Goal: Task Accomplishment & Management: Use online tool/utility

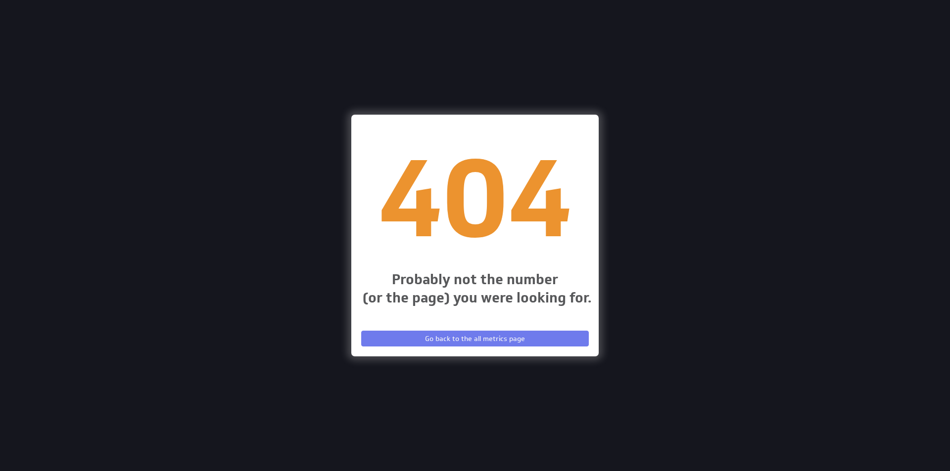
scroll to position [487, 965]
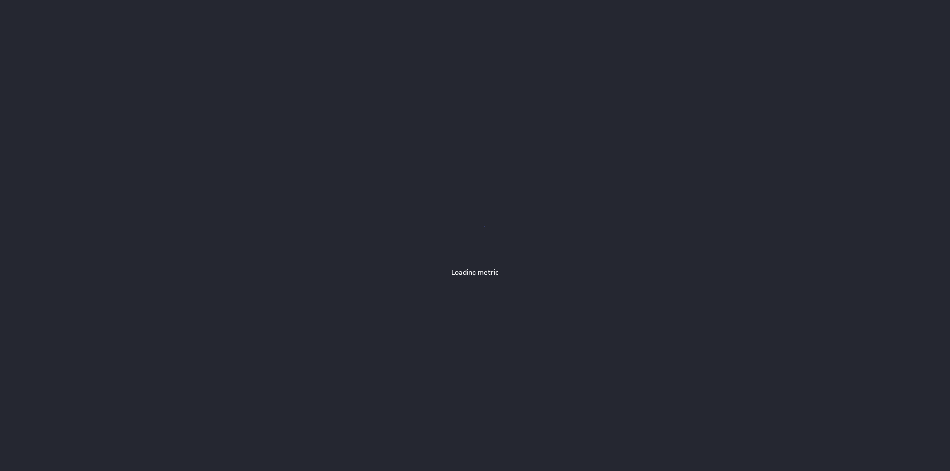
scroll to position [487, 965]
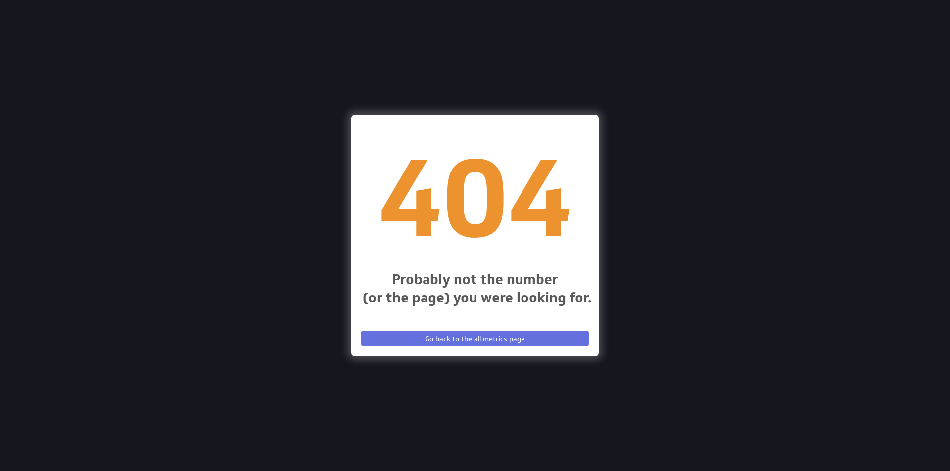
click at [450, 338] on span "Go back to the all metrics page" at bounding box center [475, 338] width 100 height 9
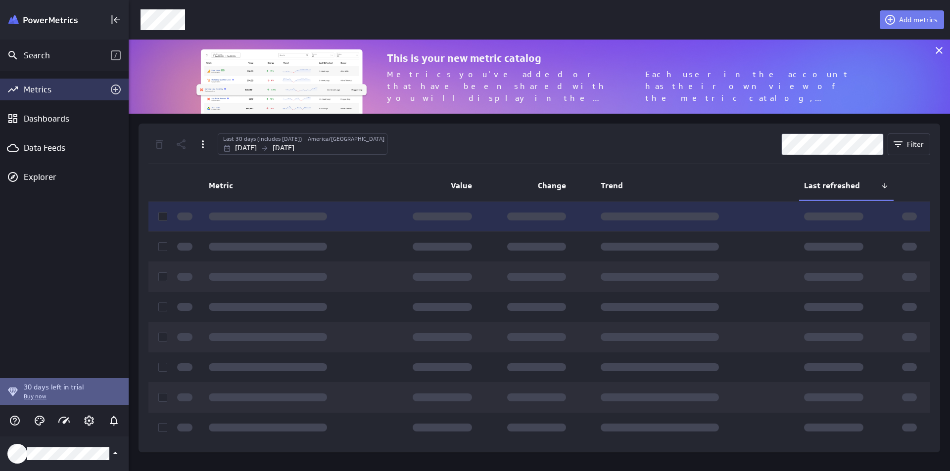
scroll to position [90, 836]
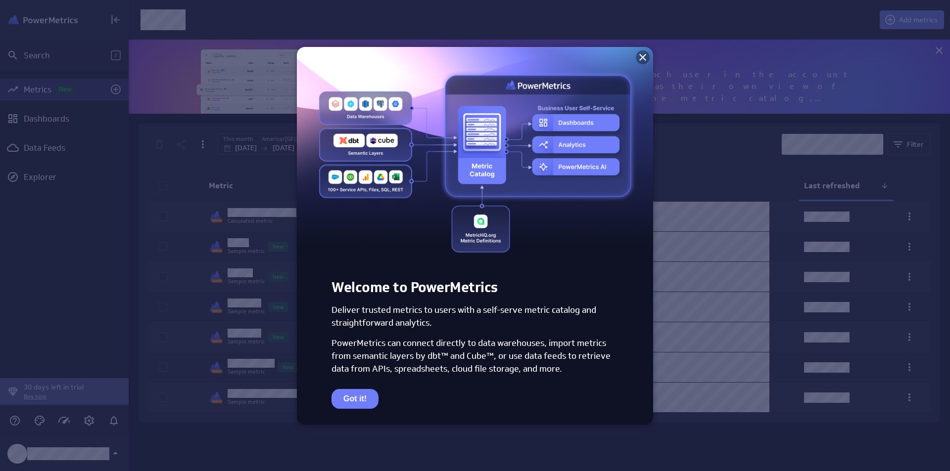
click at [637, 56] on icon at bounding box center [643, 57] width 12 height 12
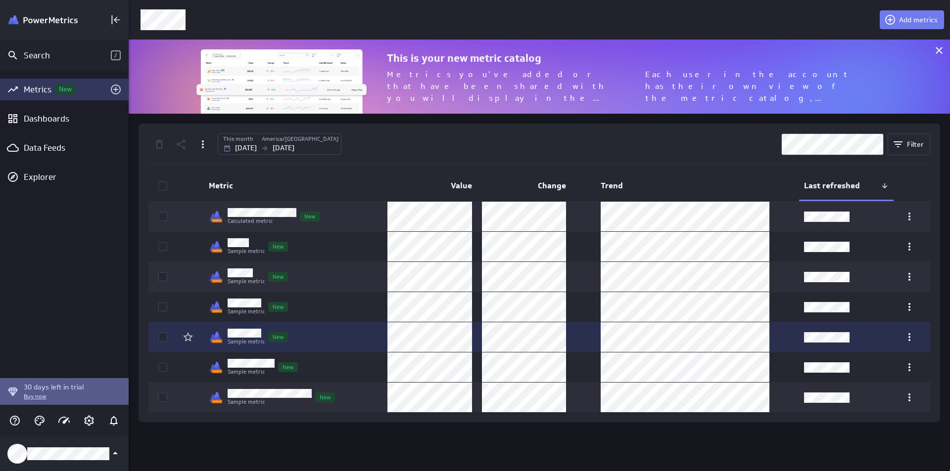
click at [231, 339] on p "Sample metric" at bounding box center [246, 342] width 37 height 8
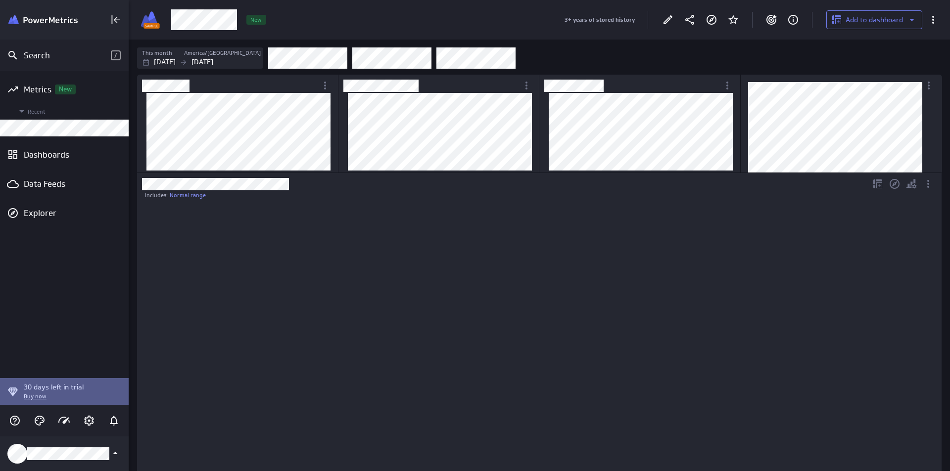
scroll to position [293, 787]
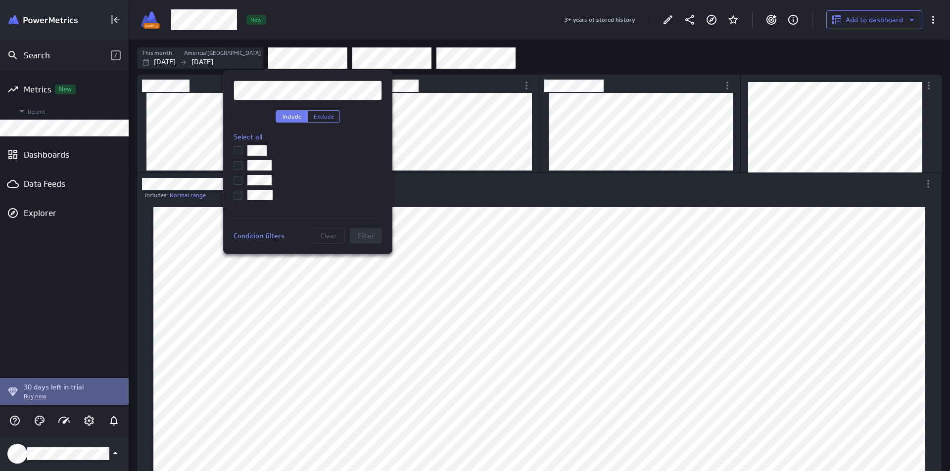
click at [382, 32] on div at bounding box center [475, 235] width 950 height 471
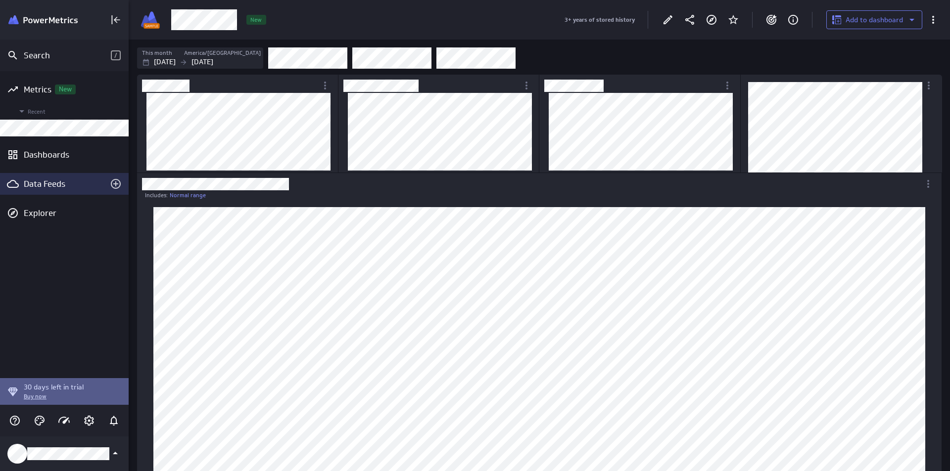
click at [62, 180] on div "Data Feeds" at bounding box center [64, 184] width 81 height 11
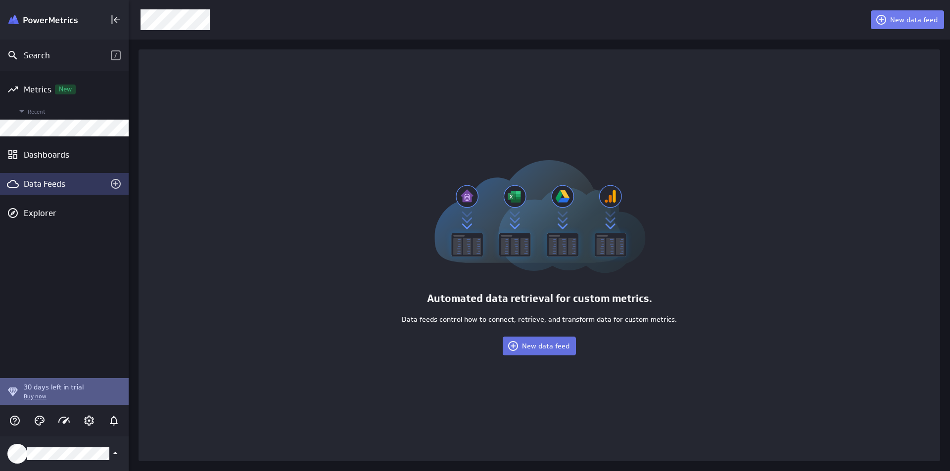
click at [550, 344] on span "New data feed" at bounding box center [545, 346] width 47 height 9
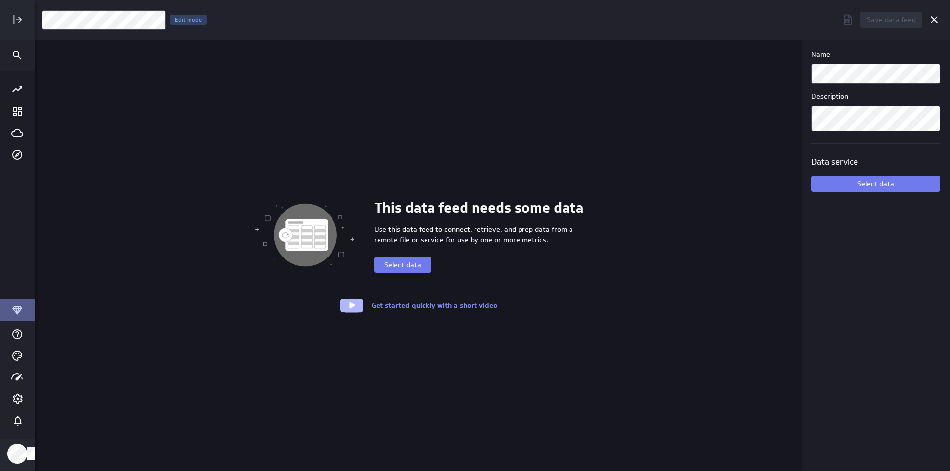
scroll to position [487, 930]
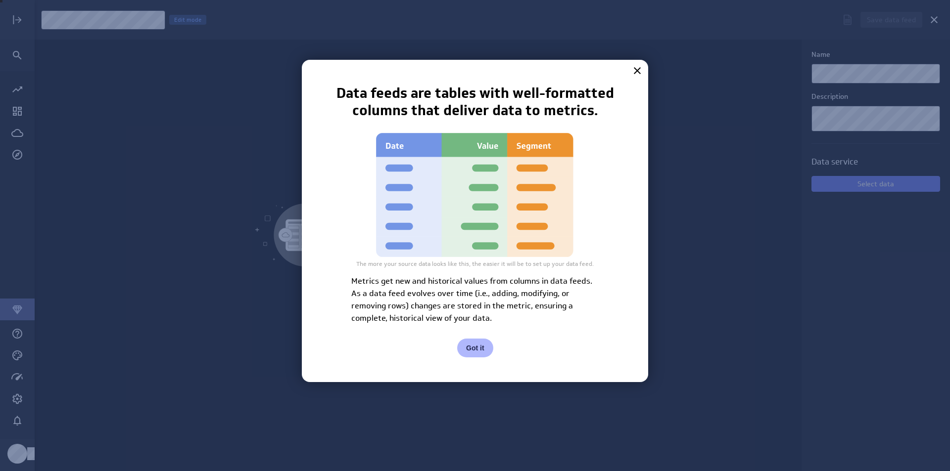
drag, startPoint x: 635, startPoint y: 70, endPoint x: 599, endPoint y: 125, distance: 65.0
click at [599, 125] on div "Data feeds are tables with well-formatted columns that deliver data to metrics.…" at bounding box center [474, 205] width 297 height 240
click at [470, 343] on button "Got it" at bounding box center [475, 348] width 36 height 19
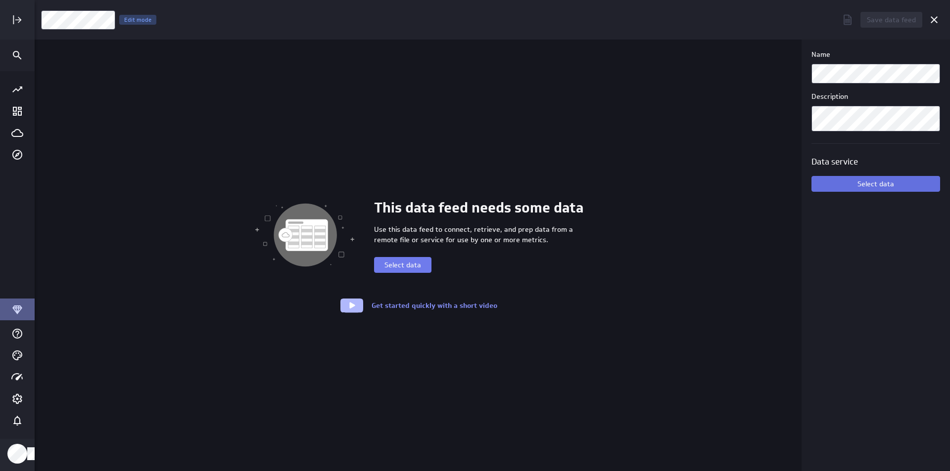
click at [886, 181] on span "Select data" at bounding box center [875, 184] width 37 height 9
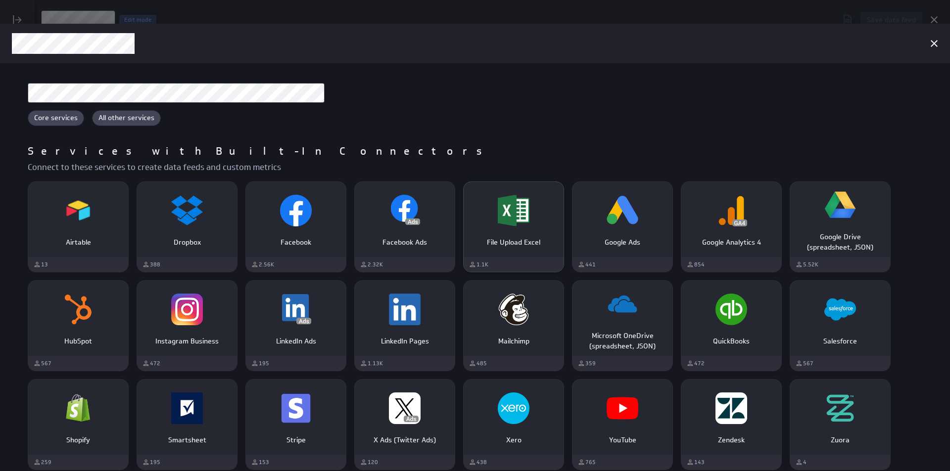
click at [486, 215] on div "File Upload Excel" at bounding box center [514, 211] width 100 height 38
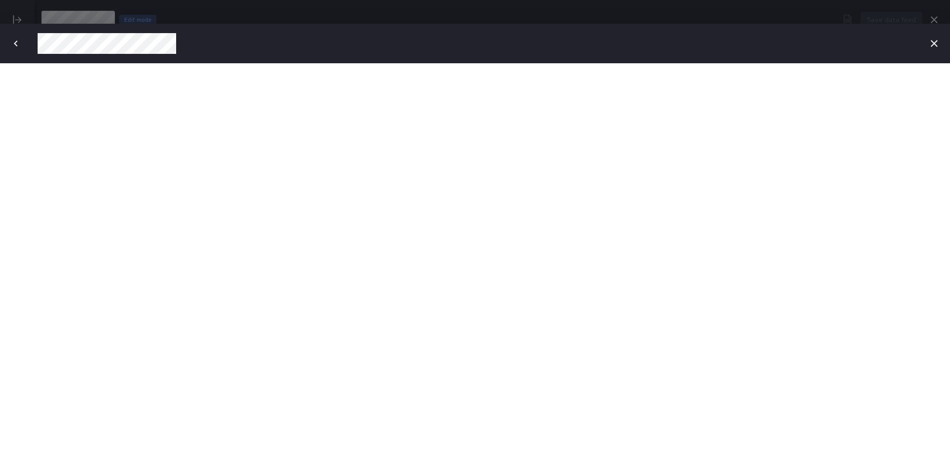
scroll to position [0, 0]
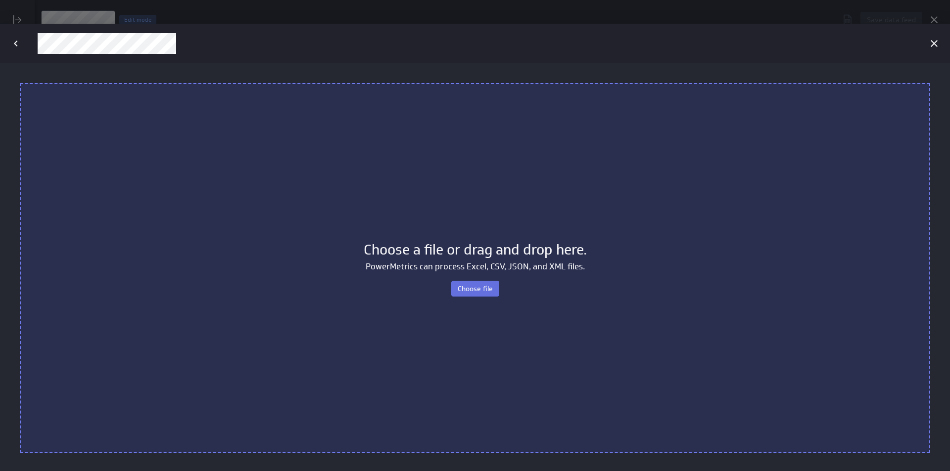
click at [467, 288] on span "Choose file" at bounding box center [475, 288] width 35 height 9
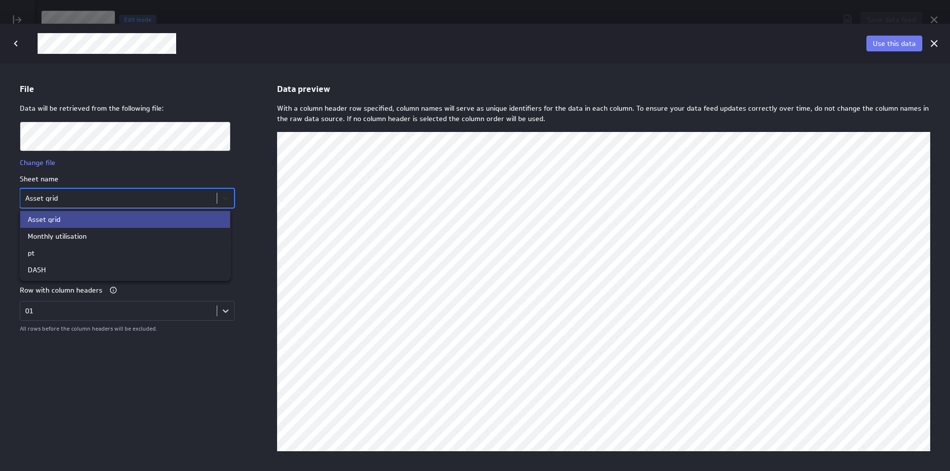
click at [214, 199] on body "File Data will be retrieved from the following file: Change file Sheet name opt…" at bounding box center [475, 267] width 950 height 408
click at [178, 234] on div "Monthly utilisation" at bounding box center [125, 235] width 195 height 7
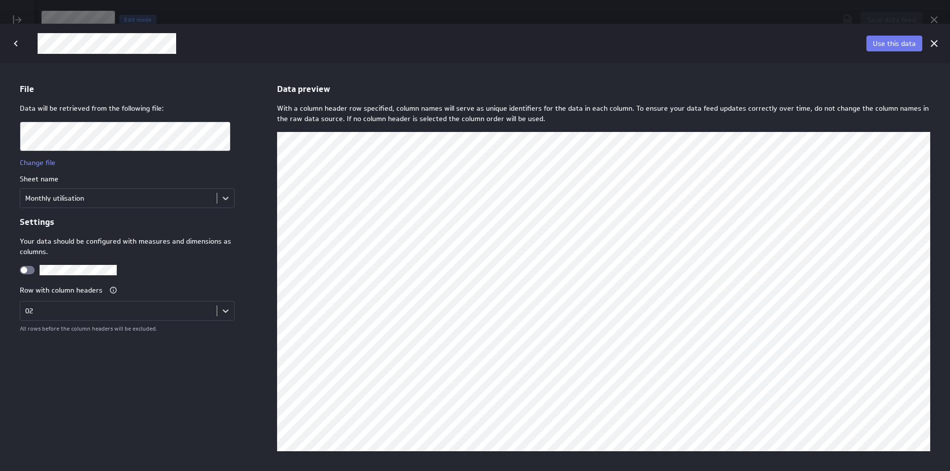
click at [891, 52] on div "Use this data" at bounding box center [894, 44] width 58 height 26
click at [891, 50] on button "Use this data" at bounding box center [894, 44] width 56 height 16
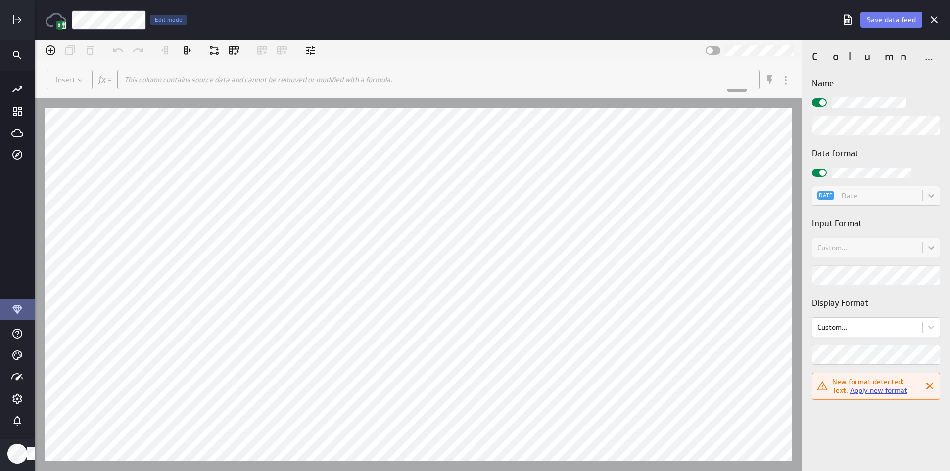
click at [885, 391] on link "Apply new format" at bounding box center [878, 390] width 57 height 9
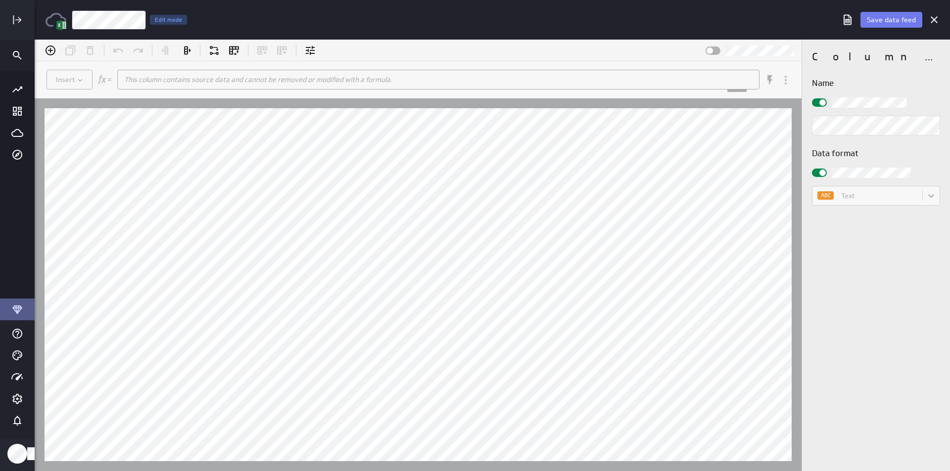
click at [812, 176] on div at bounding box center [819, 173] width 15 height 8
click at [35, 40] on input "checkbox" at bounding box center [35, 40] width 0 height 0
click at [846, 192] on body "(no message) Insert This column contains source data and cannot be removed or m…" at bounding box center [492, 256] width 915 height 432
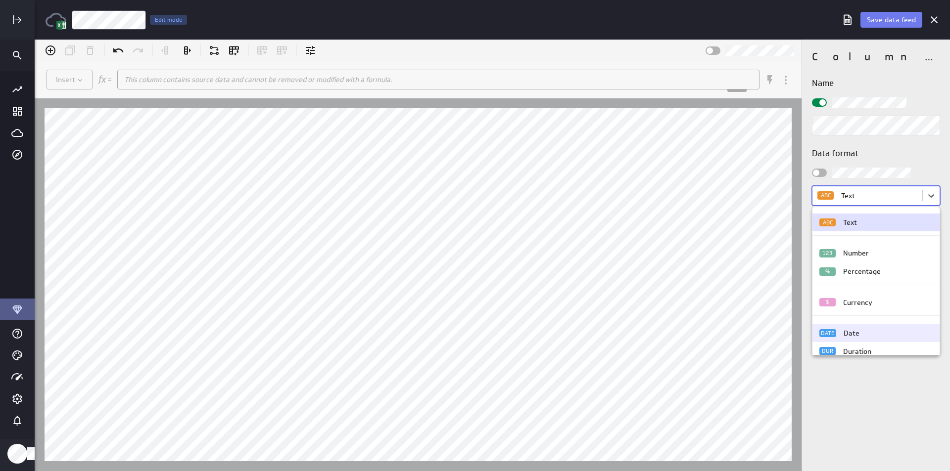
click at [861, 332] on div "DATE Date" at bounding box center [875, 333] width 113 height 8
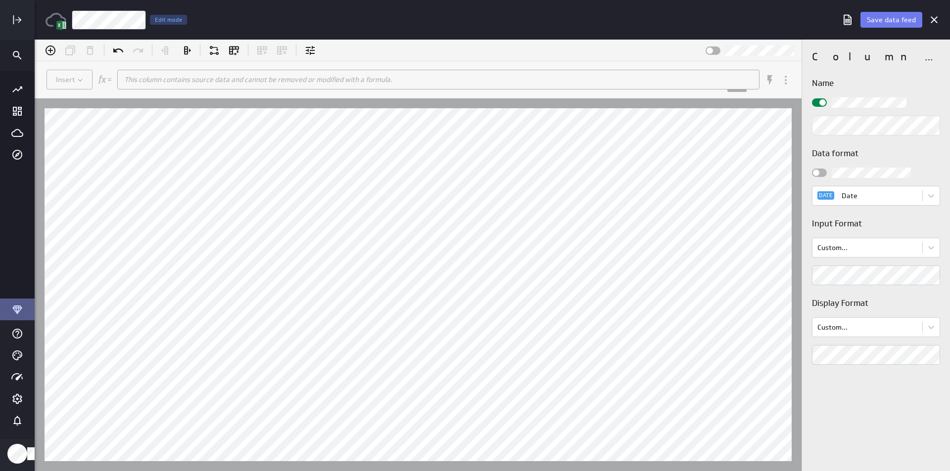
click at [816, 108] on div "Name" at bounding box center [876, 106] width 128 height 58
click at [818, 103] on div at bounding box center [819, 102] width 15 height 8
click at [35, 40] on input "checkbox" at bounding box center [35, 40] width 0 height 0
click at [889, 22] on span "Save data feed" at bounding box center [891, 19] width 49 height 9
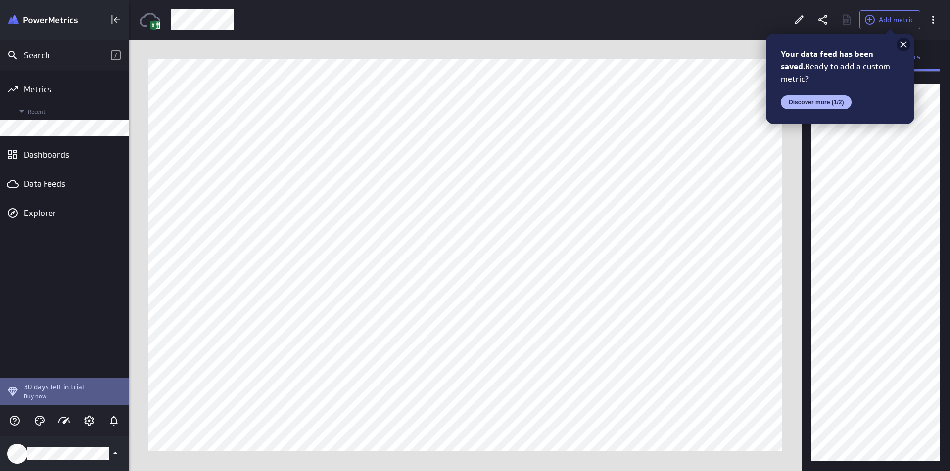
click at [903, 41] on icon at bounding box center [903, 45] width 12 height 12
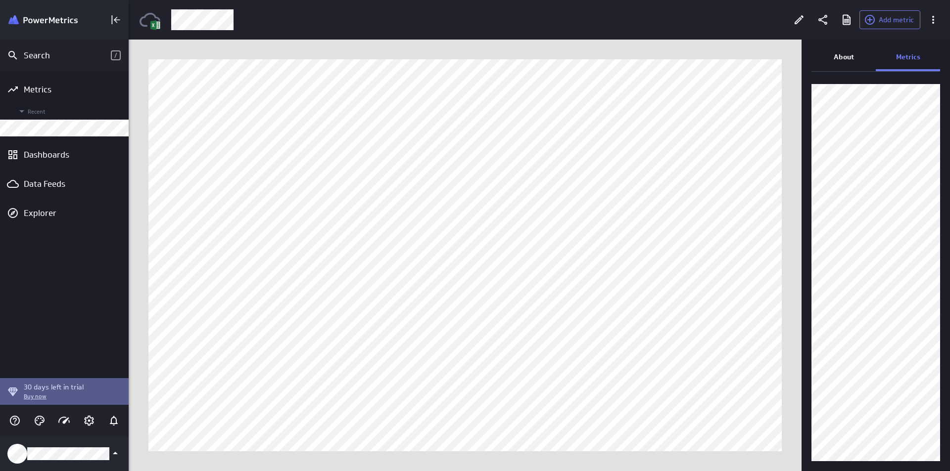
click at [858, 56] on div "About" at bounding box center [843, 58] width 64 height 27
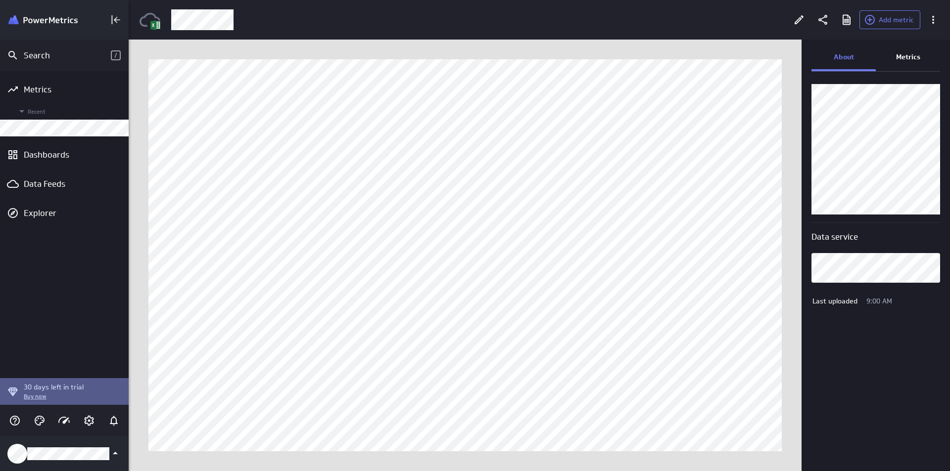
click at [895, 53] on div "Metrics" at bounding box center [908, 58] width 64 height 27
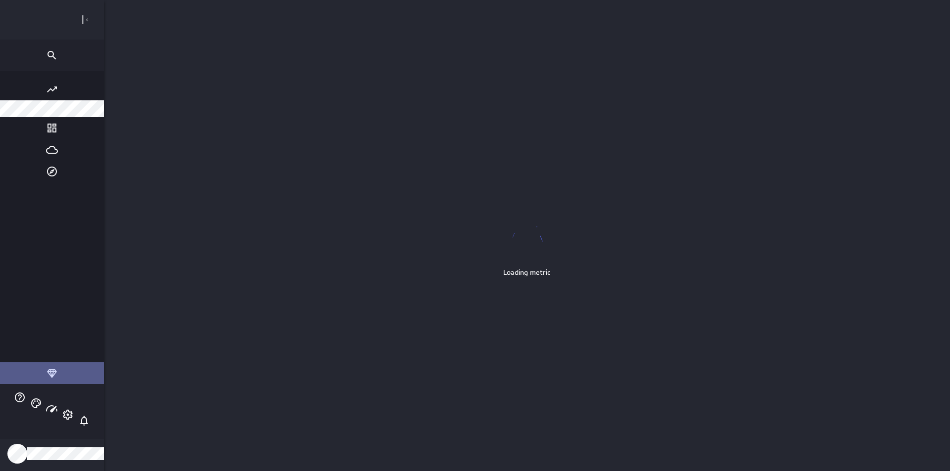
scroll to position [487, 930]
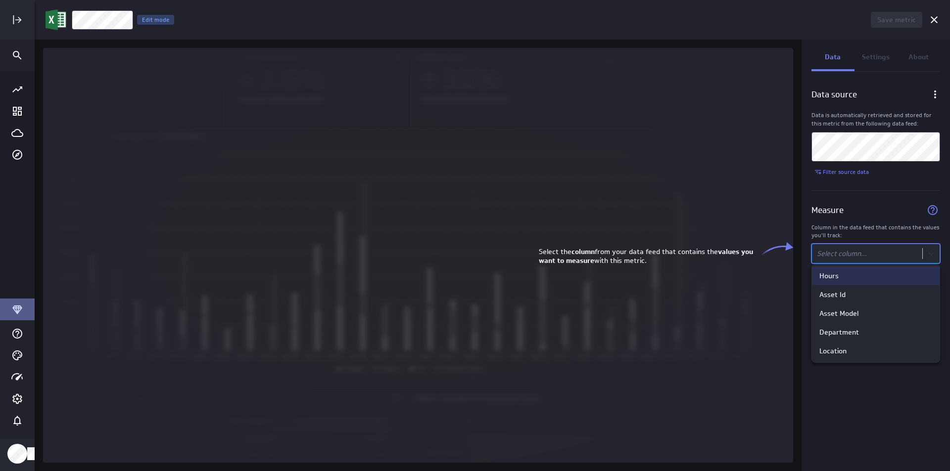
click at [925, 250] on body "Save metric Untitled Edit mode Data Settings About Data source Data is automati…" at bounding box center [475, 235] width 950 height 471
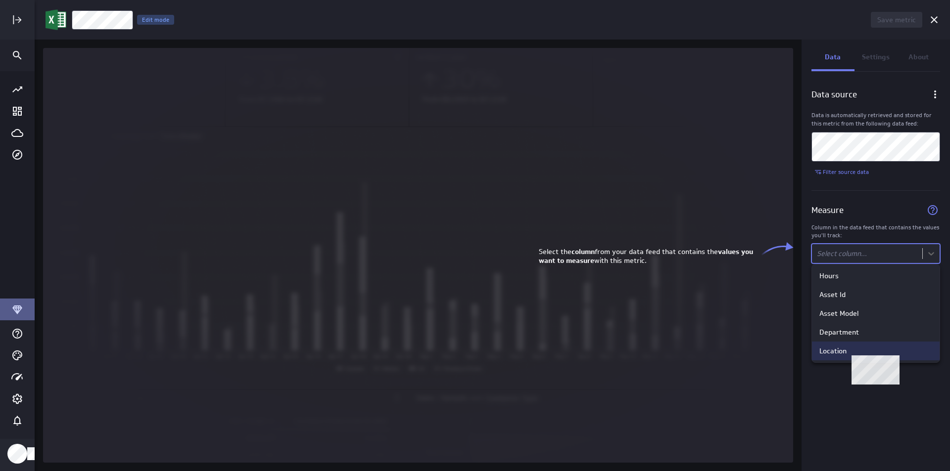
click at [837, 350] on div "Location" at bounding box center [832, 351] width 27 height 9
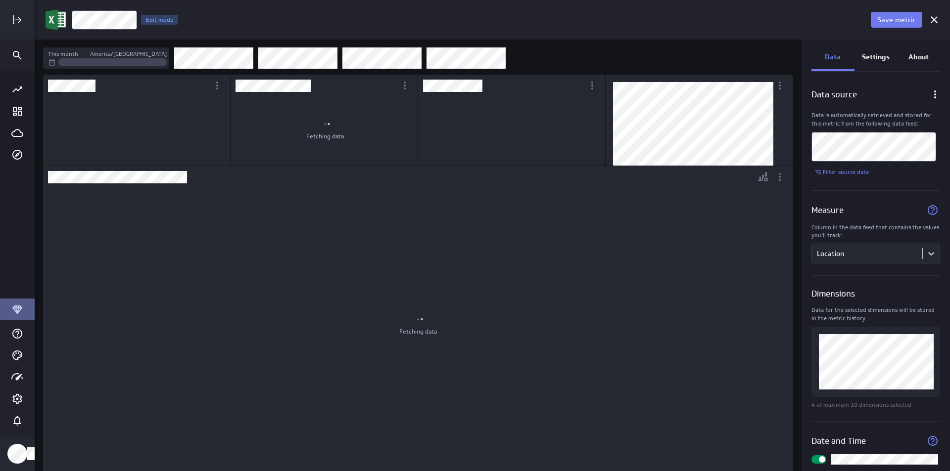
scroll to position [86, 186]
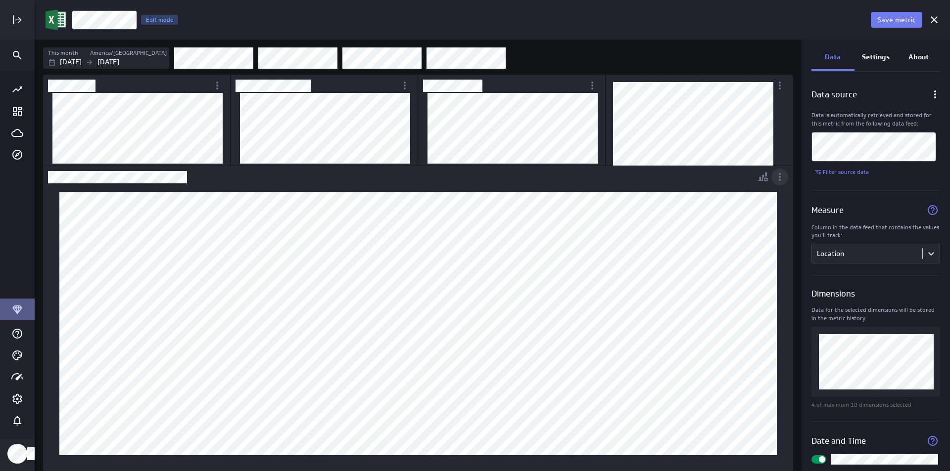
click at [779, 180] on icon "More actions" at bounding box center [780, 177] width 2 height 8
click at [778, 180] on div at bounding box center [475, 235] width 950 height 471
click at [781, 182] on icon "More actions" at bounding box center [780, 177] width 12 height 12
drag, startPoint x: 788, startPoint y: 179, endPoint x: 781, endPoint y: 180, distance: 7.4
click at [788, 179] on div at bounding box center [475, 235] width 950 height 471
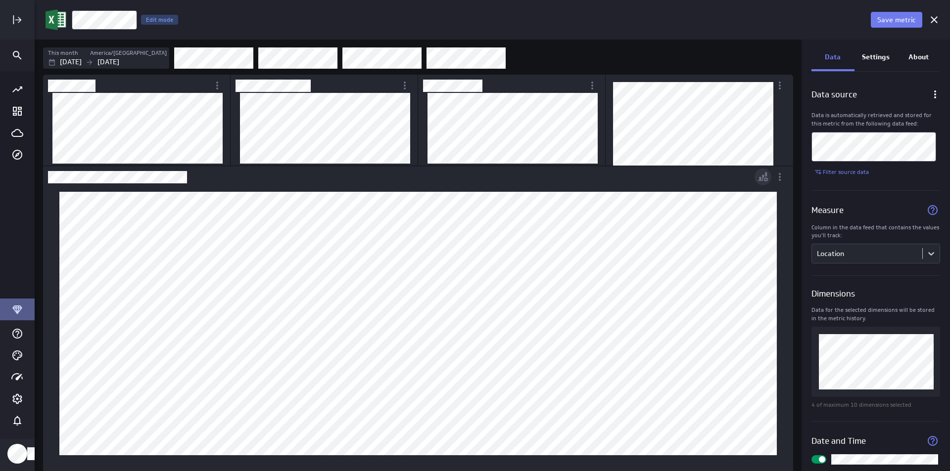
click at [767, 174] on icon "Personalize view" at bounding box center [766, 175] width 2 height 4
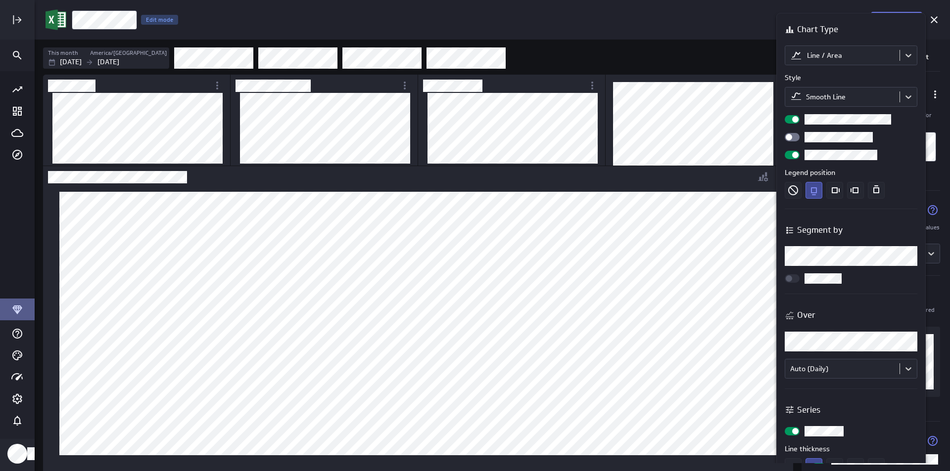
click at [905, 254] on body "Save metric Location Edit mode This month America/Toronto Sep 01 2025 Sep 30 20…" at bounding box center [475, 235] width 950 height 471
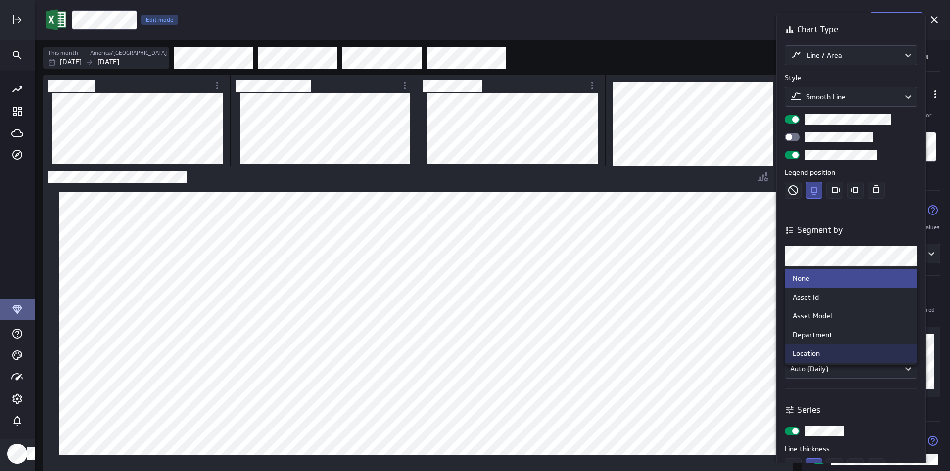
click at [861, 355] on div "Location" at bounding box center [850, 353] width 117 height 9
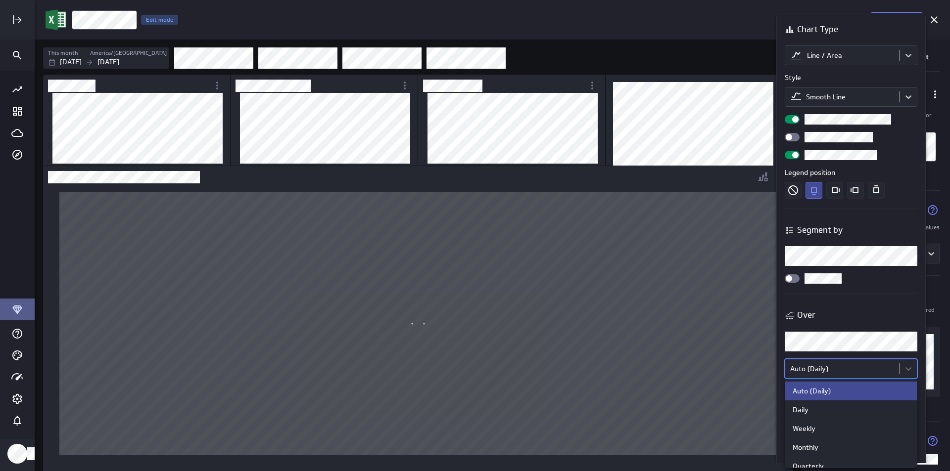
click at [876, 361] on body "Save metric Location Edit mode This month America/Toronto Sep 01 2025 Sep 30 20…" at bounding box center [475, 235] width 950 height 471
click at [818, 445] on div "Monthly" at bounding box center [805, 447] width 26 height 9
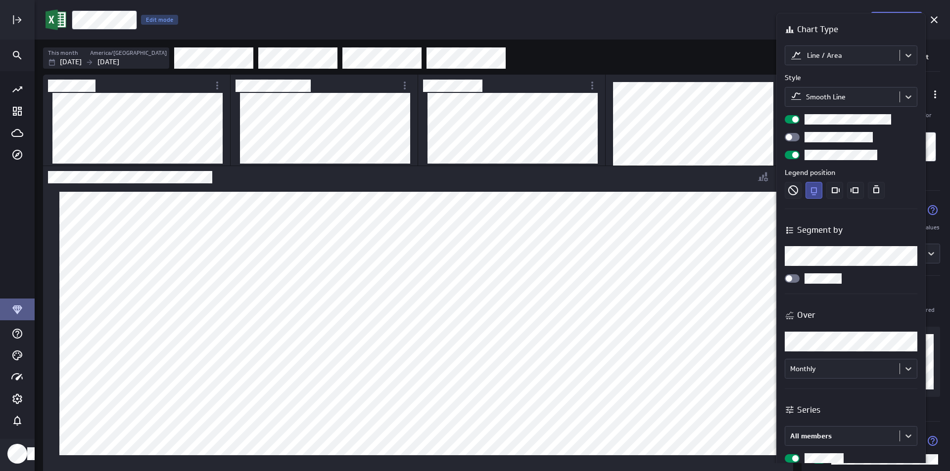
scroll to position [49, 0]
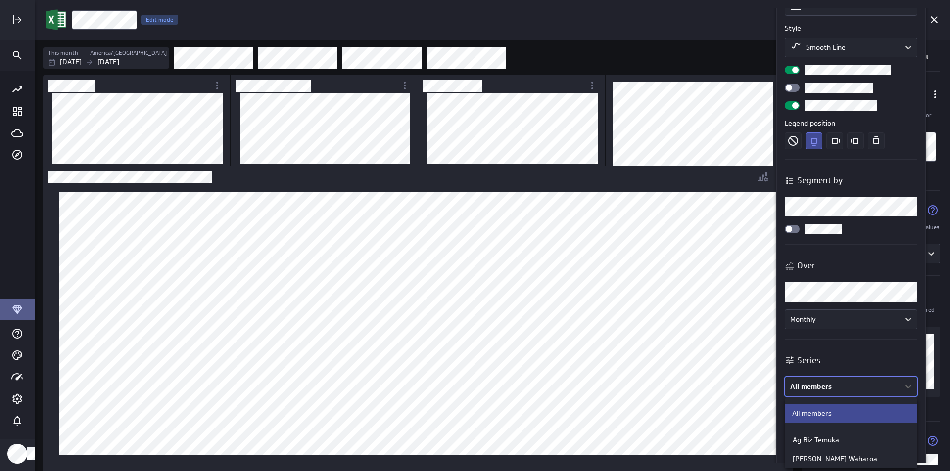
click at [860, 389] on body "Save metric Location Edit mode This month America/Toronto Sep 01 2025 Sep 30 20…" at bounding box center [475, 235] width 950 height 471
click at [859, 388] on div at bounding box center [475, 235] width 950 height 471
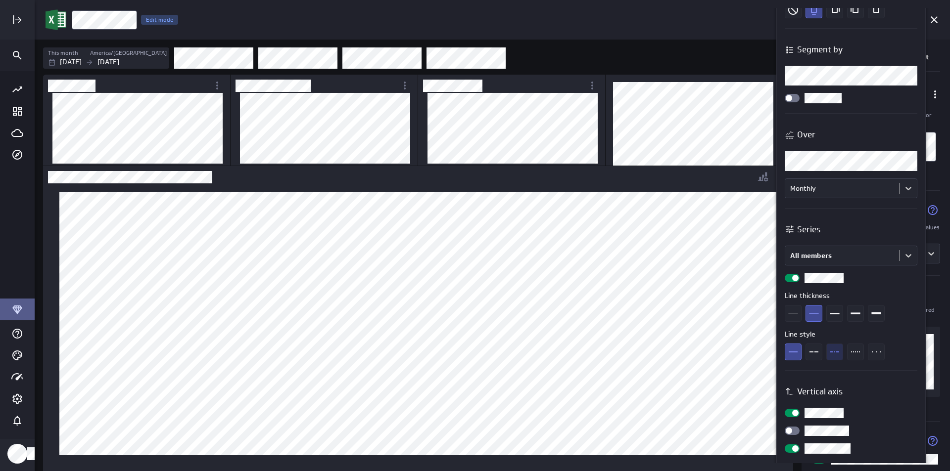
scroll to position [198, 0]
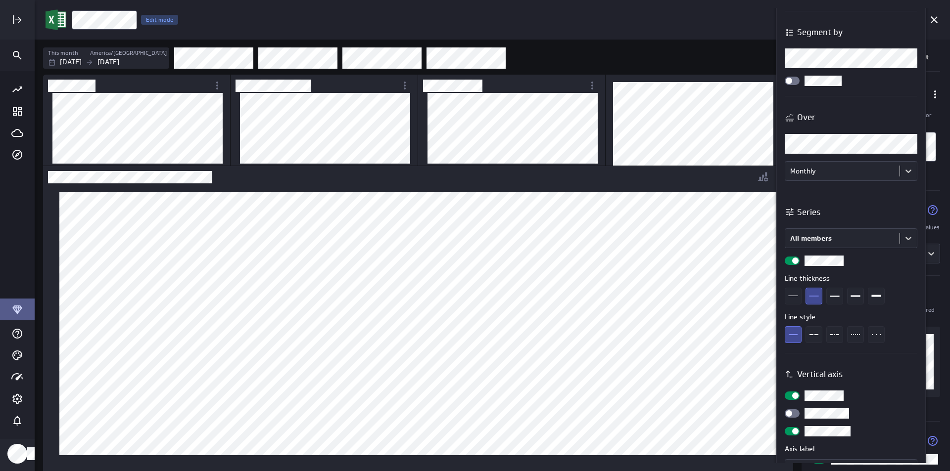
click at [0, 0] on input "checkbox" at bounding box center [0, 0] width 0 height 0
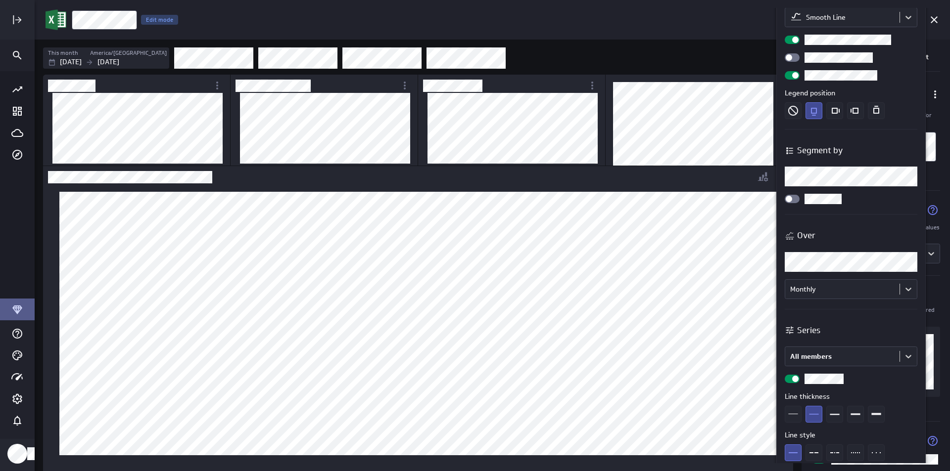
scroll to position [0, 0]
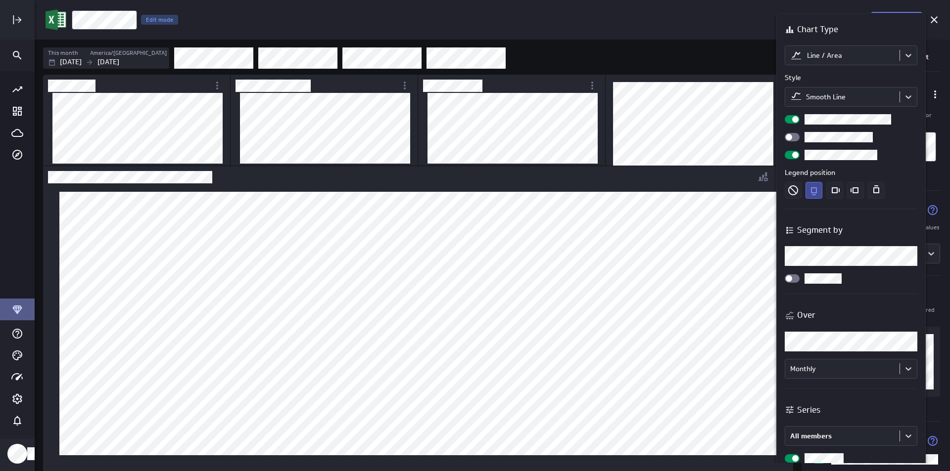
click at [792, 140] on div at bounding box center [792, 137] width 15 height 8
click at [0, 0] on input "checkbox" at bounding box center [0, 0] width 0 height 0
click at [905, 58] on body "Save metric Location Edit mode This month America/Toronto Sep 01 2025 Sep 30 20…" at bounding box center [475, 235] width 950 height 471
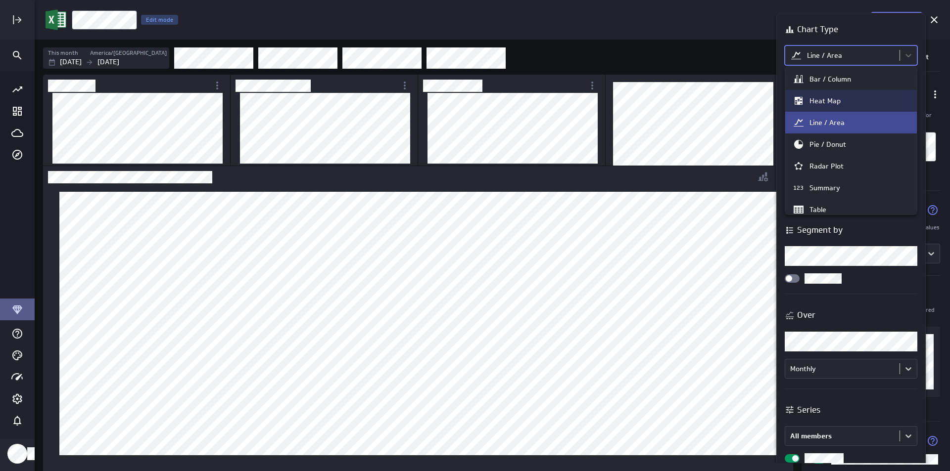
click at [856, 95] on div "Heat Map" at bounding box center [850, 101] width 117 height 12
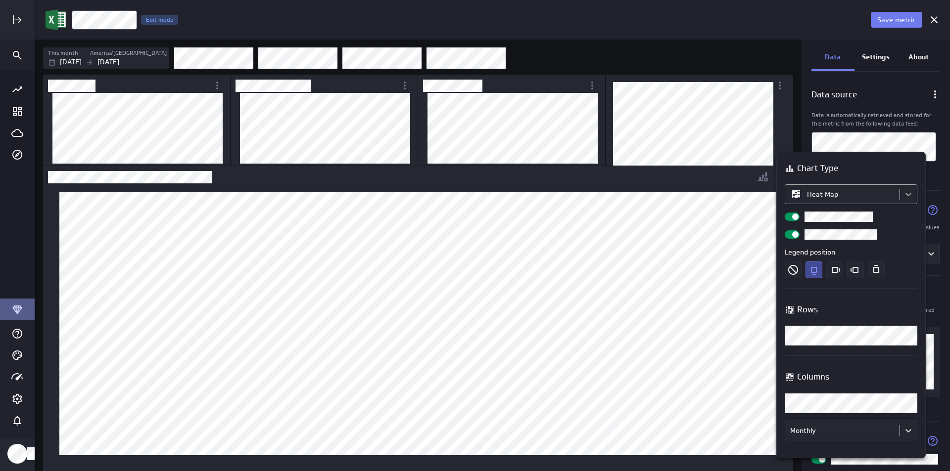
click at [909, 190] on body "Save metric Location Edit mode This month America/Toronto Sep 01 2025 Sep 30 20…" at bounding box center [475, 235] width 950 height 471
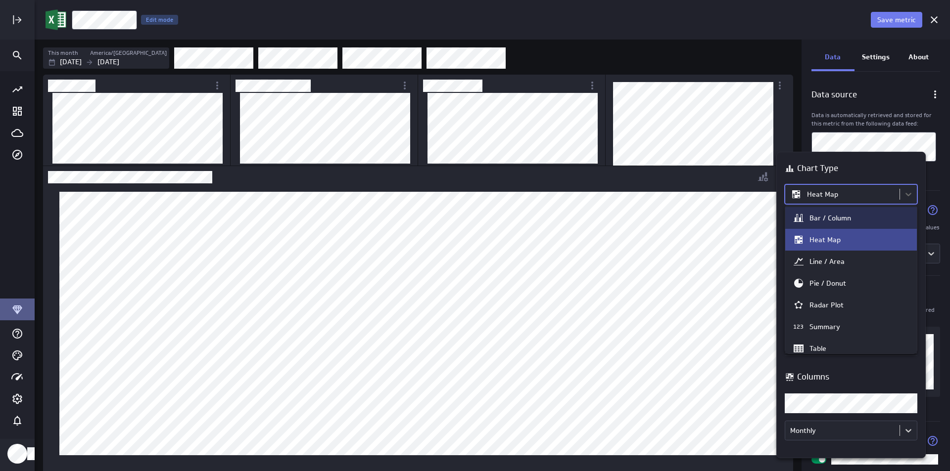
click at [866, 219] on div "Bar / Column" at bounding box center [850, 218] width 117 height 12
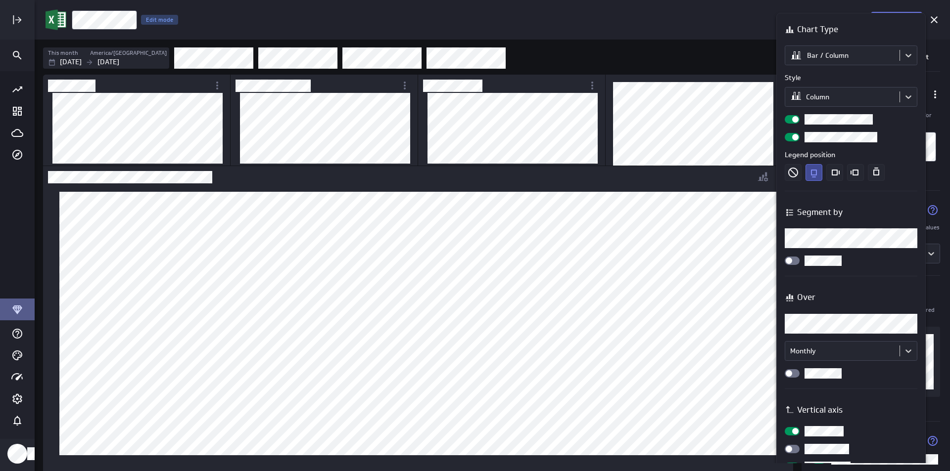
click at [89, 64] on div at bounding box center [475, 235] width 950 height 471
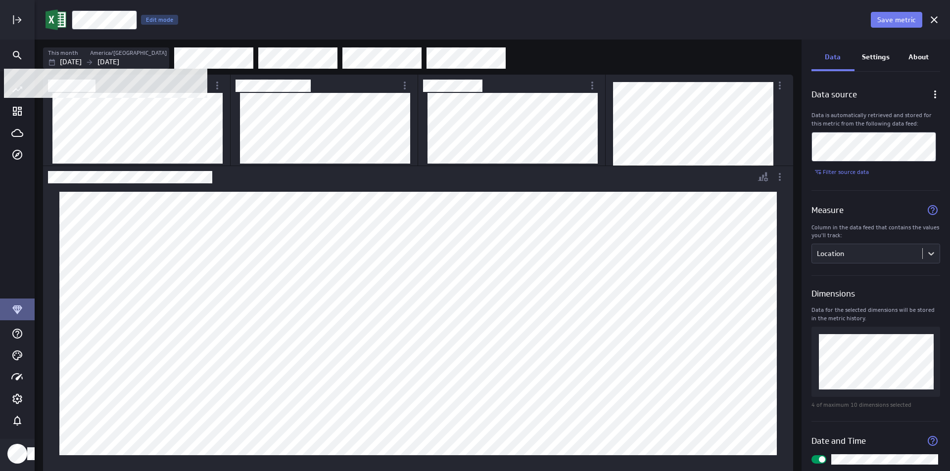
click at [82, 64] on p "Sep 01 2025" at bounding box center [71, 62] width 22 height 10
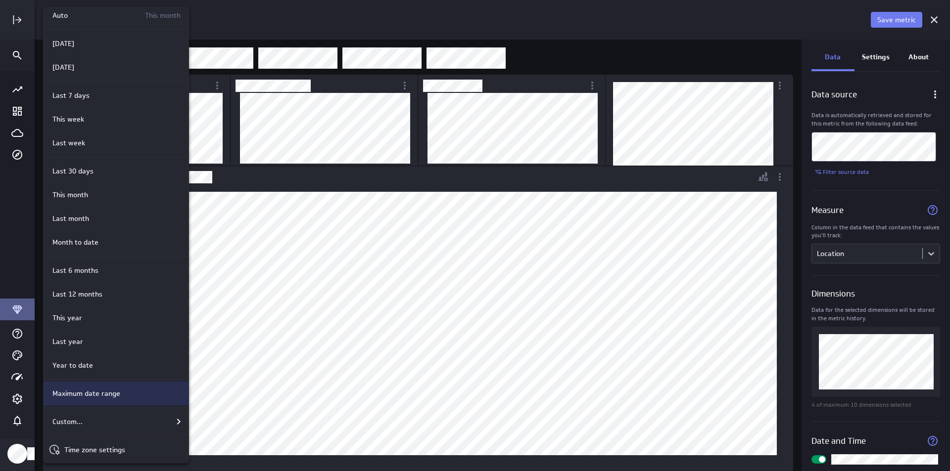
scroll to position [9, 0]
click at [139, 416] on div "Custom..." at bounding box center [116, 420] width 136 height 12
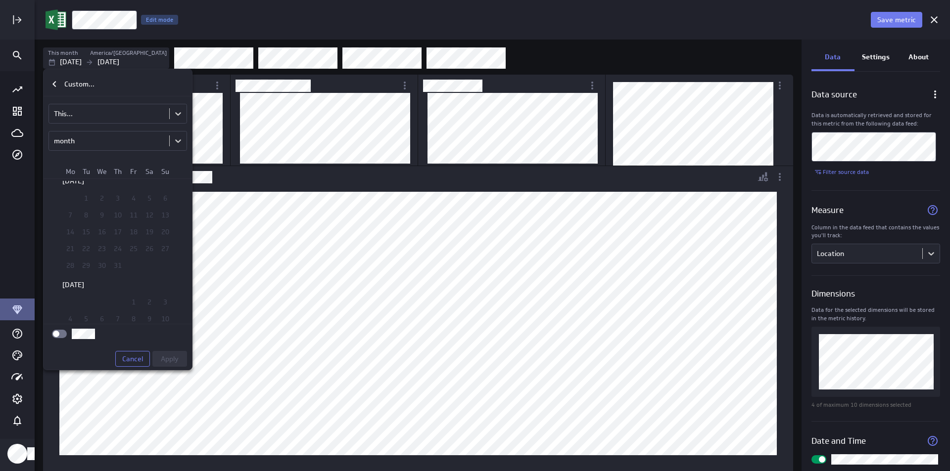
scroll to position [1116, 0]
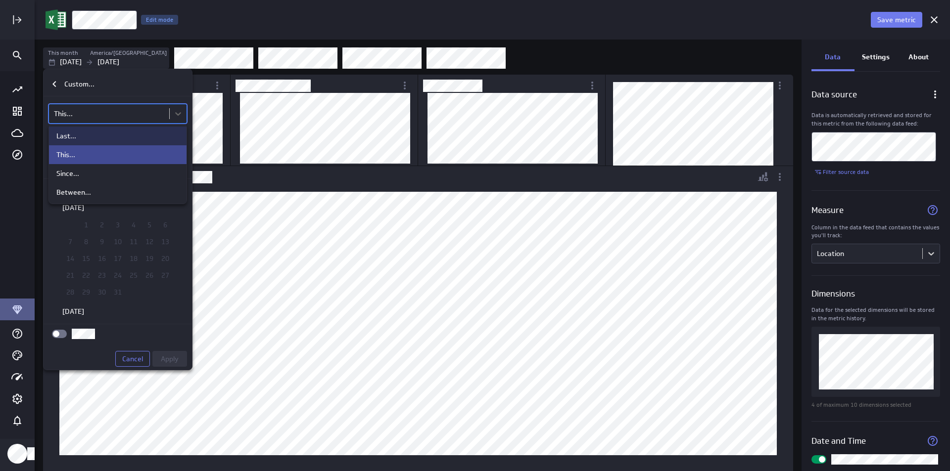
click at [169, 115] on body "Save metric Location Edit mode This month America/Toronto Sep 01 2025 Sep 30 20…" at bounding box center [475, 235] width 950 height 471
click at [95, 176] on div "Since..." at bounding box center [117, 173] width 123 height 9
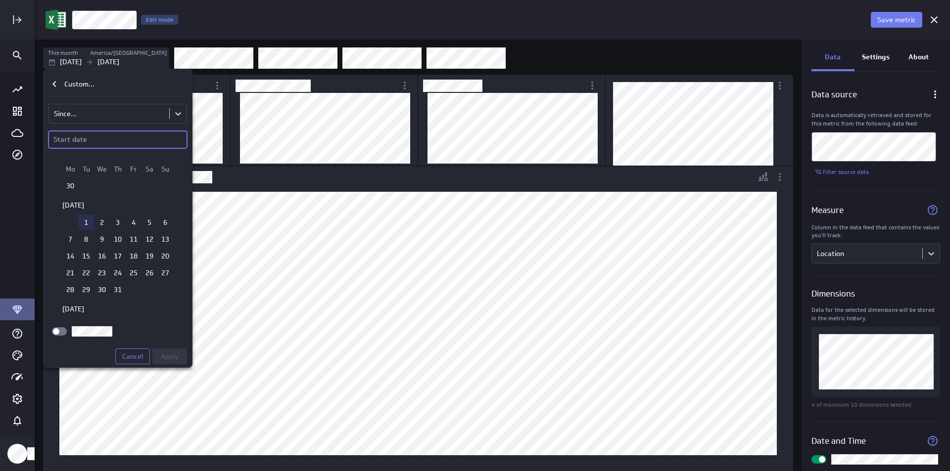
click at [79, 227] on td "1" at bounding box center [86, 222] width 16 height 15
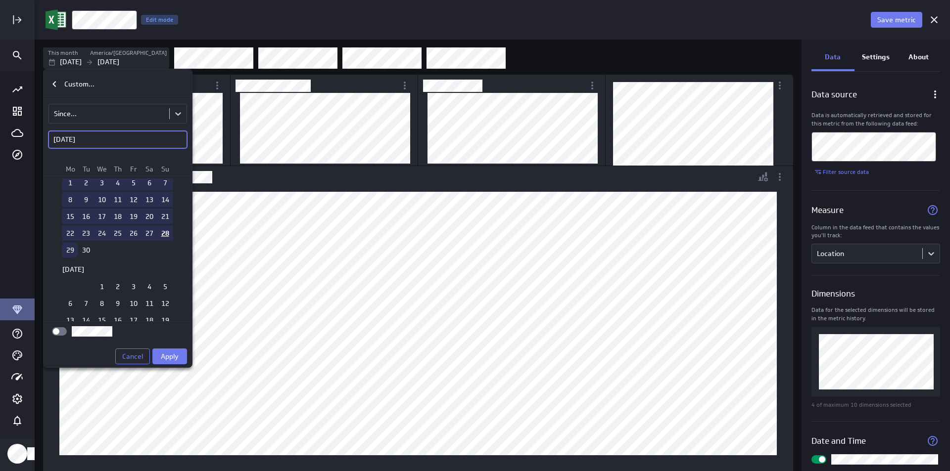
scroll to position [1314, 0]
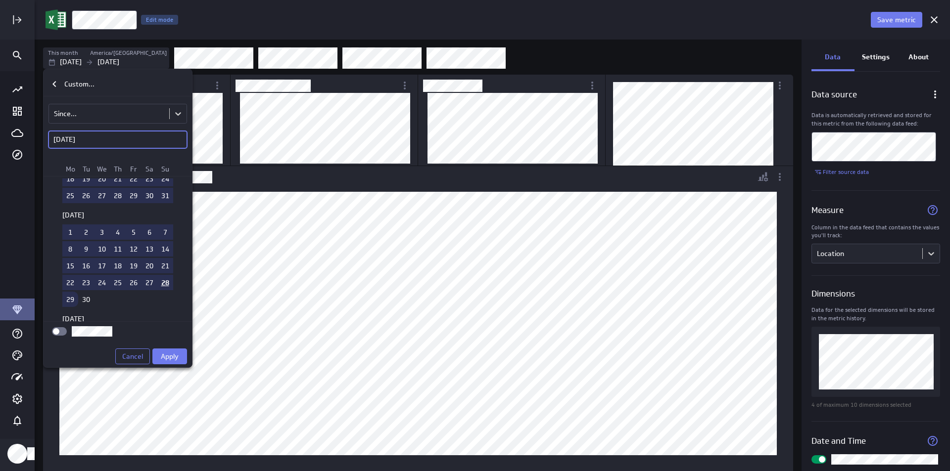
click at [67, 303] on td "29" at bounding box center [70, 299] width 16 height 15
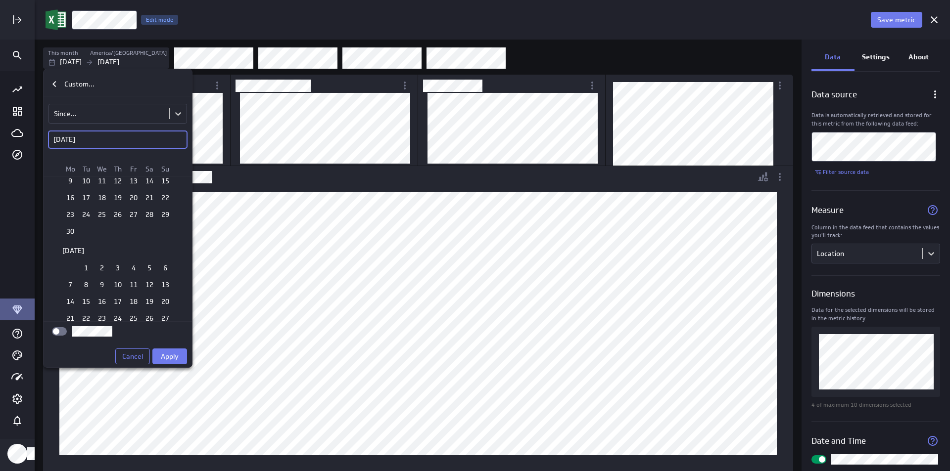
scroll to position [1067, 0]
click at [86, 269] on td "1" at bounding box center [86, 271] width 16 height 15
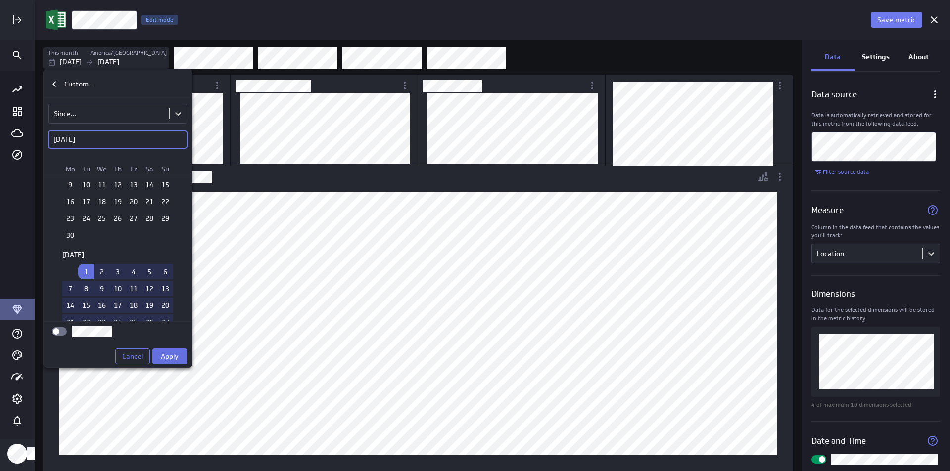
click at [174, 355] on span "Apply" at bounding box center [170, 356] width 18 height 9
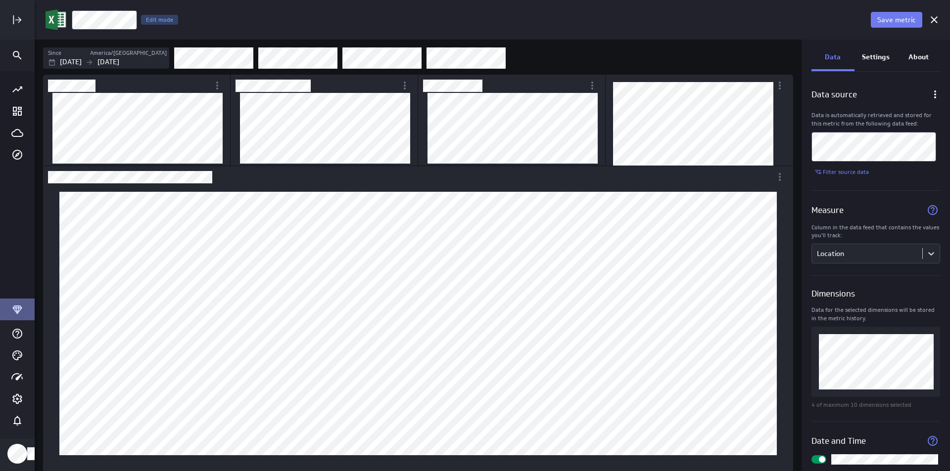
click at [910, 239] on p "Column in the data feed that contains the values you'll track:" at bounding box center [875, 232] width 129 height 17
click at [906, 254] on body "Save metric Location Edit mode Since America/Toronto Jul 01 2025 Sep 29 2025 Da…" at bounding box center [475, 235] width 950 height 471
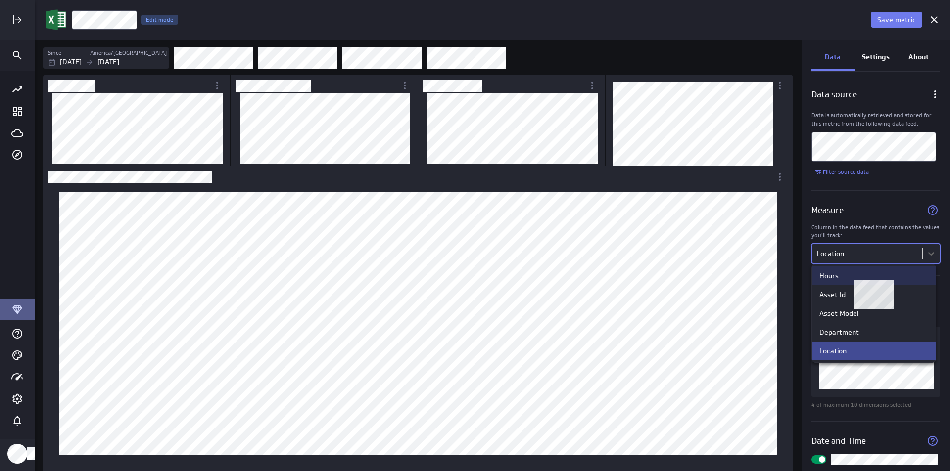
click at [890, 273] on div "Hours" at bounding box center [873, 276] width 109 height 9
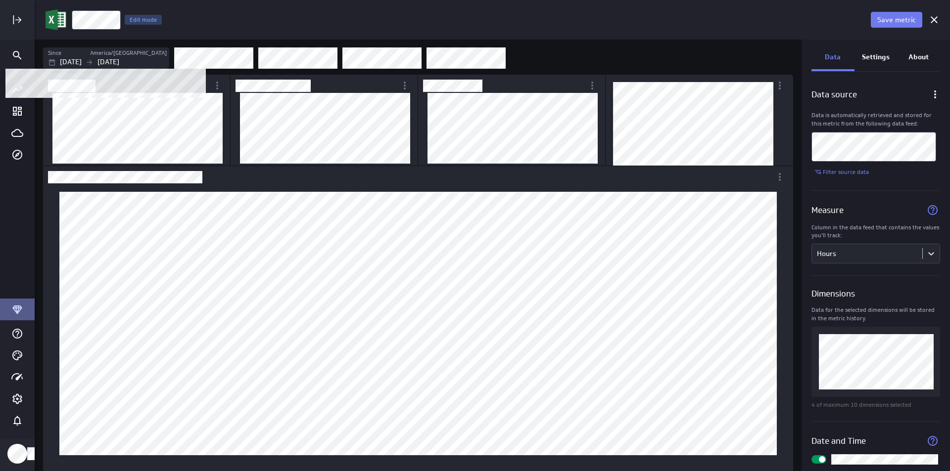
click at [119, 58] on p "Sep 29 2025" at bounding box center [108, 62] width 22 height 10
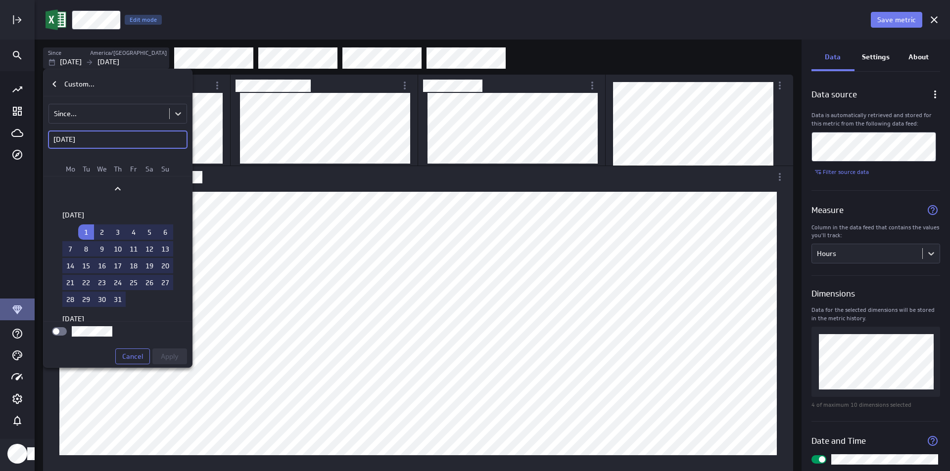
click at [0, 0] on input "checkbox" at bounding box center [0, 0] width 0 height 0
click at [170, 357] on span "Apply" at bounding box center [170, 356] width 18 height 9
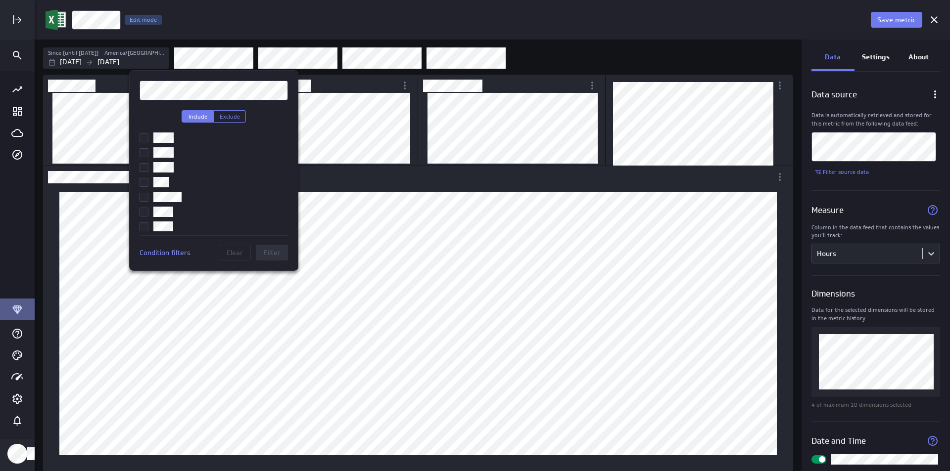
click at [232, 63] on div at bounding box center [475, 235] width 950 height 471
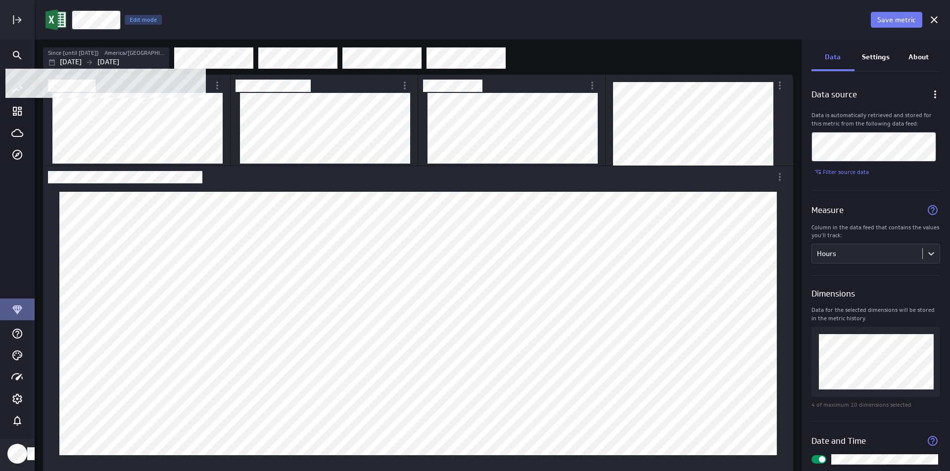
click at [118, 59] on p "Sep 28 2025" at bounding box center [108, 62] width 22 height 10
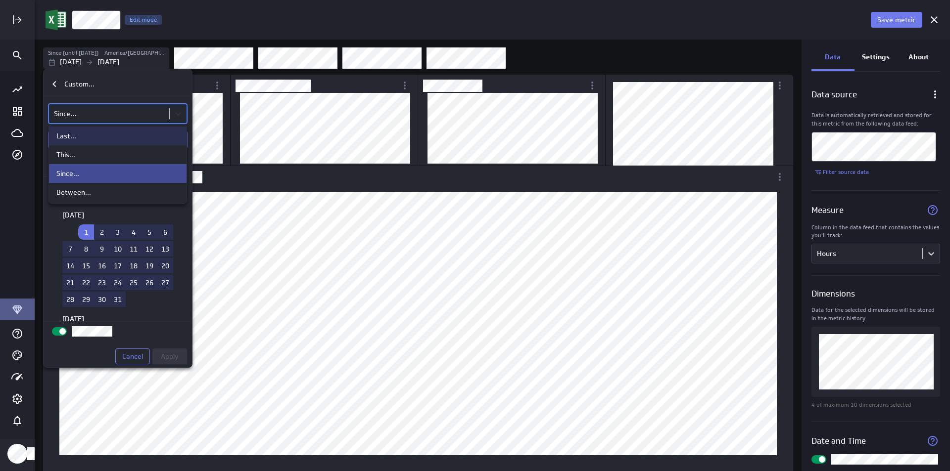
click at [174, 117] on body "Save metric Hours Edit mode Since (until today) America/Toronto Jul 01 2025 Sep…" at bounding box center [475, 235] width 950 height 471
click at [137, 62] on div at bounding box center [475, 235] width 950 height 471
click at [173, 116] on body "Save metric Hours Edit mode Since (until today) America/Toronto Jul 01 2025 Sep…" at bounding box center [475, 235] width 950 height 471
click at [127, 95] on div at bounding box center [475, 235] width 950 height 471
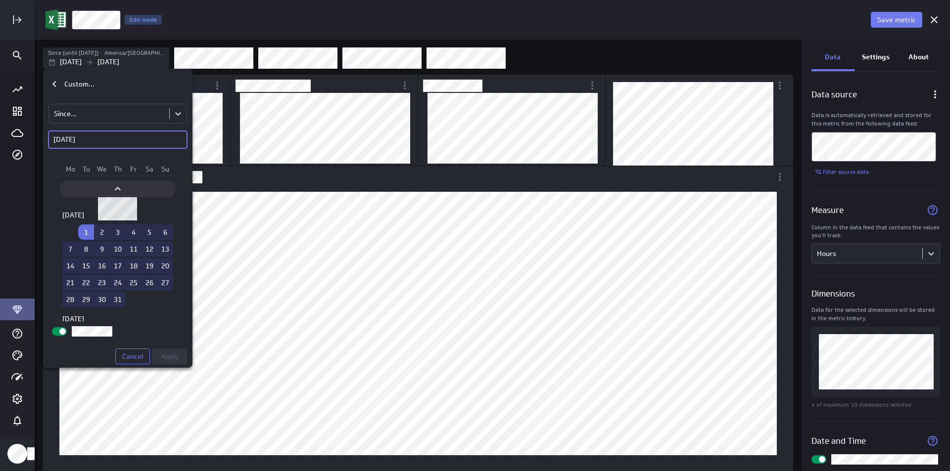
click at [117, 191] on icon "Move backward to switch to the previous month." at bounding box center [118, 189] width 12 height 12
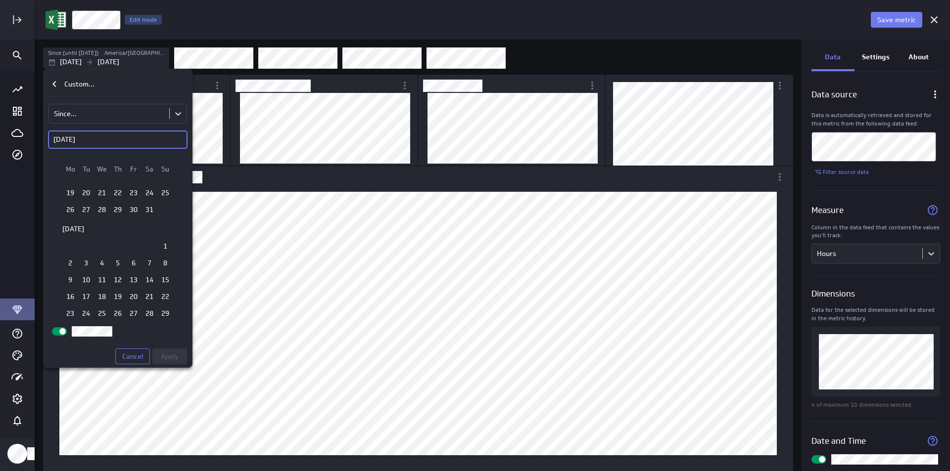
scroll to position [1165, 0]
click at [154, 262] on tr "1" at bounding box center [117, 259] width 111 height 15
click at [157, 262] on td "1" at bounding box center [165, 259] width 16 height 15
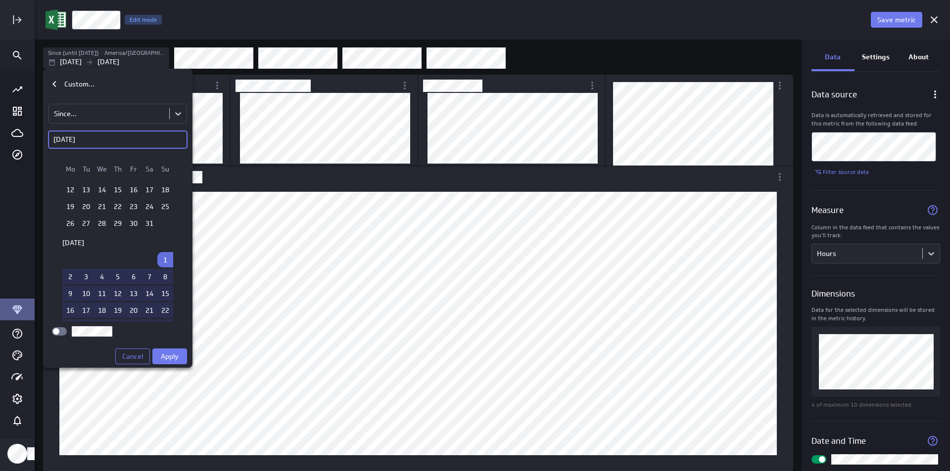
click at [161, 353] on span "Apply" at bounding box center [170, 356] width 18 height 9
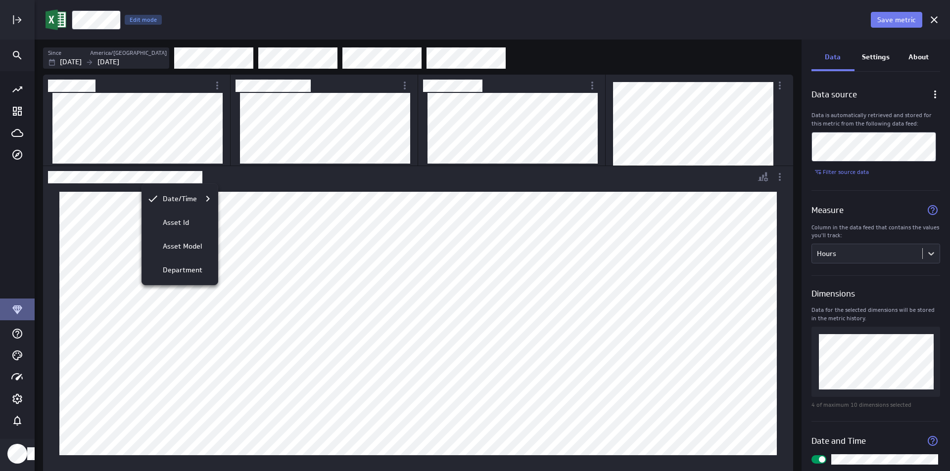
click at [169, 177] on div at bounding box center [475, 235] width 950 height 471
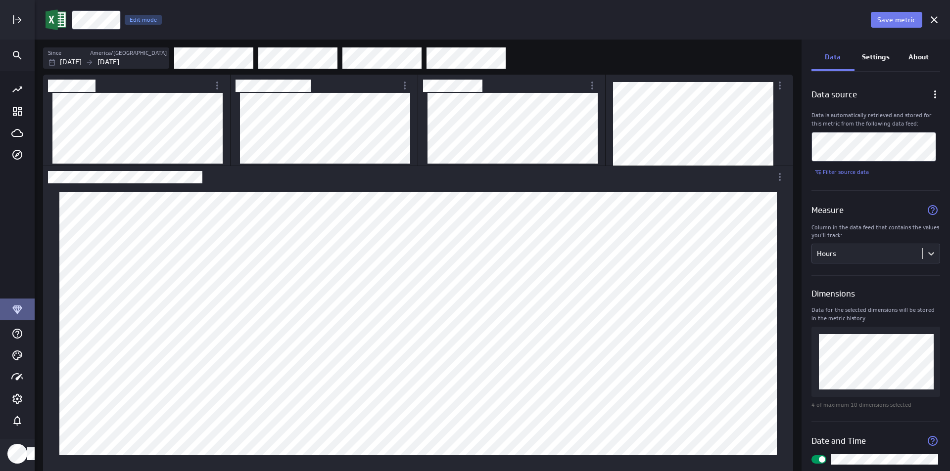
click at [873, 64] on div "Settings" at bounding box center [875, 58] width 43 height 27
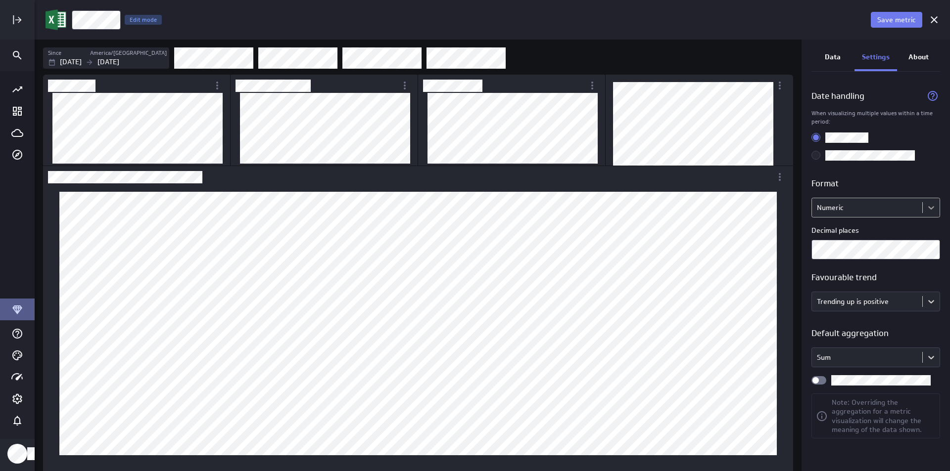
click at [927, 210] on body "Save metric Hours Edit mode Since America/Toronto Jun 01 2025 Sep 29 2025 Data …" at bounding box center [475, 235] width 950 height 471
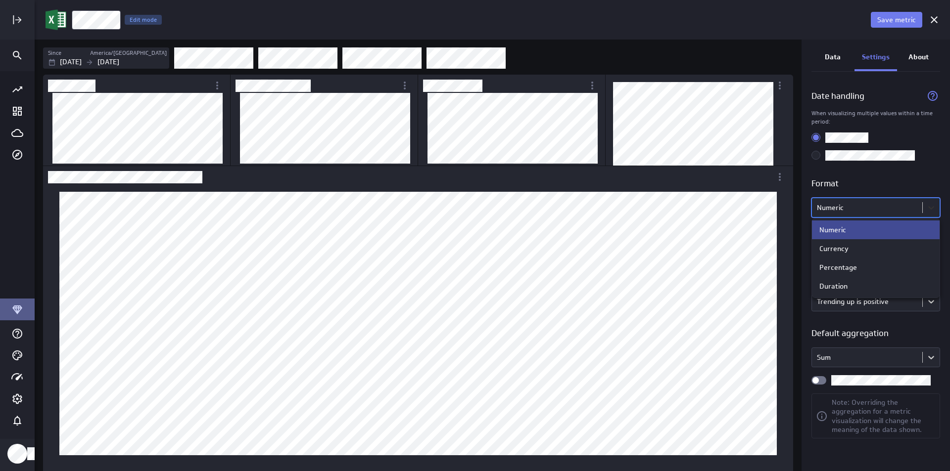
click at [927, 210] on div at bounding box center [475, 235] width 950 height 471
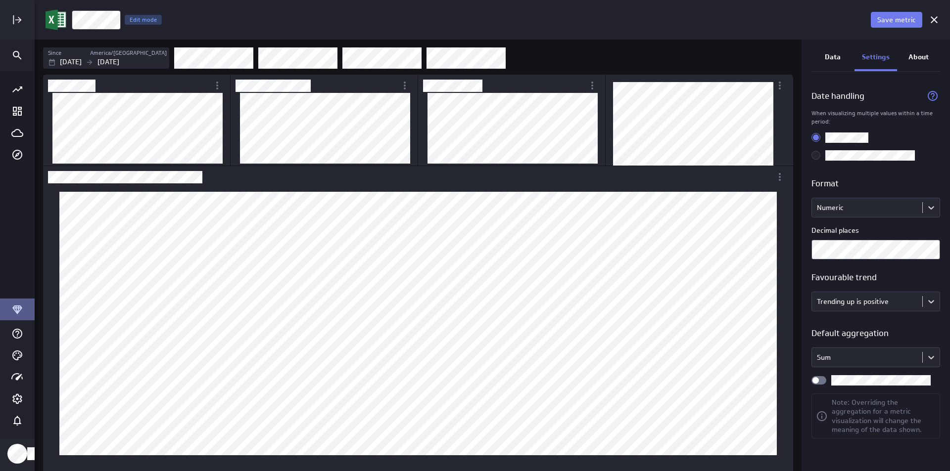
click at [819, 377] on div "Widget Properties" at bounding box center [818, 380] width 15 height 8
click at [0, 0] on input "Widget Properties" at bounding box center [0, 0] width 0 height 0
click at [813, 382] on div "Widget Properties" at bounding box center [818, 380] width 15 height 8
click at [0, 0] on input "Widget Properties" at bounding box center [0, 0] width 0 height 0
click at [836, 58] on p "Data" at bounding box center [833, 57] width 16 height 10
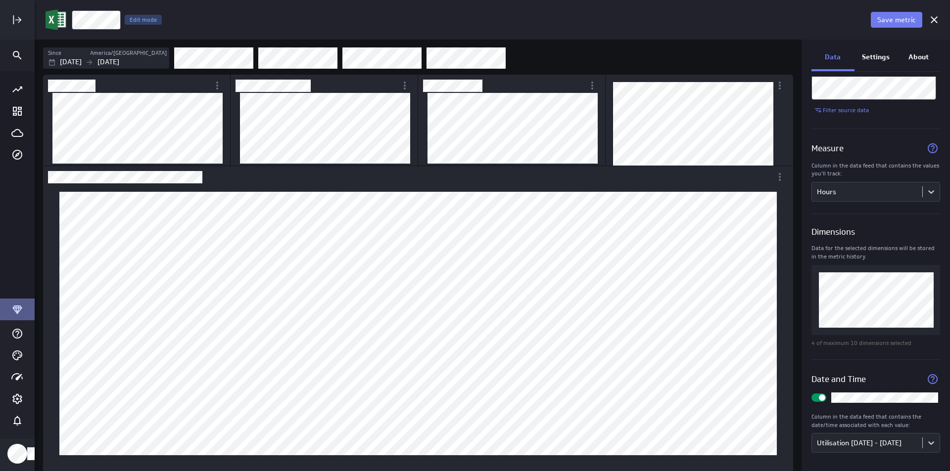
scroll to position [65, 0]
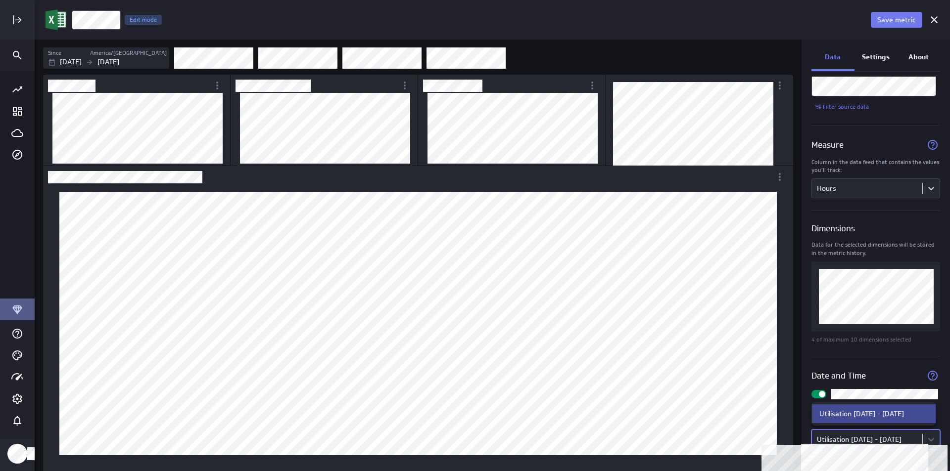
click at [867, 438] on body "Save metric Hours Edit mode Since America/Toronto Jun 01 2025 Sep 29 2025 Data …" at bounding box center [475, 235] width 950 height 471
click at [864, 431] on div at bounding box center [475, 235] width 950 height 471
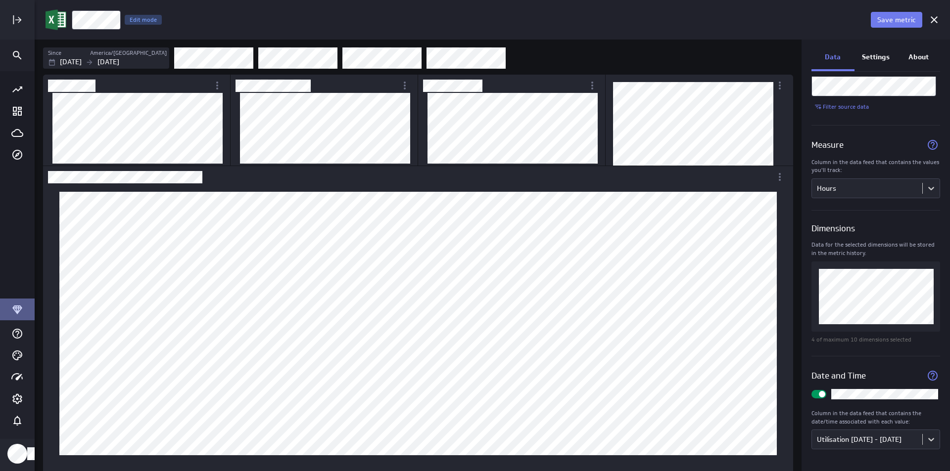
click at [813, 394] on div "Widget Properties" at bounding box center [818, 394] width 15 height 8
click at [0, 0] on input "Widget Properties" at bounding box center [0, 0] width 0 height 0
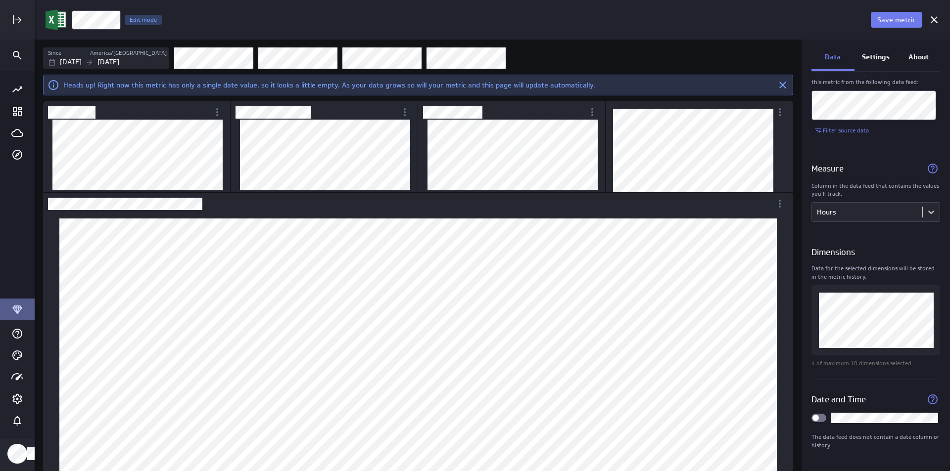
scroll to position [42, 0]
click at [823, 419] on div "Widget Properties" at bounding box center [818, 418] width 15 height 8
click at [0, 0] on input "Widget Properties" at bounding box center [0, 0] width 0 height 0
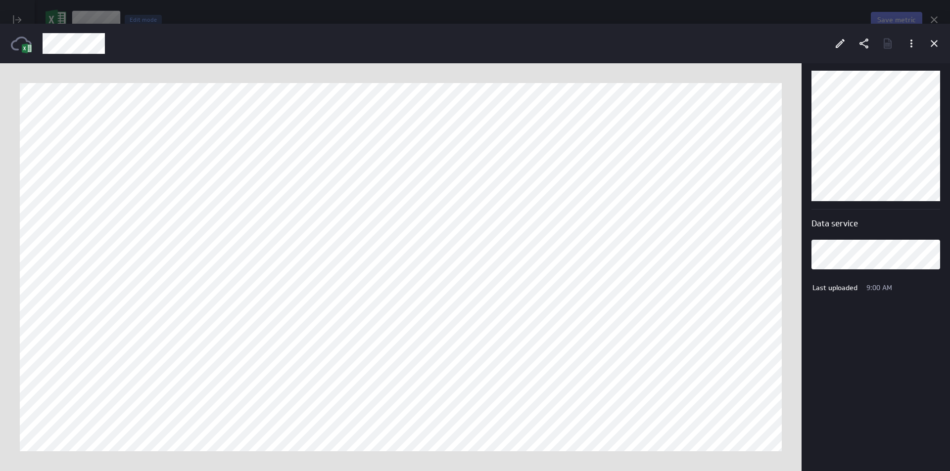
scroll to position [0, 0]
click at [845, 38] on icon "Edit" at bounding box center [840, 44] width 12 height 12
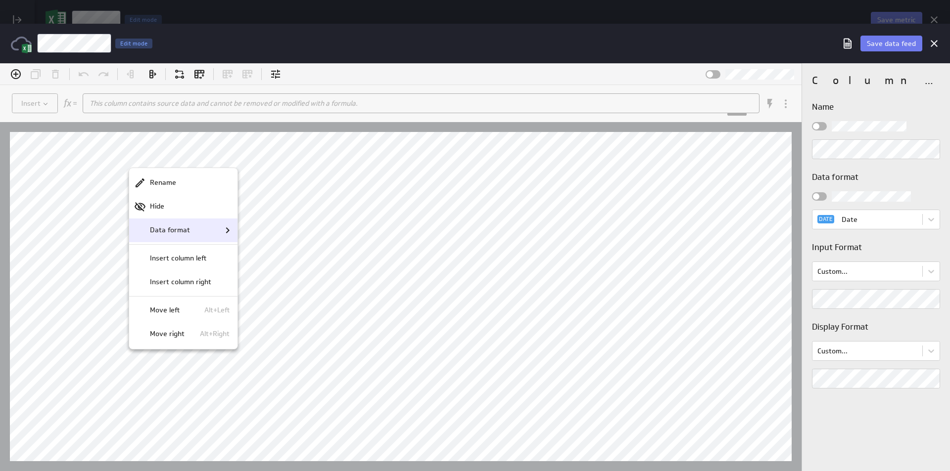
click at [171, 226] on p "Data format" at bounding box center [170, 230] width 40 height 10
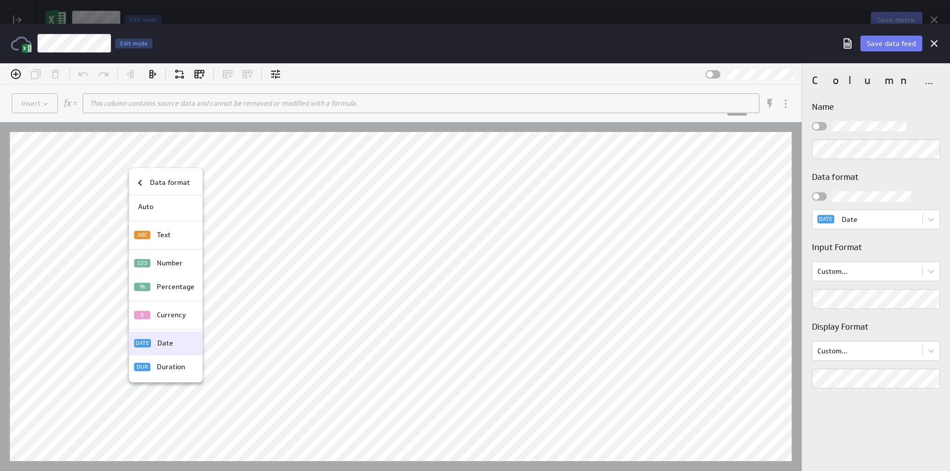
click at [176, 343] on div "Date" at bounding box center [173, 343] width 41 height 10
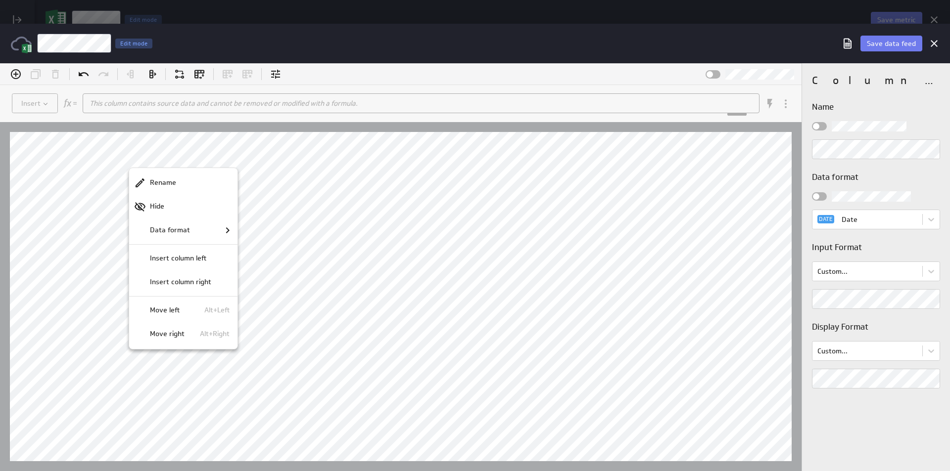
click at [275, 200] on div at bounding box center [475, 267] width 950 height 408
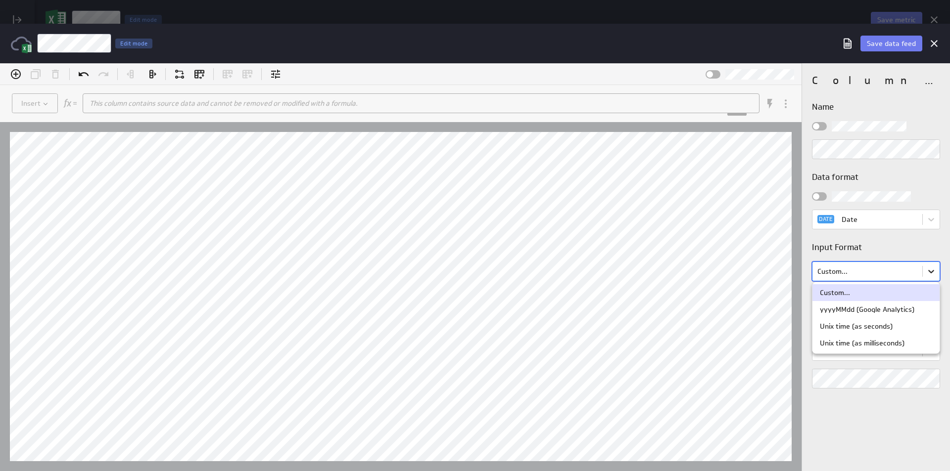
click at [932, 268] on body "(no message) Insert This column contains source data and cannot be removed or m…" at bounding box center [475, 267] width 950 height 408
click at [932, 269] on div at bounding box center [475, 267] width 950 height 408
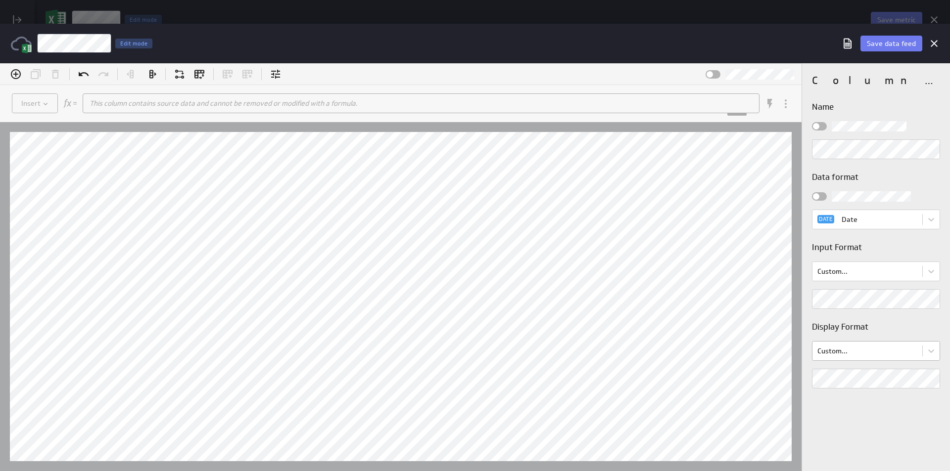
click at [921, 347] on body "(no message) Insert This column contains source data and cannot be removed or m…" at bounding box center [475, 267] width 950 height 408
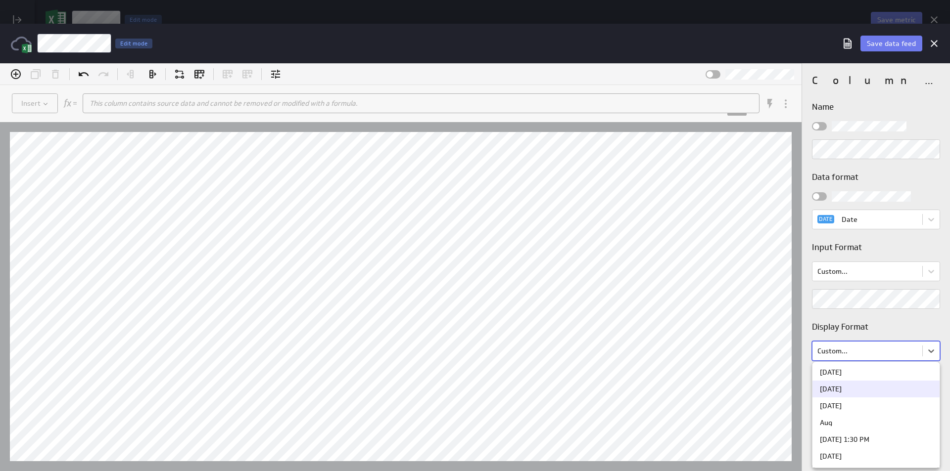
click at [868, 390] on div "Aug 2025" at bounding box center [876, 388] width 112 height 7
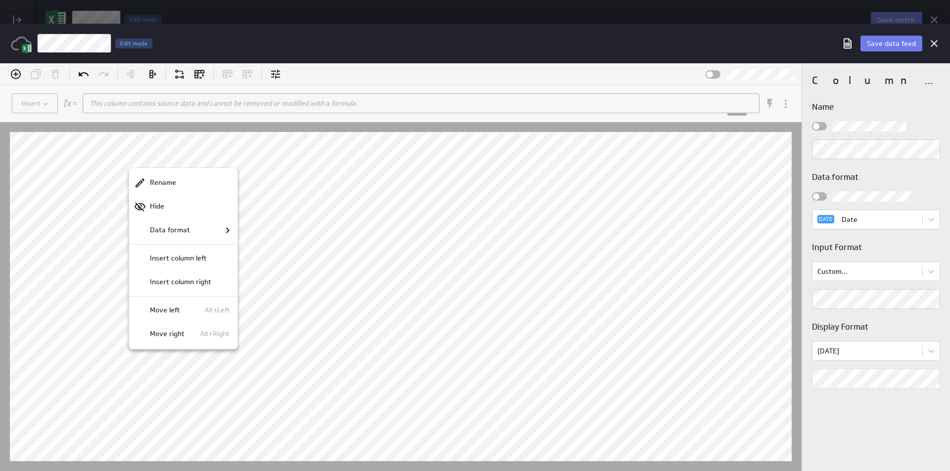
click at [133, 165] on div at bounding box center [475, 267] width 950 height 408
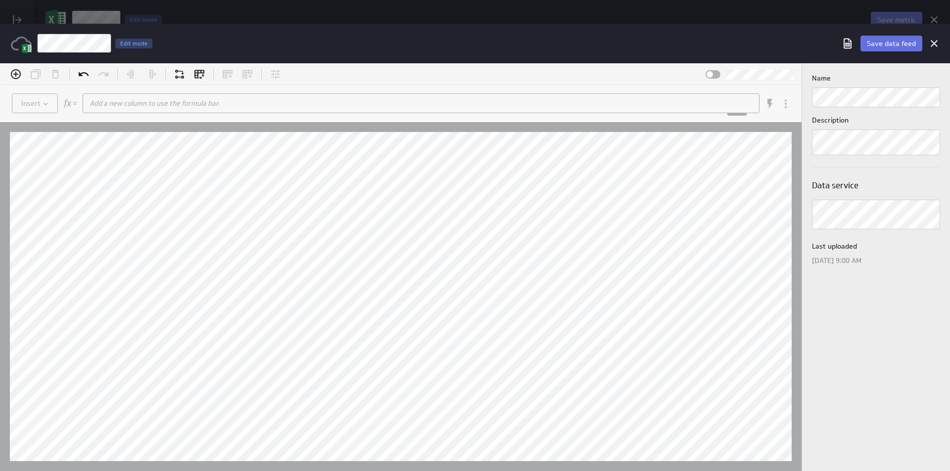
click at [871, 42] on span "Save data feed" at bounding box center [891, 43] width 49 height 9
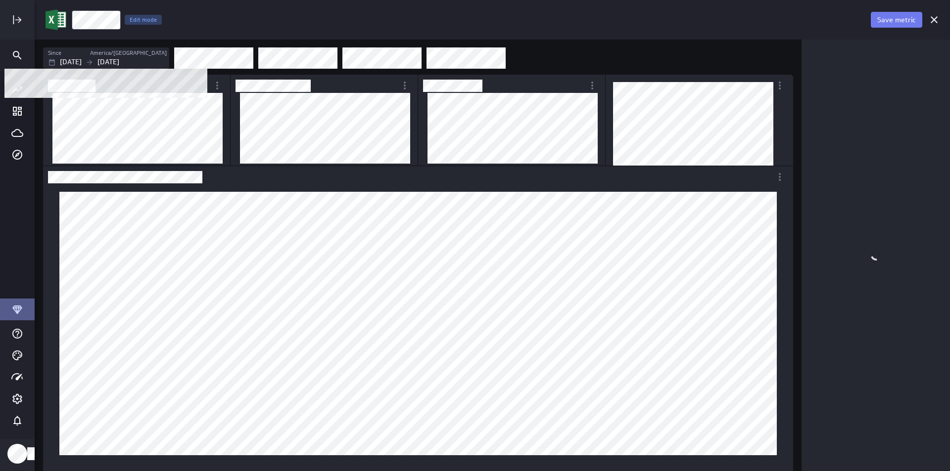
click at [74, 60] on p "Jun 01 2025" at bounding box center [71, 62] width 22 height 10
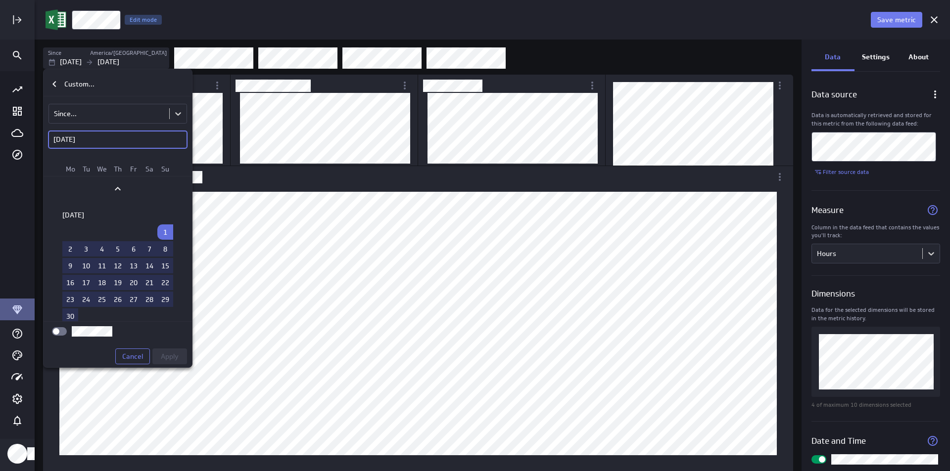
click at [183, 313] on div "June 2025 1 2 3 4 5 6 7 8 9 10 11 12 13 14 15 16 17 18 19 20 21 22 23 24 25 26 …" at bounding box center [118, 242] width 148 height 159
click at [184, 314] on div "June 2025 1 2 3 4 5 6 7 8 9 10 11 12 13 14 15 16 17 18 19 20 21 22 23 24 25 26 …" at bounding box center [118, 242] width 148 height 159
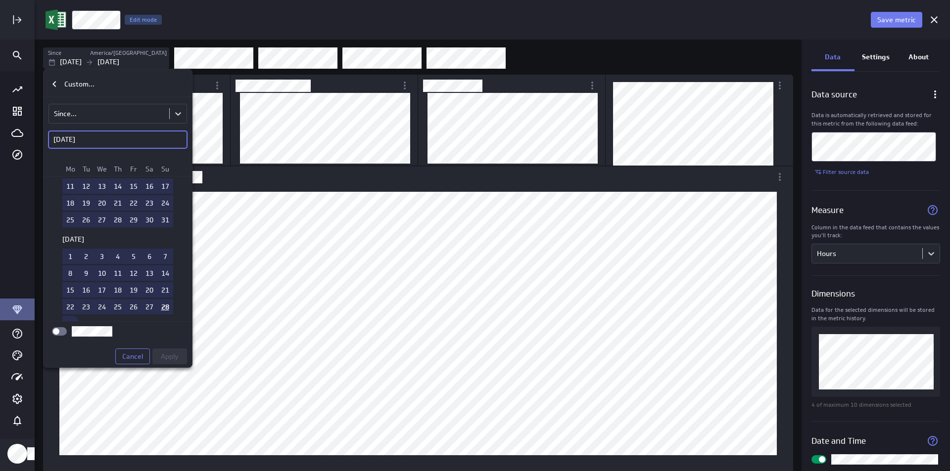
scroll to position [310, 0]
click at [62, 251] on td "1" at bounding box center [70, 250] width 16 height 15
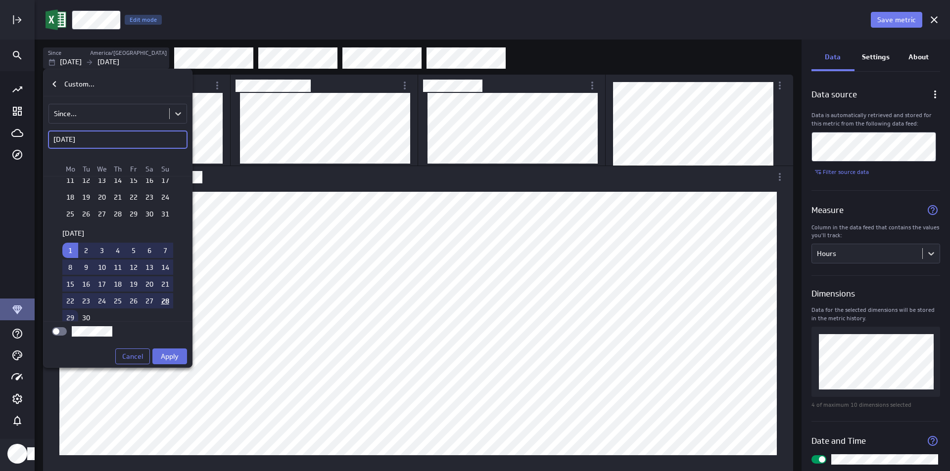
click at [175, 355] on span "Apply" at bounding box center [170, 356] width 18 height 9
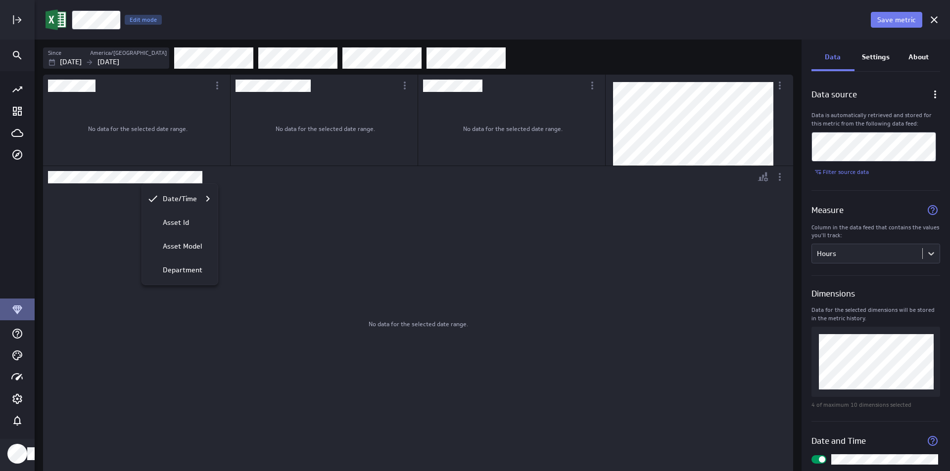
click at [81, 48] on div at bounding box center [475, 235] width 950 height 471
click at [76, 64] on p "Sep 01 2025" at bounding box center [71, 62] width 22 height 10
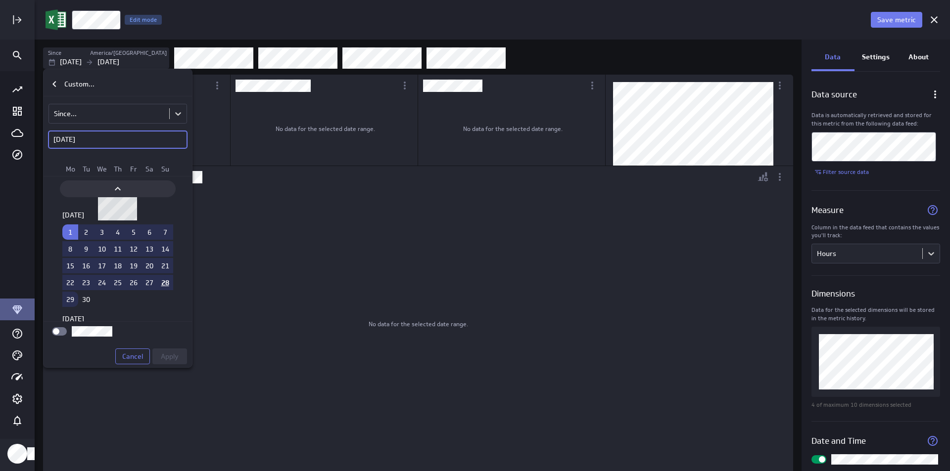
click at [113, 192] on icon "Move backward to switch to the previous month." at bounding box center [118, 189] width 12 height 12
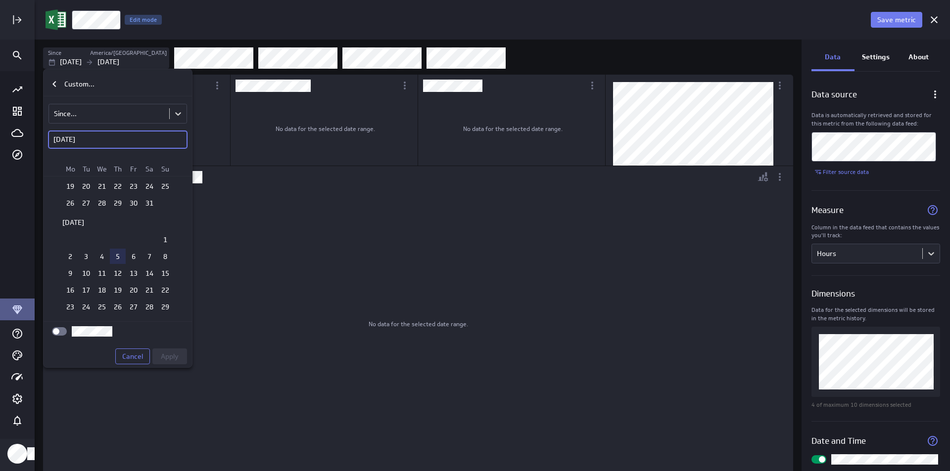
scroll to position [968, 0]
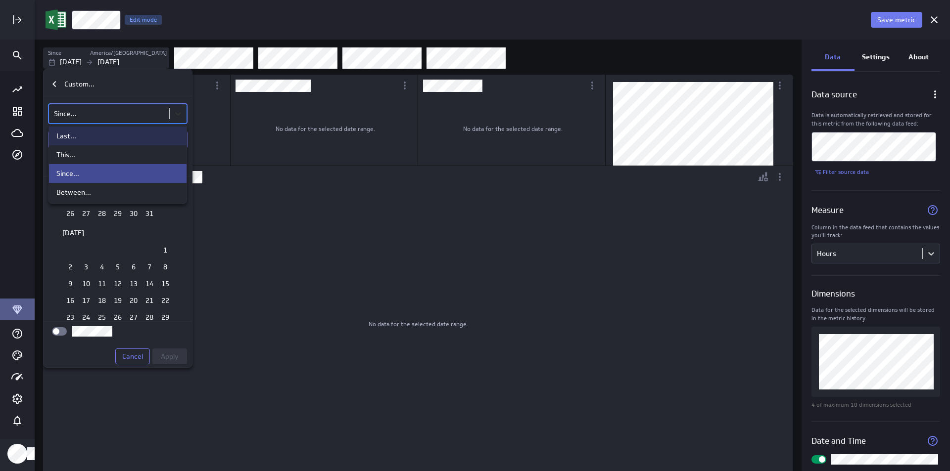
click at [176, 114] on body "Save metric Hours Edit mode Since America/Toronto Sep 01 2025 Sep 29 2025 No da…" at bounding box center [475, 235] width 950 height 471
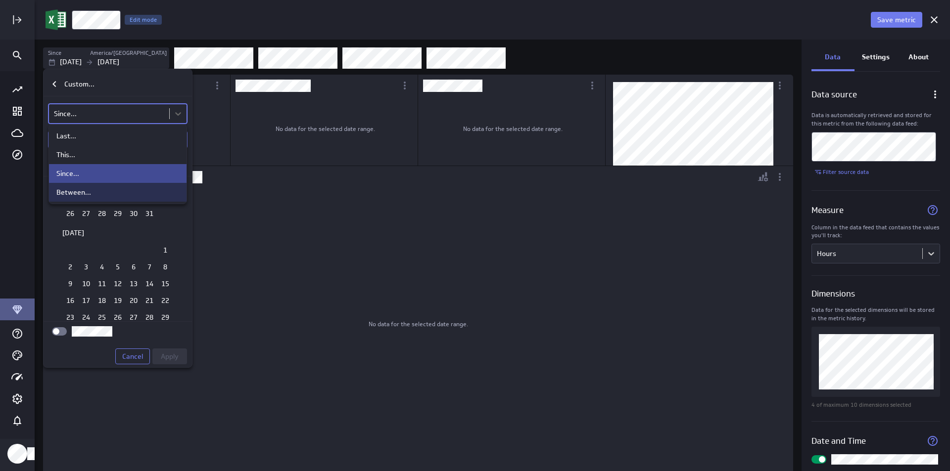
click at [90, 194] on div "Between..." at bounding box center [73, 192] width 35 height 9
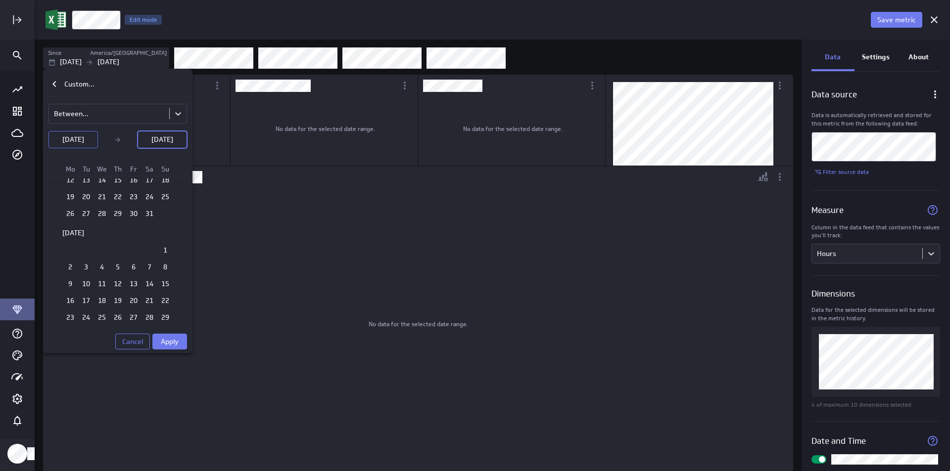
click at [62, 140] on p "Sep 01 2025" at bounding box center [73, 140] width 22 height 10
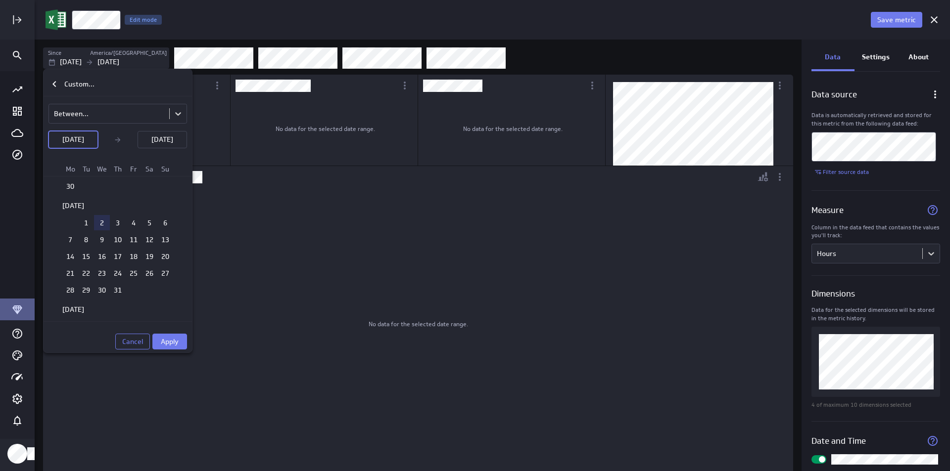
scroll to position [1116, 0]
click at [83, 217] on td "1" at bounding box center [86, 222] width 16 height 15
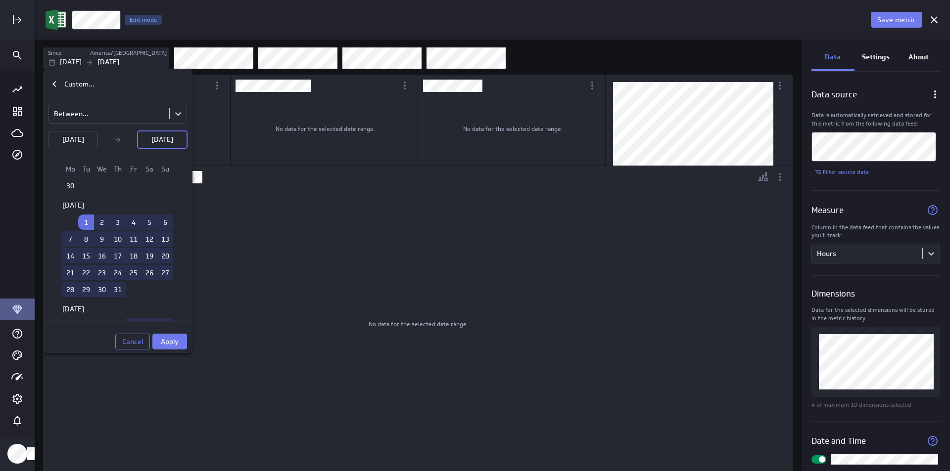
click at [151, 143] on p "Sep 01 2025" at bounding box center [162, 140] width 22 height 10
click at [173, 143] on p "Sep 01 2025" at bounding box center [162, 140] width 22 height 10
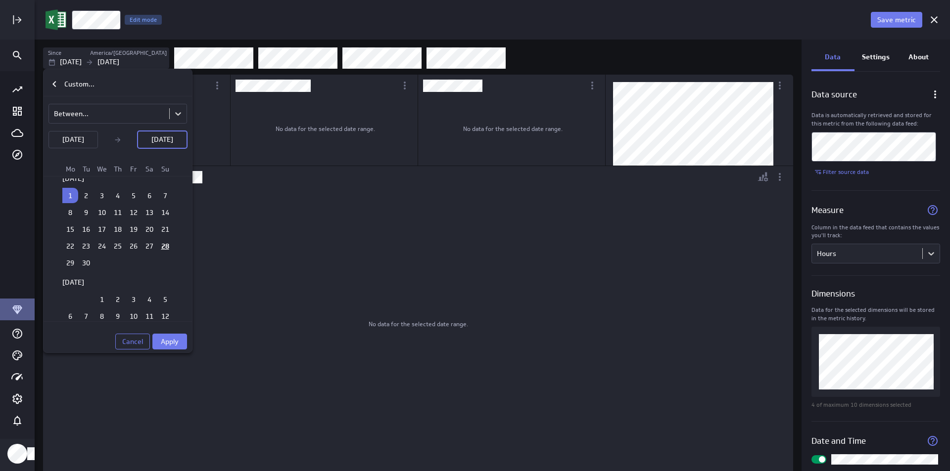
scroll to position [1363, 0]
click at [79, 247] on td "30" at bounding box center [86, 249] width 16 height 15
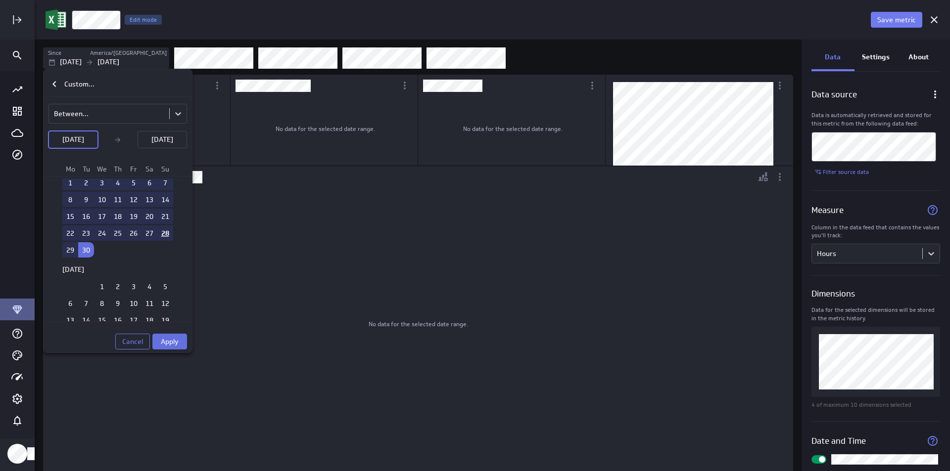
click at [164, 338] on span "Apply" at bounding box center [170, 341] width 18 height 9
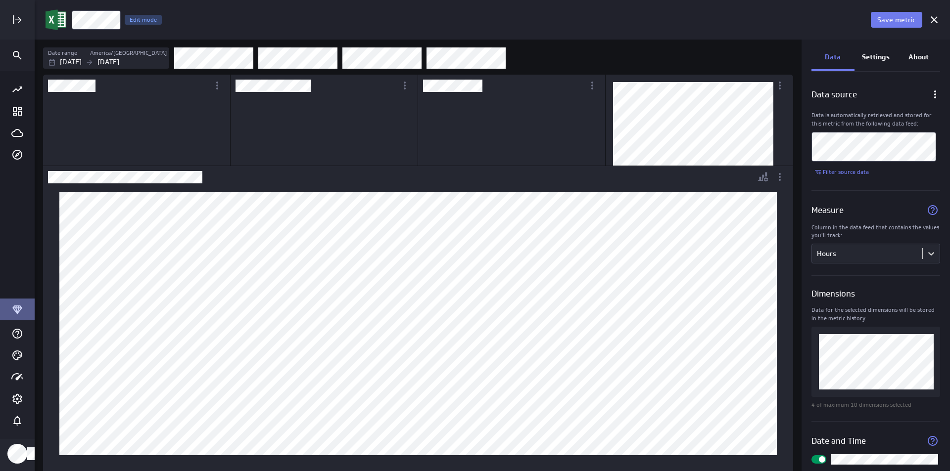
scroll to position [0, 0]
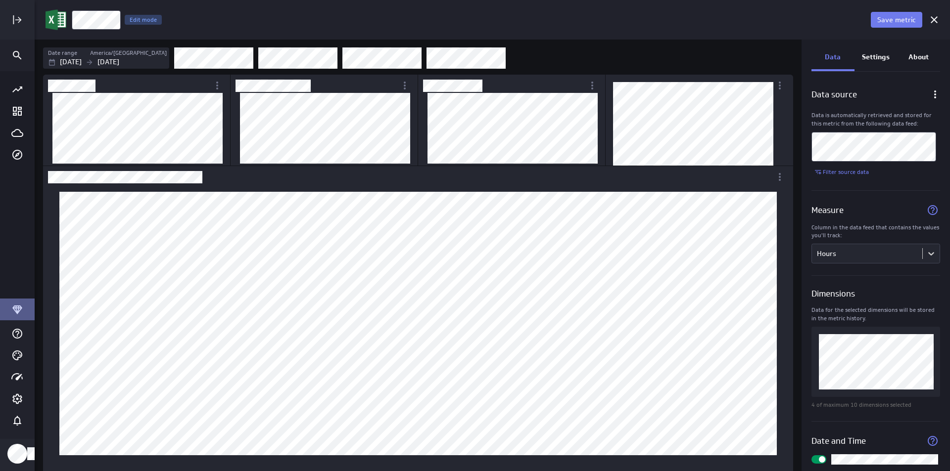
click at [576, 54] on div "Filters" at bounding box center [483, 58] width 619 height 22
click at [406, 81] on icon "More actions" at bounding box center [405, 86] width 12 height 12
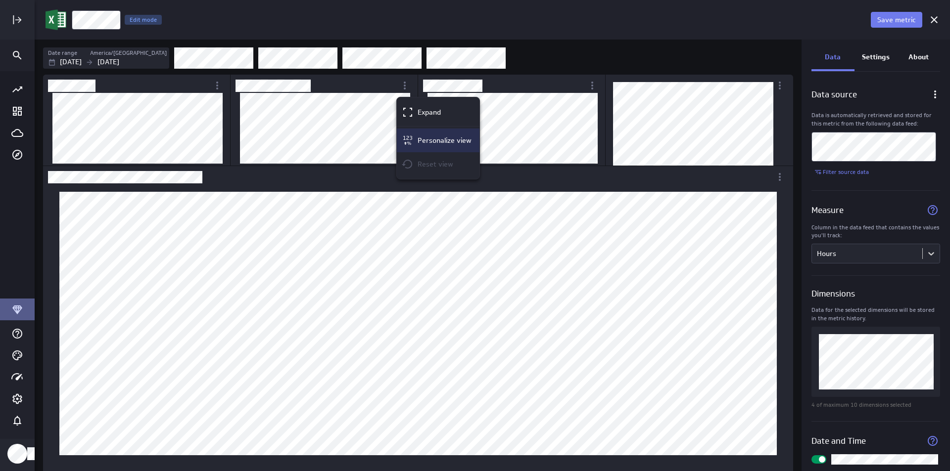
click at [416, 132] on div "Personalize view" at bounding box center [438, 141] width 83 height 24
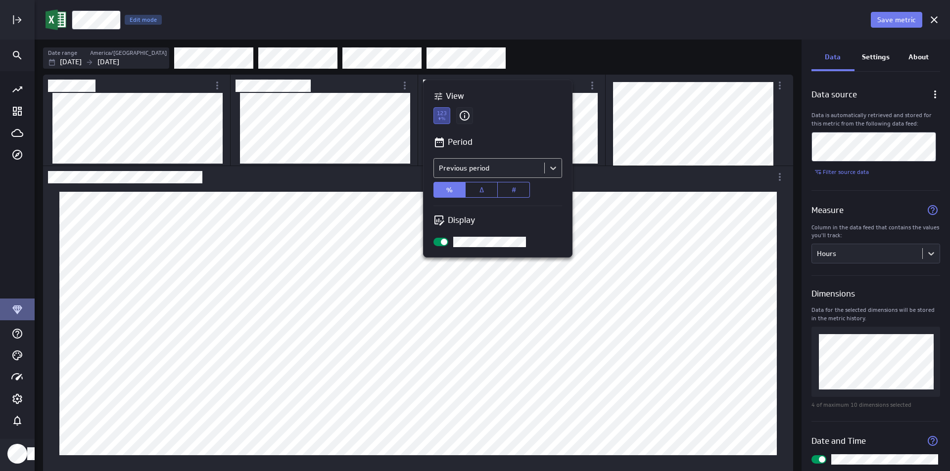
click at [544, 164] on body "Save metric Hours Edit mode Date range America/Toronto Jul 01 2025 Sep 30 2025 …" at bounding box center [475, 235] width 950 height 471
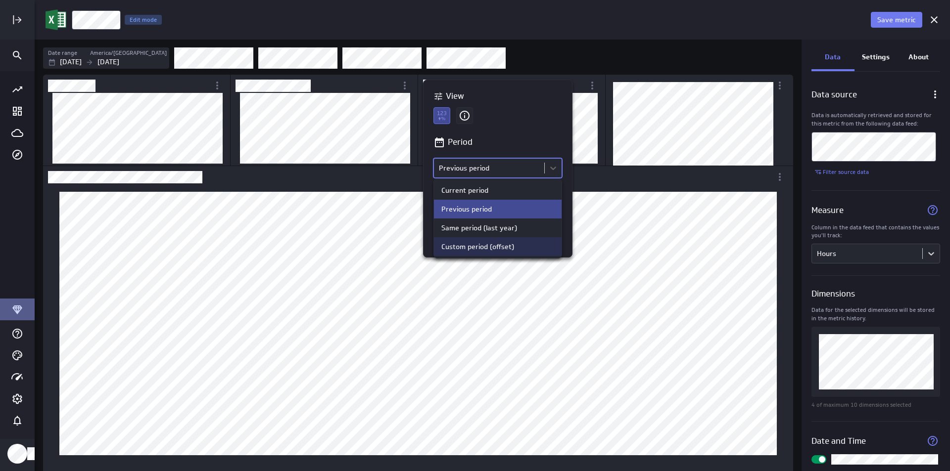
click at [471, 245] on div "Custom period (offset)" at bounding box center [477, 246] width 73 height 9
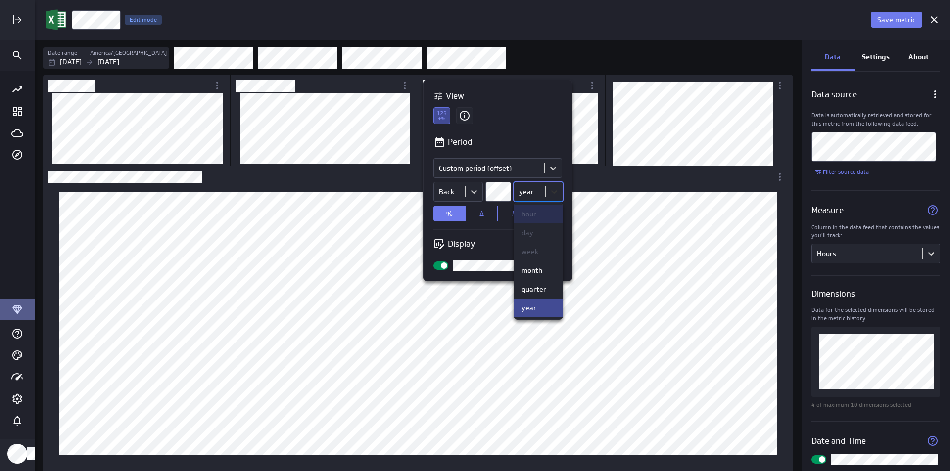
click at [558, 192] on body "Save metric Hours Edit mode Date range America/Toronto Jul 01 2025 Sep 30 2025 …" at bounding box center [475, 235] width 950 height 471
click at [545, 269] on div "month" at bounding box center [538, 270] width 34 height 9
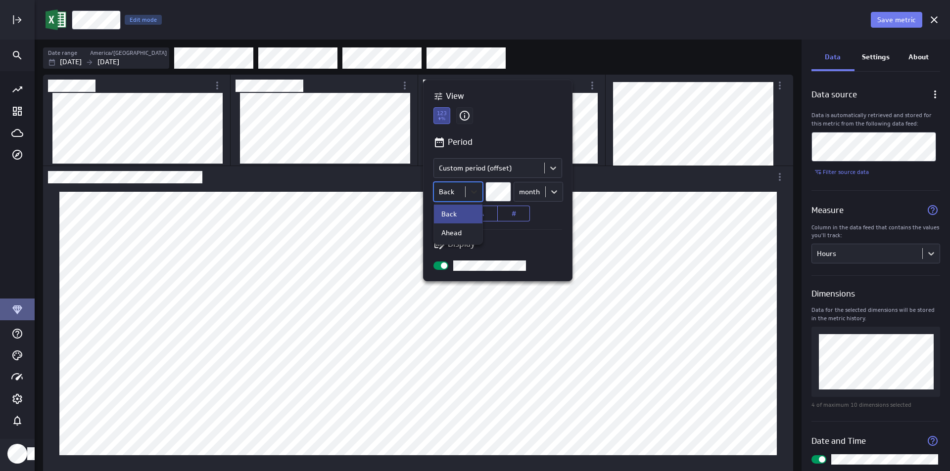
click at [474, 191] on body "Save metric Hours Edit mode Date range America/Toronto Jul 01 2025 Sep 30 2025 …" at bounding box center [475, 235] width 950 height 471
click at [474, 191] on div at bounding box center [475, 235] width 950 height 471
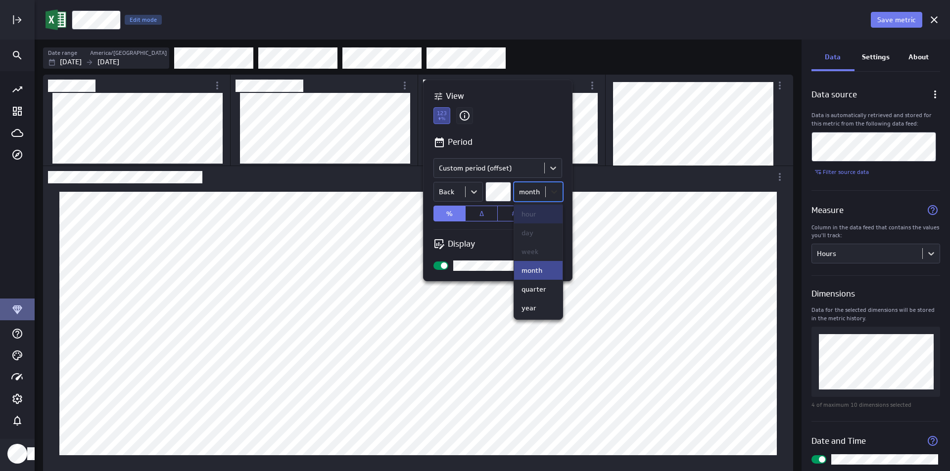
click at [559, 192] on body "Save metric Hours Edit mode Date range America/Toronto Jul 01 2025 Sep 30 2025 …" at bounding box center [475, 235] width 950 height 471
click at [557, 192] on div at bounding box center [475, 235] width 950 height 471
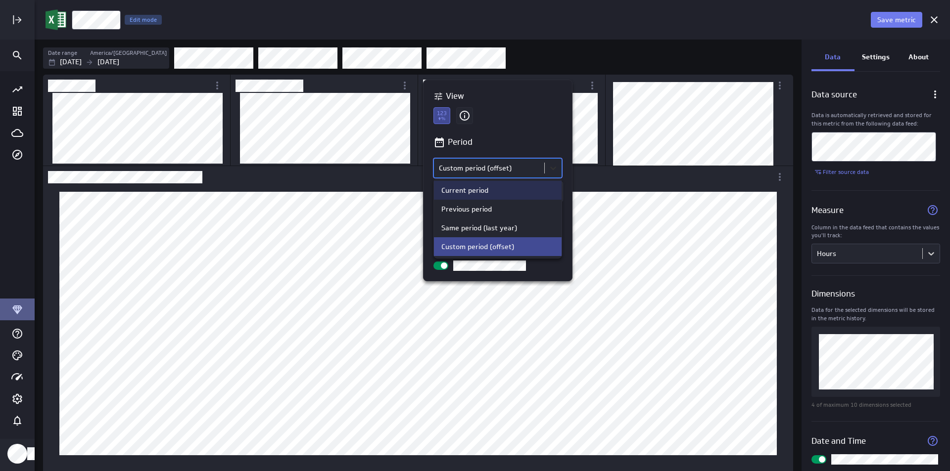
click at [557, 170] on body "Save metric Hours Edit mode Date range America/Toronto Jul 01 2025 Sep 30 2025 …" at bounding box center [475, 235] width 950 height 471
click at [557, 170] on div at bounding box center [475, 235] width 950 height 471
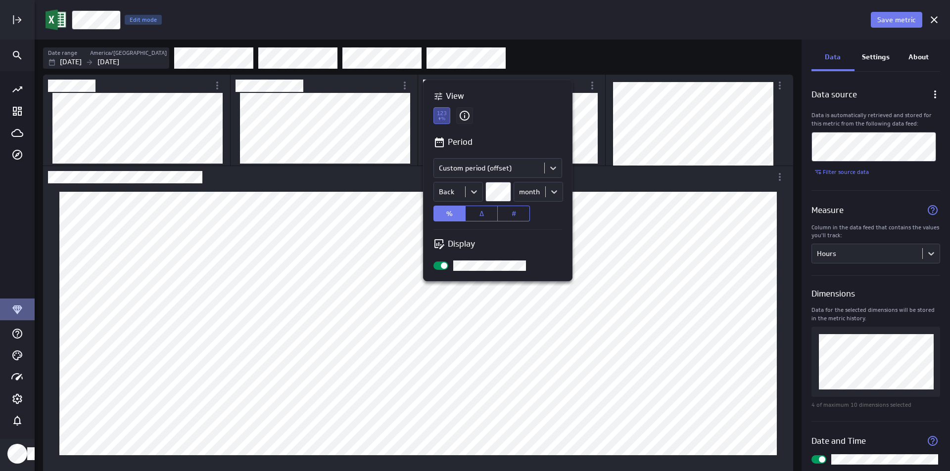
click at [445, 142] on div "Period" at bounding box center [497, 142] width 129 height 12
click at [461, 115] on icon at bounding box center [464, 115] width 17 height 17
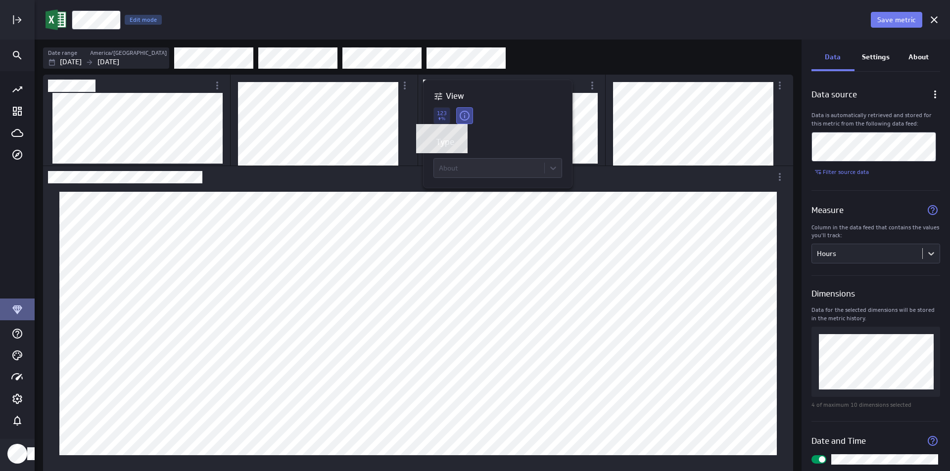
click at [446, 117] on icon at bounding box center [441, 115] width 17 height 17
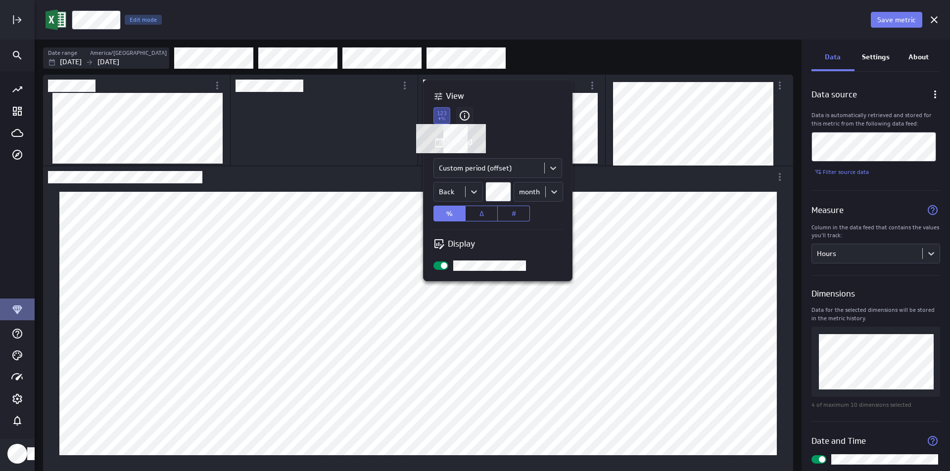
scroll to position [86, 186]
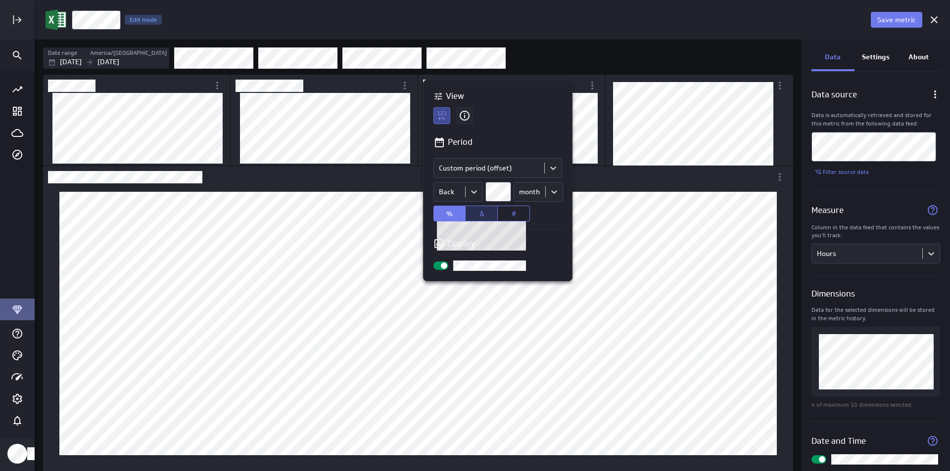
click at [483, 215] on span "Δ" at bounding box center [481, 213] width 4 height 9
click at [252, 85] on div at bounding box center [475, 235] width 950 height 471
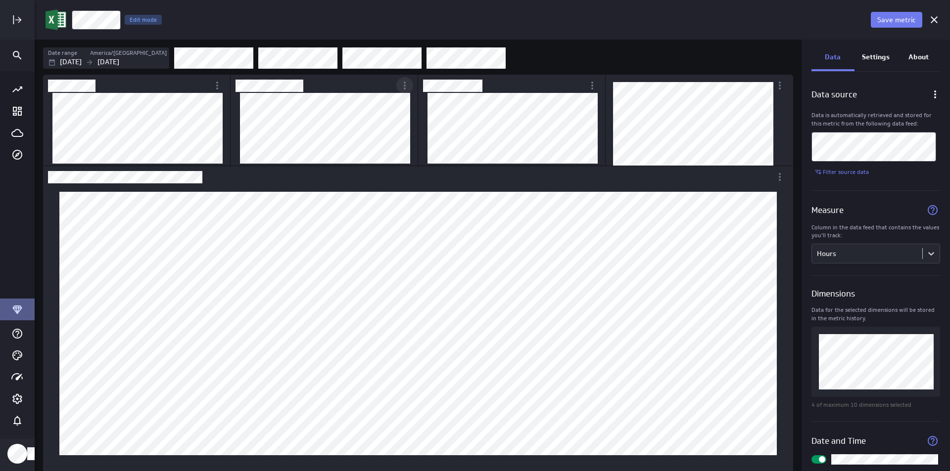
click at [406, 86] on icon "More actions" at bounding box center [405, 86] width 12 height 12
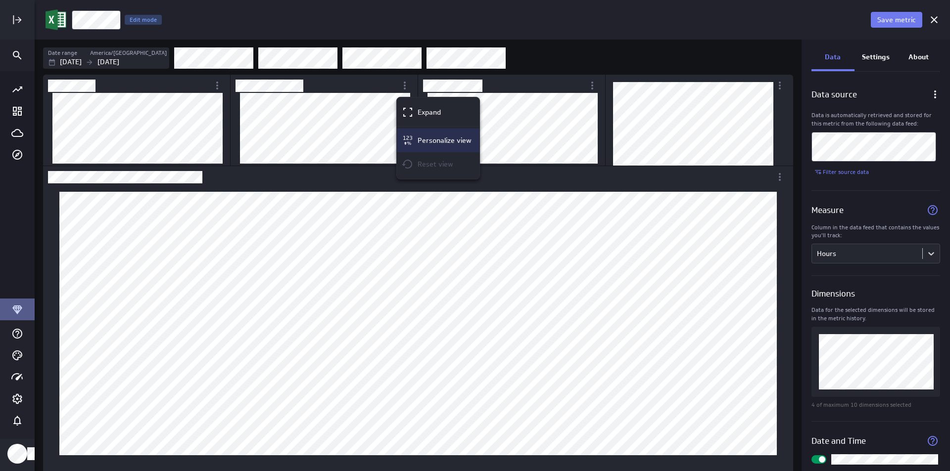
click at [426, 137] on p "Personalize view" at bounding box center [445, 141] width 54 height 10
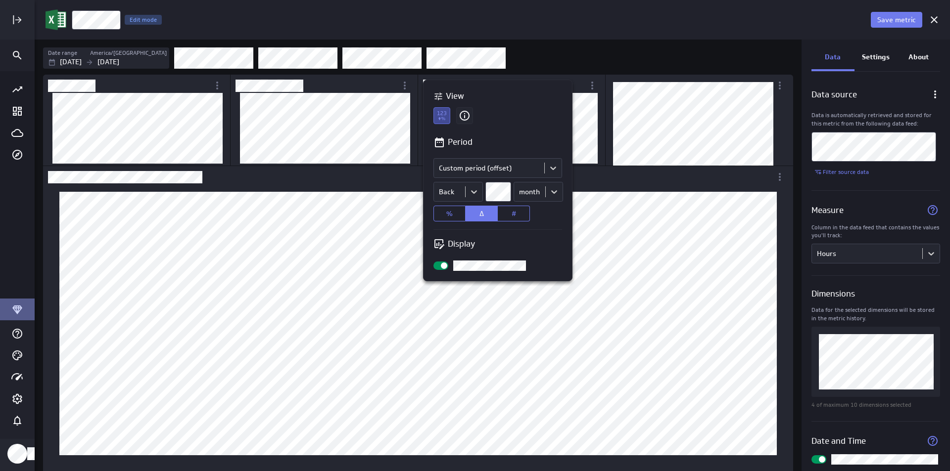
click at [436, 95] on icon at bounding box center [438, 97] width 10 height 10
click at [602, 129] on div at bounding box center [475, 235] width 950 height 471
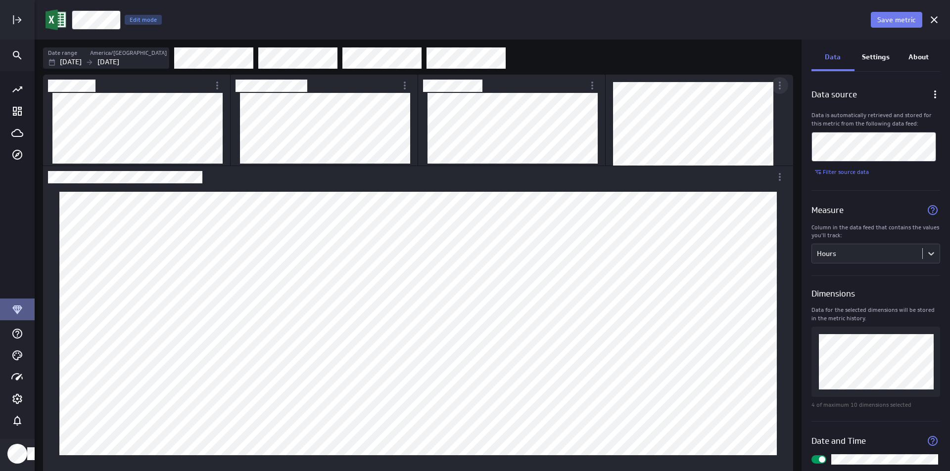
click at [781, 85] on icon "More actions" at bounding box center [780, 86] width 12 height 12
click at [803, 134] on div "Personalize view" at bounding box center [813, 140] width 83 height 24
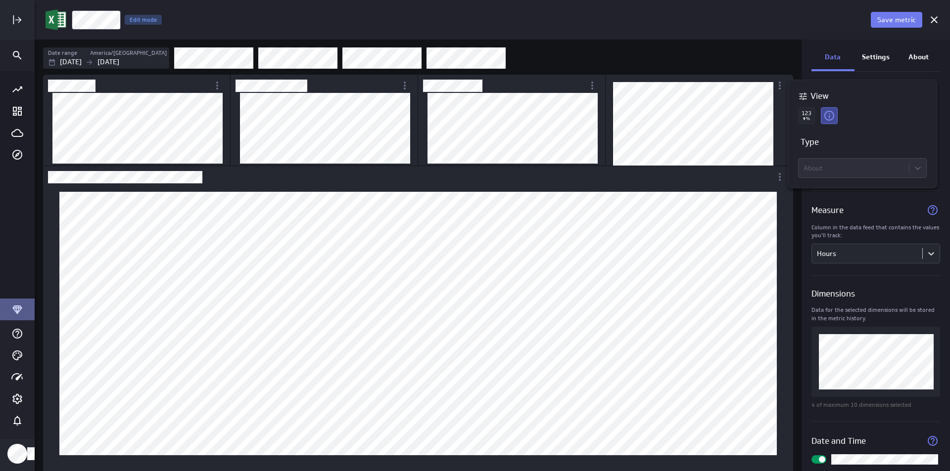
click at [806, 141] on p "Type" at bounding box center [809, 142] width 18 height 12
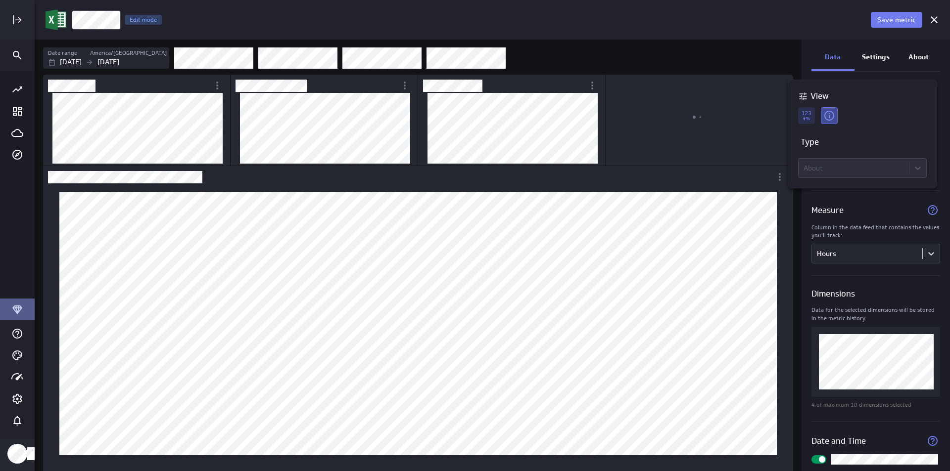
click at [806, 122] on icon at bounding box center [806, 115] width 17 height 17
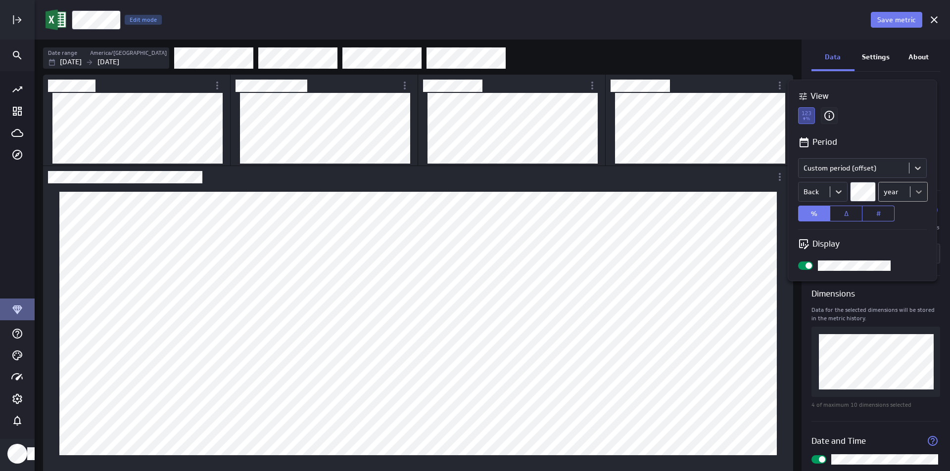
click at [918, 192] on body "Save metric Hours Edit mode Date range America/Toronto Jul 01 2025 Sep 30 2025 …" at bounding box center [475, 235] width 950 height 471
click at [906, 285] on div "quarter" at bounding box center [898, 289] width 25 height 9
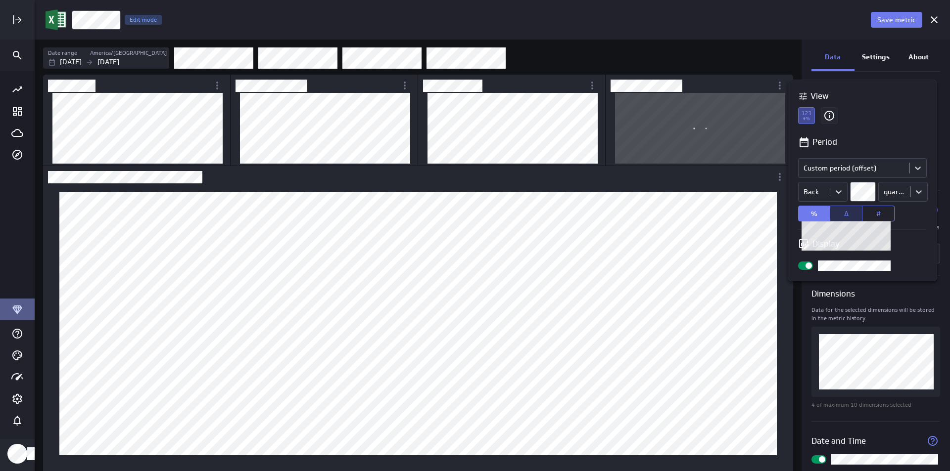
click at [846, 212] on span "Δ" at bounding box center [846, 213] width 4 height 9
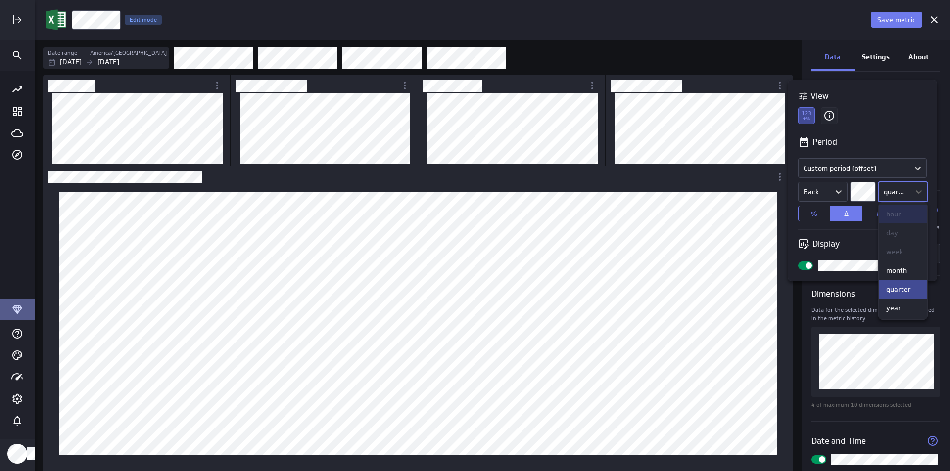
click at [925, 188] on body "Save metric Hours Edit mode Date range America/Toronto Jul 01 2025 Sep 30 2025 …" at bounding box center [475, 235] width 950 height 471
drag, startPoint x: 911, startPoint y: 266, endPoint x: 907, endPoint y: 272, distance: 7.0
click at [909, 271] on div "month" at bounding box center [903, 270] width 34 height 9
click at [595, 84] on div at bounding box center [475, 235] width 950 height 471
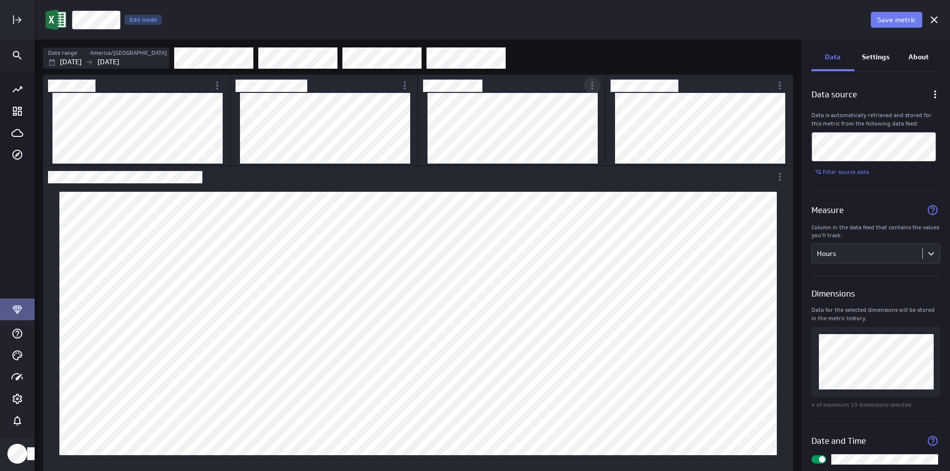
click at [590, 85] on icon "More actions" at bounding box center [592, 86] width 12 height 12
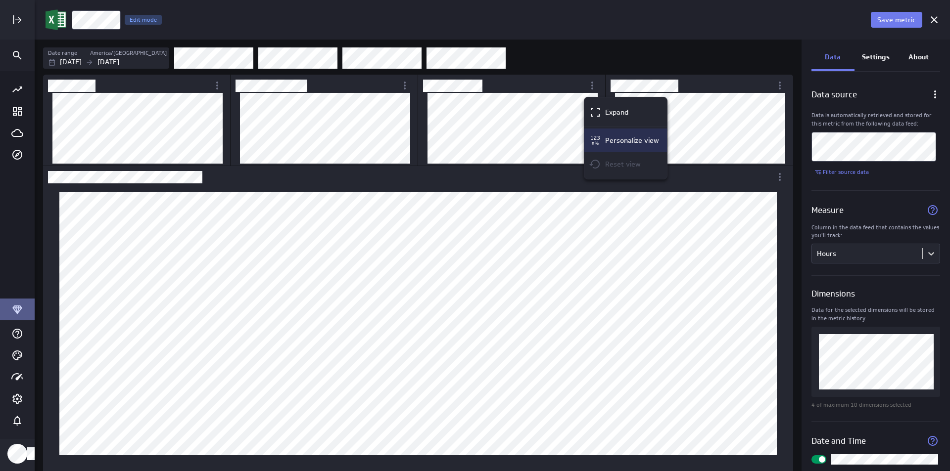
click at [611, 137] on p "Personalize view" at bounding box center [632, 141] width 54 height 10
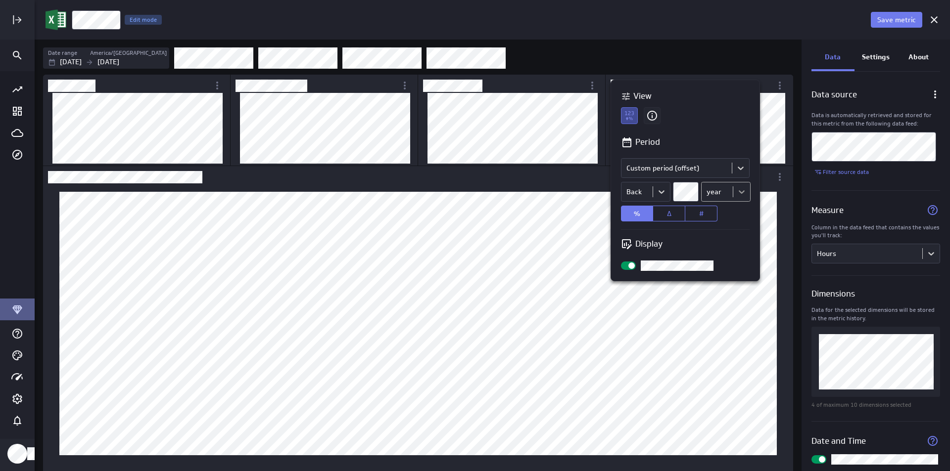
click at [742, 196] on body "Save metric Hours Edit mode Date range America/Toronto Jul 01 2025 Sep 30 2025 …" at bounding box center [475, 235] width 950 height 471
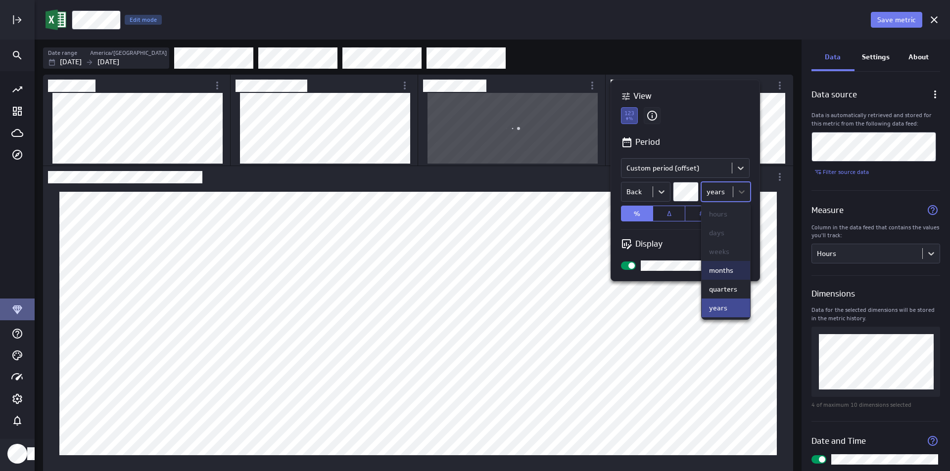
click at [729, 274] on div "months" at bounding box center [721, 270] width 24 height 9
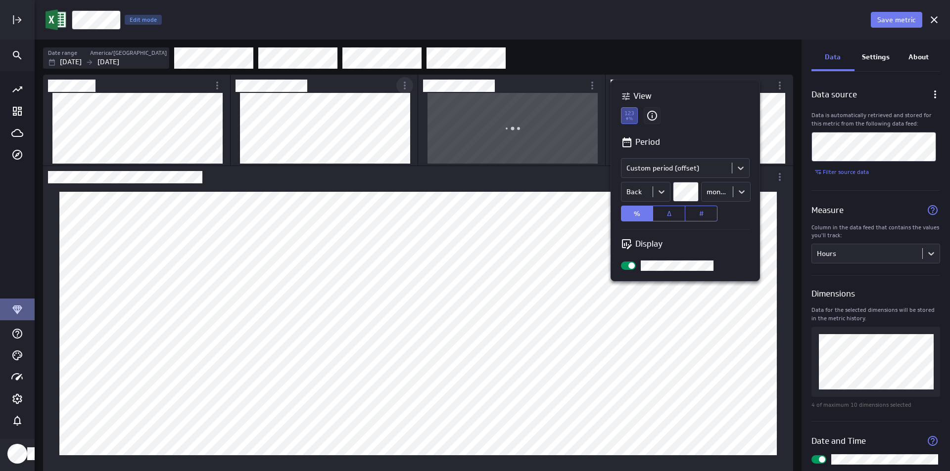
drag, startPoint x: 366, startPoint y: 94, endPoint x: 413, endPoint y: 83, distance: 48.4
click at [366, 93] on div at bounding box center [475, 235] width 950 height 471
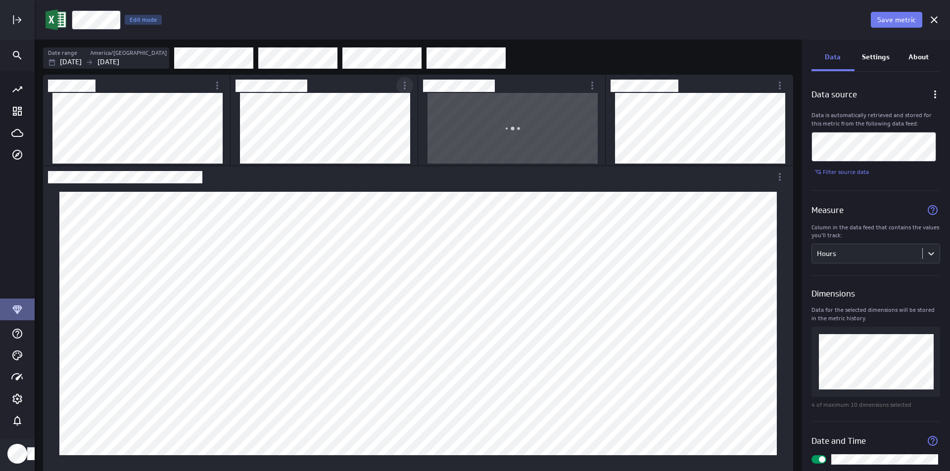
click at [403, 82] on icon "More actions" at bounding box center [405, 86] width 12 height 12
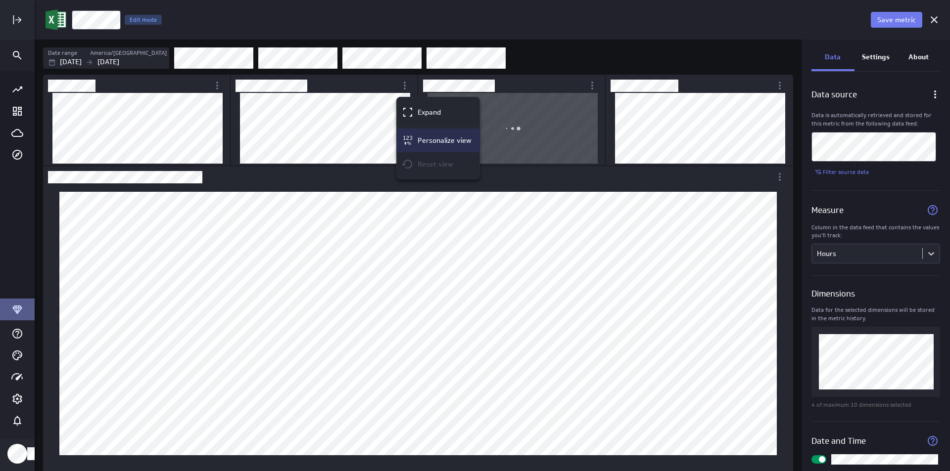
click at [424, 139] on p "Personalize view" at bounding box center [445, 141] width 54 height 10
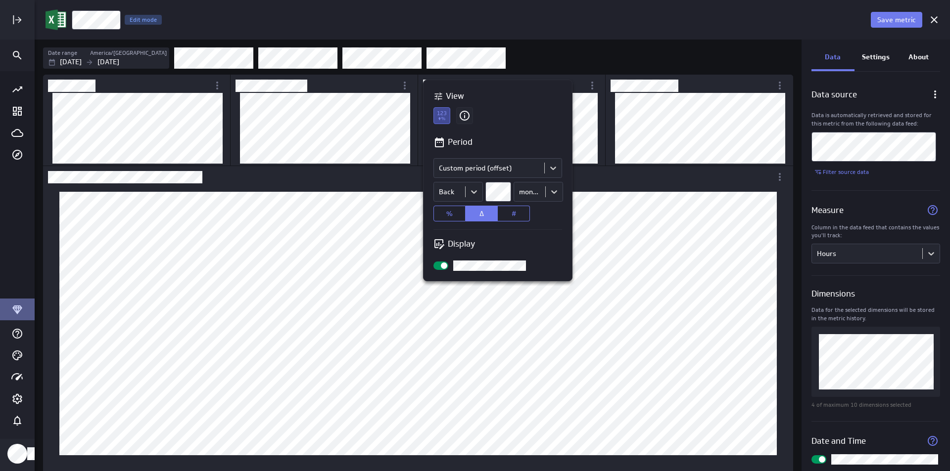
click at [604, 150] on div at bounding box center [475, 235] width 950 height 471
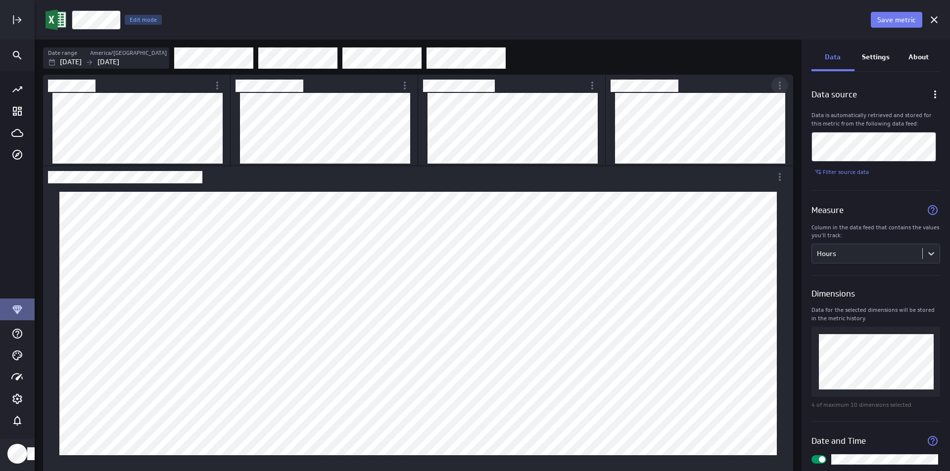
click at [785, 86] on div "More actions" at bounding box center [779, 85] width 17 height 17
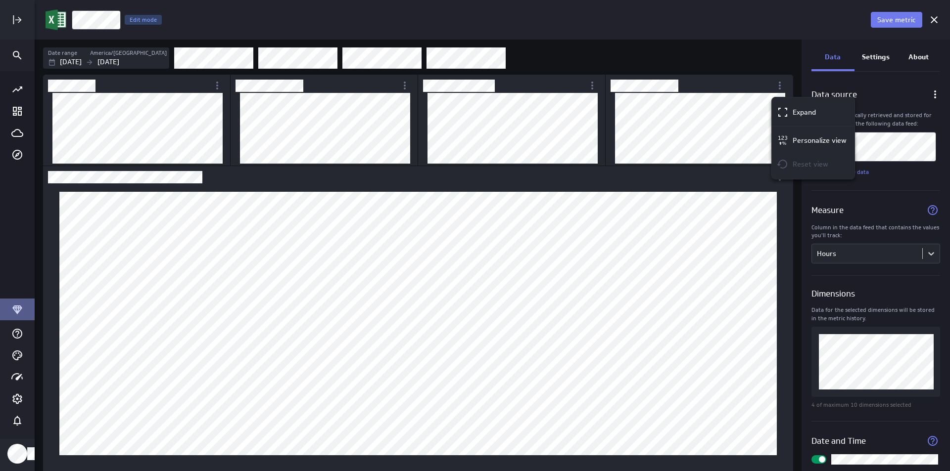
click at [587, 82] on div at bounding box center [475, 235] width 950 height 471
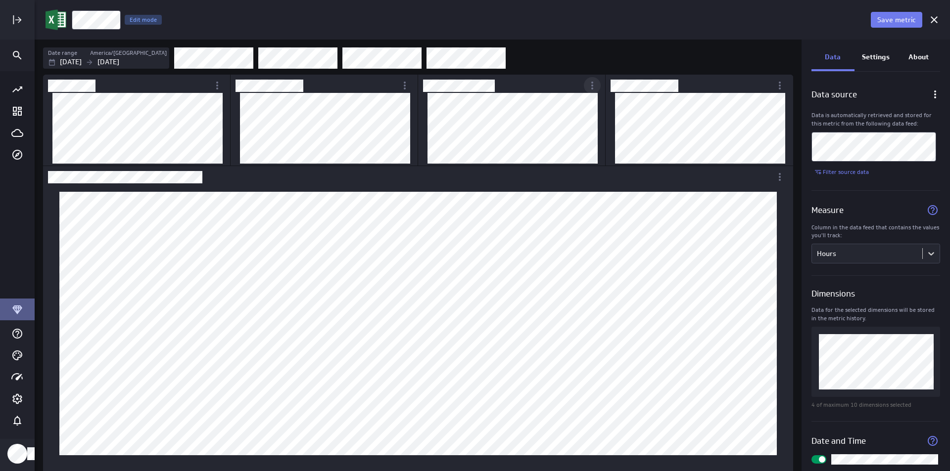
click at [588, 86] on icon "More actions" at bounding box center [592, 86] width 12 height 12
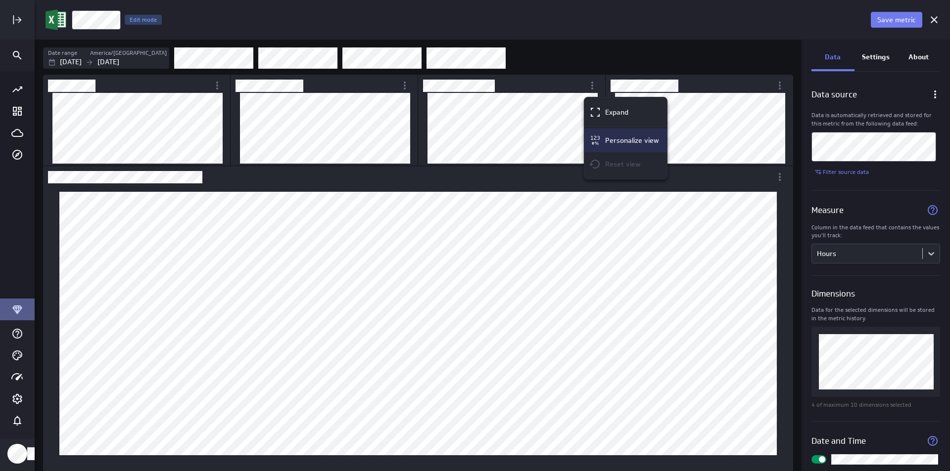
drag, startPoint x: 595, startPoint y: 110, endPoint x: 594, endPoint y: 134, distance: 23.7
click at [594, 134] on ul "Expand Personalize view Reset view" at bounding box center [625, 138] width 83 height 82
click at [594, 134] on div "Personalize view" at bounding box center [625, 141] width 83 height 24
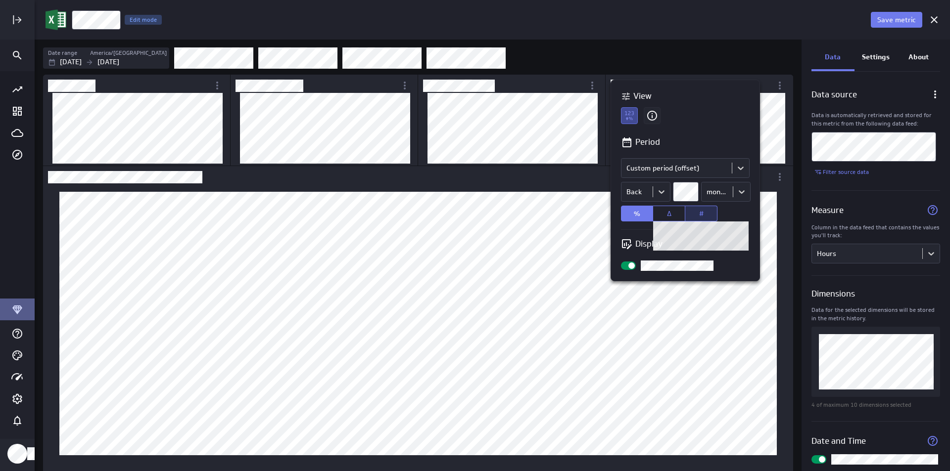
click at [691, 212] on button "#" at bounding box center [701, 214] width 32 height 16
click at [407, 86] on div at bounding box center [475, 235] width 950 height 471
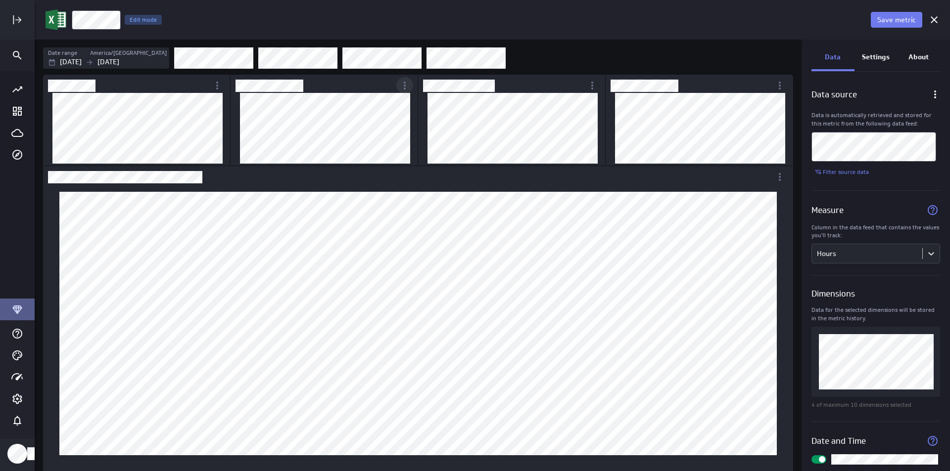
click at [402, 87] on icon "More actions" at bounding box center [405, 86] width 12 height 12
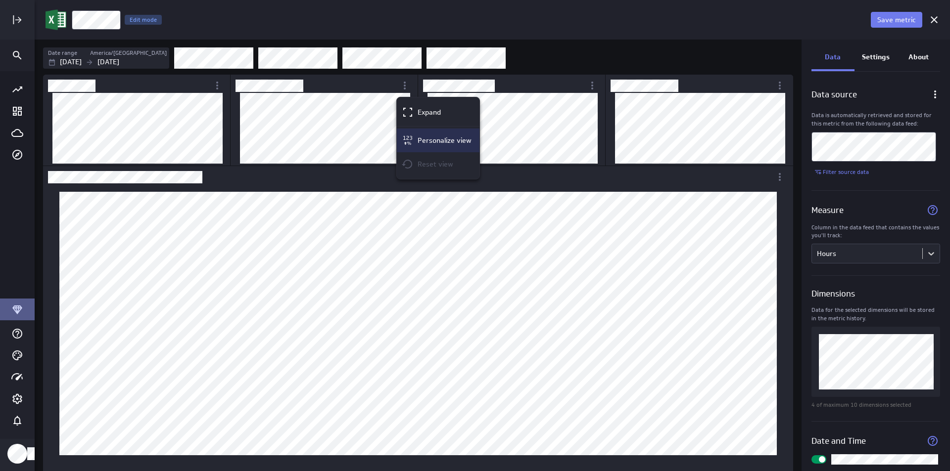
drag, startPoint x: 437, startPoint y: 103, endPoint x: 444, endPoint y: 144, distance: 41.1
click at [435, 151] on ul "Expand Personalize view Reset view" at bounding box center [438, 138] width 83 height 82
click at [444, 144] on p "Personalize view" at bounding box center [445, 141] width 54 height 10
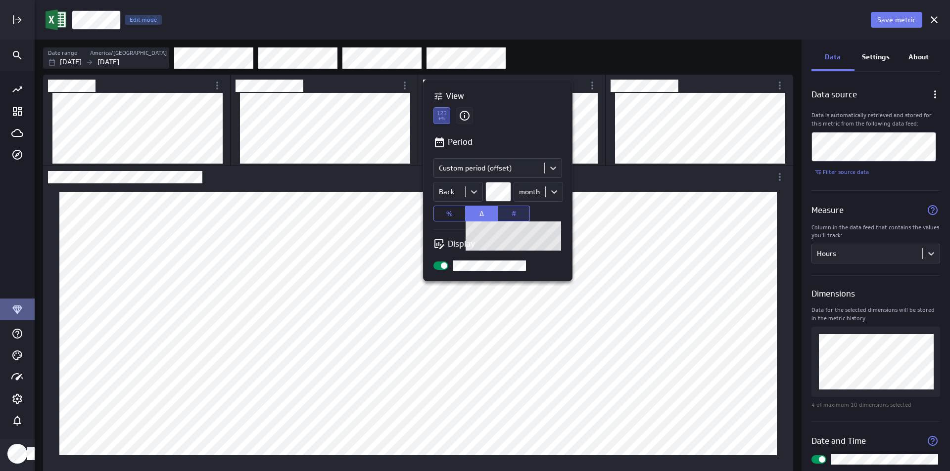
click at [517, 217] on button "#" at bounding box center [514, 214] width 32 height 16
click at [345, 138] on div at bounding box center [475, 235] width 950 height 471
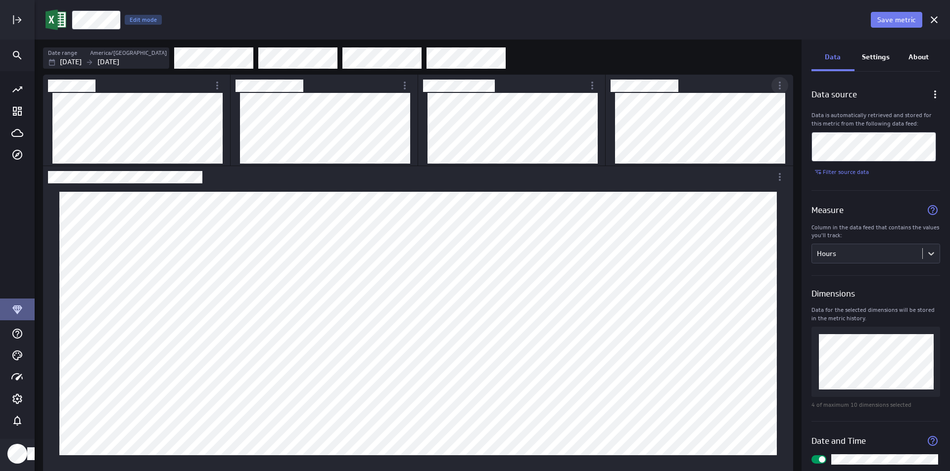
click at [786, 85] on div "More actions" at bounding box center [779, 85] width 17 height 17
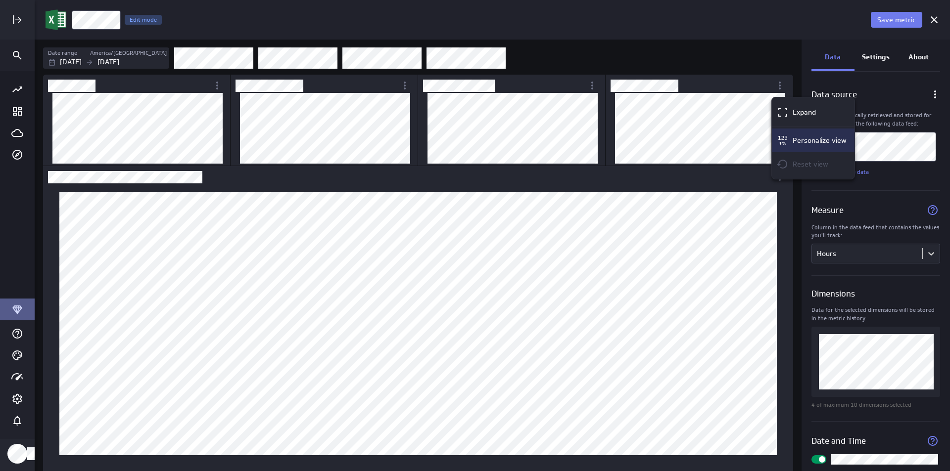
click at [792, 140] on p "Personalize view" at bounding box center [819, 141] width 54 height 10
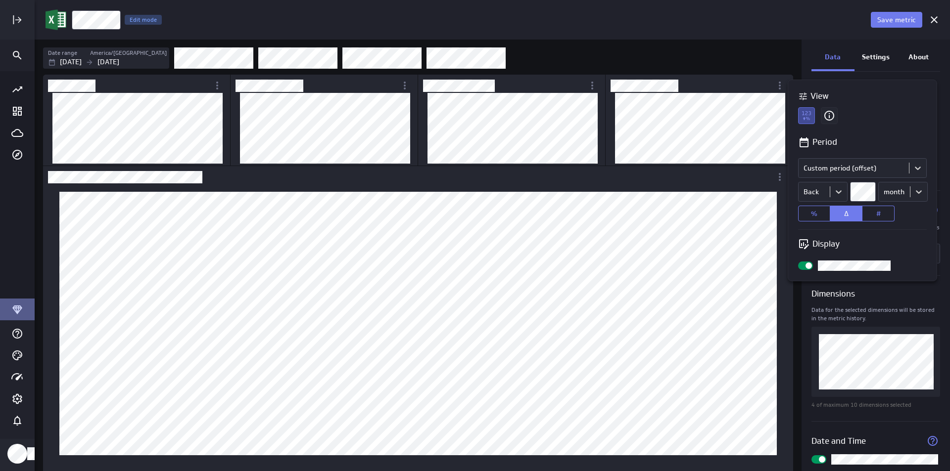
click at [404, 87] on div at bounding box center [475, 235] width 950 height 471
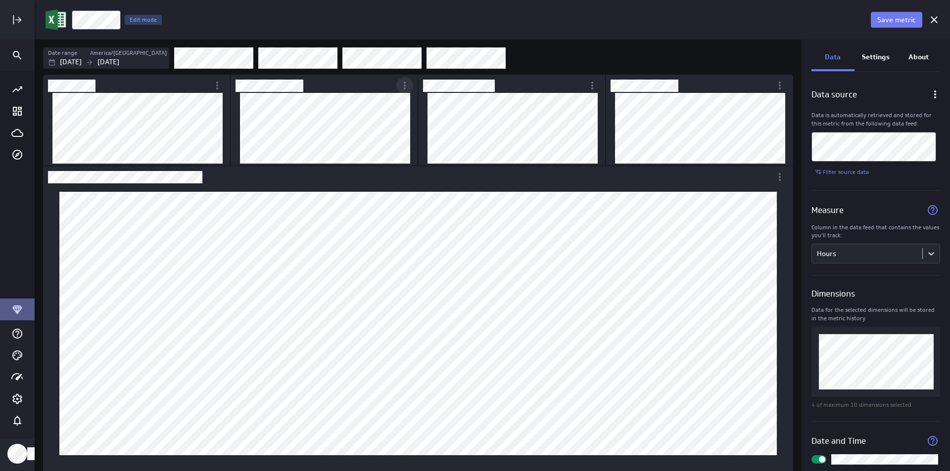
click at [402, 87] on icon "More actions" at bounding box center [405, 86] width 12 height 12
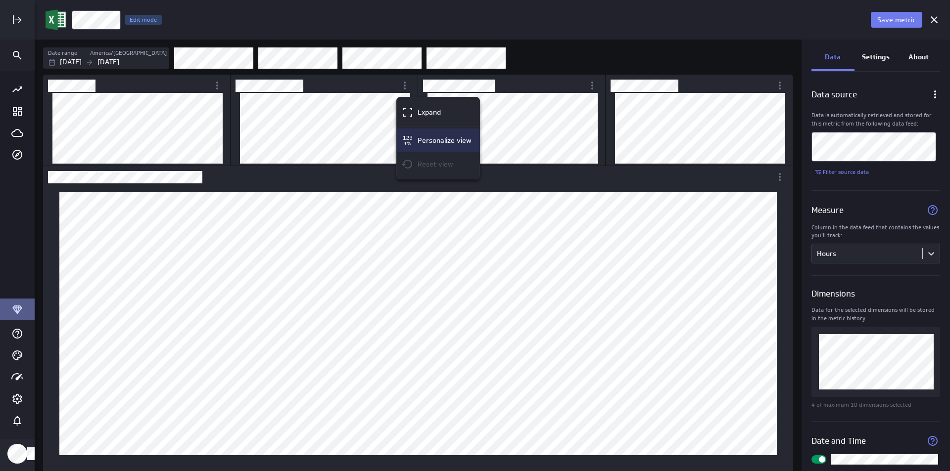
click at [411, 141] on icon "Personalize view" at bounding box center [408, 141] width 12 height 12
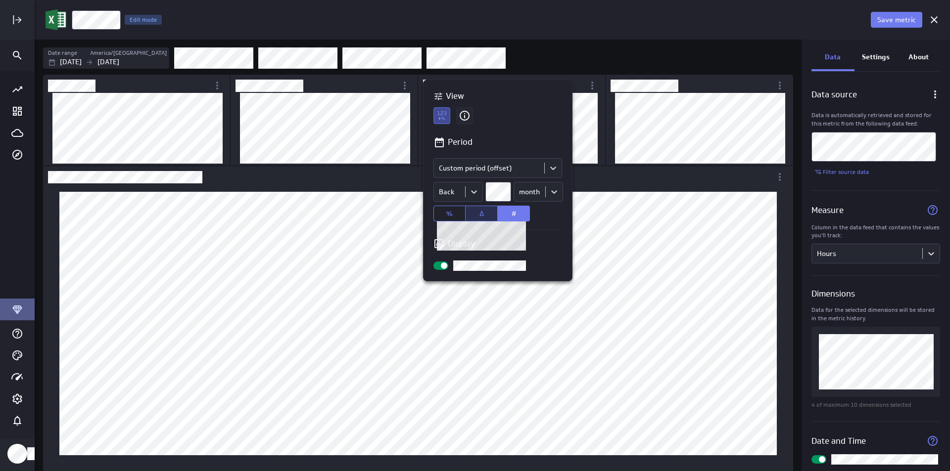
click at [478, 212] on button "Δ" at bounding box center [481, 214] width 32 height 16
click at [590, 158] on div at bounding box center [475, 235] width 950 height 471
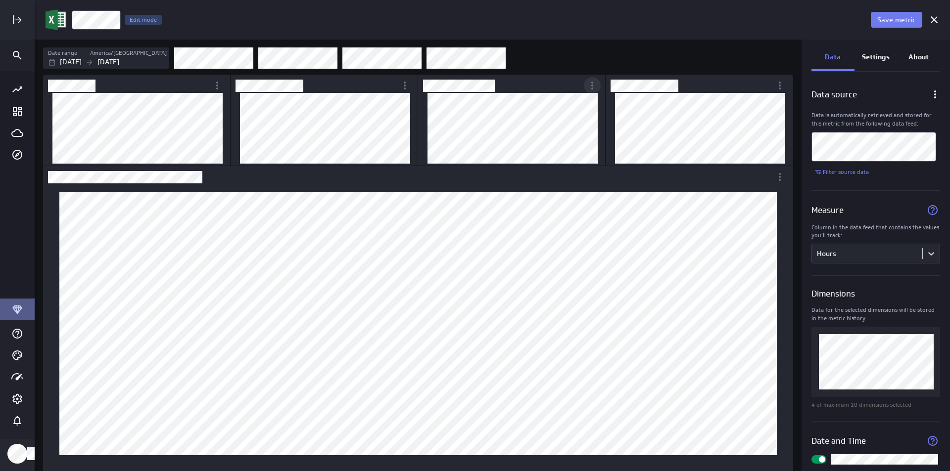
click at [588, 116] on div "Switcher Widget" at bounding box center [511, 121] width 187 height 92
click at [777, 84] on icon "More actions" at bounding box center [780, 86] width 12 height 12
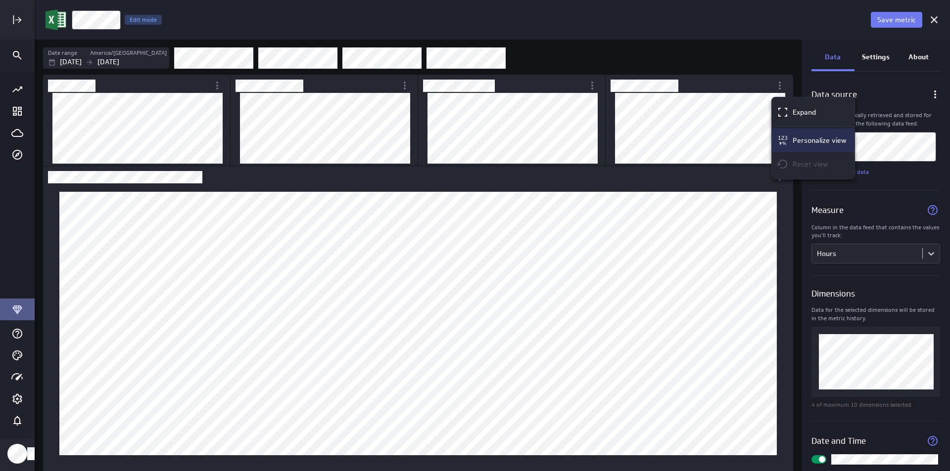
click at [789, 142] on div "Personalize view" at bounding box center [818, 141] width 58 height 10
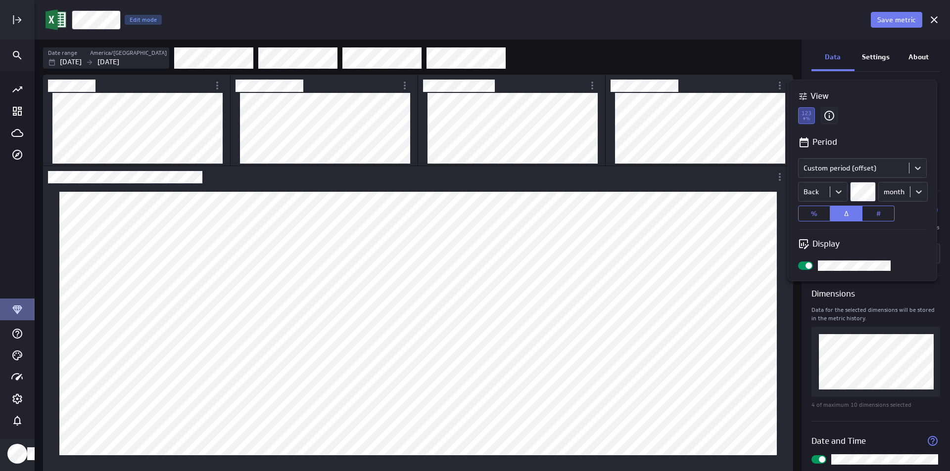
click at [903, 124] on div "View Period Comparison Custom period (offset) Back month % Δ # Display" at bounding box center [862, 180] width 148 height 201
click at [843, 194] on body "Save metric Hours Edit mode Date range America/Toronto Jul 01 2025 Sep 30 2025 …" at bounding box center [475, 235] width 950 height 471
click at [778, 84] on div at bounding box center [475, 235] width 950 height 471
click at [780, 84] on div at bounding box center [475, 235] width 950 height 471
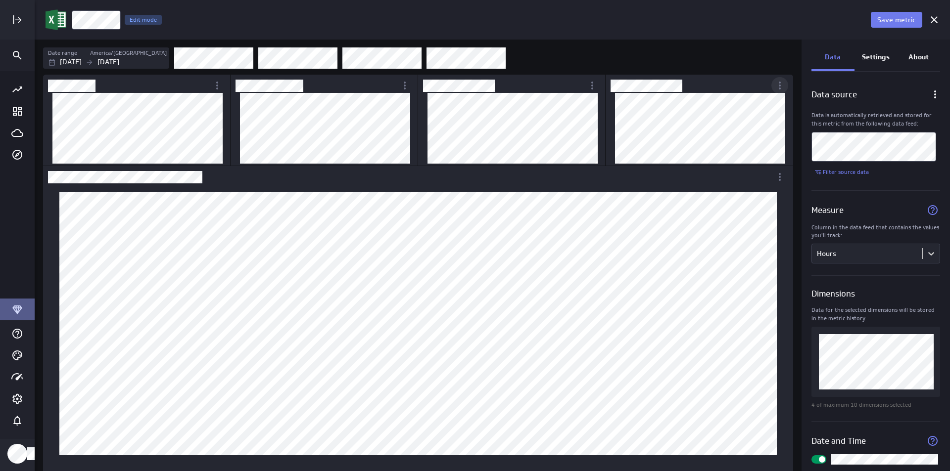
click at [780, 85] on icon "More actions" at bounding box center [780, 86] width 2 height 8
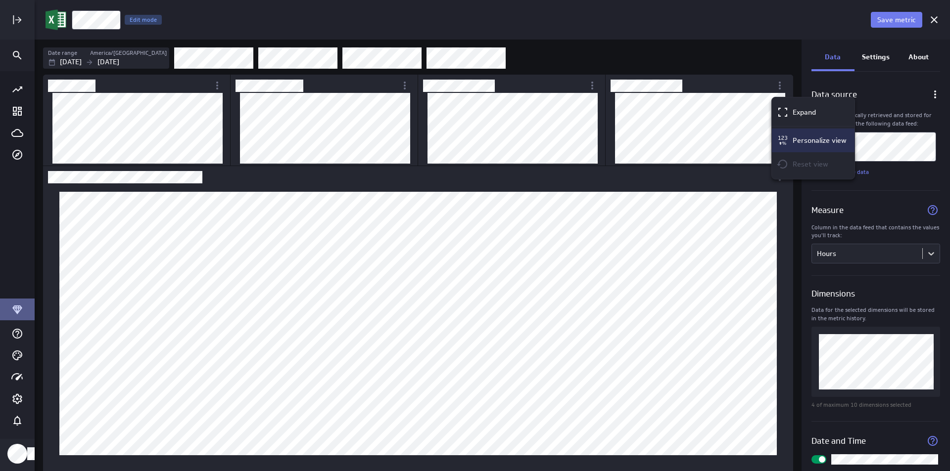
click at [802, 134] on div "Personalize view" at bounding box center [813, 141] width 83 height 24
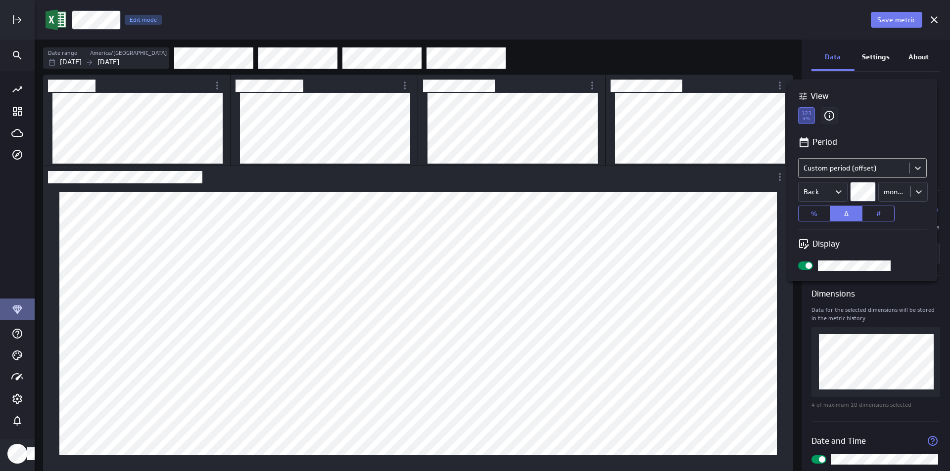
click at [859, 172] on body "Save metric Hours Edit mode Date range America/Toronto Jul 01 2025 Sep 30 2025 …" at bounding box center [475, 235] width 950 height 471
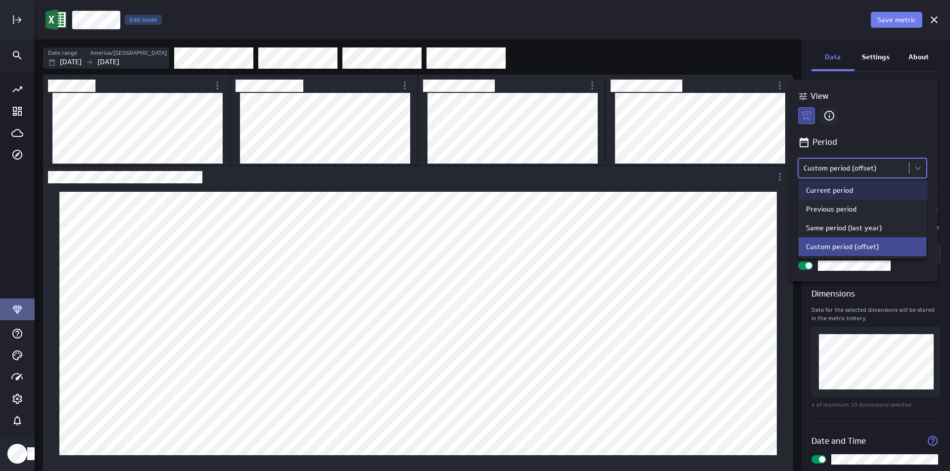
click at [852, 190] on div "Current period" at bounding box center [862, 190] width 113 height 9
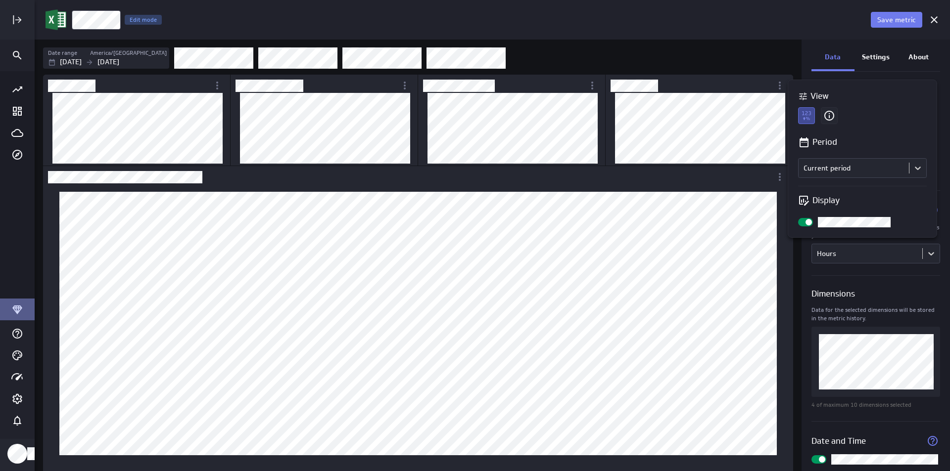
click at [716, 64] on div at bounding box center [475, 235] width 950 height 471
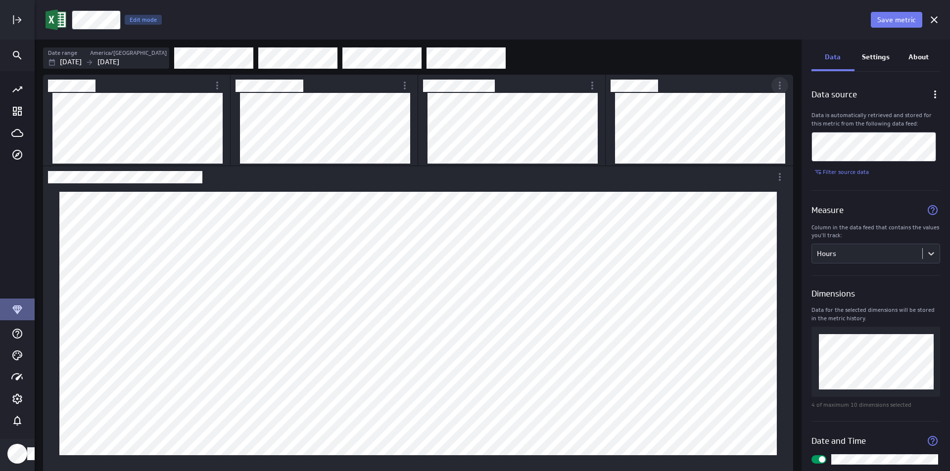
click at [780, 83] on icon "More actions" at bounding box center [780, 86] width 12 height 12
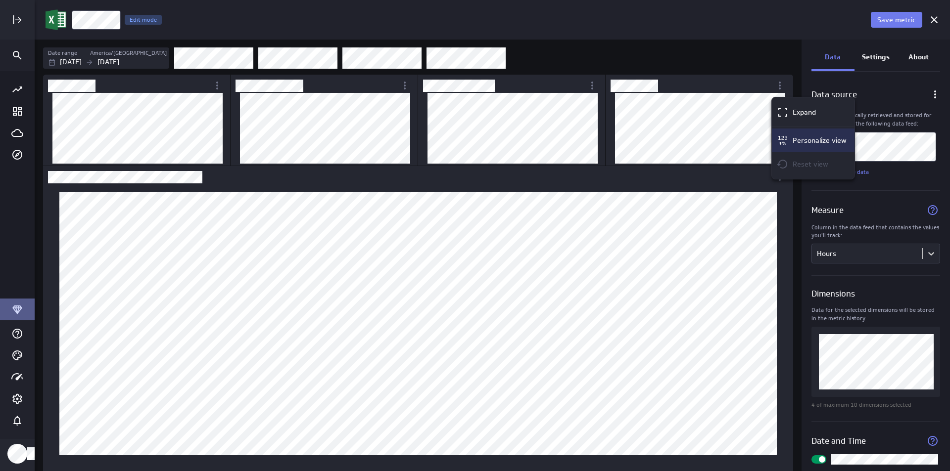
click at [835, 144] on p "Personalize view" at bounding box center [819, 141] width 54 height 10
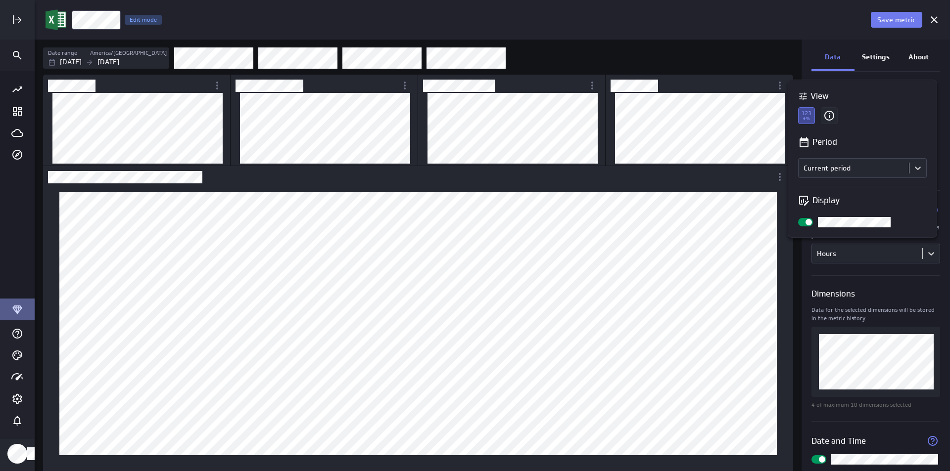
click at [824, 193] on div "Period Comparison Current period Display" at bounding box center [862, 181] width 148 height 111
click at [822, 202] on p "Display" at bounding box center [825, 200] width 27 height 12
click at [803, 200] on icon at bounding box center [803, 201] width 1 height 4
click at [800, 223] on div at bounding box center [805, 222] width 15 height 8
click at [0, 0] on input "checkbox" at bounding box center [0, 0] width 0 height 0
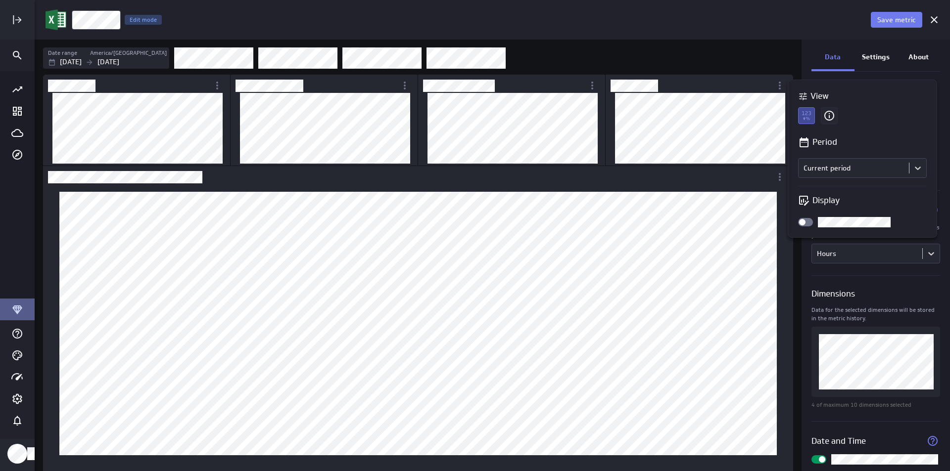
click at [811, 225] on div at bounding box center [805, 222] width 15 height 8
click at [0, 0] on input "checkbox" at bounding box center [0, 0] width 0 height 0
click at [804, 225] on div at bounding box center [805, 222] width 15 height 8
click at [0, 0] on input "checkbox" at bounding box center [0, 0] width 0 height 0
click at [402, 85] on div at bounding box center [475, 235] width 950 height 471
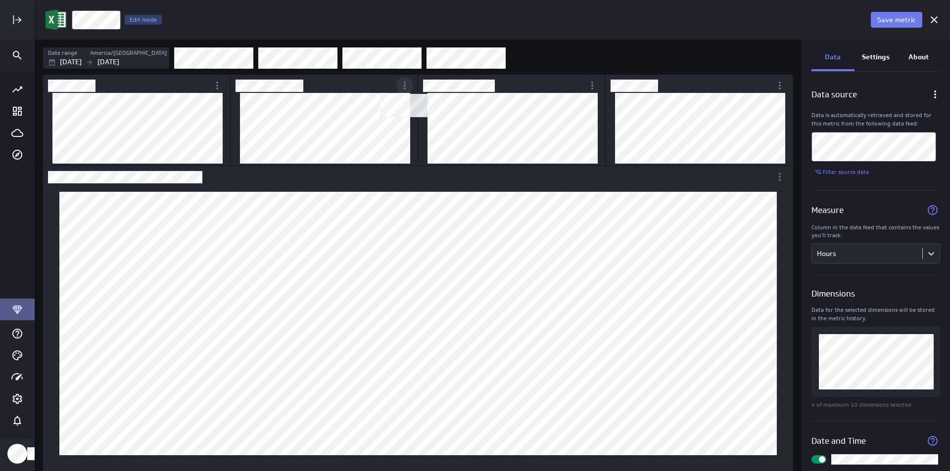
click at [404, 85] on icon "Switcher Widget" at bounding box center [405, 86] width 12 height 12
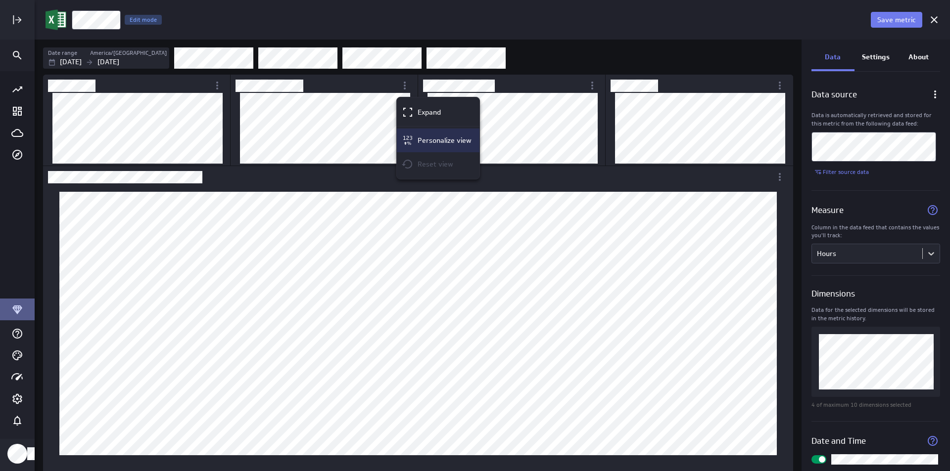
click at [437, 143] on p "Personalize view" at bounding box center [445, 141] width 54 height 10
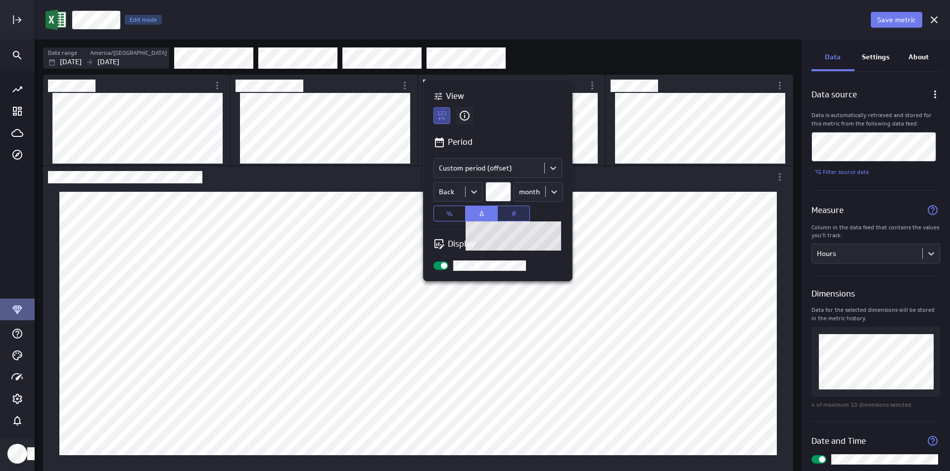
click at [506, 215] on button "#" at bounding box center [514, 214] width 32 height 16
click at [492, 215] on button "Δ" at bounding box center [481, 214] width 32 height 16
click at [567, 71] on div at bounding box center [475, 235] width 950 height 471
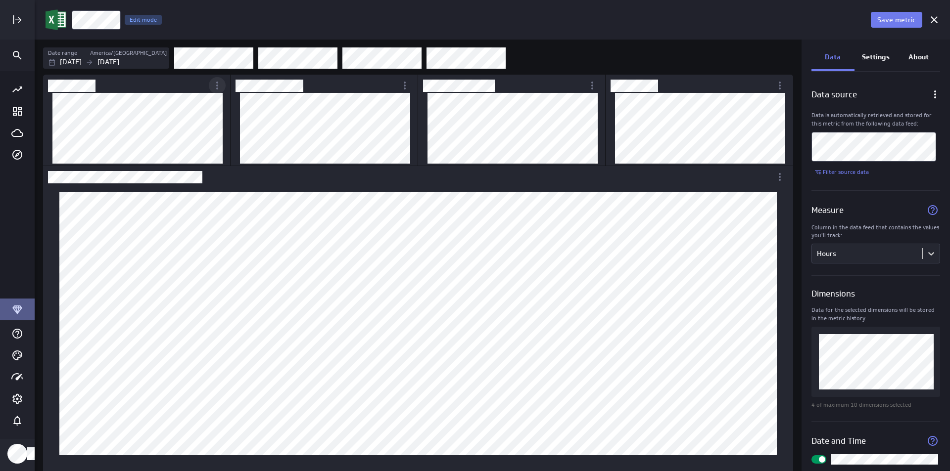
click at [214, 81] on icon "More actions" at bounding box center [217, 86] width 12 height 12
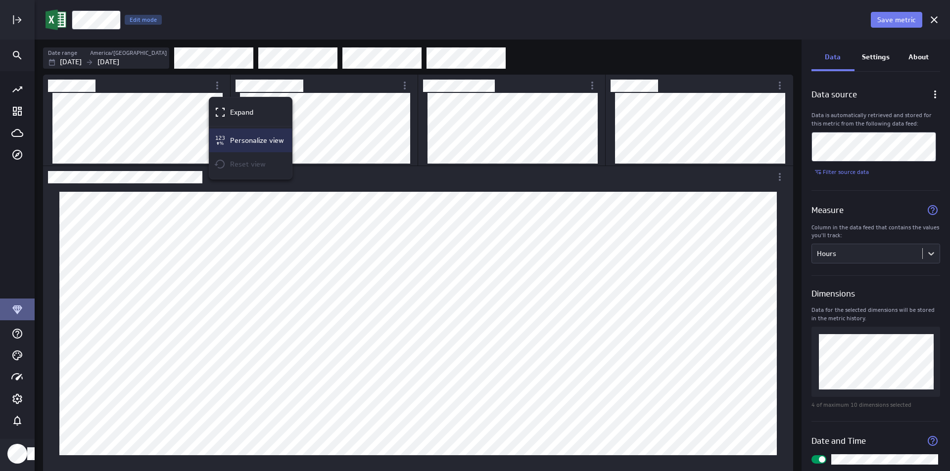
click at [248, 138] on p "Personalize view" at bounding box center [257, 141] width 54 height 10
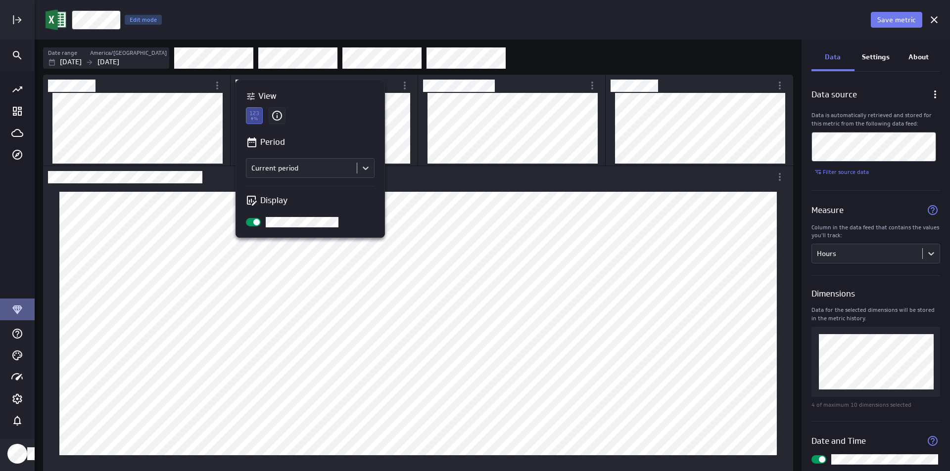
click at [780, 86] on div at bounding box center [475, 235] width 950 height 471
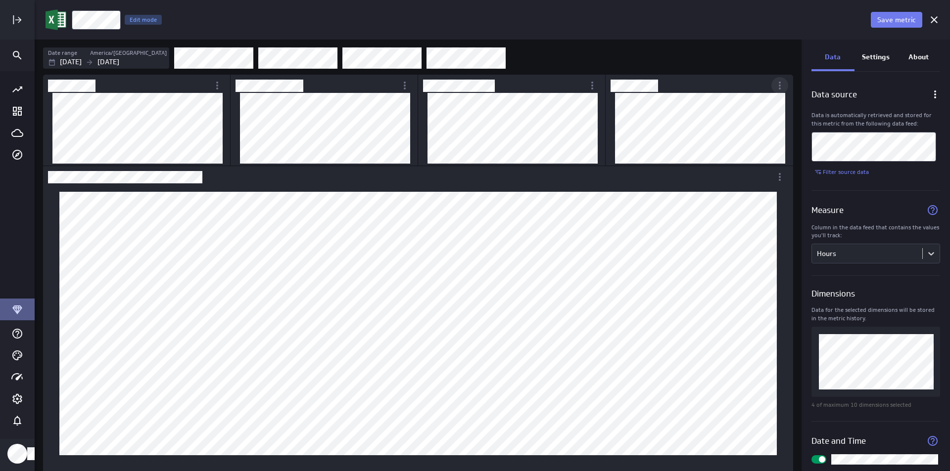
click at [779, 86] on icon "More actions" at bounding box center [780, 86] width 2 height 8
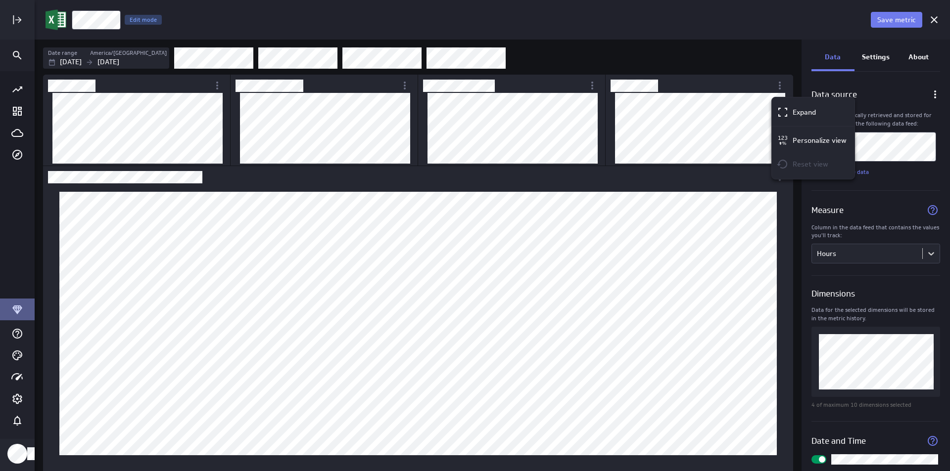
click at [555, 62] on div at bounding box center [475, 235] width 950 height 471
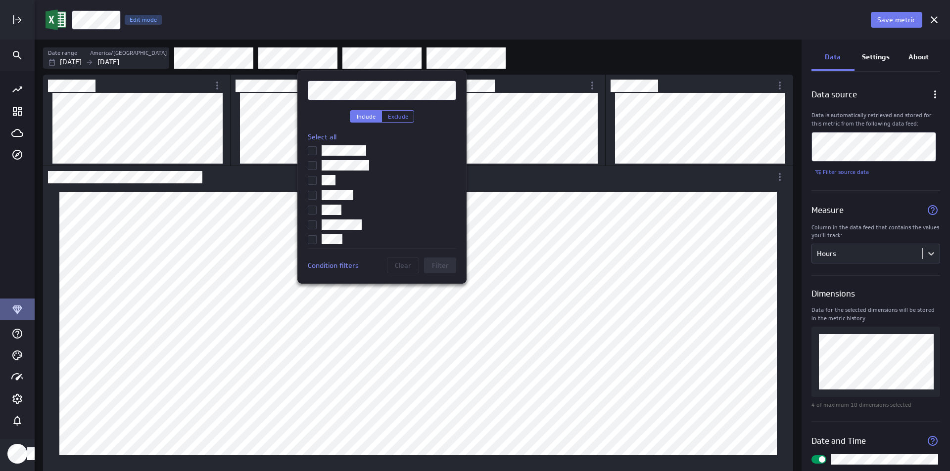
click at [471, 62] on div at bounding box center [475, 235] width 950 height 471
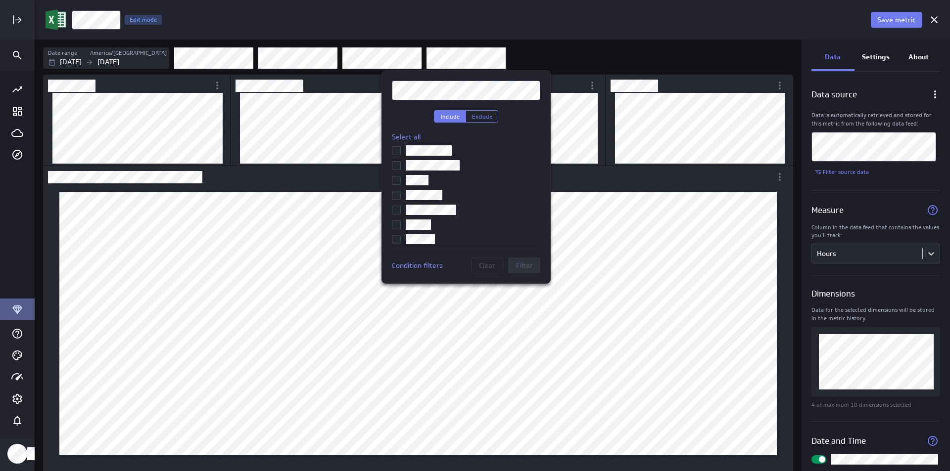
click at [0, 0] on input "checkbox" at bounding box center [0, 0] width 0 height 0
click at [537, 267] on button "Filter" at bounding box center [524, 266] width 32 height 16
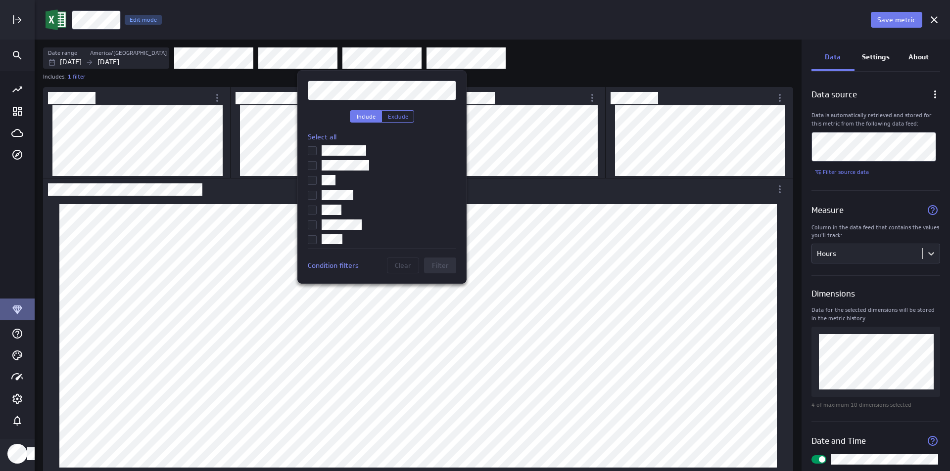
click at [407, 57] on div at bounding box center [475, 235] width 950 height 471
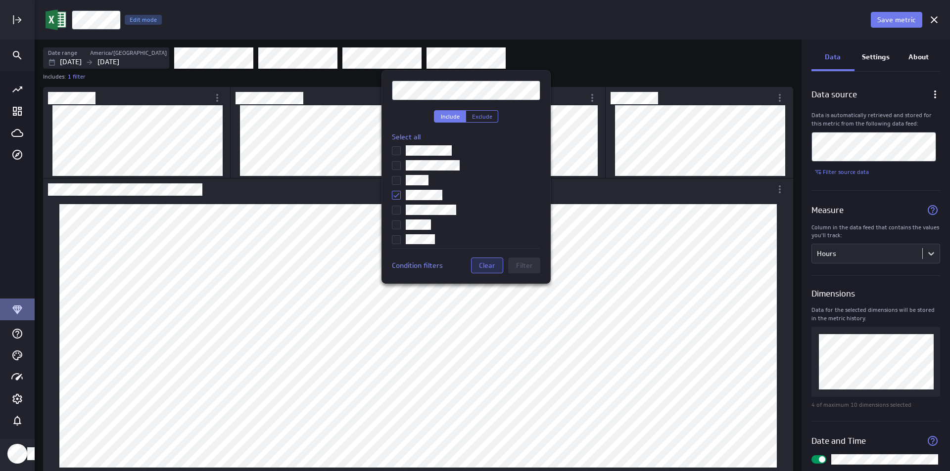
click at [487, 260] on button "Clear" at bounding box center [487, 266] width 32 height 16
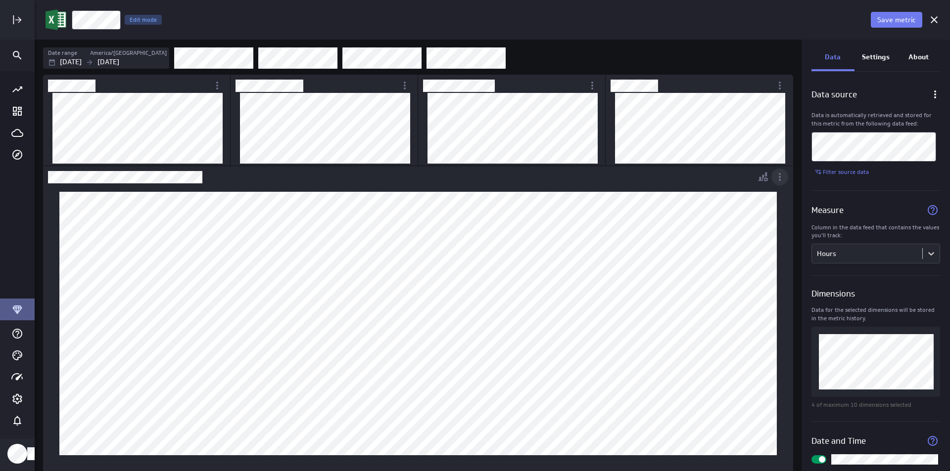
click at [779, 182] on icon "More actions" at bounding box center [780, 177] width 12 height 12
click at [804, 231] on p "Personalize view" at bounding box center [819, 232] width 54 height 10
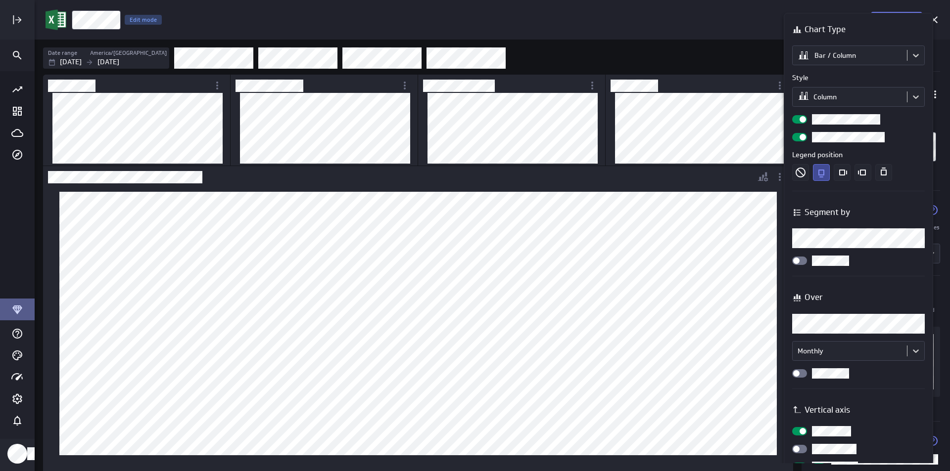
click at [796, 117] on div at bounding box center [799, 119] width 15 height 8
click at [0, 0] on input "checkbox" at bounding box center [0, 0] width 0 height 0
click at [802, 120] on div at bounding box center [799, 119] width 15 height 8
click at [0, 0] on input "checkbox" at bounding box center [0, 0] width 0 height 0
click at [842, 174] on icon "Right" at bounding box center [842, 172] width 17 height 17
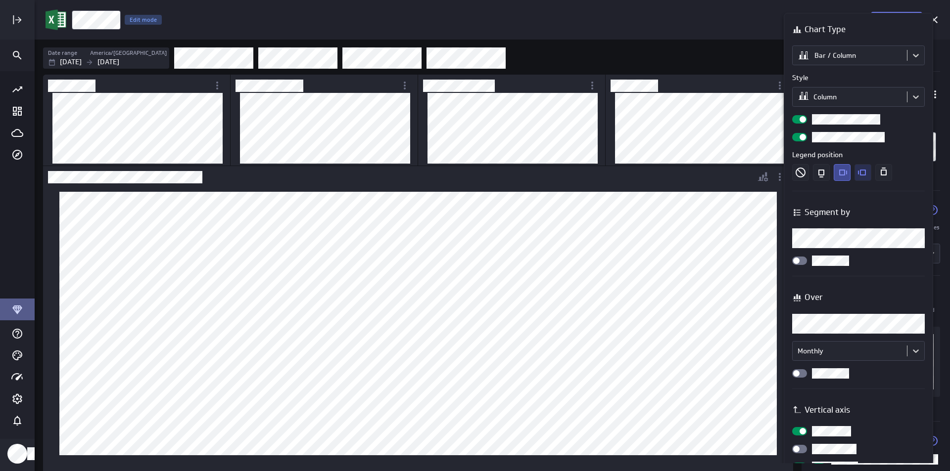
click at [858, 174] on icon "Left" at bounding box center [862, 173] width 8 height 6
click at [802, 259] on div at bounding box center [799, 261] width 15 height 8
click at [0, 0] on input "checkbox" at bounding box center [0, 0] width 0 height 0
click at [794, 260] on div at bounding box center [799, 261] width 15 height 8
click at [0, 0] on input "checkbox" at bounding box center [0, 0] width 0 height 0
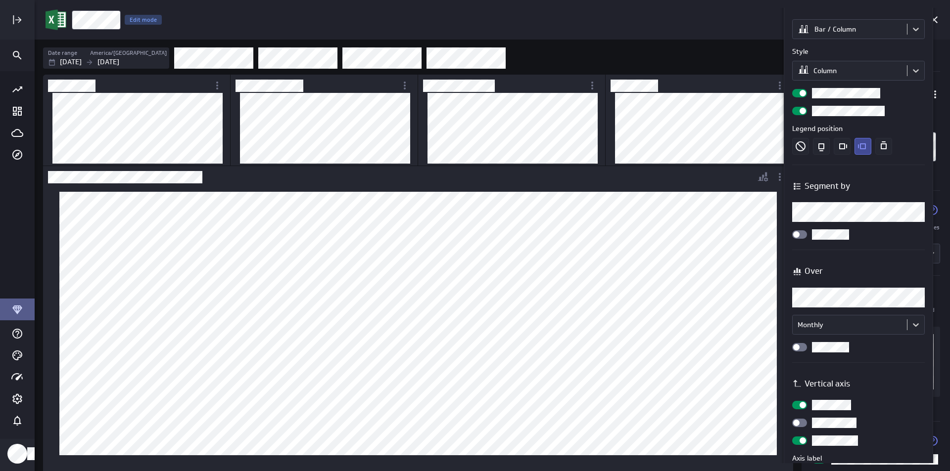
scroll to position [49, 0]
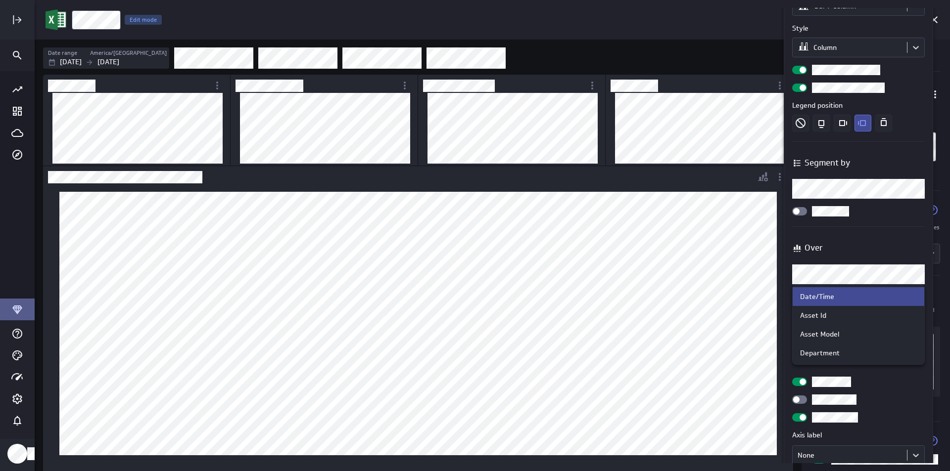
click at [910, 275] on body "Save metric Hours Edit mode Date range America/Toronto Jul 01 2025 Sep 30 2025 …" at bounding box center [475, 235] width 950 height 471
click at [837, 348] on div "Department" at bounding box center [858, 353] width 132 height 19
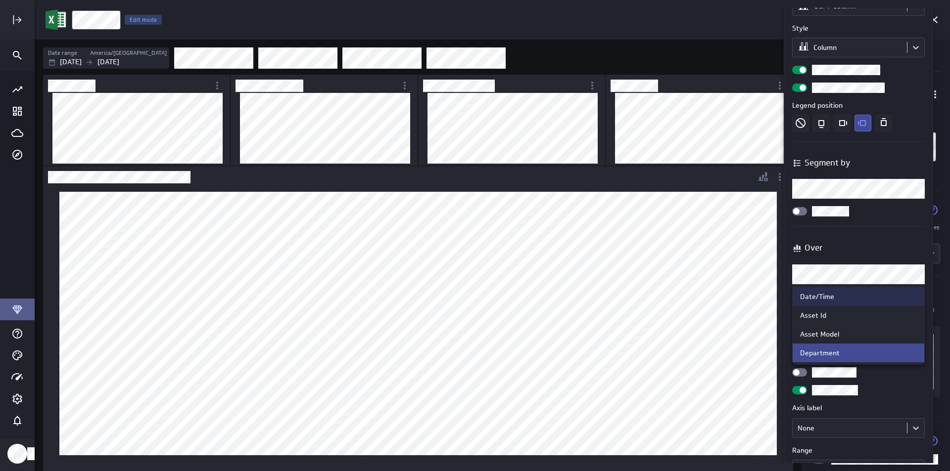
click at [867, 276] on body "Save metric Hours Edit mode Date range America/Toronto Jul 01 2025 Sep 30 2025 …" at bounding box center [475, 235] width 950 height 471
click at [856, 299] on div "Date/Time" at bounding box center [858, 296] width 117 height 9
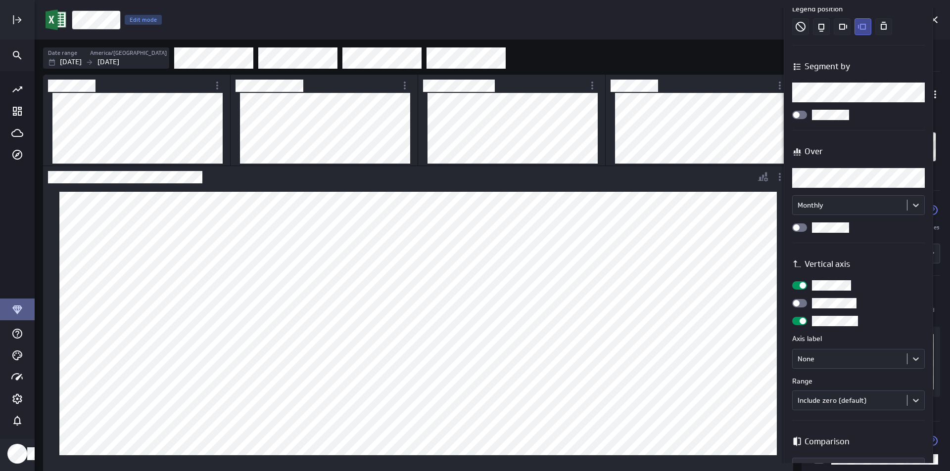
scroll to position [148, 0]
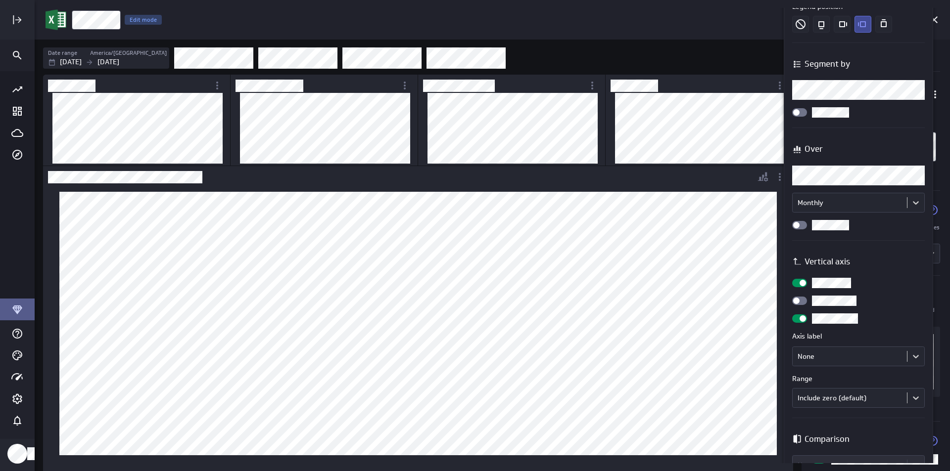
click at [86, 339] on div at bounding box center [475, 235] width 950 height 471
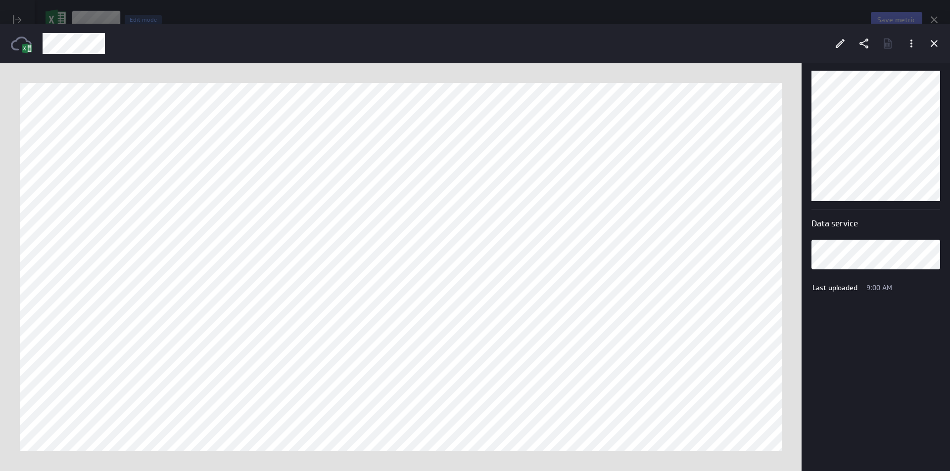
scroll to position [0, 0]
click at [838, 46] on icon "Edit" at bounding box center [840, 44] width 12 height 12
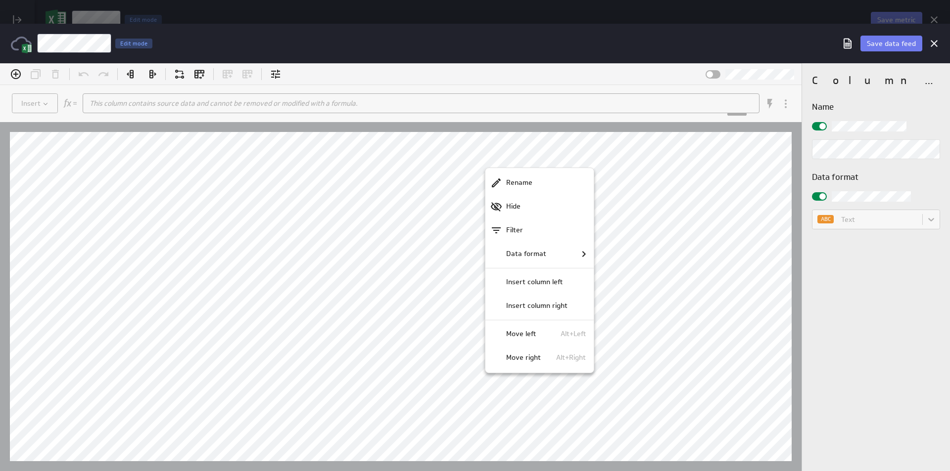
click at [15, 76] on div at bounding box center [475, 267] width 950 height 408
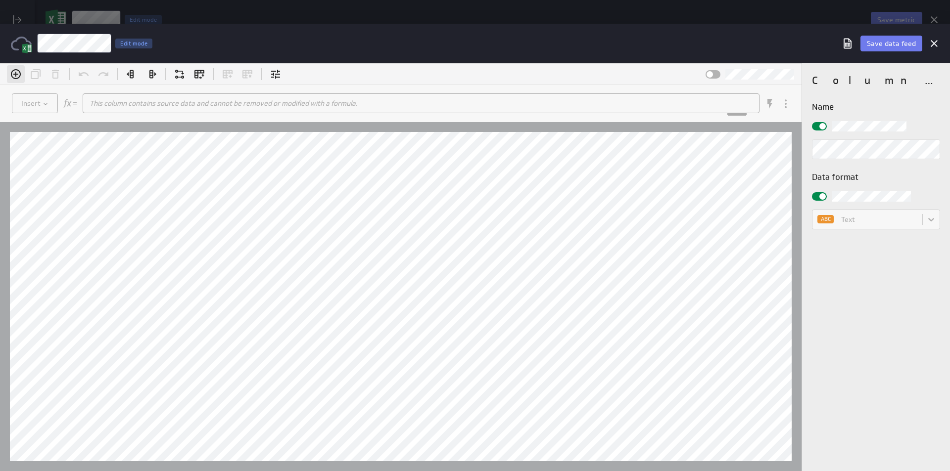
click at [16, 75] on icon "Add column" at bounding box center [16, 74] width 10 height 10
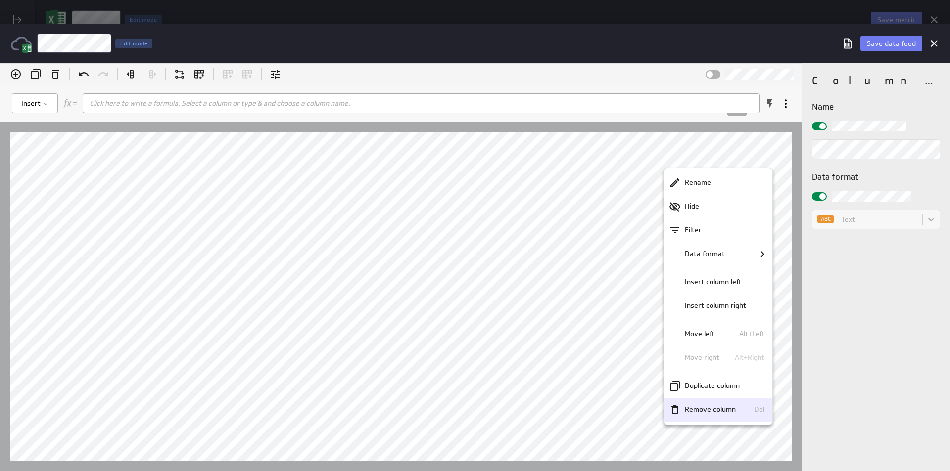
click at [727, 400] on div "Remove column Del" at bounding box center [718, 410] width 108 height 24
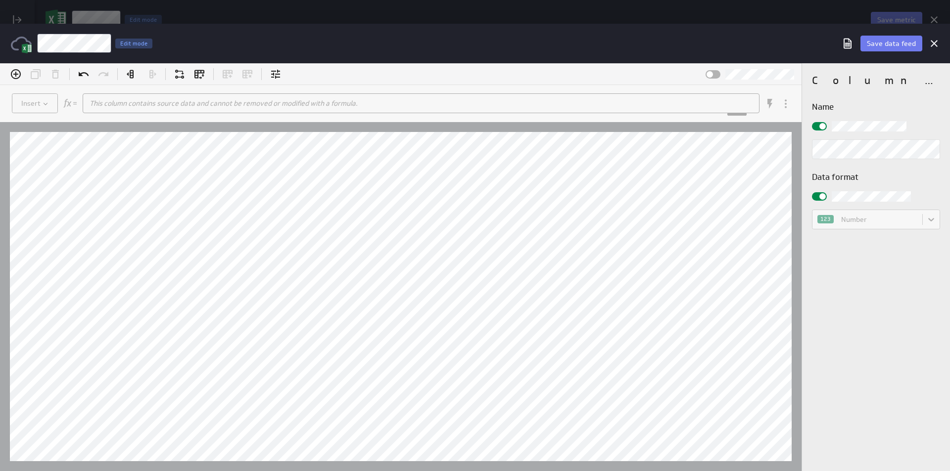
drag, startPoint x: 180, startPoint y: 76, endPoint x: 202, endPoint y: 98, distance: 31.5
click at [202, 98] on div "Insert This column contains source data and cannot be removed or modified with …" at bounding box center [400, 267] width 801 height 408
click at [280, 75] on icon at bounding box center [276, 74] width 12 height 12
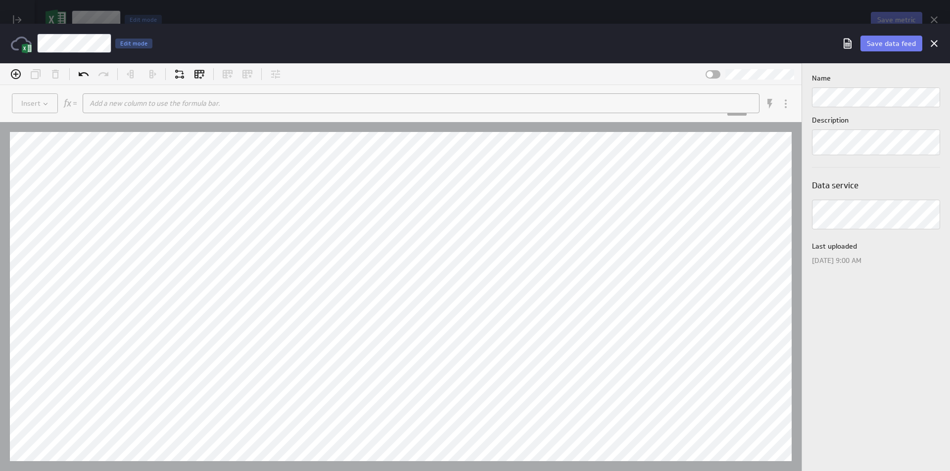
click at [108, 103] on pre "​" at bounding box center [413, 103] width 660 height 11
click at [114, 105] on pre "​" at bounding box center [413, 103] width 660 height 11
click at [82, 74] on icon "Undo (Ctrl+Z)" at bounding box center [84, 74] width 12 height 12
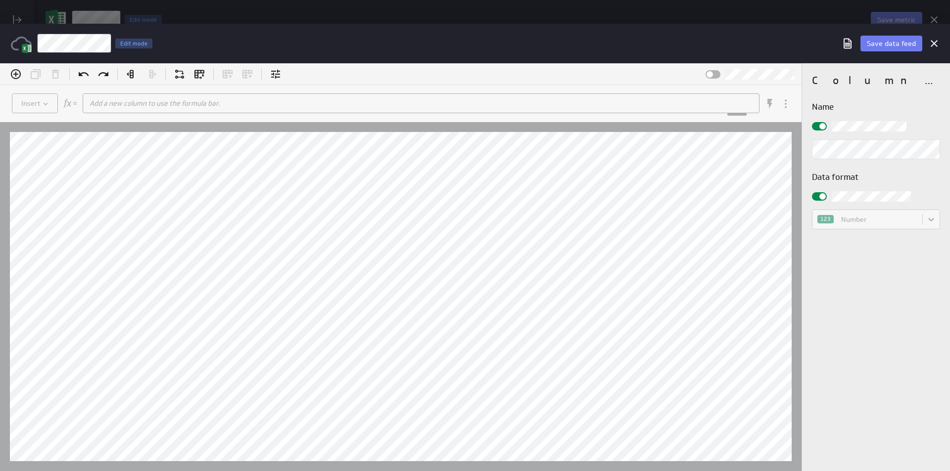
click at [115, 103] on pre "​" at bounding box center [413, 103] width 660 height 11
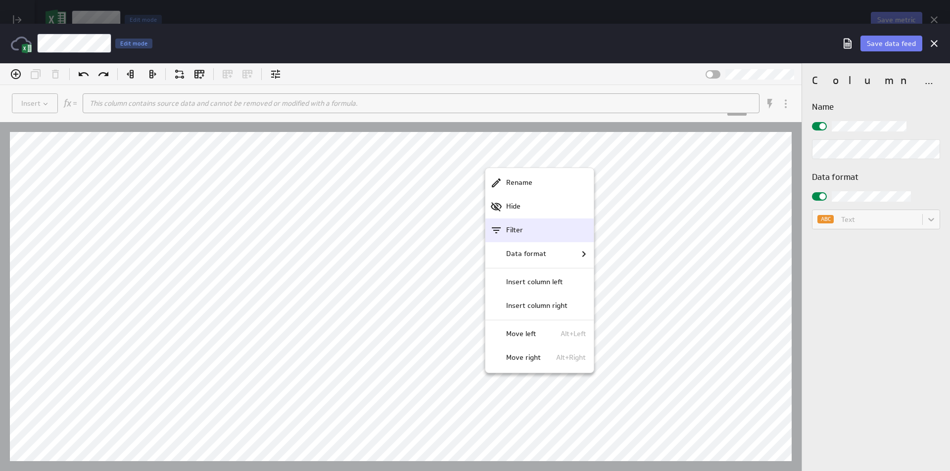
click at [508, 225] on p "Filter" at bounding box center [514, 230] width 17 height 10
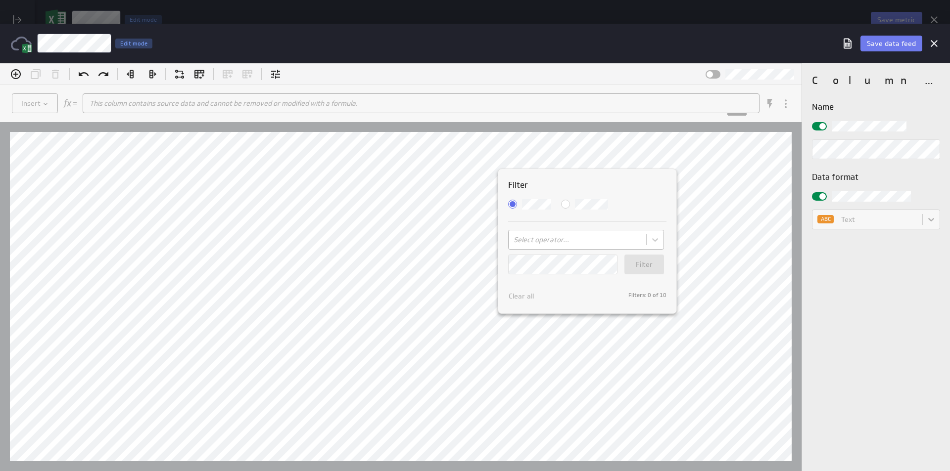
click at [531, 240] on body "(no message) Insert This column contains source data and cannot be removed or m…" at bounding box center [475, 267] width 950 height 408
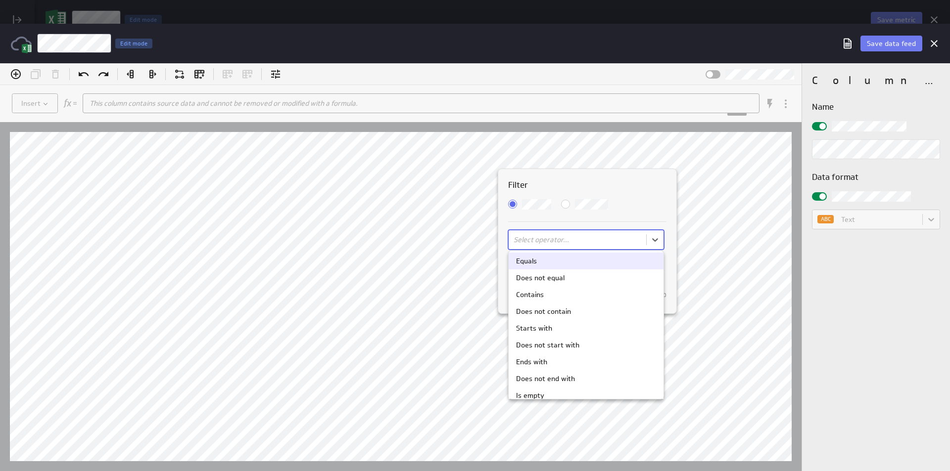
click at [550, 262] on div "Equals" at bounding box center [586, 260] width 140 height 7
click at [560, 241] on body "(no message) Insert This column contains source data and cannot be removed or m…" at bounding box center [475, 267] width 950 height 408
click at [564, 295] on div "Contains" at bounding box center [586, 294] width 140 height 7
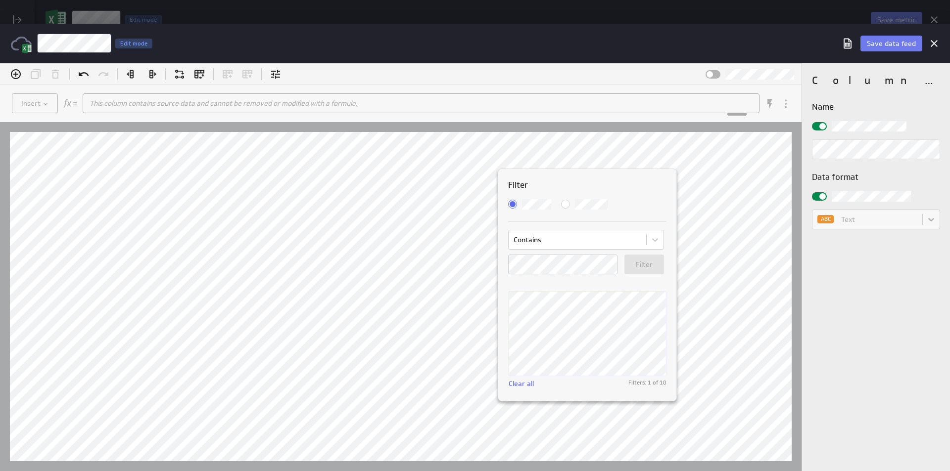
click at [435, 163] on div at bounding box center [475, 267] width 950 height 408
click at [522, 383] on span "Clear all" at bounding box center [521, 383] width 25 height 9
click at [297, 128] on div at bounding box center [475, 267] width 950 height 408
click at [292, 130] on div at bounding box center [400, 296] width 801 height 349
click at [935, 41] on icon "Cancel" at bounding box center [934, 44] width 12 height 12
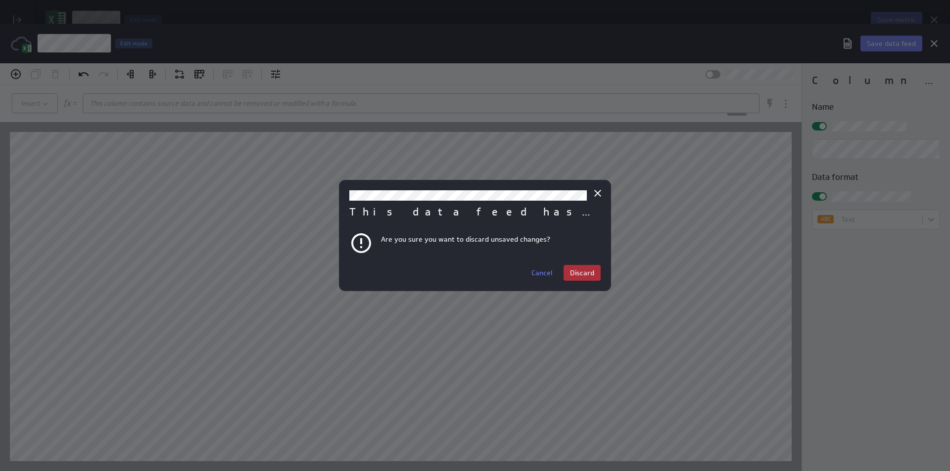
click at [586, 271] on span "Discard" at bounding box center [582, 273] width 24 height 9
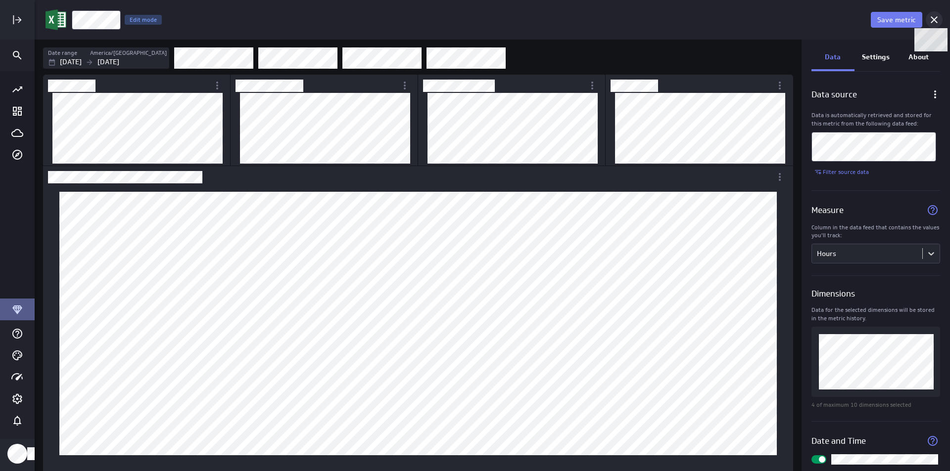
click at [939, 17] on icon at bounding box center [934, 20] width 12 height 12
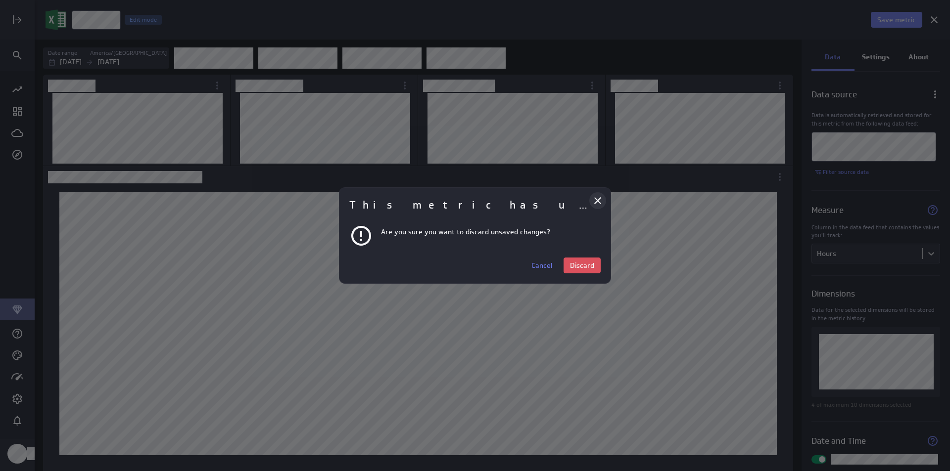
click at [596, 196] on icon "Close" at bounding box center [598, 201] width 12 height 12
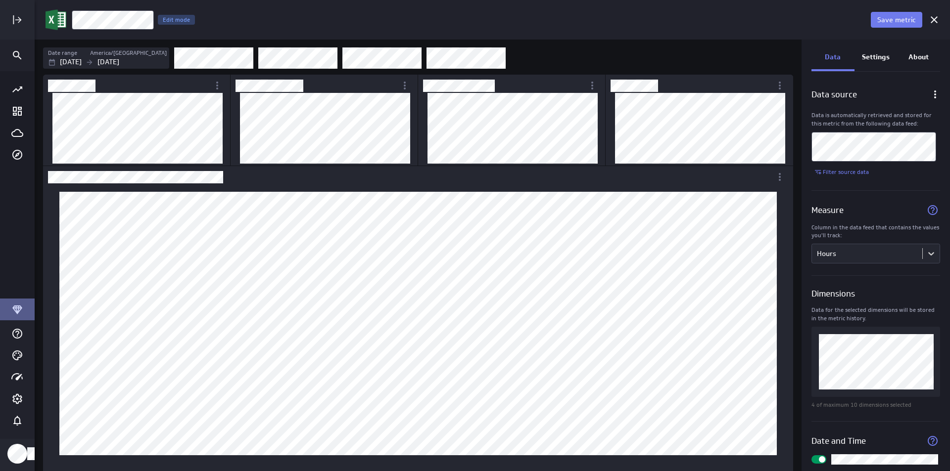
click at [7, 225] on div "Main Menu" at bounding box center [17, 185] width 35 height 228
click at [908, 20] on span "Save metric" at bounding box center [896, 19] width 39 height 9
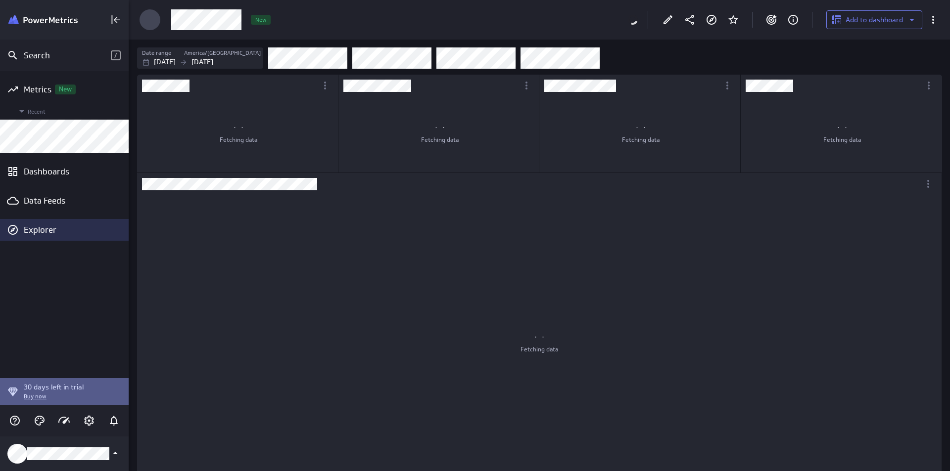
scroll to position [796, 820]
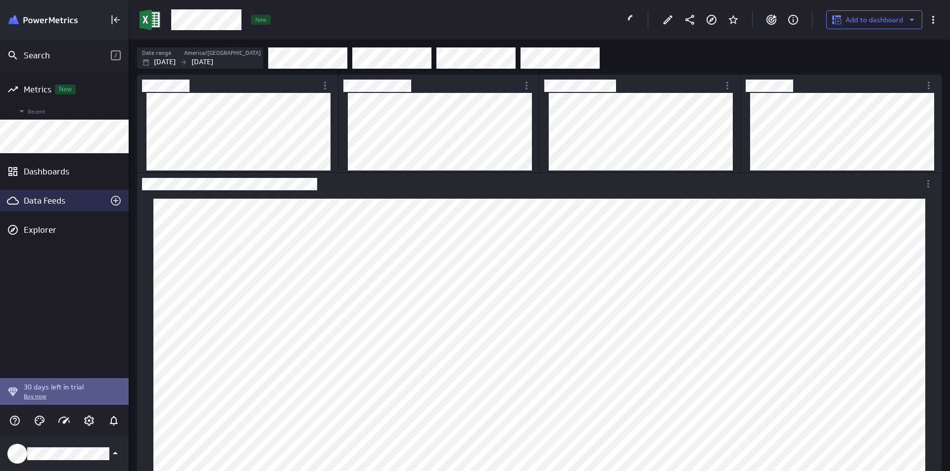
click at [56, 207] on div "Data Feeds" at bounding box center [64, 201] width 129 height 22
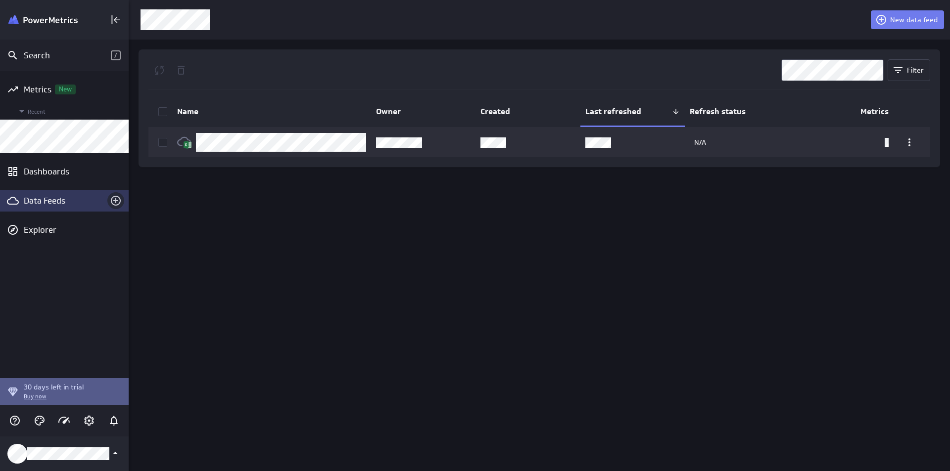
click at [120, 198] on icon "Create a data feed" at bounding box center [116, 201] width 10 height 10
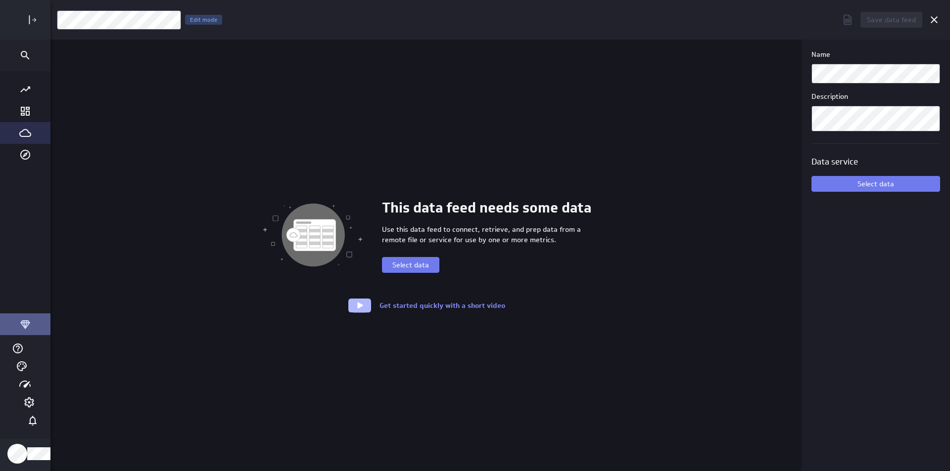
scroll to position [487, 930]
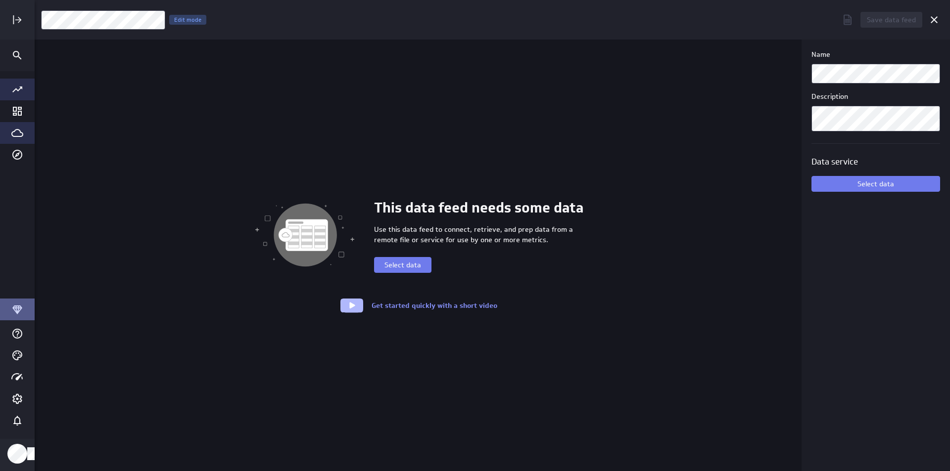
click at [10, 85] on div "Go to all metrics page." at bounding box center [17, 90] width 35 height 22
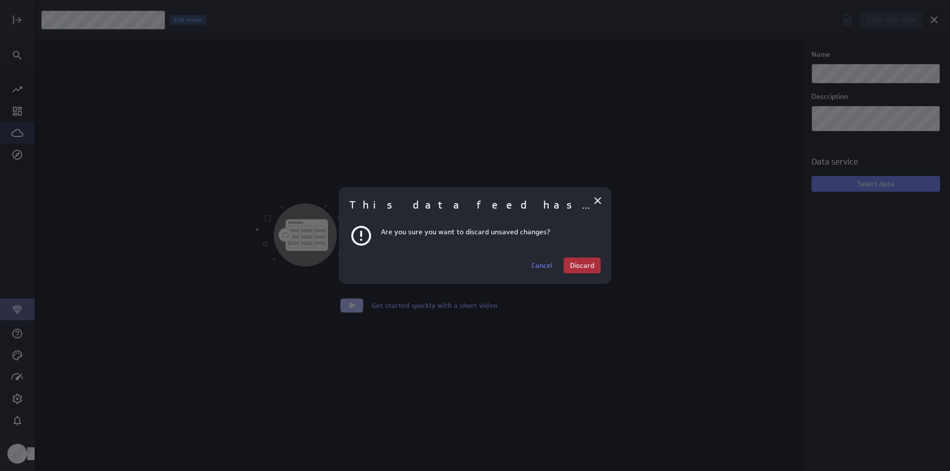
click at [587, 265] on span "Discard" at bounding box center [582, 265] width 24 height 9
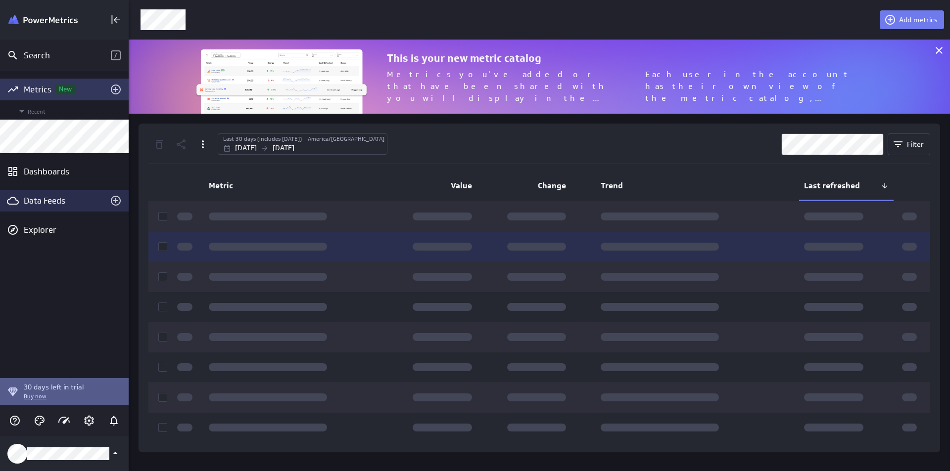
scroll to position [5, 5]
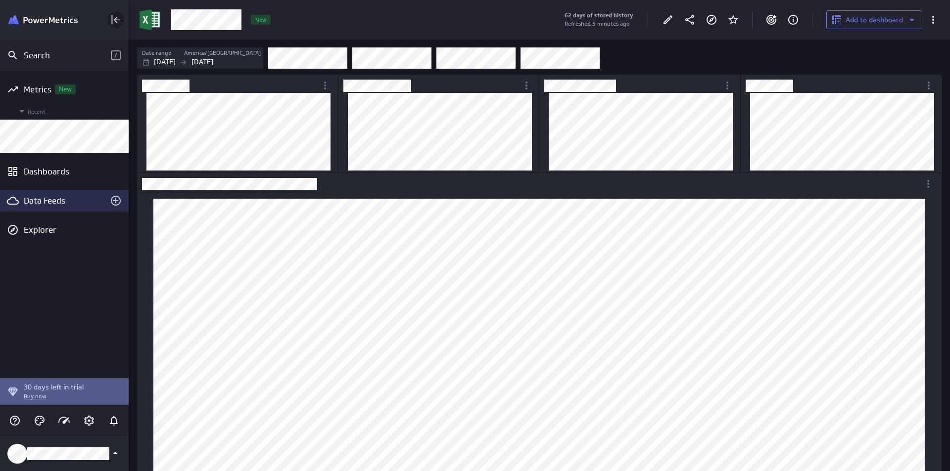
click at [117, 18] on icon "Collapse" at bounding box center [116, 20] width 12 height 12
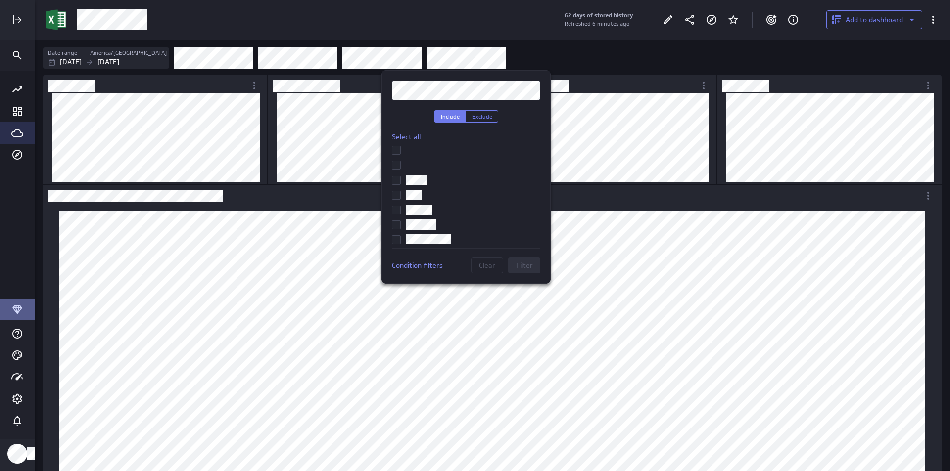
scroll to position [49, 0]
click at [0, 0] on input "checkbox" at bounding box center [0, 0] width 0 height 0
click at [518, 264] on span "Filter" at bounding box center [524, 265] width 17 height 9
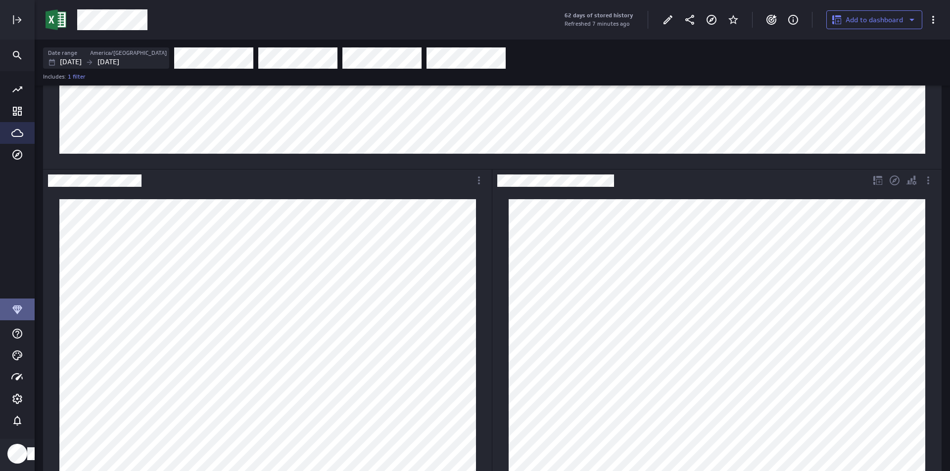
scroll to position [396, 0]
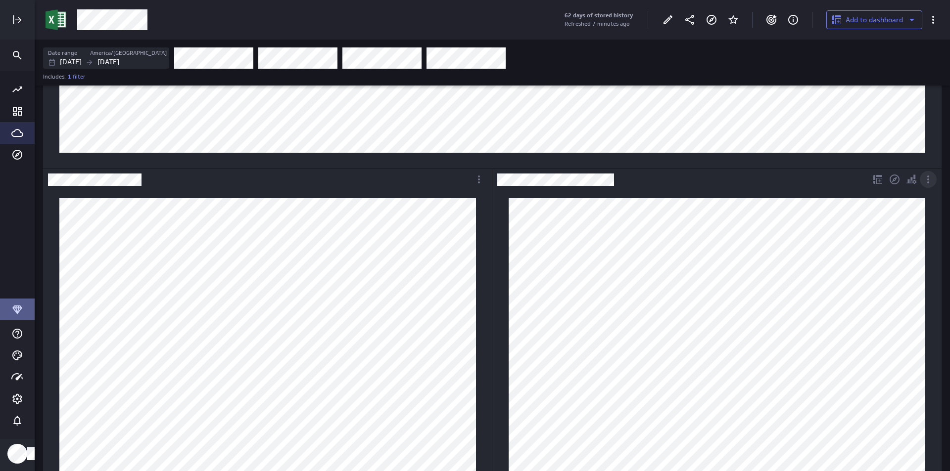
click at [928, 180] on icon "More actions" at bounding box center [928, 180] width 2 height 8
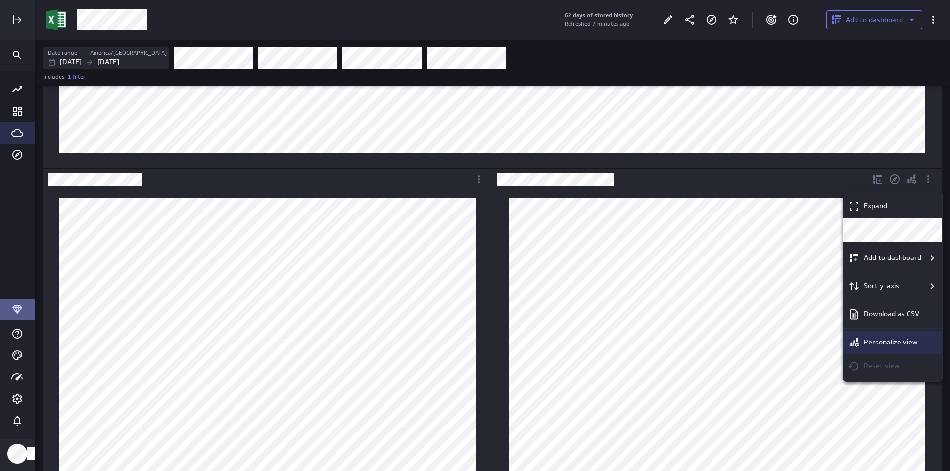
click at [888, 334] on div "Personalize view" at bounding box center [892, 343] width 99 height 24
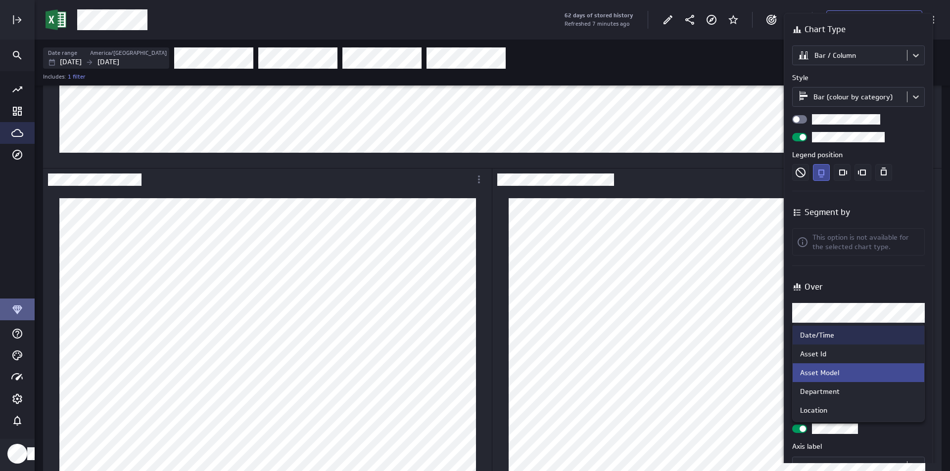
click at [903, 312] on body "62 days of stored history Refreshed 7 minutes ago Add to dashboard Date range A…" at bounding box center [475, 235] width 950 height 471
click at [871, 388] on div "Department" at bounding box center [858, 391] width 117 height 9
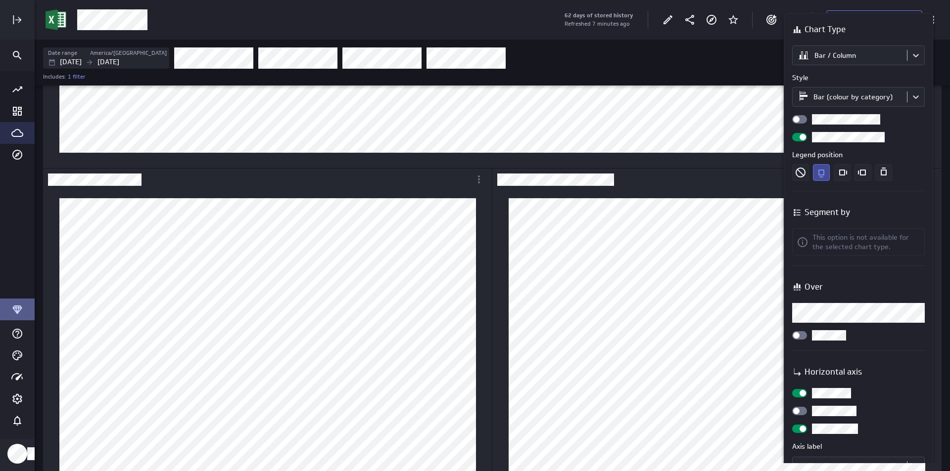
click at [935, 62] on div "Chart Type Bar / Column Style Bar (colour by category) Legend position Segment …" at bounding box center [858, 236] width 159 height 456
click at [735, 68] on div at bounding box center [475, 235] width 950 height 471
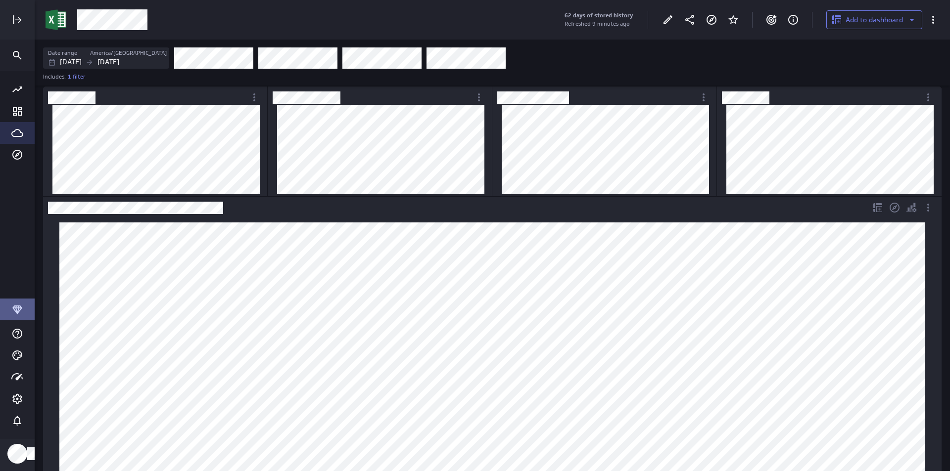
scroll to position [0, 0]
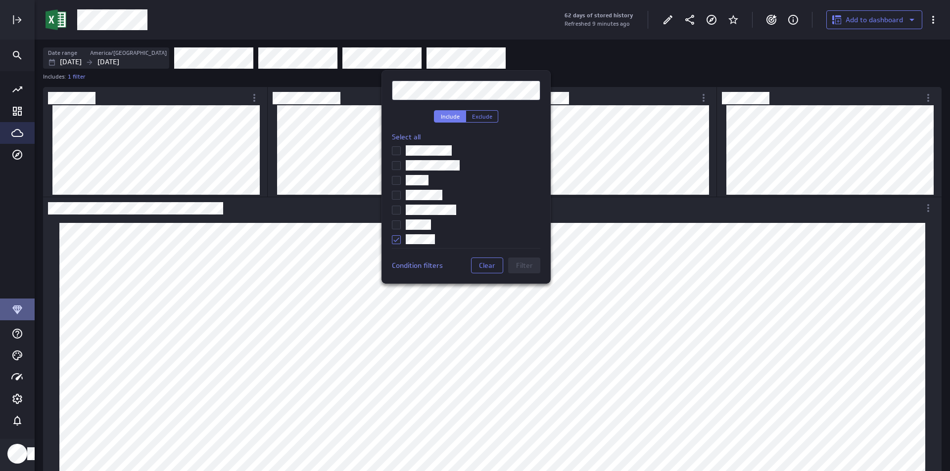
click at [484, 62] on div at bounding box center [475, 235] width 950 height 471
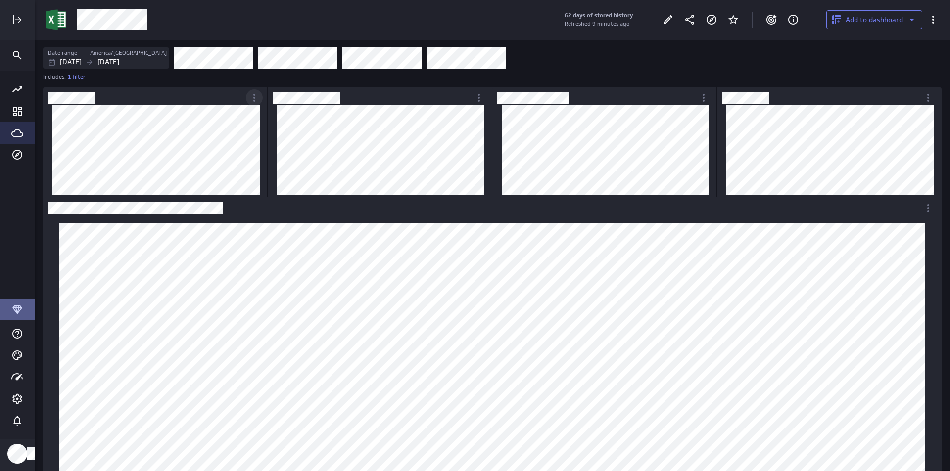
click at [258, 101] on icon "More actions" at bounding box center [254, 98] width 12 height 12
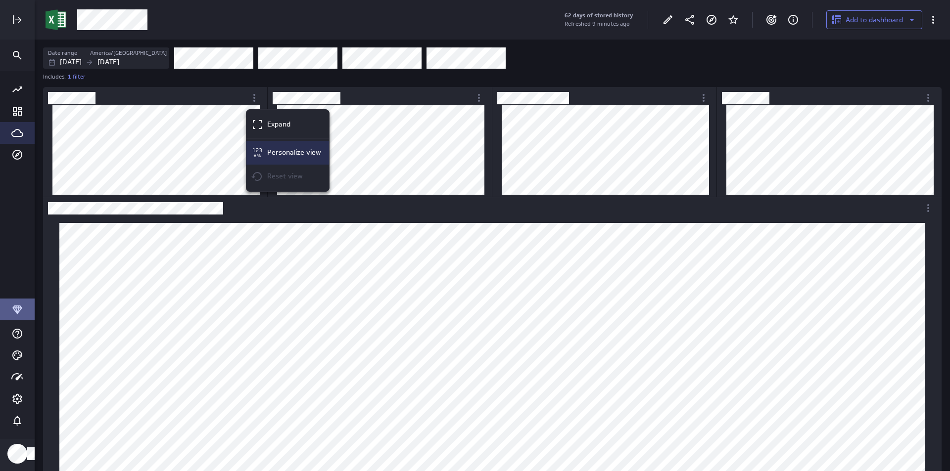
click at [281, 155] on p "Personalize view" at bounding box center [294, 152] width 54 height 10
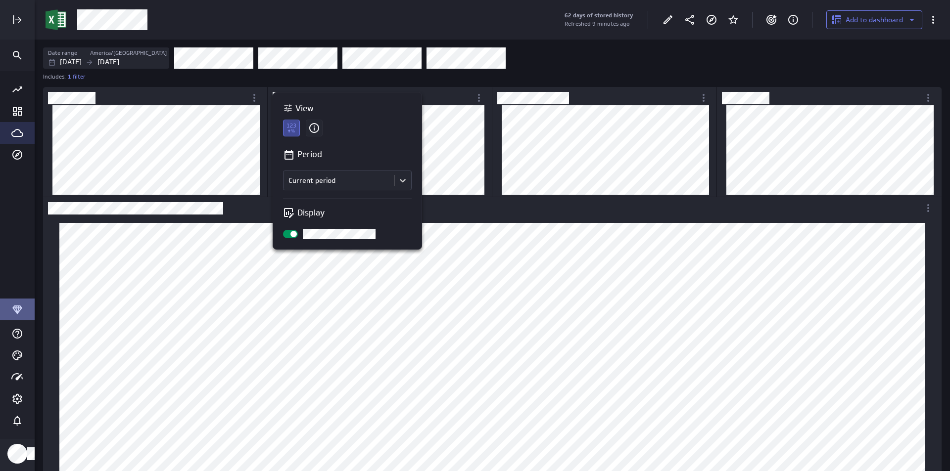
click at [791, 140] on div at bounding box center [475, 235] width 950 height 471
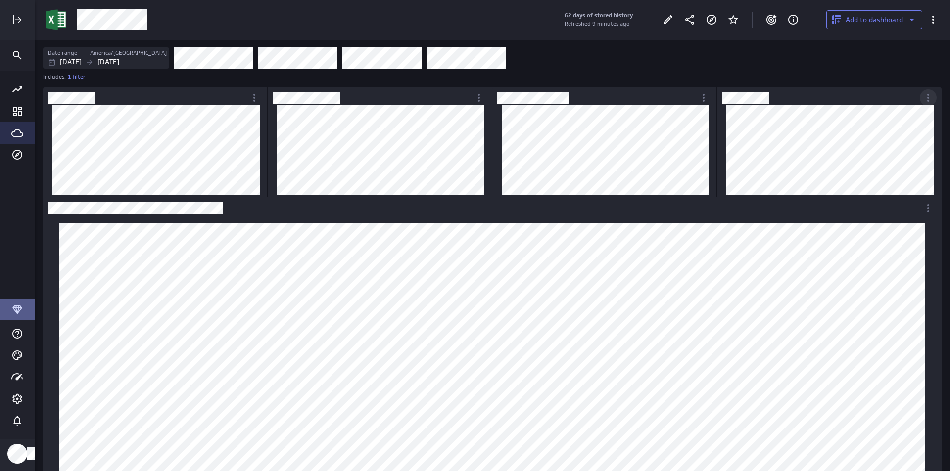
click at [928, 100] on icon "More actions" at bounding box center [928, 98] width 12 height 12
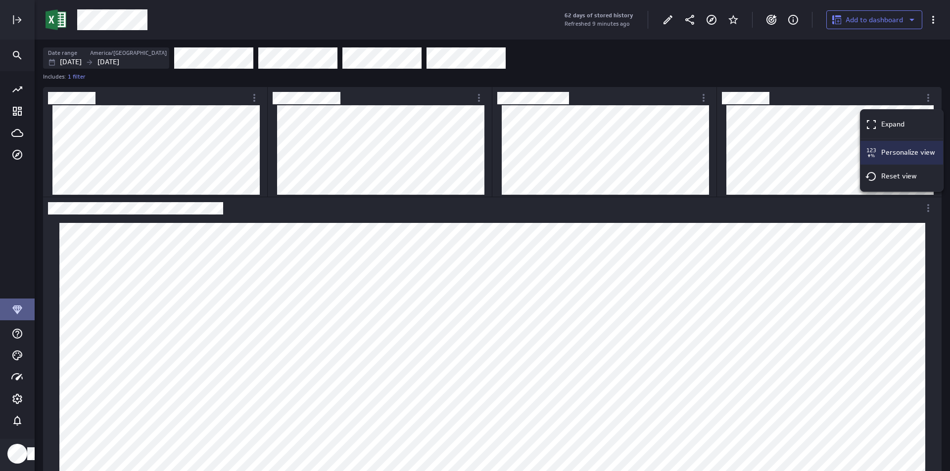
scroll to position [487, 930]
click at [882, 147] on p "Personalize view" at bounding box center [908, 152] width 54 height 10
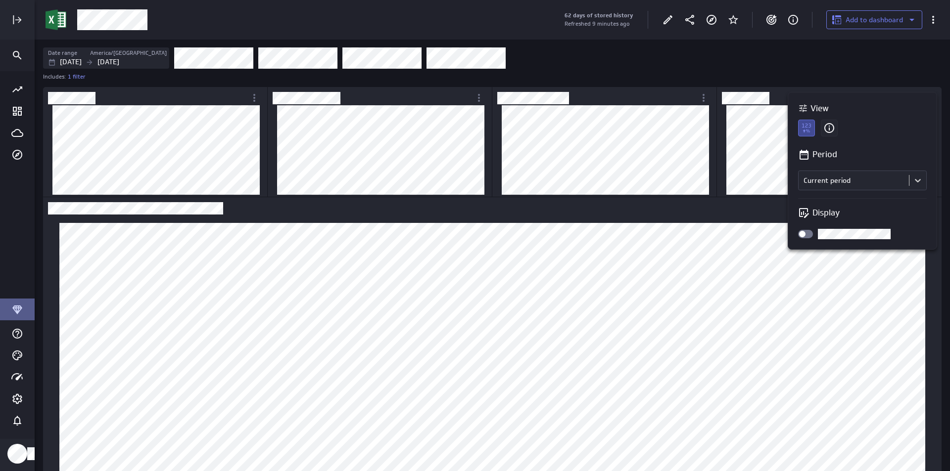
click at [822, 152] on p "Period" at bounding box center [824, 154] width 25 height 12
click at [842, 187] on body "62 days of stored history Refreshed 9 minutes ago Add to dashboard Date range A…" at bounding box center [475, 235] width 950 height 471
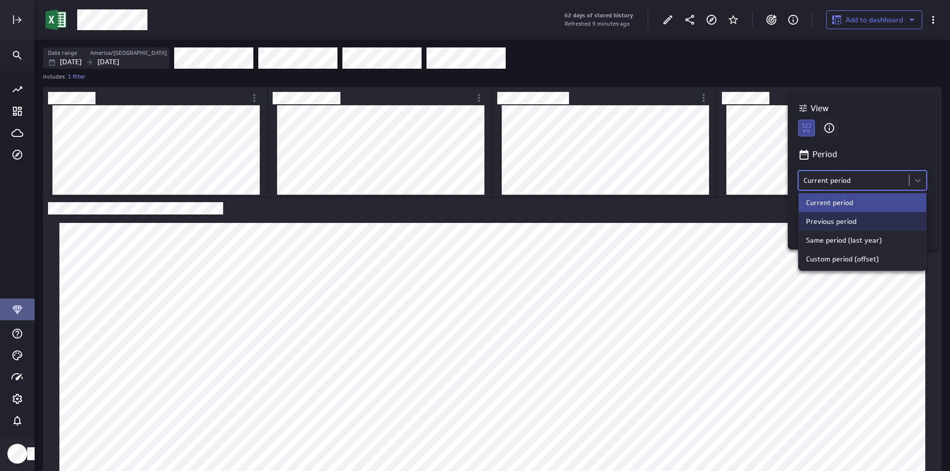
click at [878, 212] on div "Previous period" at bounding box center [862, 221] width 128 height 19
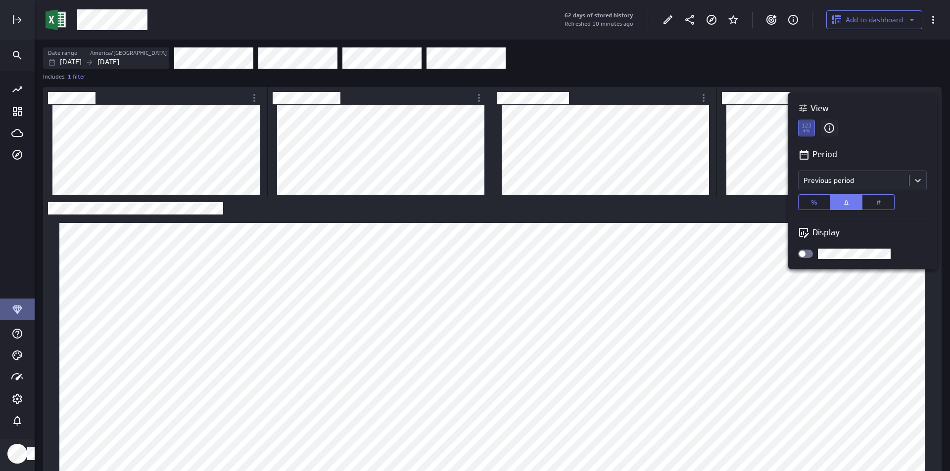
click at [765, 125] on div at bounding box center [475, 235] width 950 height 471
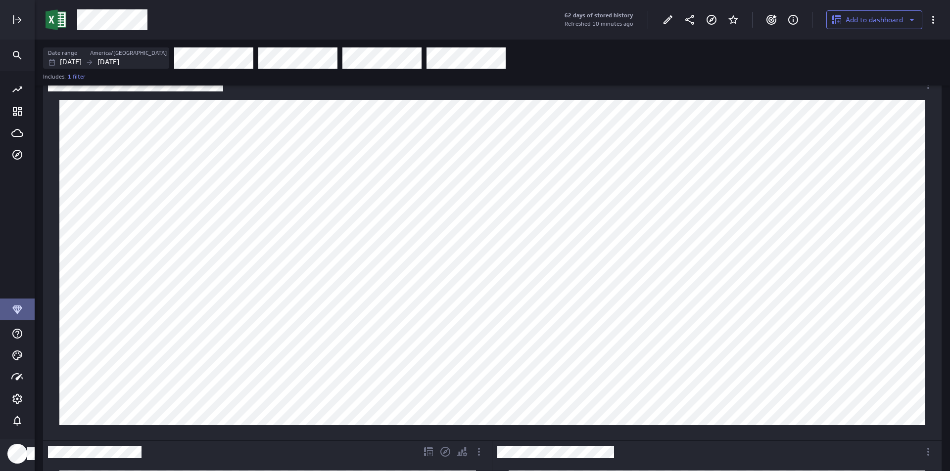
scroll to position [0, 0]
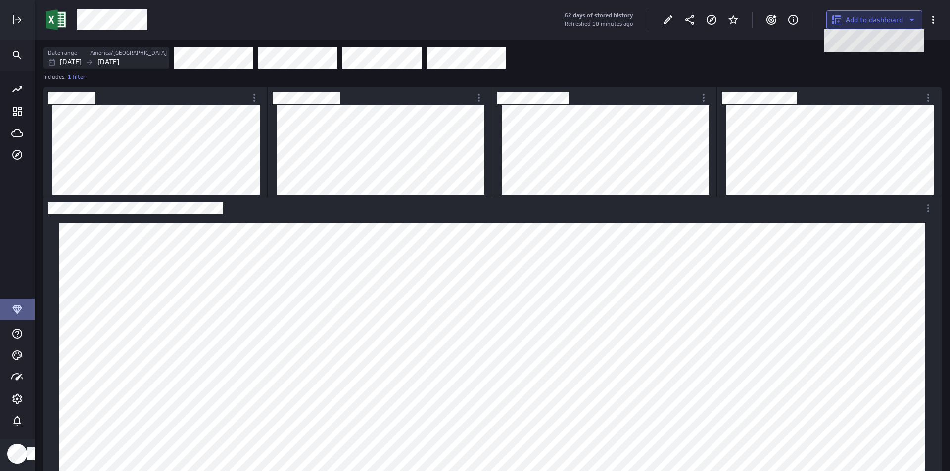
click at [899, 17] on span "Add to dashboard" at bounding box center [873, 19] width 57 height 9
click at [889, 44] on p "New dashboard" at bounding box center [873, 45] width 50 height 10
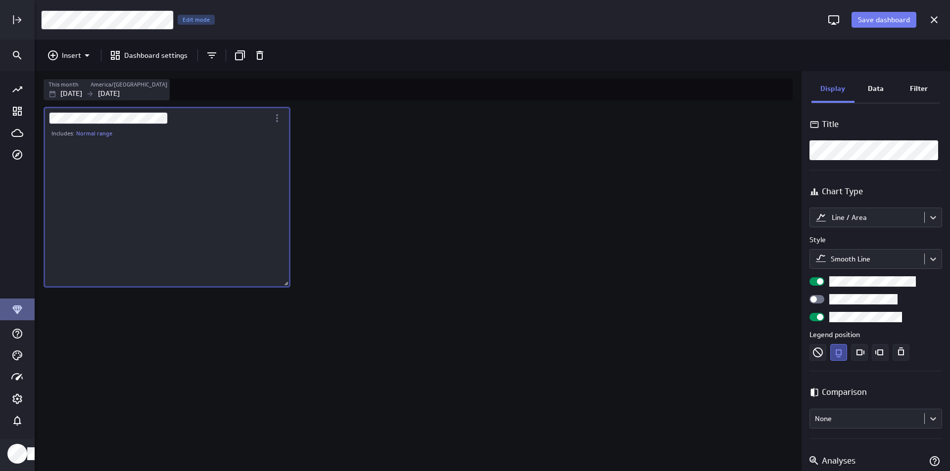
scroll to position [150, 247]
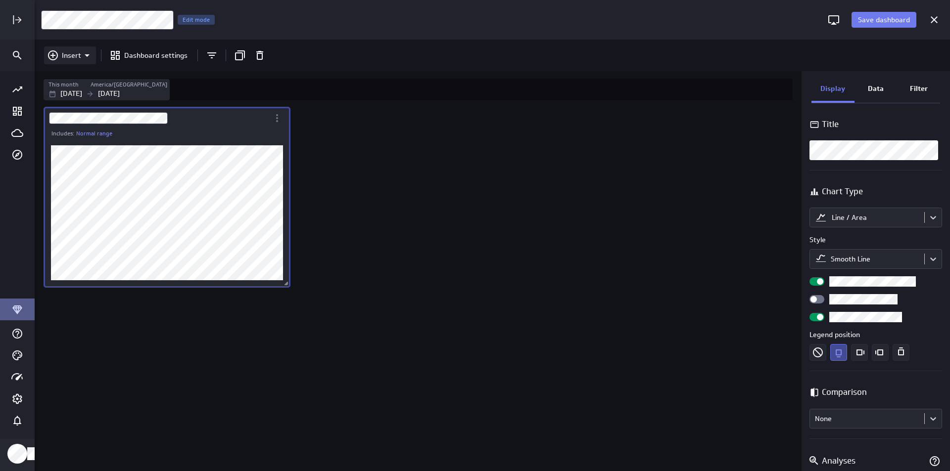
click at [79, 58] on p "Insert" at bounding box center [71, 55] width 19 height 10
click at [77, 82] on p "Metrics" at bounding box center [77, 80] width 24 height 10
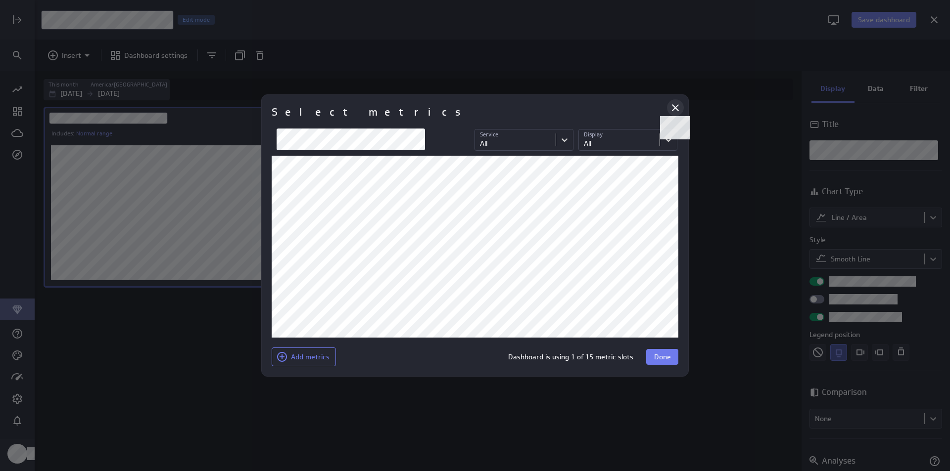
click at [676, 107] on icon at bounding box center [675, 107] width 7 height 7
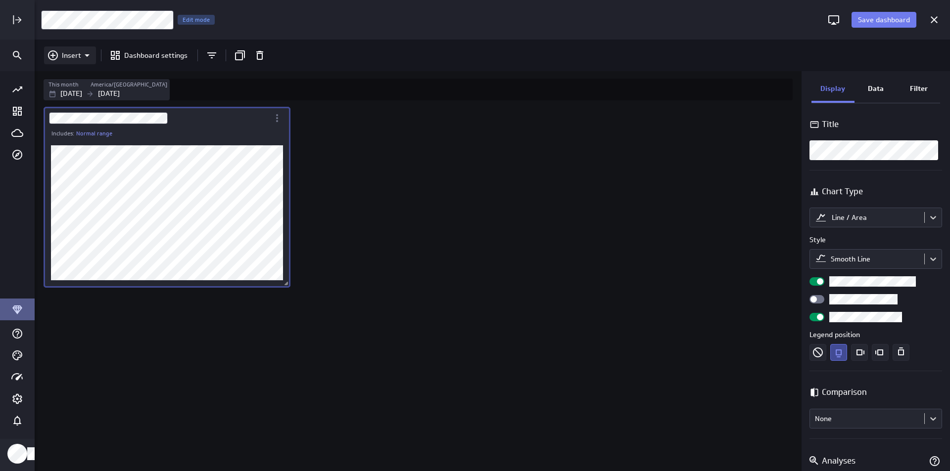
click at [74, 51] on p "Insert" at bounding box center [71, 55] width 19 height 10
click at [271, 94] on div at bounding box center [475, 235] width 950 height 471
click at [22, 92] on icon "Go to all metrics page." at bounding box center [17, 90] width 12 height 12
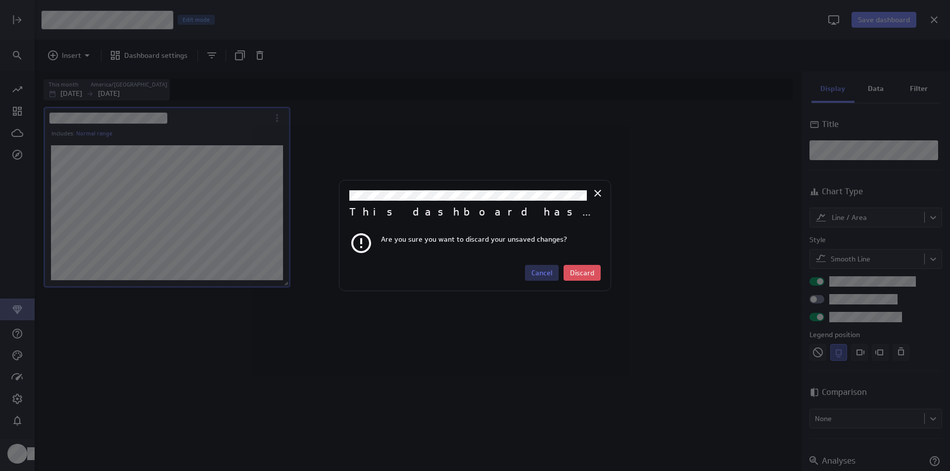
click at [538, 279] on button "Cancel" at bounding box center [542, 273] width 34 height 16
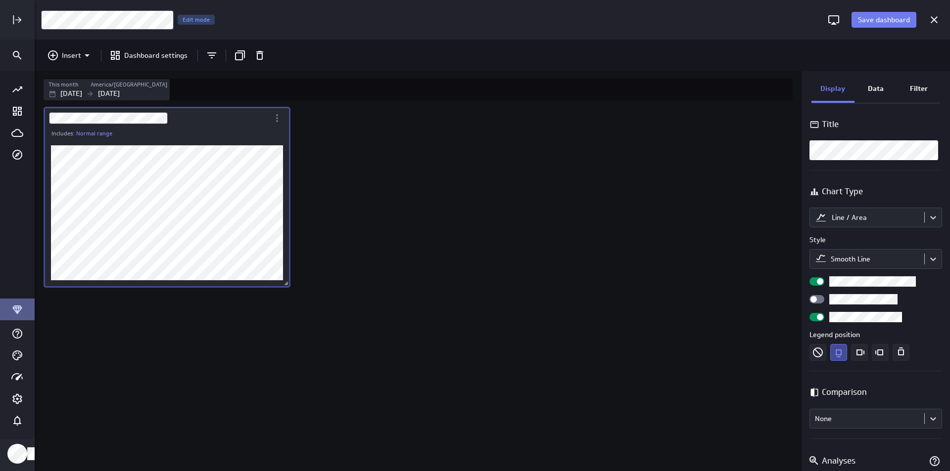
click at [98, 139] on div "Dashboard Widget" at bounding box center [167, 213] width 247 height 150
click at [937, 17] on icon "Cancel" at bounding box center [934, 20] width 12 height 12
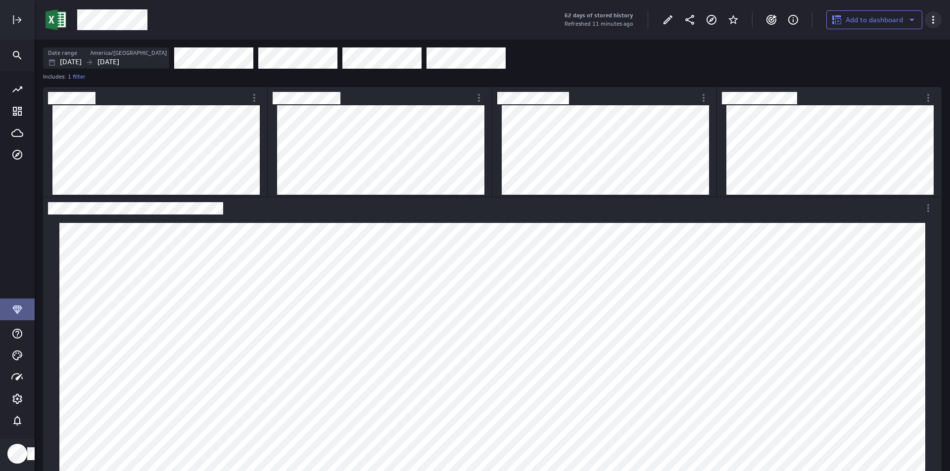
click at [933, 12] on div "More actions" at bounding box center [933, 19] width 17 height 17
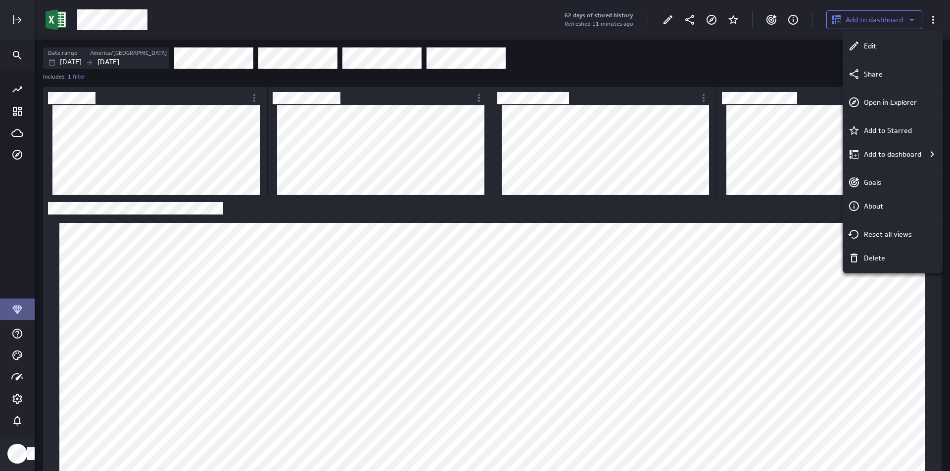
click at [691, 75] on div at bounding box center [475, 235] width 950 height 471
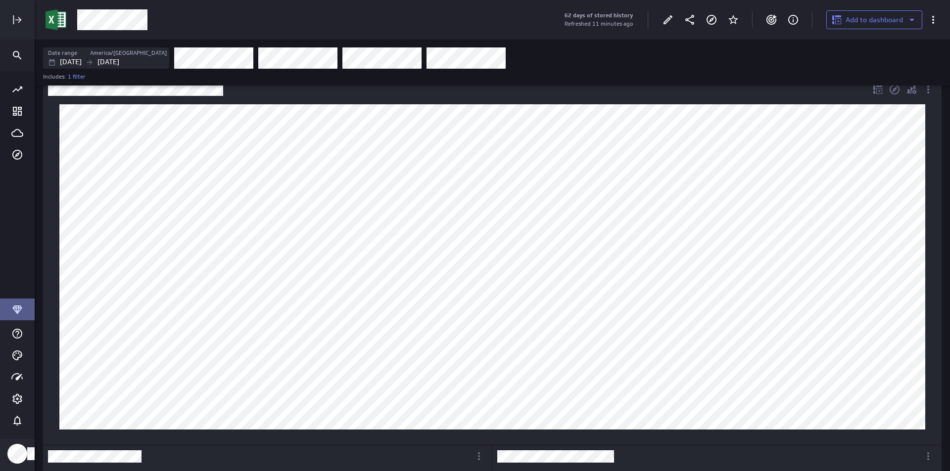
scroll to position [148, 0]
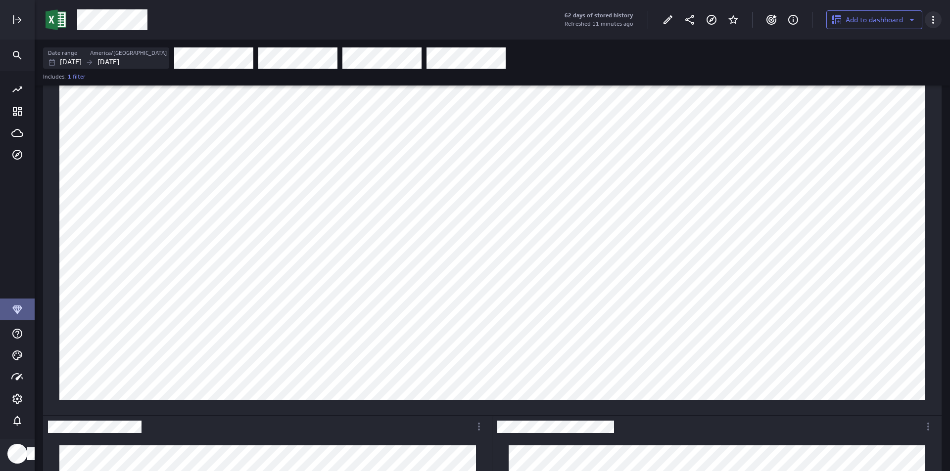
click at [935, 16] on icon "More actions" at bounding box center [933, 20] width 12 height 12
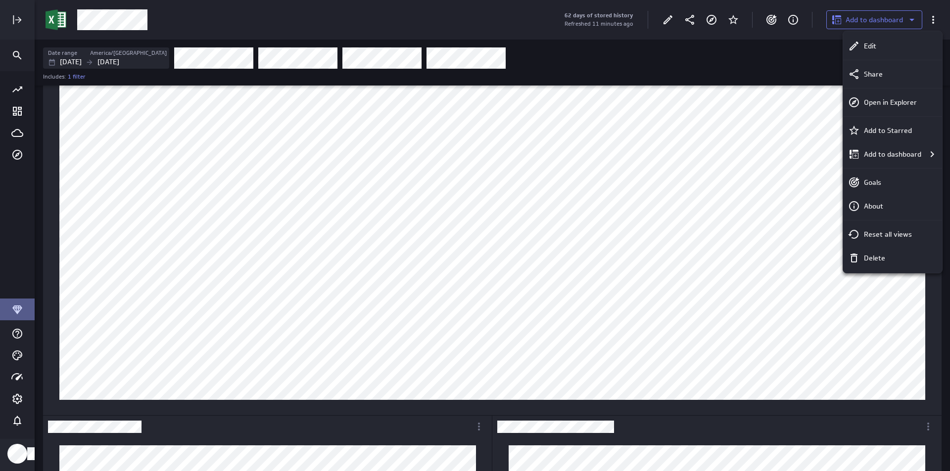
click at [913, 152] on p "Add to dashboard" at bounding box center [892, 154] width 57 height 10
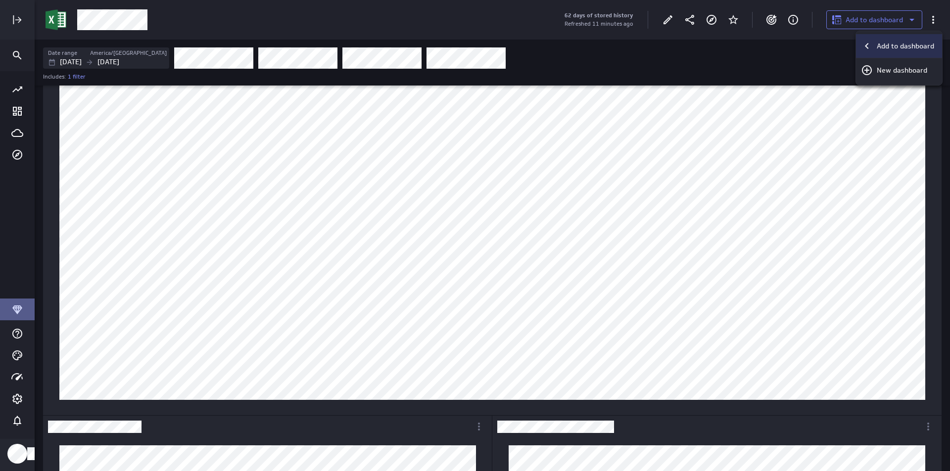
click at [911, 49] on p "Add to dashboard" at bounding box center [905, 46] width 57 height 10
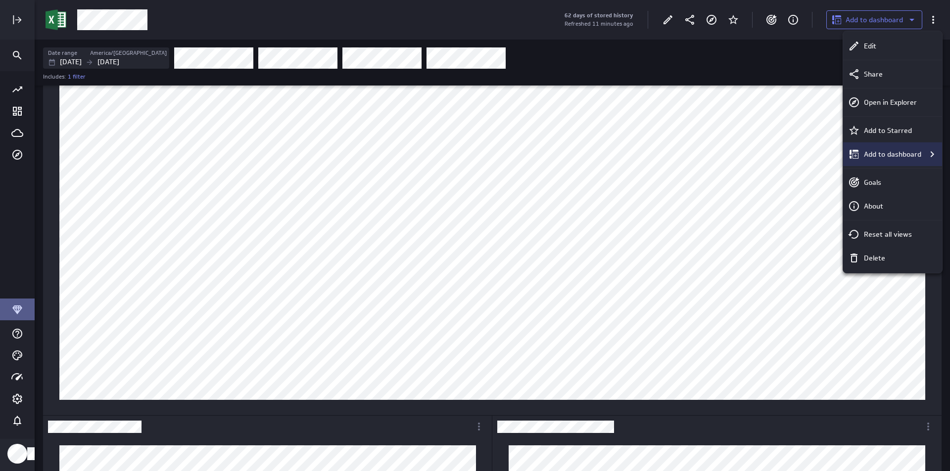
click at [890, 155] on p "Add to dashboard" at bounding box center [892, 154] width 57 height 10
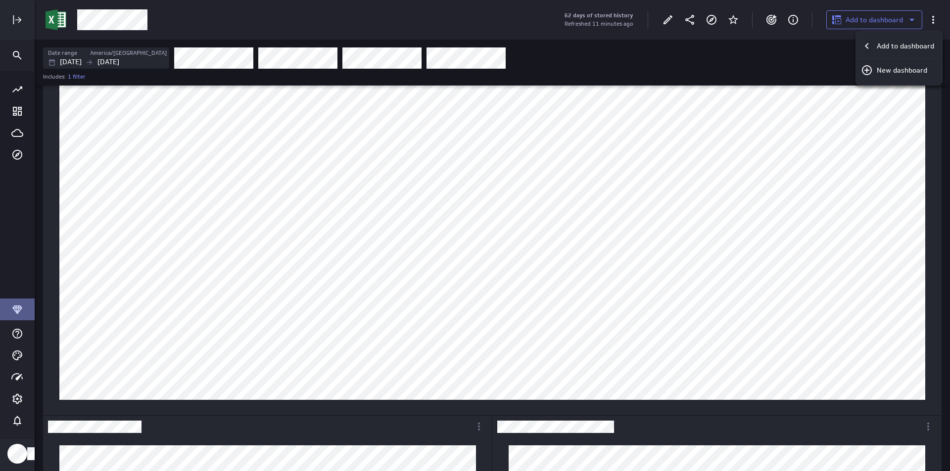
click at [907, 22] on div at bounding box center [475, 235] width 950 height 471
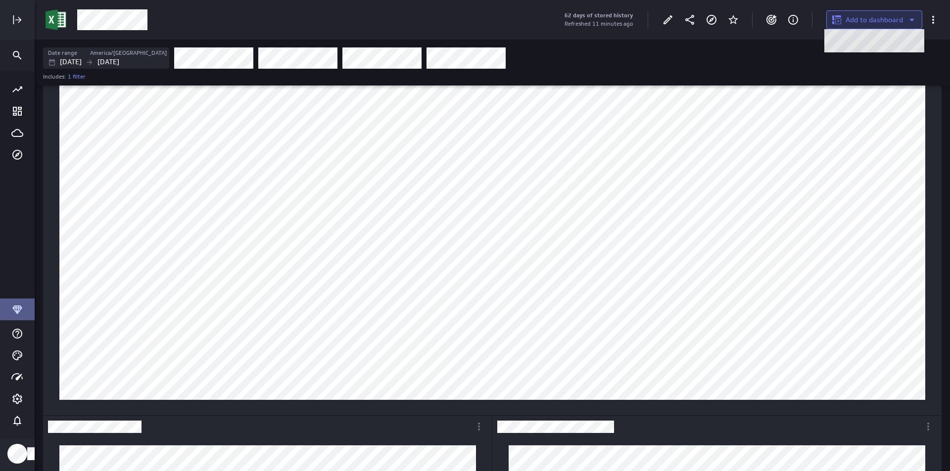
click at [907, 22] on icon at bounding box center [912, 20] width 12 height 12
click at [910, 19] on div at bounding box center [478, 188] width 944 height 377
click at [938, 22] on icon "More actions" at bounding box center [933, 20] width 12 height 12
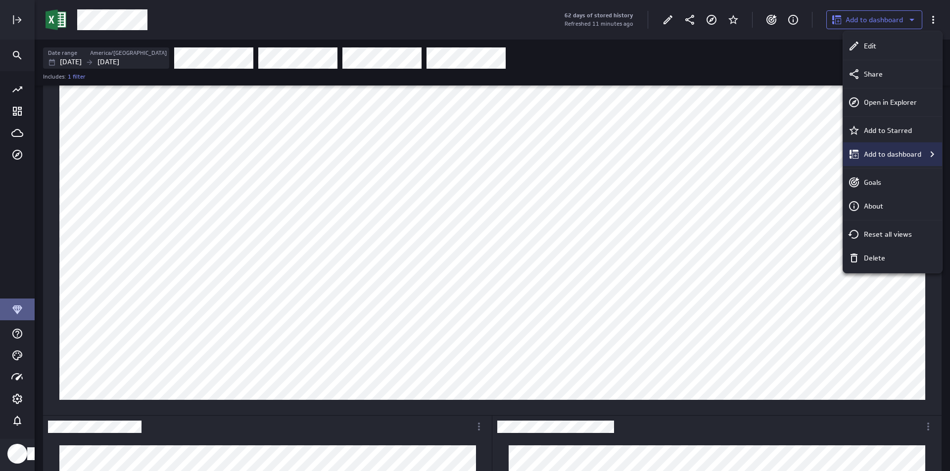
click at [928, 151] on icon "Add to dashboard" at bounding box center [932, 154] width 12 height 12
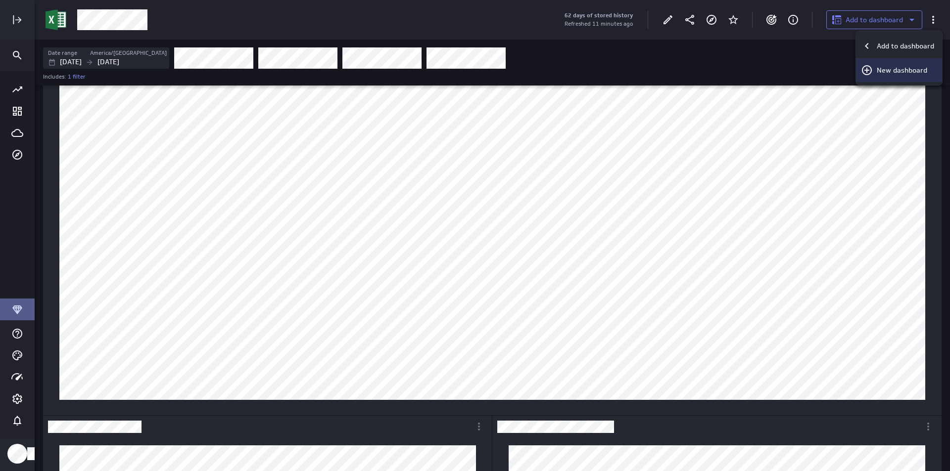
click at [916, 69] on p "New dashboard" at bounding box center [902, 70] width 50 height 10
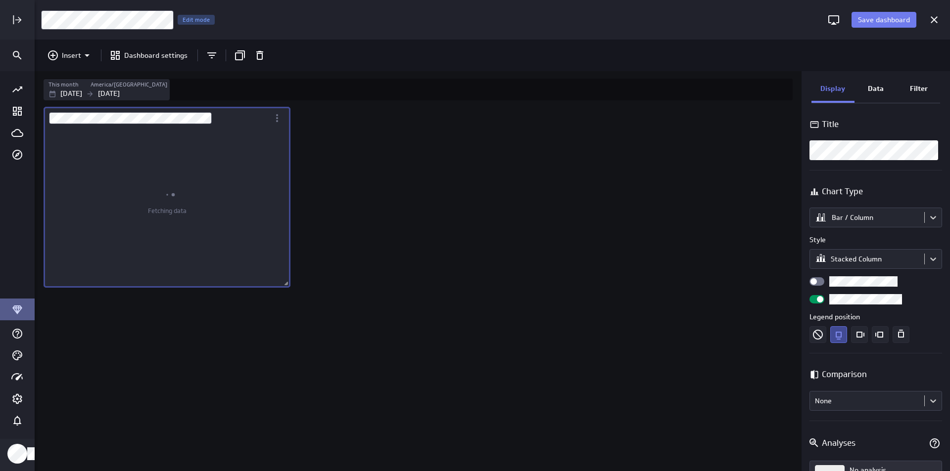
scroll to position [382, 768]
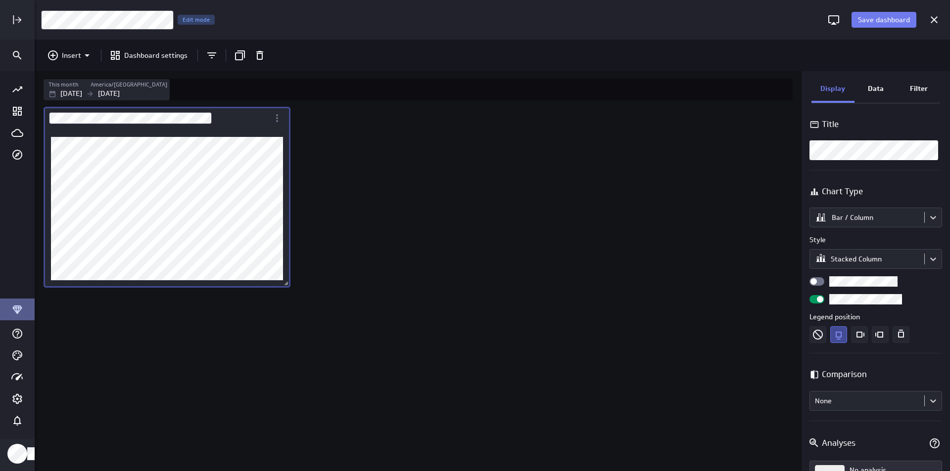
drag, startPoint x: 885, startPoint y: 92, endPoint x: 866, endPoint y: 108, distance: 25.0
click at [879, 98] on div "Data" at bounding box center [875, 89] width 43 height 27
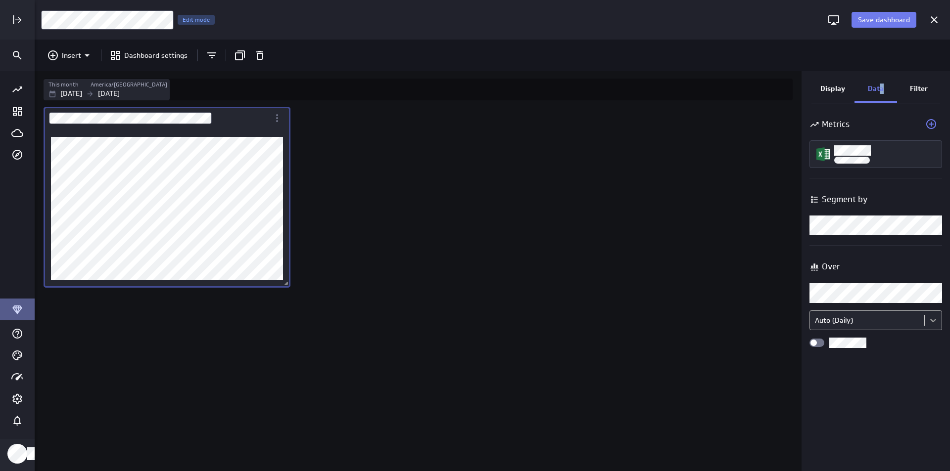
click at [934, 319] on body "Save dashboard Untitled Dashboard Edit mode Insert Dashboard settings This mont…" at bounding box center [475, 235] width 950 height 471
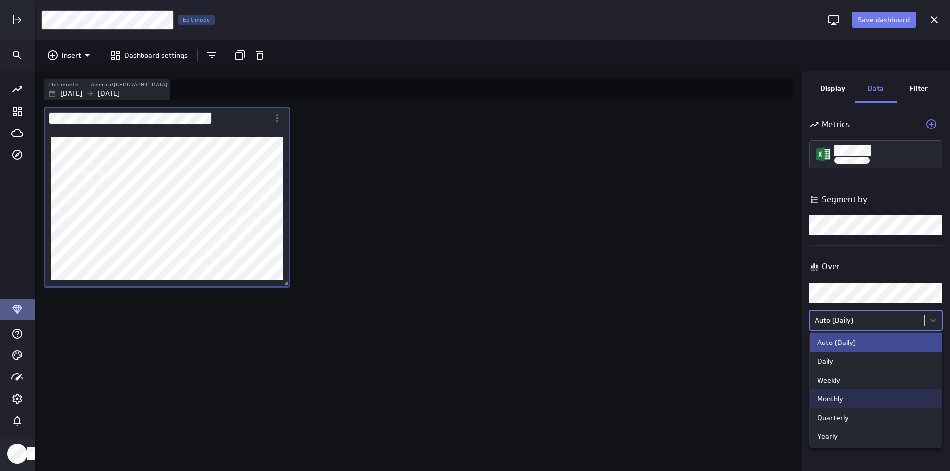
click at [881, 393] on div "Monthly" at bounding box center [876, 399] width 132 height 19
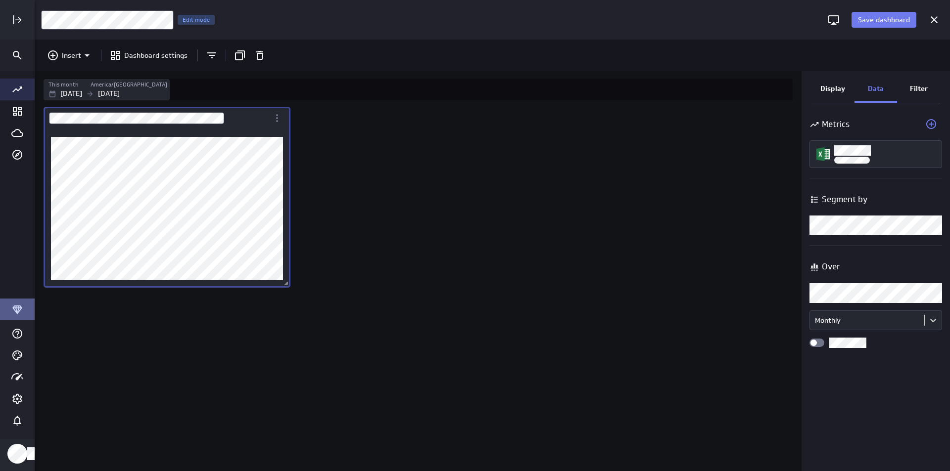
click at [20, 89] on icon "Go to all metrics page." at bounding box center [17, 90] width 10 height 6
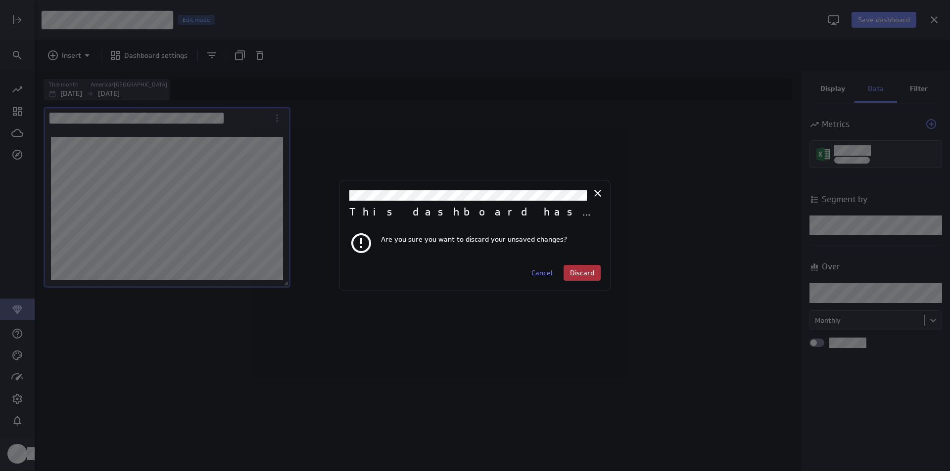
click at [574, 270] on span "Discard" at bounding box center [582, 273] width 24 height 9
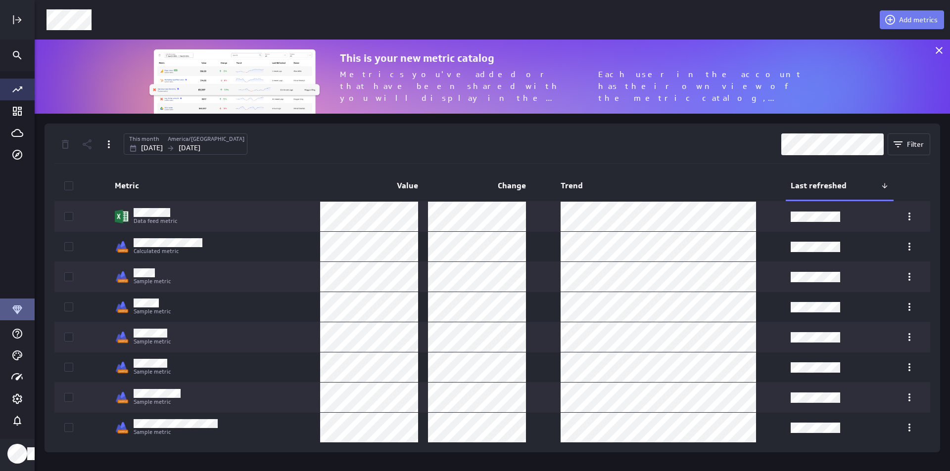
scroll to position [90, 930]
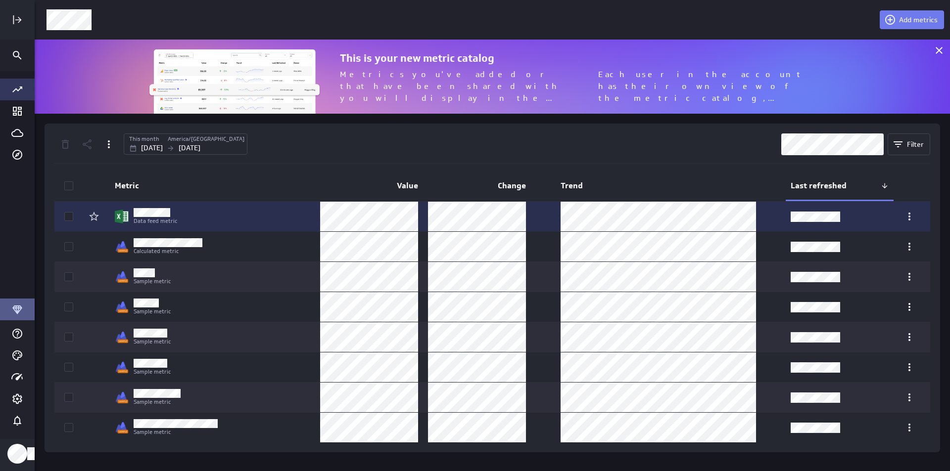
click at [175, 212] on div at bounding box center [153, 212] width 48 height 9
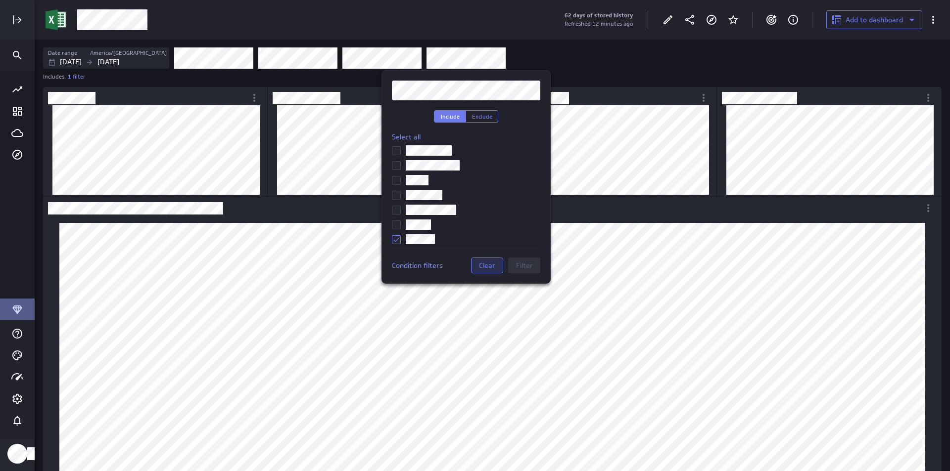
click at [483, 267] on span "Clear" at bounding box center [487, 265] width 16 height 9
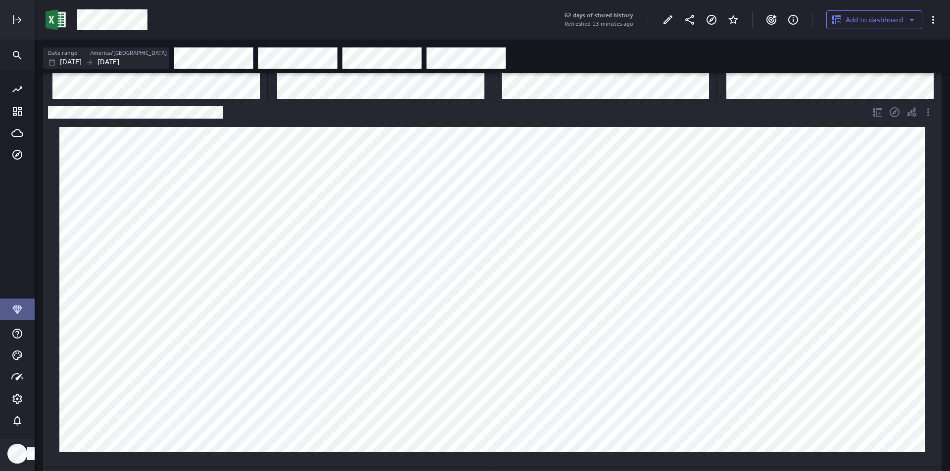
scroll to position [99, 0]
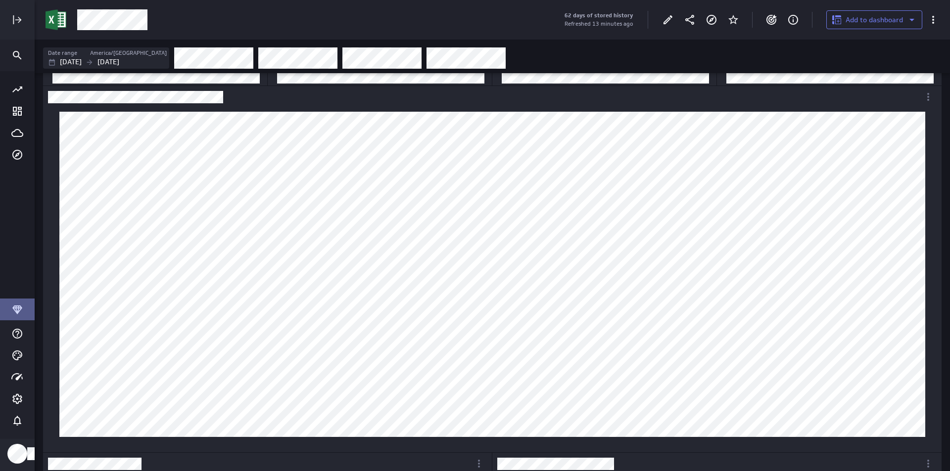
click at [644, 43] on div "Date range America/Toronto Jul 01 2025 Sep 30 2025" at bounding box center [492, 57] width 915 height 34
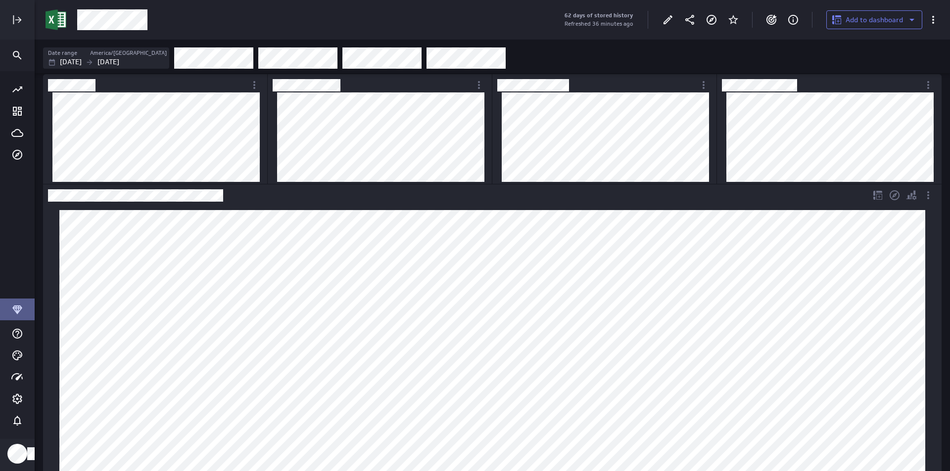
scroll to position [0, 0]
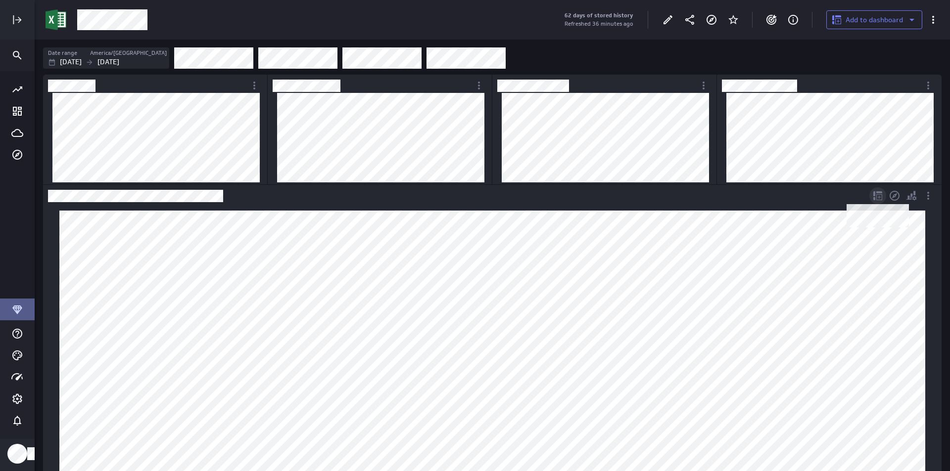
click at [876, 198] on icon "Dashboard Widget" at bounding box center [877, 195] width 9 height 9
click at [883, 218] on div "New dashboard" at bounding box center [907, 222] width 54 height 10
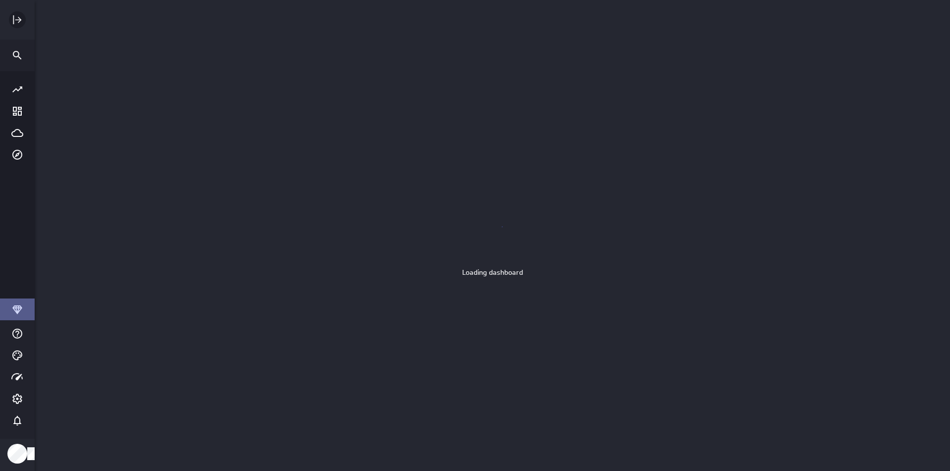
click at [17, 18] on icon "Expand" at bounding box center [17, 20] width 12 height 12
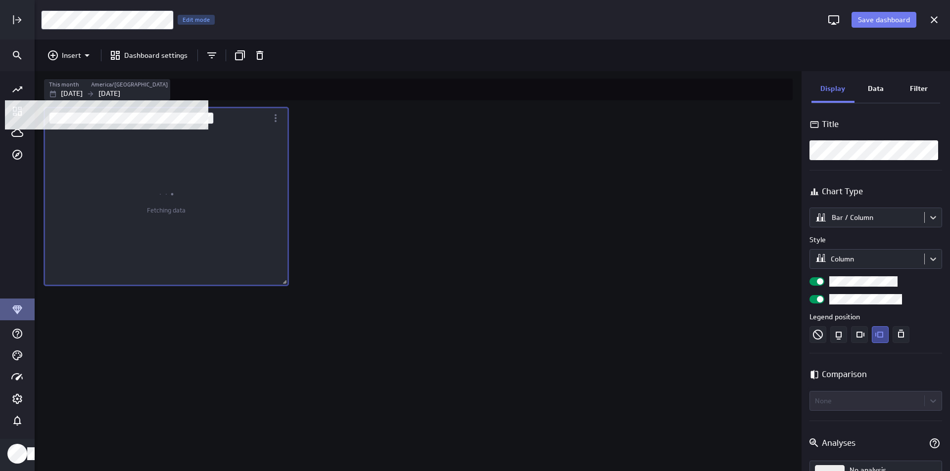
scroll to position [382, 768]
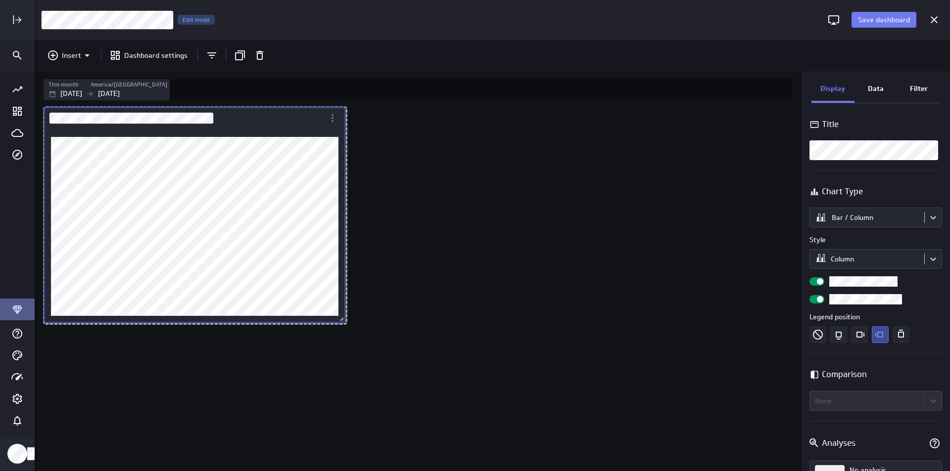
drag, startPoint x: 290, startPoint y: 285, endPoint x: 345, endPoint y: 321, distance: 65.9
click at [345, 321] on span "Dashboard content with 1 widget" at bounding box center [343, 321] width 10 height 10
click at [179, 126] on div "Dashboard Widget" at bounding box center [184, 118] width 281 height 23
click at [333, 119] on icon "More actions" at bounding box center [333, 118] width 2 height 8
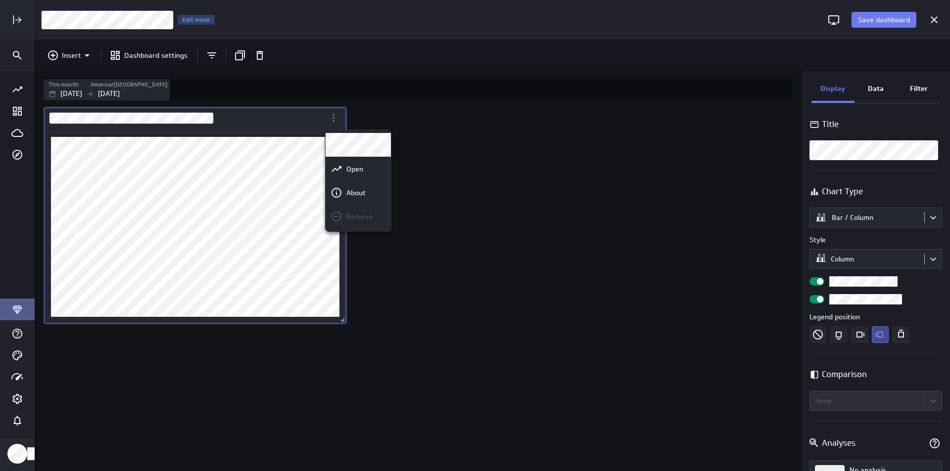
click at [453, 136] on div at bounding box center [475, 235] width 950 height 471
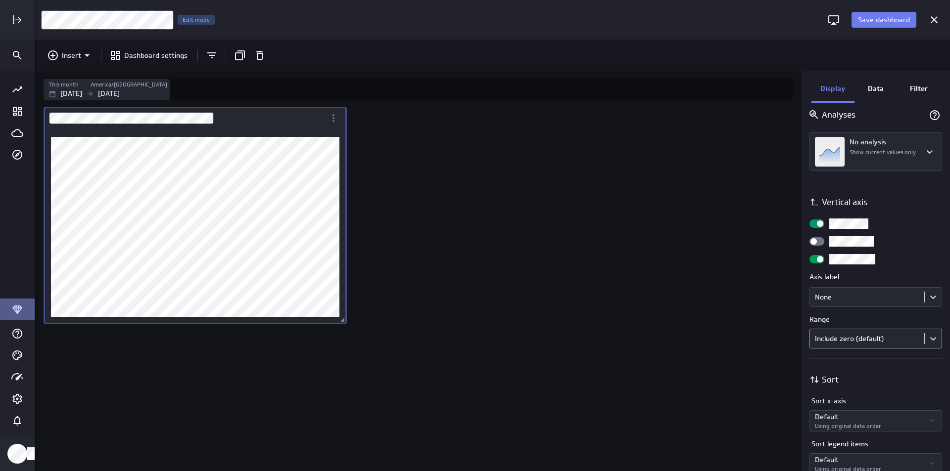
scroll to position [346, 0]
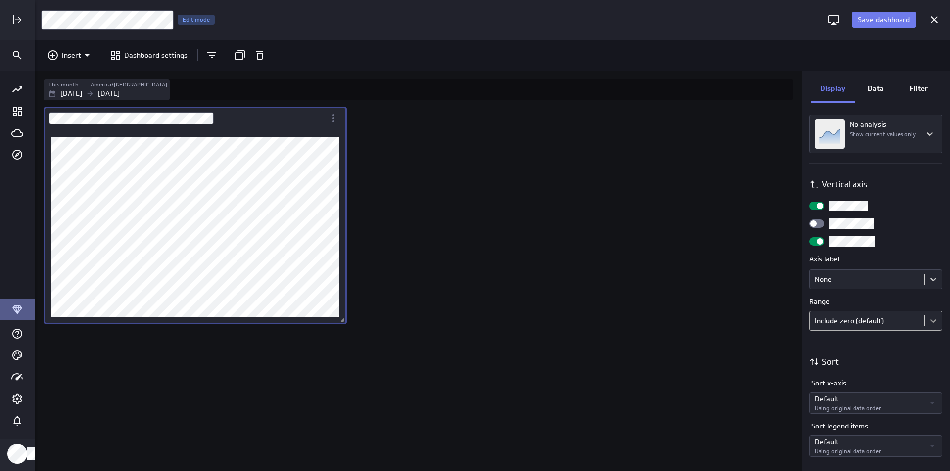
click at [928, 321] on body "Save dashboard Untitled Dashboard Edit mode Insert Dashboard settings This mont…" at bounding box center [475, 235] width 950 height 471
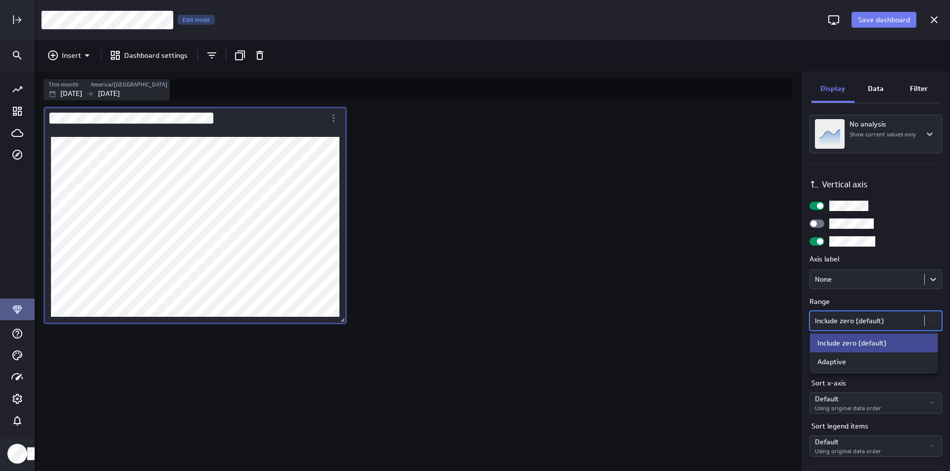
click at [928, 321] on div at bounding box center [475, 235] width 950 height 471
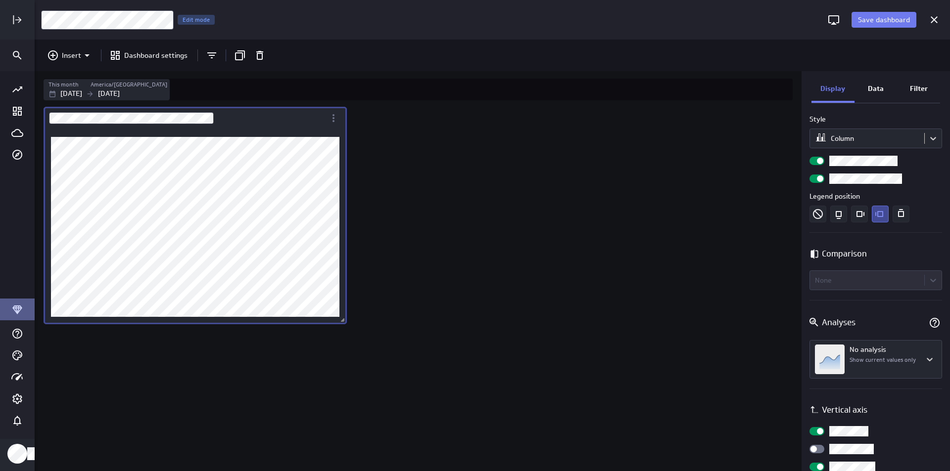
scroll to position [115, 0]
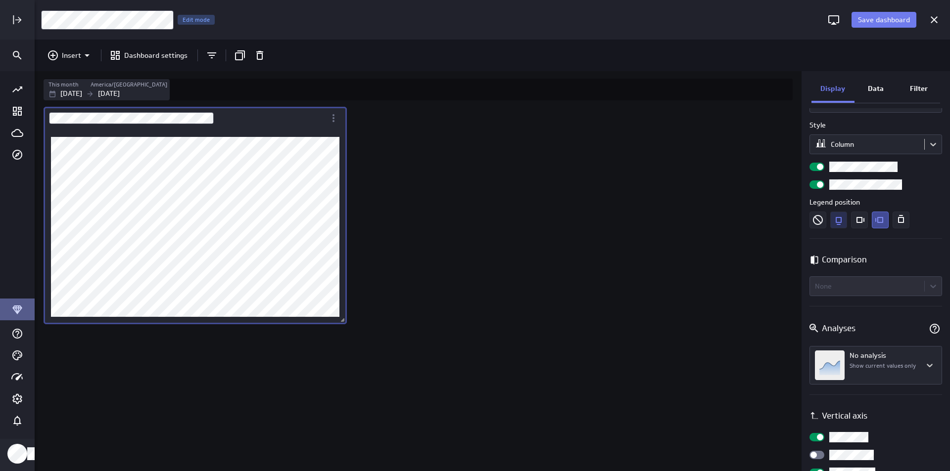
click at [844, 221] on icon "Bottom" at bounding box center [838, 220] width 17 height 17
click at [336, 120] on icon "More actions" at bounding box center [333, 118] width 12 height 12
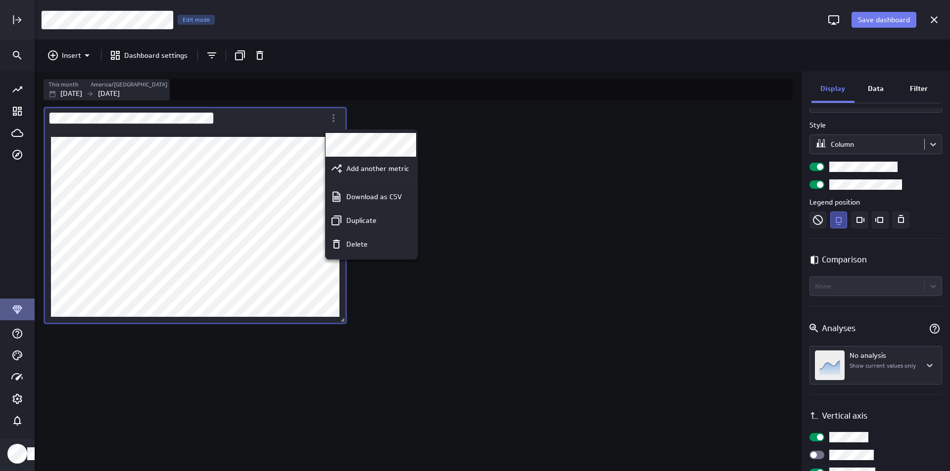
click at [195, 118] on div at bounding box center [475, 235] width 950 height 471
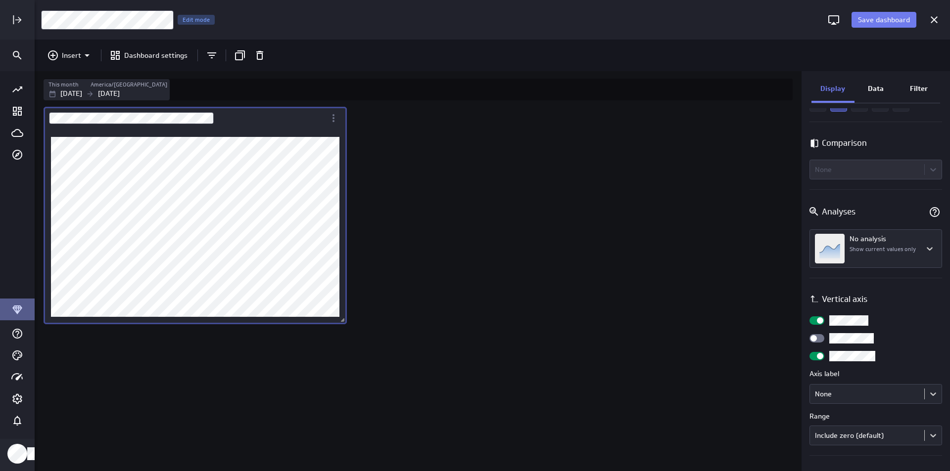
scroll to position [247, 0]
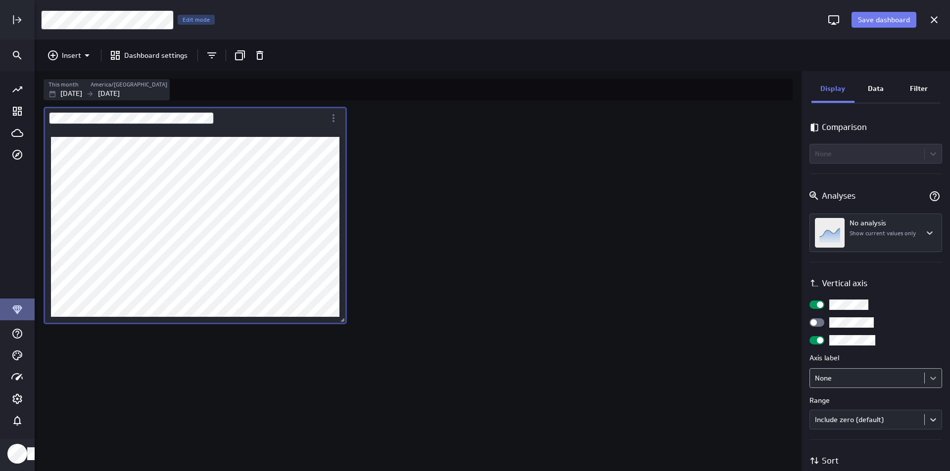
click at [926, 380] on body "Save dashboard Untitled Dashboard Edit mode Insert Dashboard settings This mont…" at bounding box center [475, 235] width 950 height 471
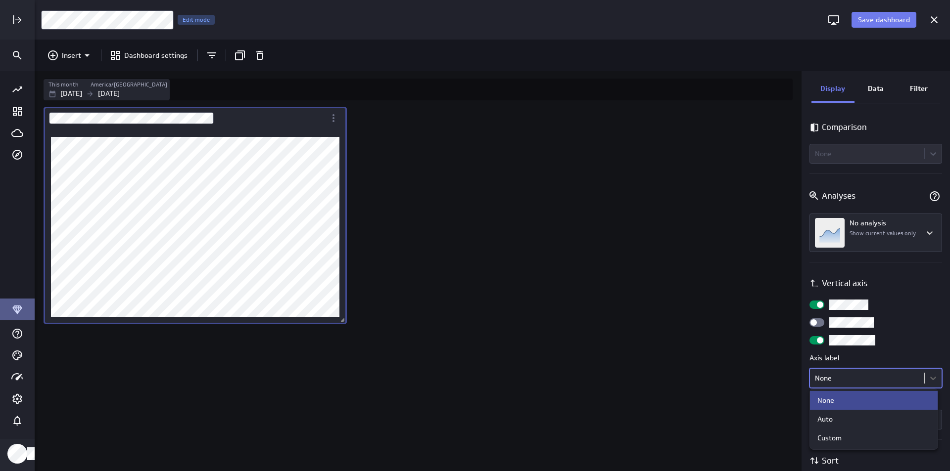
click at [926, 381] on div at bounding box center [475, 235] width 950 height 471
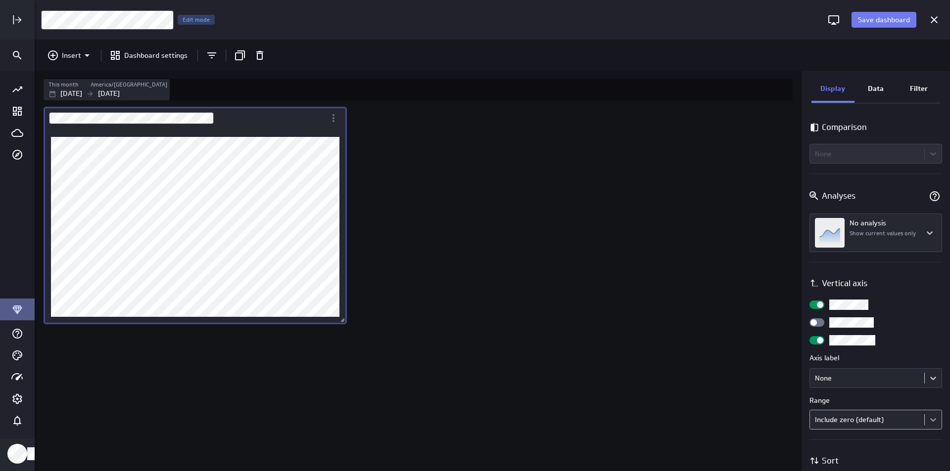
click at [928, 420] on body "Save dashboard Untitled Dashboard Edit mode Insert Dashboard settings This mont…" at bounding box center [475, 235] width 950 height 471
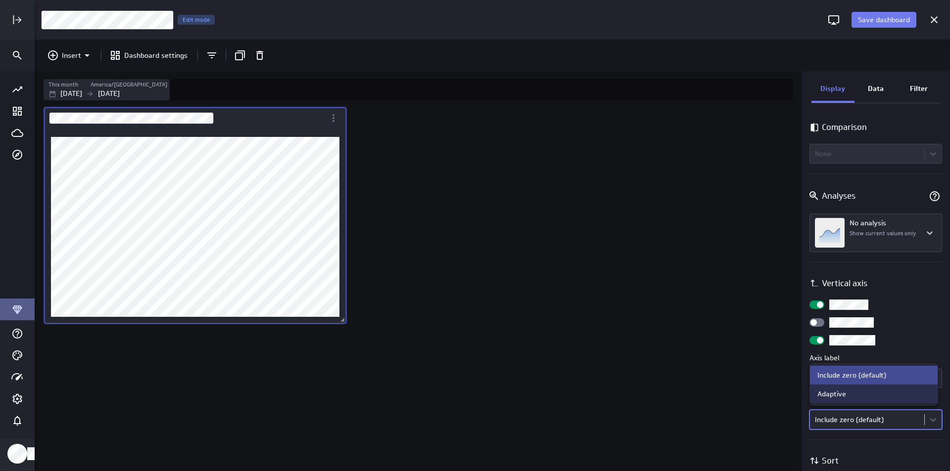
click at [906, 398] on div "Adaptive" at bounding box center [873, 394] width 113 height 9
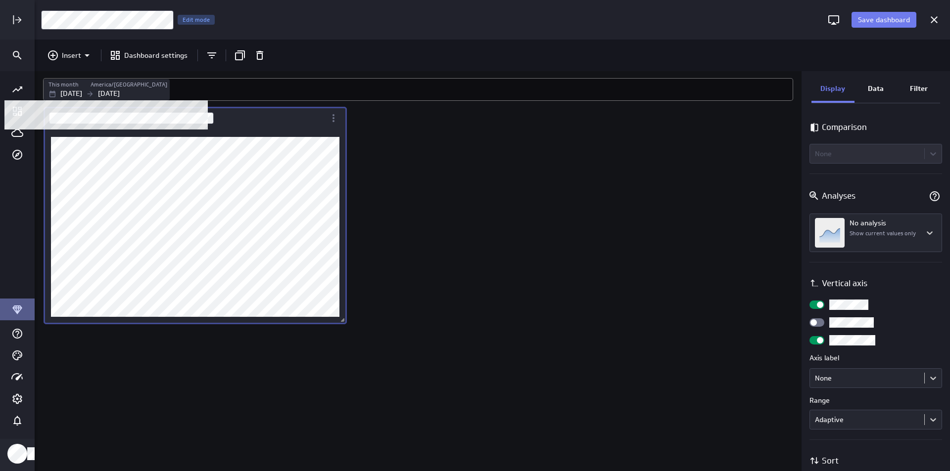
click at [100, 93] on div "Sep 01 2025 Sep 30 2025" at bounding box center [107, 94] width 119 height 10
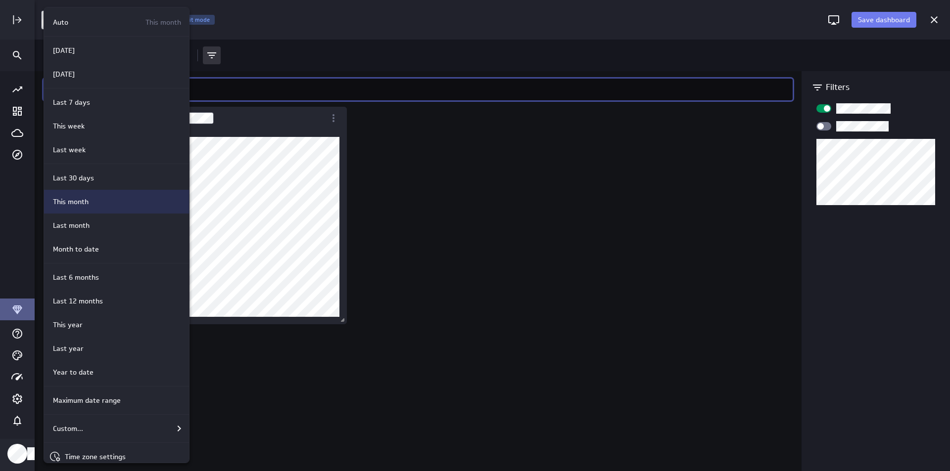
click at [90, 201] on div "This month" at bounding box center [115, 202] width 132 height 10
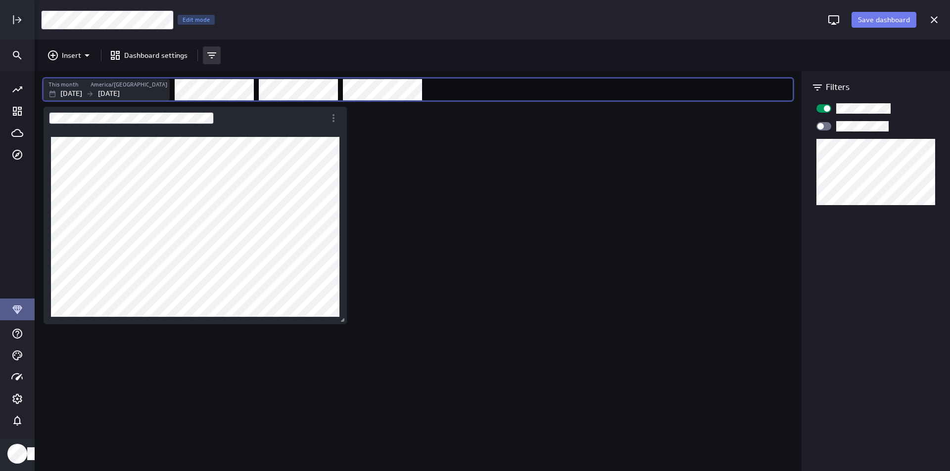
click at [829, 130] on div "Widget Properties" at bounding box center [823, 126] width 15 height 8
click at [0, 0] on input "Widget Properties" at bounding box center [0, 0] width 0 height 0
click at [531, 149] on div "Dashboard content with 1 widget" at bounding box center [420, 288] width 757 height 367
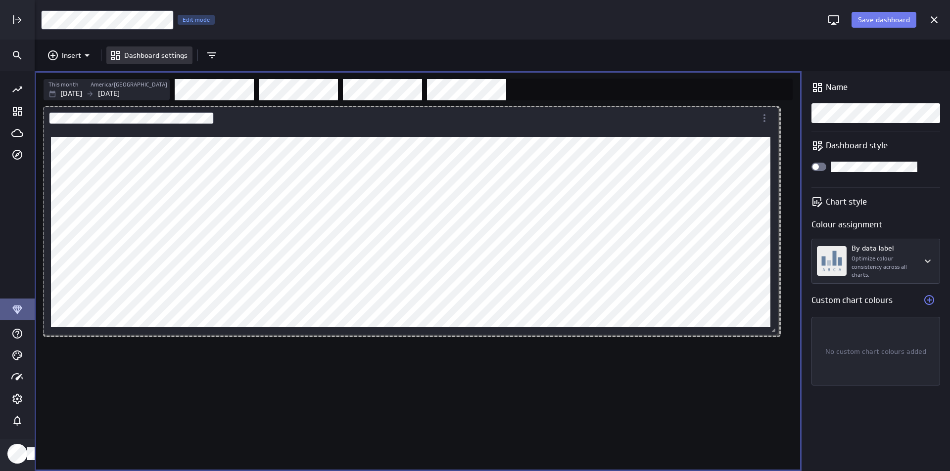
drag, startPoint x: 344, startPoint y: 323, endPoint x: 775, endPoint y: 333, distance: 431.0
click at [775, 333] on span "Dashboard content with 1 widget" at bounding box center [775, 332] width 10 height 10
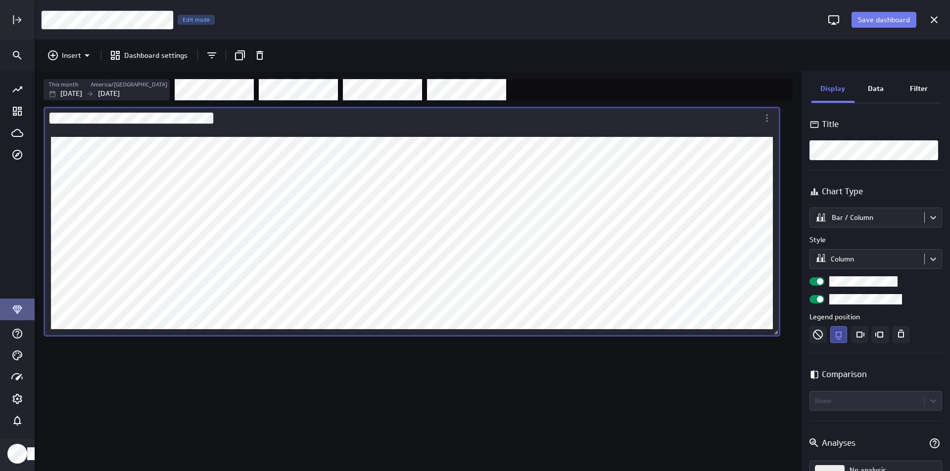
click at [884, 93] on div "Data" at bounding box center [875, 89] width 43 height 27
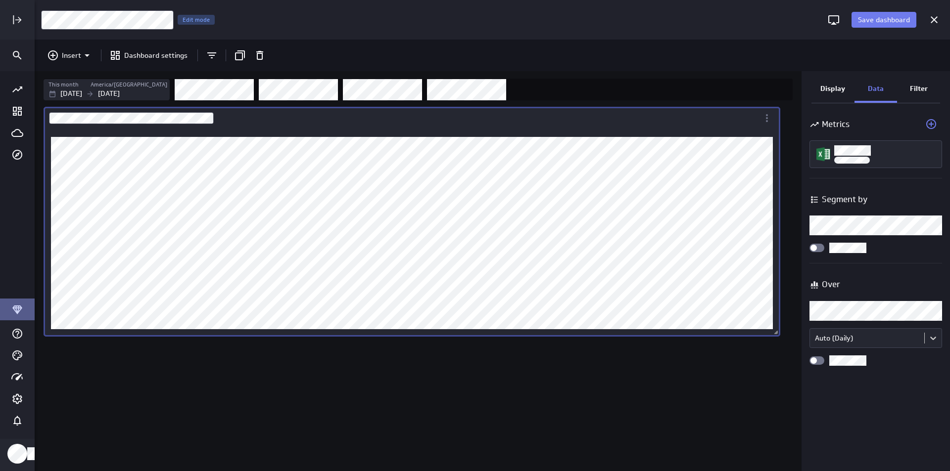
click at [929, 223] on body "Save dashboard Untitled Dashboard Edit mode Insert Dashboard settings This mont…" at bounding box center [475, 235] width 950 height 471
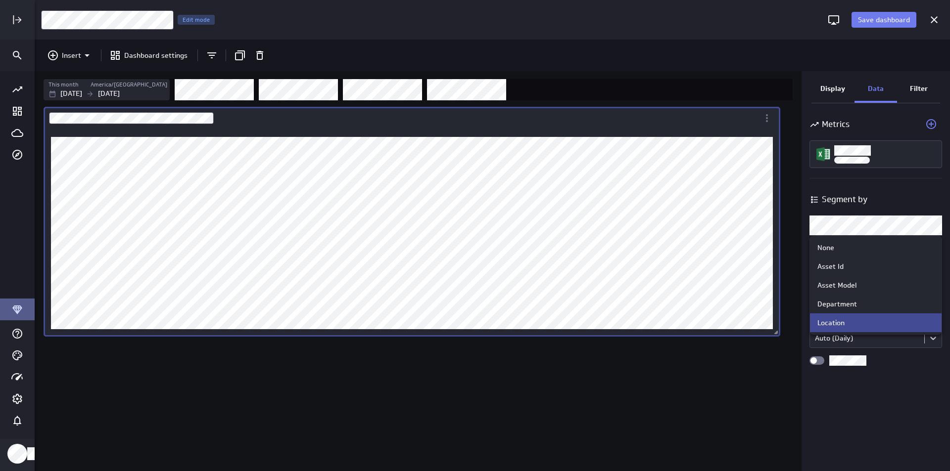
click at [895, 371] on div at bounding box center [475, 235] width 950 height 471
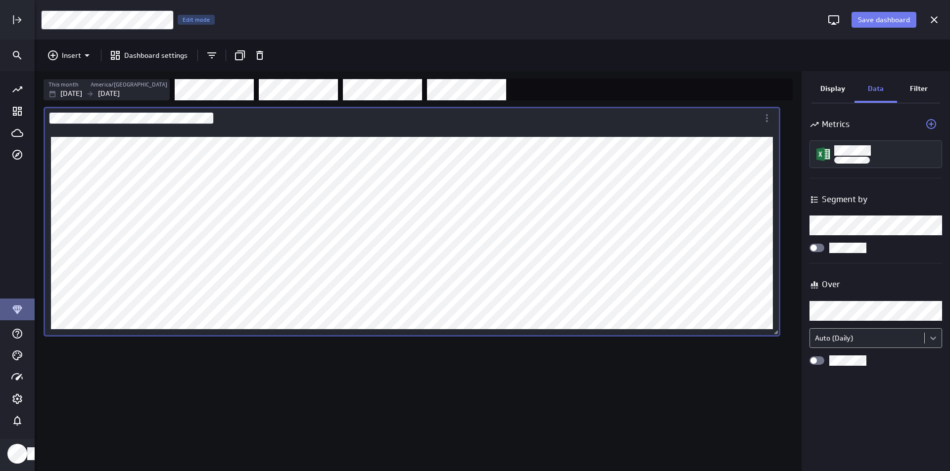
click at [932, 333] on body "Save dashboard Untitled Dashboard Edit mode Insert Dashboard settings This mont…" at bounding box center [475, 235] width 950 height 471
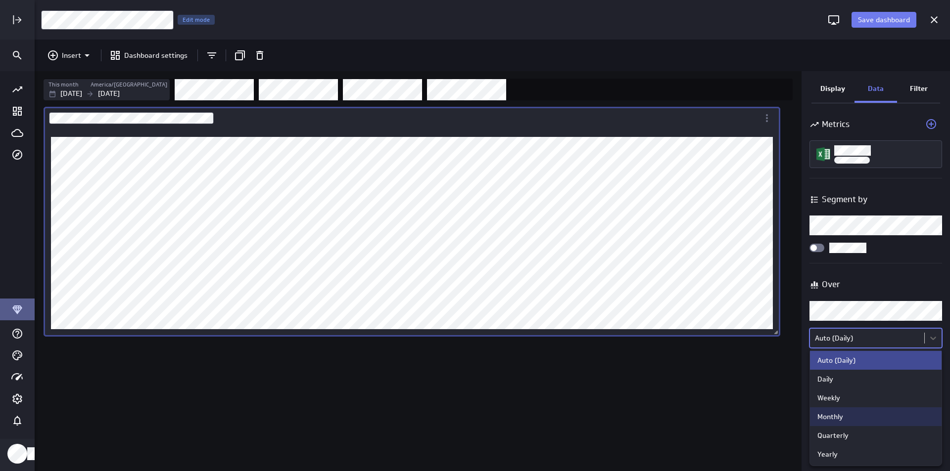
click at [889, 410] on div "Monthly" at bounding box center [876, 417] width 132 height 19
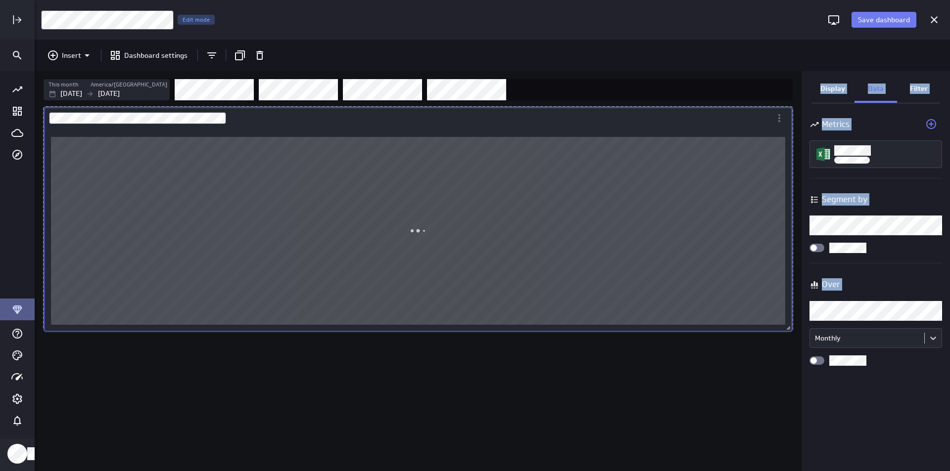
drag, startPoint x: 779, startPoint y: 335, endPoint x: 803, endPoint y: 330, distance: 24.6
click at [803, 330] on div "This month America/Toronto Sep 01 2025 Sep 30 2025 Display Data Filter Metrics …" at bounding box center [492, 271] width 915 height 400
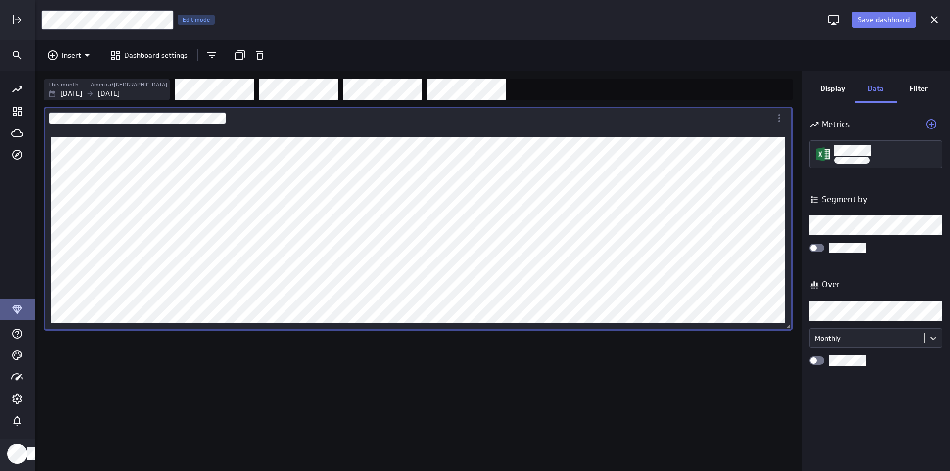
click at [95, 127] on div "Dashboard Widget" at bounding box center [407, 118] width 727 height 23
click at [463, 399] on div "Dashboard content with 1 widget" at bounding box center [420, 288] width 757 height 367
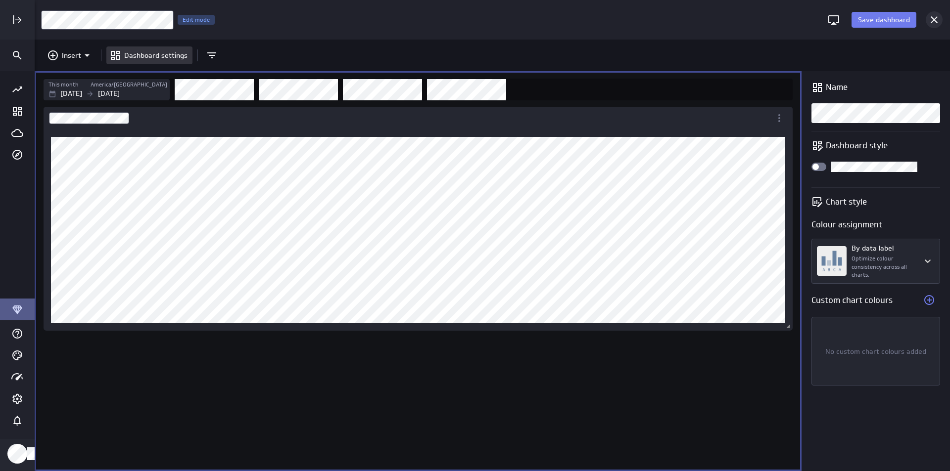
click at [932, 21] on icon "Cancel" at bounding box center [933, 19] width 7 height 7
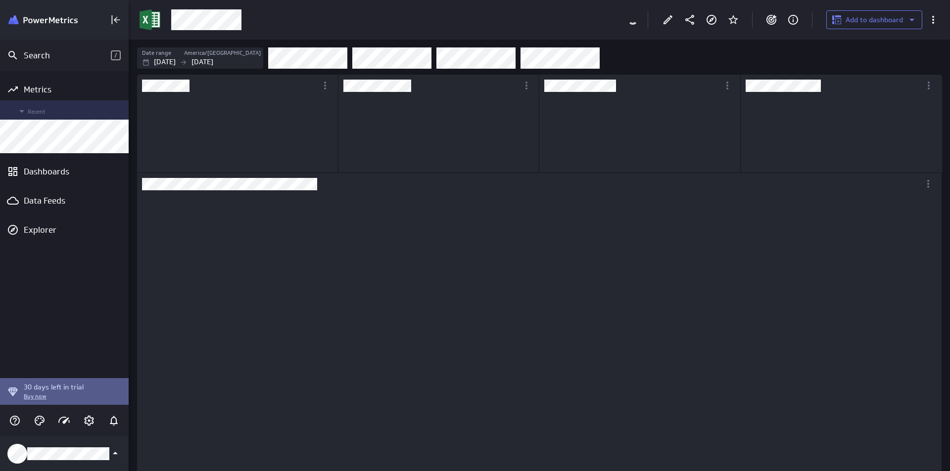
scroll to position [93, 199]
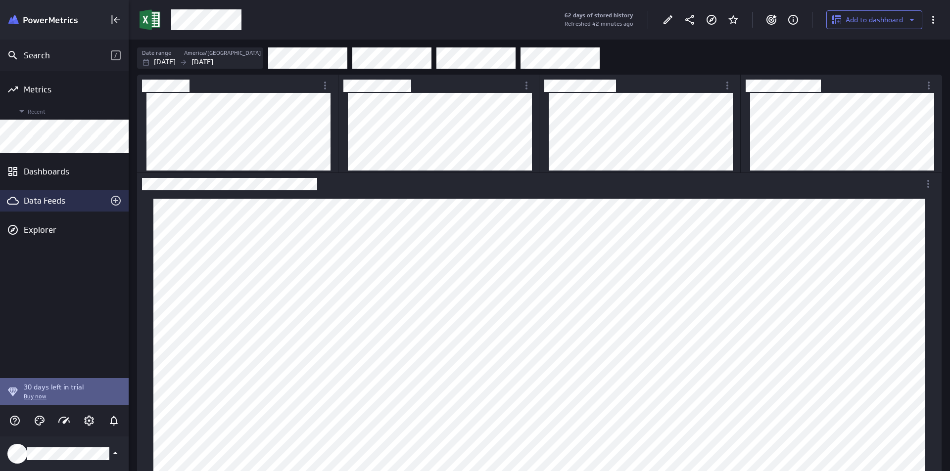
click at [63, 202] on div "Data Feeds" at bounding box center [64, 200] width 81 height 11
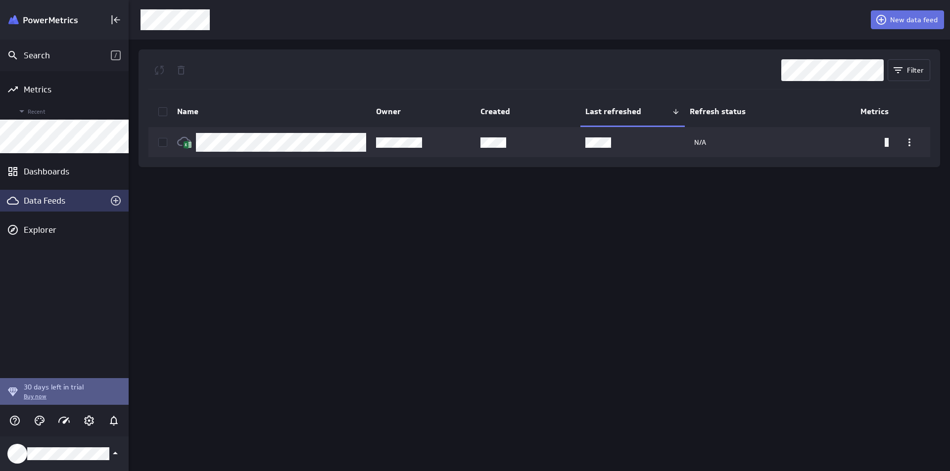
click at [884, 20] on icon at bounding box center [881, 20] width 10 height 10
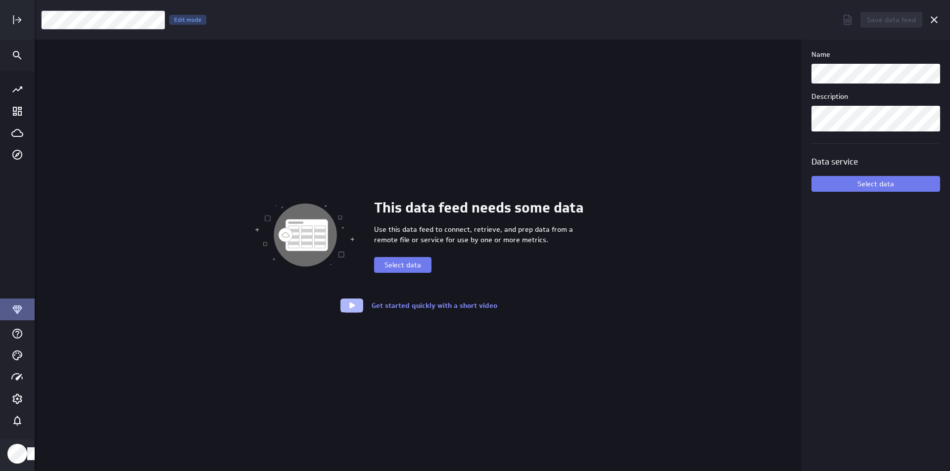
scroll to position [487, 930]
click at [388, 262] on span "Select data" at bounding box center [402, 265] width 37 height 9
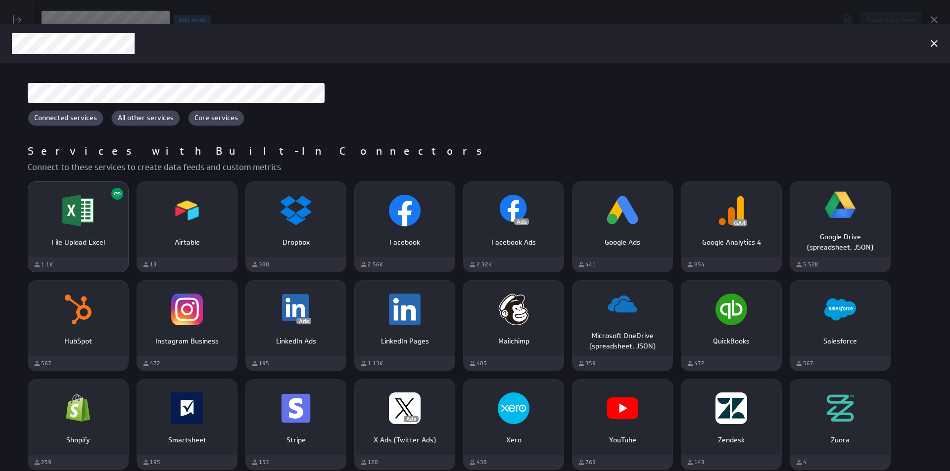
click at [119, 219] on div "File Upload Excel" at bounding box center [78, 211] width 100 height 38
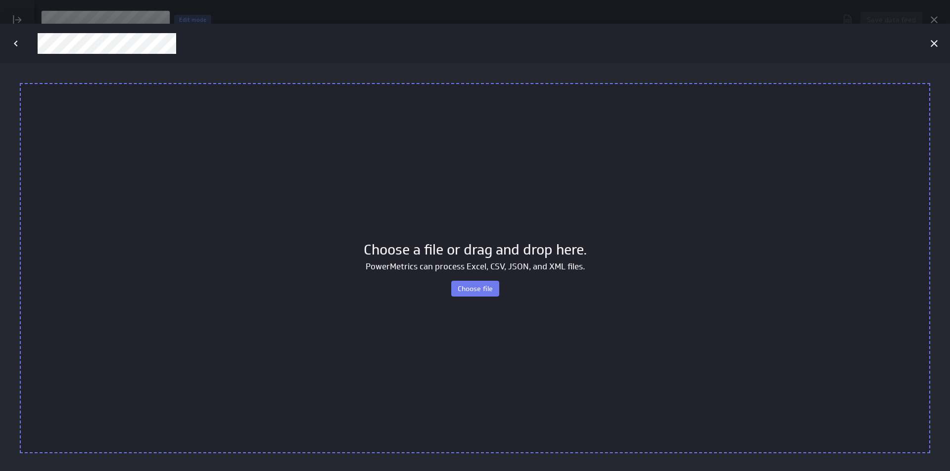
scroll to position [0, 0]
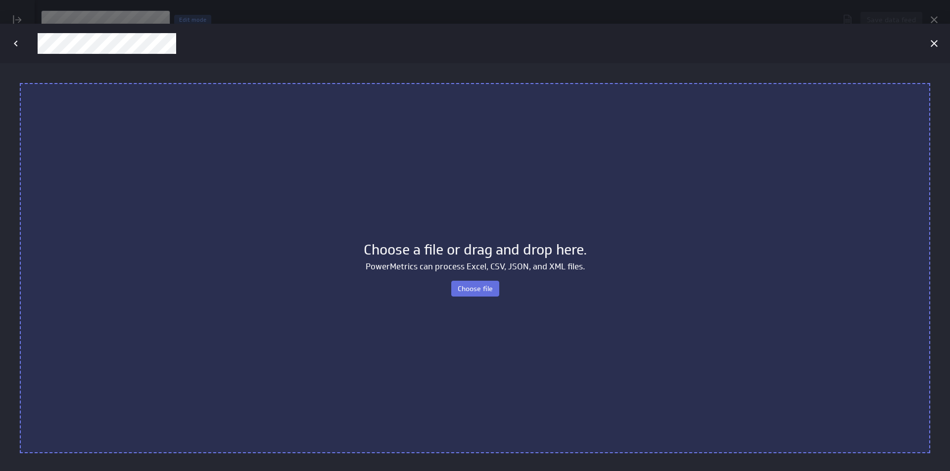
click at [476, 285] on span "Choose file" at bounding box center [475, 288] width 35 height 9
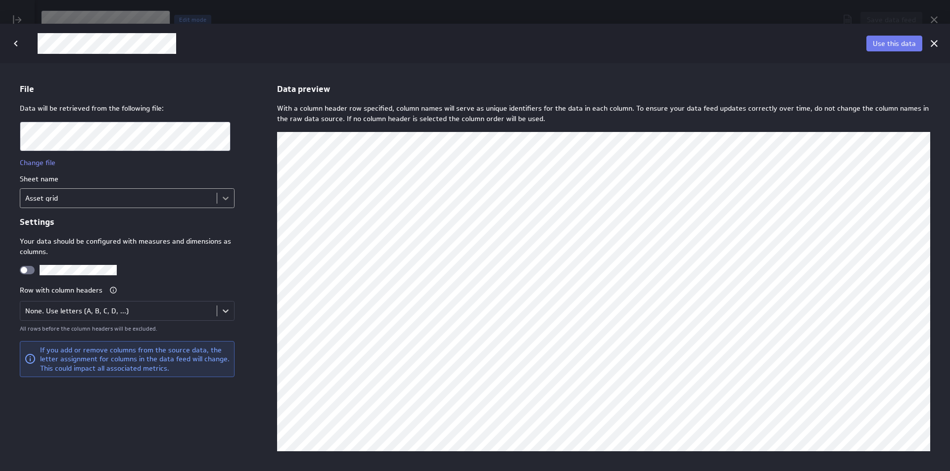
click at [226, 192] on body "File Data will be retrieved from the following file: Change file Sheet name Ass…" at bounding box center [475, 267] width 950 height 408
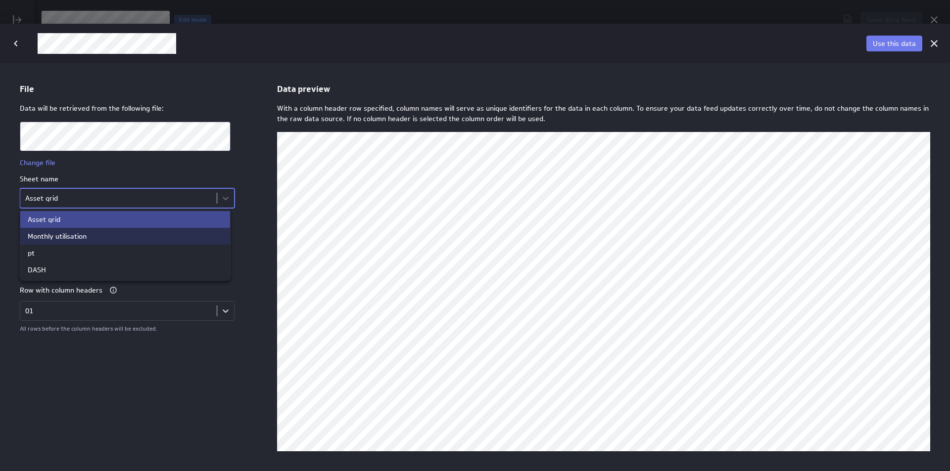
click at [156, 229] on div "Monthly utilisation" at bounding box center [125, 236] width 210 height 17
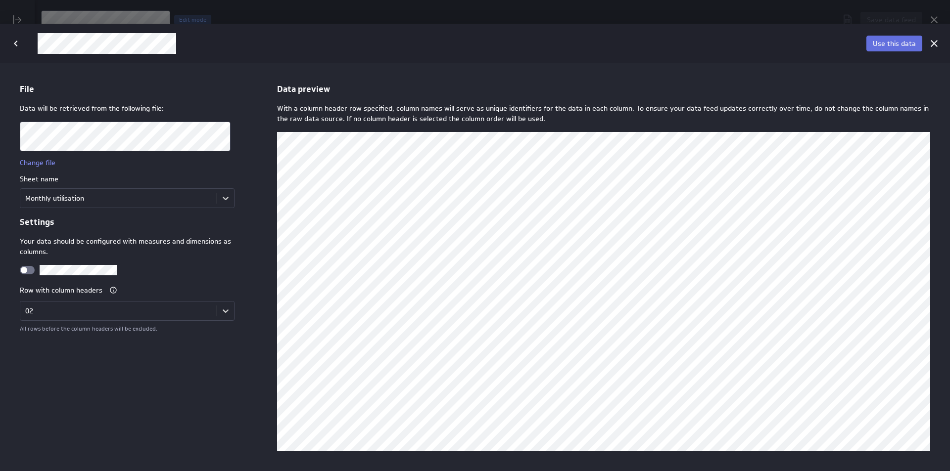
click at [881, 47] on span "Use this data" at bounding box center [894, 43] width 43 height 9
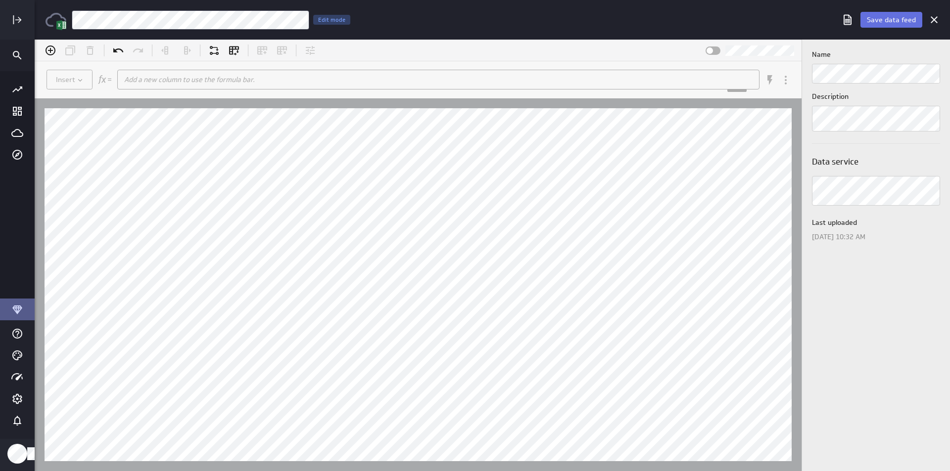
click at [883, 24] on button "Save data feed" at bounding box center [891, 20] width 62 height 16
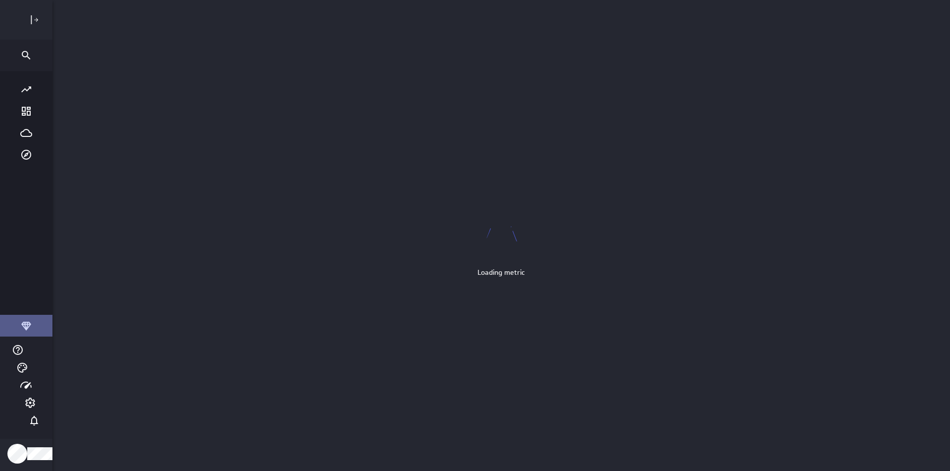
scroll to position [487, 930]
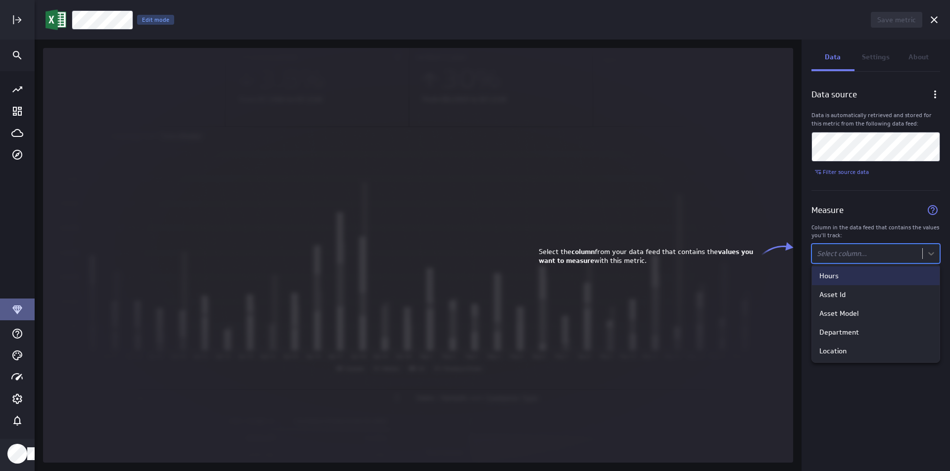
click at [861, 251] on body "Save metric Untitled Edit mode Data Settings About Data source Data is automati…" at bounding box center [475, 235] width 950 height 471
click at [854, 281] on div "Hours" at bounding box center [876, 276] width 128 height 19
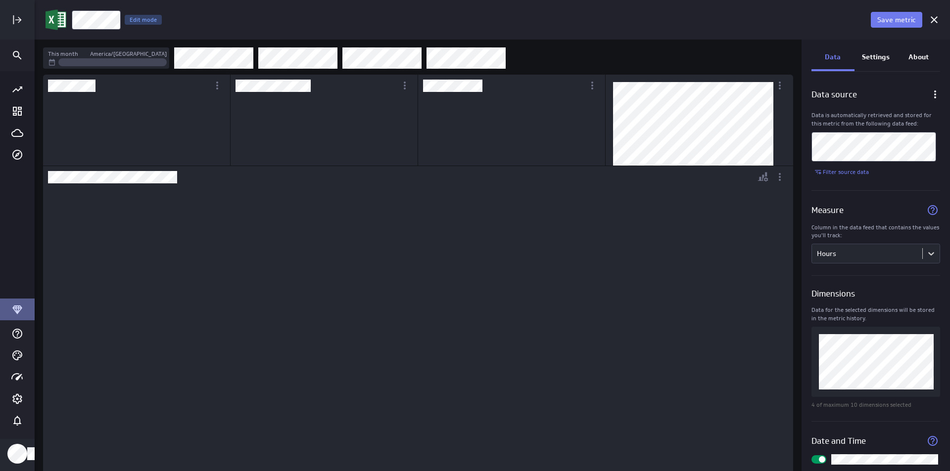
scroll to position [299, 358]
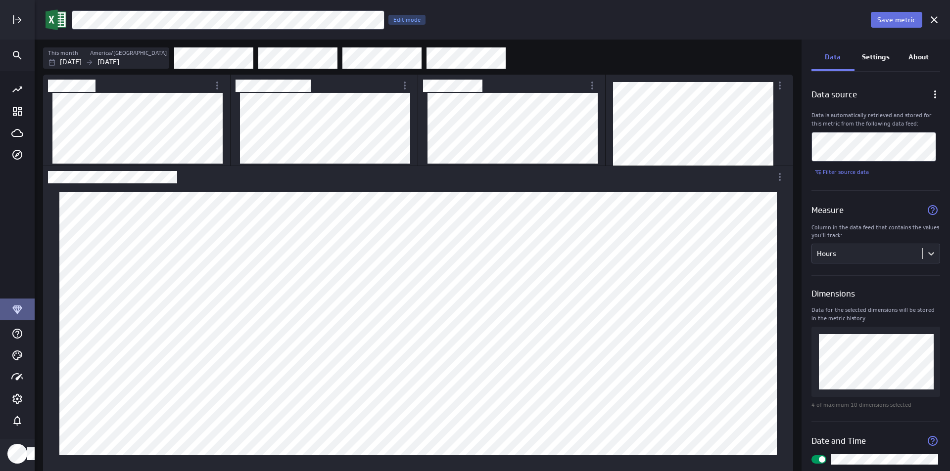
click at [909, 15] on span "Save metric" at bounding box center [896, 19] width 39 height 9
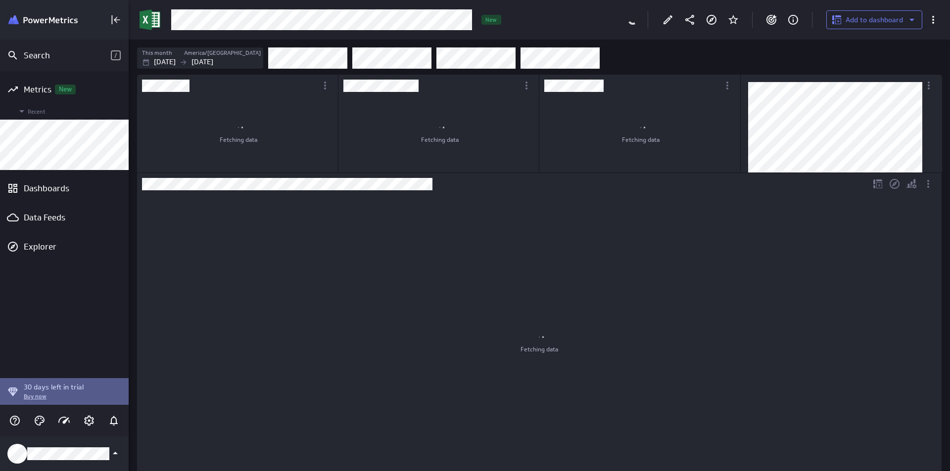
scroll to position [447, 836]
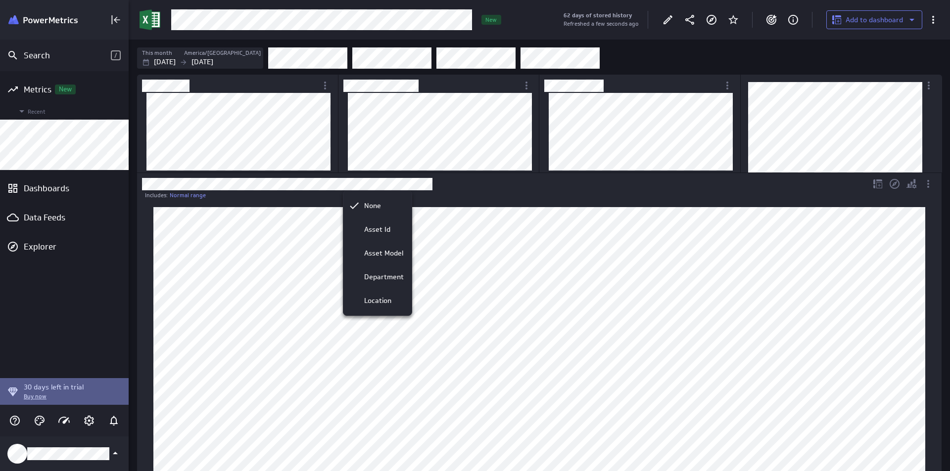
drag, startPoint x: 382, startPoint y: 295, endPoint x: 400, endPoint y: 193, distance: 103.0
click at [382, 296] on div "Location" at bounding box center [377, 301] width 68 height 24
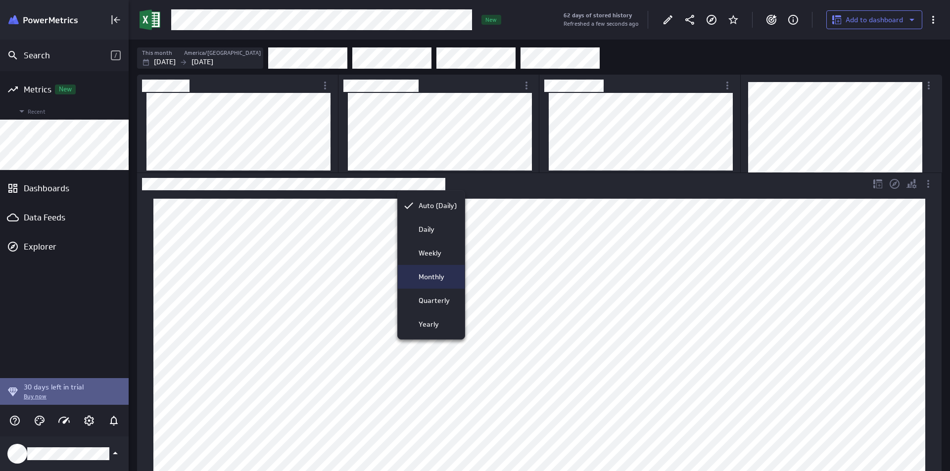
click at [437, 271] on div "Monthly" at bounding box center [431, 277] width 67 height 24
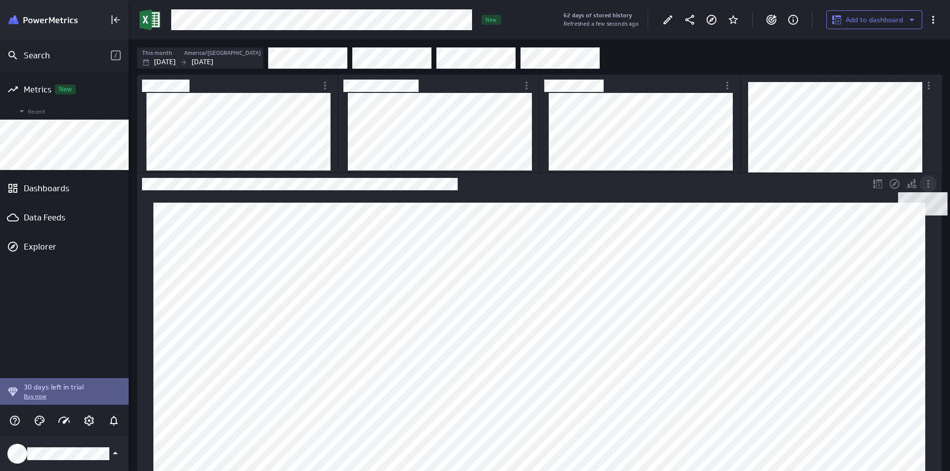
click at [925, 183] on icon "Dashboard Widget" at bounding box center [928, 184] width 12 height 12
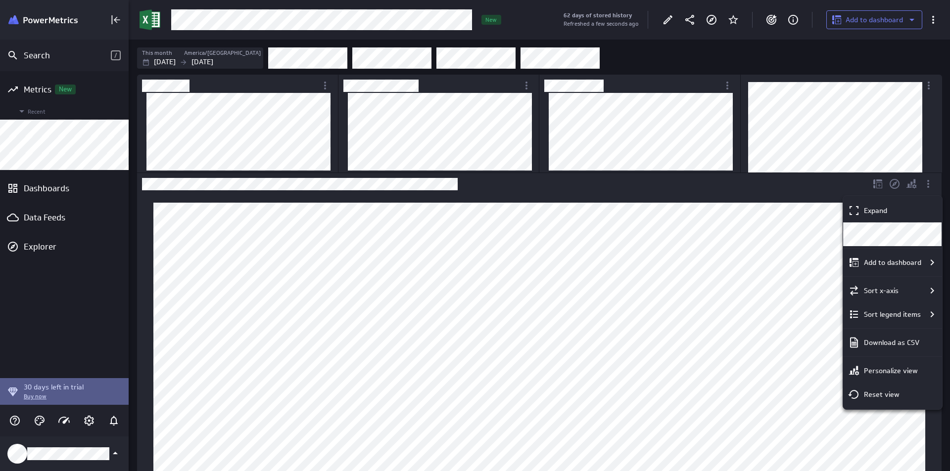
click at [914, 185] on div at bounding box center [475, 235] width 950 height 471
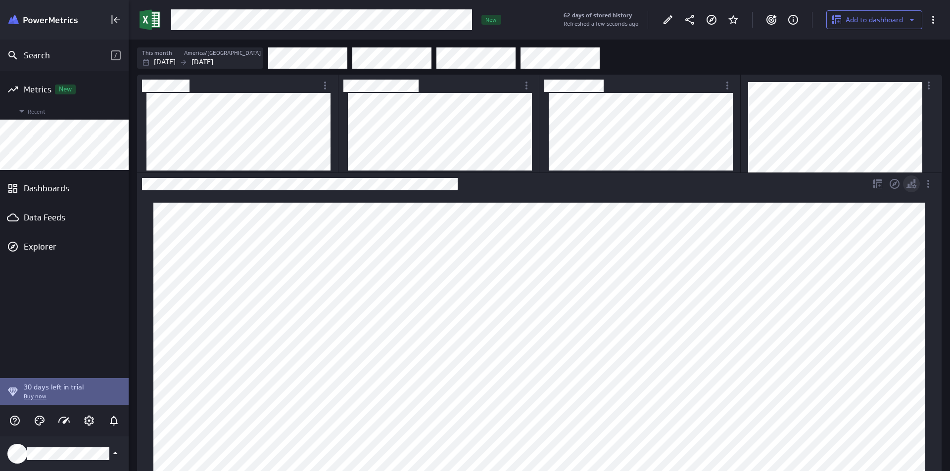
click at [912, 185] on icon "Personalize view" at bounding box center [911, 184] width 12 height 12
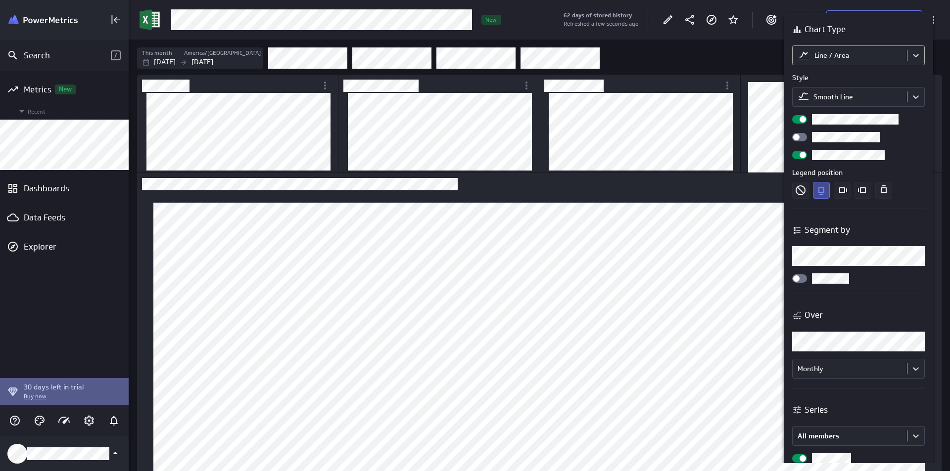
click at [837, 58] on body "Search / Metrics New Recent Dashboards Data Feeds Explorer 30 days left in tria…" at bounding box center [475, 235] width 950 height 471
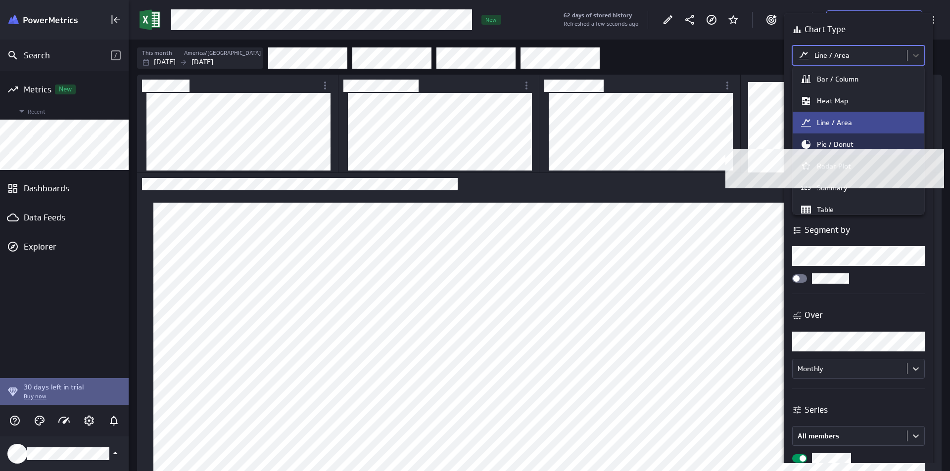
click at [850, 144] on div "Pie / Donut" at bounding box center [835, 144] width 37 height 9
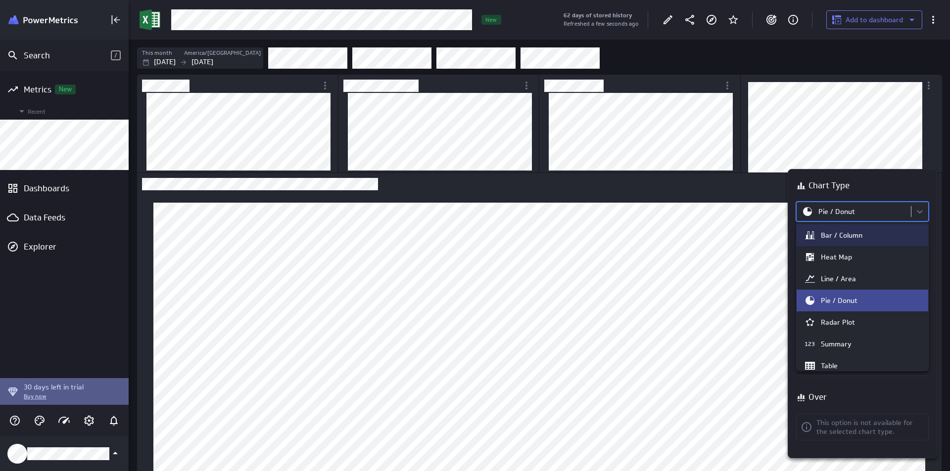
click at [890, 209] on body "Search / Metrics New Recent Dashboards Data Feeds Explorer 30 days left in tria…" at bounding box center [475, 235] width 950 height 471
click at [847, 255] on div "Heat Map" at bounding box center [836, 257] width 31 height 9
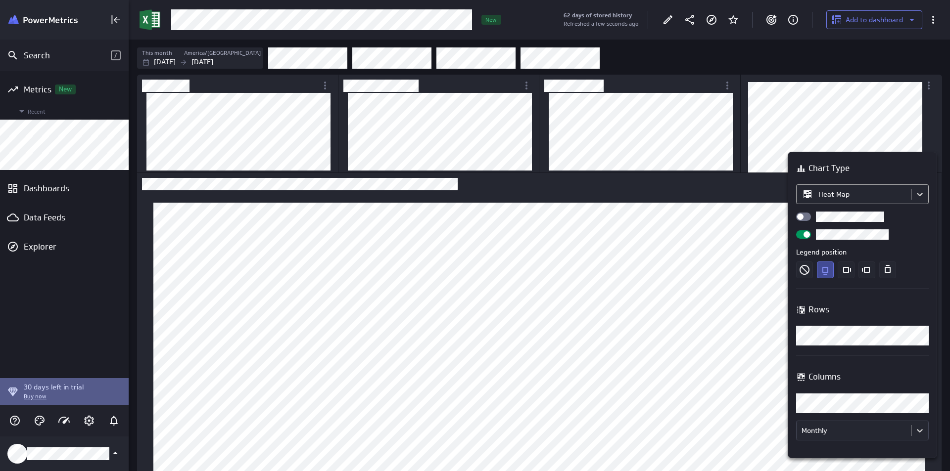
click at [882, 197] on body "Search / Metrics New Recent Dashboards Data Feeds Explorer 30 days left in tria…" at bounding box center [475, 235] width 950 height 471
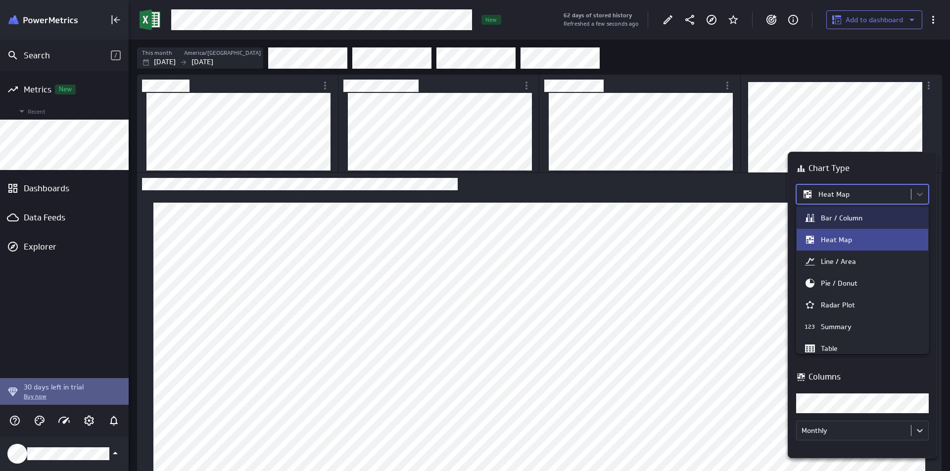
click at [866, 220] on div "Bar / Column" at bounding box center [862, 218] width 117 height 12
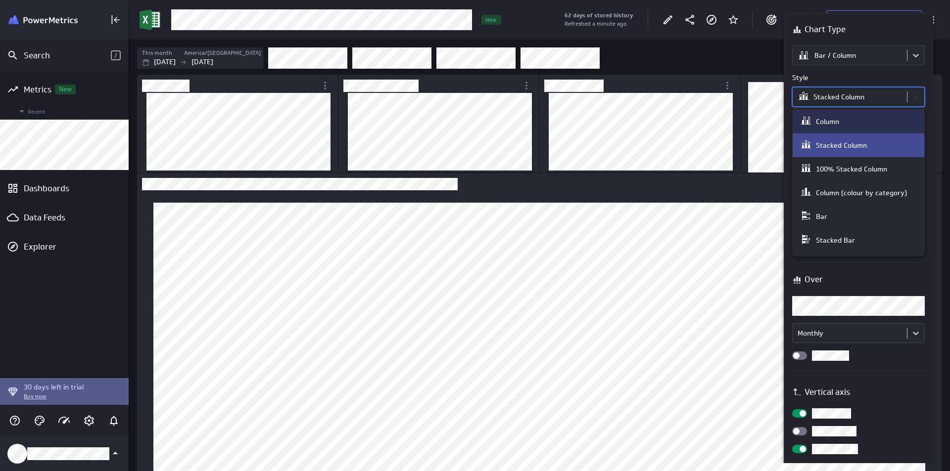
click at [912, 104] on body "Search / Metrics New Recent Dashboards Data Feeds Explorer 30 days left in tria…" at bounding box center [475, 235] width 950 height 471
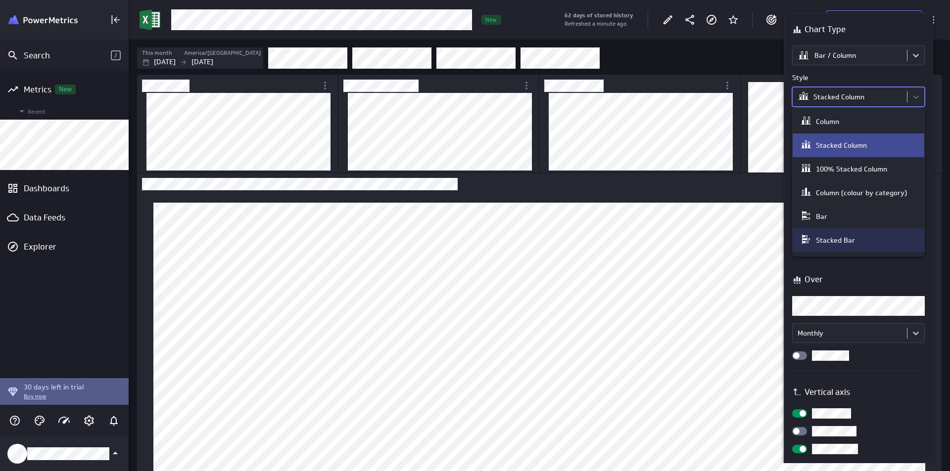
click at [833, 232] on div "Stacked Bar" at bounding box center [858, 241] width 132 height 24
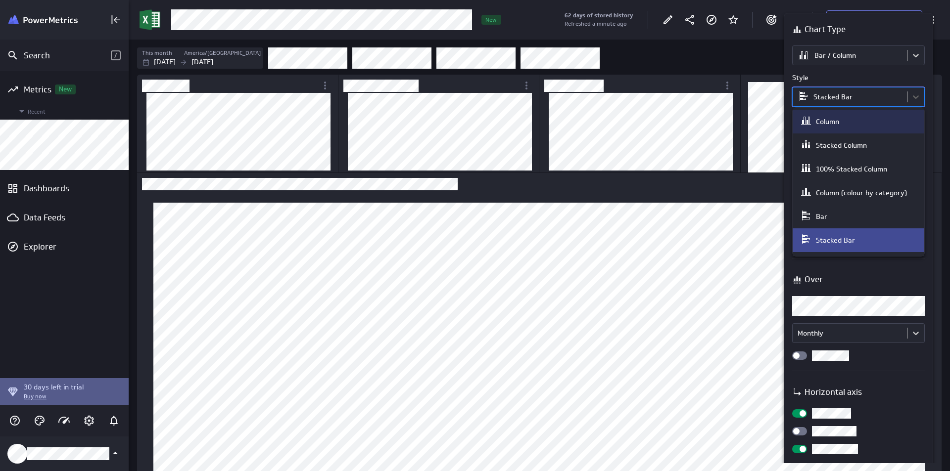
click at [849, 103] on body "Search / Metrics New Recent Dashboards Data Feeds Explorer 30 days left in tria…" at bounding box center [475, 235] width 950 height 471
click at [843, 127] on div "Column" at bounding box center [858, 122] width 117 height 14
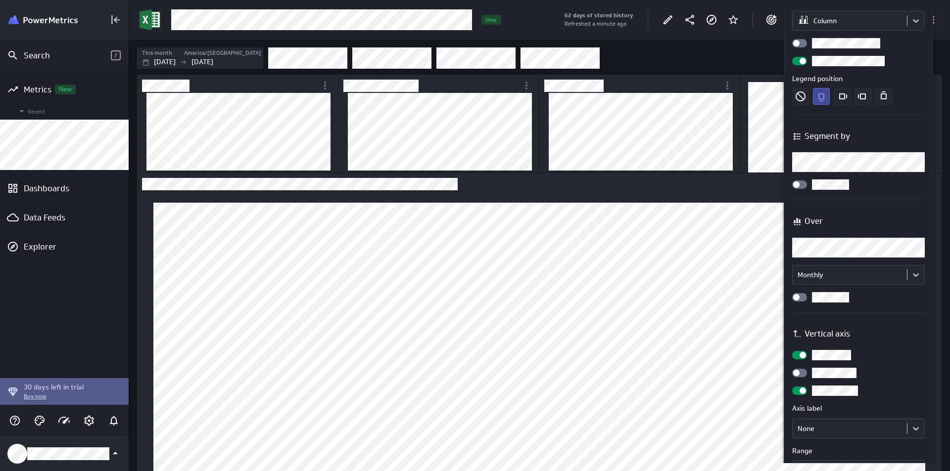
scroll to position [99, 0]
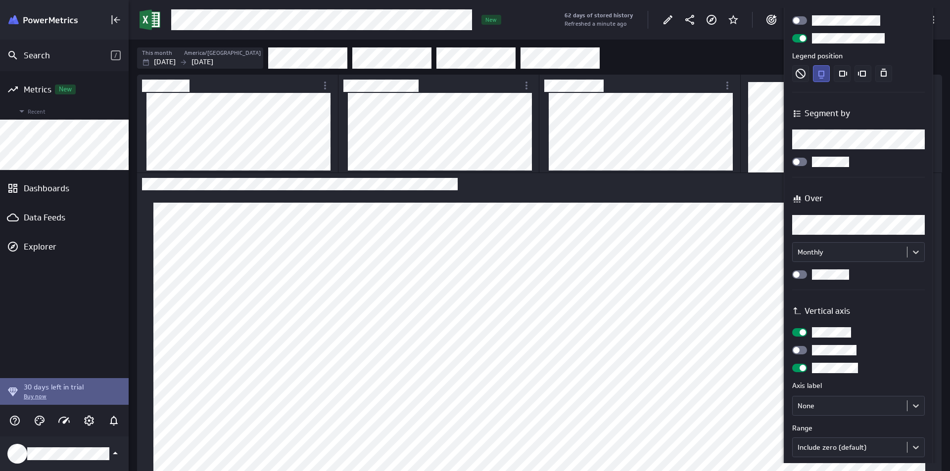
click at [798, 371] on div at bounding box center [799, 368] width 15 height 8
click at [0, 0] on input "checkbox" at bounding box center [0, 0] width 0 height 0
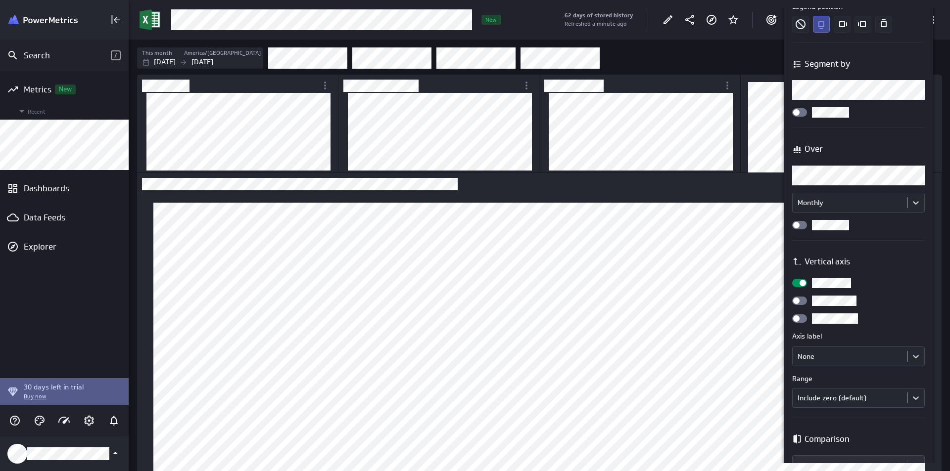
click at [796, 282] on div at bounding box center [799, 283] width 15 height 8
click at [0, 0] on input "checkbox" at bounding box center [0, 0] width 0 height 0
click at [802, 281] on div at bounding box center [799, 283] width 15 height 8
click at [0, 0] on input "checkbox" at bounding box center [0, 0] width 0 height 0
click at [796, 279] on div at bounding box center [799, 283] width 15 height 8
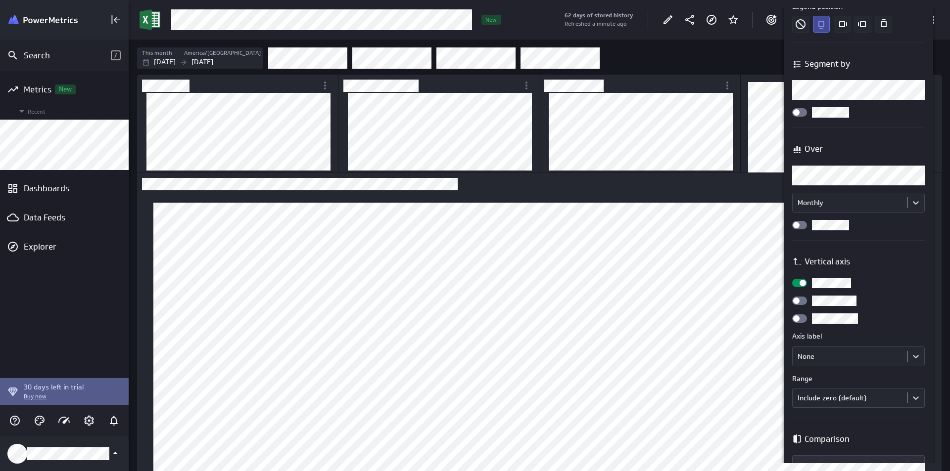
click at [0, 0] on input "checkbox" at bounding box center [0, 0] width 0 height 0
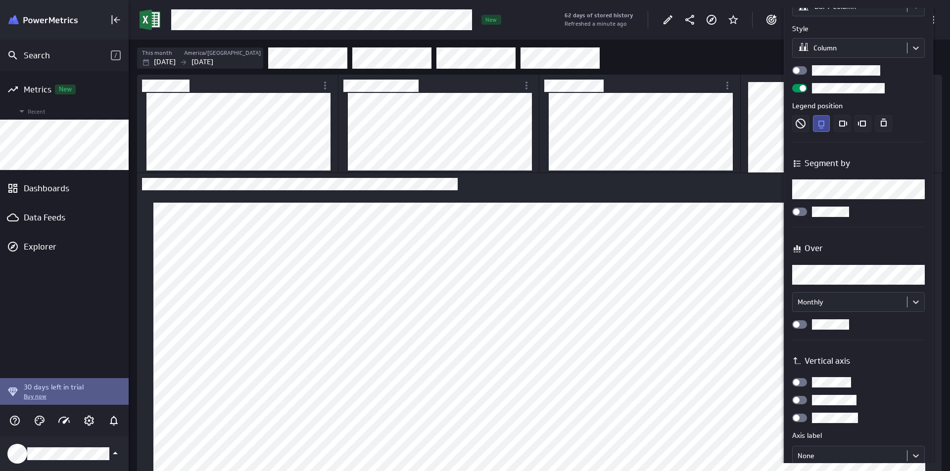
scroll to position [0, 0]
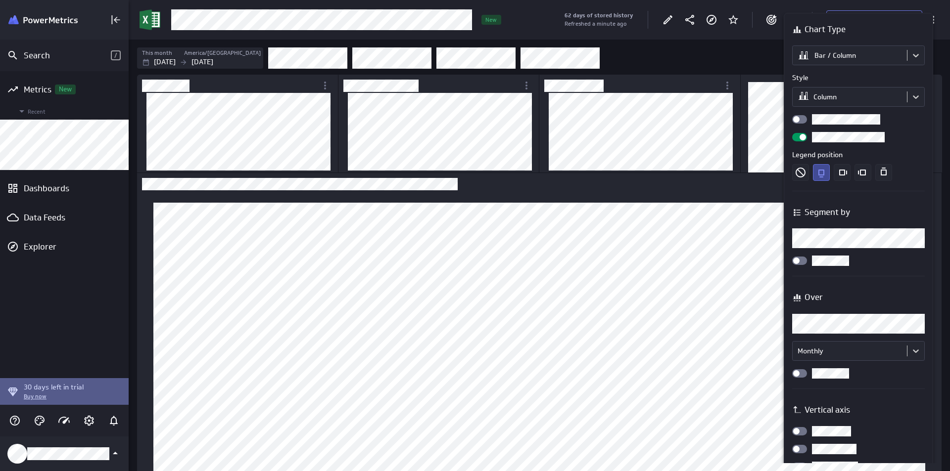
click at [804, 119] on div at bounding box center [799, 119] width 15 height 8
click at [0, 0] on input "checkbox" at bounding box center [0, 0] width 0 height 0
click at [797, 139] on div at bounding box center [799, 137] width 15 height 8
click at [0, 0] on input "checkbox" at bounding box center [0, 0] width 0 height 0
click at [797, 139] on span at bounding box center [796, 137] width 6 height 6
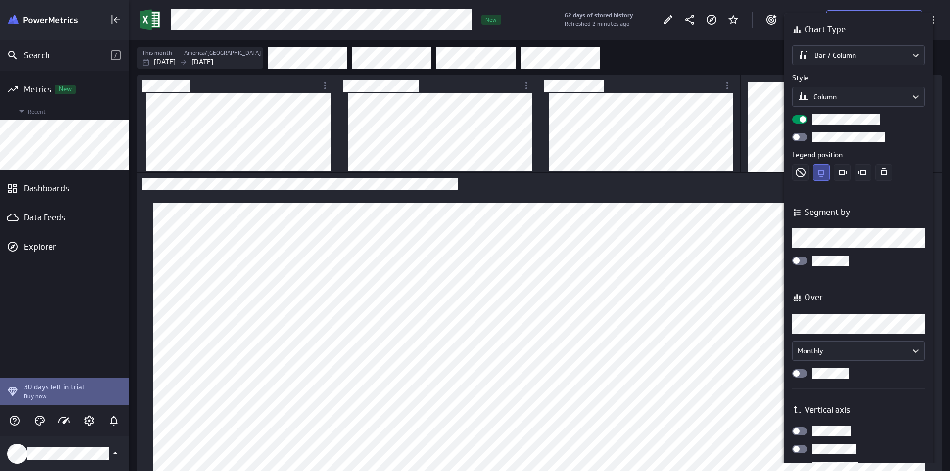
click at [0, 0] on input "checkbox" at bounding box center [0, 0] width 0 height 0
click at [800, 138] on span at bounding box center [802, 137] width 6 height 6
click at [0, 0] on input "checkbox" at bounding box center [0, 0] width 0 height 0
click at [800, 138] on div at bounding box center [799, 137] width 15 height 8
click at [0, 0] on input "checkbox" at bounding box center [0, 0] width 0 height 0
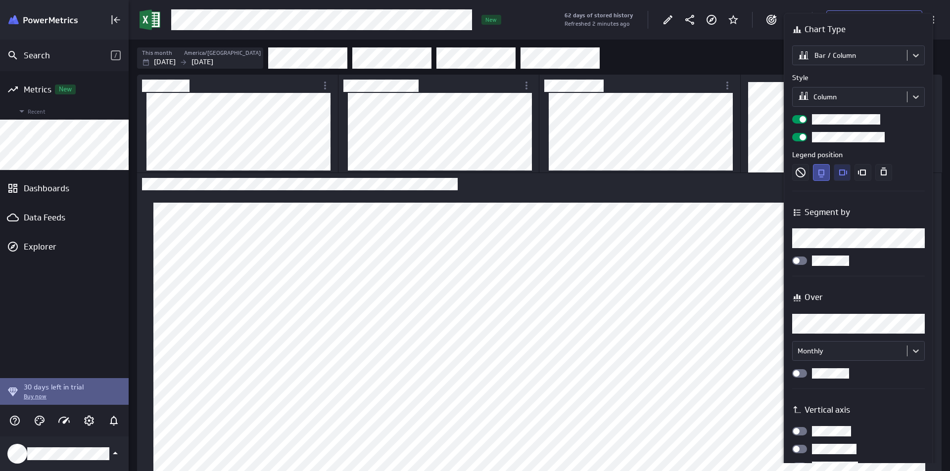
click at [839, 173] on icon "Right" at bounding box center [843, 173] width 8 height 6
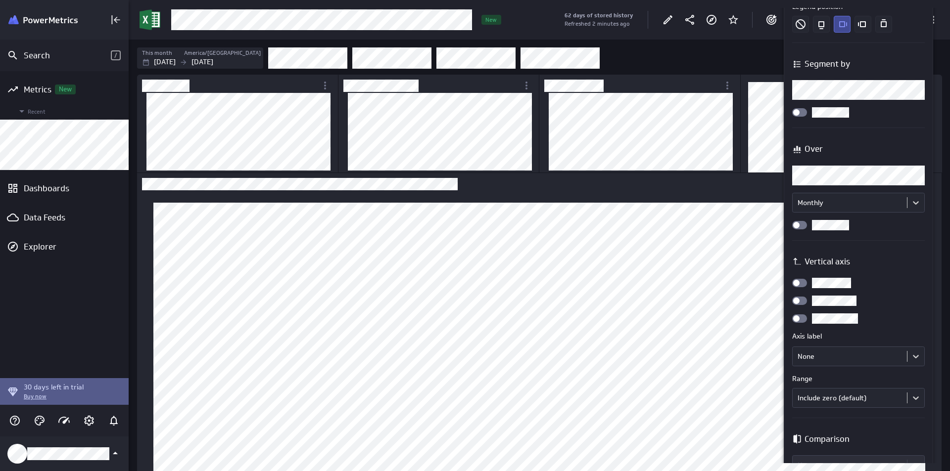
scroll to position [198, 0]
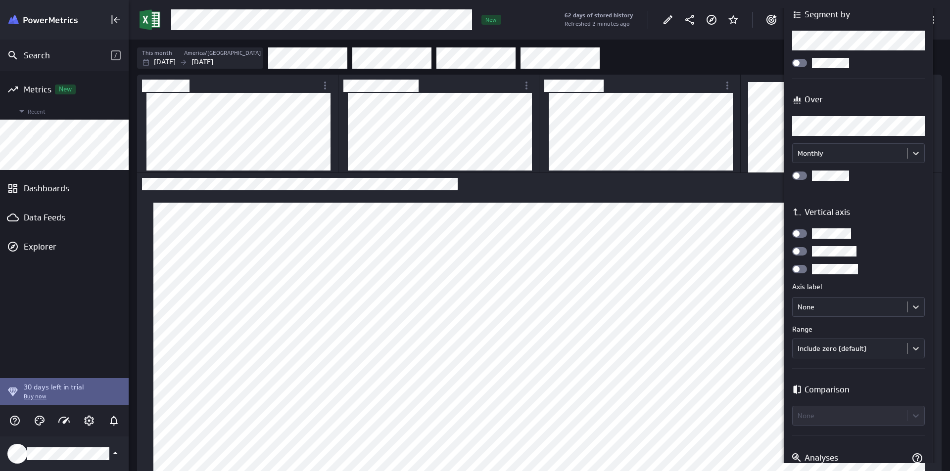
click at [806, 173] on div at bounding box center [799, 176] width 15 height 8
click at [0, 0] on input "checkbox" at bounding box center [0, 0] width 0 height 0
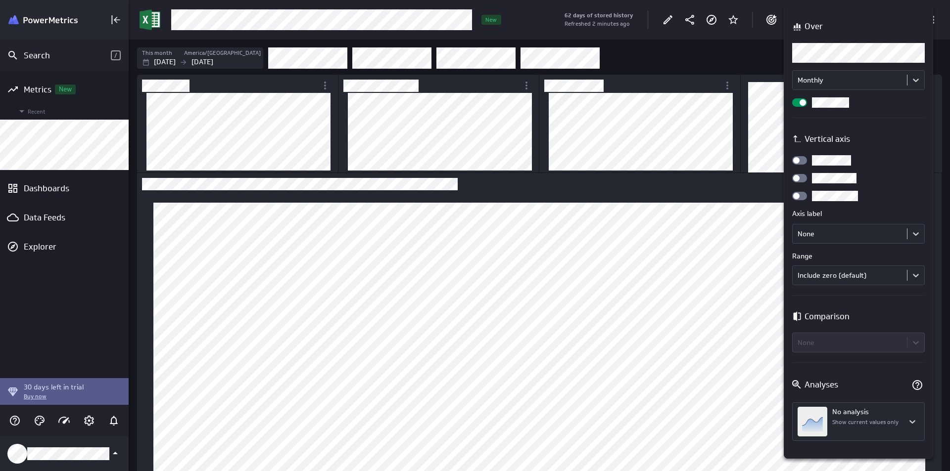
scroll to position [272, 0]
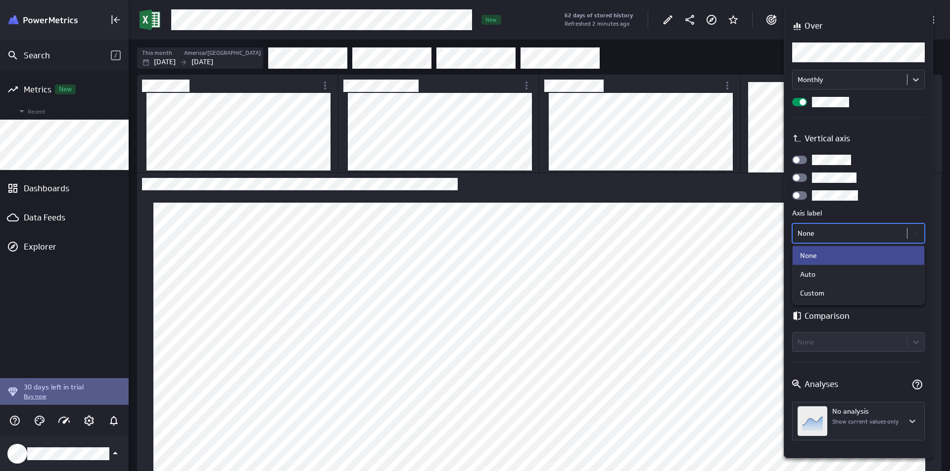
click at [916, 235] on body "Search / Metrics New Recent Dashboards Data Feeds Explorer 30 days left in tria…" at bounding box center [475, 235] width 950 height 471
click at [917, 235] on div at bounding box center [475, 235] width 950 height 471
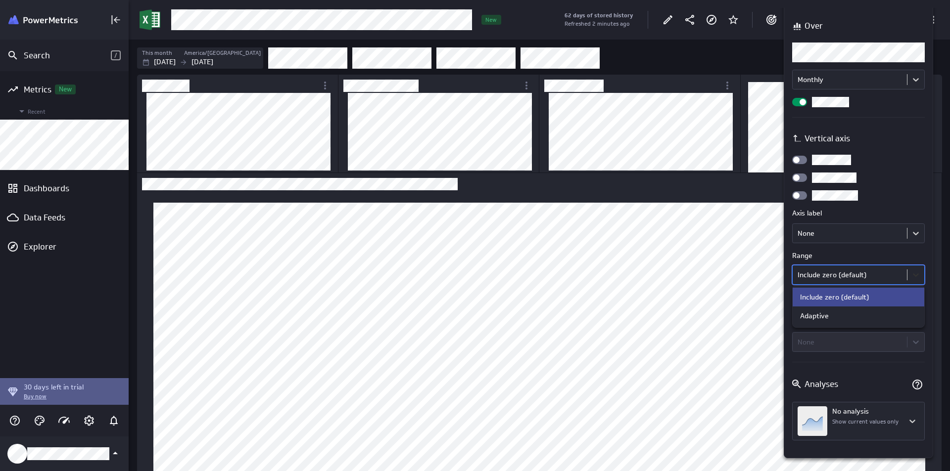
click at [919, 276] on body "Search / Metrics New Recent Dashboards Data Feeds Explorer 30 days left in tria…" at bounding box center [475, 235] width 950 height 471
click at [876, 309] on div "Adaptive" at bounding box center [858, 316] width 132 height 19
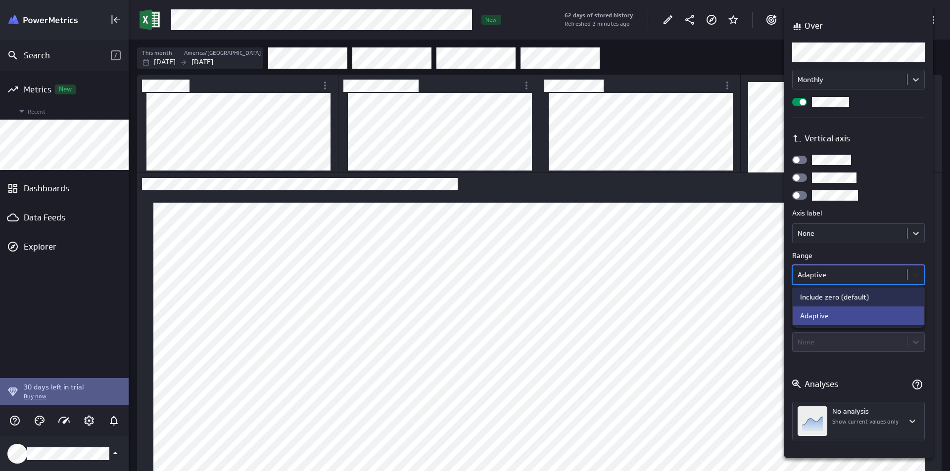
click at [913, 273] on body "Search / Metrics New Recent Dashboards Data Feeds Explorer 30 days left in tria…" at bounding box center [475, 235] width 950 height 471
click at [894, 291] on div "Include zero (default)" at bounding box center [858, 297] width 132 height 19
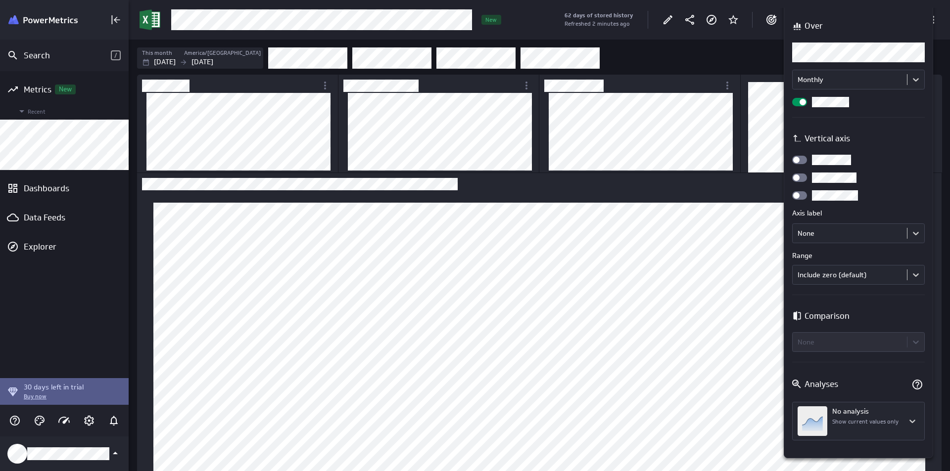
click at [885, 382] on div at bounding box center [881, 384] width 87 height 15
drag, startPoint x: 946, startPoint y: 265, endPoint x: 961, endPoint y: 357, distance: 92.7
click at [949, 357] on html "Search / Metrics New Recent Dashboards Data Feeds Explorer 30 days left in tria…" at bounding box center [475, 235] width 950 height 471
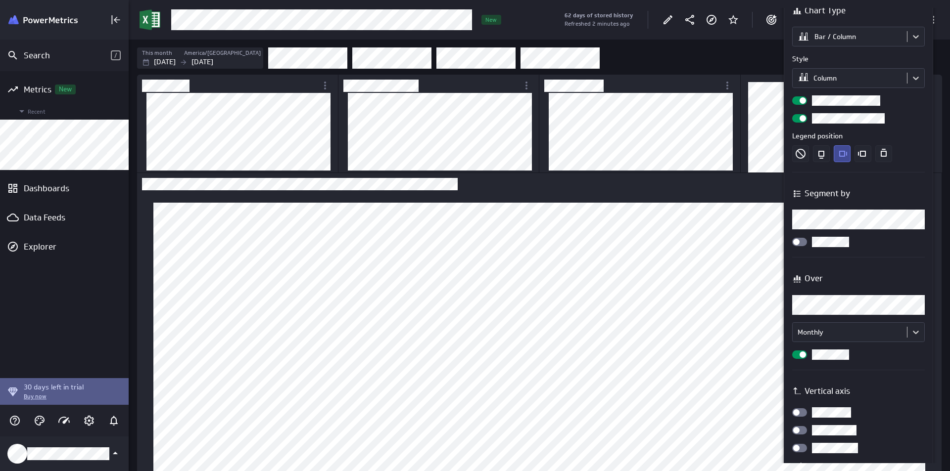
scroll to position [0, 0]
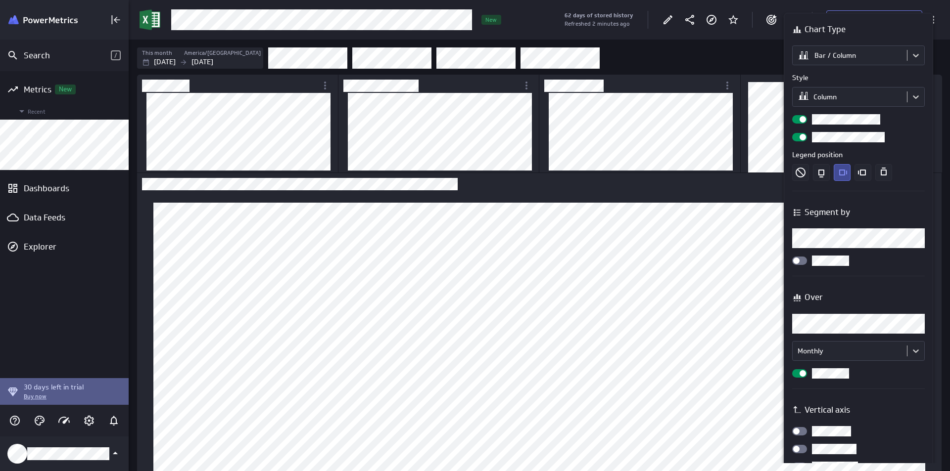
click at [765, 209] on div at bounding box center [475, 235] width 950 height 471
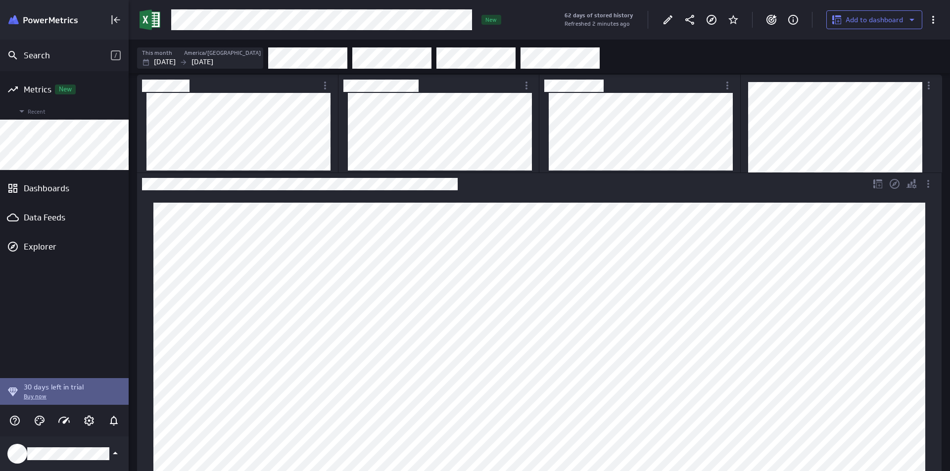
scroll to position [49, 0]
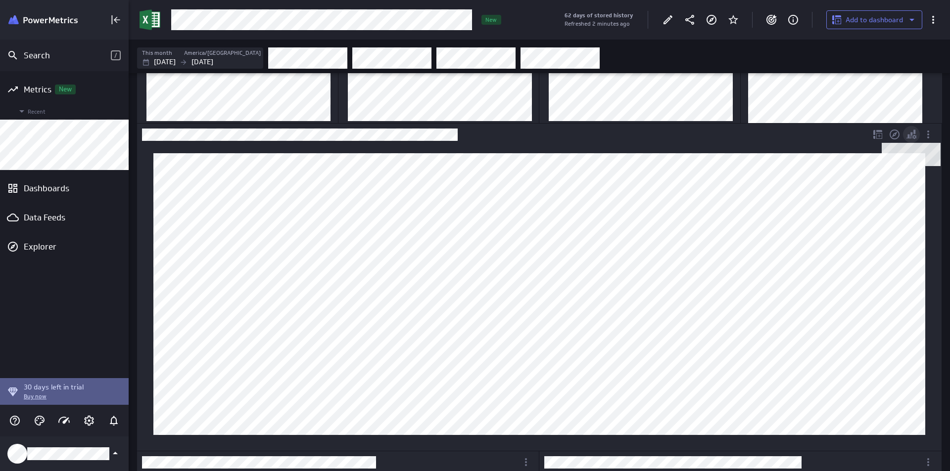
click at [915, 136] on icon "Dashboard Widget" at bounding box center [914, 137] width 4 height 4
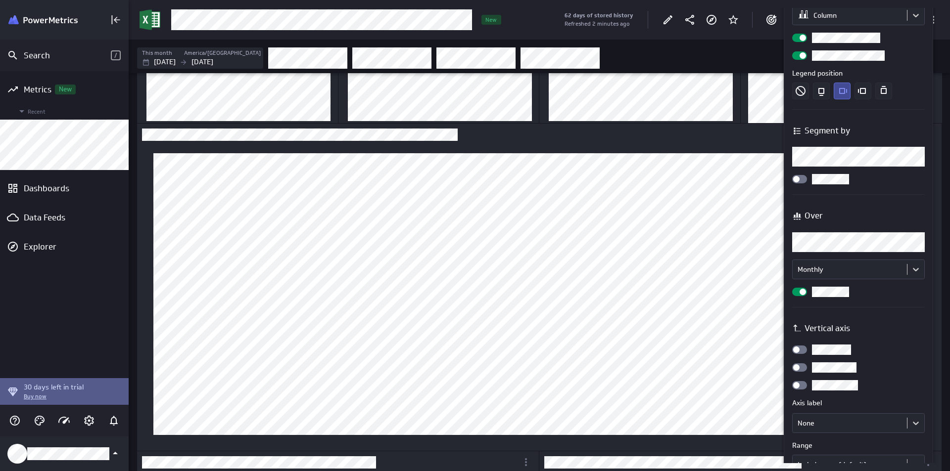
scroll to position [99, 0]
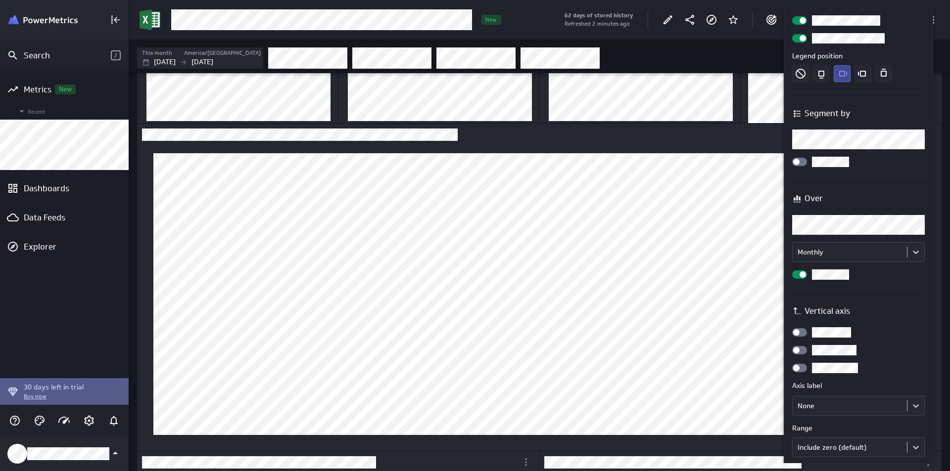
click at [798, 275] on div at bounding box center [799, 275] width 15 height 8
click at [0, 0] on input "checkbox" at bounding box center [0, 0] width 0 height 0
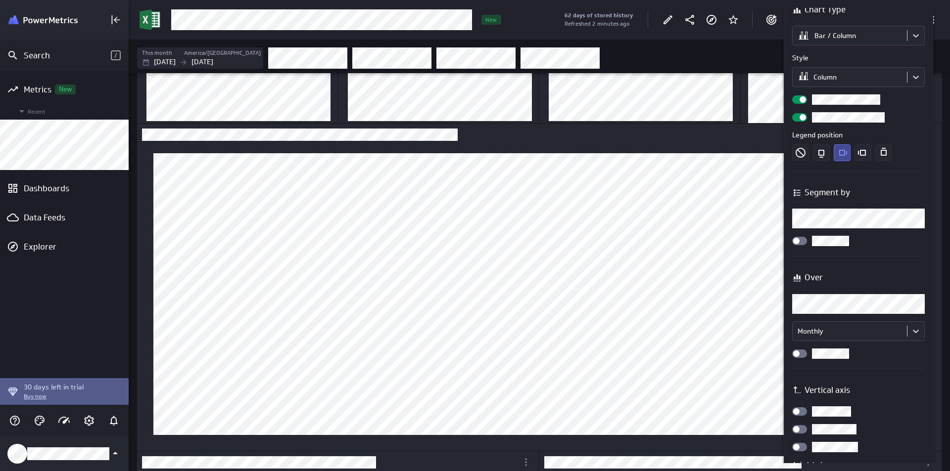
scroll to position [0, 0]
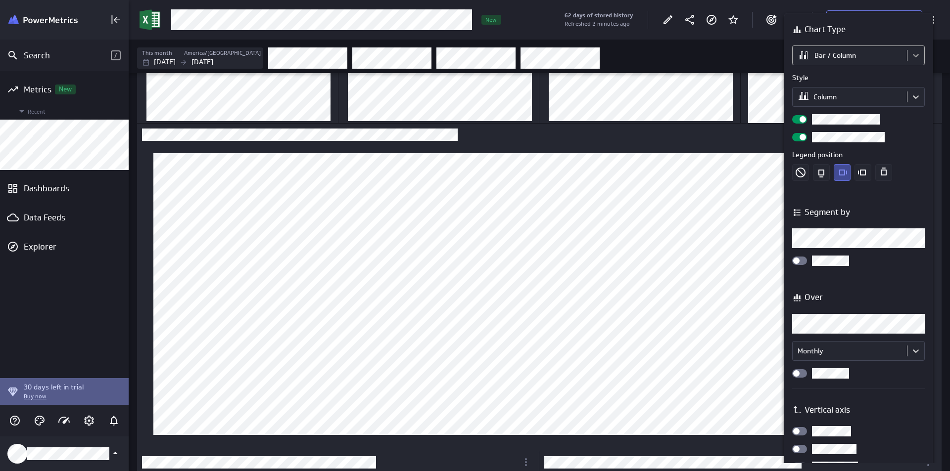
click at [917, 54] on body "Search / Metrics New Recent Dashboards Data Feeds Explorer 30 days left in tria…" at bounding box center [475, 235] width 950 height 471
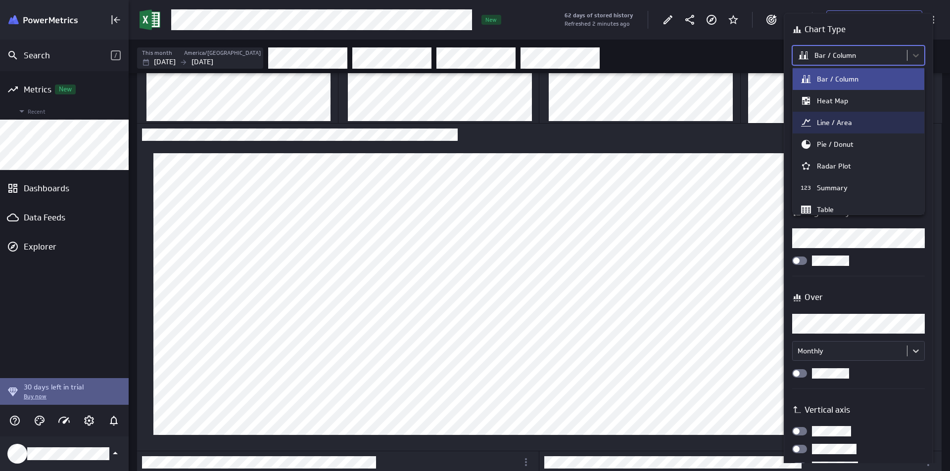
click at [947, 122] on div at bounding box center [475, 235] width 950 height 471
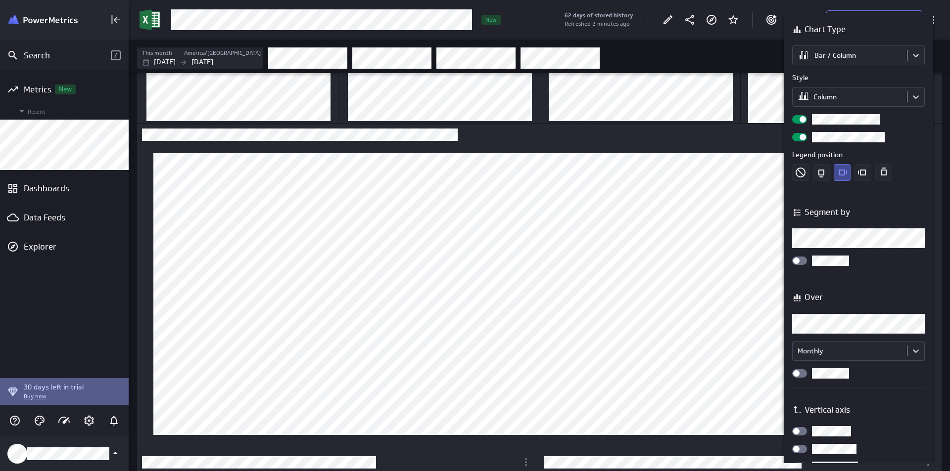
click at [775, 126] on div at bounding box center [475, 235] width 950 height 471
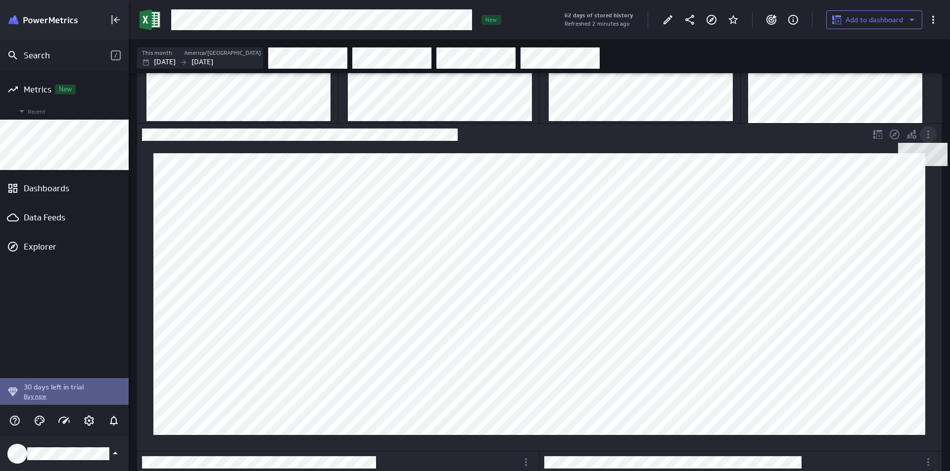
click at [929, 130] on icon "Dashboard Widget" at bounding box center [928, 135] width 12 height 12
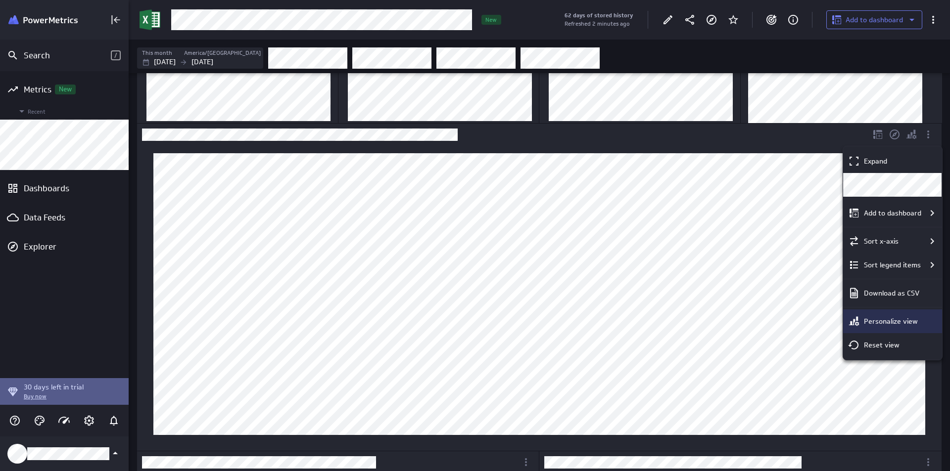
click at [912, 324] on p "Personalize view" at bounding box center [891, 322] width 54 height 10
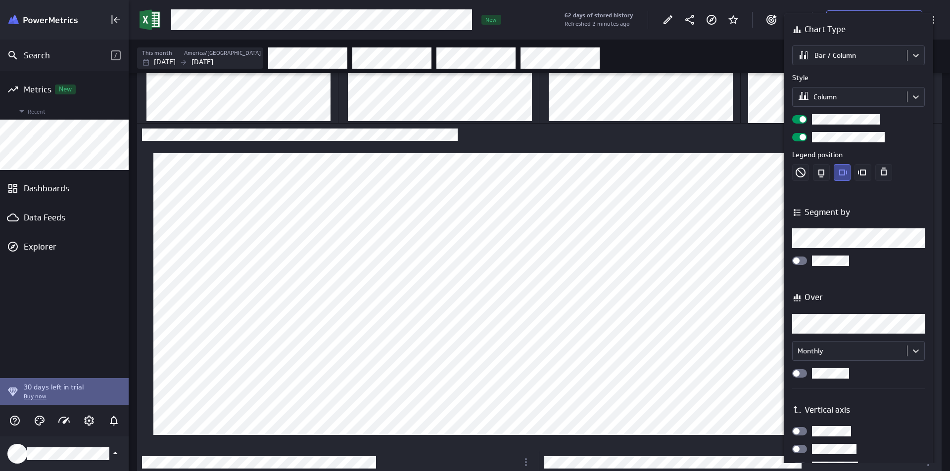
click at [722, 293] on div at bounding box center [475, 235] width 950 height 471
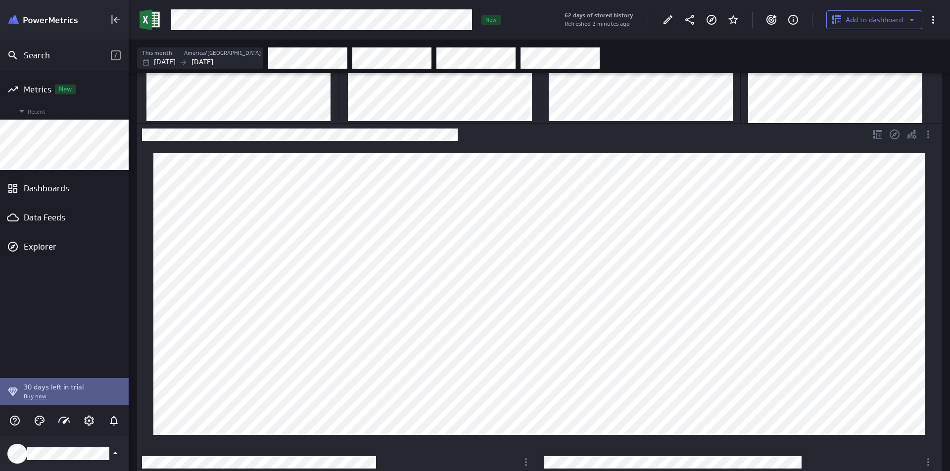
click at [139, 173] on div "Dashboard Widget" at bounding box center [539, 299] width 804 height 306
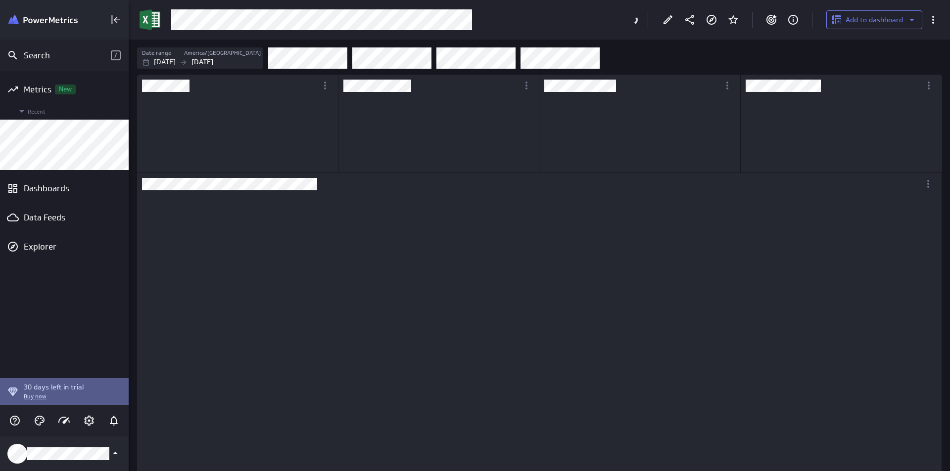
scroll to position [93, 199]
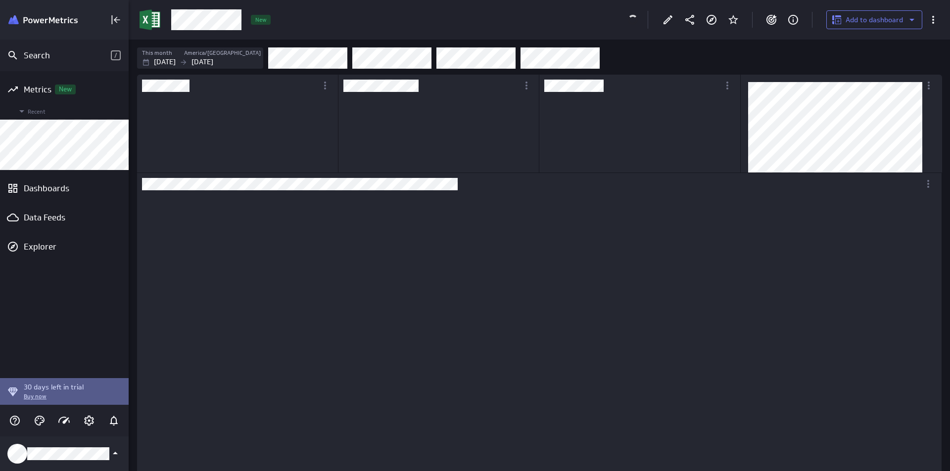
scroll to position [5, 5]
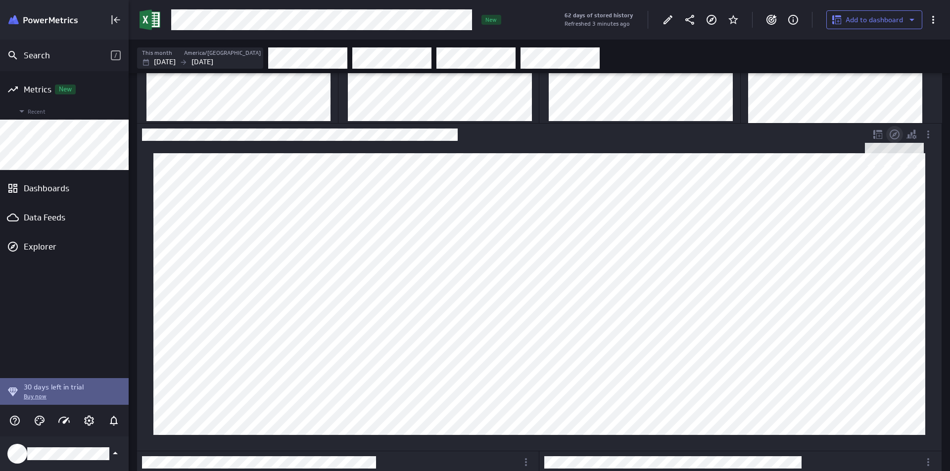
click at [897, 134] on icon "Dashboard Widget" at bounding box center [894, 135] width 12 height 12
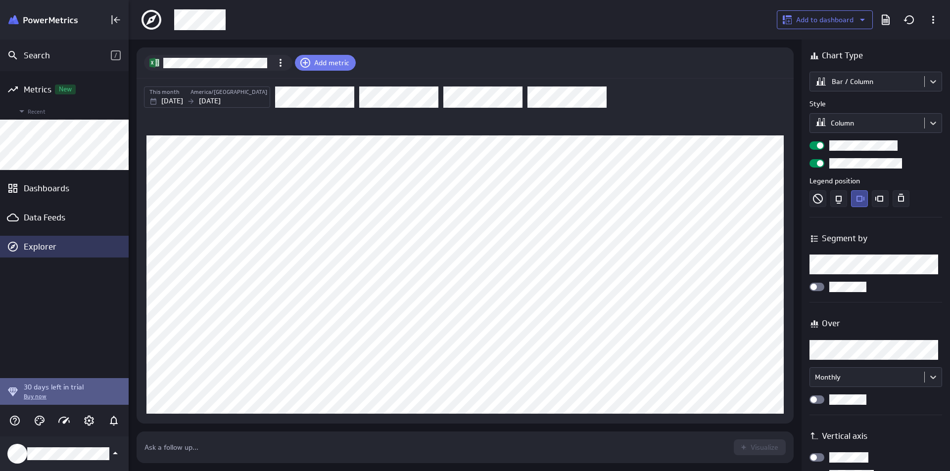
click at [180, 444] on div at bounding box center [436, 447] width 584 height 9
click at [278, 64] on icon "Metric actions" at bounding box center [281, 63] width 12 height 12
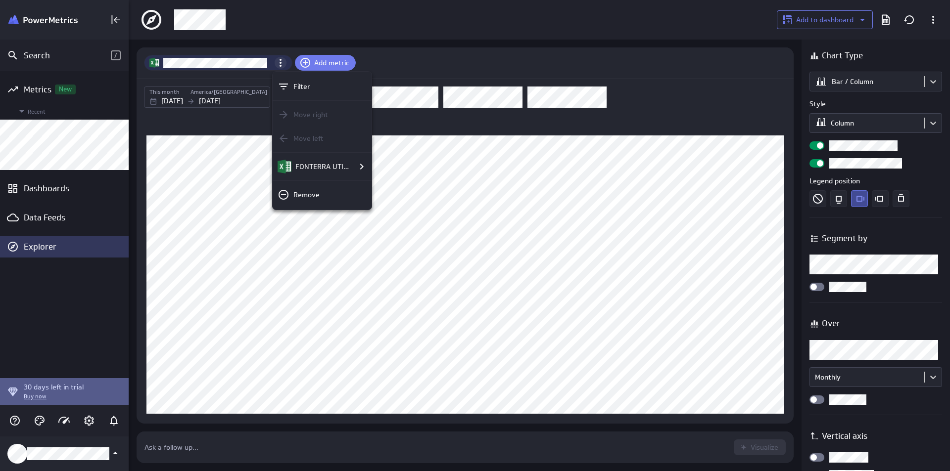
click at [278, 64] on div at bounding box center [475, 235] width 950 height 471
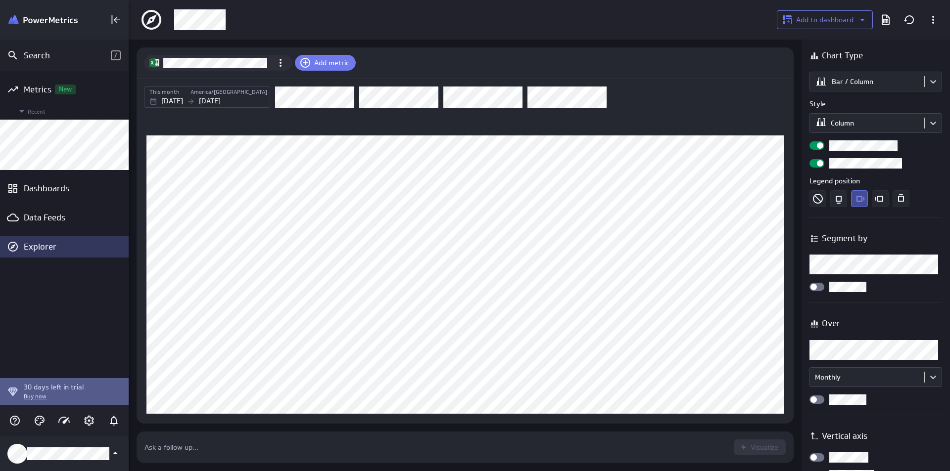
click at [197, 457] on div "Ask a follow up... Visualize" at bounding box center [465, 448] width 657 height 32
click at [189, 445] on div at bounding box center [436, 447] width 584 height 9
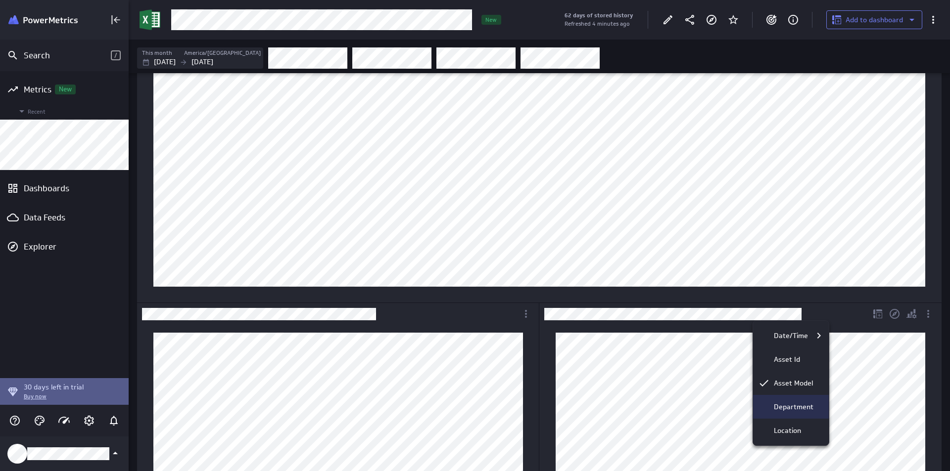
click at [801, 401] on div "Department" at bounding box center [791, 407] width 76 height 24
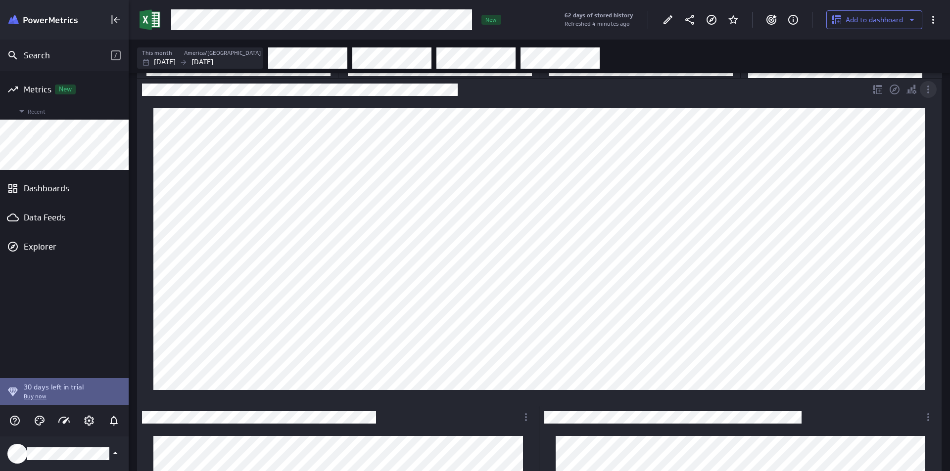
click at [931, 87] on icon "More actions" at bounding box center [928, 90] width 12 height 12
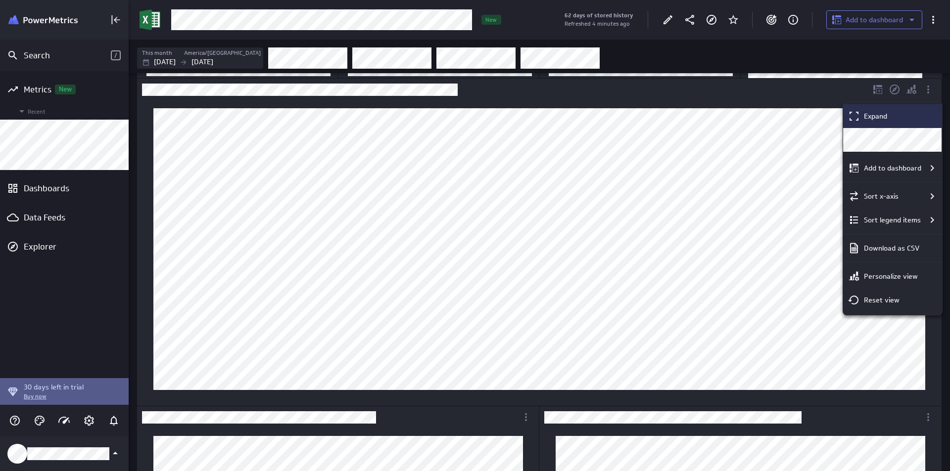
click at [851, 121] on icon "Expand" at bounding box center [854, 116] width 12 height 12
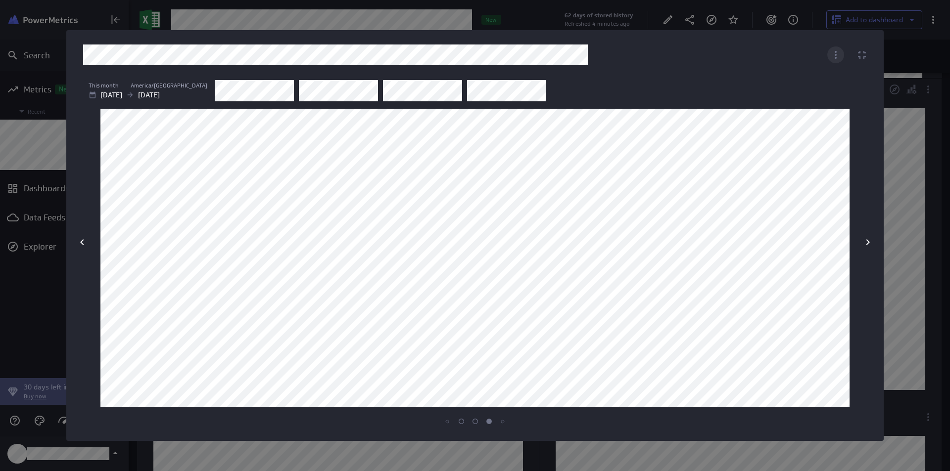
click at [832, 57] on icon "More actions" at bounding box center [836, 55] width 12 height 12
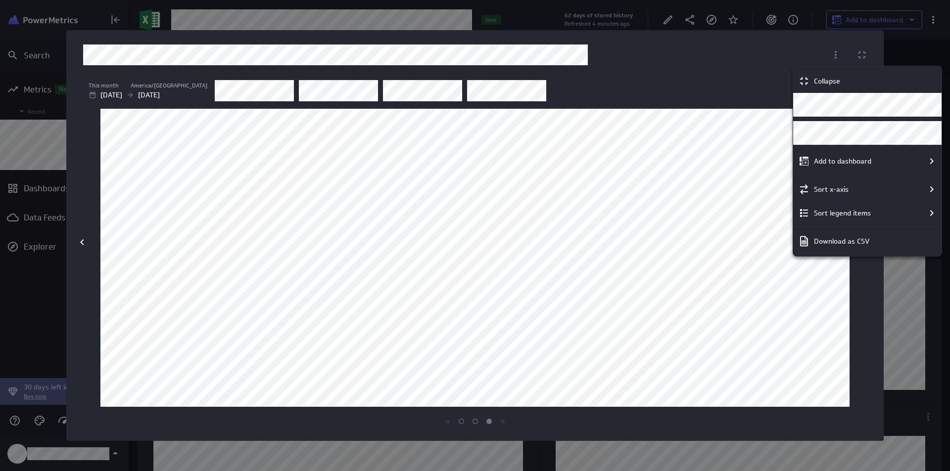
click at [922, 215] on div "Sort legend items" at bounding box center [874, 213] width 128 height 12
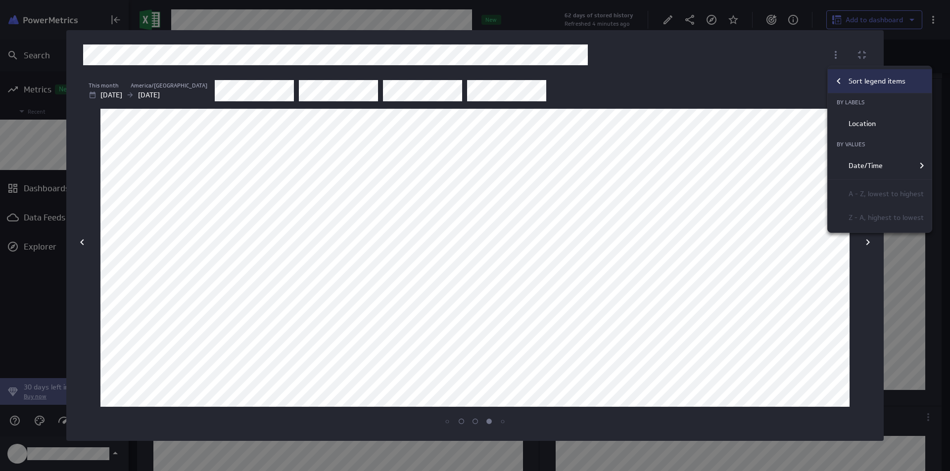
click at [839, 80] on icon "Sort legend items" at bounding box center [837, 81] width 3 height 6
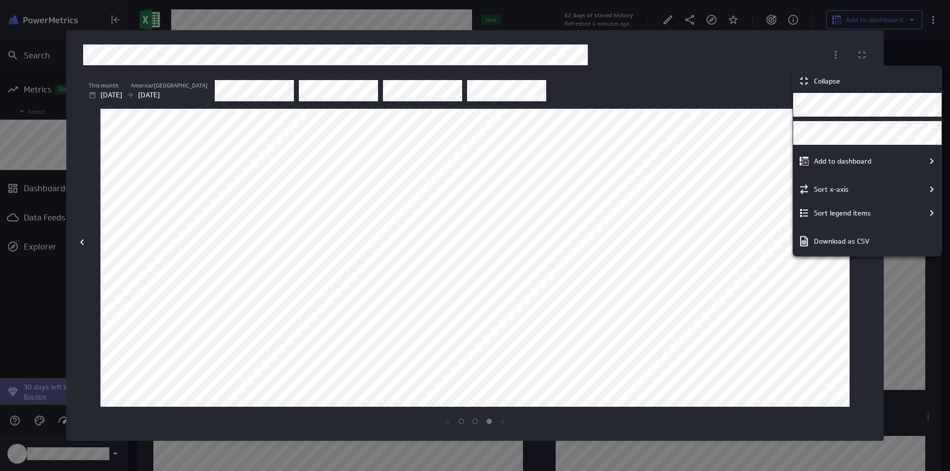
click at [835, 52] on div at bounding box center [475, 235] width 950 height 471
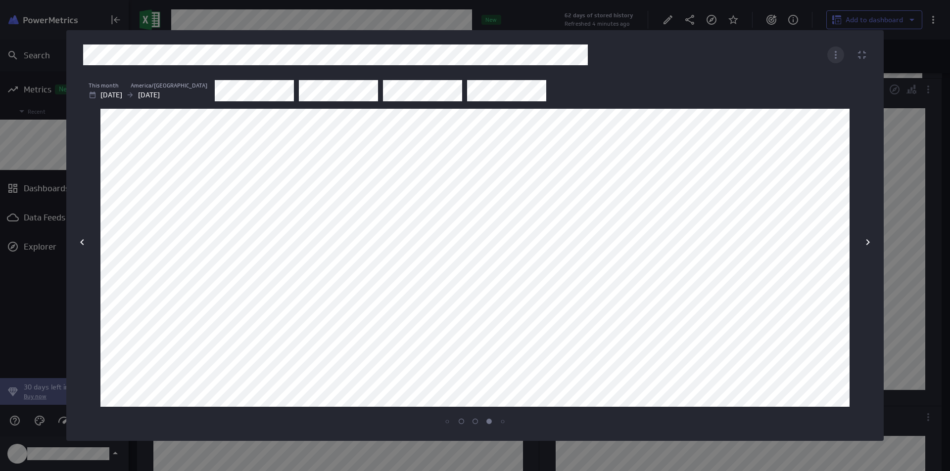
click at [836, 52] on icon "More actions" at bounding box center [836, 55] width 12 height 12
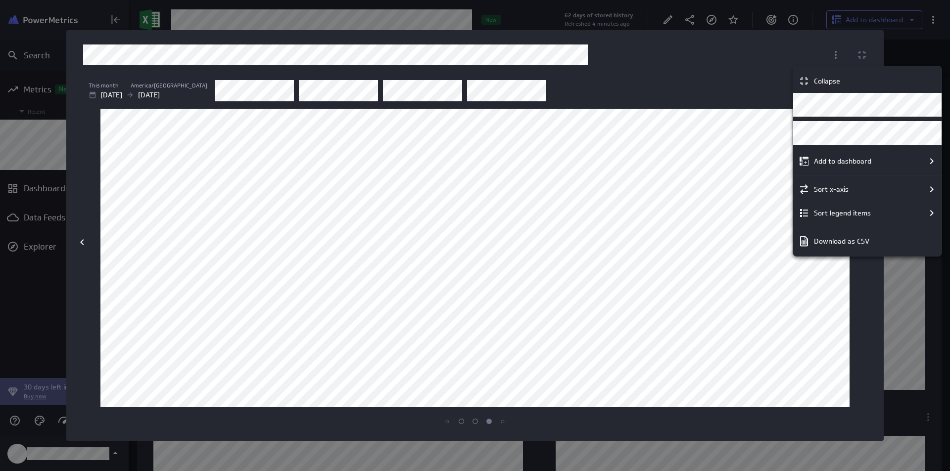
click at [864, 58] on div at bounding box center [475, 235] width 950 height 471
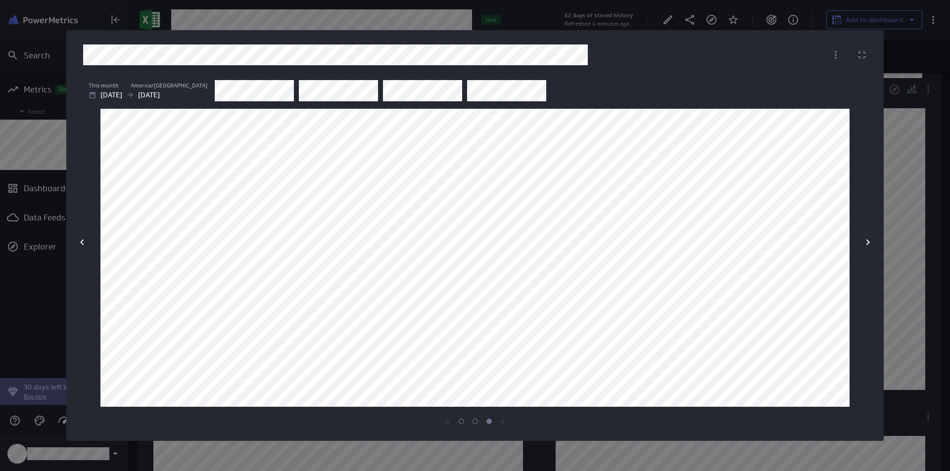
click at [865, 53] on icon "Collapse" at bounding box center [862, 55] width 12 height 12
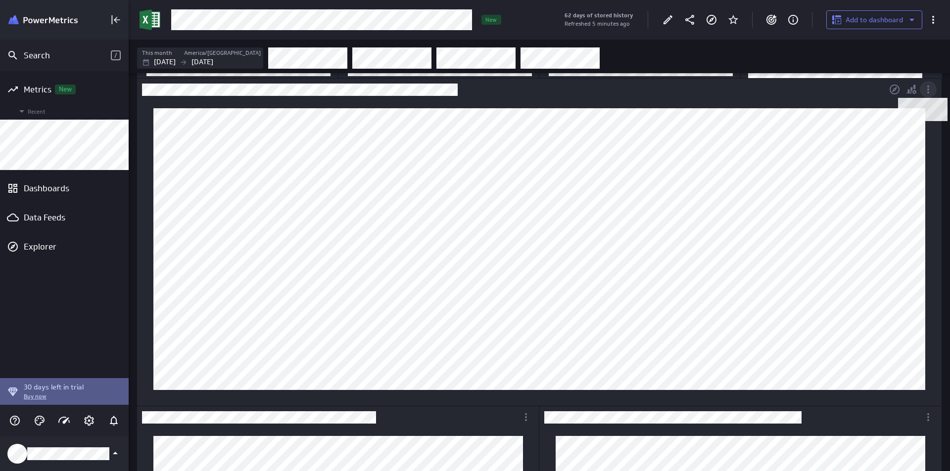
click at [928, 93] on icon "Dashboard Widget" at bounding box center [928, 90] width 2 height 8
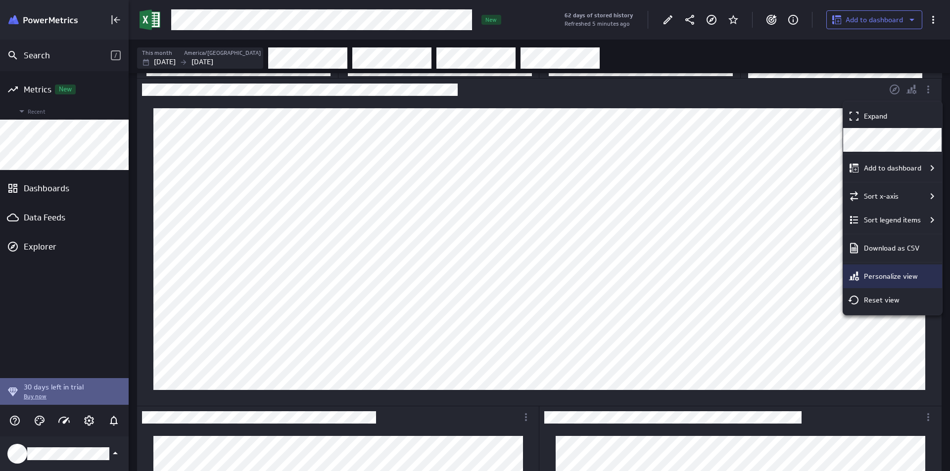
click at [906, 276] on p "Personalize view" at bounding box center [891, 277] width 54 height 10
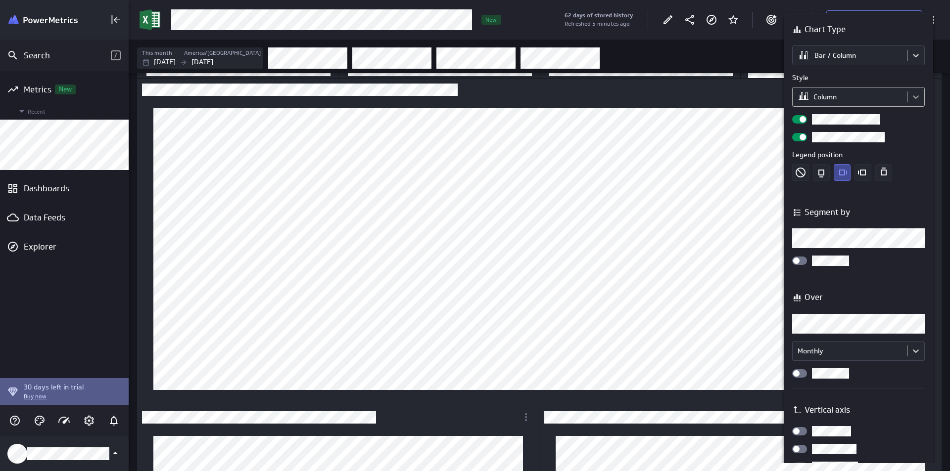
click at [920, 90] on body "Search / Metrics New Recent Dashboards Data Feeds Explorer 30 days left in tria…" at bounding box center [475, 235] width 950 height 471
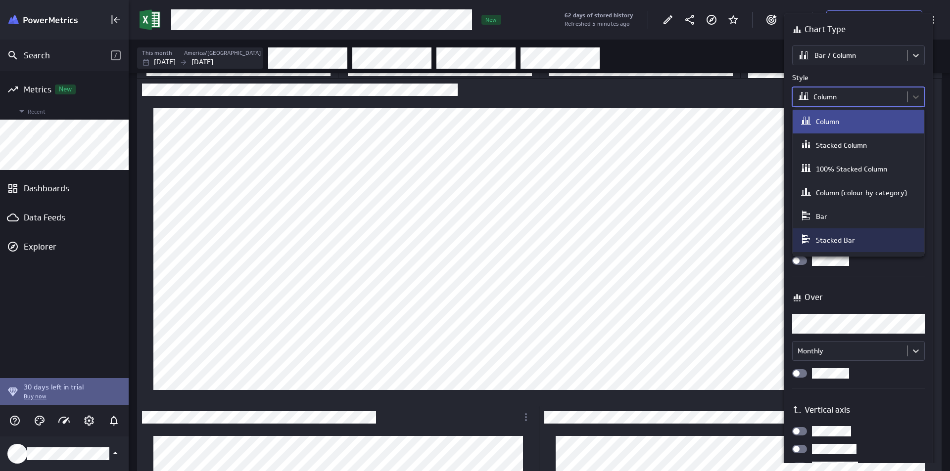
click at [917, 309] on div at bounding box center [475, 235] width 950 height 471
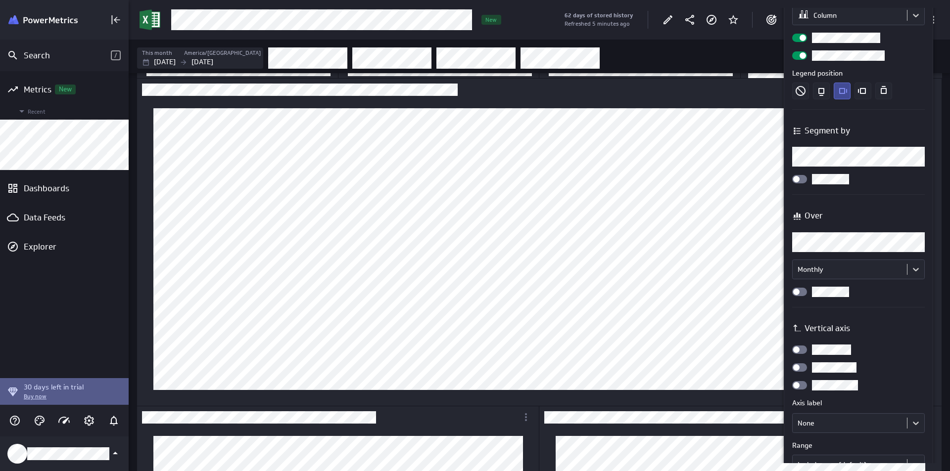
scroll to position [99, 0]
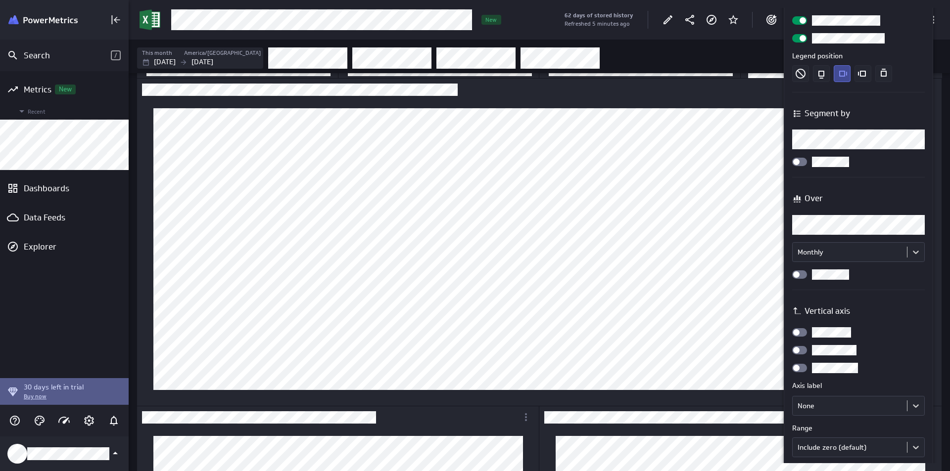
click at [804, 160] on div at bounding box center [799, 162] width 15 height 8
click at [0, 0] on input "checkbox" at bounding box center [0, 0] width 0 height 0
click at [795, 163] on div at bounding box center [799, 162] width 15 height 8
click at [0, 0] on input "checkbox" at bounding box center [0, 0] width 0 height 0
click at [730, 130] on div at bounding box center [475, 235] width 950 height 471
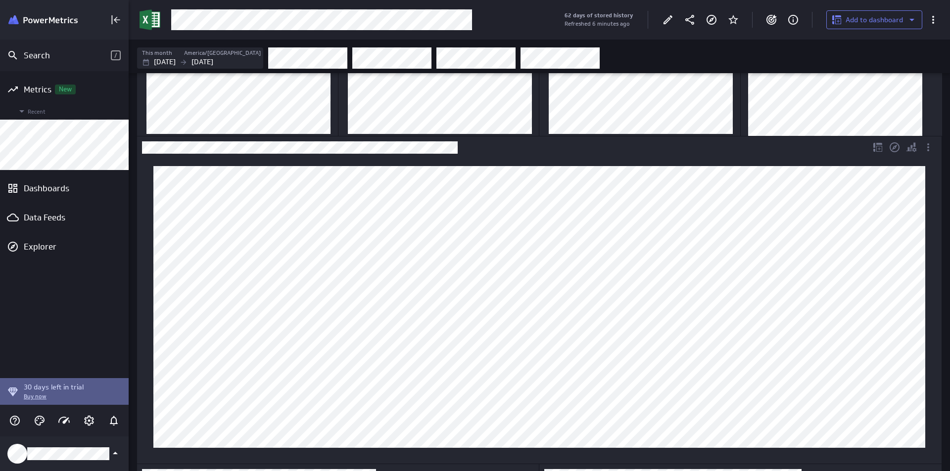
scroll to position [0, 0]
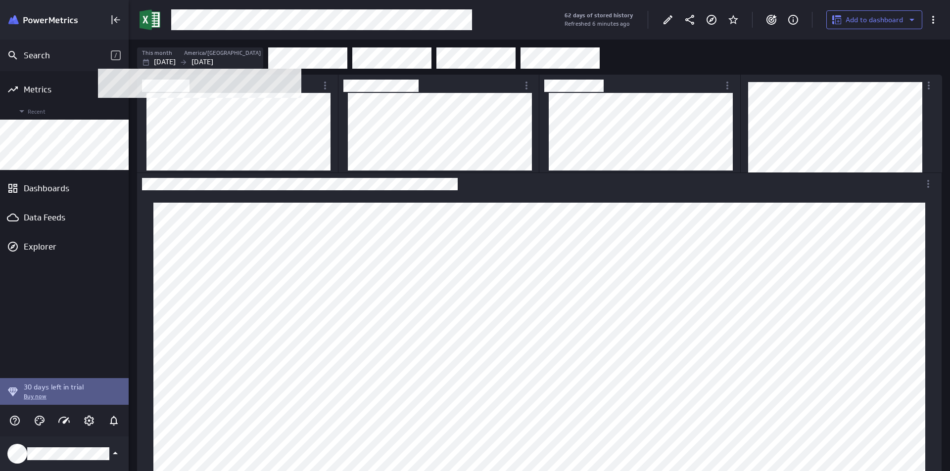
click at [176, 59] on p "Sep 01 2025" at bounding box center [165, 62] width 22 height 10
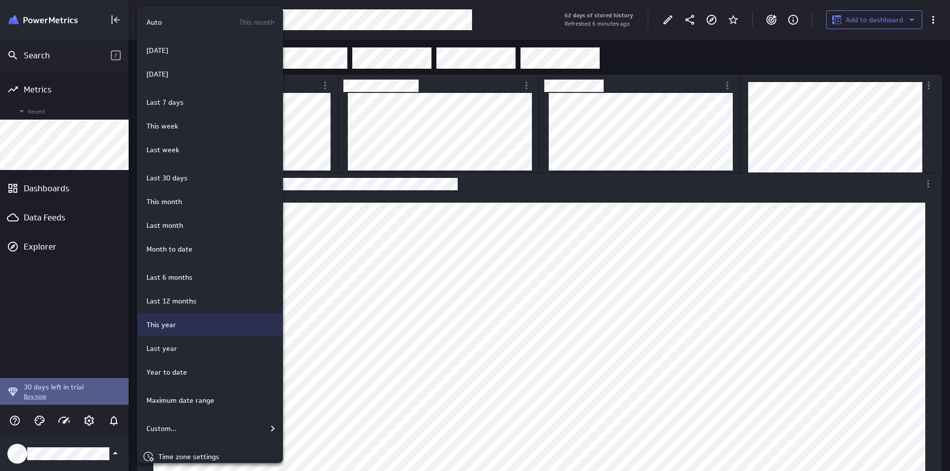
click at [206, 326] on div "This year" at bounding box center [208, 325] width 132 height 10
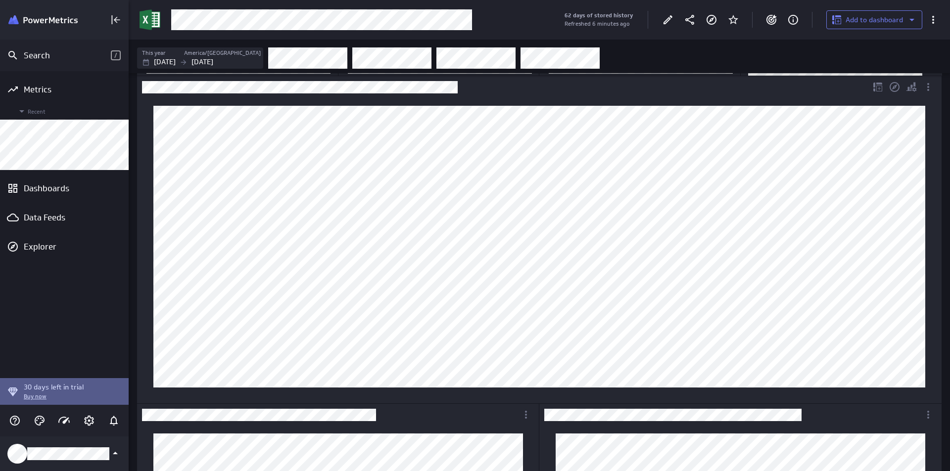
scroll to position [99, 0]
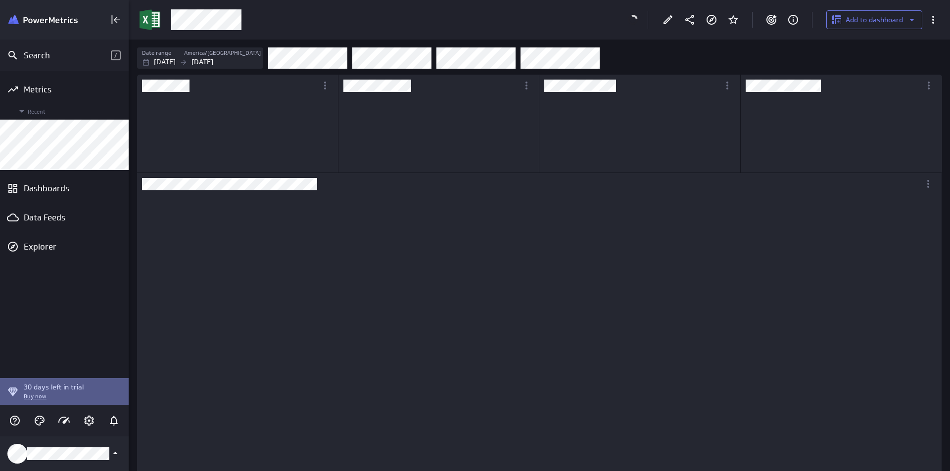
scroll to position [93, 199]
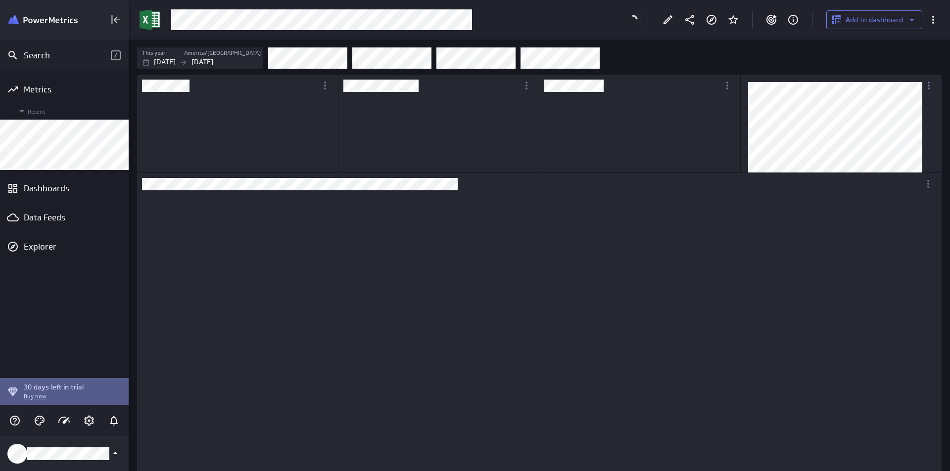
scroll to position [93, 199]
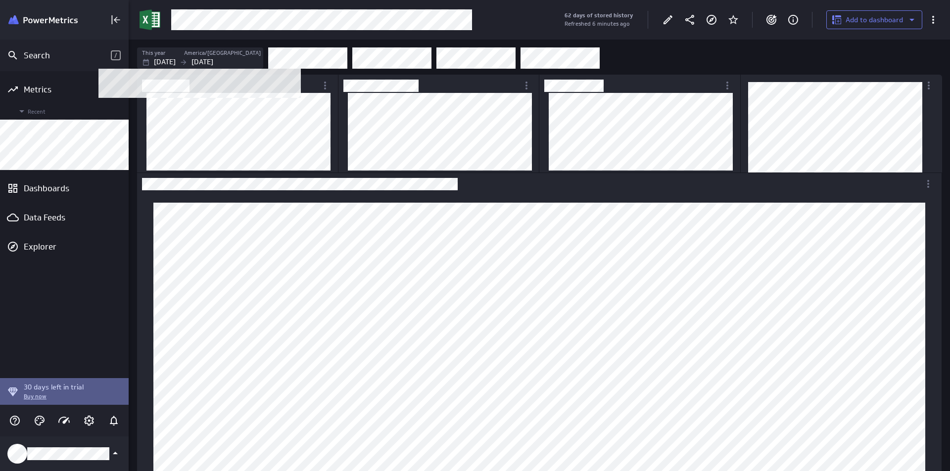
click at [164, 64] on p "Jan 01 2025" at bounding box center [165, 62] width 22 height 10
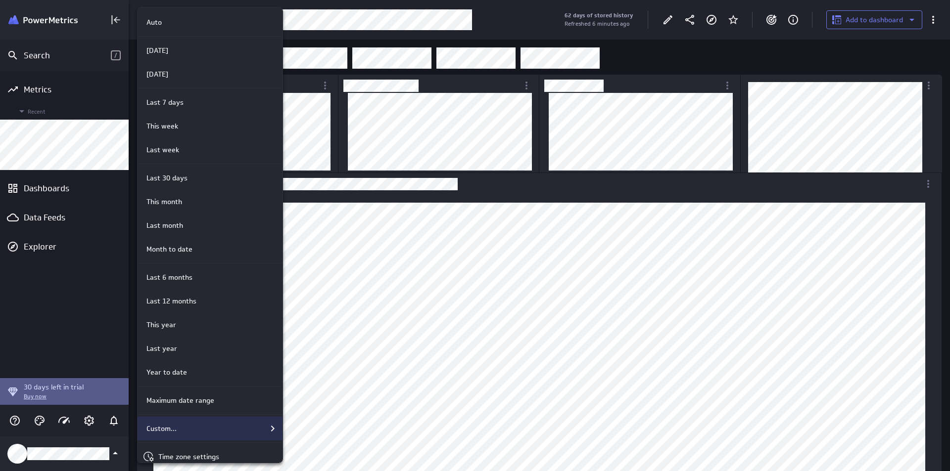
click at [178, 419] on div "Custom..." at bounding box center [210, 429] width 145 height 24
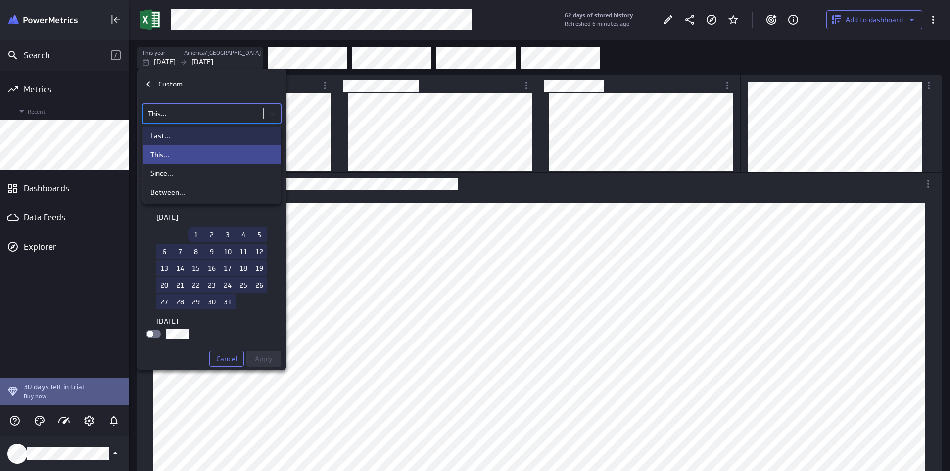
click at [273, 116] on body "Search / Metrics Recent Dashboards Data Feeds Explorer 30 days left in trial Bu…" at bounding box center [475, 235] width 950 height 471
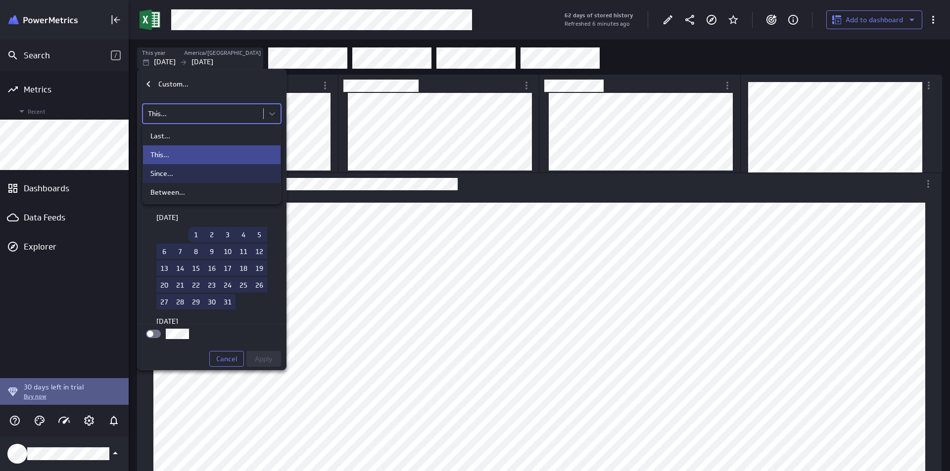
click at [181, 172] on div "Since..." at bounding box center [211, 173] width 123 height 9
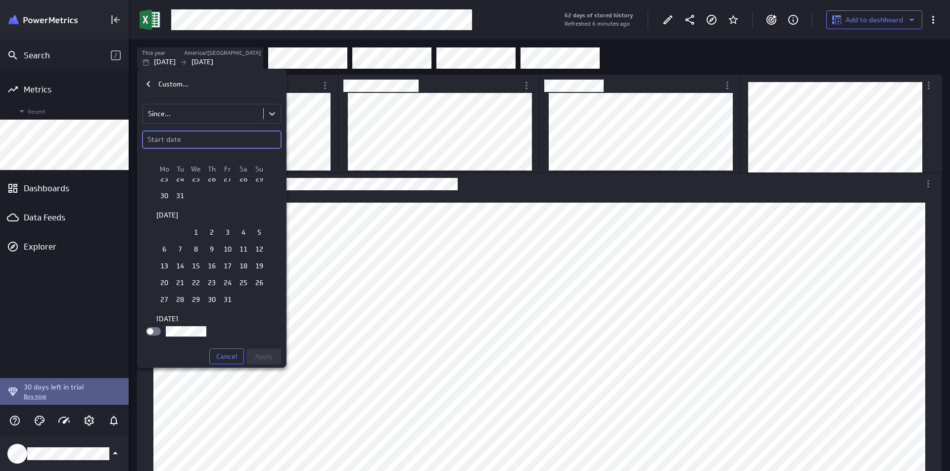
click at [172, 142] on p "Start date" at bounding box center [164, 140] width 34 height 10
click at [174, 248] on td "1" at bounding box center [180, 245] width 16 height 15
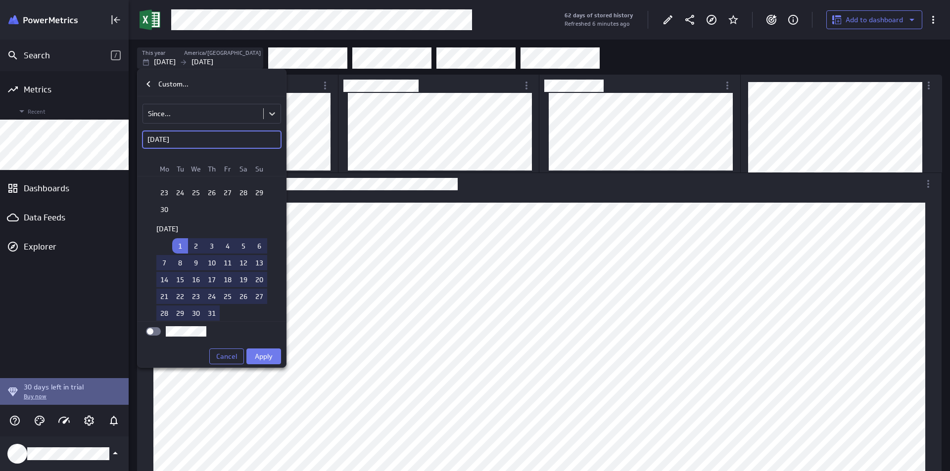
click at [198, 349] on div "Cancel Apply" at bounding box center [211, 357] width 139 height 16
click at [0, 0] on input "checkbox" at bounding box center [0, 0] width 0 height 0
drag, startPoint x: 265, startPoint y: 360, endPoint x: 272, endPoint y: 322, distance: 38.2
click at [264, 360] on span "Apply" at bounding box center [264, 356] width 18 height 9
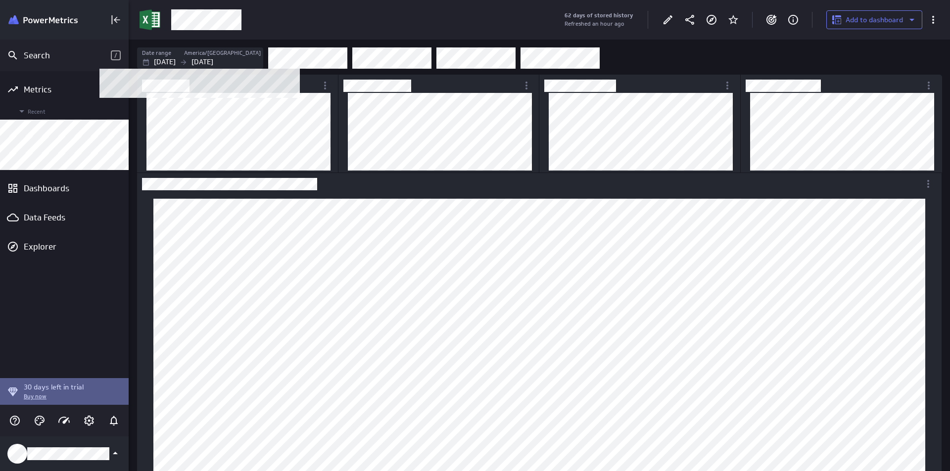
click at [183, 49] on div "Date range" at bounding box center [162, 53] width 41 height 8
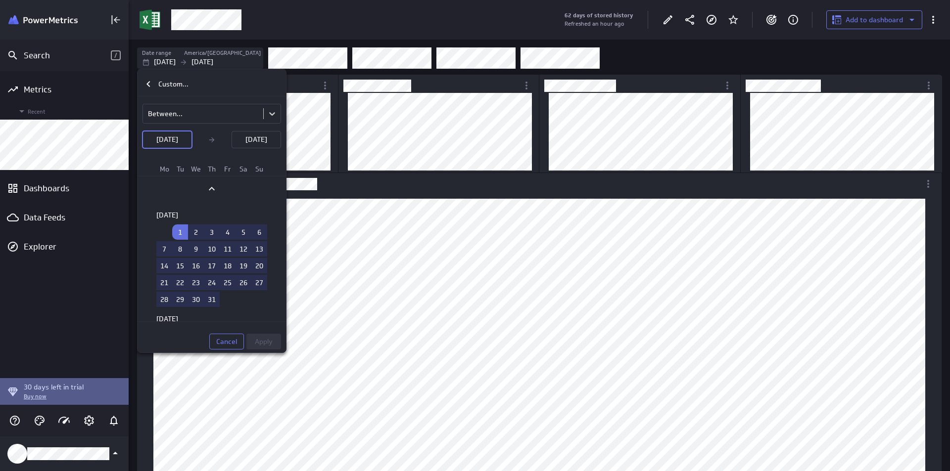
click at [87, 258] on div at bounding box center [475, 235] width 950 height 471
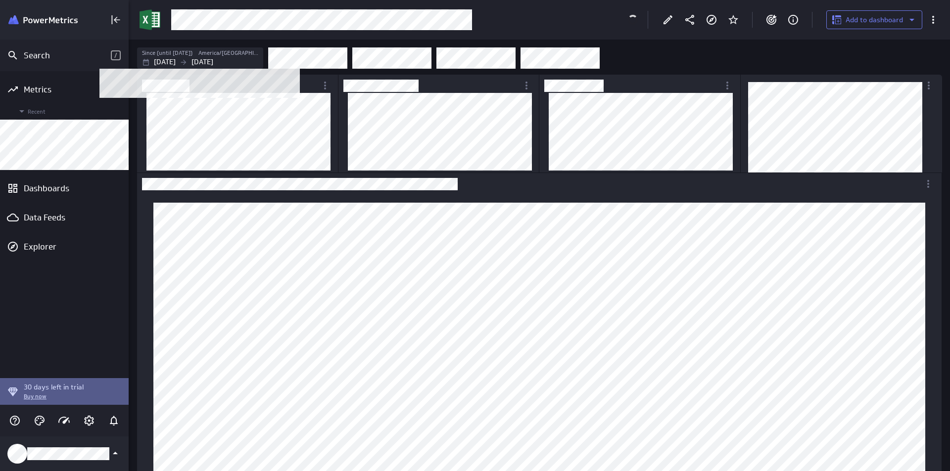
click at [176, 61] on p "Jul 01 2025" at bounding box center [165, 62] width 22 height 10
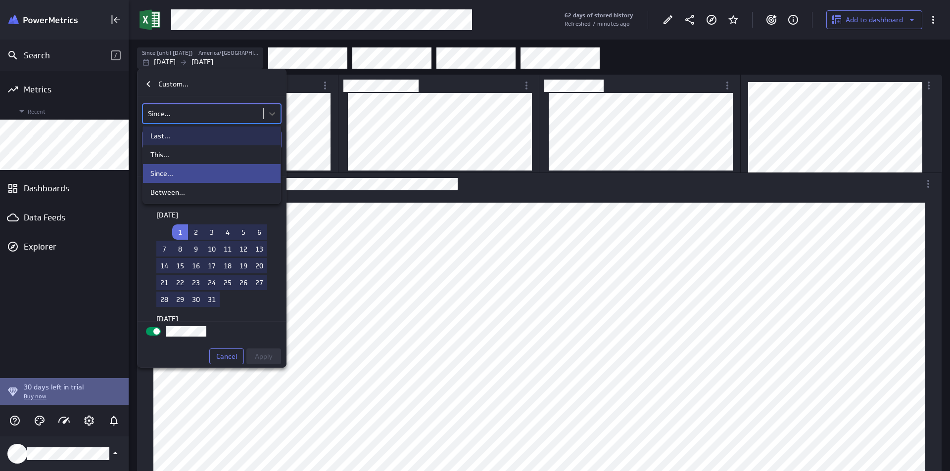
click at [171, 118] on body "Search / Metrics Recent Dashboards Data Feeds Explorer 30 days left in trial Bu…" at bounding box center [475, 235] width 950 height 471
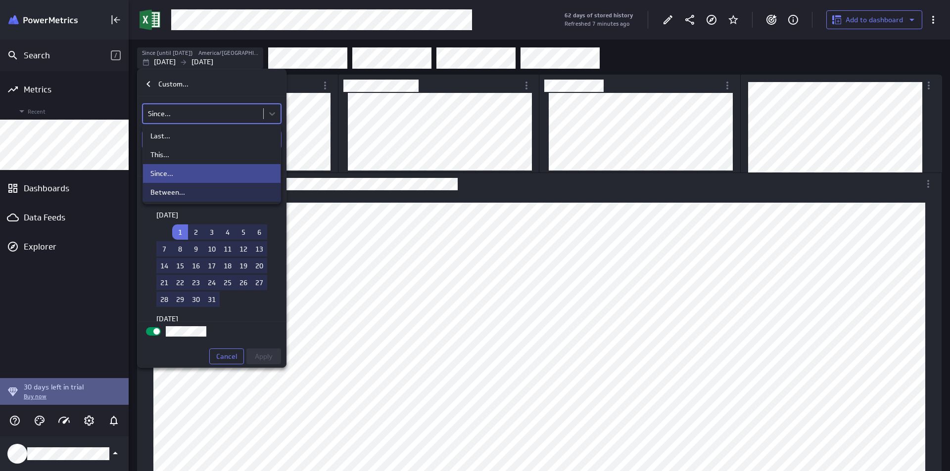
click at [179, 188] on div "Between..." at bounding box center [167, 192] width 35 height 9
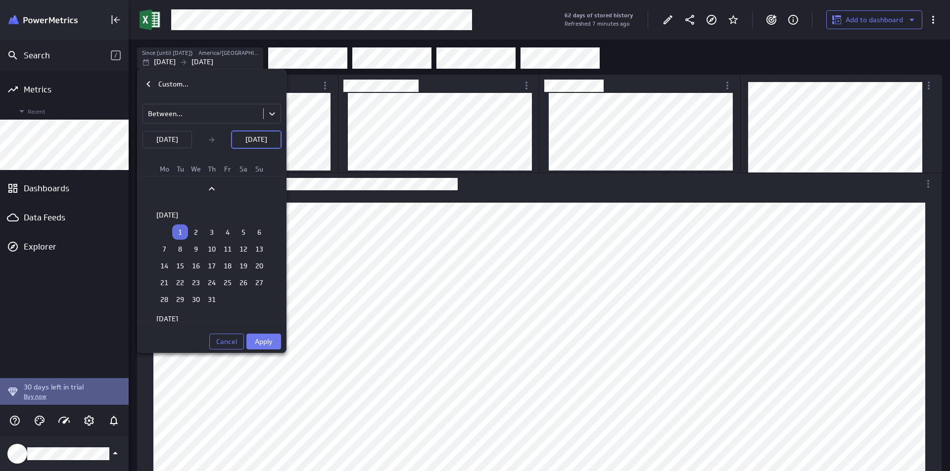
click at [245, 141] on p "Jul 01 2025" at bounding box center [256, 140] width 22 height 10
click at [180, 313] on td "30" at bounding box center [180, 309] width 16 height 15
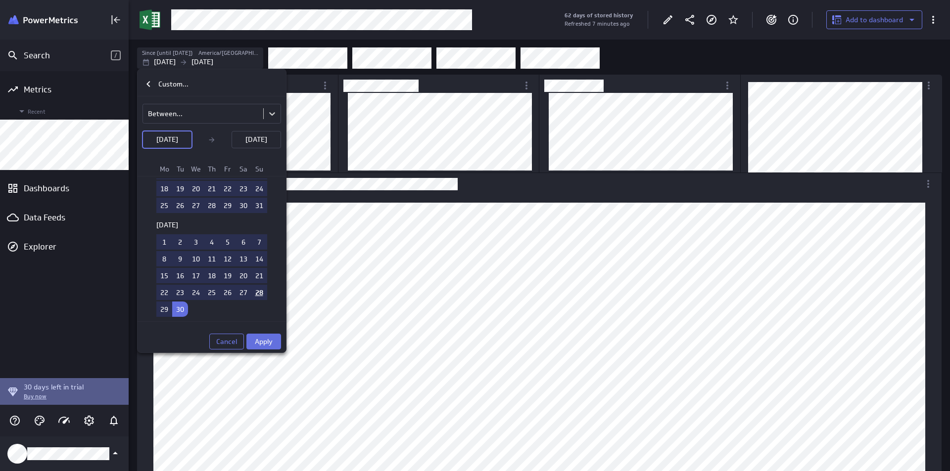
click at [264, 344] on span "Apply" at bounding box center [264, 341] width 18 height 9
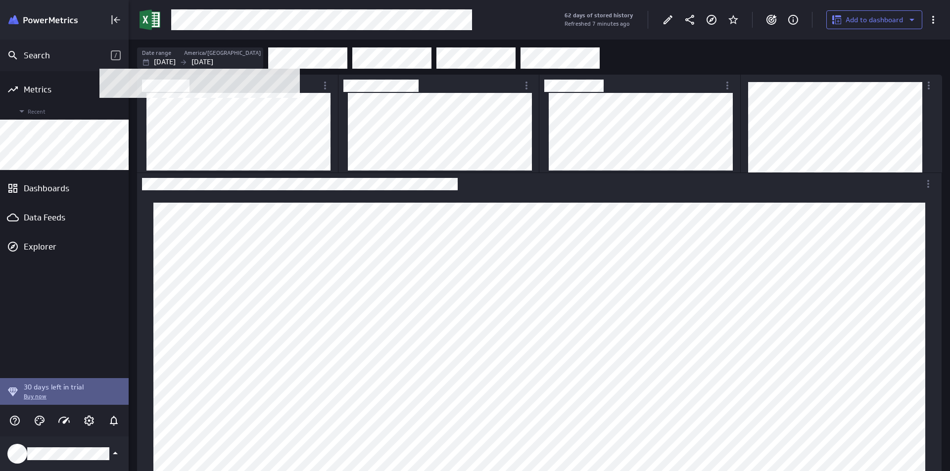
click at [213, 59] on p "Sep 30 2025" at bounding box center [202, 62] width 22 height 10
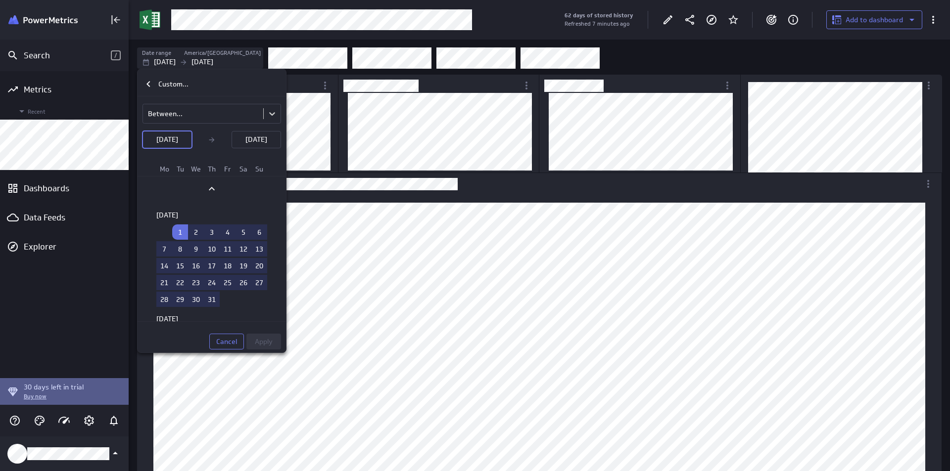
click at [205, 300] on td "31" at bounding box center [212, 299] width 16 height 15
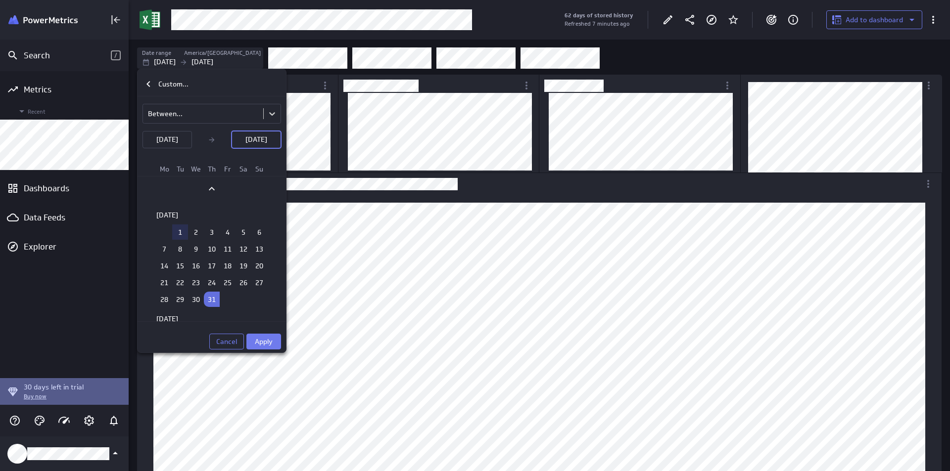
click at [174, 229] on td "1" at bounding box center [180, 232] width 16 height 15
click at [232, 139] on button "Jul 01 2025" at bounding box center [256, 139] width 49 height 17
click at [212, 298] on td "31" at bounding box center [212, 299] width 16 height 15
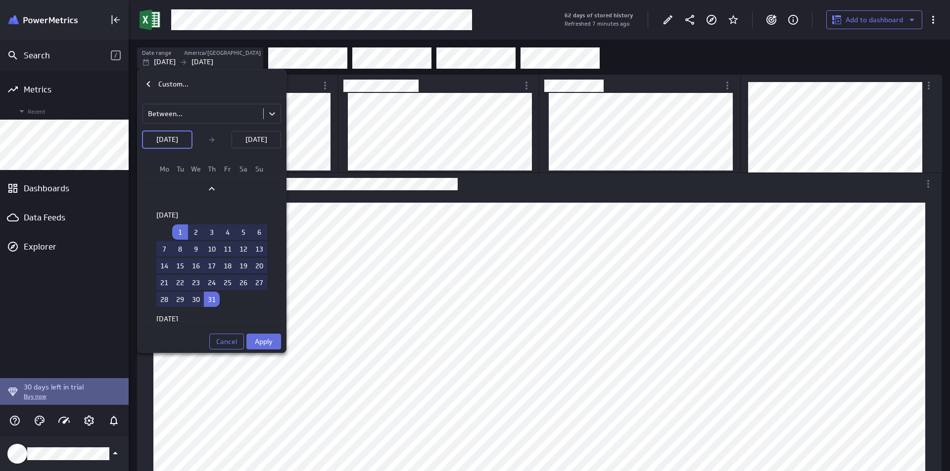
click at [273, 342] on span "Apply" at bounding box center [264, 341] width 18 height 9
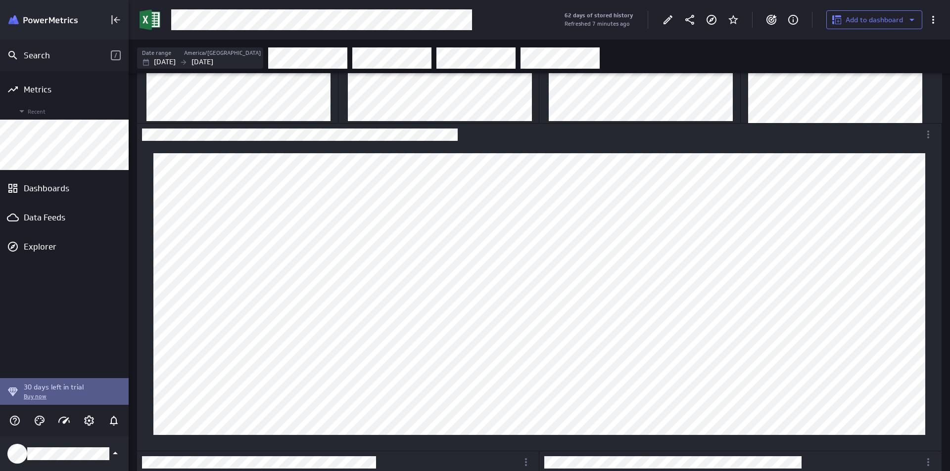
click at [51, 309] on div "Metrics Recent Dashboards Data Feeds Explorer" at bounding box center [64, 224] width 129 height 307
click at [930, 135] on icon "More actions" at bounding box center [928, 135] width 12 height 12
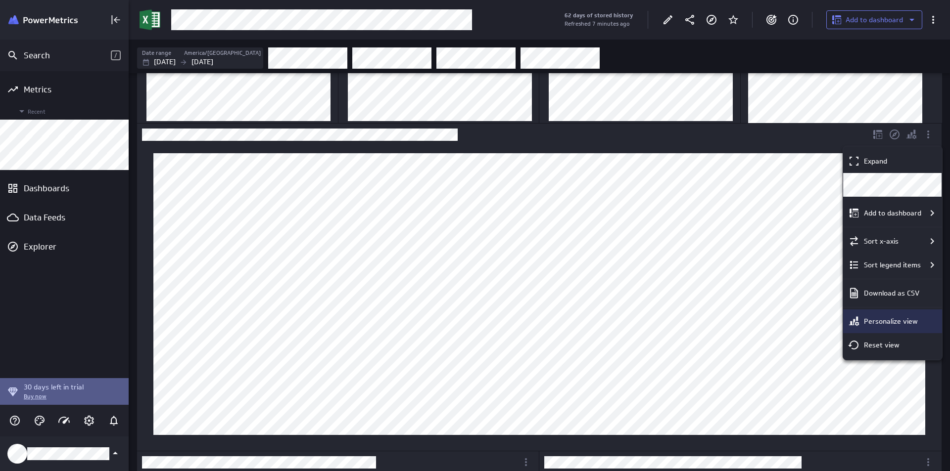
click at [894, 321] on p "Personalize view" at bounding box center [891, 322] width 54 height 10
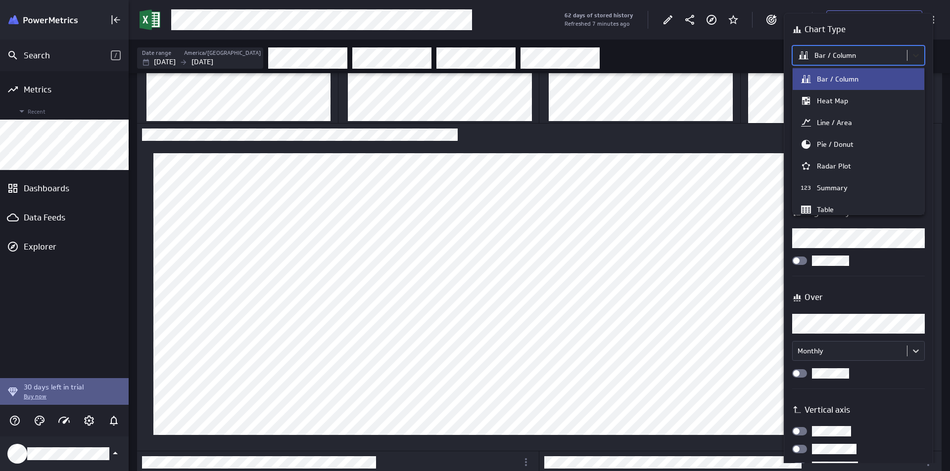
click at [919, 50] on body "Search / Metrics Recent Dashboards Data Feeds Explorer 30 days left in trial Bu…" at bounding box center [475, 235] width 950 height 471
click at [835, 133] on div "Line / Area" at bounding box center [858, 123] width 132 height 22
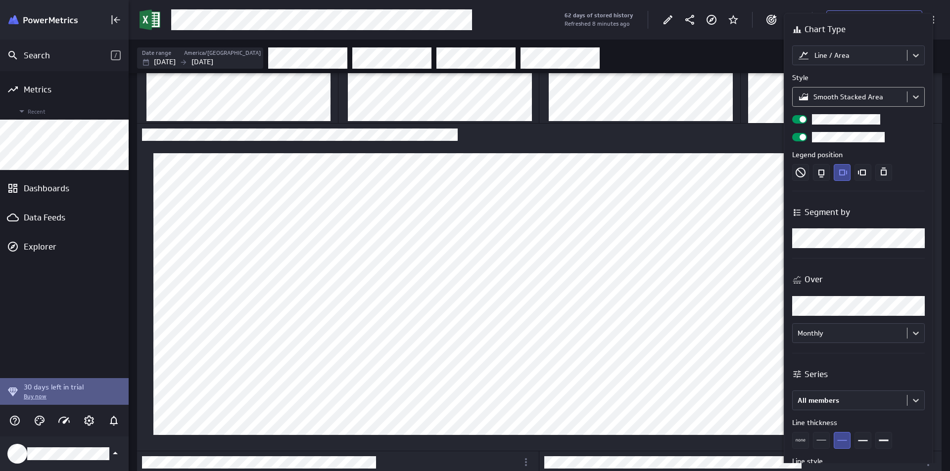
click at [863, 95] on body "Search / Metrics Recent Dashboards Data Feeds Explorer 30 days left in trial Bu…" at bounding box center [475, 235] width 950 height 471
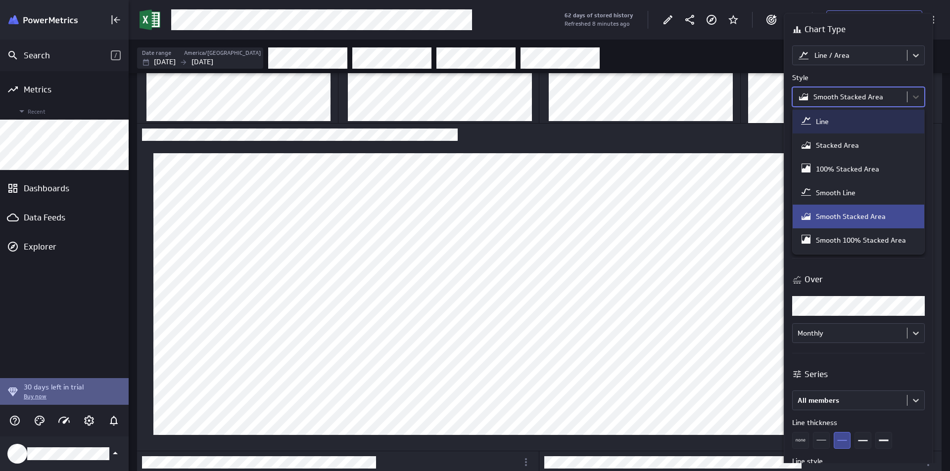
click at [869, 126] on div "Line" at bounding box center [858, 122] width 117 height 14
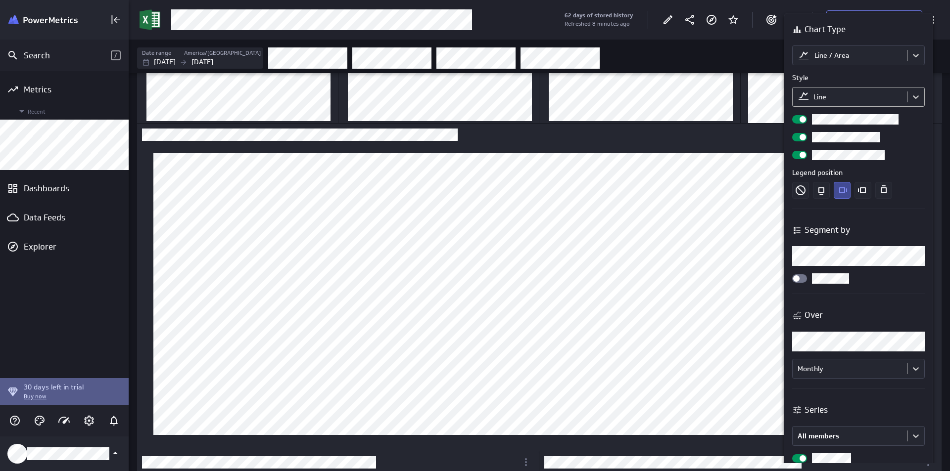
click at [875, 95] on body "Search / Metrics Recent Dashboards Data Feeds Explorer 30 days left in trial Bu…" at bounding box center [475, 235] width 950 height 471
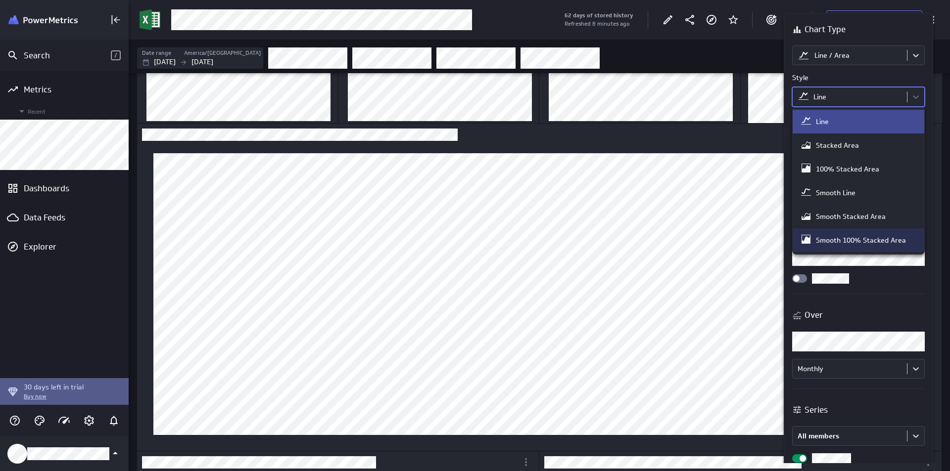
click at [893, 237] on div "Smooth 100% Stacked Area" at bounding box center [861, 240] width 90 height 9
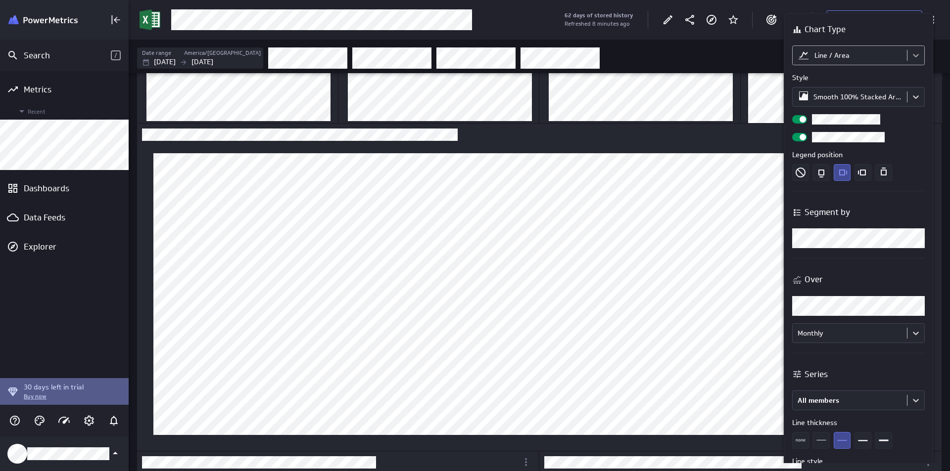
click at [911, 52] on body "Search / Metrics Recent Dashboards Data Feeds Explorer 30 days left in trial Bu…" at bounding box center [475, 235] width 950 height 471
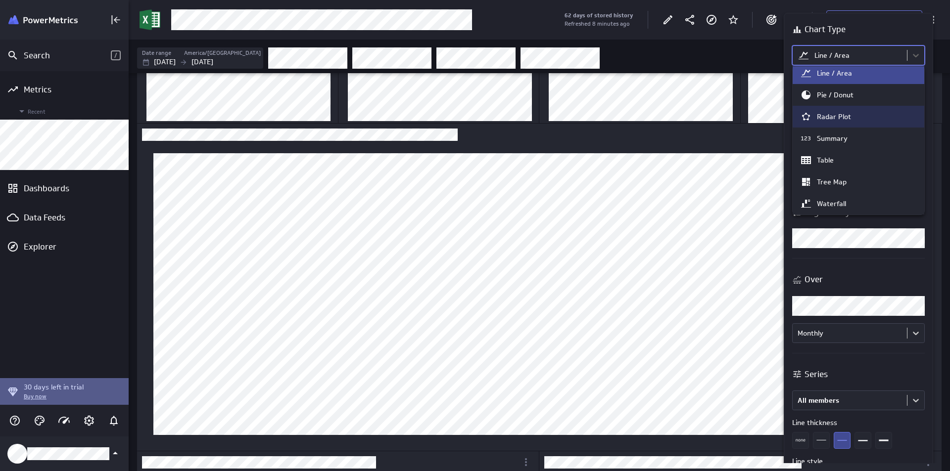
scroll to position [51, 0]
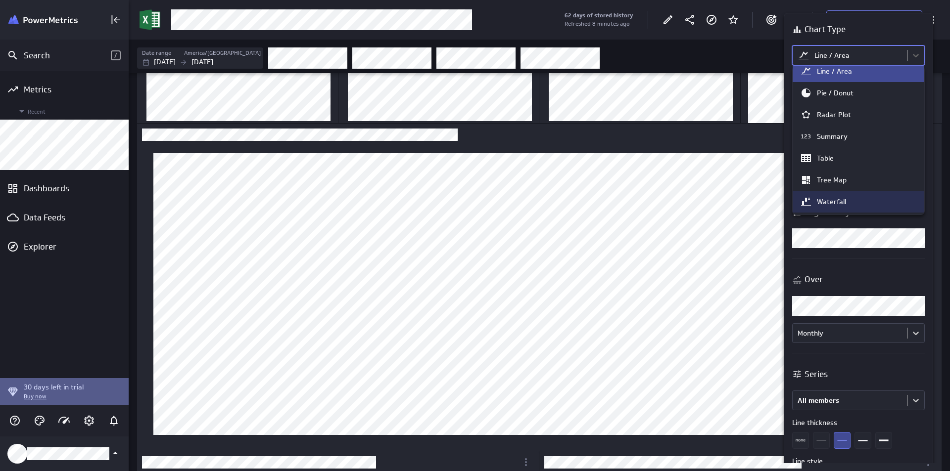
click at [839, 197] on div "Waterfall" at bounding box center [831, 201] width 29 height 9
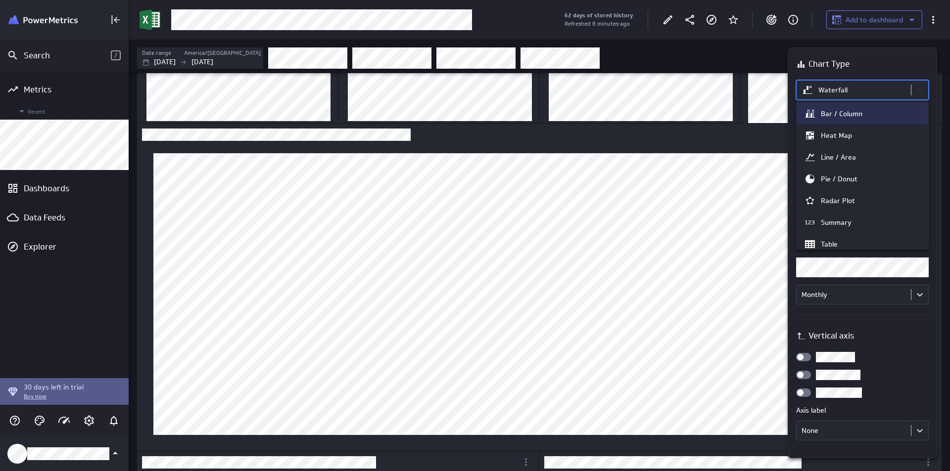
click at [912, 84] on body "Search / Metrics Recent Dashboards Data Feeds Explorer 30 days left in trial Bu…" at bounding box center [475, 235] width 950 height 471
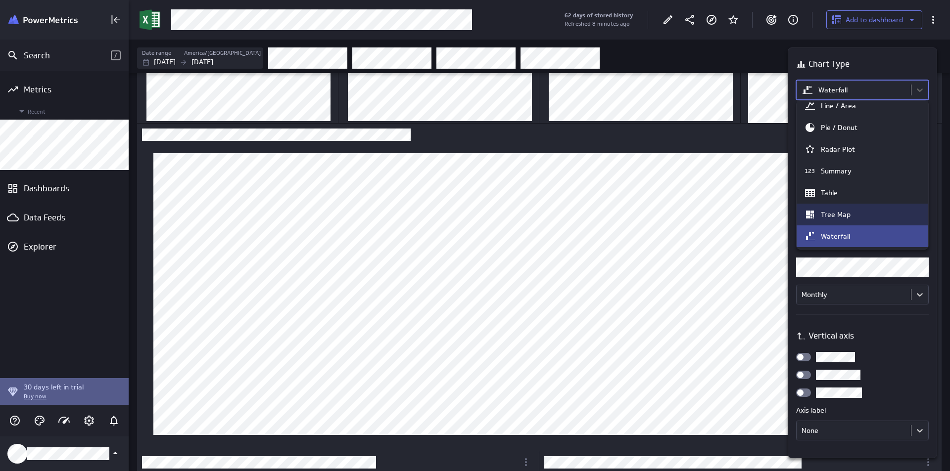
click at [841, 212] on div "Tree Map" at bounding box center [836, 214] width 30 height 9
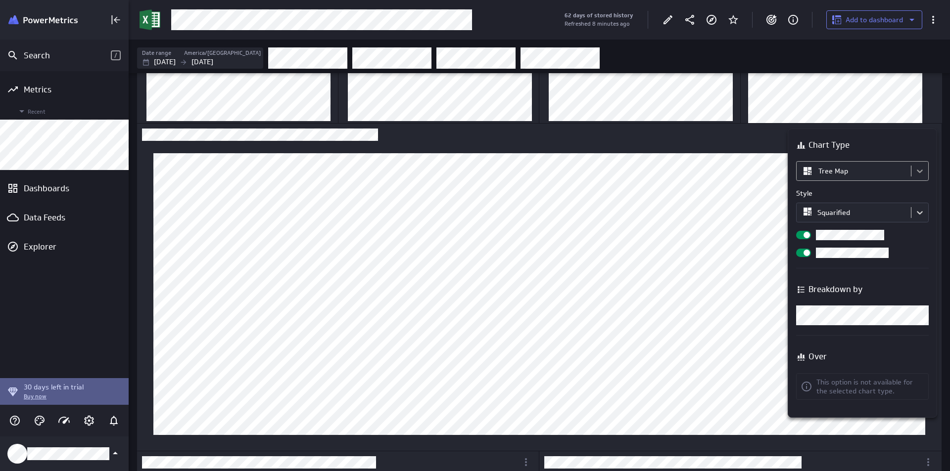
click at [912, 172] on body "Search / Metrics Recent Dashboards Data Feeds Explorer 30 days left in trial Bu…" at bounding box center [475, 235] width 950 height 471
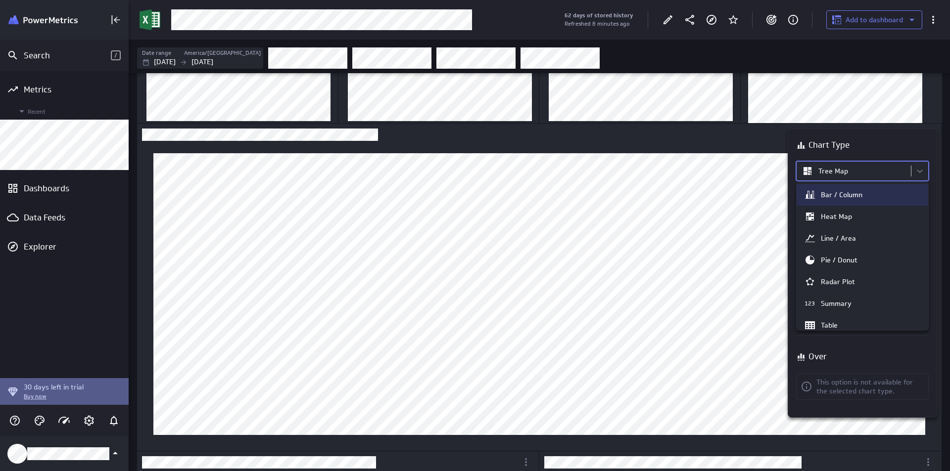
click at [879, 187] on div "Bar / Column" at bounding box center [862, 195] width 132 height 22
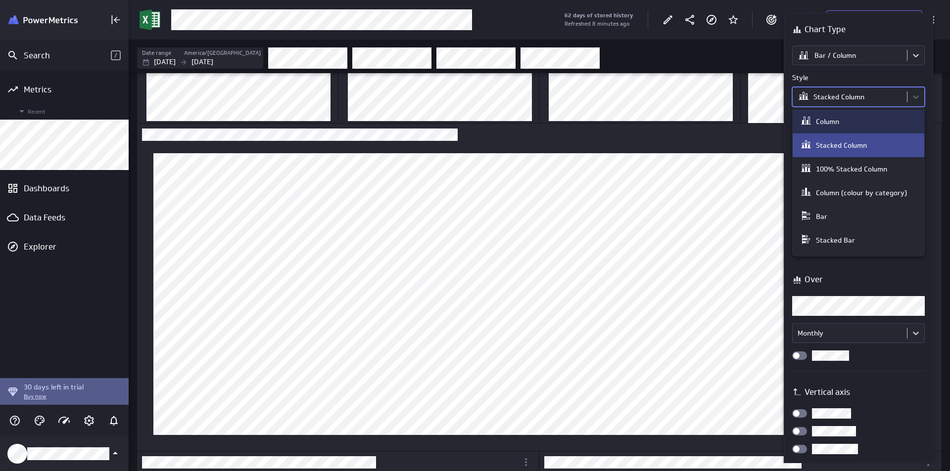
click at [913, 104] on body "Search / Metrics Recent Dashboards Data Feeds Explorer 30 days left in trial Bu…" at bounding box center [475, 235] width 950 height 471
click at [882, 122] on div "Column" at bounding box center [858, 122] width 117 height 14
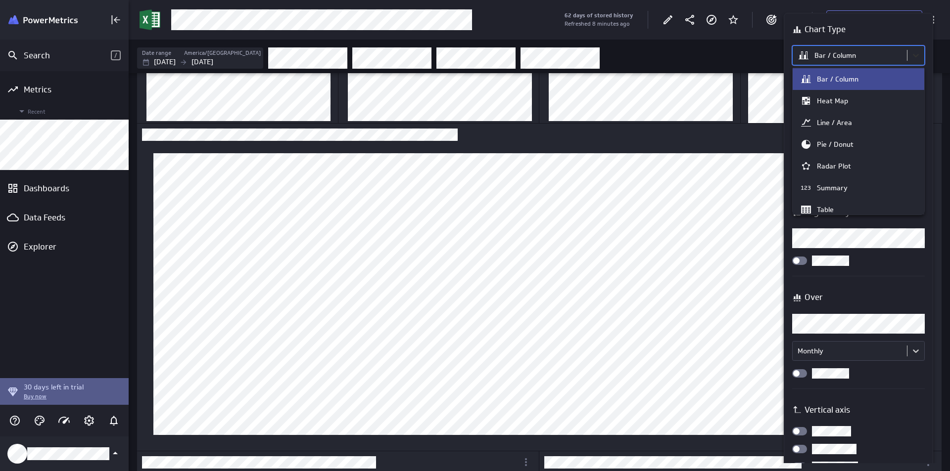
click at [916, 53] on body "Search / Metrics Recent Dashboards Data Feeds Explorer 30 days left in trial Bu…" at bounding box center [475, 235] width 950 height 471
click at [935, 153] on div at bounding box center [475, 235] width 950 height 471
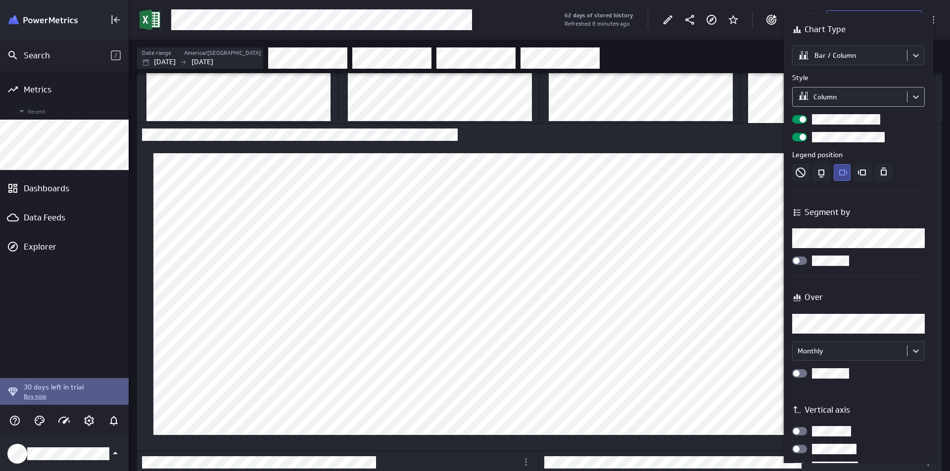
click at [892, 92] on body "Search / Metrics Recent Dashboards Data Feeds Explorer 30 days left in trial Bu…" at bounding box center [475, 235] width 950 height 471
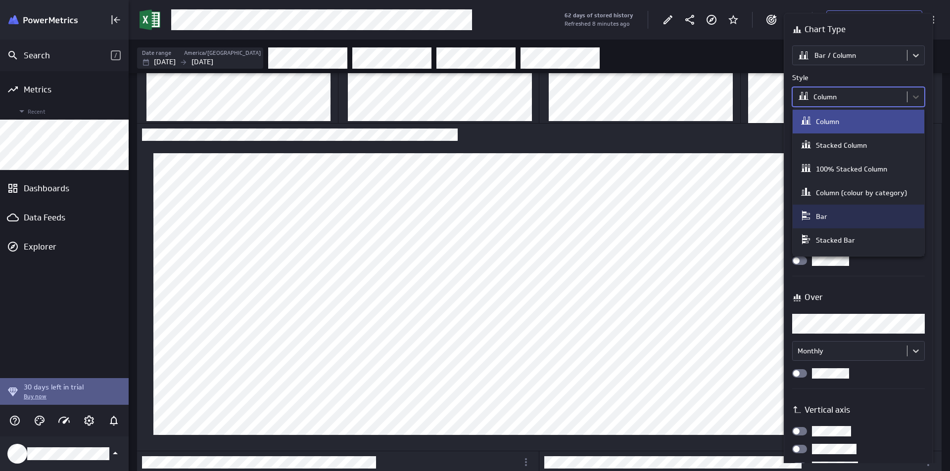
click at [839, 211] on div "Bar" at bounding box center [858, 217] width 117 height 14
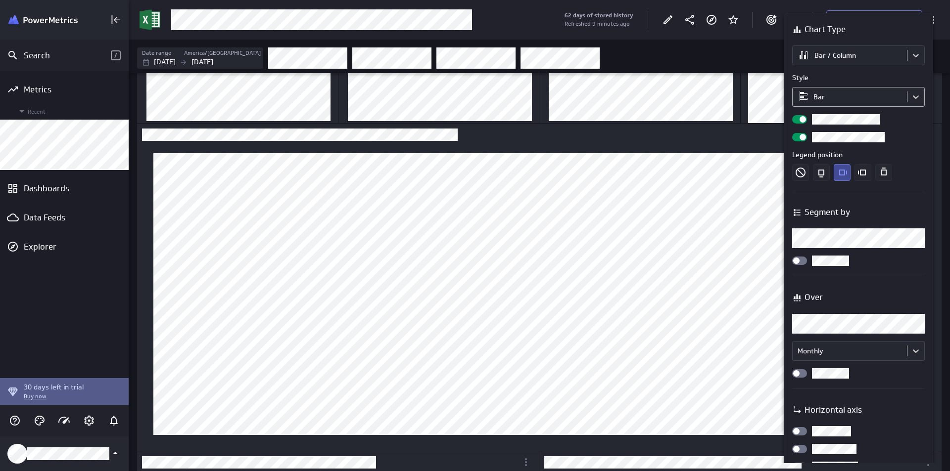
click at [858, 103] on body "Search / Metrics Recent Dashboards Data Feeds Explorer 30 days left in trial Bu…" at bounding box center [475, 235] width 950 height 471
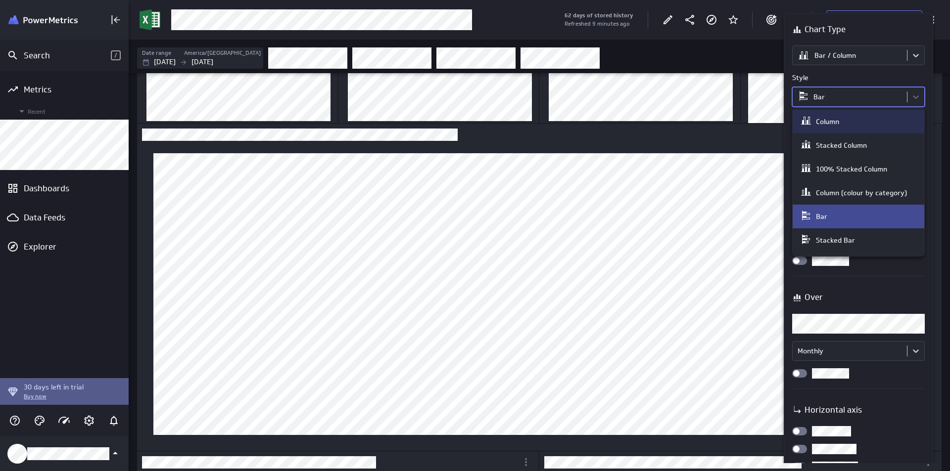
click at [851, 125] on div "Column" at bounding box center [858, 122] width 117 height 14
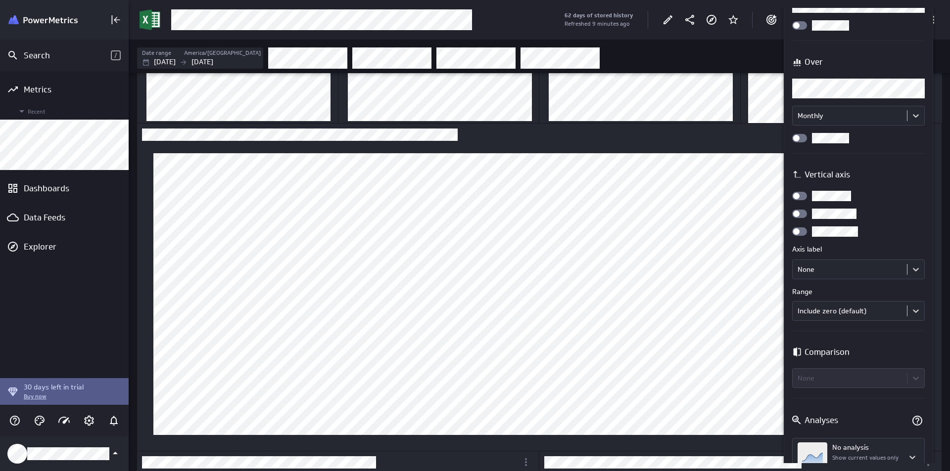
scroll to position [272, 0]
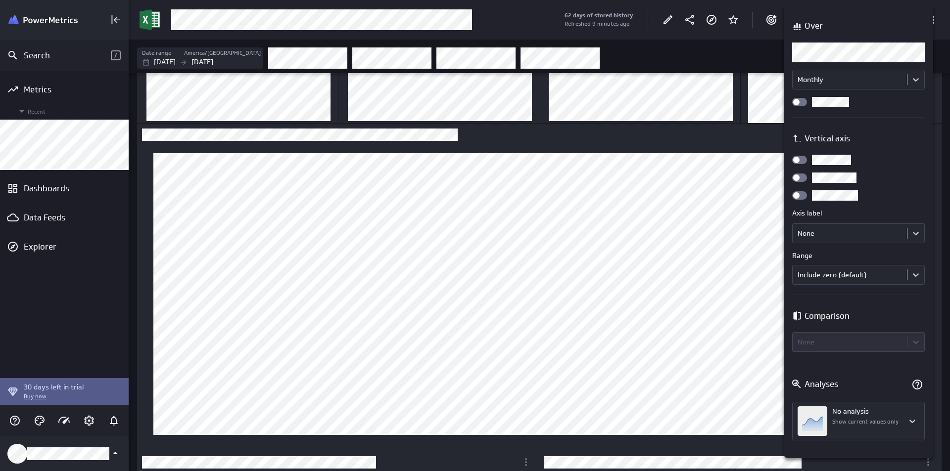
click at [723, 172] on div at bounding box center [475, 235] width 950 height 471
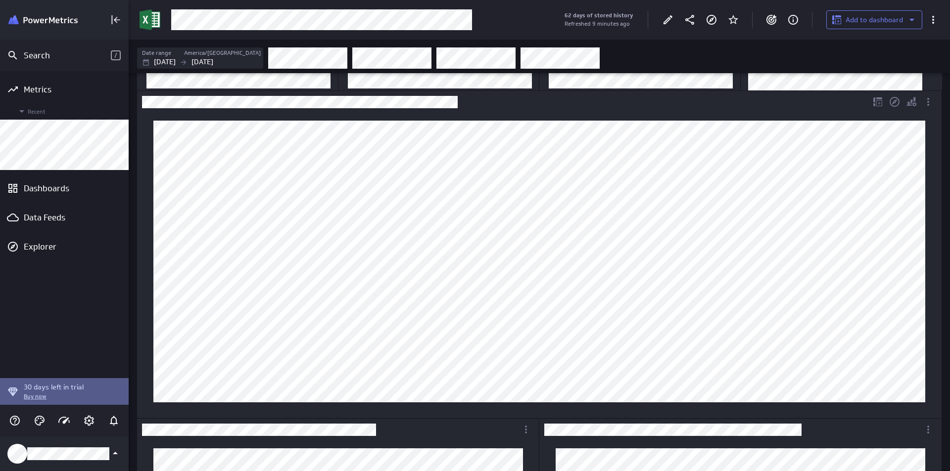
scroll to position [99, 0]
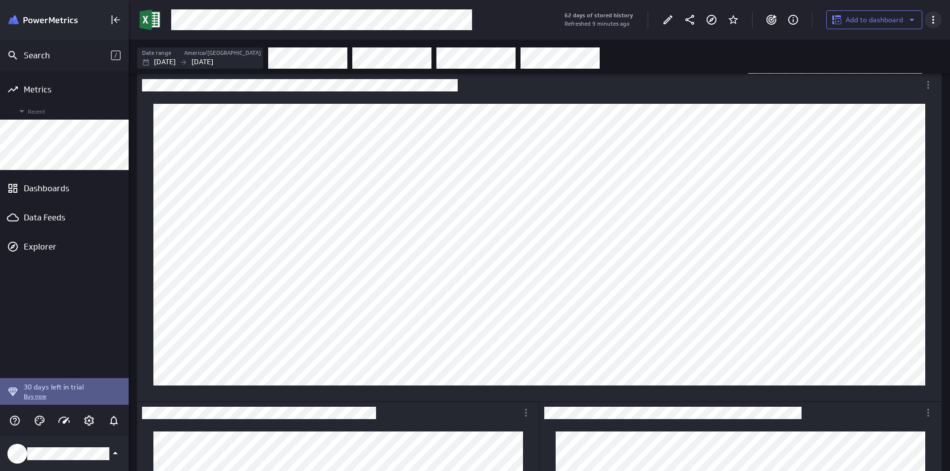
drag, startPoint x: 151, startPoint y: 233, endPoint x: 934, endPoint y: 24, distance: 810.1
click at [934, 24] on icon "More actions" at bounding box center [933, 20] width 12 height 12
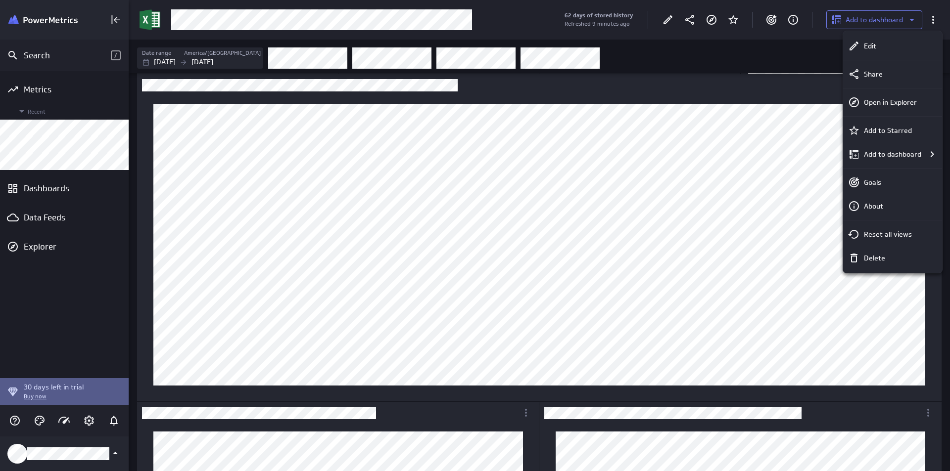
click at [775, 394] on div at bounding box center [475, 235] width 950 height 471
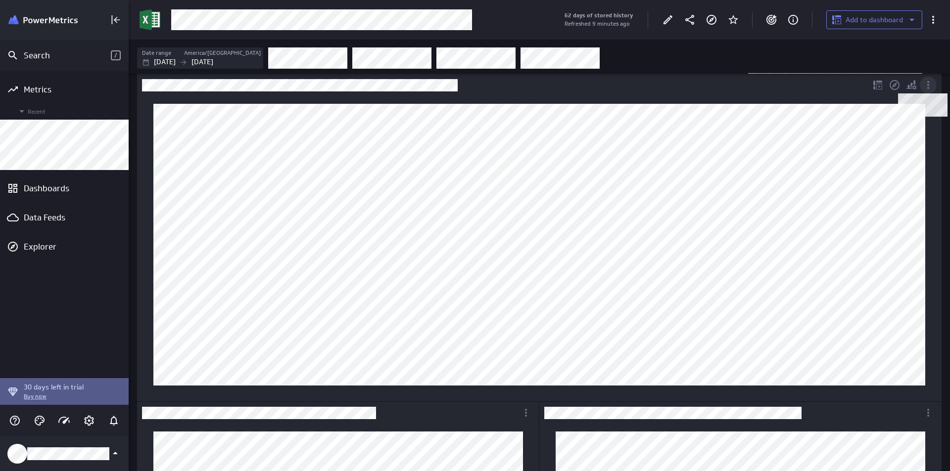
click at [932, 83] on icon "Dashboard Widget" at bounding box center [928, 85] width 12 height 12
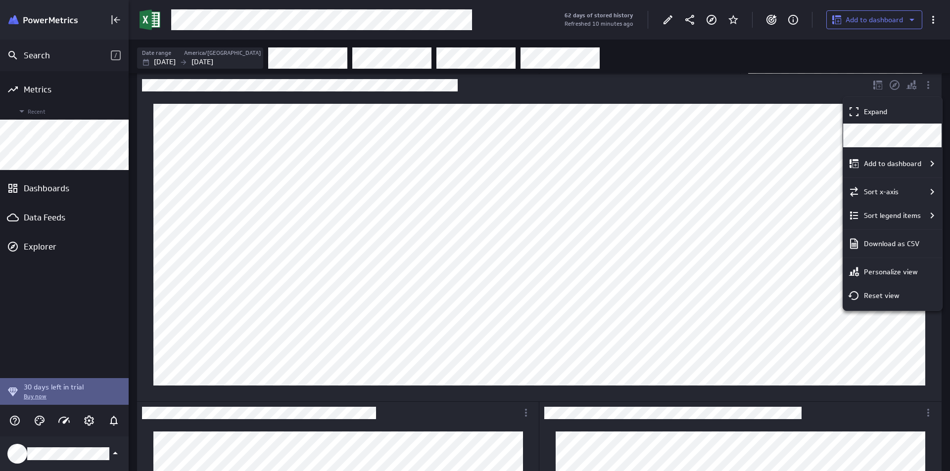
click at [217, 60] on div at bounding box center [475, 235] width 950 height 471
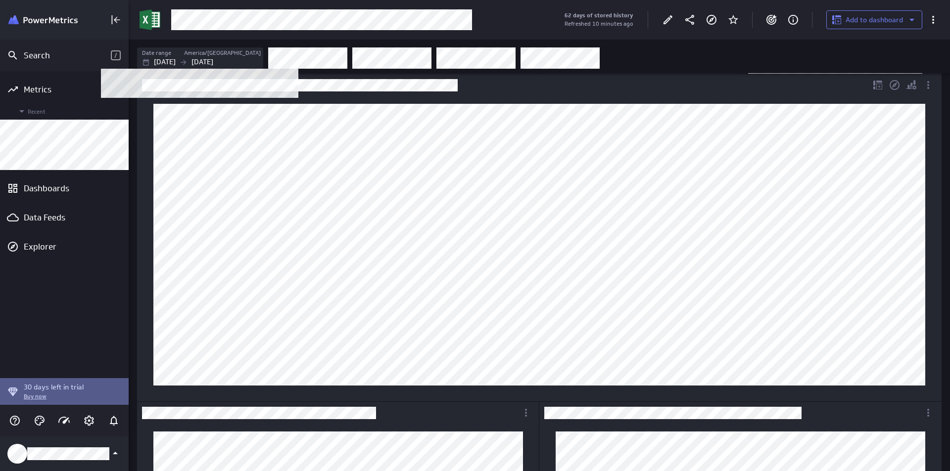
click at [213, 60] on p "Jul 31 2025" at bounding box center [202, 62] width 22 height 10
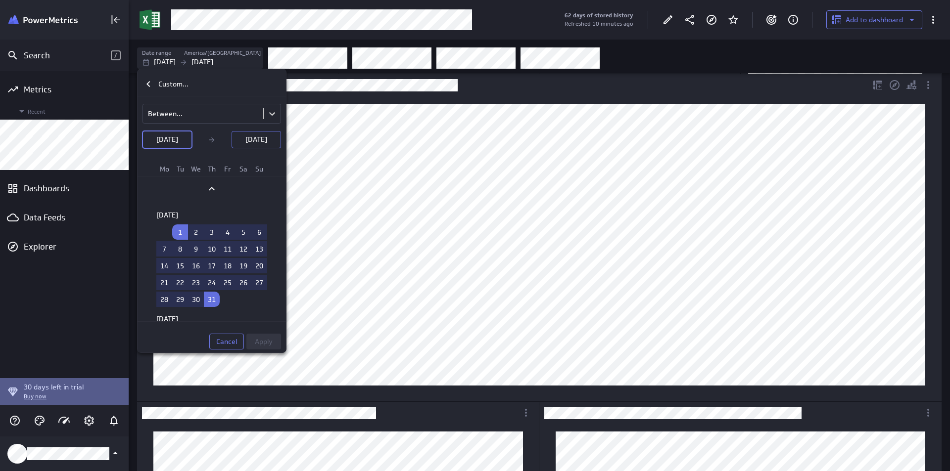
click at [250, 143] on p "Jul 31 2025" at bounding box center [256, 140] width 22 height 10
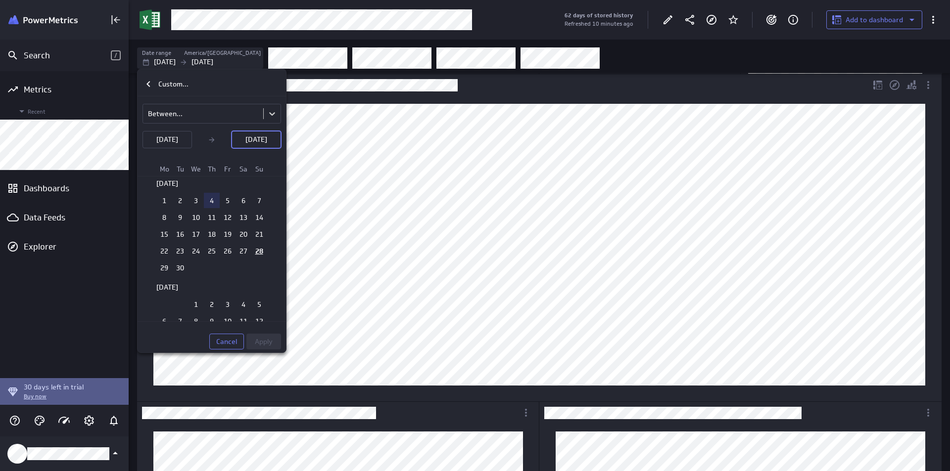
scroll to position [247, 0]
click at [178, 257] on td "30" at bounding box center [180, 259] width 16 height 15
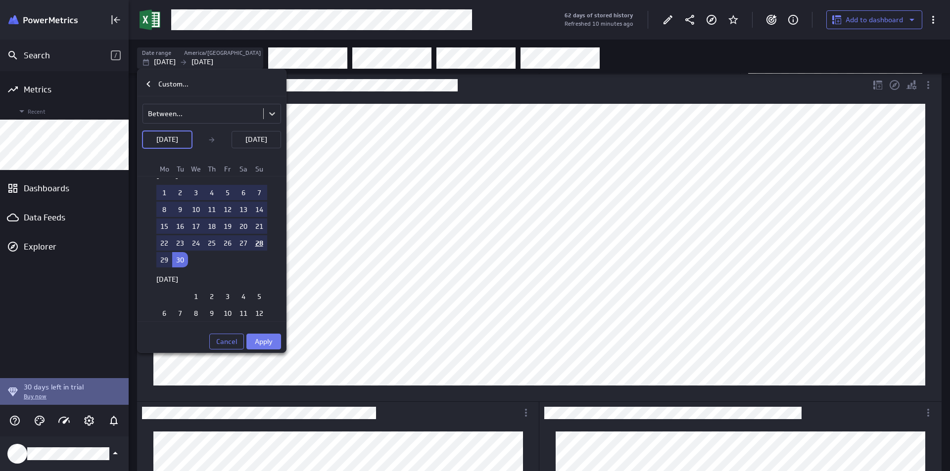
drag, startPoint x: 257, startPoint y: 341, endPoint x: 880, endPoint y: 118, distance: 661.5
click at [257, 341] on span "Apply" at bounding box center [264, 341] width 18 height 9
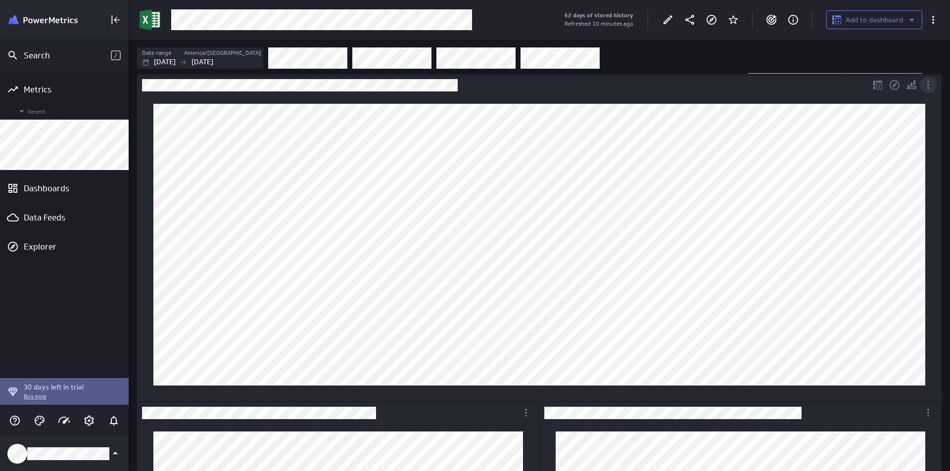
click at [924, 82] on icon "More actions" at bounding box center [928, 85] width 12 height 12
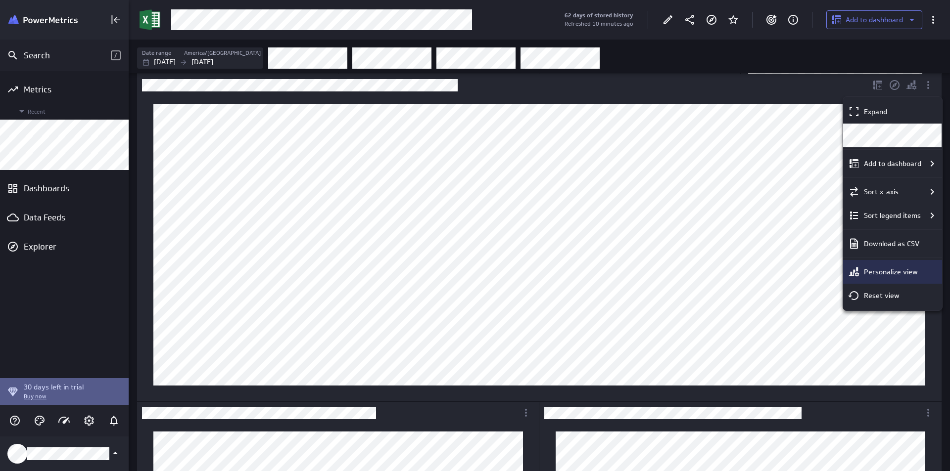
click at [864, 267] on p "Personalize view" at bounding box center [891, 272] width 54 height 10
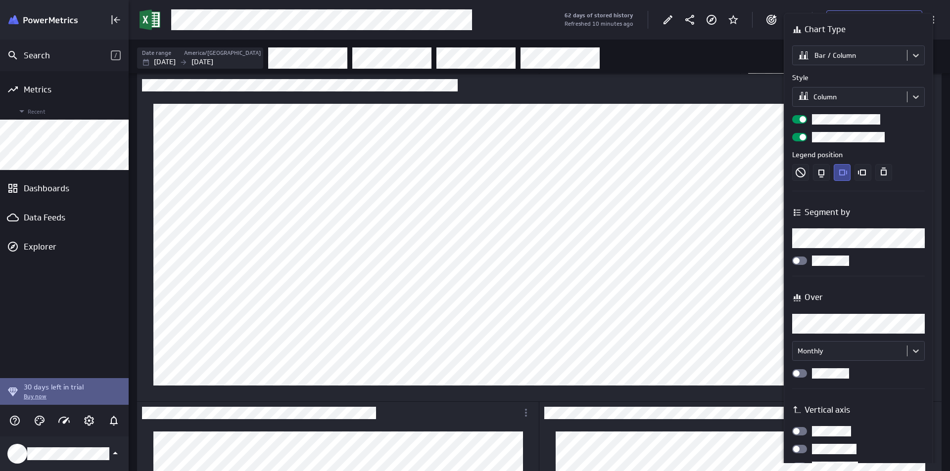
click at [806, 261] on div at bounding box center [799, 261] width 15 height 8
click at [0, 0] on input "checkbox" at bounding box center [0, 0] width 0 height 0
click at [801, 261] on span at bounding box center [802, 261] width 6 height 6
click at [0, 0] on input "checkbox" at bounding box center [0, 0] width 0 height 0
click at [826, 329] on body "Search / Metrics Recent Dashboards Data Feeds Explorer 30 days left in trial Bu…" at bounding box center [475, 235] width 950 height 471
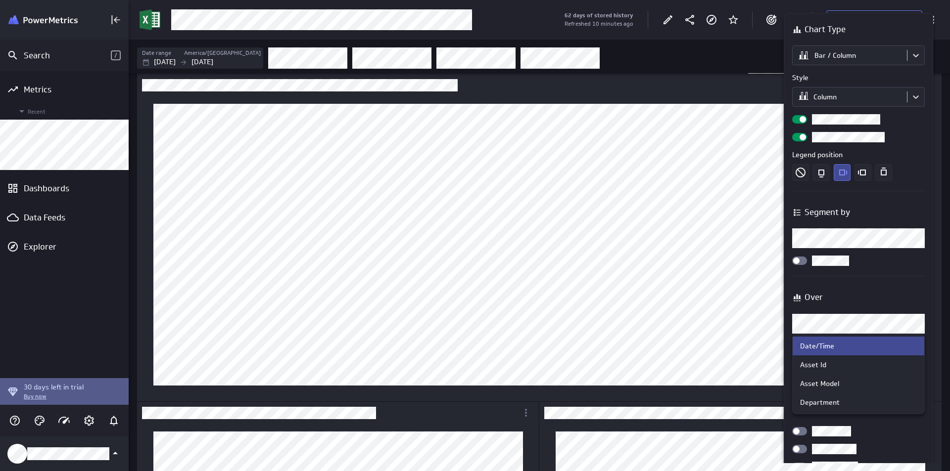
click at [840, 286] on div at bounding box center [475, 235] width 950 height 471
click at [806, 371] on div at bounding box center [799, 374] width 15 height 8
click at [0, 0] on input "checkbox" at bounding box center [0, 0] width 0 height 0
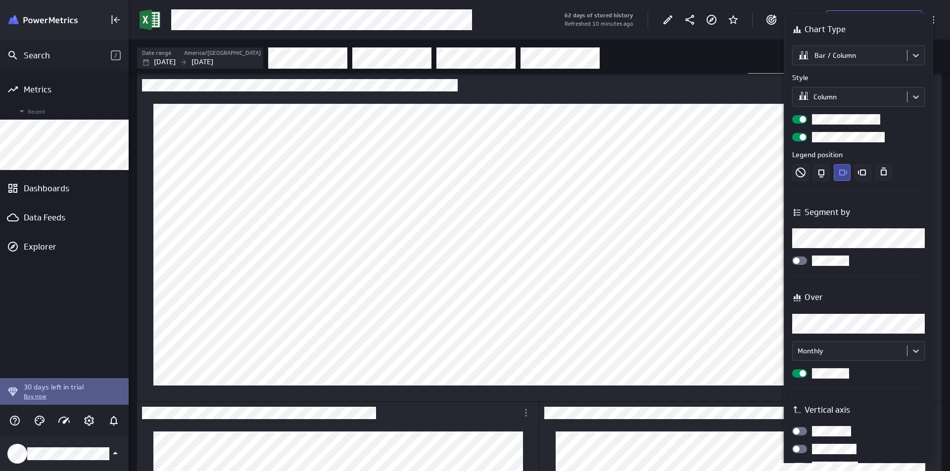
click at [797, 372] on div at bounding box center [799, 374] width 15 height 8
click at [0, 0] on input "checkbox" at bounding box center [0, 0] width 0 height 0
click at [192, 60] on div at bounding box center [475, 235] width 950 height 471
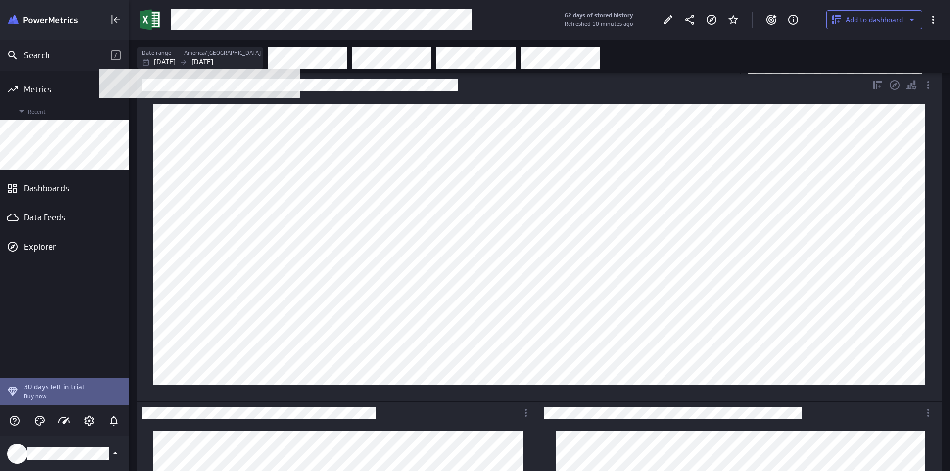
click at [213, 59] on p "Sep 30 2025" at bounding box center [202, 62] width 22 height 10
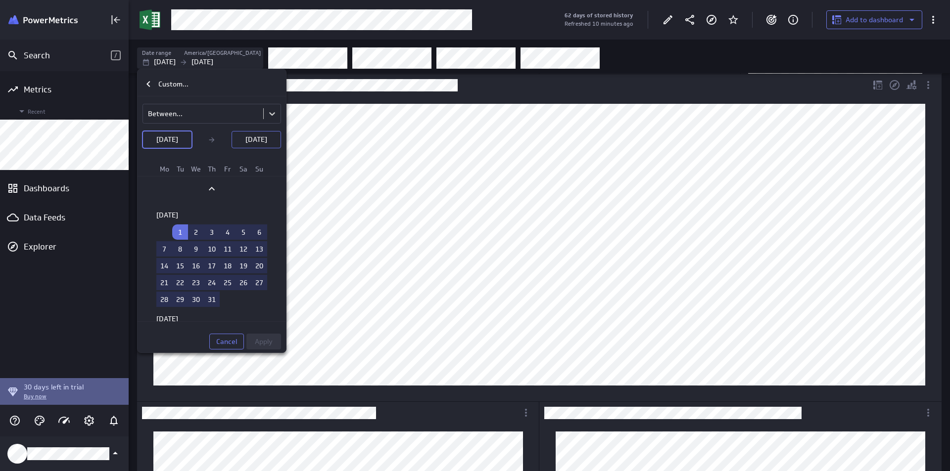
click at [260, 138] on p "Sep 30 2025" at bounding box center [256, 140] width 22 height 10
click at [214, 301] on td "31" at bounding box center [212, 299] width 16 height 15
click at [264, 342] on span "Apply" at bounding box center [264, 341] width 18 height 9
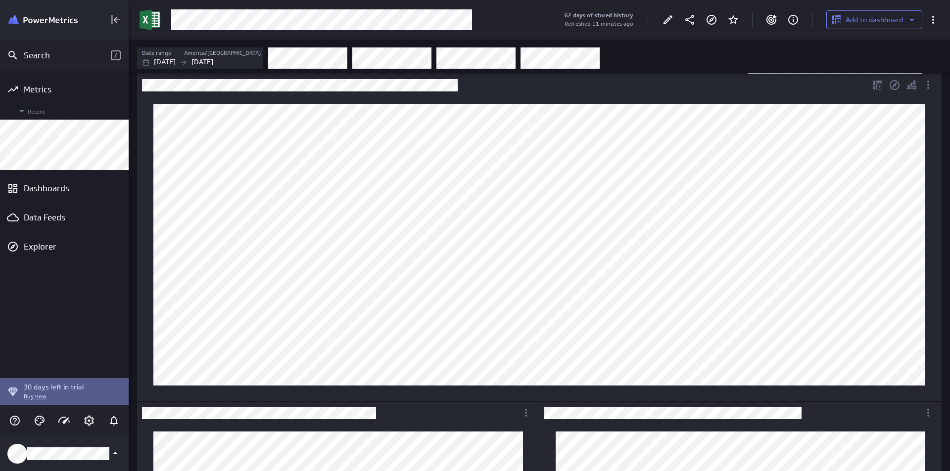
click at [926, 215] on div "Dashboard Widget" at bounding box center [539, 244] width 787 height 297
click at [926, 79] on div "More actions" at bounding box center [928, 85] width 17 height 17
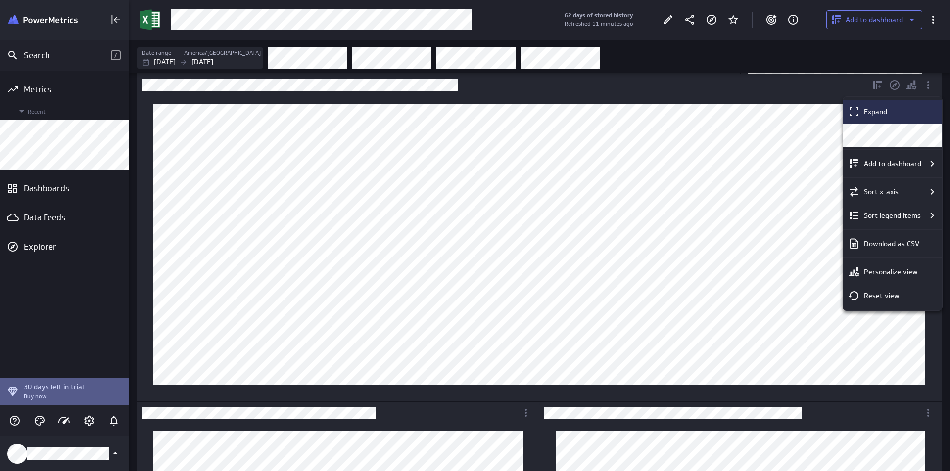
click at [925, 110] on div "Expand" at bounding box center [897, 112] width 74 height 10
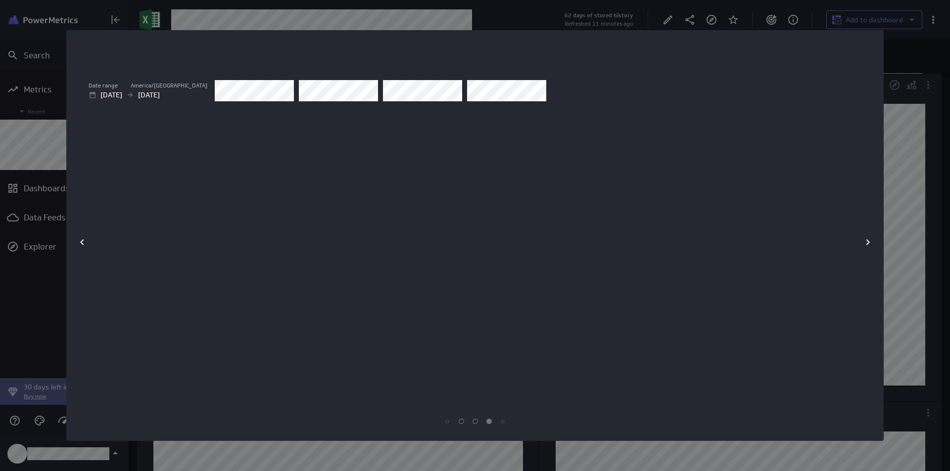
scroll to position [314, 764]
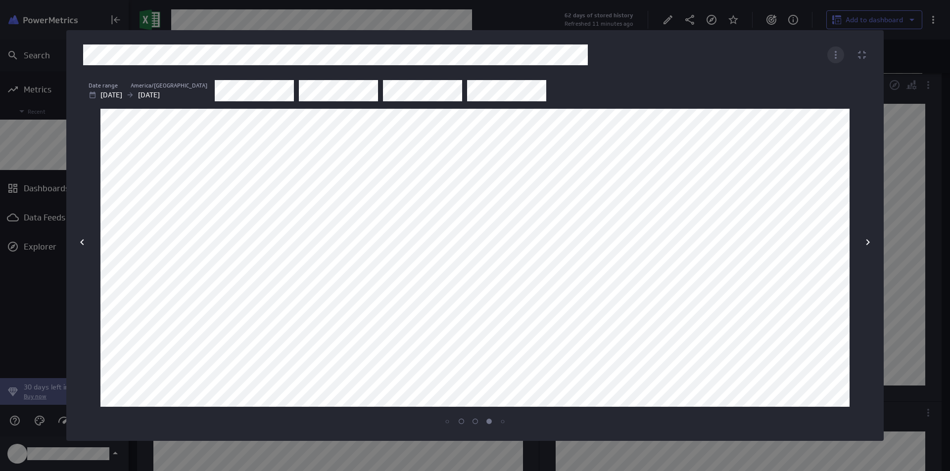
click at [838, 52] on icon "More actions" at bounding box center [836, 55] width 12 height 12
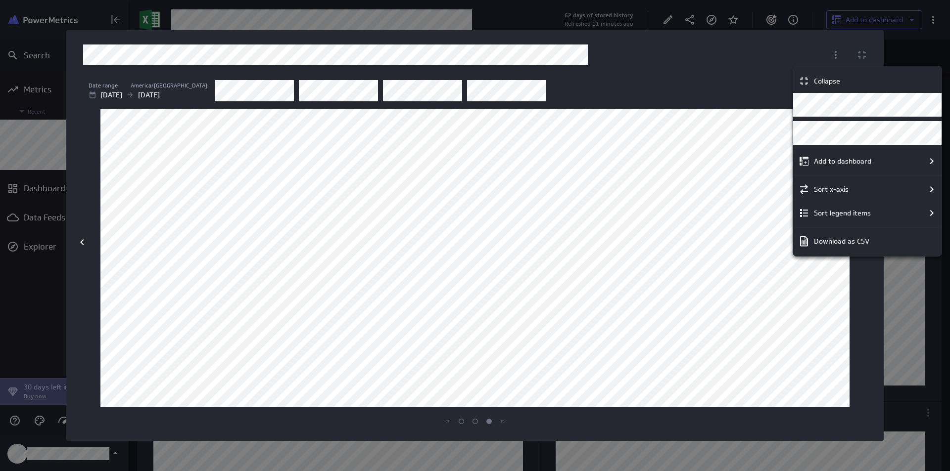
click at [720, 54] on div at bounding box center [475, 235] width 950 height 471
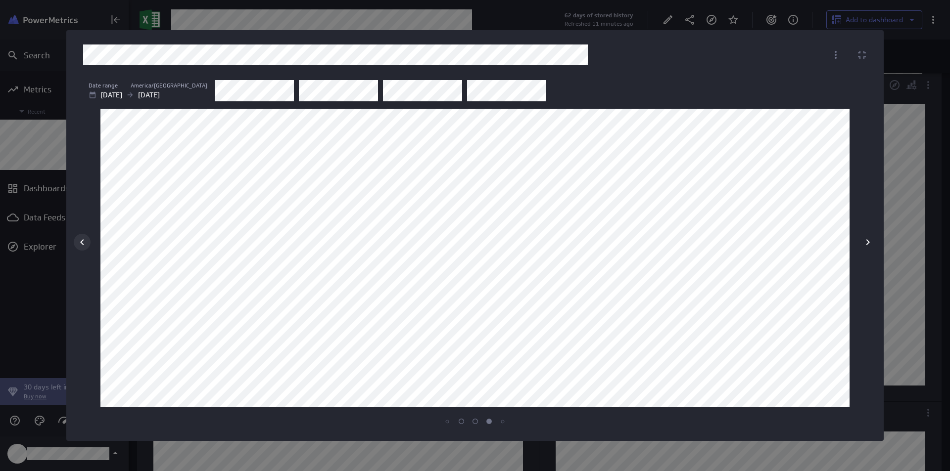
click at [85, 243] on icon at bounding box center [82, 242] width 12 height 12
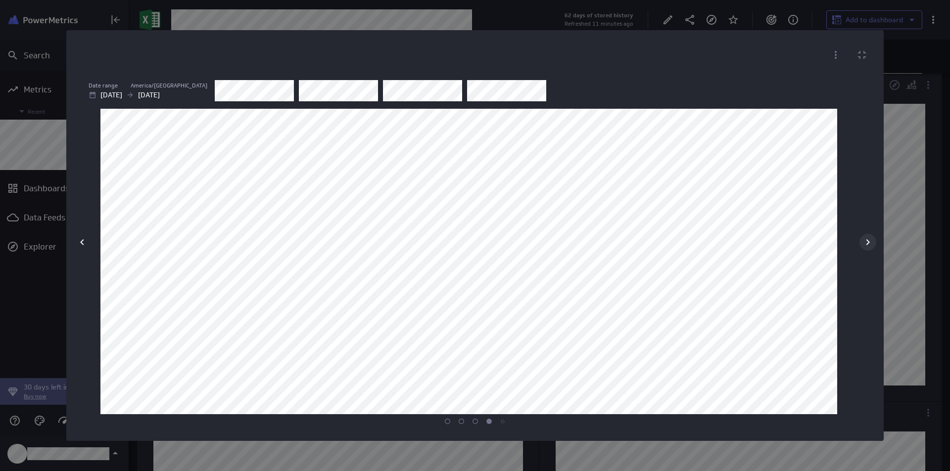
click at [864, 248] on icon at bounding box center [868, 242] width 12 height 12
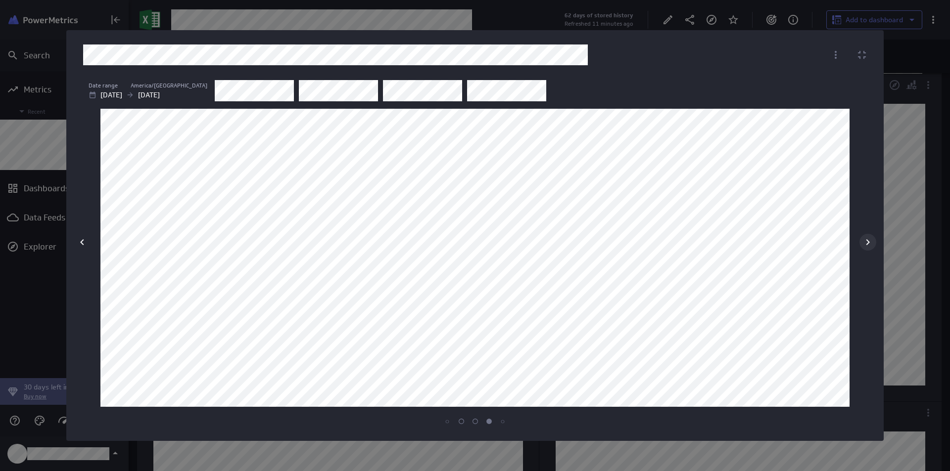
click at [864, 247] on icon at bounding box center [868, 242] width 12 height 12
click at [79, 242] on icon at bounding box center [82, 242] width 12 height 12
click at [838, 47] on div "More actions" at bounding box center [835, 54] width 17 height 17
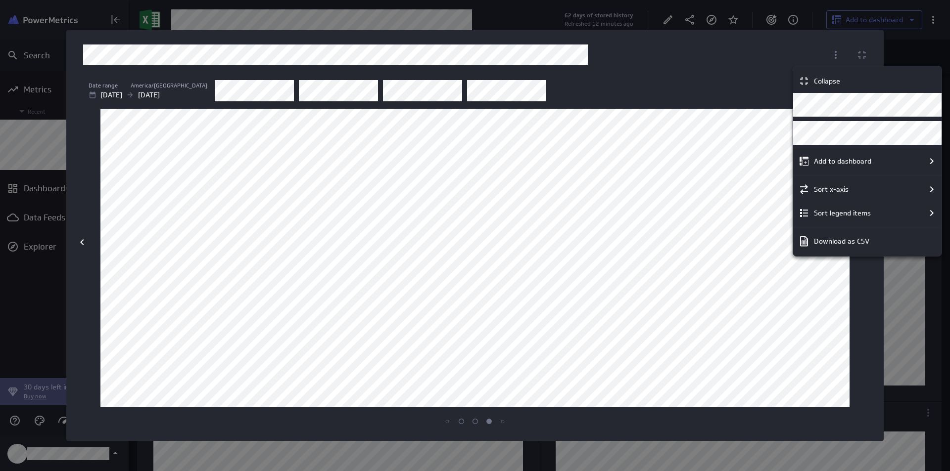
click at [858, 78] on div "Collapse" at bounding box center [872, 81] width 124 height 10
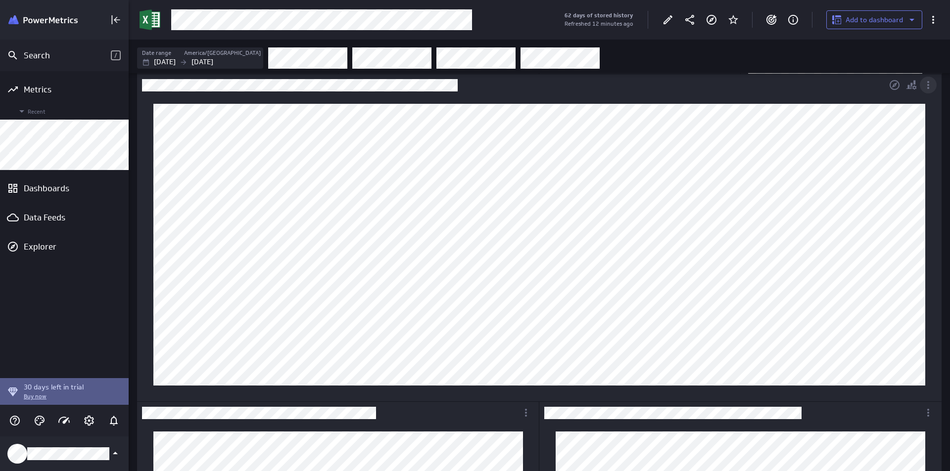
click at [928, 84] on icon "More actions" at bounding box center [928, 85] width 12 height 12
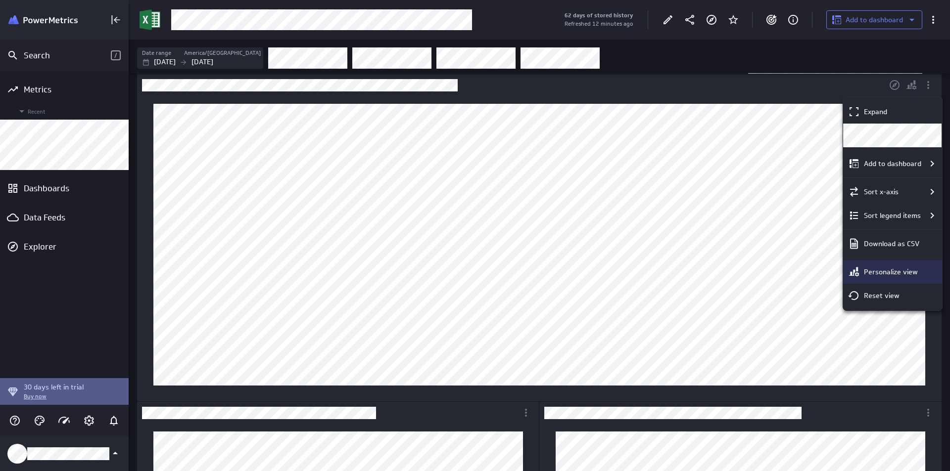
click at [870, 271] on p "Personalize view" at bounding box center [891, 272] width 54 height 10
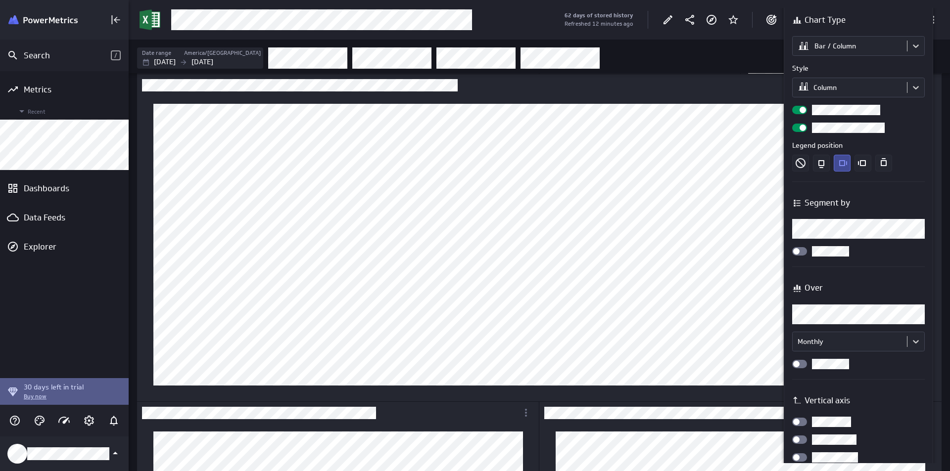
scroll to position [0, 0]
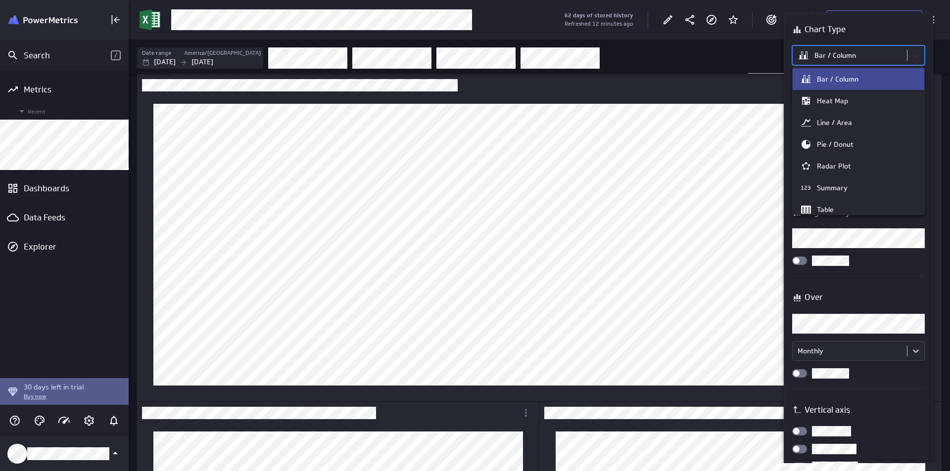
click at [918, 50] on body "Search / Metrics Recent Dashboards Data Feeds Explorer 30 days left in trial Bu…" at bounding box center [475, 235] width 950 height 471
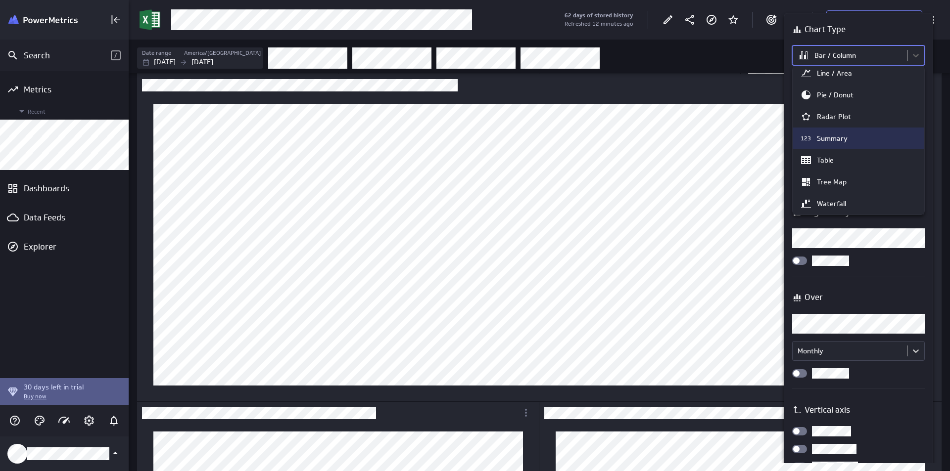
click at [853, 136] on div "123 Summary" at bounding box center [858, 139] width 117 height 12
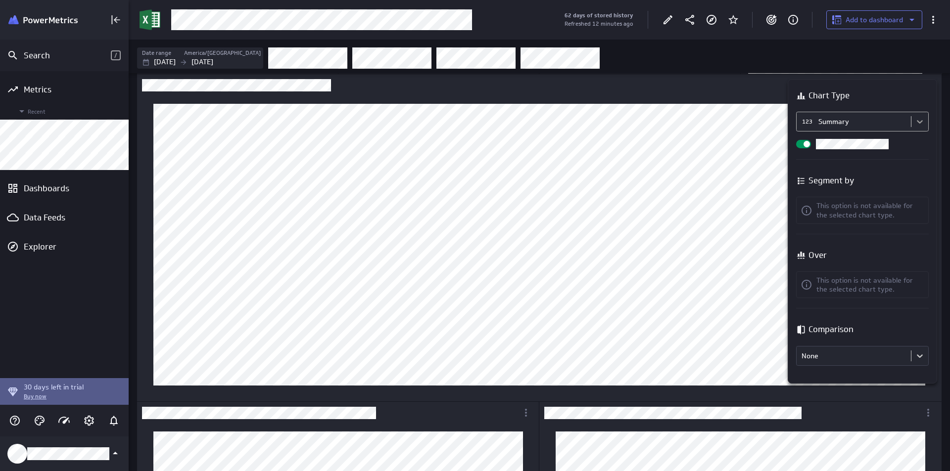
click at [925, 121] on body "Search / Metrics Recent Dashboards Data Feeds Explorer 30 days left in trial Bu…" at bounding box center [475, 235] width 950 height 471
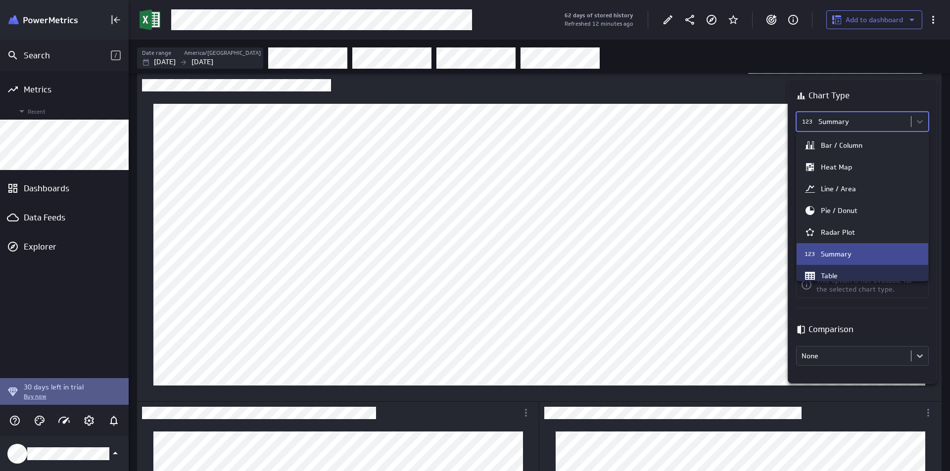
click at [832, 271] on div "Table" at bounding box center [862, 276] width 117 height 12
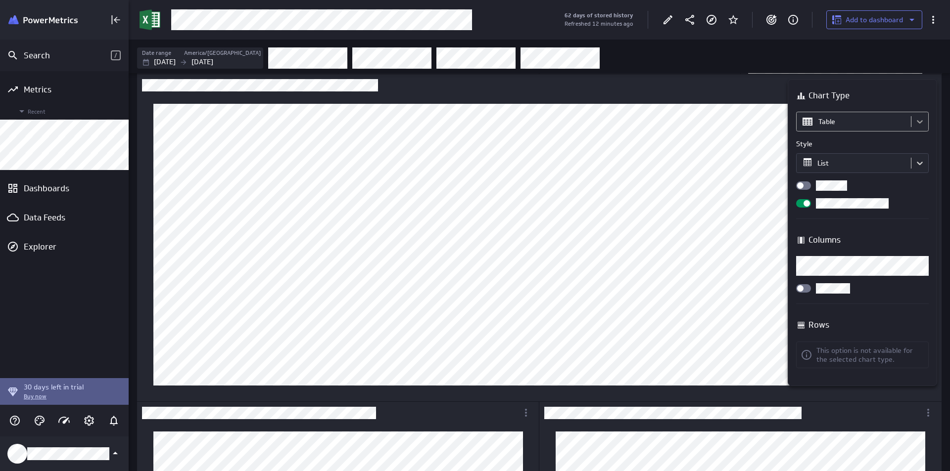
click at [923, 129] on body "Search / Metrics Recent Dashboards Data Feeds Explorer 30 days left in trial Bu…" at bounding box center [475, 235] width 950 height 471
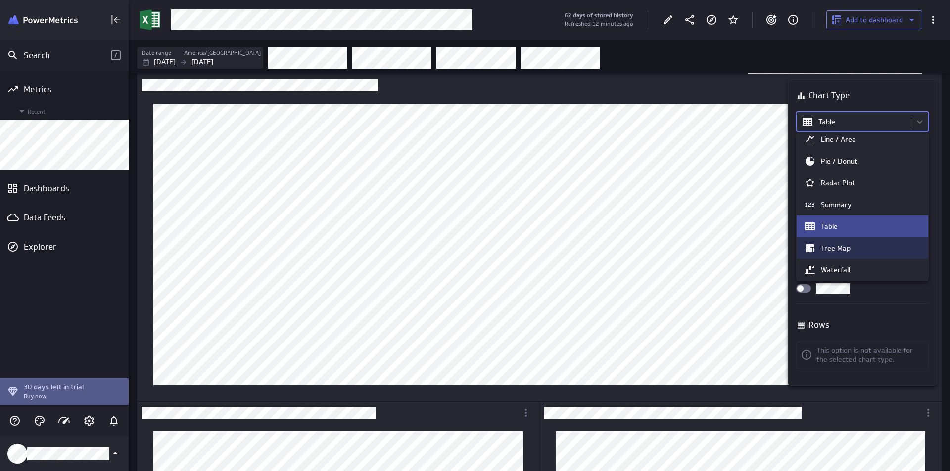
scroll to position [51, 0]
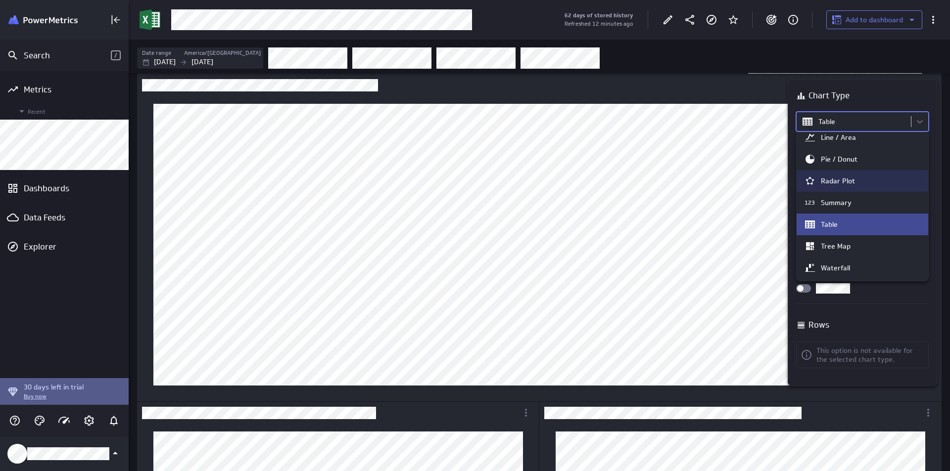
click at [836, 182] on div "Radar Plot" at bounding box center [838, 181] width 34 height 9
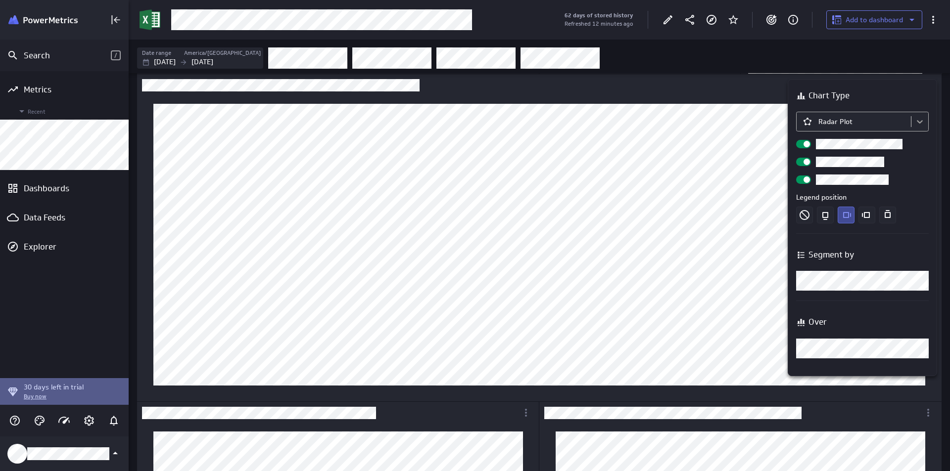
click at [913, 127] on body "Search / Metrics Recent Dashboards Data Feeds Explorer 30 days left in trial Bu…" at bounding box center [475, 235] width 950 height 471
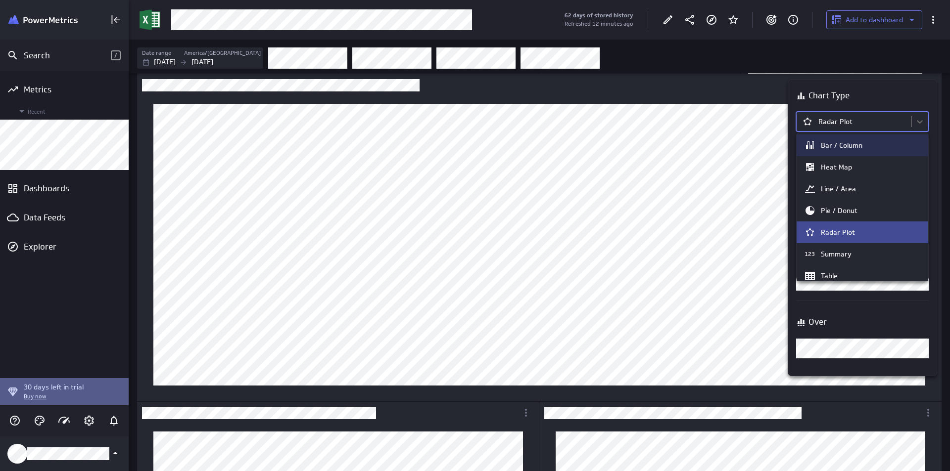
click at [863, 145] on div "Bar / Column" at bounding box center [862, 145] width 117 height 12
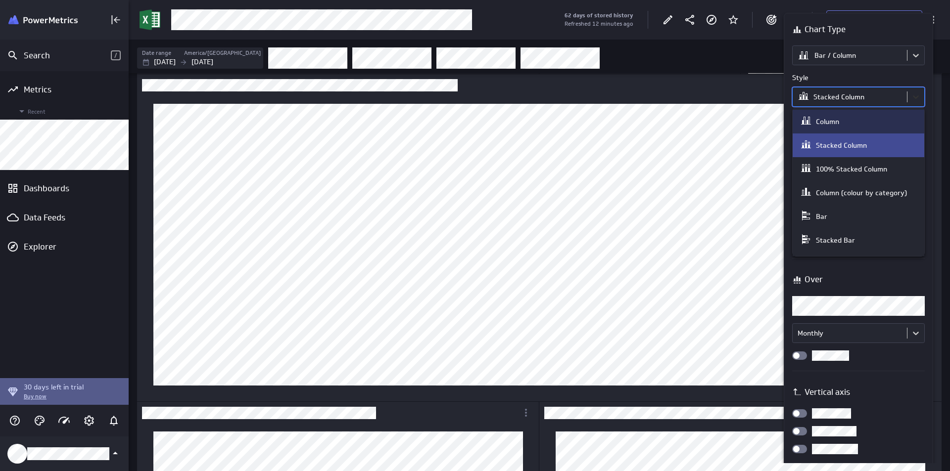
click at [918, 100] on body "Search / Metrics Recent Dashboards Data Feeds Explorer 30 days left in trial Bu…" at bounding box center [475, 235] width 950 height 471
click at [833, 118] on div "Column" at bounding box center [827, 121] width 23 height 9
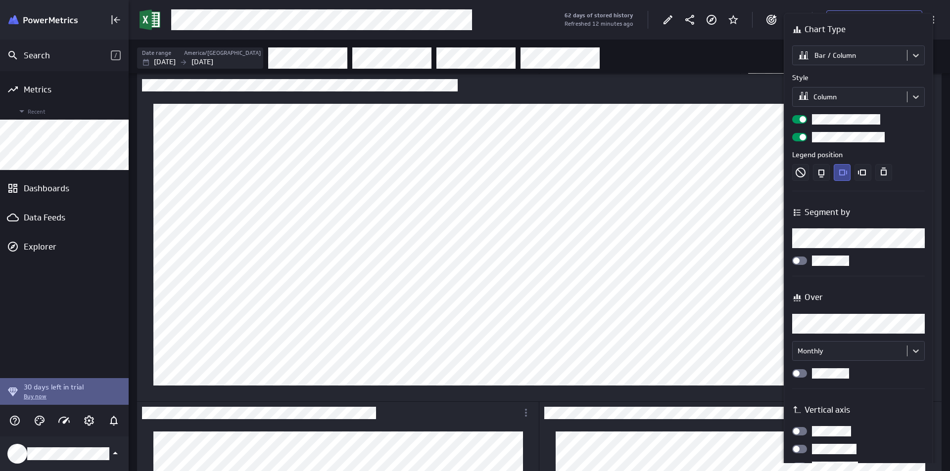
click at [798, 116] on div at bounding box center [799, 119] width 15 height 8
click at [0, 0] on input "checkbox" at bounding box center [0, 0] width 0 height 0
click at [808, 119] on label at bounding box center [858, 119] width 133 height 10
click at [0, 0] on input "checkbox" at bounding box center [0, 0] width 0 height 0
click at [766, 60] on div at bounding box center [475, 235] width 950 height 471
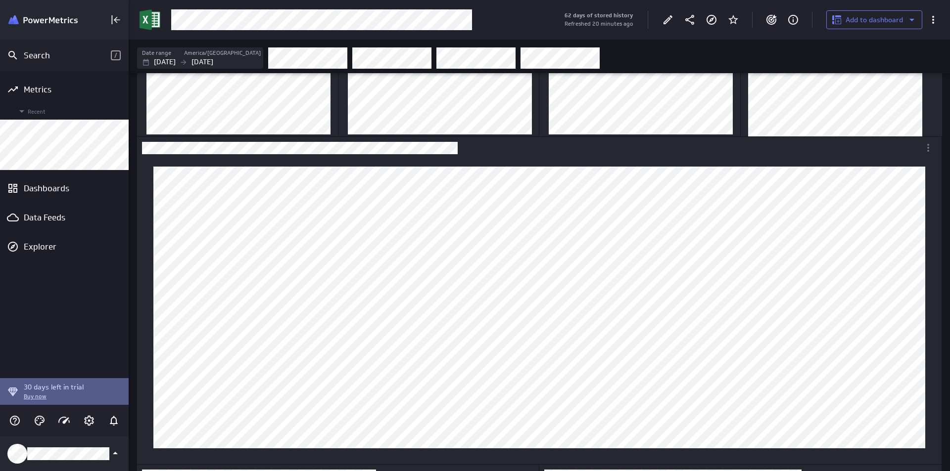
scroll to position [0, 0]
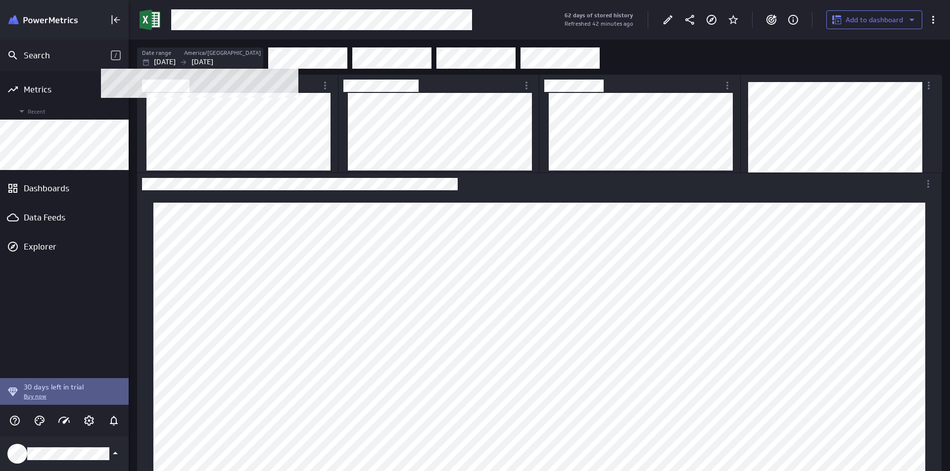
click at [213, 61] on p "Jul 31 2025" at bounding box center [202, 62] width 22 height 10
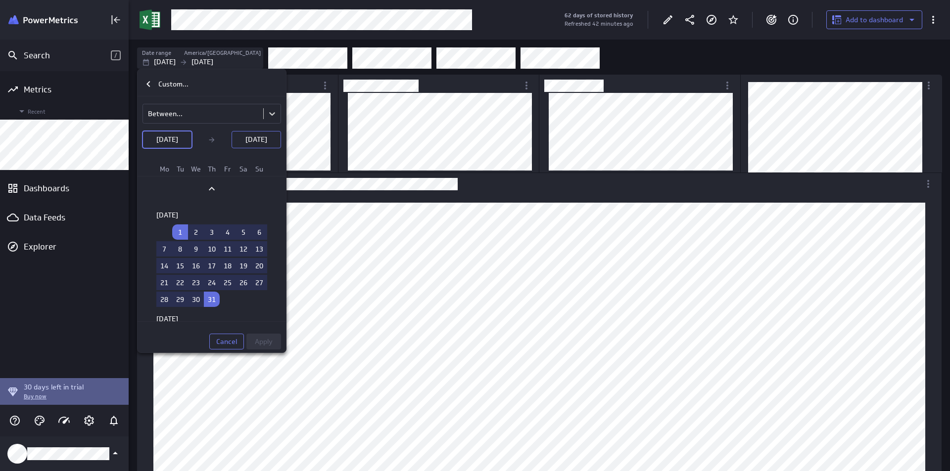
click at [256, 138] on p "Jul 31 2025" at bounding box center [256, 140] width 22 height 10
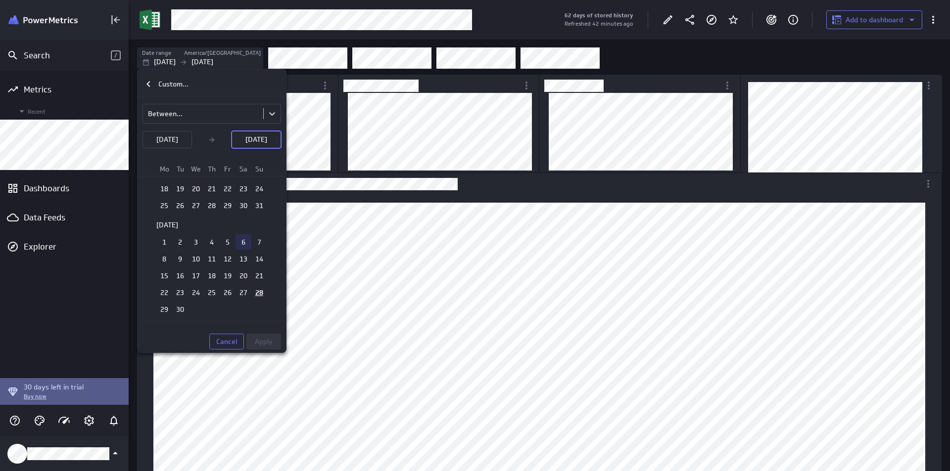
scroll to position [247, 0]
click at [179, 257] on td "30" at bounding box center [180, 259] width 16 height 15
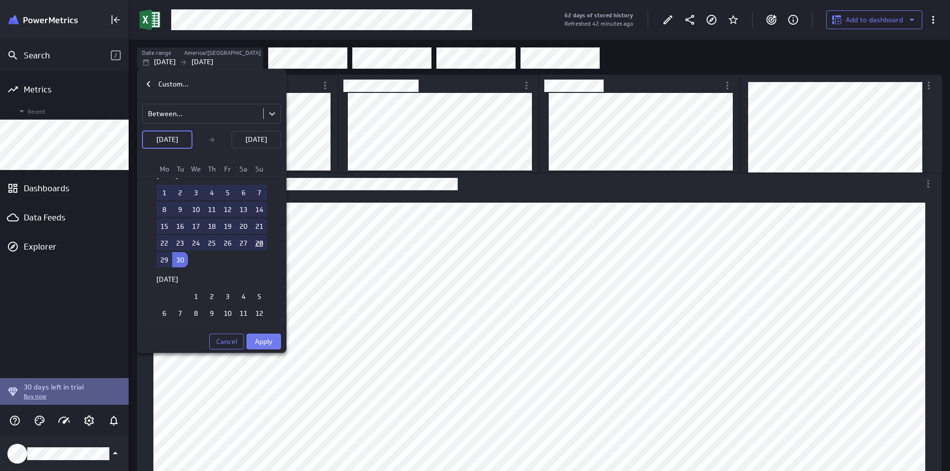
click at [262, 340] on span "Apply" at bounding box center [264, 341] width 18 height 9
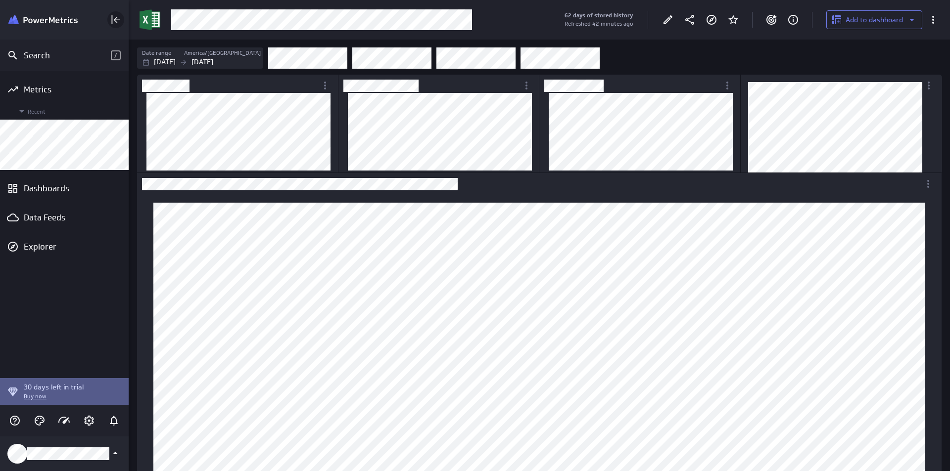
click at [115, 15] on icon "Collapse" at bounding box center [116, 20] width 12 height 12
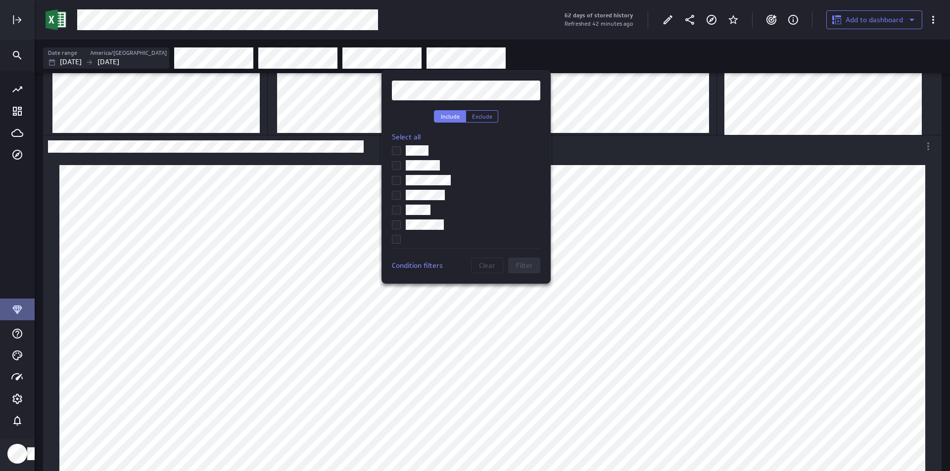
scroll to position [341, 0]
click at [0, 0] on input "checkbox" at bounding box center [0, 0] width 0 height 0
click at [536, 266] on button "Filter" at bounding box center [524, 266] width 32 height 16
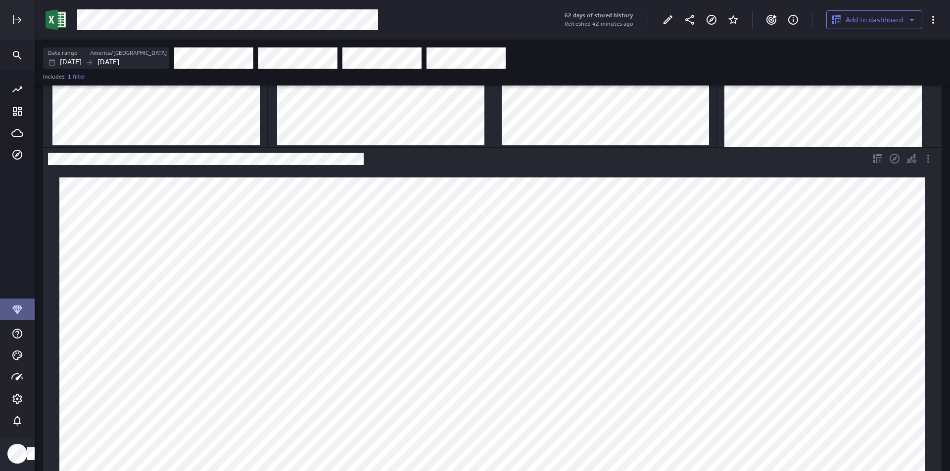
scroll to position [0, 0]
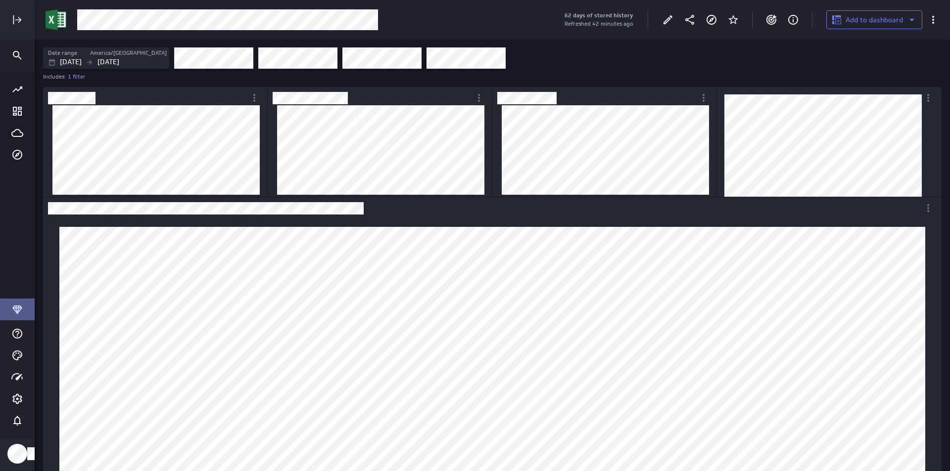
click at [523, 58] on div "Filters" at bounding box center [557, 58] width 767 height 22
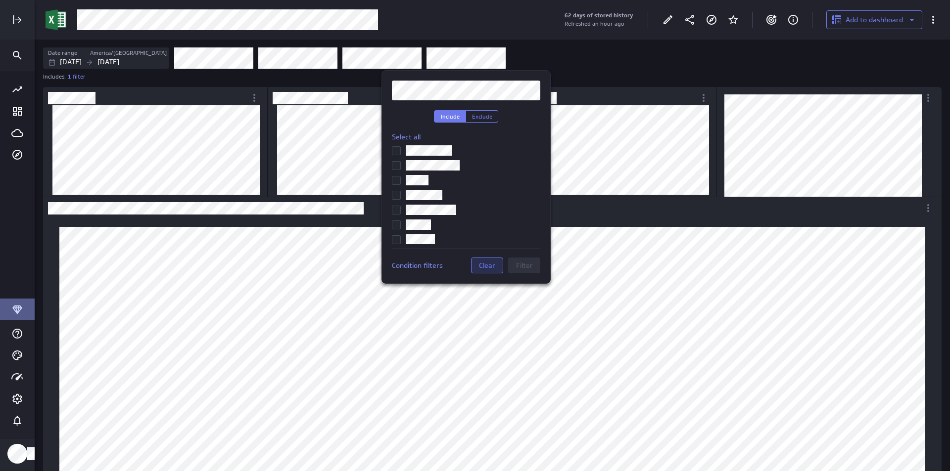
click at [487, 264] on span "Clear" at bounding box center [487, 265] width 16 height 9
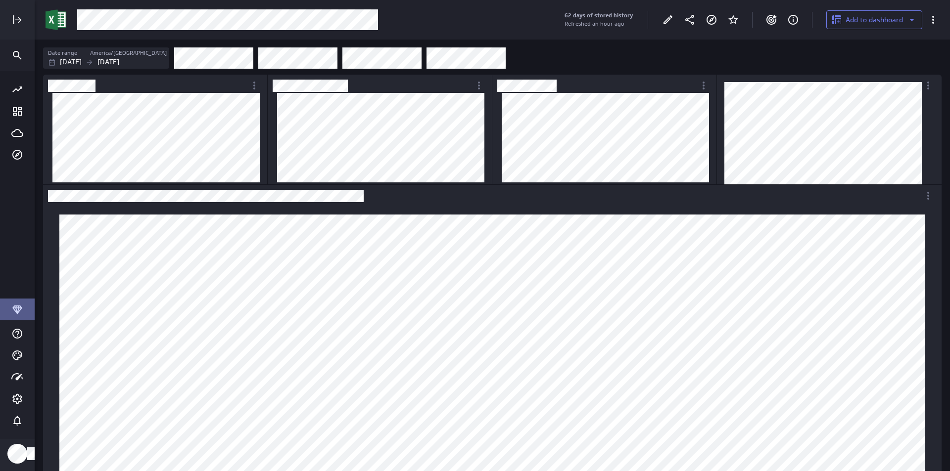
click at [515, 53] on div "Filters" at bounding box center [557, 58] width 767 height 22
click at [476, 87] on icon "More actions" at bounding box center [479, 86] width 12 height 12
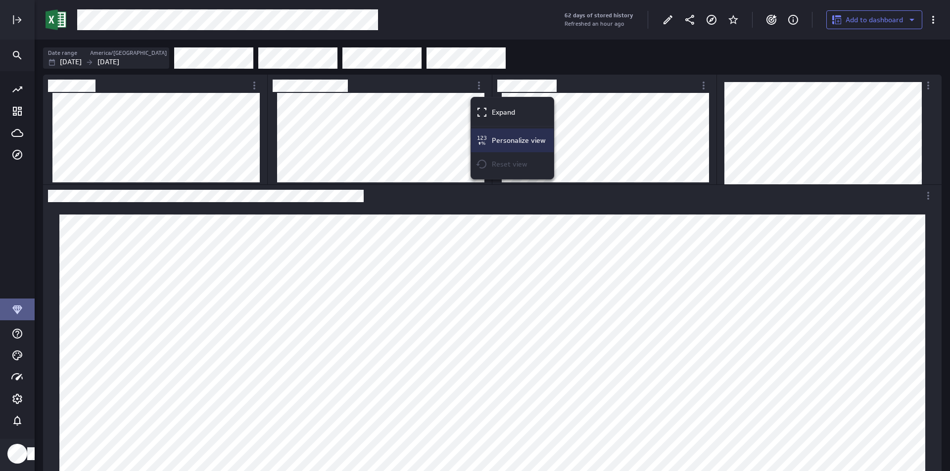
click at [534, 137] on p "Personalize view" at bounding box center [519, 141] width 54 height 10
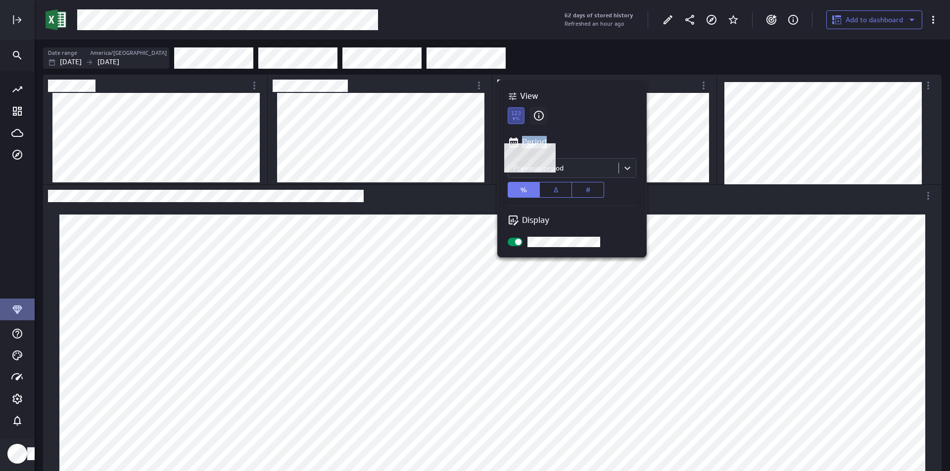
click at [534, 137] on p "Period" at bounding box center [534, 142] width 25 height 12
click at [563, 171] on body "62 days of stored history Refreshed an hour ago Add to dashboard Date range Ame…" at bounding box center [475, 235] width 950 height 471
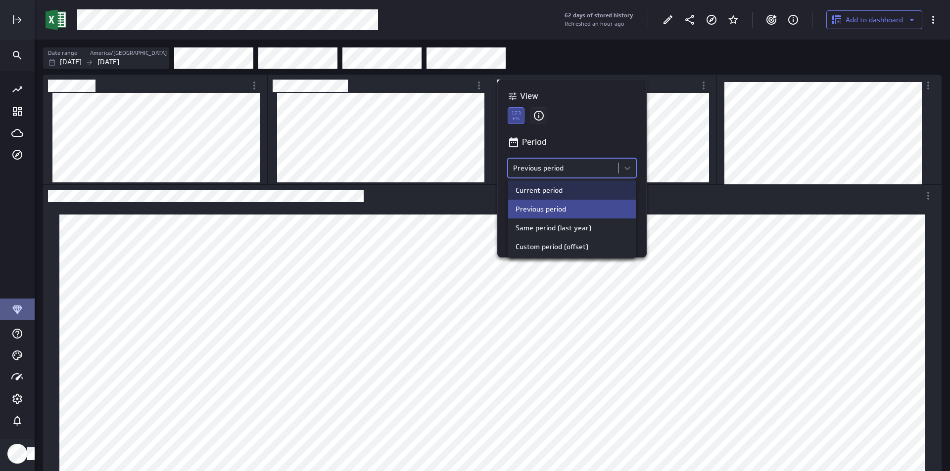
click at [550, 191] on div "Current period" at bounding box center [538, 190] width 47 height 9
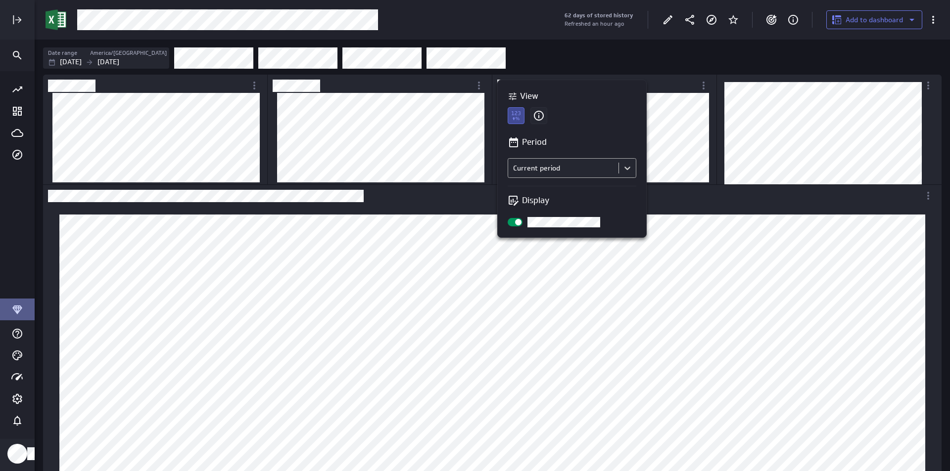
click at [525, 174] on body "62 days of stored history Refreshed an hour ago Add to dashboard Date range Ame…" at bounding box center [475, 235] width 950 height 471
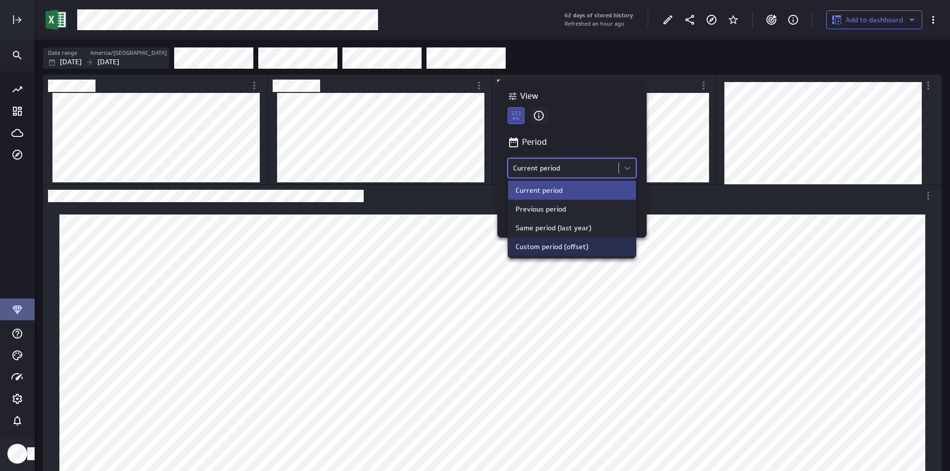
click at [533, 241] on div "Custom period (offset)" at bounding box center [572, 246] width 128 height 19
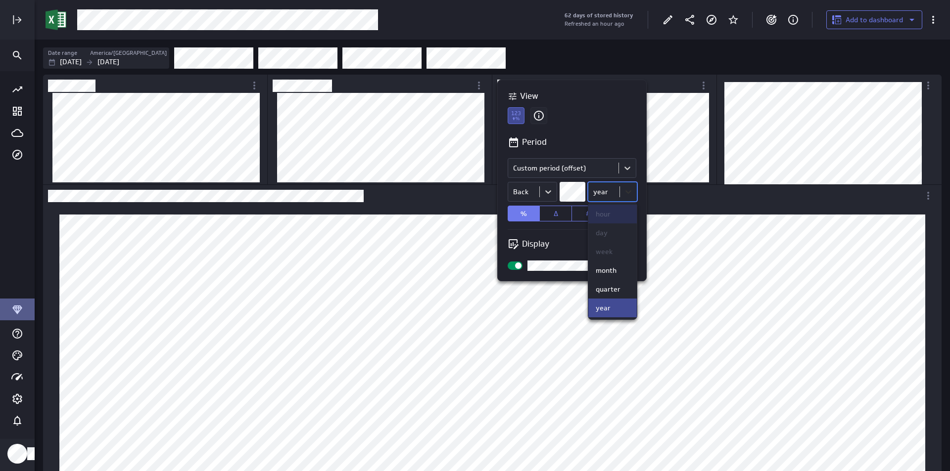
click at [625, 185] on body "62 days of stored history Refreshed an hour ago Add to dashboard Date range Ame…" at bounding box center [475, 235] width 950 height 471
click at [613, 272] on div "month" at bounding box center [606, 270] width 21 height 9
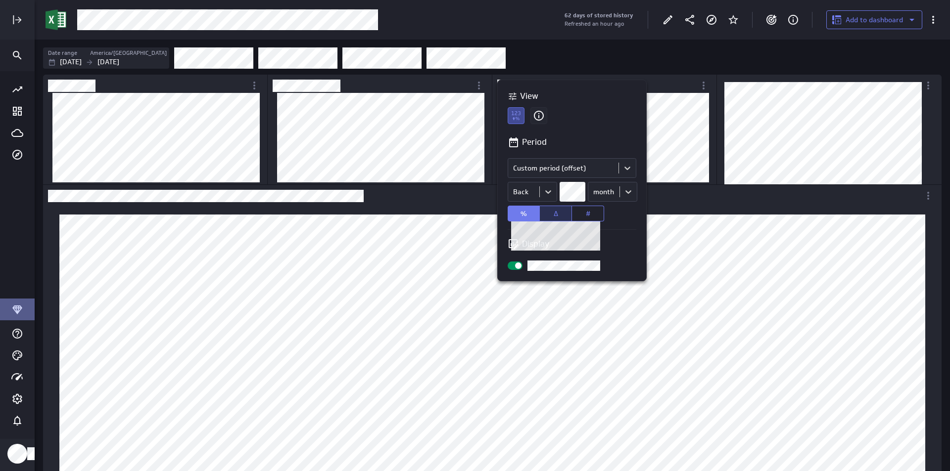
click at [560, 212] on button "Δ" at bounding box center [556, 214] width 32 height 16
click at [664, 100] on div at bounding box center [475, 235] width 950 height 471
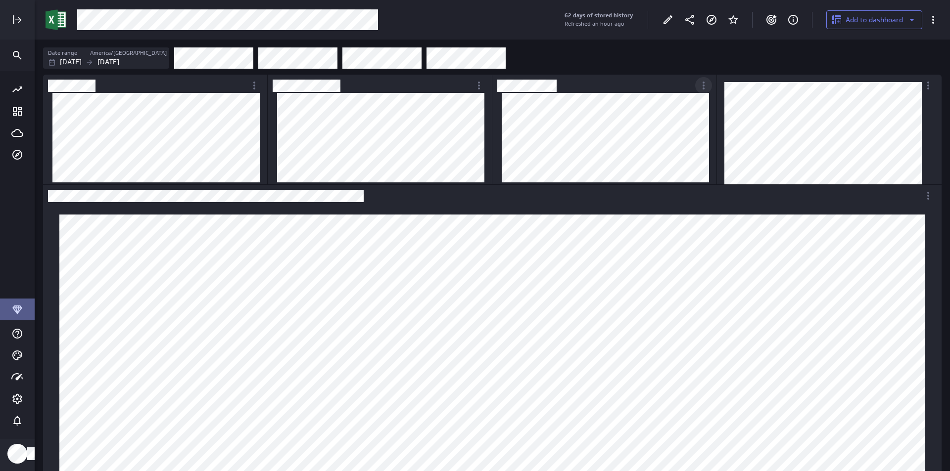
click at [704, 87] on icon "More actions" at bounding box center [703, 86] width 12 height 12
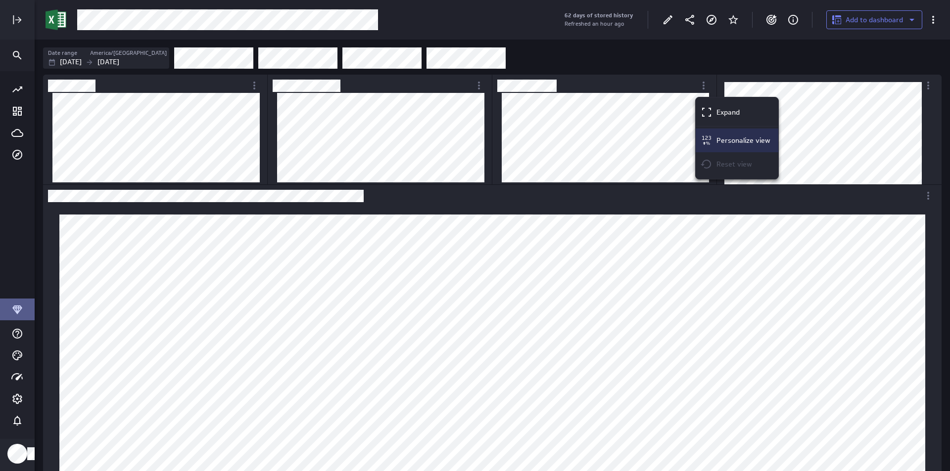
click at [711, 140] on icon "Personalize view" at bounding box center [706, 141] width 12 height 12
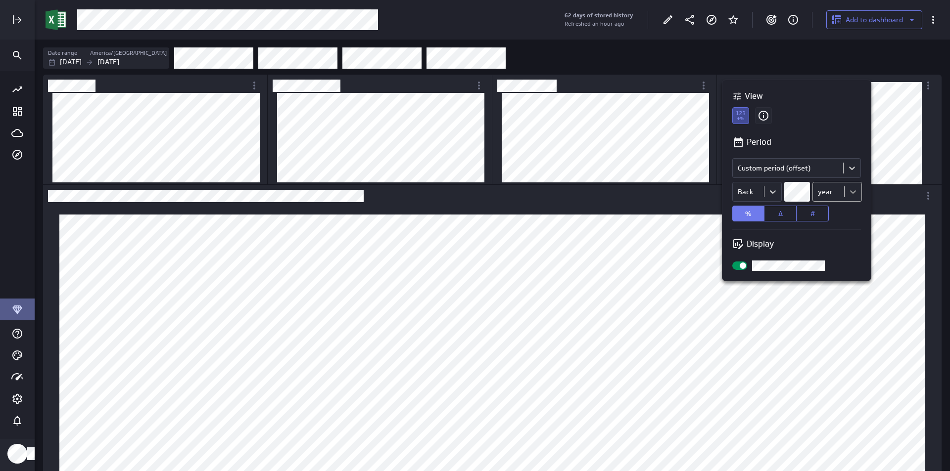
click at [848, 194] on body "62 days of stored history Refreshed an hour ago Add to dashboard Date range Ame…" at bounding box center [475, 235] width 950 height 471
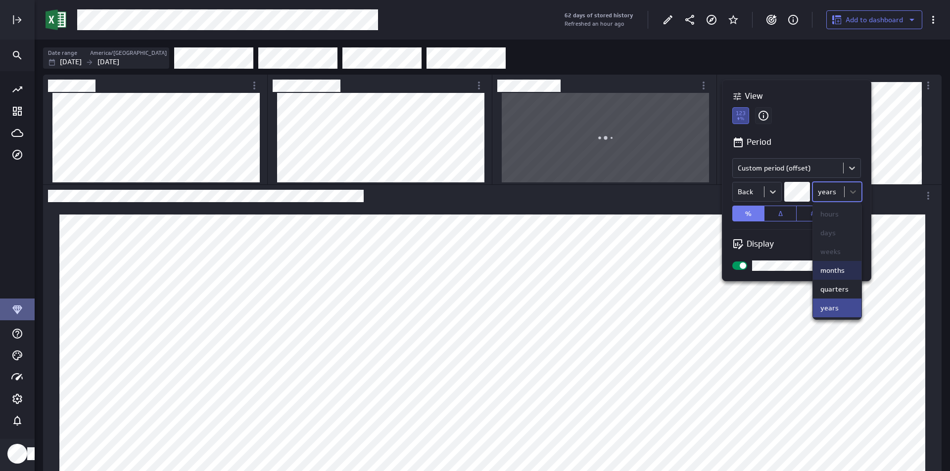
click at [843, 269] on div "months" at bounding box center [832, 270] width 24 height 9
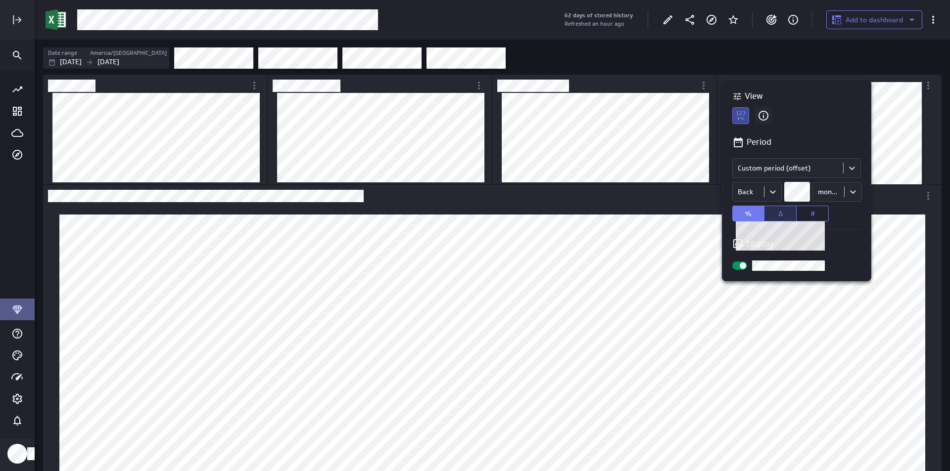
click at [769, 213] on button "Δ" at bounding box center [780, 214] width 32 height 16
drag, startPoint x: 811, startPoint y: 213, endPoint x: 820, endPoint y: 213, distance: 8.9
click at [811, 214] on span "#" at bounding box center [812, 213] width 4 height 9
click at [477, 89] on div at bounding box center [475, 235] width 950 height 471
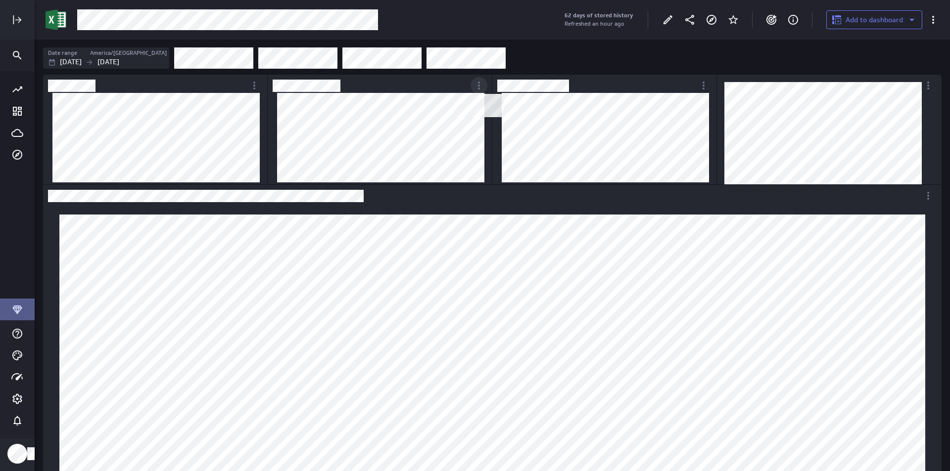
click at [477, 89] on icon "Switcher Widget" at bounding box center [479, 86] width 12 height 12
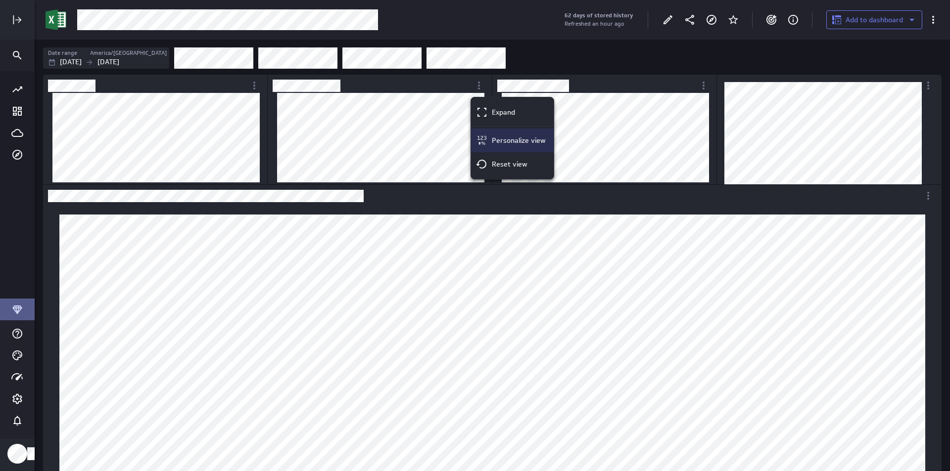
click at [492, 132] on div "Personalize view" at bounding box center [512, 141] width 83 height 24
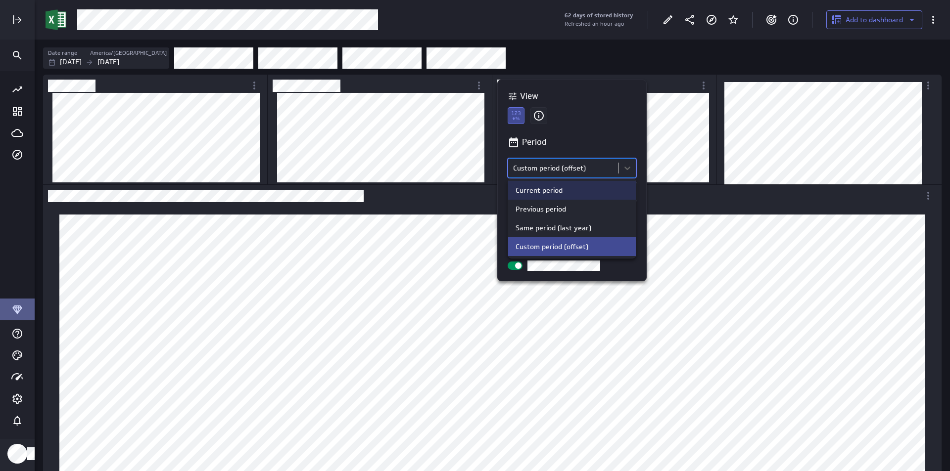
click at [553, 170] on body "62 days of stored history Refreshed an hour ago Add to dashboard Date range Ame…" at bounding box center [475, 235] width 950 height 471
click at [566, 209] on div "Previous period" at bounding box center [571, 209] width 113 height 9
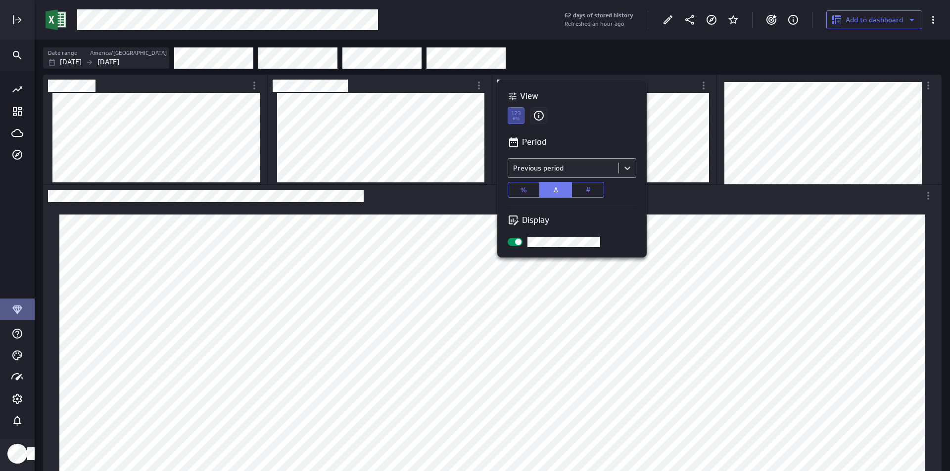
click at [562, 168] on body "62 days of stored history Refreshed an hour ago Add to dashboard Date range Ame…" at bounding box center [475, 235] width 950 height 471
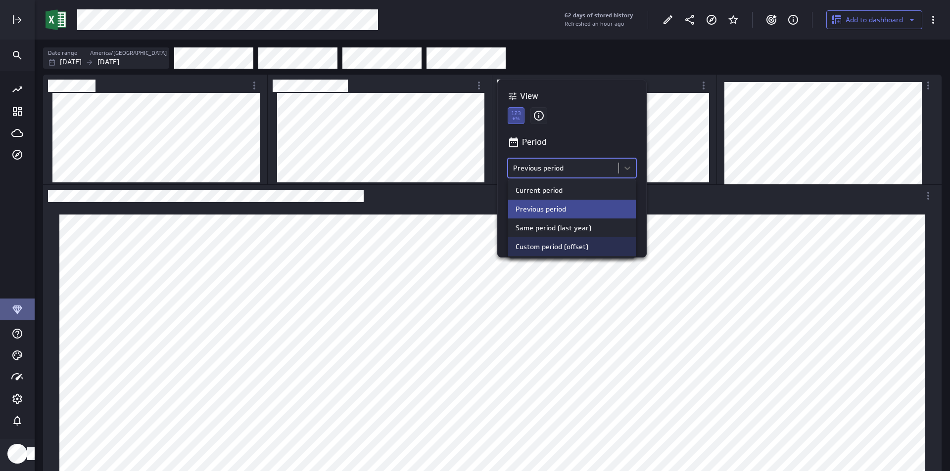
click at [569, 241] on div "Custom period (offset)" at bounding box center [572, 246] width 128 height 19
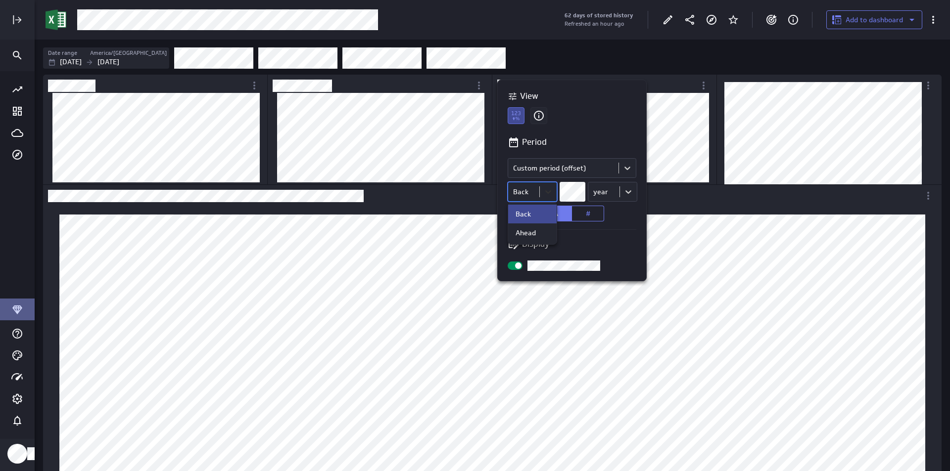
click at [546, 190] on body "62 days of stored history Refreshed an hour ago Add to dashboard Date range Ame…" at bounding box center [475, 235] width 950 height 471
click at [546, 190] on div at bounding box center [475, 235] width 950 height 471
click at [547, 189] on body "62 days of stored history Refreshed an hour ago Add to dashboard Date range Ame…" at bounding box center [475, 235] width 950 height 471
click at [536, 234] on div "Ahead" at bounding box center [532, 233] width 34 height 9
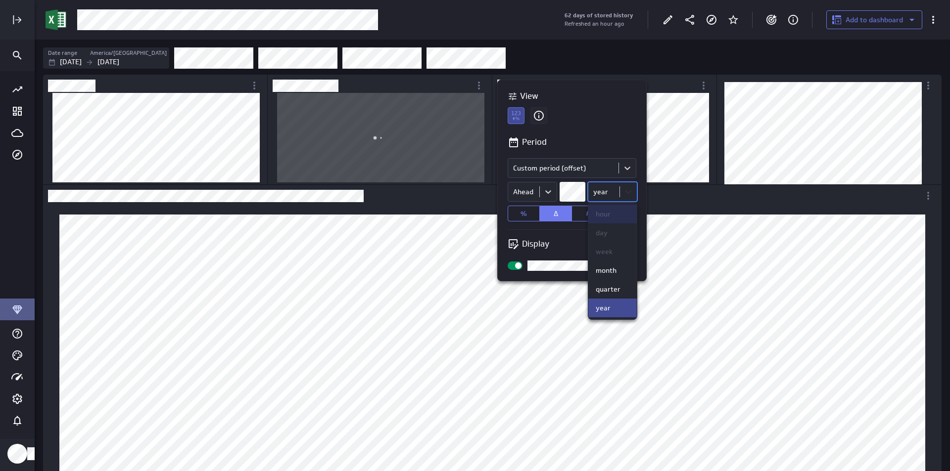
click at [628, 191] on body "62 days of stored history Refreshed an hour ago Add to dashboard Date range Ame…" at bounding box center [475, 235] width 950 height 471
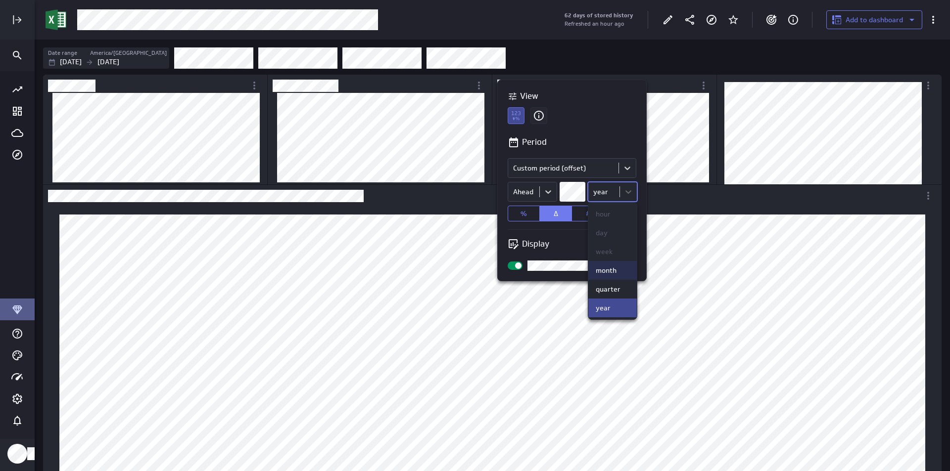
click at [613, 266] on div "month" at bounding box center [612, 270] width 48 height 19
click at [632, 193] on body "62 days of stored history Refreshed an hour ago Add to dashboard Date range Ame…" at bounding box center [475, 235] width 950 height 471
click at [632, 193] on div at bounding box center [475, 235] width 950 height 471
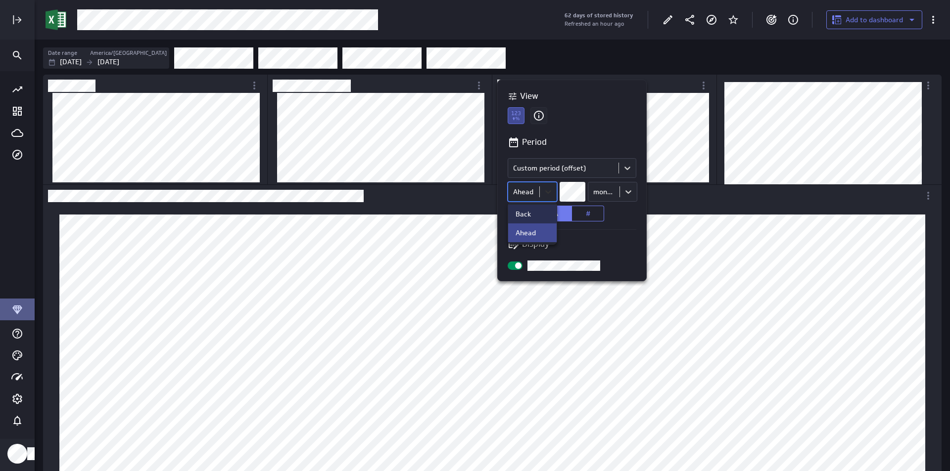
click at [551, 191] on body "62 days of stored history Refreshed an hour ago Add to dashboard Date range Ame…" at bounding box center [475, 235] width 950 height 471
click at [538, 213] on div "Back" at bounding box center [532, 214] width 34 height 9
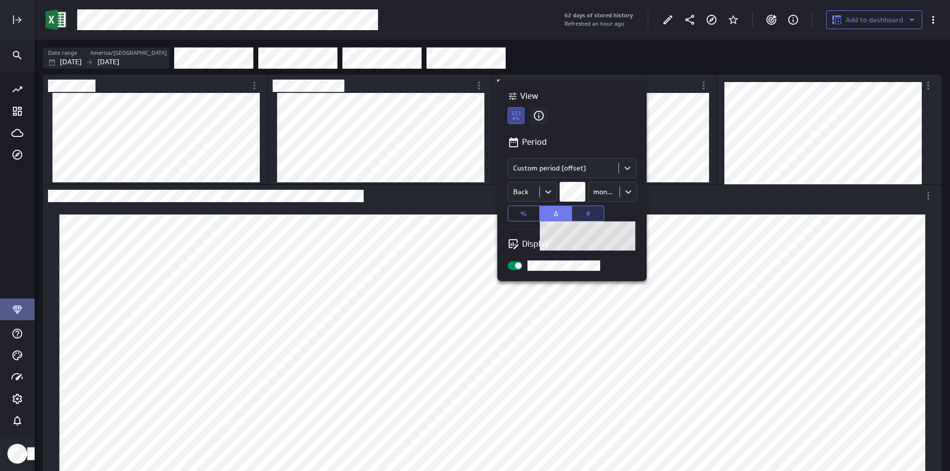
click at [587, 216] on span "#" at bounding box center [588, 213] width 4 height 9
click at [602, 234] on div "Period Comparison Custom period (offset) Back months % Δ # Display" at bounding box center [572, 203] width 148 height 154
click at [630, 263] on label at bounding box center [572, 266] width 129 height 10
click at [0, 0] on input "checkbox" at bounding box center [0, 0] width 0 height 0
click at [437, 162] on div at bounding box center [475, 235] width 950 height 471
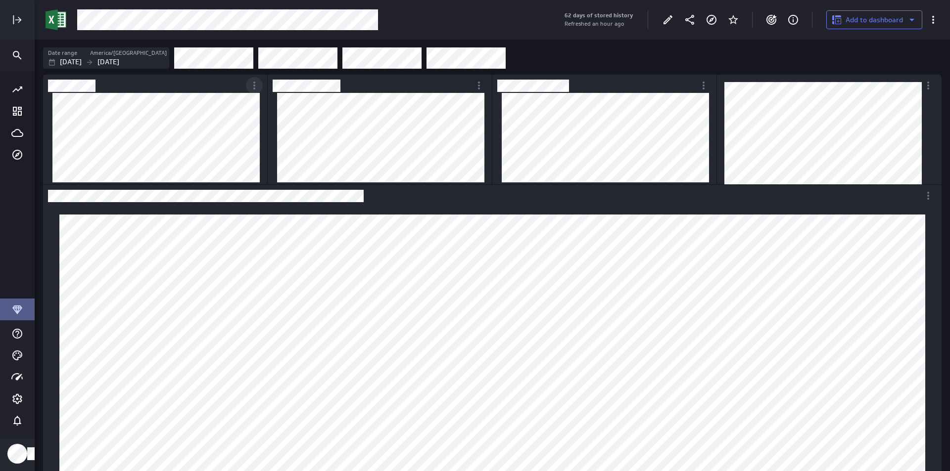
click at [255, 92] on div "More actions" at bounding box center [254, 85] width 17 height 17
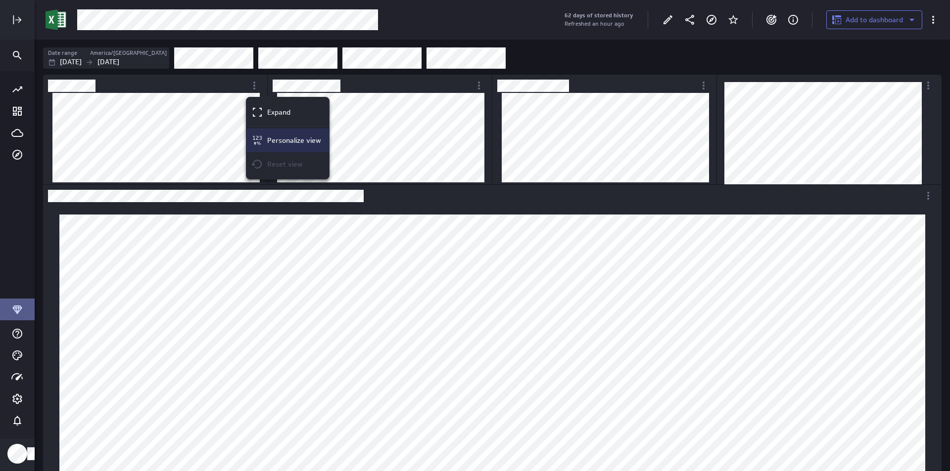
click at [273, 139] on p "Personalize view" at bounding box center [294, 141] width 54 height 10
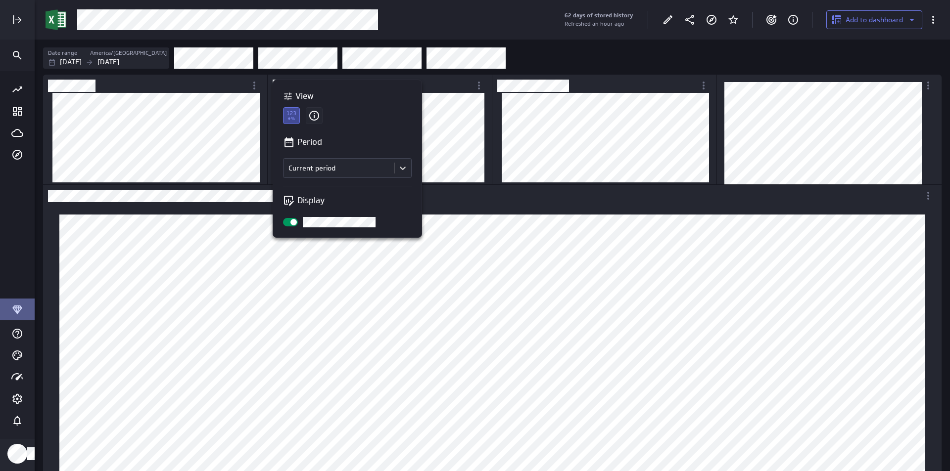
click at [0, 0] on input "checkbox" at bounding box center [0, 0] width 0 height 0
drag, startPoint x: 241, startPoint y: 154, endPoint x: 286, endPoint y: 193, distance: 59.6
click at [286, 193] on div "View Period Comparison Current period Display" at bounding box center [475, 235] width 950 height 471
click at [303, 194] on p "Display" at bounding box center [310, 200] width 27 height 12
click at [232, 148] on div at bounding box center [475, 235] width 950 height 471
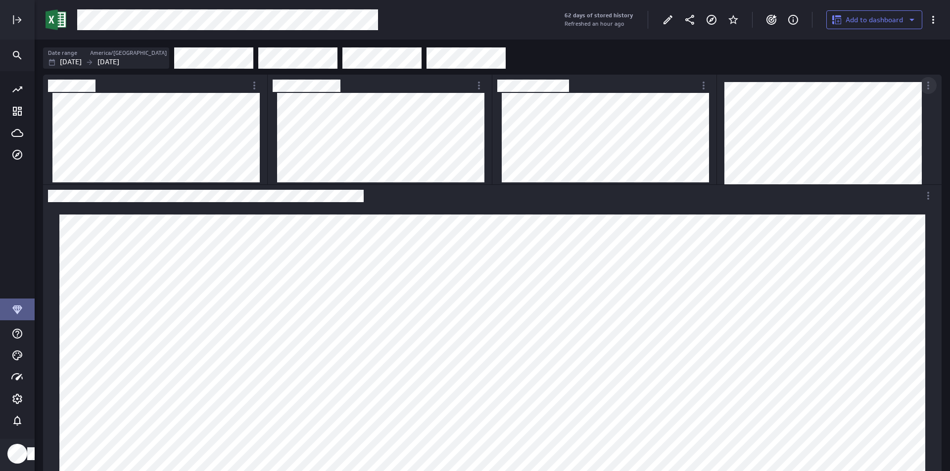
click at [931, 81] on icon "More actions" at bounding box center [928, 86] width 12 height 12
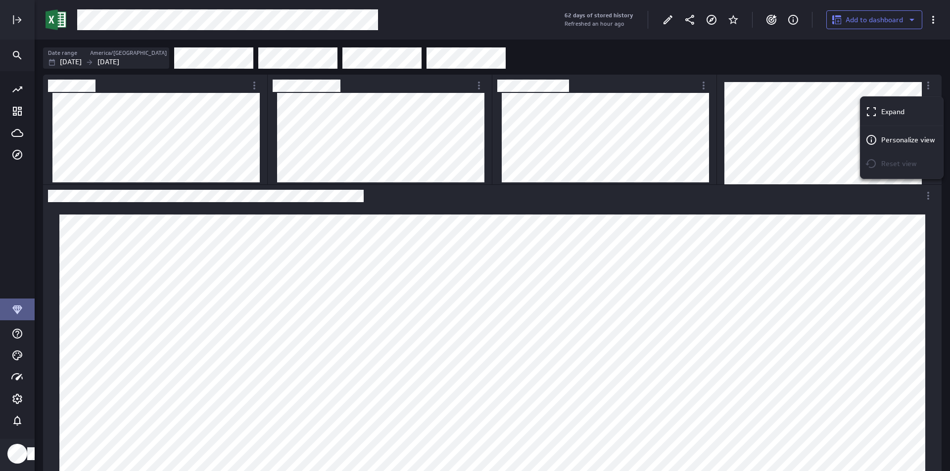
click at [930, 57] on div at bounding box center [475, 235] width 950 height 471
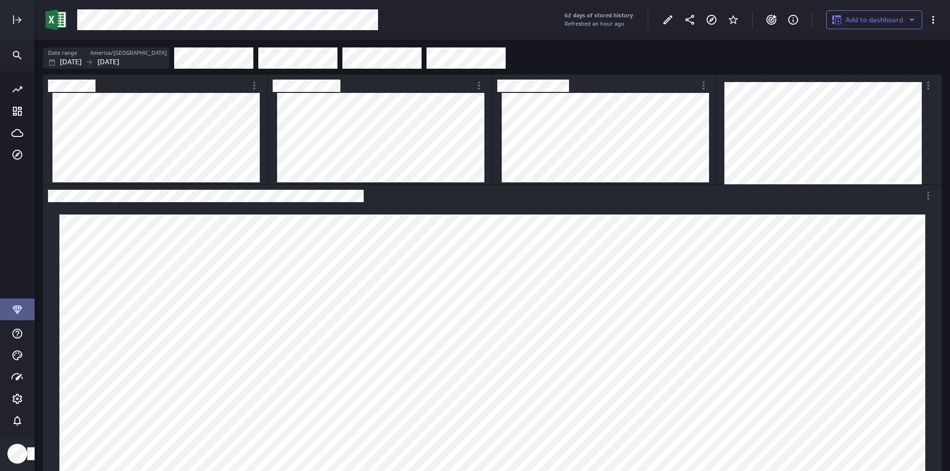
click at [652, 68] on div "Filters" at bounding box center [557, 58] width 767 height 22
click at [651, 53] on div "Filters" at bounding box center [557, 58] width 767 height 22
click at [931, 85] on icon "More actions" at bounding box center [928, 86] width 12 height 12
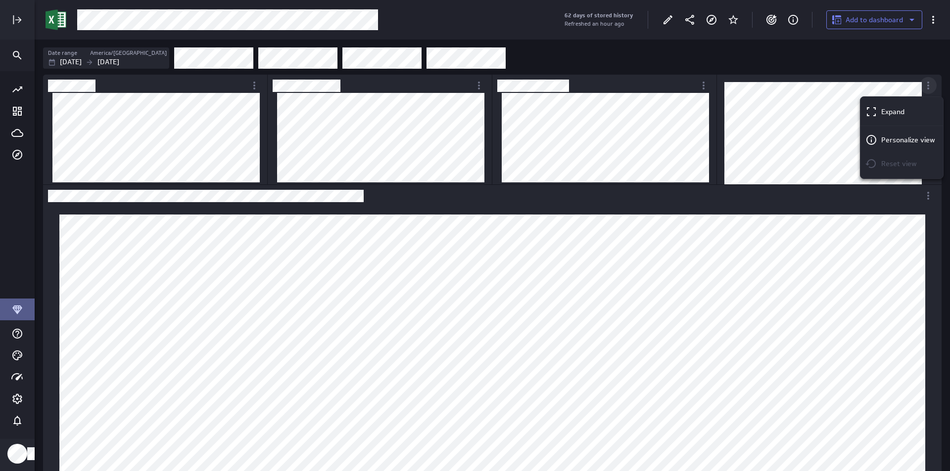
click at [931, 85] on div at bounding box center [475, 235] width 950 height 471
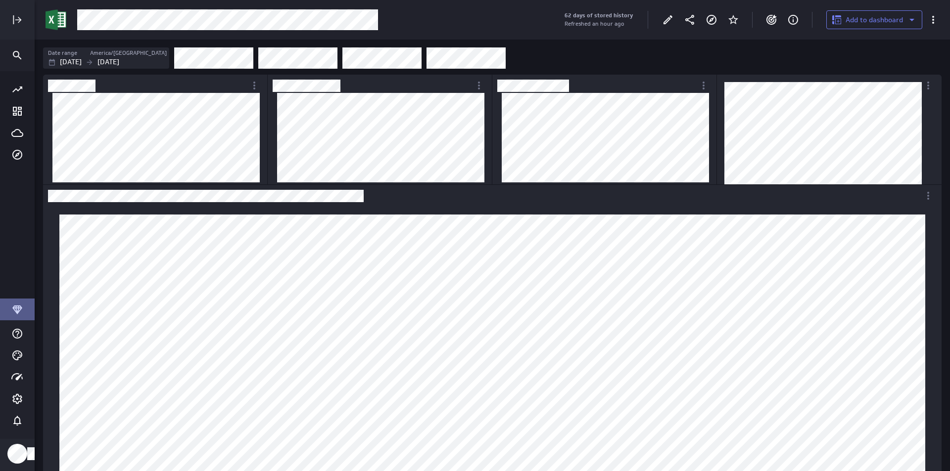
click at [741, 59] on div "Filters" at bounding box center [557, 58] width 767 height 22
click at [585, 49] on div "Date range America/Toronto Jul 01 2025 Sep 30 2025" at bounding box center [492, 57] width 915 height 34
click at [666, 22] on icon "Edit" at bounding box center [667, 19] width 9 height 9
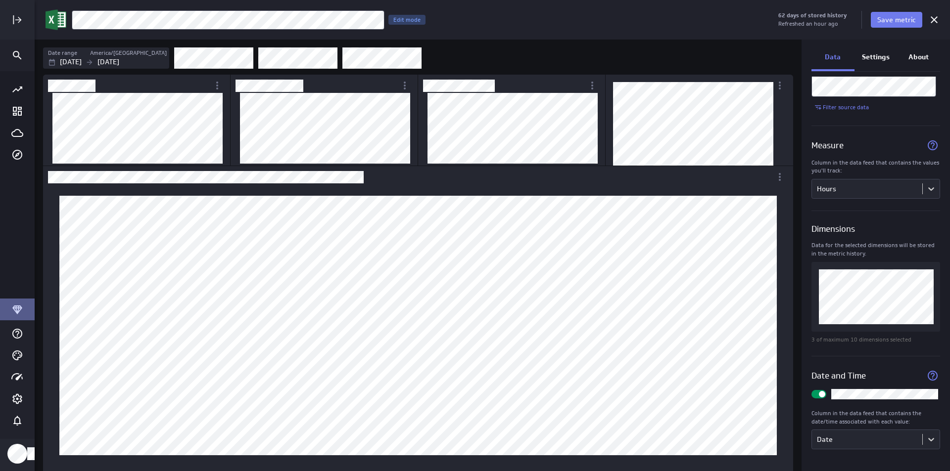
scroll to position [15, 0]
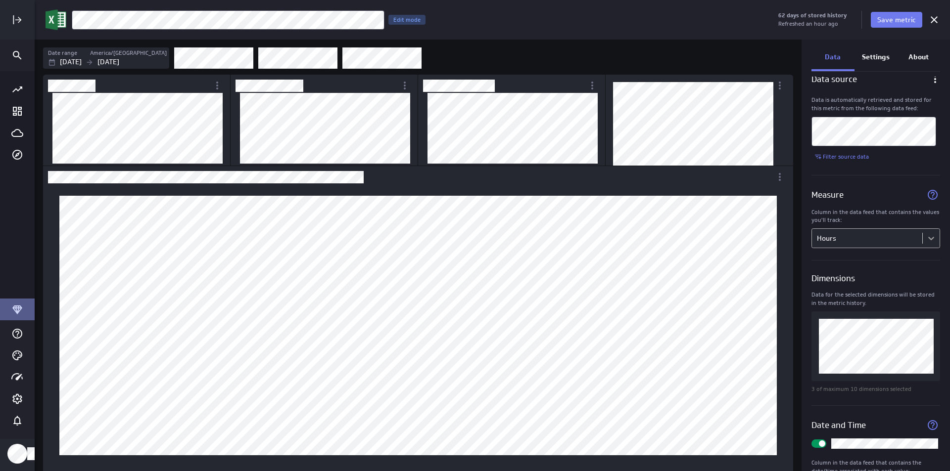
click at [922, 238] on body "62 days of stored history Refreshed an hour ago Save metric FONTERRA UTILISATIO…" at bounding box center [475, 235] width 950 height 471
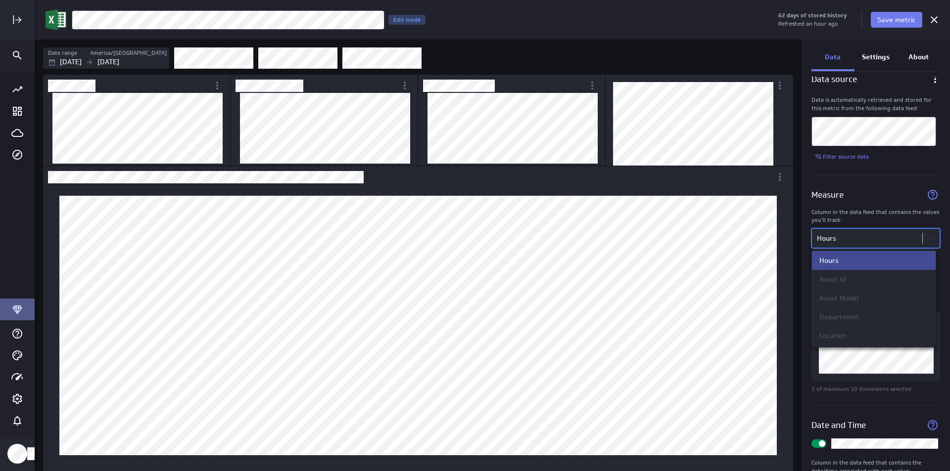
click at [922, 238] on div at bounding box center [475, 235] width 950 height 471
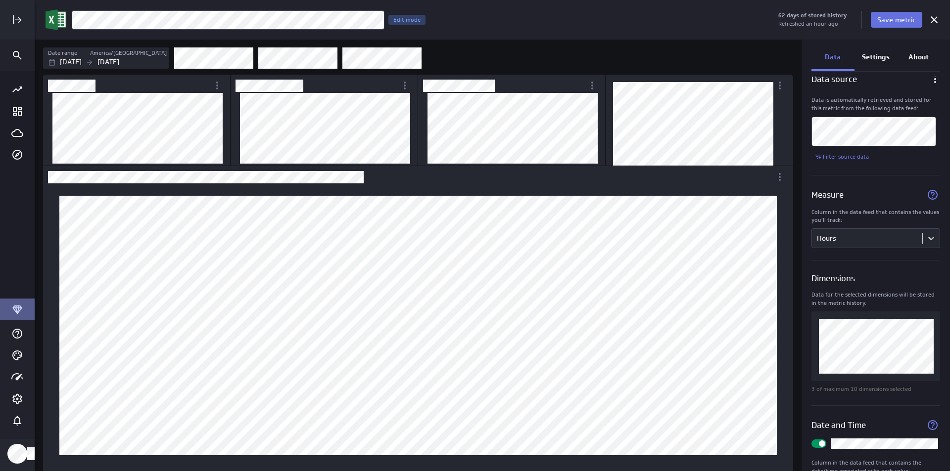
click at [897, 21] on span "Save metric" at bounding box center [896, 19] width 39 height 9
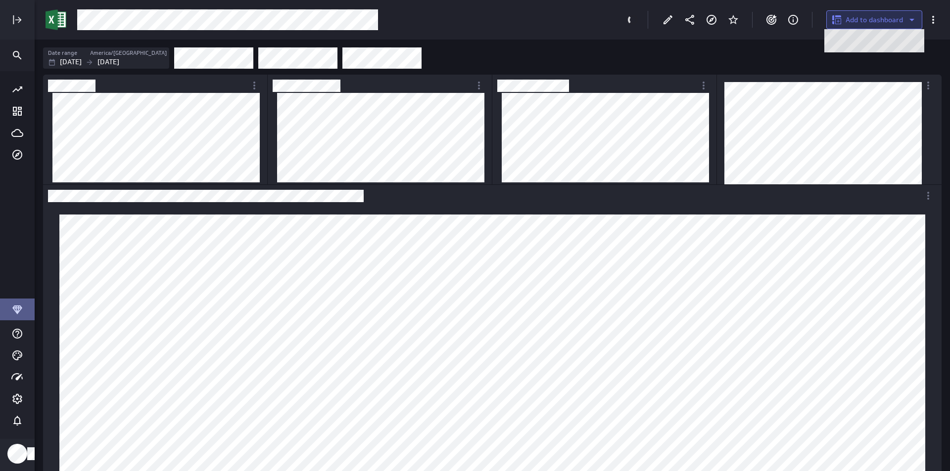
scroll to position [889, 914]
click at [931, 18] on icon "More actions" at bounding box center [933, 20] width 12 height 12
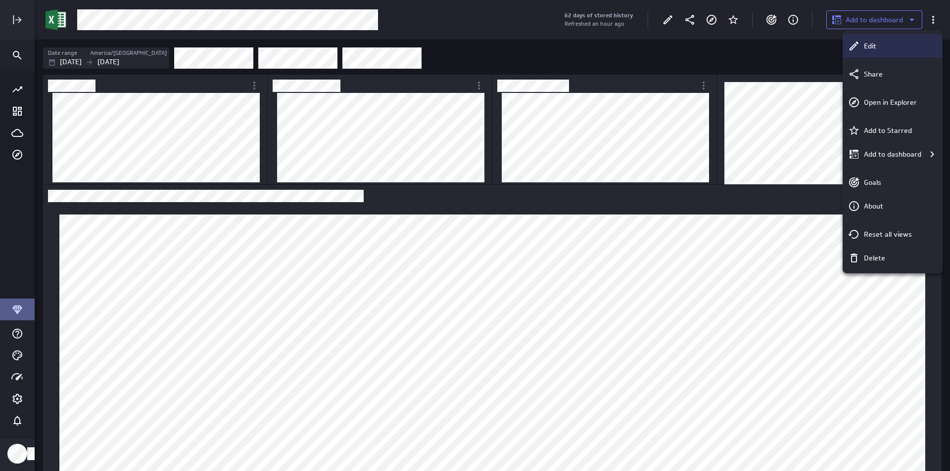
click at [904, 47] on div "Edit" at bounding box center [897, 46] width 74 height 10
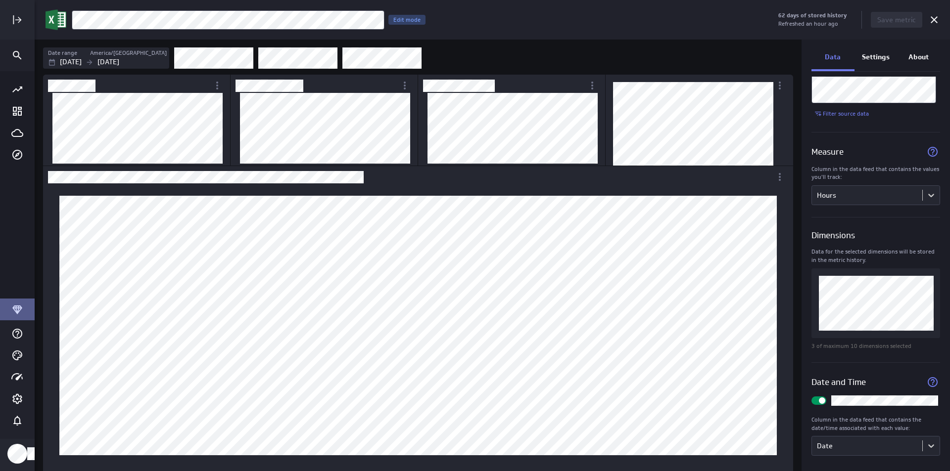
scroll to position [65, 0]
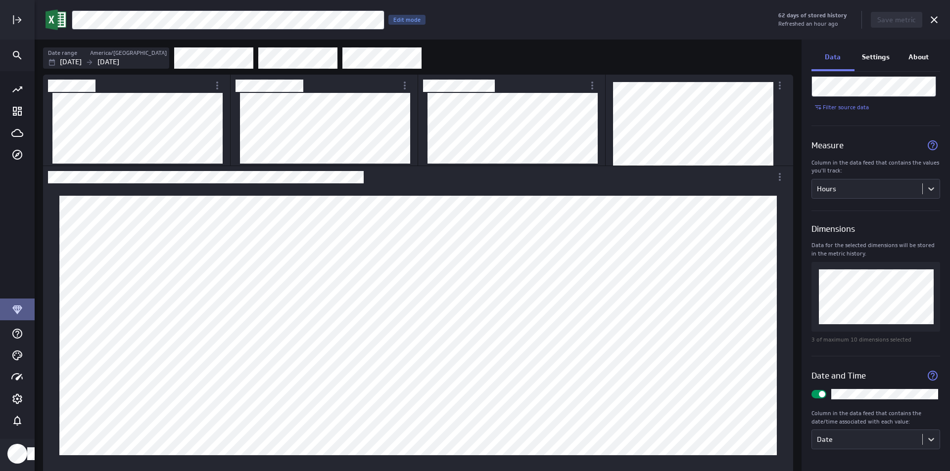
click at [865, 341] on p "3 of maximum 10 dimensions selected" at bounding box center [875, 340] width 129 height 8
click at [858, 253] on p "Data for the selected dimensions will be stored in the metric history." at bounding box center [875, 249] width 129 height 17
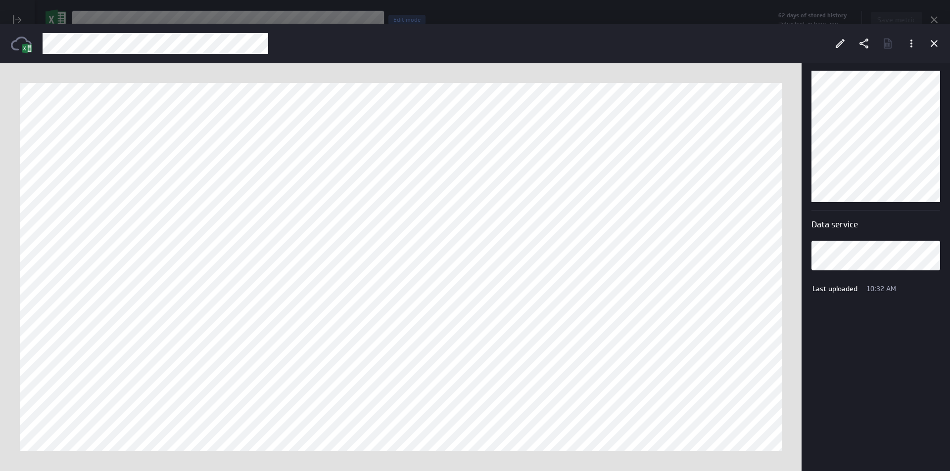
scroll to position [0, 0]
click at [930, 47] on icon "Cancel" at bounding box center [934, 44] width 12 height 12
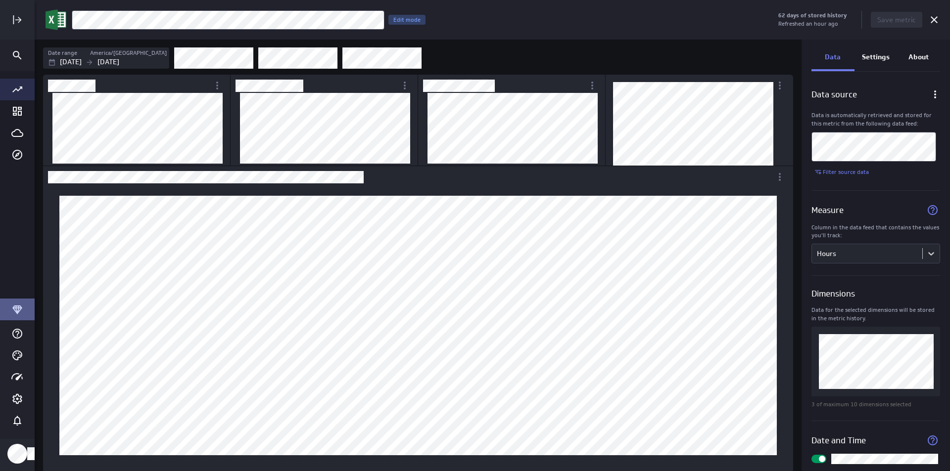
click at [11, 89] on div "Go to all metrics page." at bounding box center [17, 90] width 35 height 22
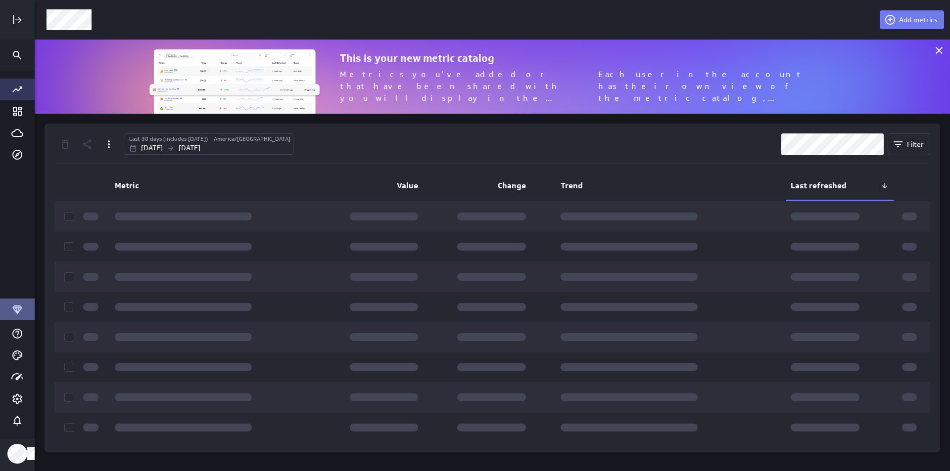
scroll to position [90, 930]
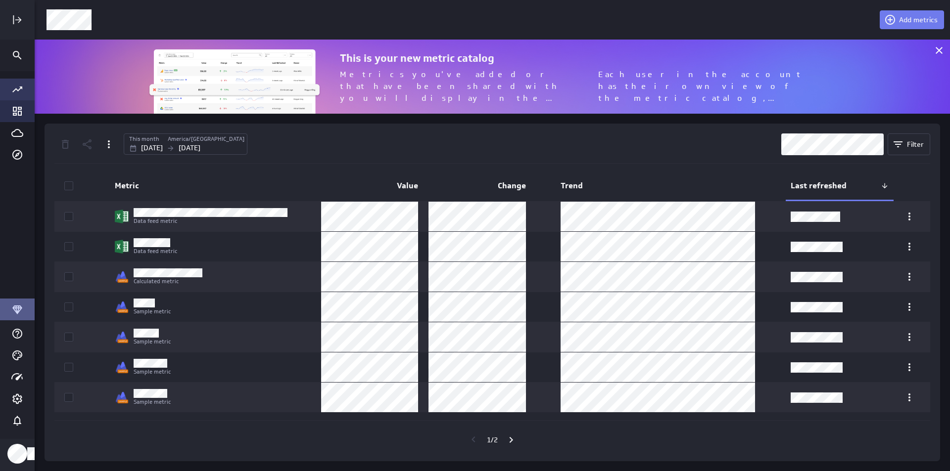
click at [17, 110] on icon "Go to Dashboard Library" at bounding box center [17, 111] width 12 height 12
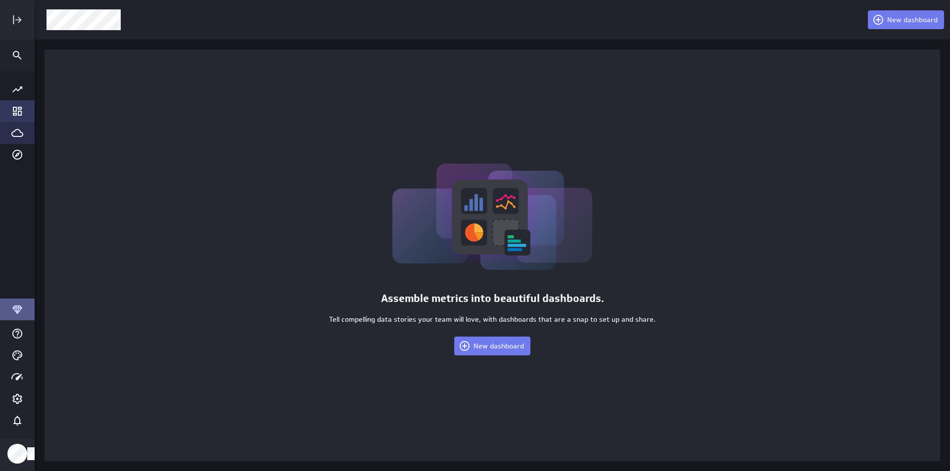
click at [17, 132] on icon "Go to Data Feed library" at bounding box center [17, 133] width 12 height 12
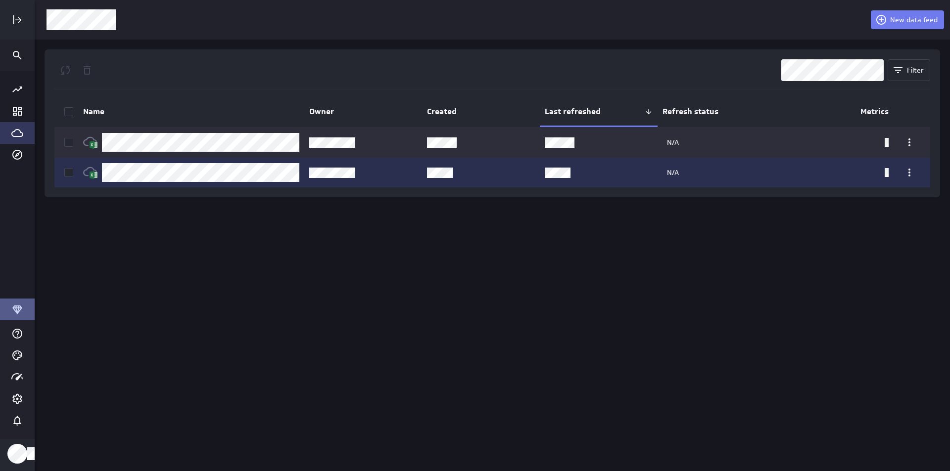
click at [66, 173] on icon at bounding box center [69, 173] width 8 height 8
click at [0, 0] on input "checkbox" at bounding box center [0, 0] width 0 height 0
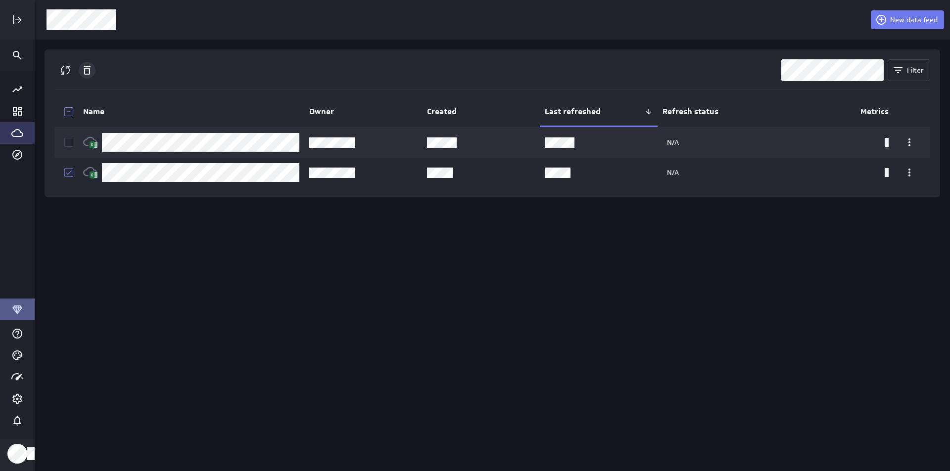
click at [92, 72] on icon "Delete" at bounding box center [87, 70] width 12 height 12
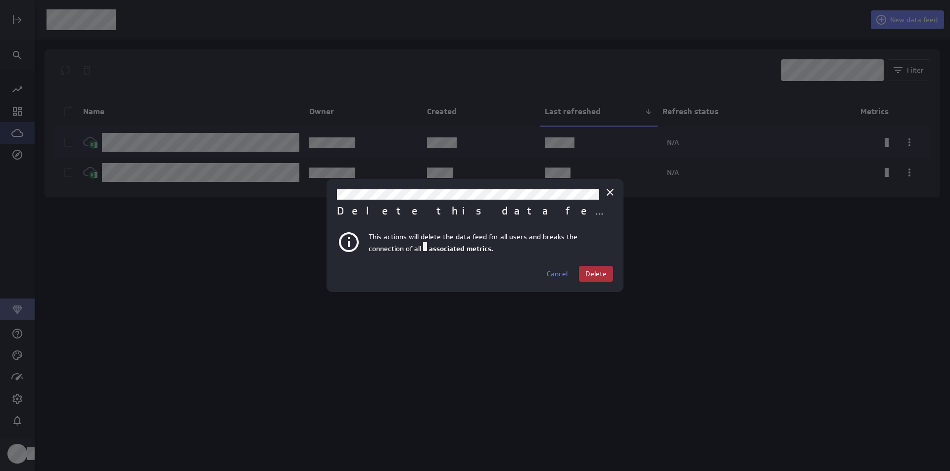
click at [589, 272] on span "Delete" at bounding box center [595, 274] width 21 height 9
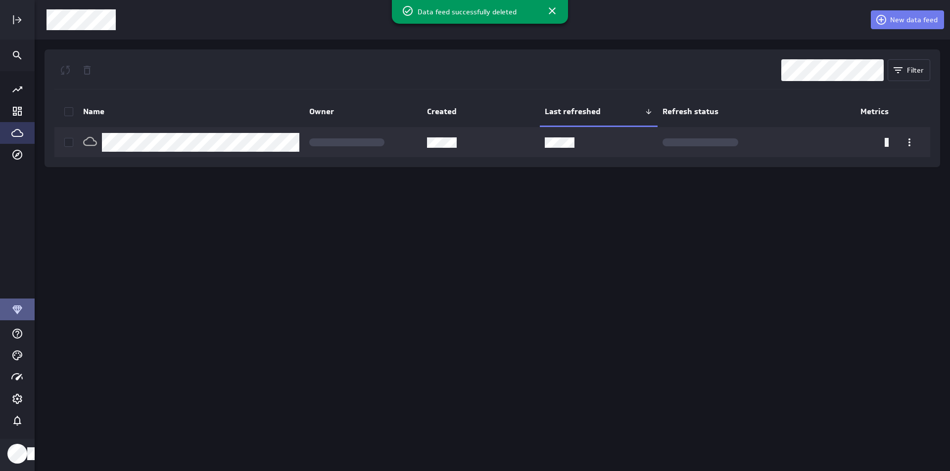
click at [186, 260] on div "New data feed Filter Name Owner Created Last refreshed Refresh status Metrics" at bounding box center [492, 235] width 915 height 471
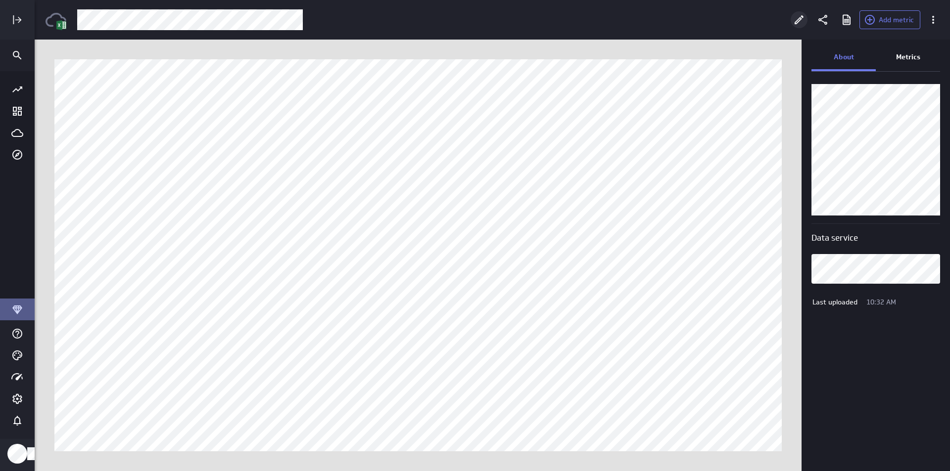
click at [795, 23] on icon "Edit" at bounding box center [798, 19] width 9 height 9
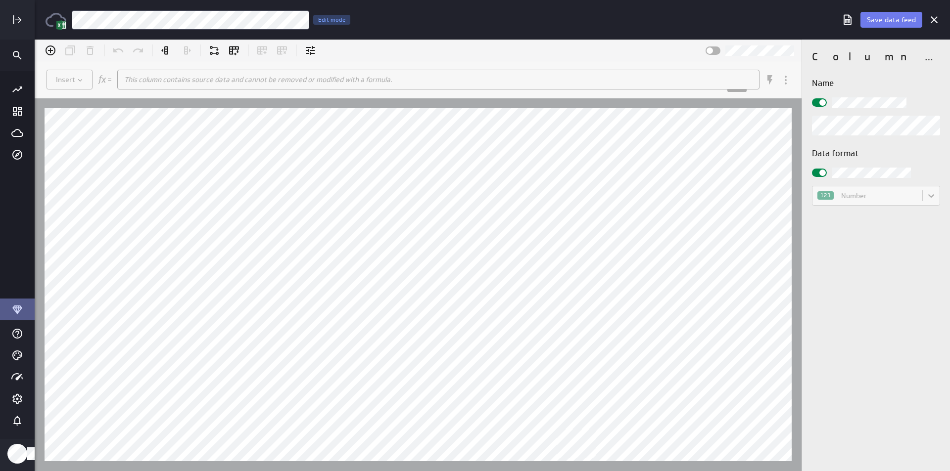
scroll to position [487, 930]
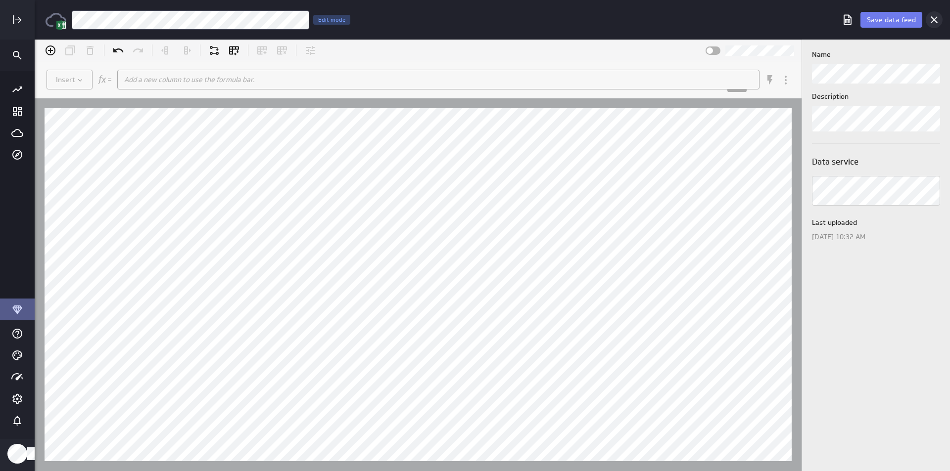
click at [933, 23] on icon "Cancel" at bounding box center [934, 20] width 12 height 12
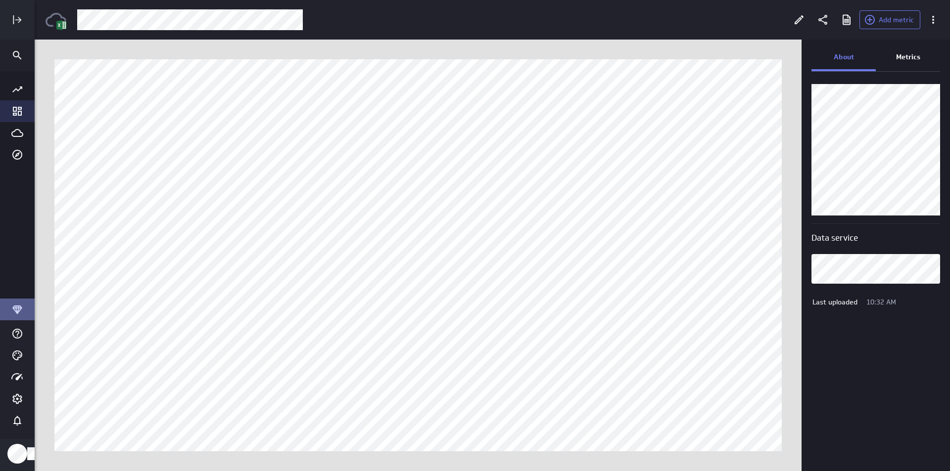
click at [16, 107] on icon "Go to Dashboard Library" at bounding box center [17, 111] width 9 height 9
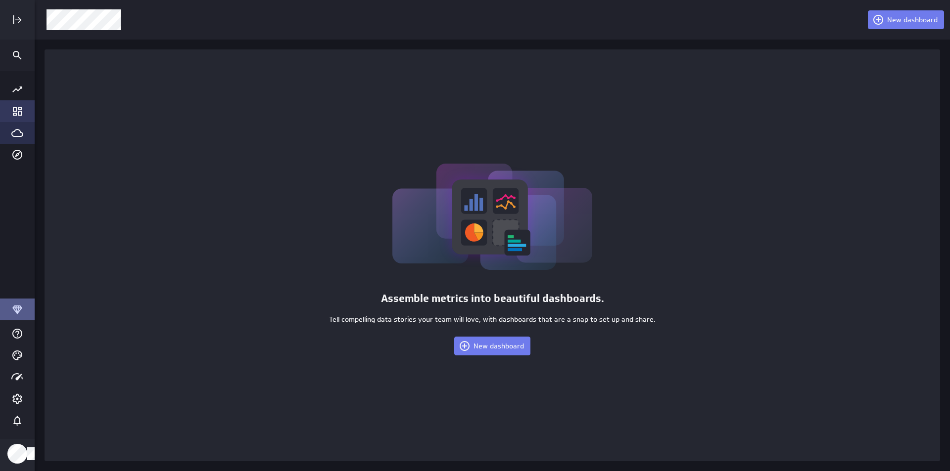
click at [21, 133] on icon "Go to Data Feed library" at bounding box center [17, 133] width 12 height 8
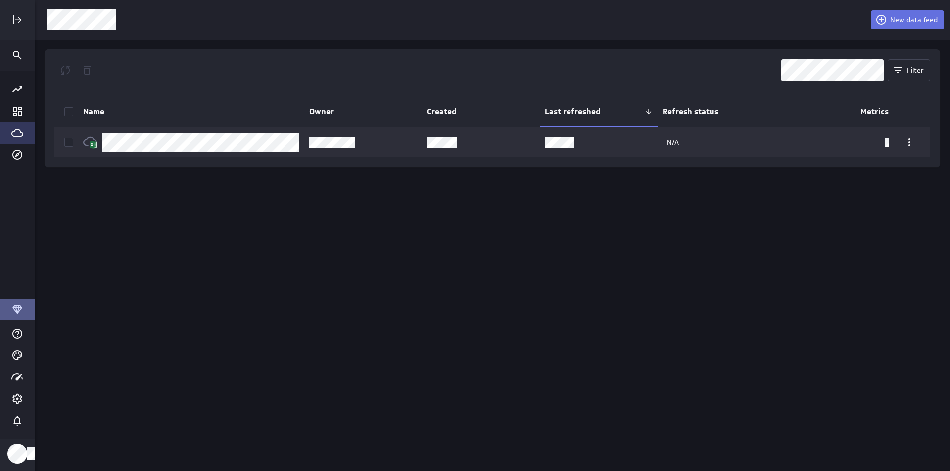
click at [906, 22] on span "New data feed" at bounding box center [913, 19] width 47 height 9
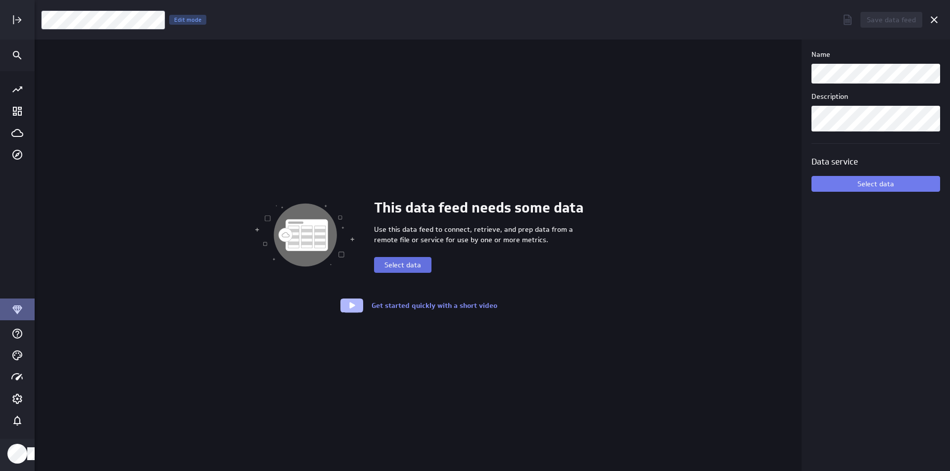
click at [417, 267] on span "Select data" at bounding box center [402, 265] width 37 height 9
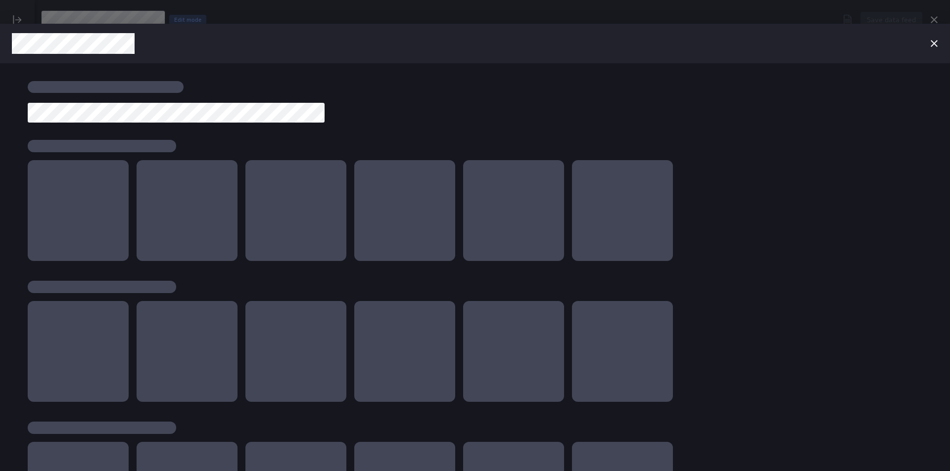
click at [62, 195] on div at bounding box center [78, 210] width 101 height 101
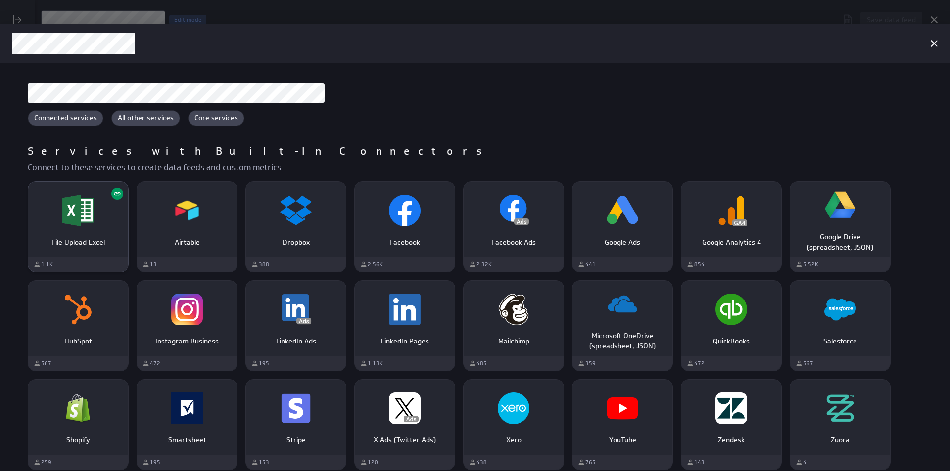
click at [81, 205] on img "File Upload Excel" at bounding box center [78, 211] width 32 height 32
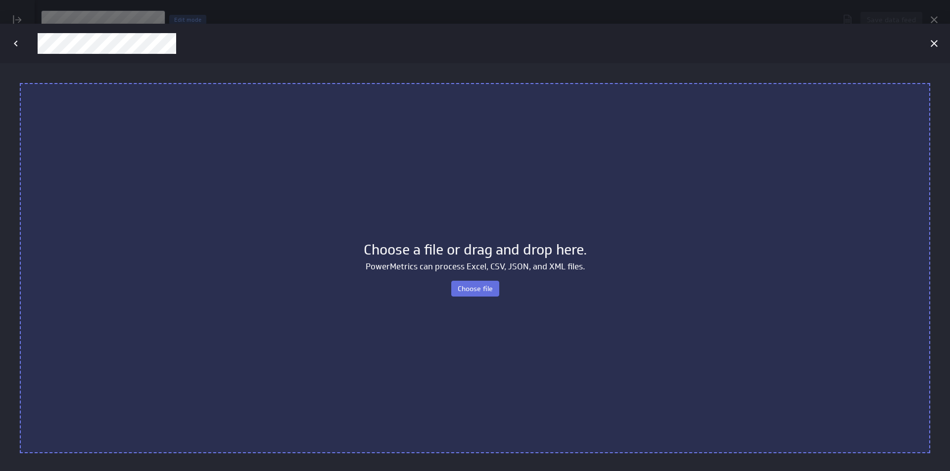
click at [485, 287] on span "Choose file" at bounding box center [475, 288] width 35 height 9
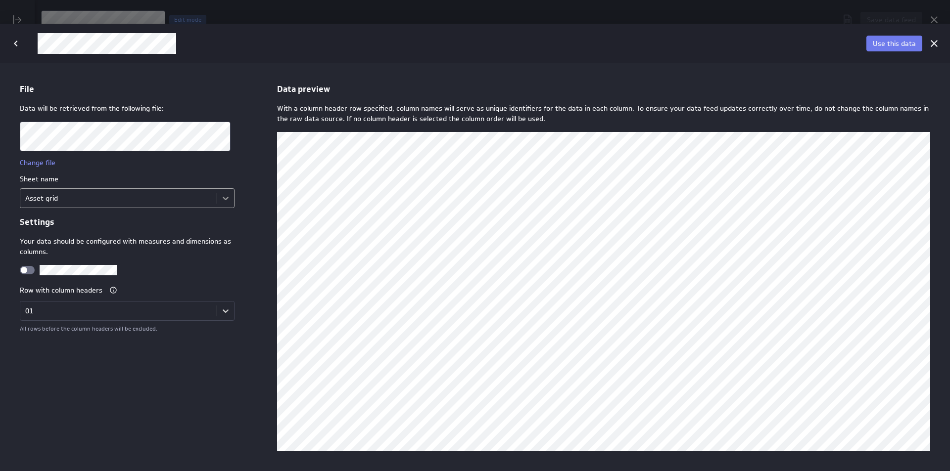
click at [220, 195] on body "File Data will be retrieved from the following file: Change file Sheet name Ass…" at bounding box center [475, 267] width 950 height 408
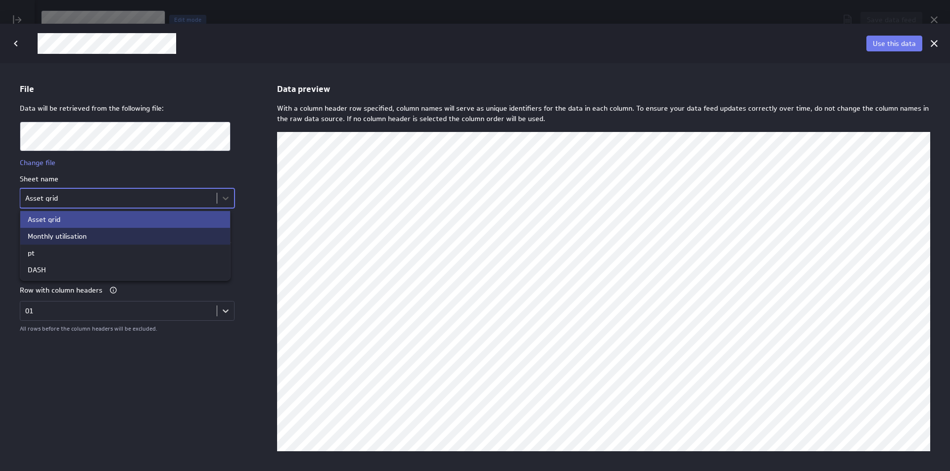
click at [141, 233] on div "Monthly utilisation" at bounding box center [125, 235] width 195 height 7
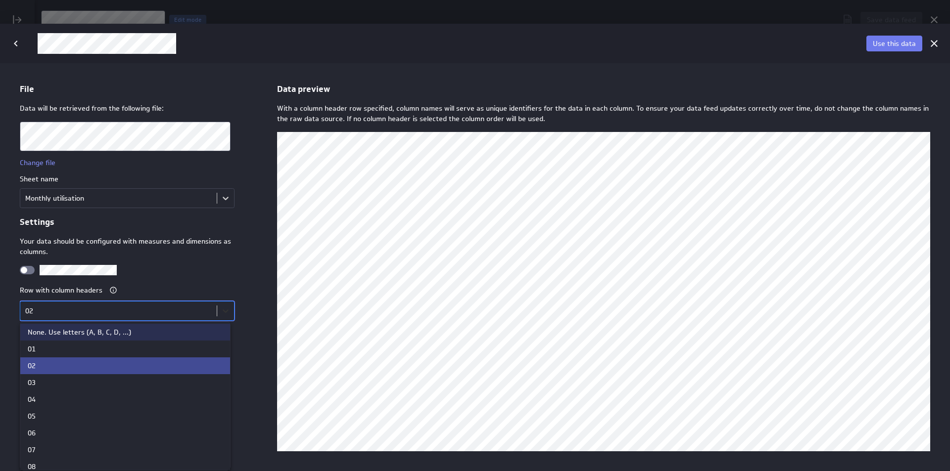
click at [219, 311] on body "File Data will be retrieved from the following file: Change file Sheet name Mon…" at bounding box center [475, 267] width 950 height 408
click at [219, 311] on div at bounding box center [475, 267] width 950 height 408
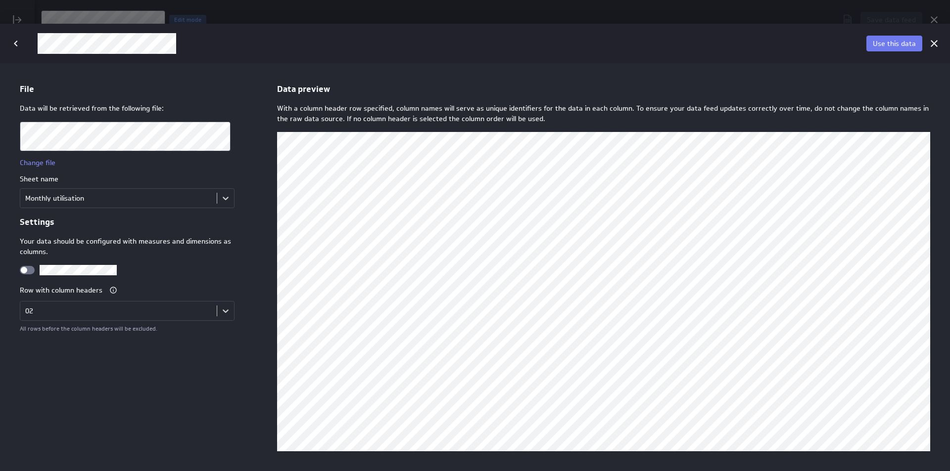
click at [230, 286] on div "Row with column headers" at bounding box center [127, 290] width 215 height 14
click at [881, 44] on span "Use this data" at bounding box center [894, 43] width 43 height 9
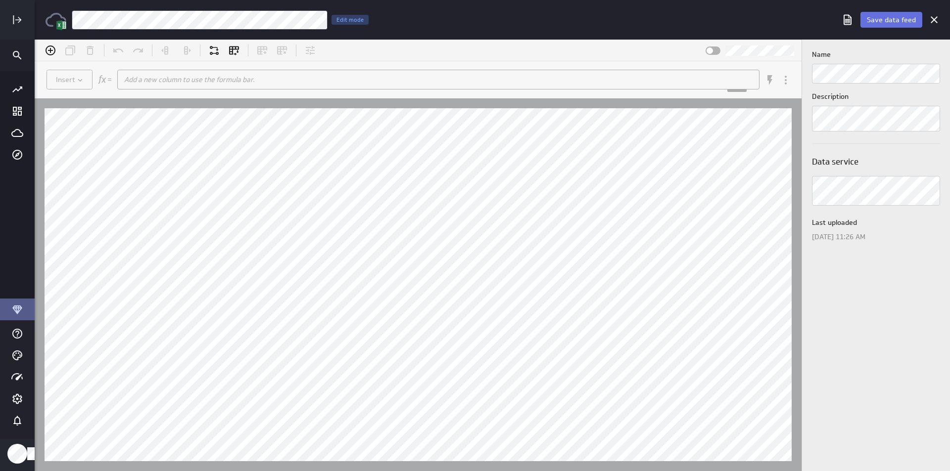
click at [895, 22] on span "Save data feed" at bounding box center [891, 19] width 49 height 9
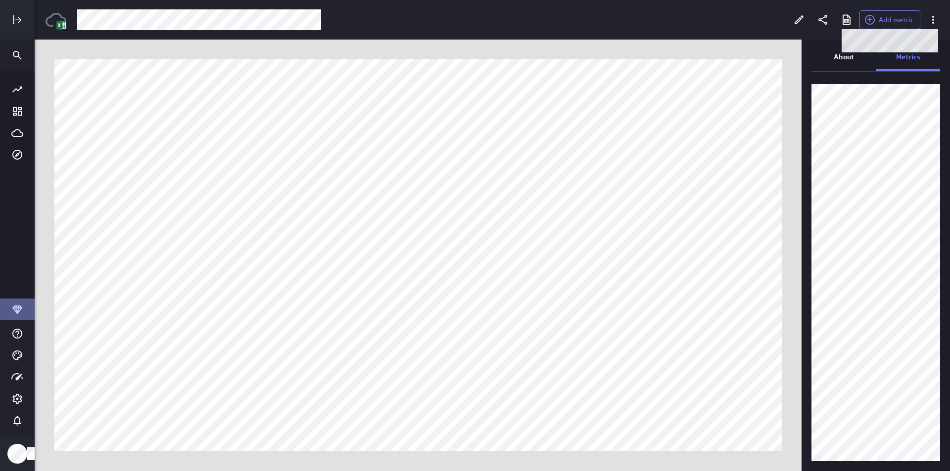
click at [896, 20] on span "Add metric" at bounding box center [896, 19] width 35 height 9
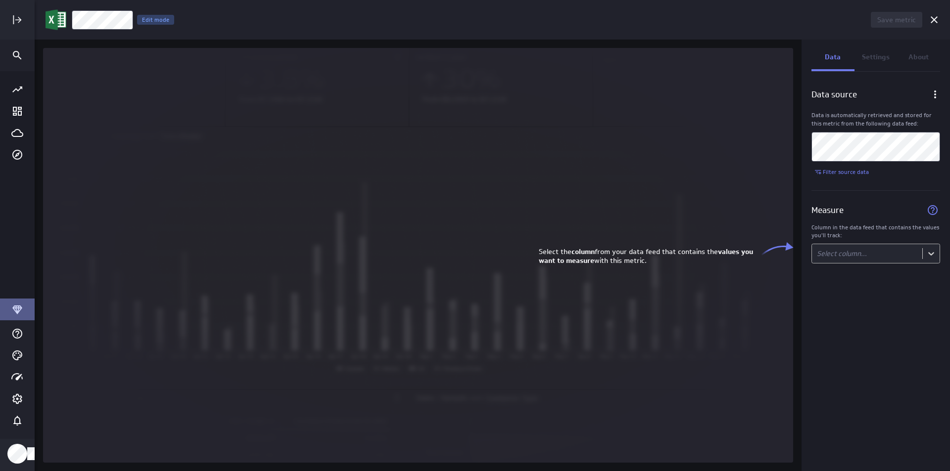
click at [926, 245] on body "Save metric Untitled Edit mode Data Settings About Data source Data is automati…" at bounding box center [475, 235] width 950 height 471
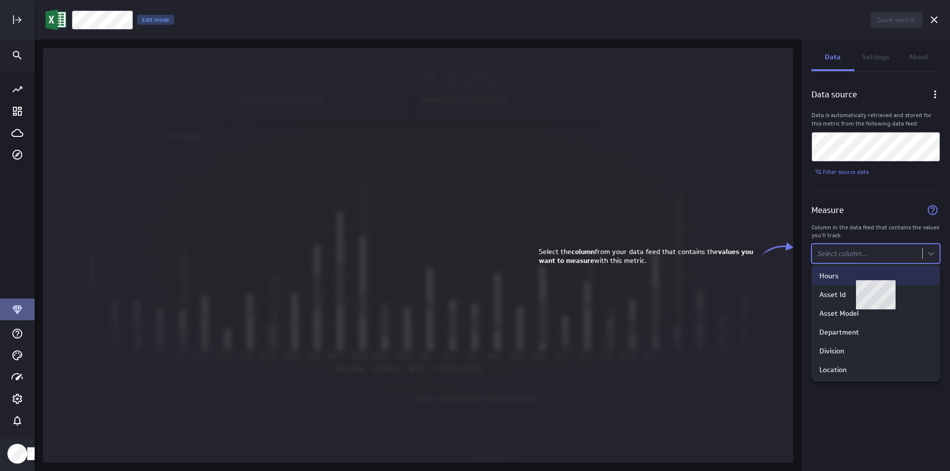
click at [912, 280] on div "Hours" at bounding box center [875, 276] width 113 height 9
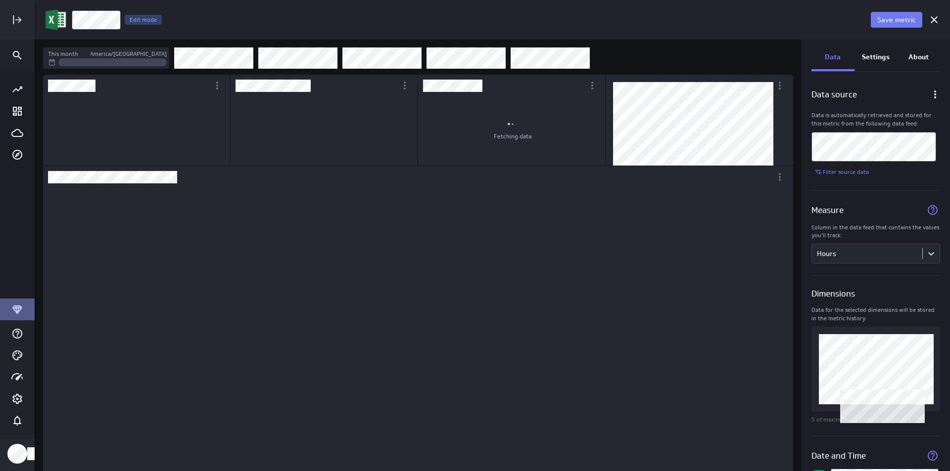
scroll to position [299, 358]
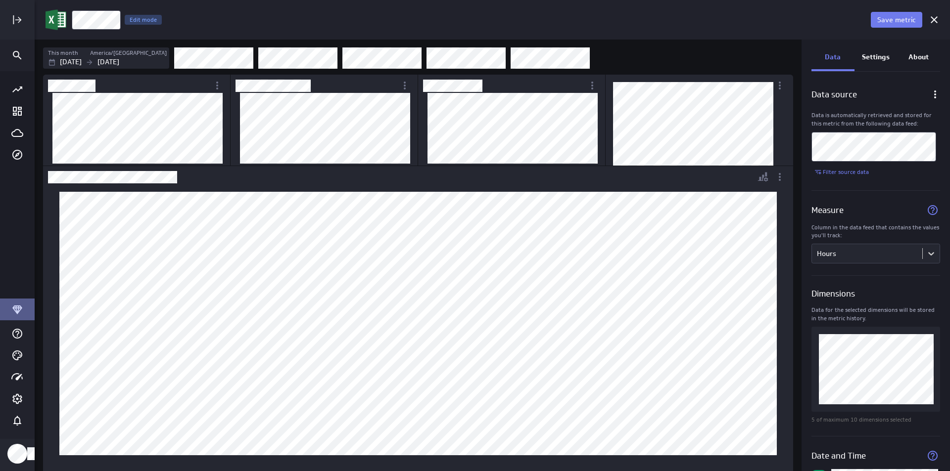
click at [702, 174] on div "Dashboard Widget" at bounding box center [398, 177] width 711 height 22
click at [781, 176] on icon "More actions" at bounding box center [780, 177] width 12 height 12
click at [791, 226] on div "Personalize view" at bounding box center [813, 232] width 83 height 24
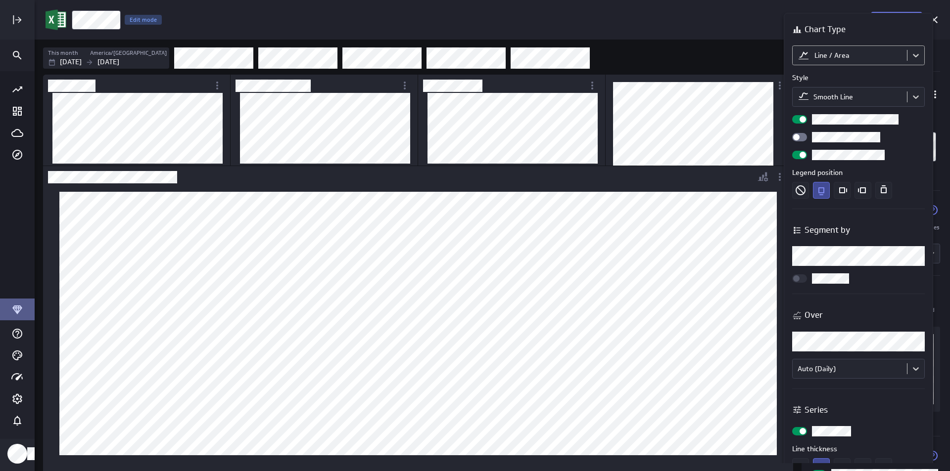
click at [839, 58] on body "Save metric Hours Edit mode This month America/Toronto Sep 01 2025 Sep 30 2025 …" at bounding box center [475, 235] width 950 height 471
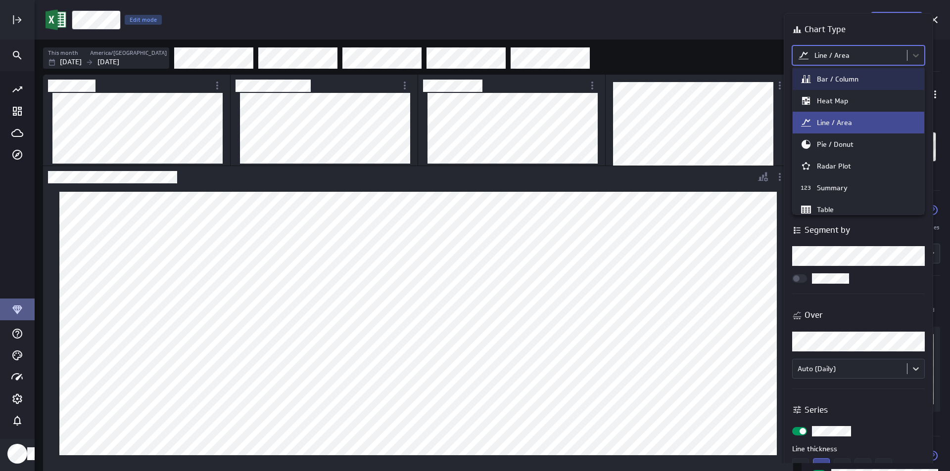
click at [842, 86] on div "Bar / Column" at bounding box center [858, 79] width 132 height 22
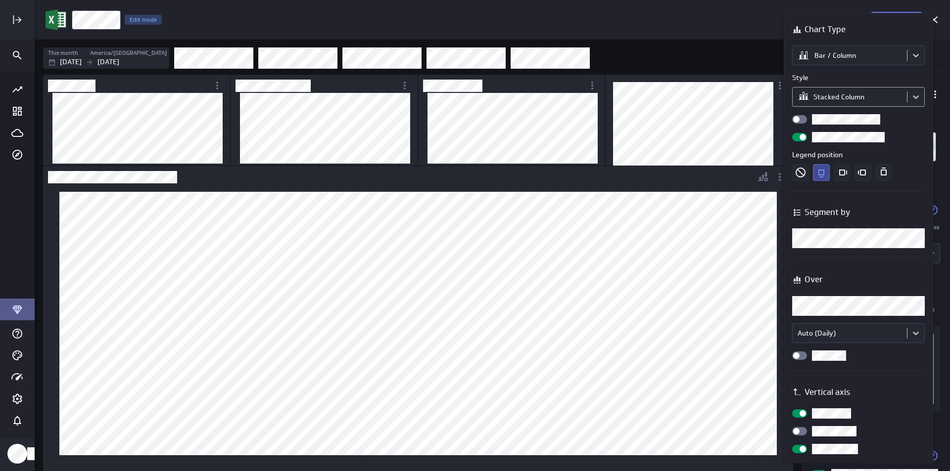
click at [842, 98] on body "Save metric Hours Edit mode This month America/Toronto Sep 01 2025 Sep 30 2025 …" at bounding box center [475, 235] width 950 height 471
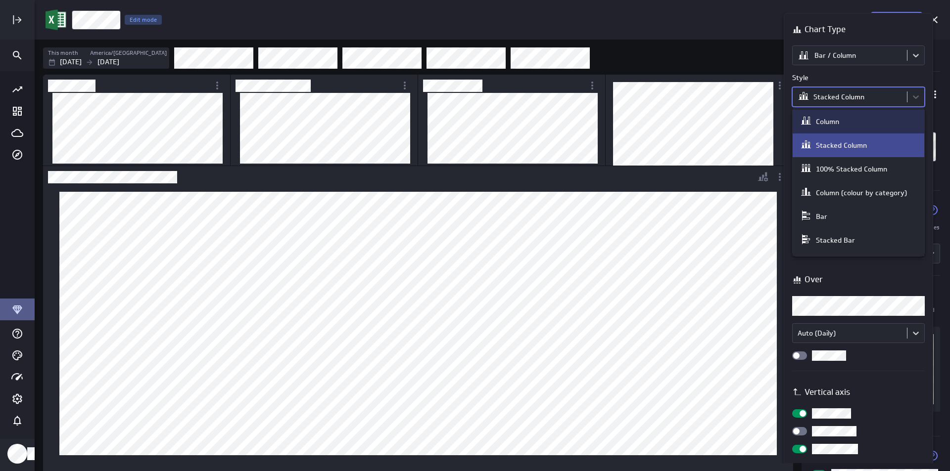
click at [842, 120] on div "Column" at bounding box center [858, 122] width 117 height 14
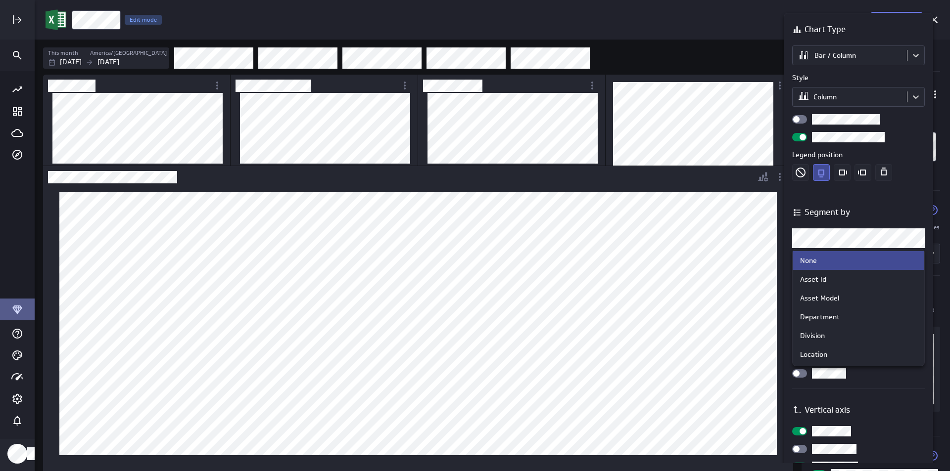
click at [919, 230] on body "Save metric Hours Edit mode This month America/Toronto Sep 01 2025 Sep 30 2025 …" at bounding box center [475, 235] width 950 height 471
click at [815, 352] on div "Location" at bounding box center [813, 354] width 27 height 9
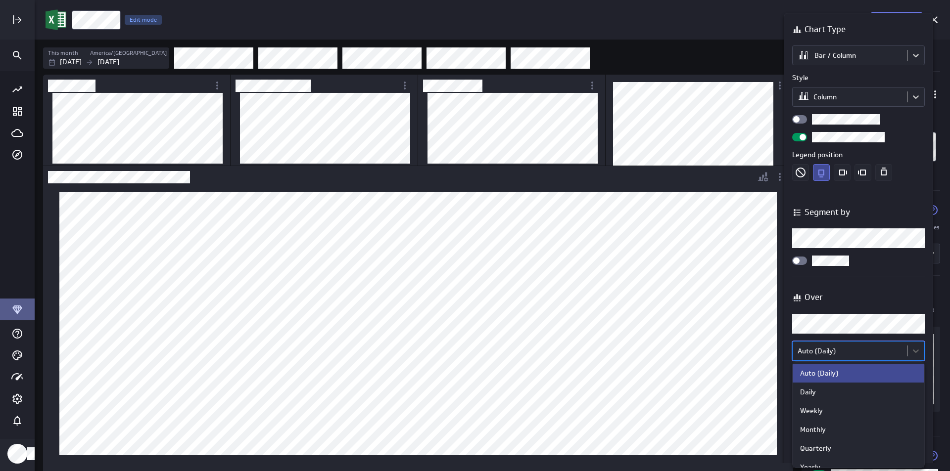
click at [913, 342] on body "Save metric Hours Edit mode This month America/Toronto Sep 01 2025 Sep 30 2025 …" at bounding box center [475, 235] width 950 height 471
click at [841, 430] on div "Monthly" at bounding box center [858, 429] width 117 height 9
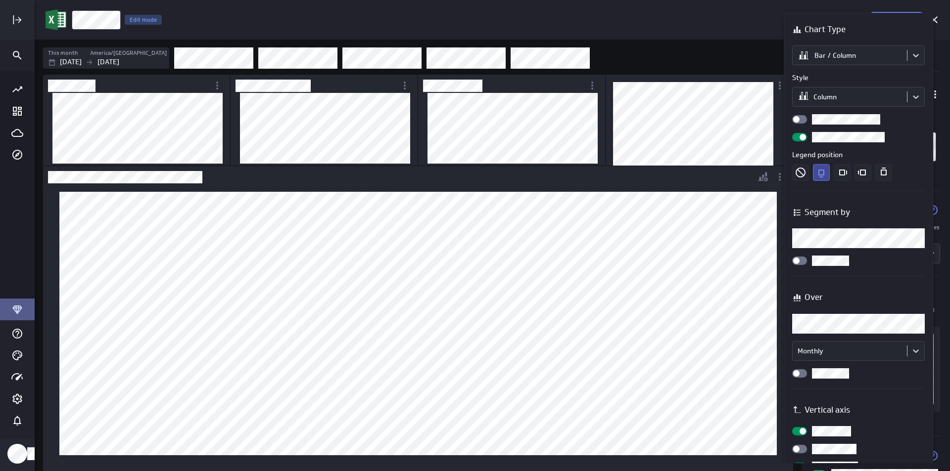
click at [76, 63] on div at bounding box center [475, 235] width 950 height 471
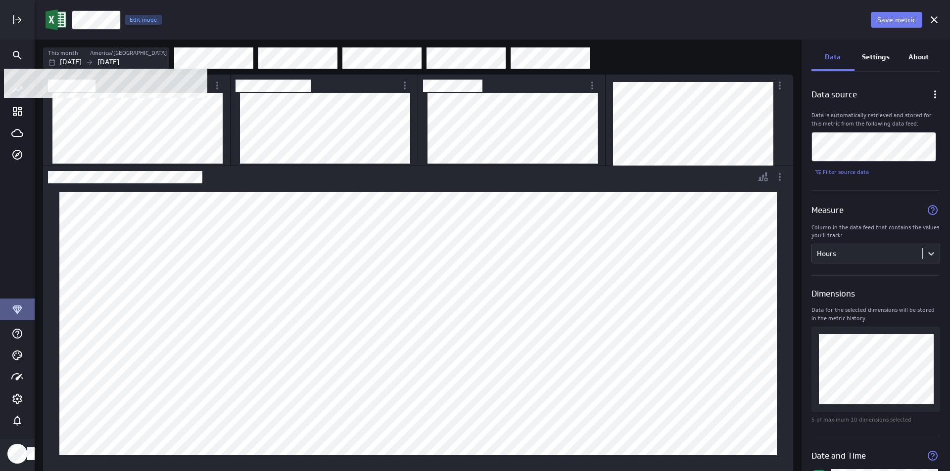
click at [74, 64] on p "Sep 01 2025" at bounding box center [71, 62] width 22 height 10
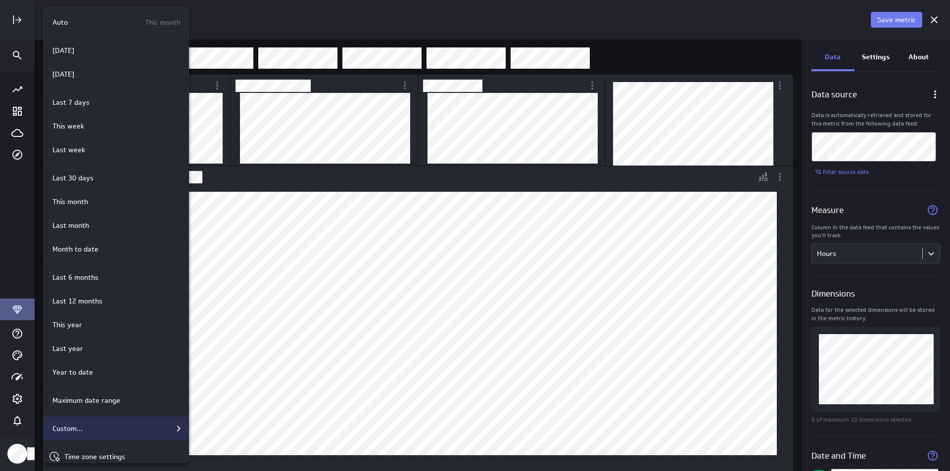
click at [77, 433] on p "Custom..." at bounding box center [67, 429] width 30 height 10
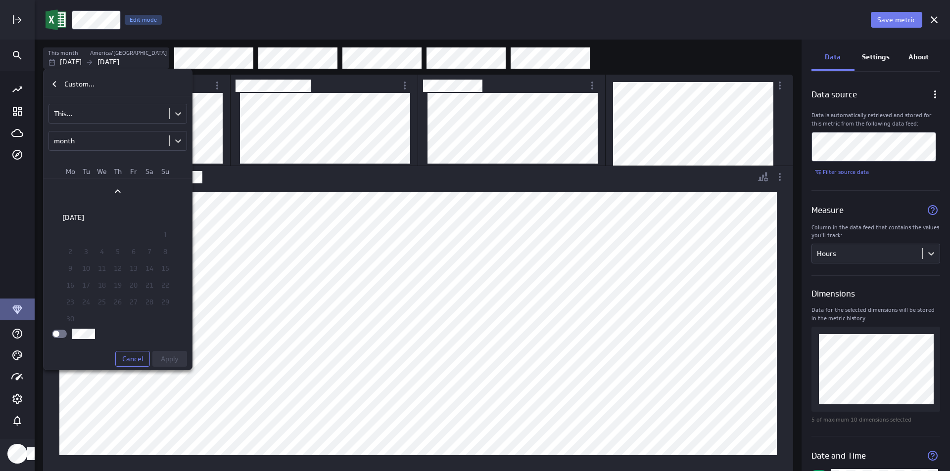
scroll to position [1314, 0]
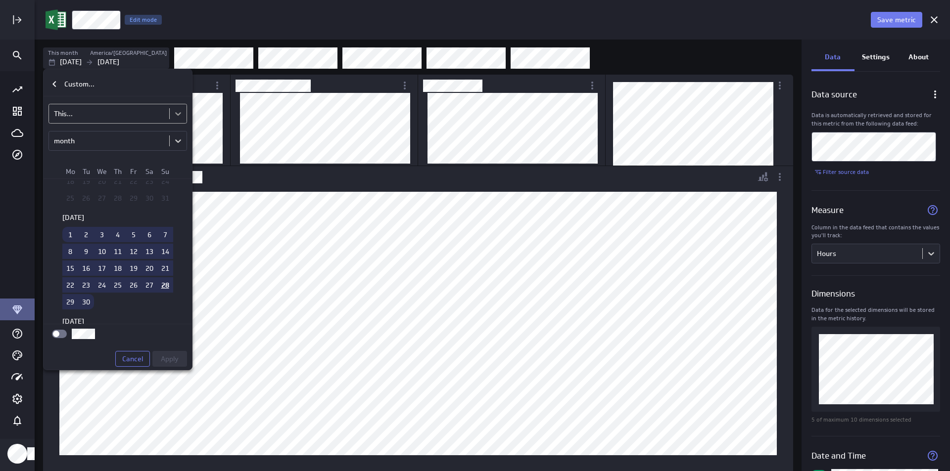
click at [174, 116] on body "Save metric Hours Edit mode This month America/Toronto Sep 01 2025 Sep 30 2025 …" at bounding box center [475, 235] width 950 height 471
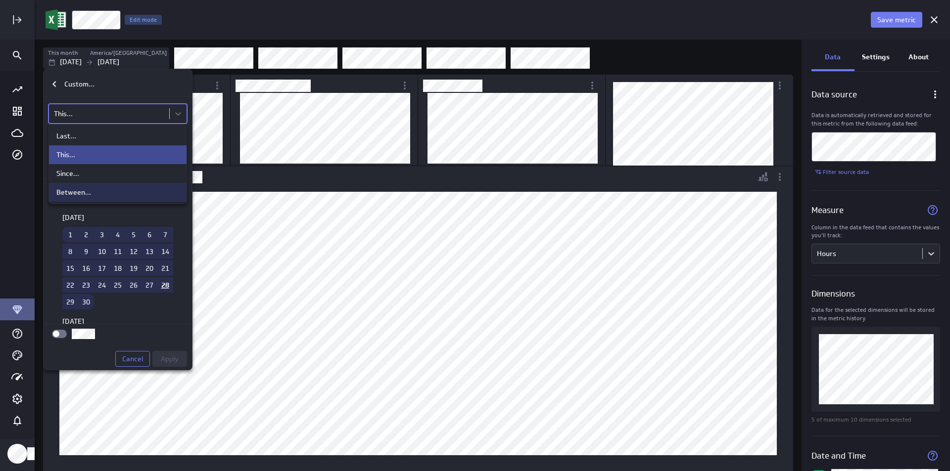
click at [114, 187] on div "Between..." at bounding box center [118, 192] width 138 height 19
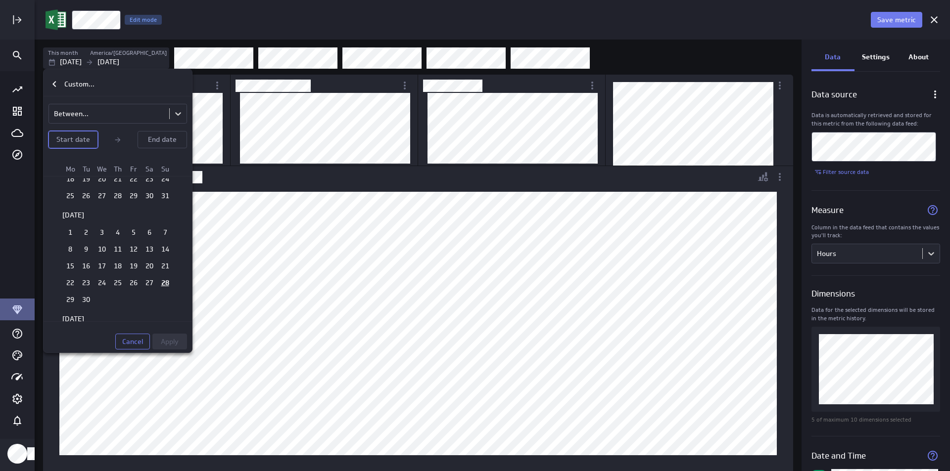
click at [84, 141] on p "Start date" at bounding box center [73, 140] width 34 height 10
click at [81, 271] on td "1" at bounding box center [86, 271] width 16 height 15
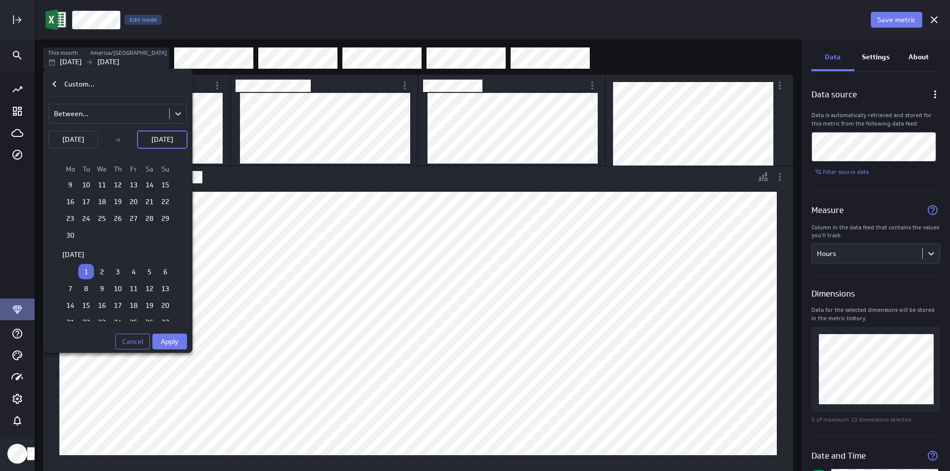
click at [154, 142] on p "Jul 01 2025" at bounding box center [162, 140] width 22 height 10
click at [83, 301] on td "30" at bounding box center [86, 299] width 16 height 15
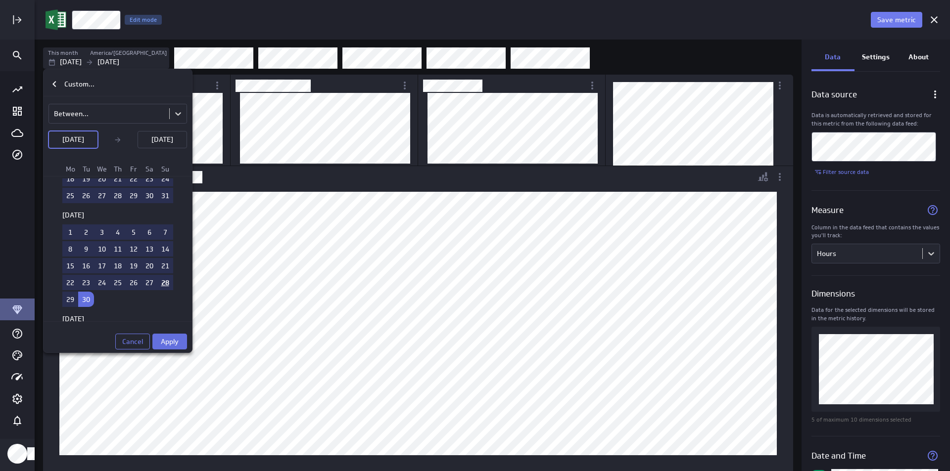
click at [159, 341] on button "Apply" at bounding box center [169, 342] width 35 height 16
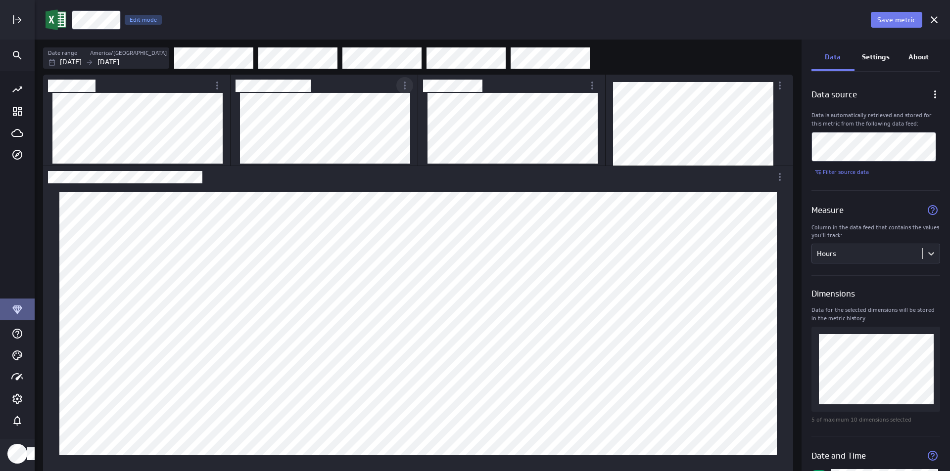
click at [402, 87] on icon "More actions" at bounding box center [405, 86] width 12 height 12
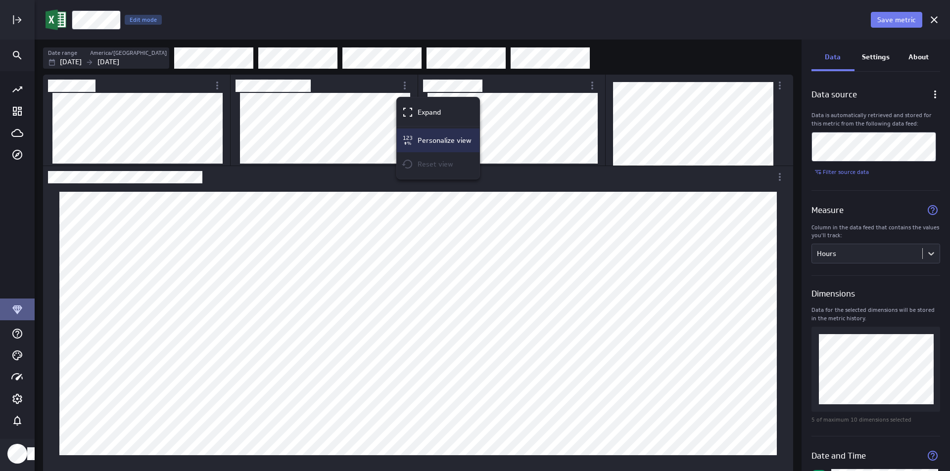
click at [426, 139] on p "Personalize view" at bounding box center [445, 141] width 54 height 10
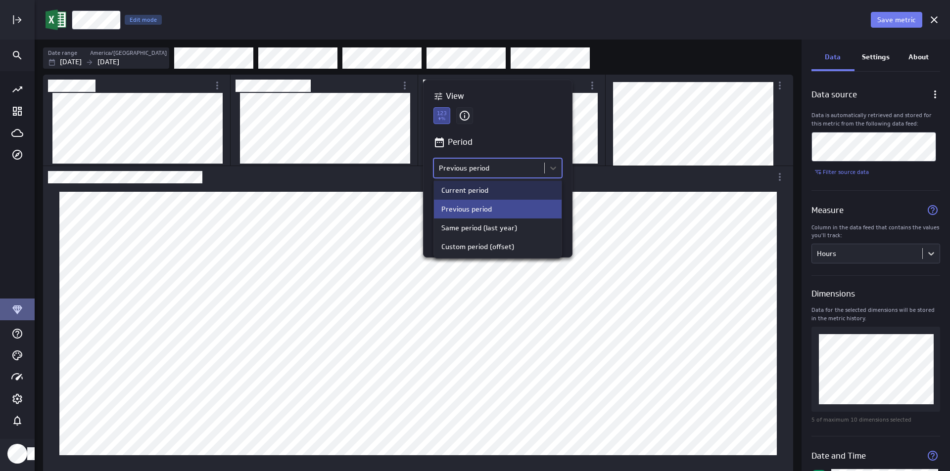
drag, startPoint x: 480, startPoint y: 169, endPoint x: 474, endPoint y: 176, distance: 9.1
click at [479, 169] on body "Save metric Hours Edit mode Date range America/Toronto Jul 01 2025 Sep 30 2025 …" at bounding box center [475, 235] width 950 height 471
click at [471, 244] on div "Custom period (offset)" at bounding box center [477, 246] width 73 height 9
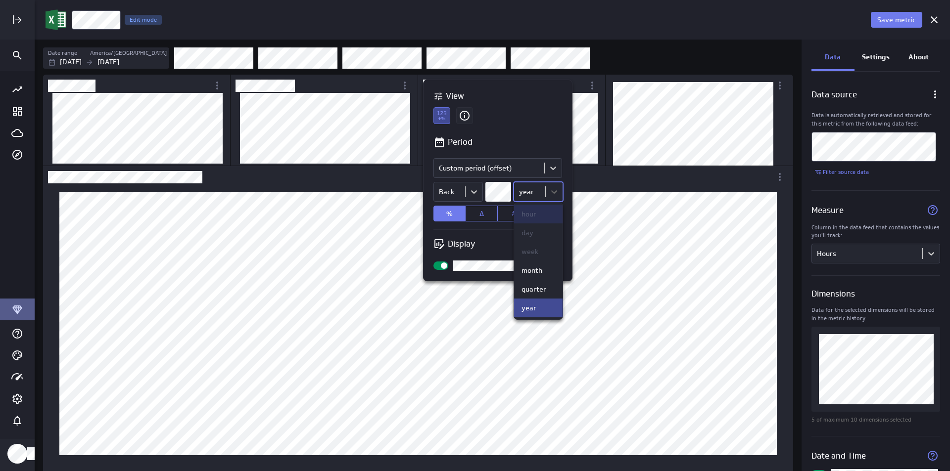
click at [552, 191] on body "Save metric Hours Edit mode Date range America/Toronto Jul 01 2025 Sep 30 2025 …" at bounding box center [475, 235] width 950 height 471
click at [541, 268] on div "month" at bounding box center [531, 270] width 21 height 9
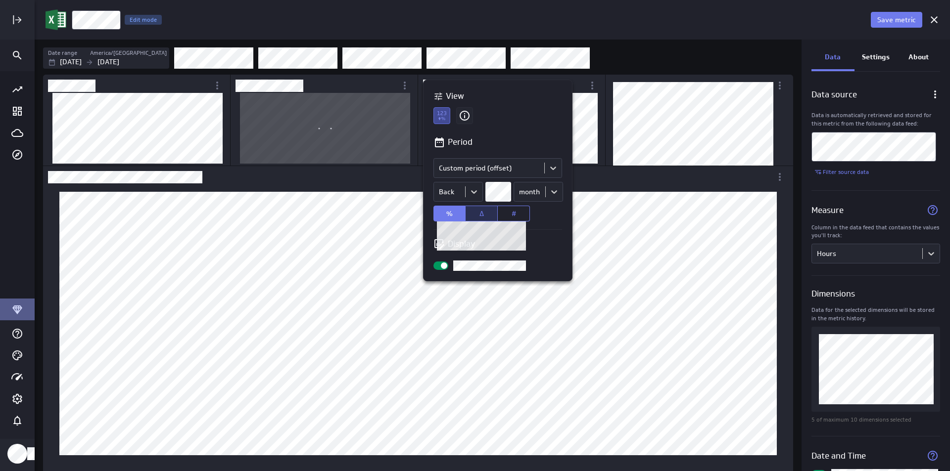
click at [477, 210] on button "Δ" at bounding box center [481, 214] width 32 height 16
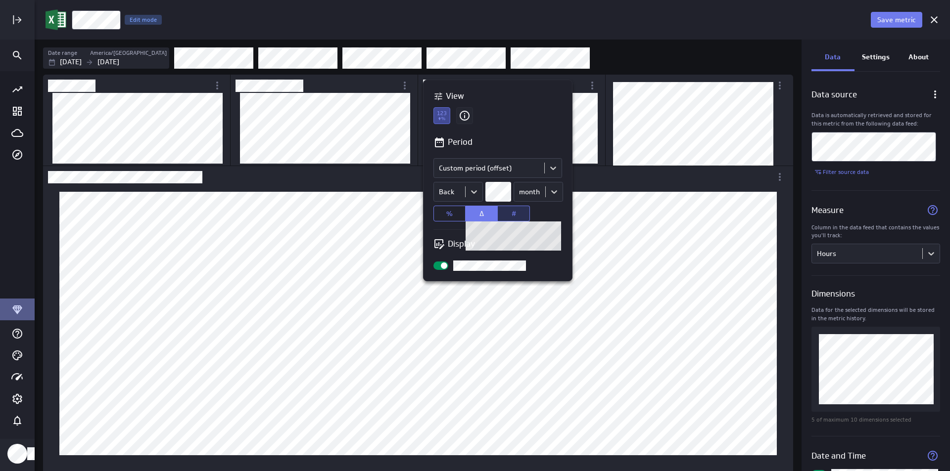
click at [512, 212] on span "#" at bounding box center [513, 213] width 4 height 9
click at [493, 215] on button "Δ" at bounding box center [481, 214] width 32 height 16
click at [399, 137] on div at bounding box center [475, 235] width 950 height 471
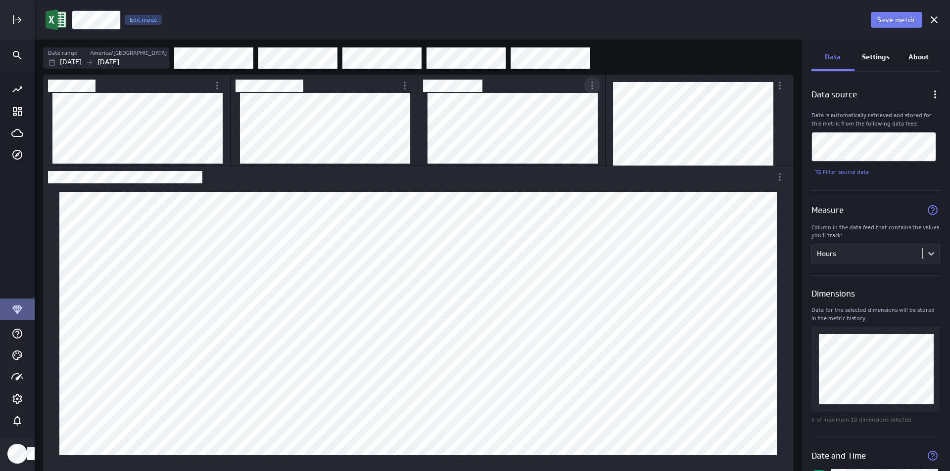
click at [595, 87] on icon "More actions" at bounding box center [592, 86] width 12 height 12
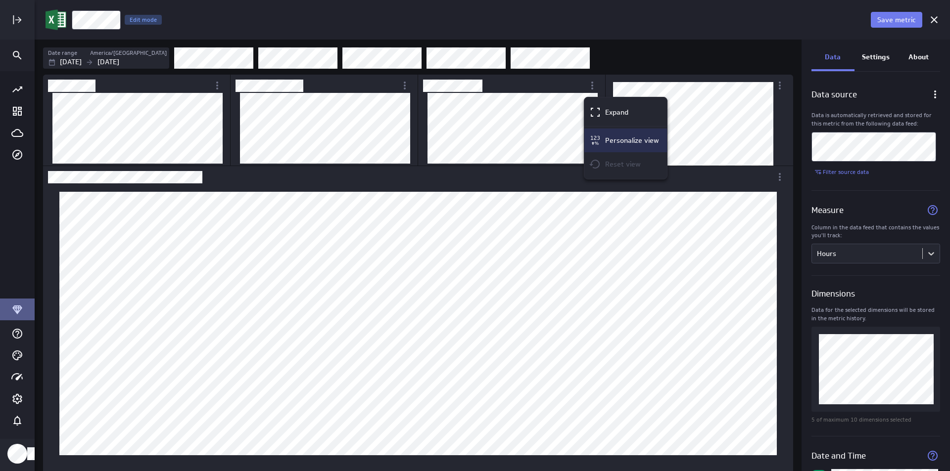
click at [606, 141] on p "Personalize view" at bounding box center [632, 141] width 54 height 10
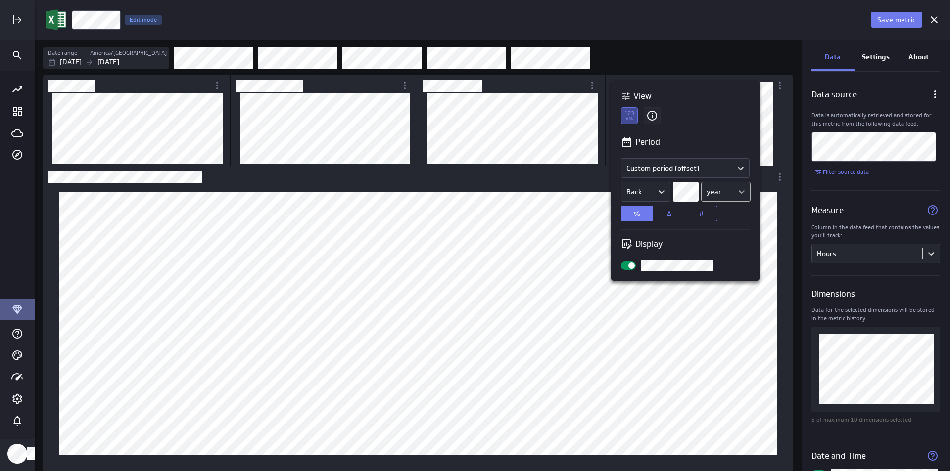
click at [743, 192] on body "Save metric Hours Edit mode Date range America/Toronto Jul 01 2025 Sep 30 2025 …" at bounding box center [475, 235] width 950 height 471
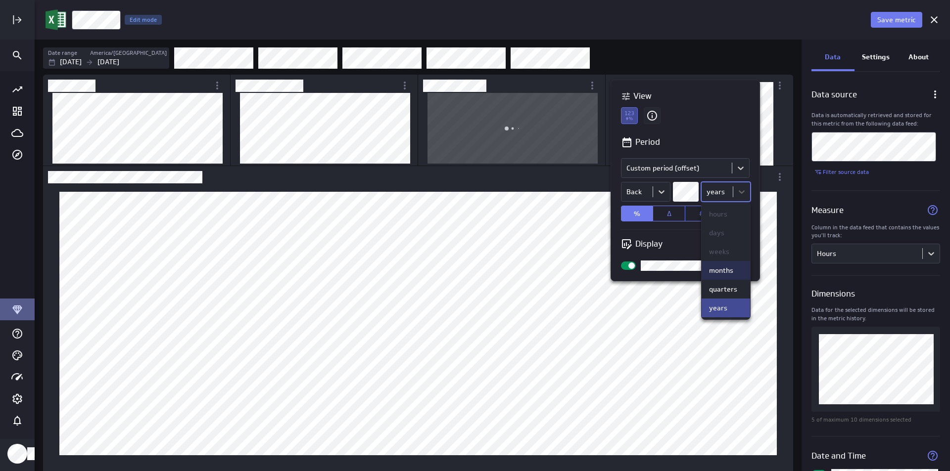
click at [719, 270] on div "months" at bounding box center [721, 270] width 24 height 9
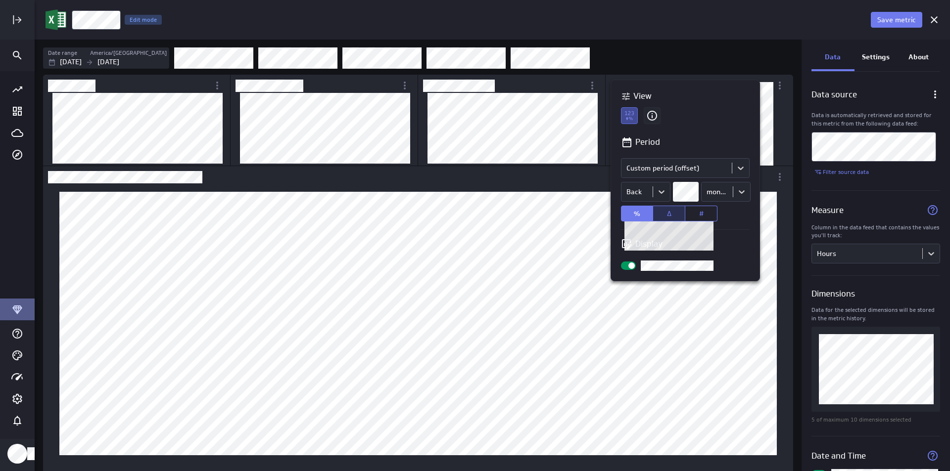
click at [669, 212] on span "Δ" at bounding box center [669, 213] width 4 height 9
click at [700, 216] on span "#" at bounding box center [701, 213] width 4 height 9
click at [569, 143] on div at bounding box center [475, 235] width 950 height 471
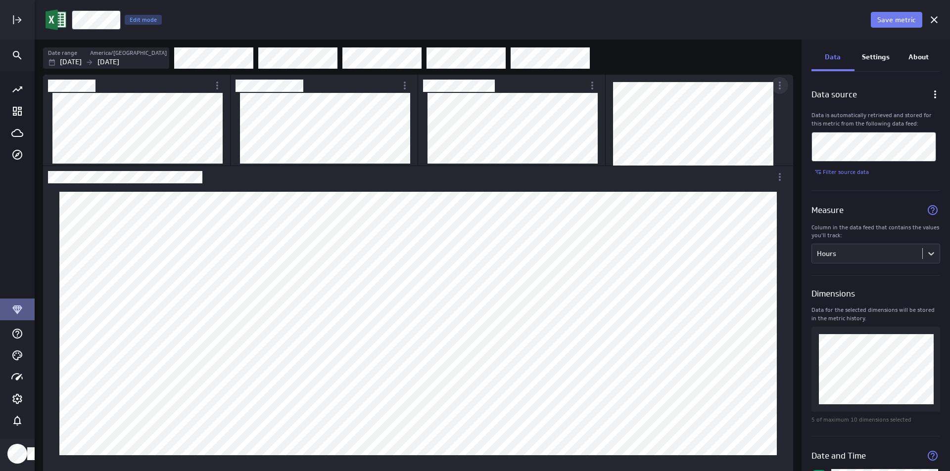
click at [781, 85] on icon "More actions" at bounding box center [780, 86] width 12 height 12
click at [725, 104] on div at bounding box center [475, 235] width 950 height 471
click at [217, 88] on icon "More actions" at bounding box center [217, 86] width 12 height 12
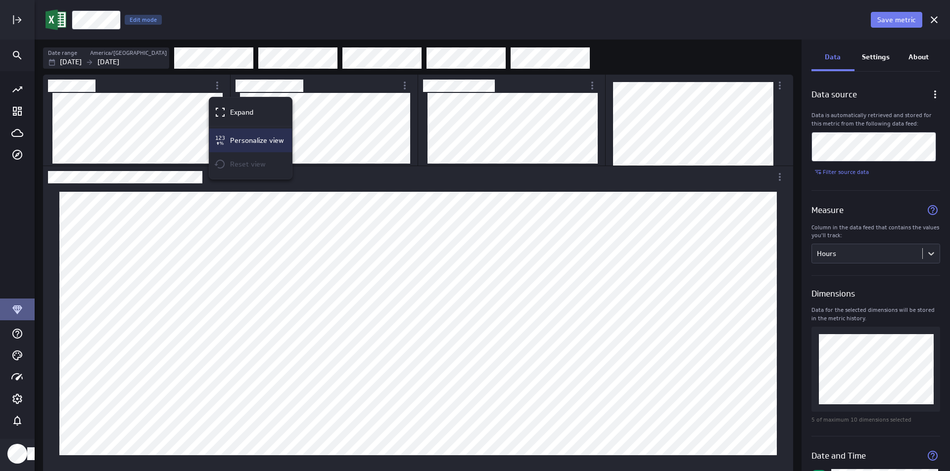
click at [235, 134] on div "Personalize view" at bounding box center [250, 141] width 83 height 24
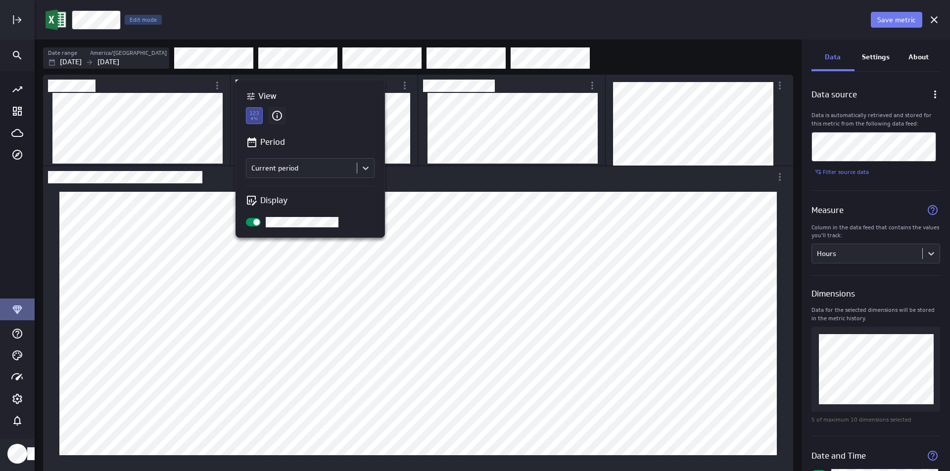
click at [0, 0] on input "checkbox" at bounding box center [0, 0] width 0 height 0
click at [211, 121] on div at bounding box center [475, 235] width 950 height 471
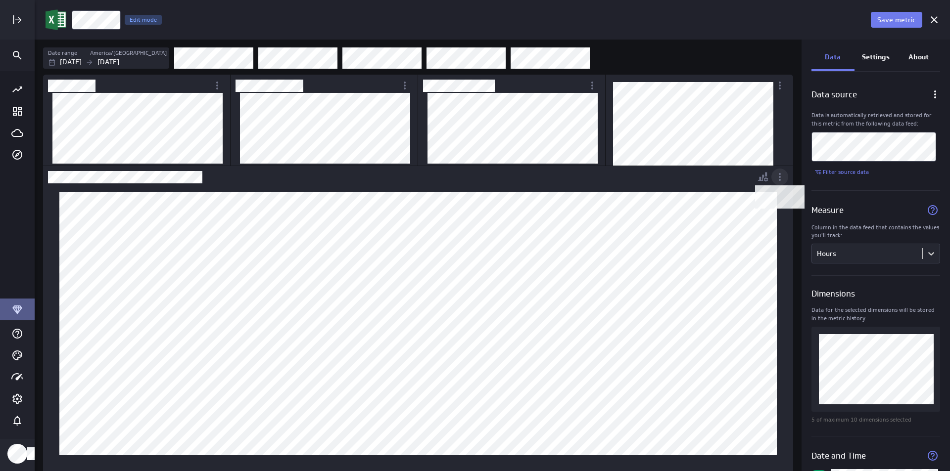
click at [782, 179] on icon "Dashboard Widget" at bounding box center [780, 177] width 12 height 12
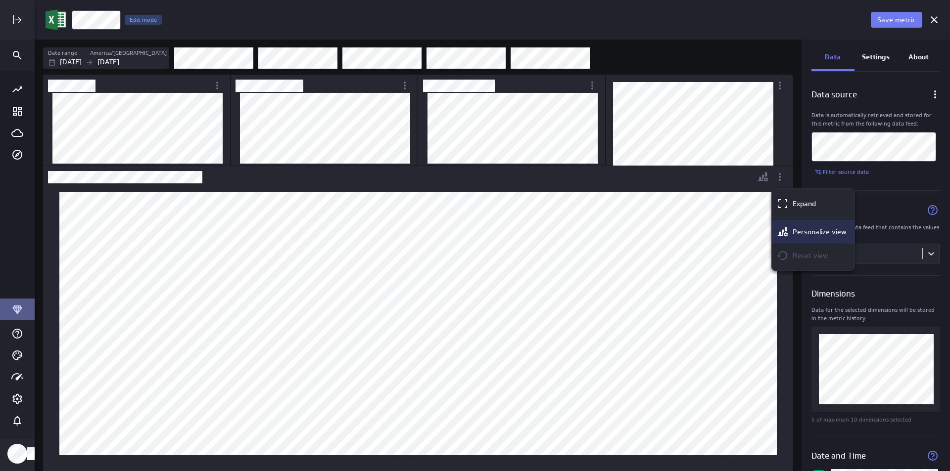
click at [815, 230] on p "Personalize view" at bounding box center [819, 232] width 54 height 10
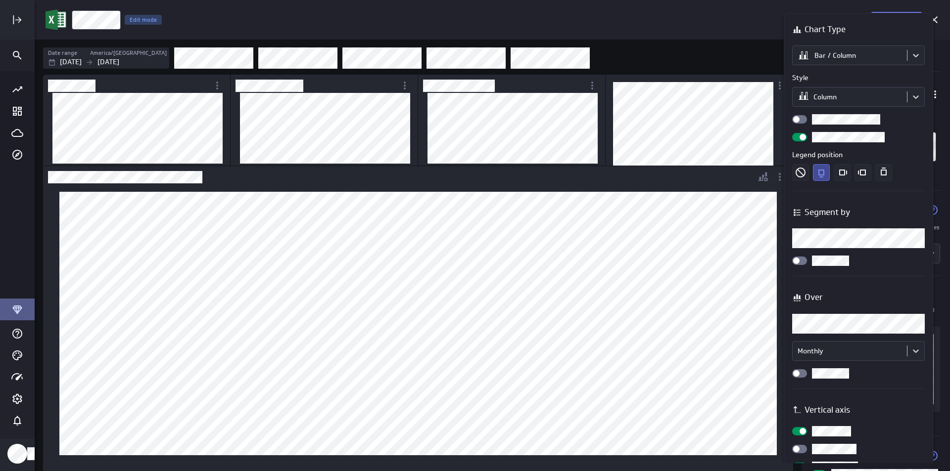
click at [800, 261] on div at bounding box center [799, 261] width 15 height 8
click at [0, 0] on input "checkbox" at bounding box center [0, 0] width 0 height 0
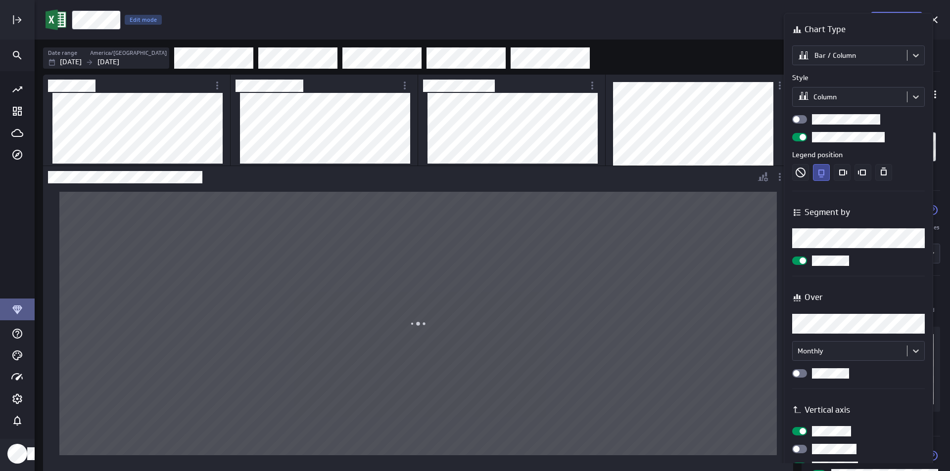
click at [796, 262] on div at bounding box center [799, 261] width 15 height 8
click at [0, 0] on input "checkbox" at bounding box center [0, 0] width 0 height 0
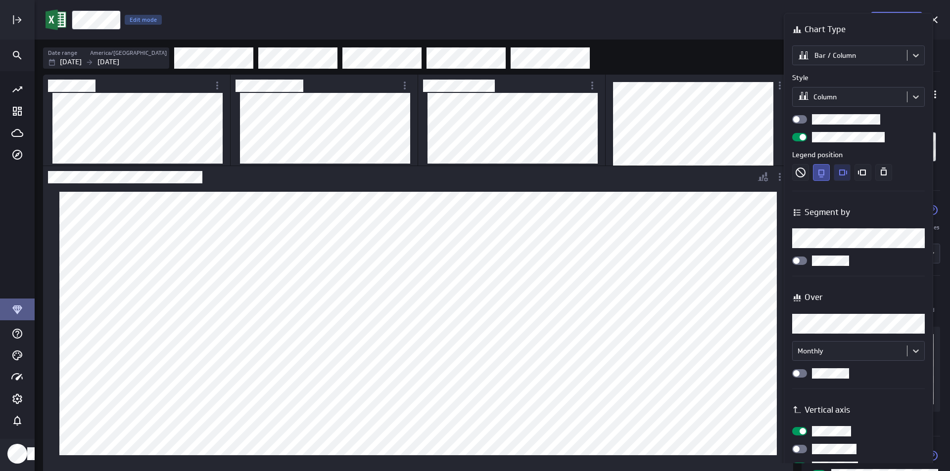
click at [843, 174] on icon "Right" at bounding box center [842, 172] width 17 height 17
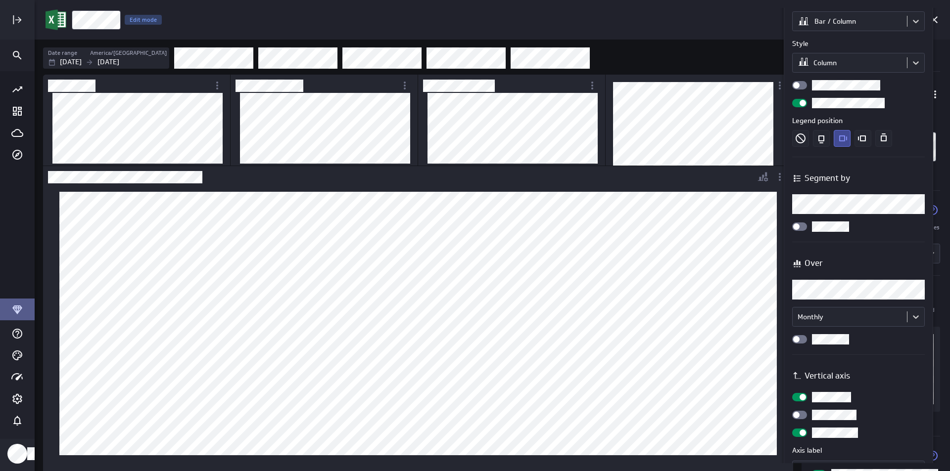
scroll to position [49, 0]
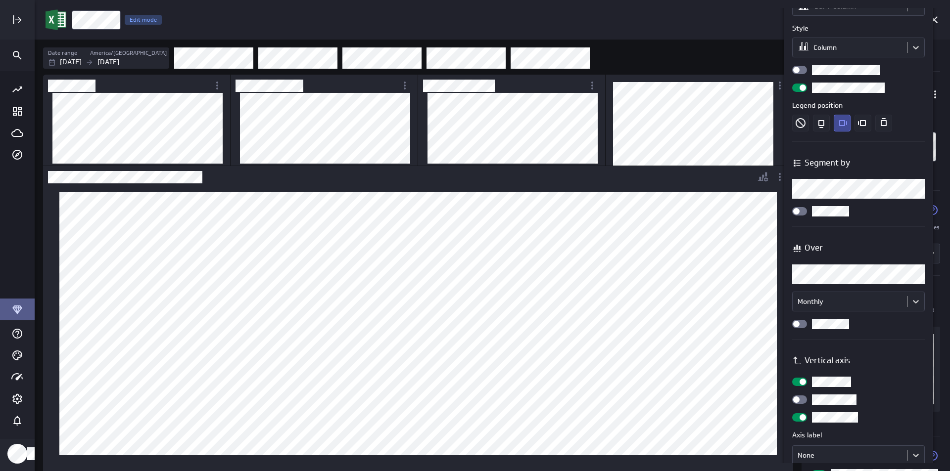
click at [806, 318] on div "Over Over Monthly" at bounding box center [858, 283] width 133 height 92
click at [801, 324] on div at bounding box center [799, 324] width 15 height 8
click at [0, 0] on input "checkbox" at bounding box center [0, 0] width 0 height 0
click at [793, 325] on div at bounding box center [799, 324] width 15 height 8
click at [0, 0] on input "checkbox" at bounding box center [0, 0] width 0 height 0
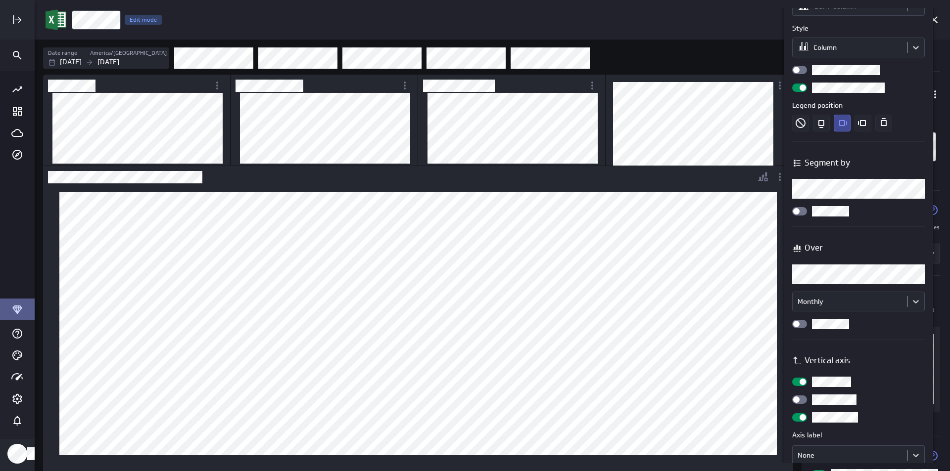
click at [803, 68] on div at bounding box center [799, 70] width 15 height 8
click at [0, 0] on input "checkbox" at bounding box center [0, 0] width 0 height 0
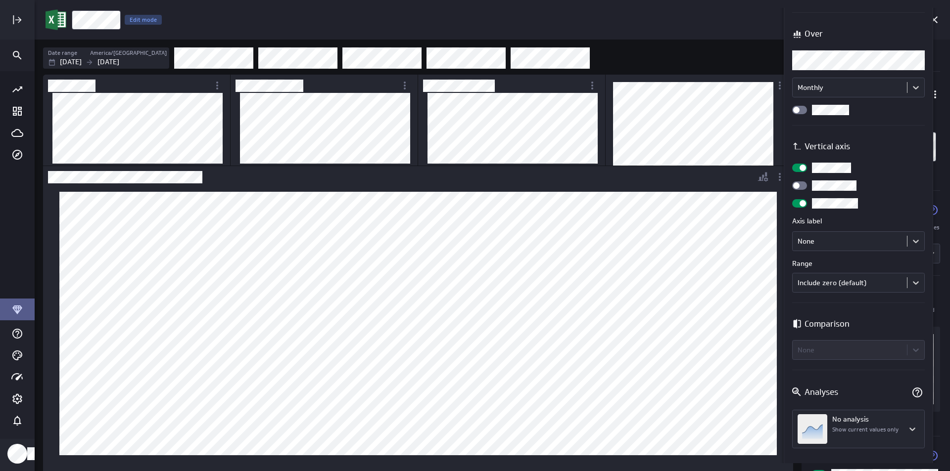
scroll to position [272, 0]
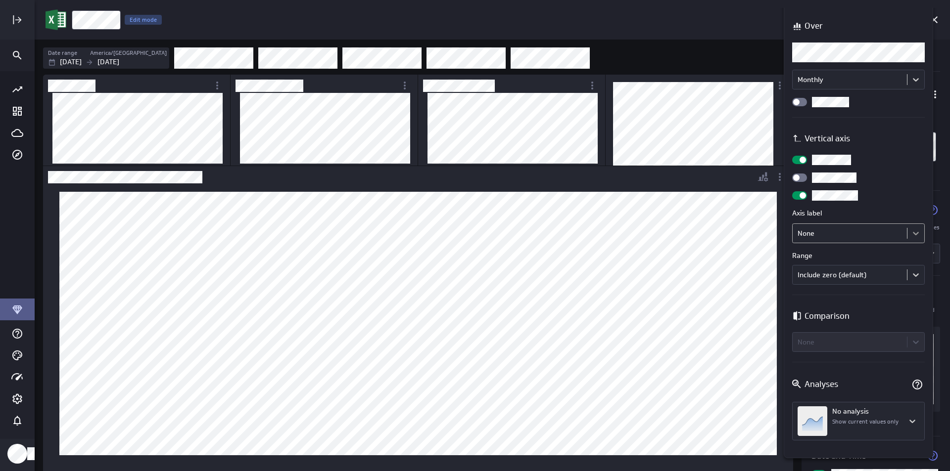
click at [915, 234] on body "Save metric Hours Edit mode Date range America/Toronto Jul 01 2025 Sep 30 2025 …" at bounding box center [475, 235] width 950 height 471
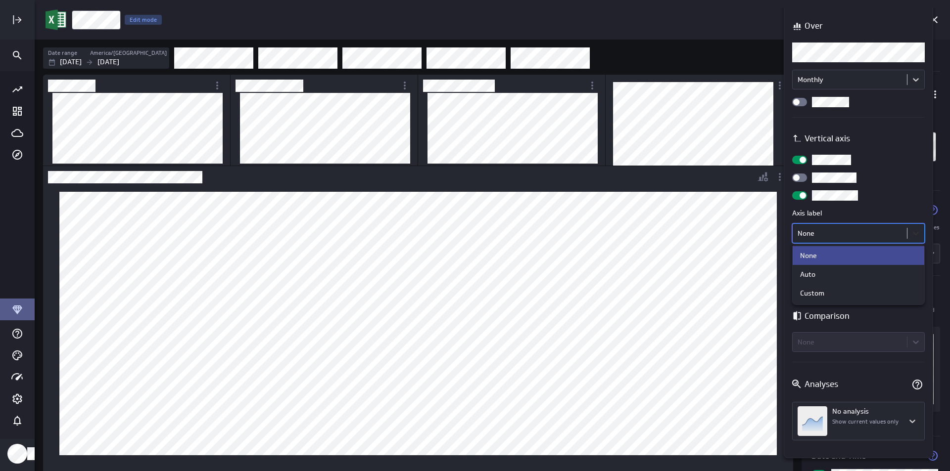
click at [915, 234] on div at bounding box center [475, 235] width 950 height 471
click at [921, 242] on body "Save metric Hours Edit mode Date range America/Toronto Jul 01 2025 Sep 30 2025 …" at bounding box center [475, 235] width 950 height 471
click at [884, 265] on div "Auto" at bounding box center [858, 274] width 132 height 19
click at [918, 234] on body "Save metric Hours Edit mode Date range America/Toronto Jul 01 2025 Sep 30 2025 …" at bounding box center [475, 235] width 950 height 471
click at [875, 258] on div "None" at bounding box center [858, 255] width 117 height 9
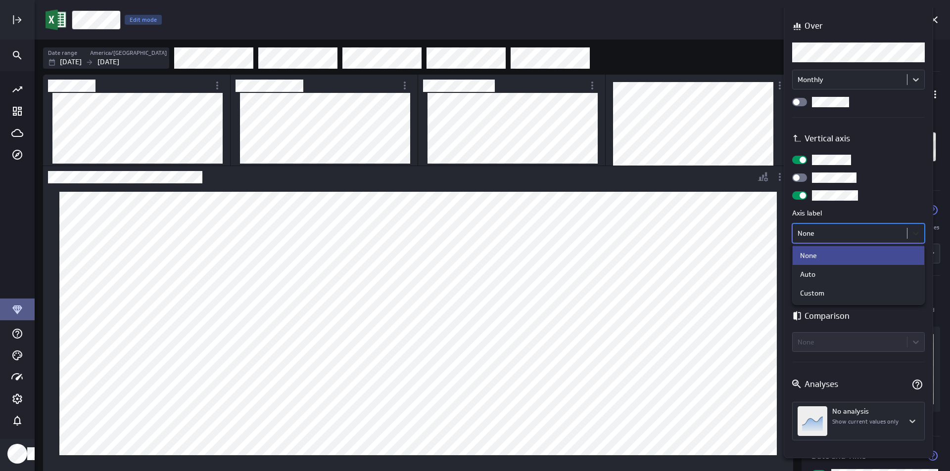
click at [913, 237] on body "Save metric Hours Edit mode Date range America/Toronto Jul 01 2025 Sep 30 2025 …" at bounding box center [475, 235] width 950 height 471
click at [864, 287] on div "Custom" at bounding box center [858, 293] width 132 height 19
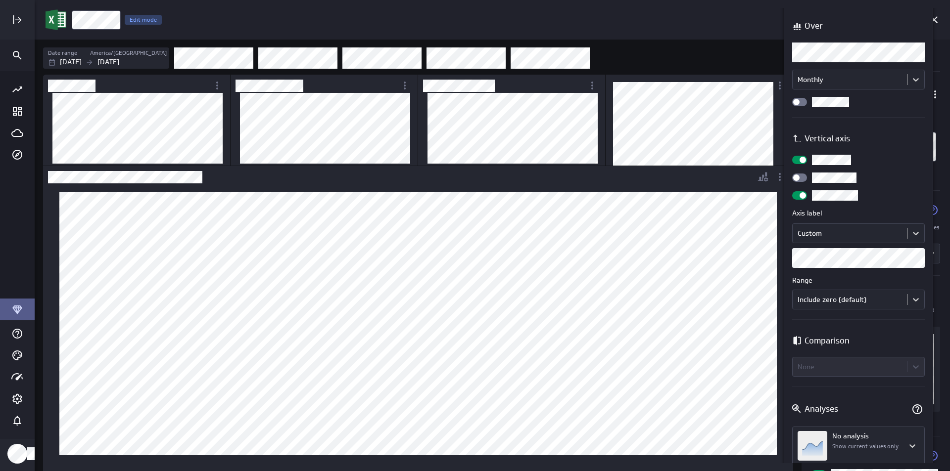
click at [907, 209] on label "Axis label" at bounding box center [858, 213] width 133 height 10
click at [919, 232] on body "Save metric Hours Edit mode Date range America/Toronto Jul 01 2025 Sep 30 2025 …" at bounding box center [475, 235] width 950 height 471
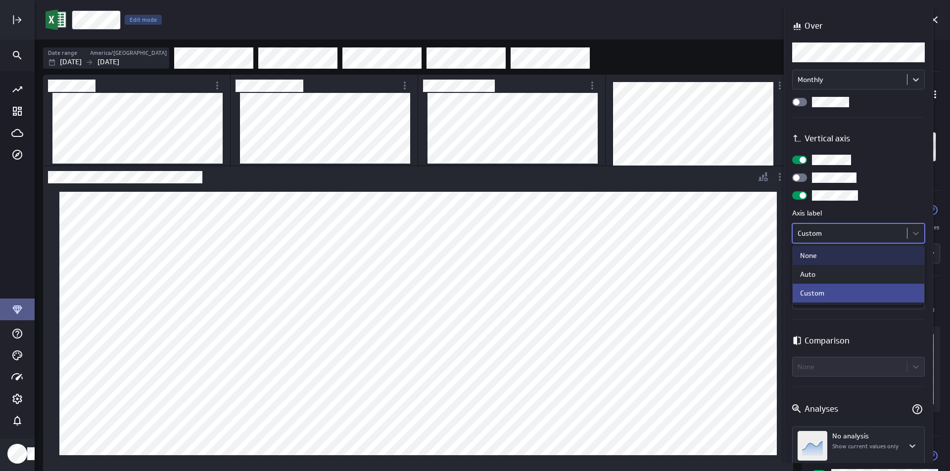
click at [892, 249] on div "None" at bounding box center [858, 255] width 132 height 19
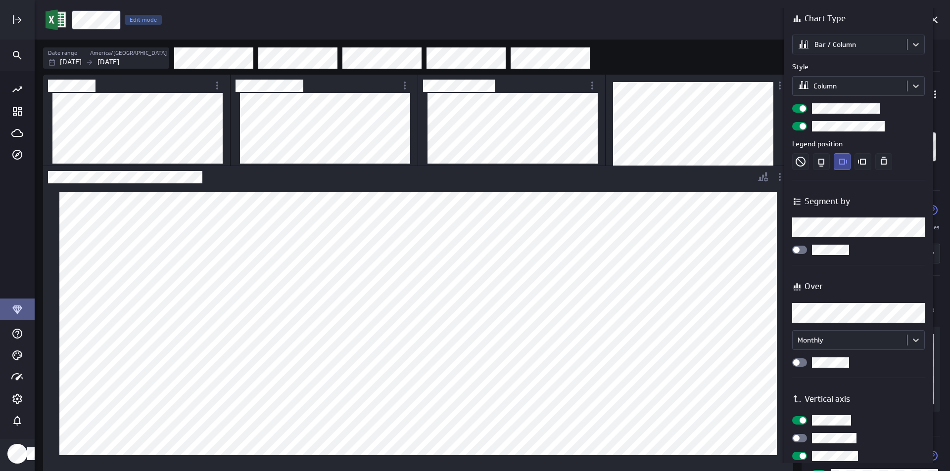
scroll to position [0, 0]
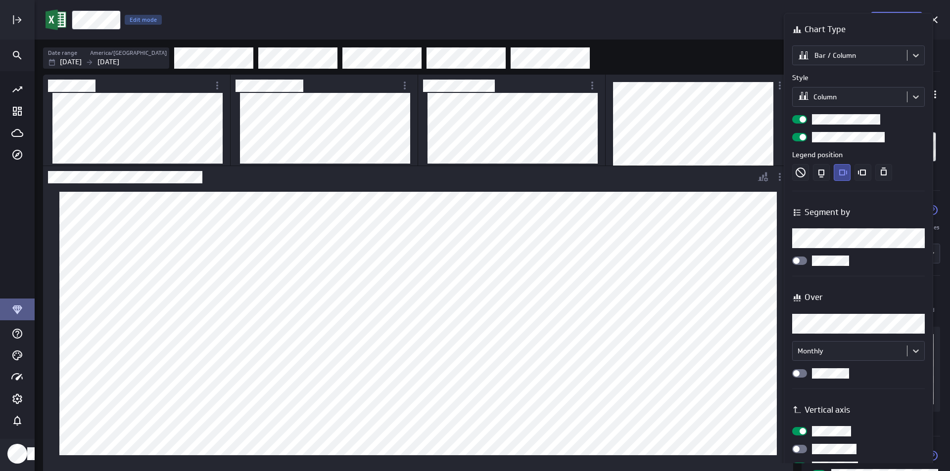
click at [715, 234] on div at bounding box center [475, 235] width 950 height 471
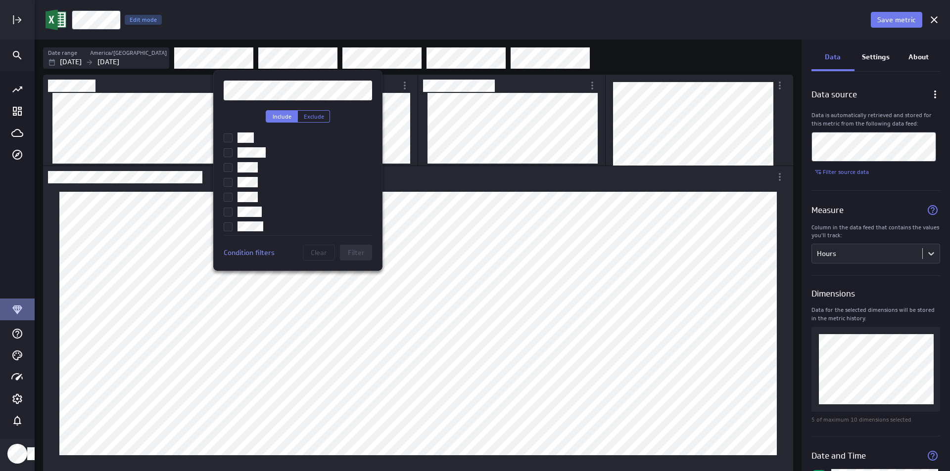
click at [289, 60] on div at bounding box center [475, 235] width 950 height 471
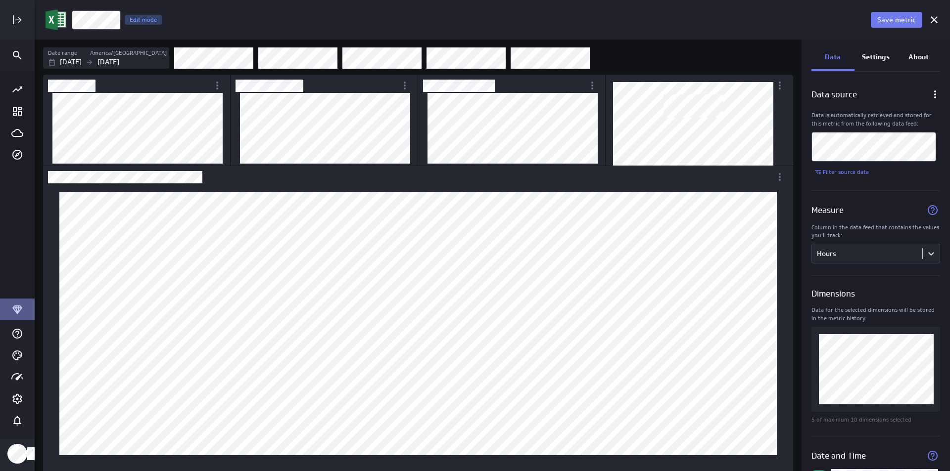
click at [723, 68] on div "Filters" at bounding box center [483, 58] width 619 height 22
click at [736, 60] on div "Filters" at bounding box center [483, 58] width 619 height 22
click at [881, 54] on p "Settings" at bounding box center [876, 57] width 28 height 10
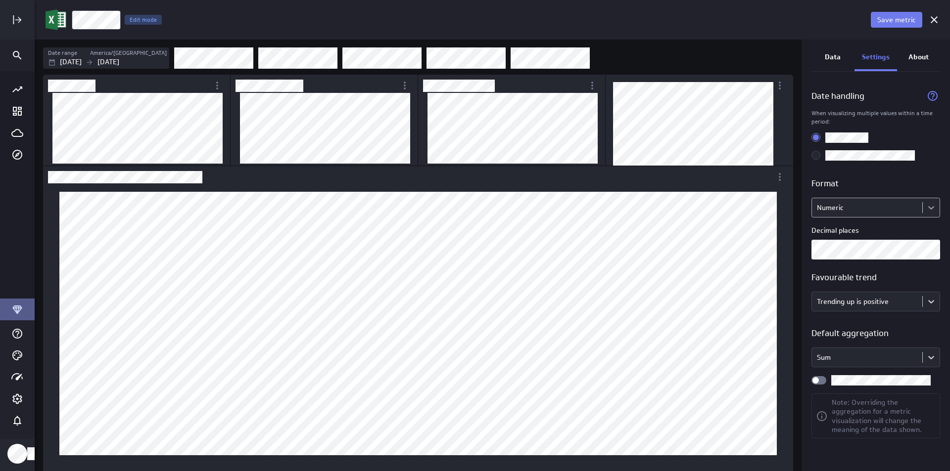
click at [928, 210] on body "Save metric Hours Edit mode Date range America/Toronto Jul 01 2025 Sep 30 2025 …" at bounding box center [475, 235] width 950 height 471
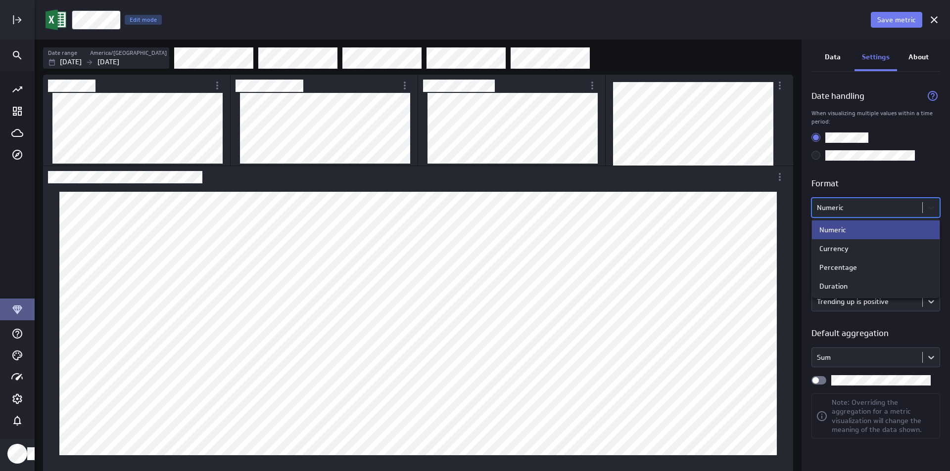
click at [928, 210] on div at bounding box center [475, 235] width 950 height 471
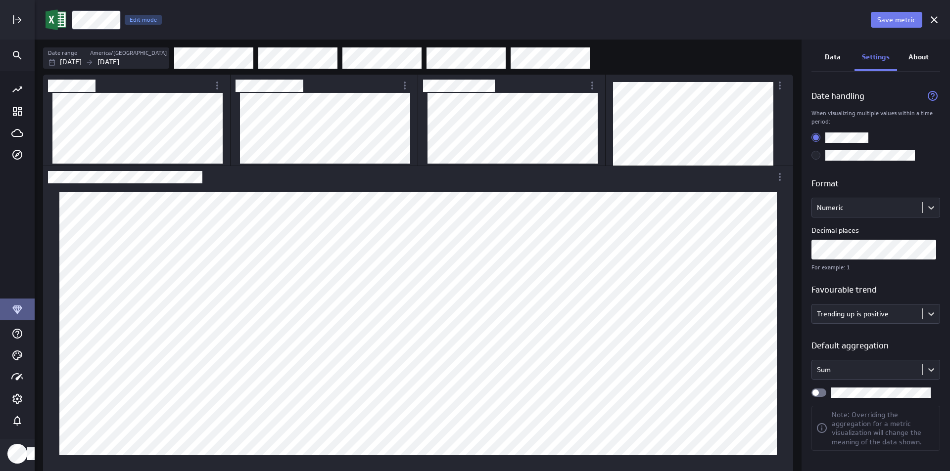
click at [909, 62] on div "About" at bounding box center [918, 58] width 43 height 27
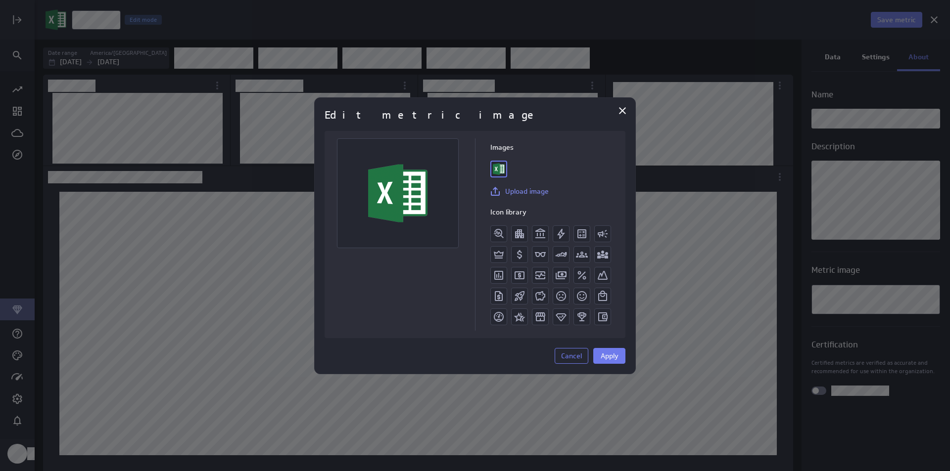
click at [399, 215] on img at bounding box center [397, 193] width 59 height 59
click at [519, 187] on link "Upload image" at bounding box center [518, 192] width 59 height 12
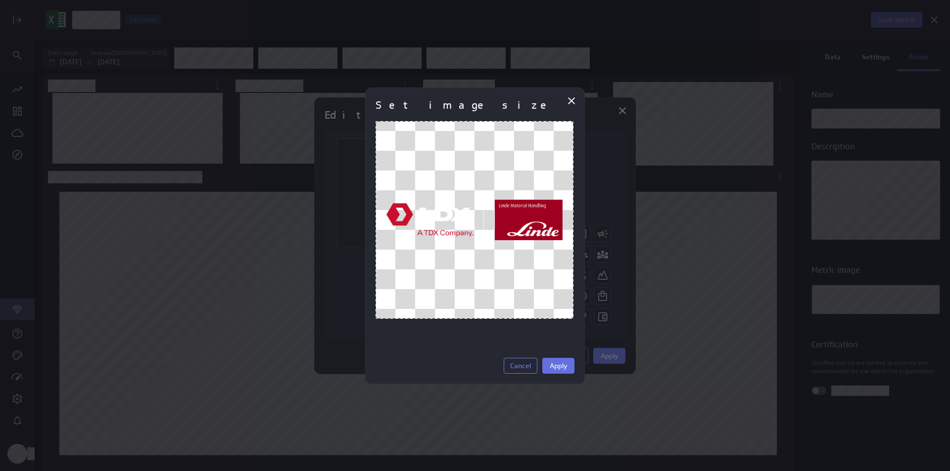
click at [552, 362] on span "Apply" at bounding box center [559, 366] width 18 height 9
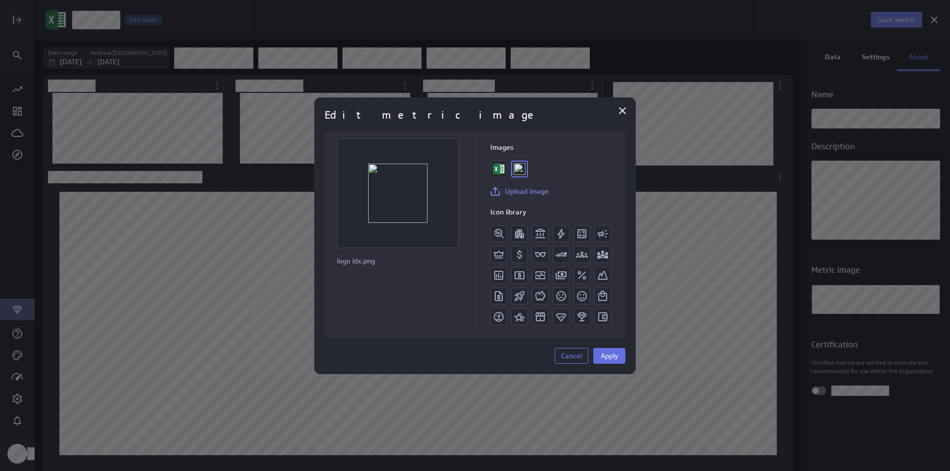
click at [603, 353] on span "Apply" at bounding box center [610, 356] width 18 height 9
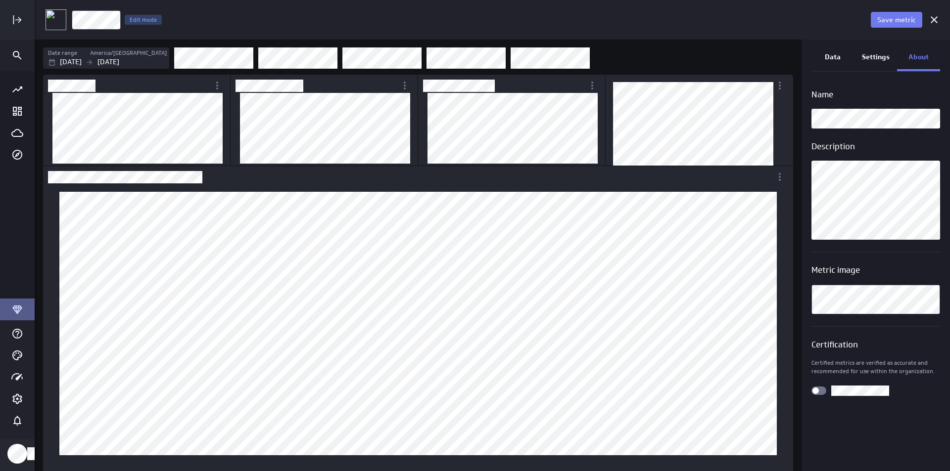
drag, startPoint x: 315, startPoint y: 25, endPoint x: 304, endPoint y: 30, distance: 12.2
click at [315, 25] on div "Hours Edit mode" at bounding box center [469, 20] width 797 height 20
click at [309, 23] on div "Fonterra Utilisation_ Edit mode" at bounding box center [469, 20] width 797 height 20
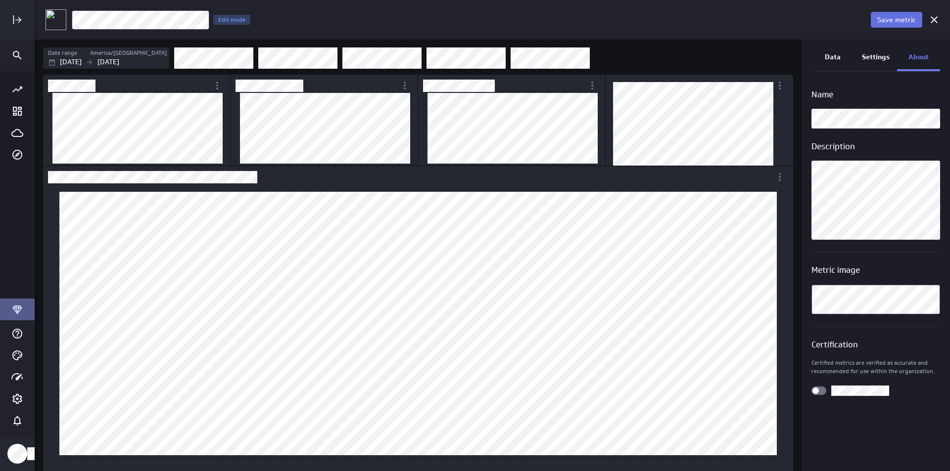
click at [888, 21] on span "Save metric" at bounding box center [896, 19] width 39 height 9
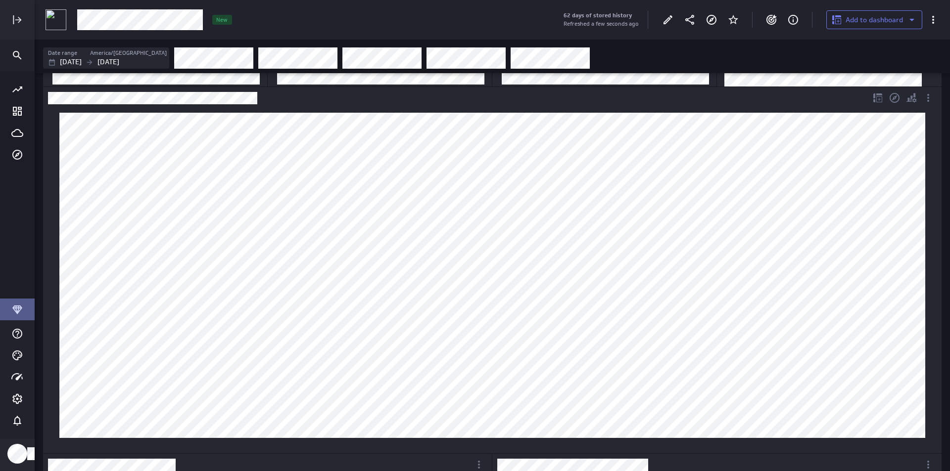
scroll to position [99, 0]
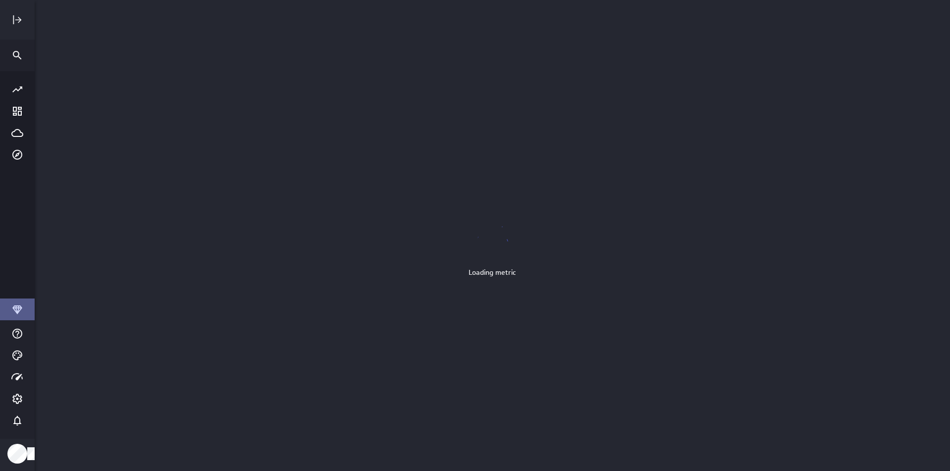
drag, startPoint x: 945, startPoint y: 246, endPoint x: 948, endPoint y: 276, distance: 29.4
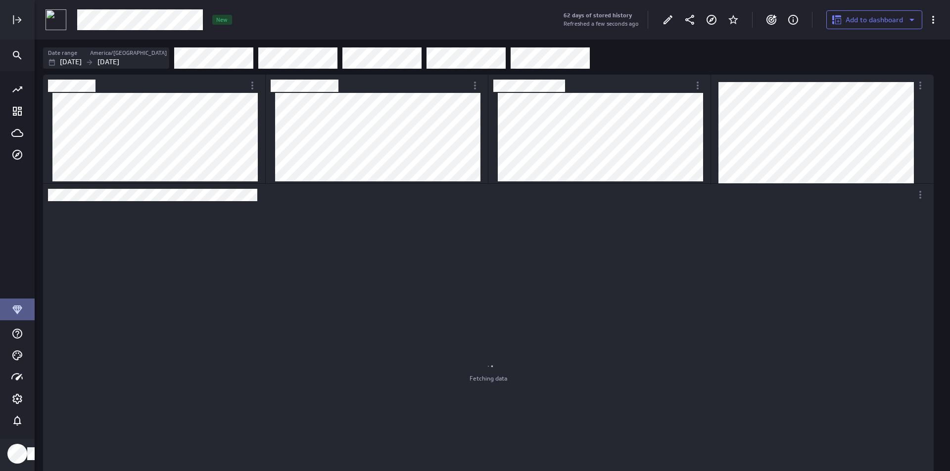
scroll to position [5, 5]
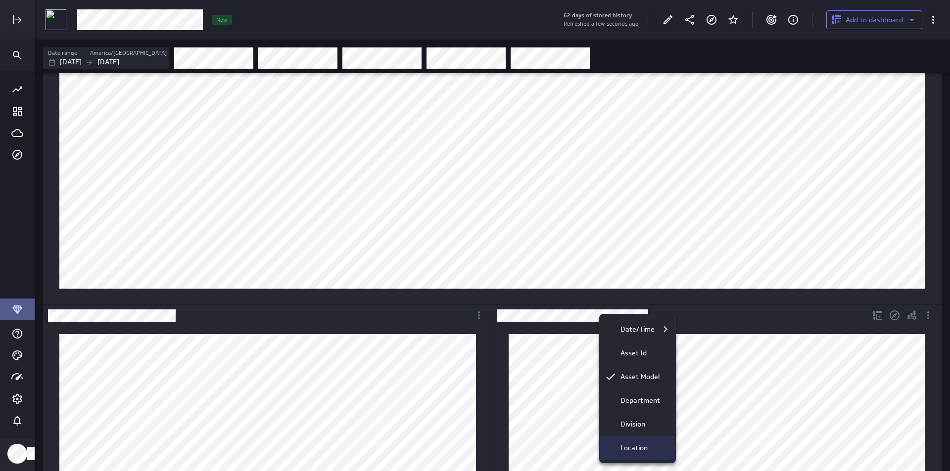
drag, startPoint x: 648, startPoint y: 402, endPoint x: 650, endPoint y: 395, distance: 7.7
click at [648, 401] on p "Department" at bounding box center [640, 401] width 40 height 10
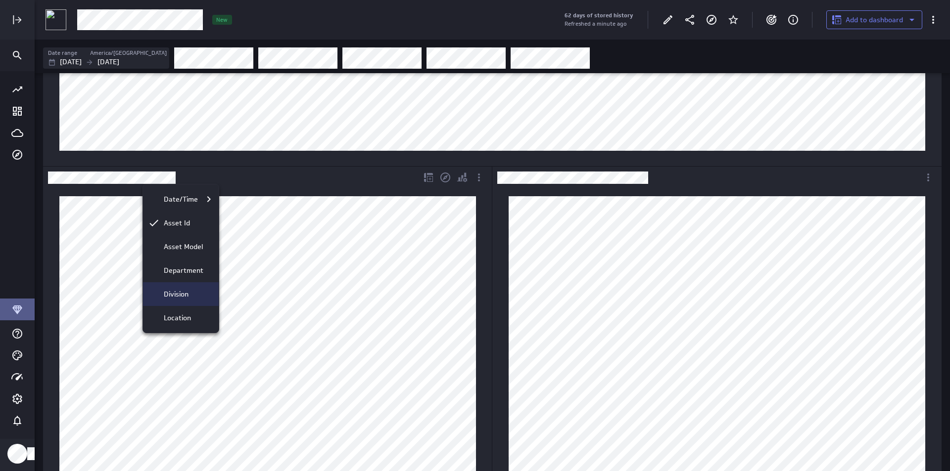
click at [179, 285] on div "Division" at bounding box center [181, 294] width 76 height 24
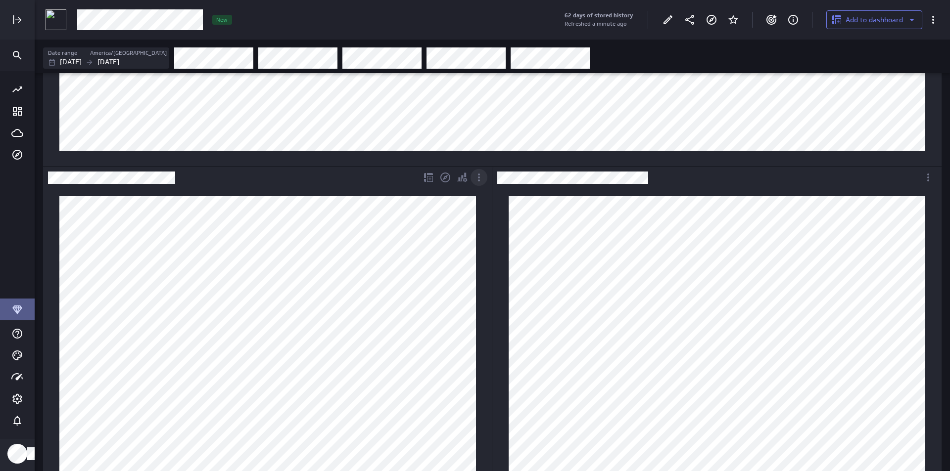
click at [475, 182] on icon "More actions" at bounding box center [479, 178] width 12 height 12
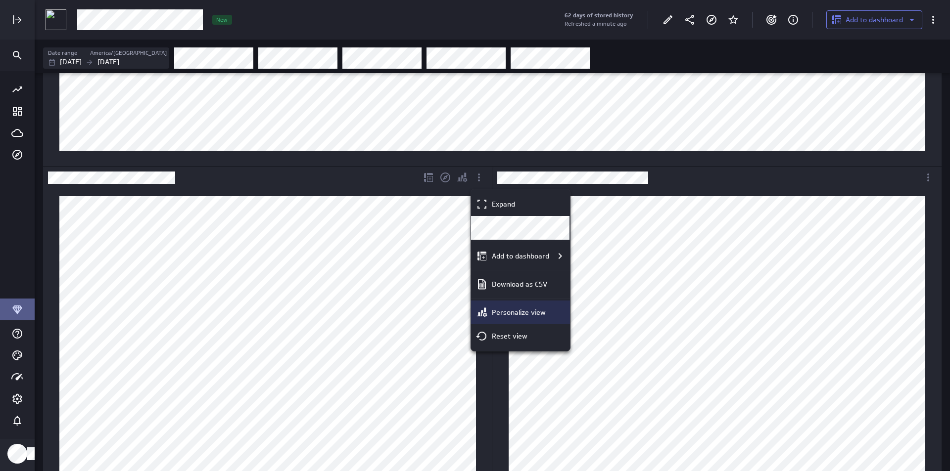
click at [494, 305] on div "Personalize view" at bounding box center [520, 313] width 99 height 24
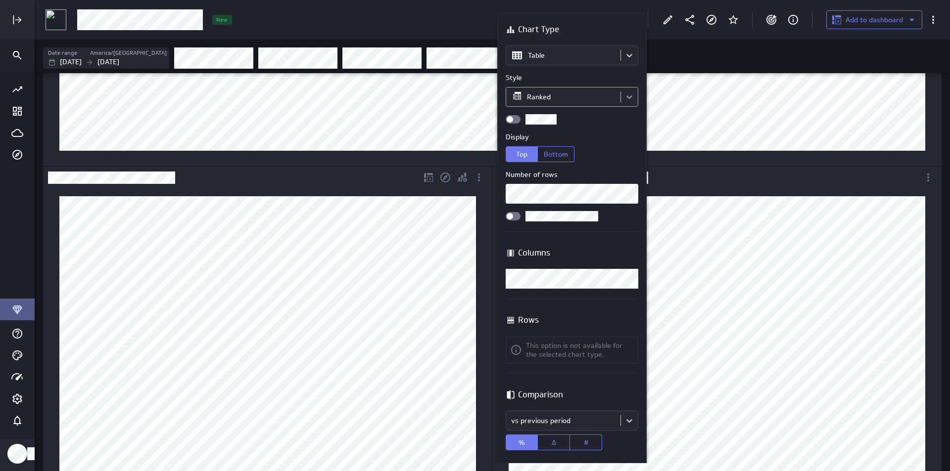
click at [624, 95] on body "62 days of stored history Refreshed a minute ago Add to dashboard New Date rang…" at bounding box center [475, 235] width 950 height 471
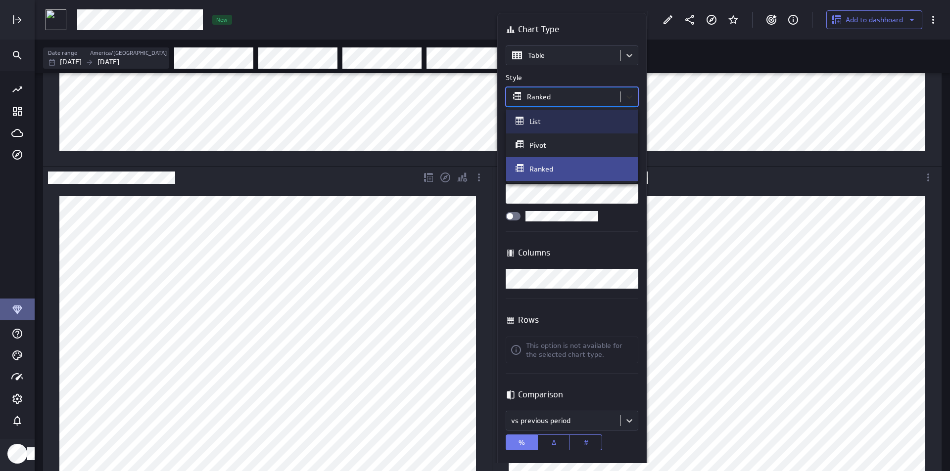
click at [624, 95] on div at bounding box center [475, 235] width 950 height 471
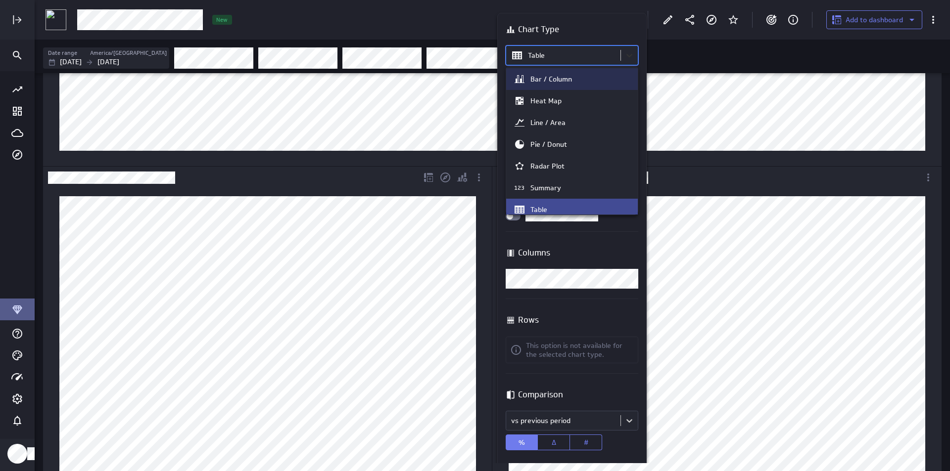
click at [630, 58] on body "62 days of stored history Refreshed a minute ago Add to dashboard New Date rang…" at bounding box center [475, 235] width 950 height 471
click at [556, 140] on div "Pie / Donut" at bounding box center [548, 144] width 37 height 9
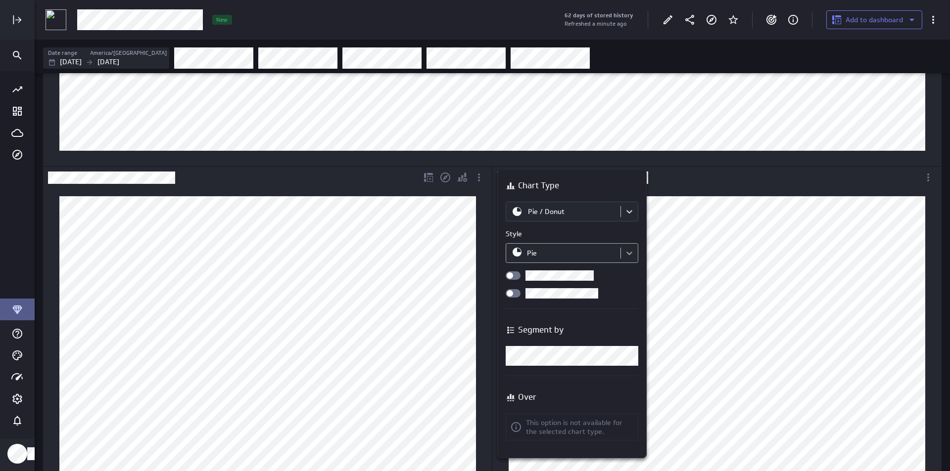
click at [627, 260] on body "62 days of stored history Refreshed a minute ago Add to dashboard New Date rang…" at bounding box center [475, 235] width 950 height 471
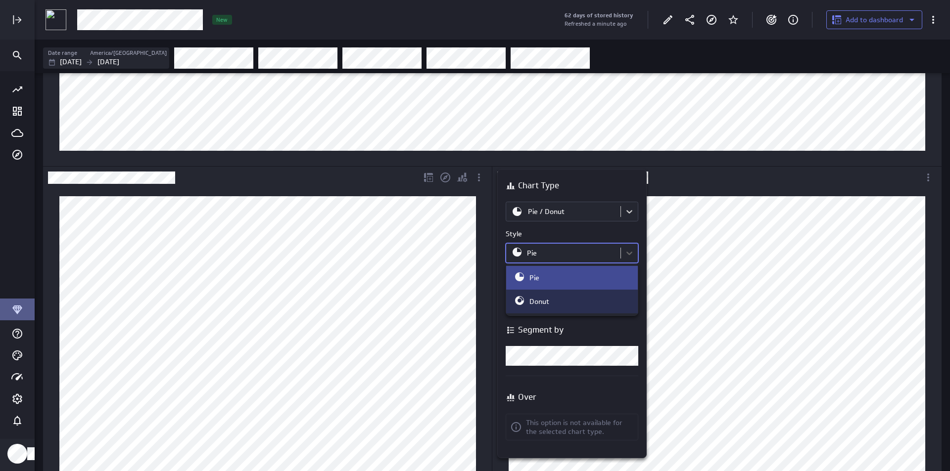
click at [611, 299] on div "Donut" at bounding box center [571, 302] width 117 height 14
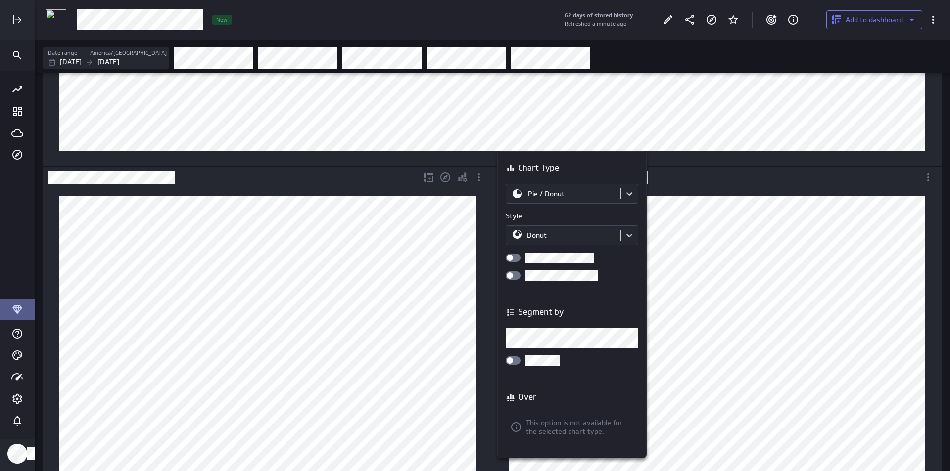
click at [519, 256] on div at bounding box center [513, 258] width 15 height 8
click at [0, 0] on input "checkbox" at bounding box center [0, 0] width 0 height 0
click at [519, 277] on div at bounding box center [513, 276] width 15 height 8
click at [0, 0] on input "checkbox" at bounding box center [0, 0] width 0 height 0
click at [630, 340] on body "62 days of stored history Refreshed a minute ago Add to dashboard New Date rang…" at bounding box center [475, 235] width 950 height 471
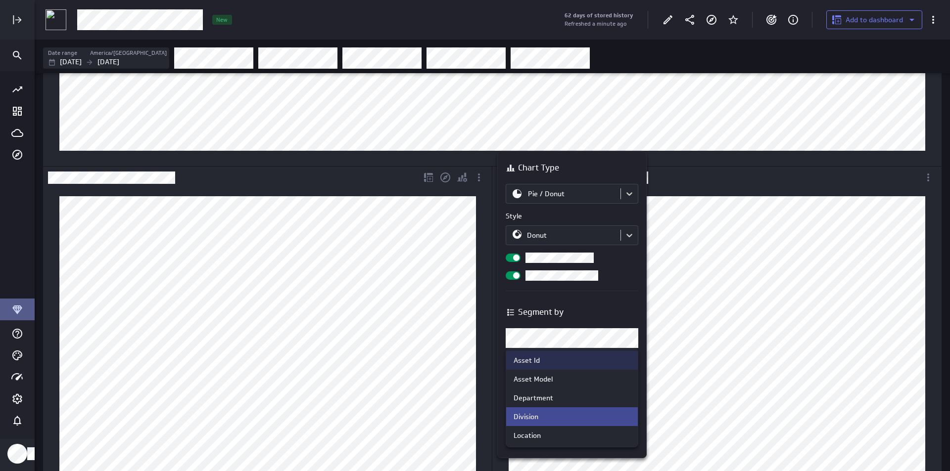
click at [630, 340] on div at bounding box center [475, 235] width 950 height 471
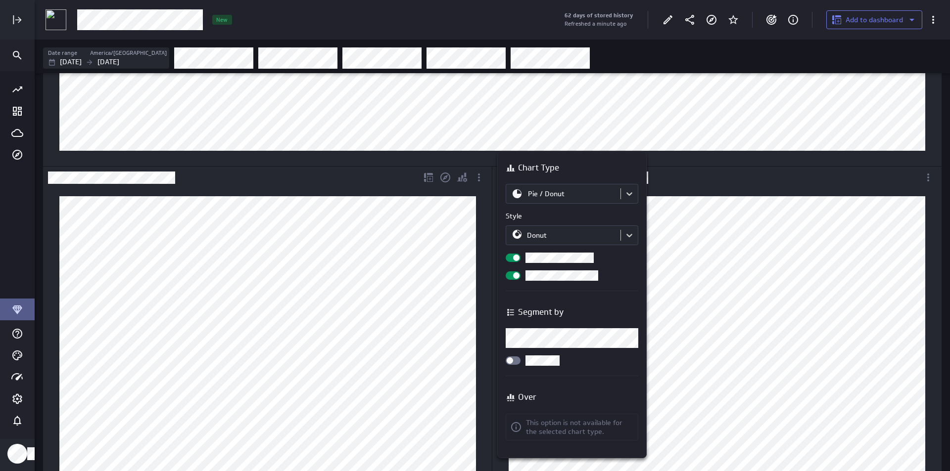
click at [471, 293] on div at bounding box center [475, 235] width 950 height 471
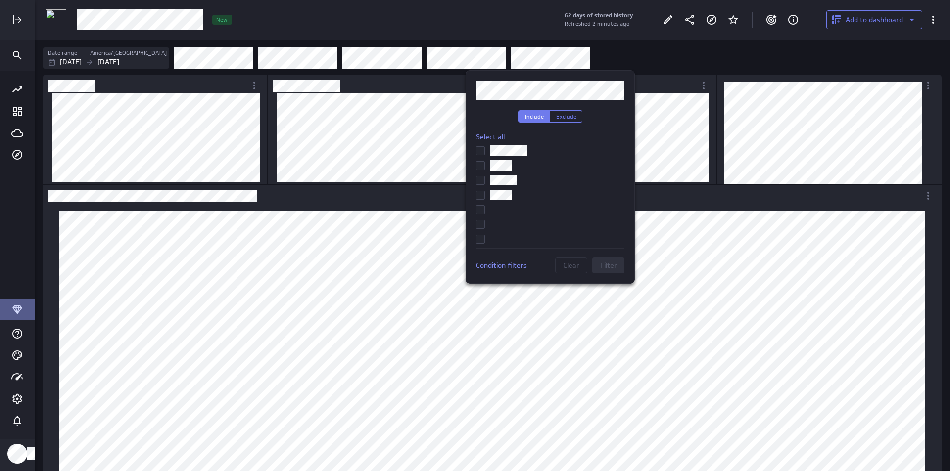
scroll to position [99, 0]
click at [0, 0] on input "checkbox" at bounding box center [0, 0] width 0 height 0
click at [608, 265] on span "Filter" at bounding box center [608, 265] width 17 height 9
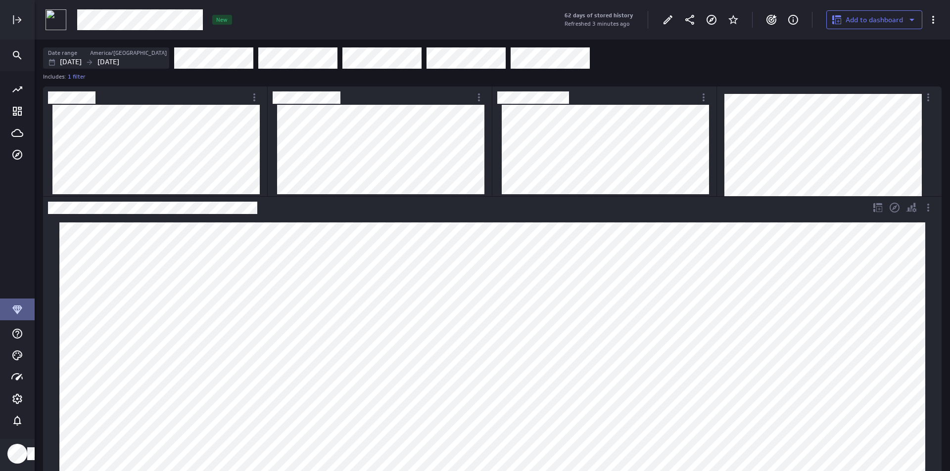
scroll to position [0, 0]
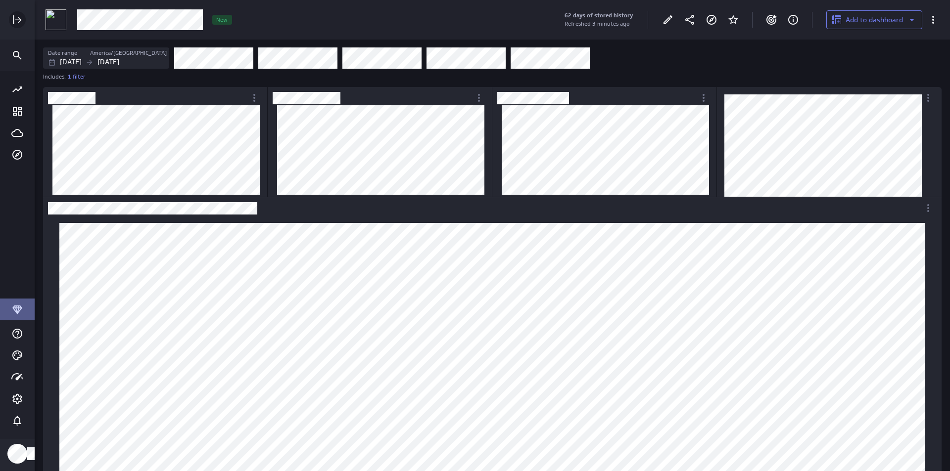
click at [16, 23] on icon "Expand" at bounding box center [17, 20] width 12 height 12
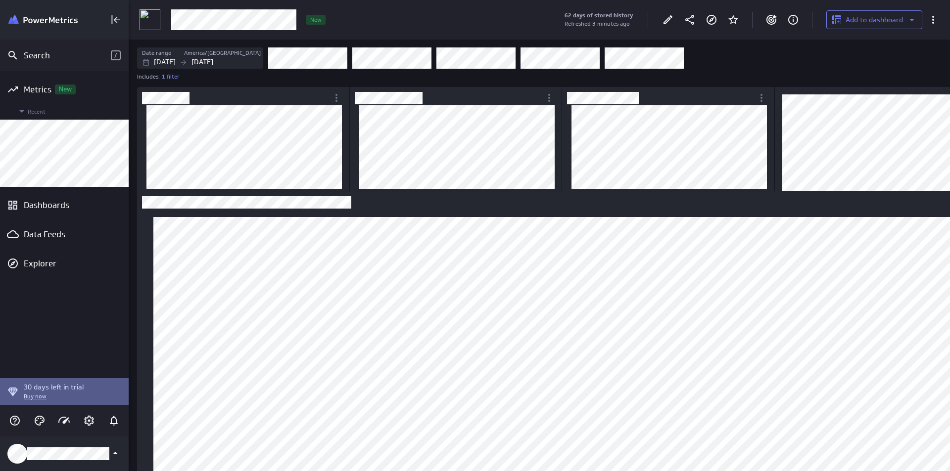
scroll to position [37, 820]
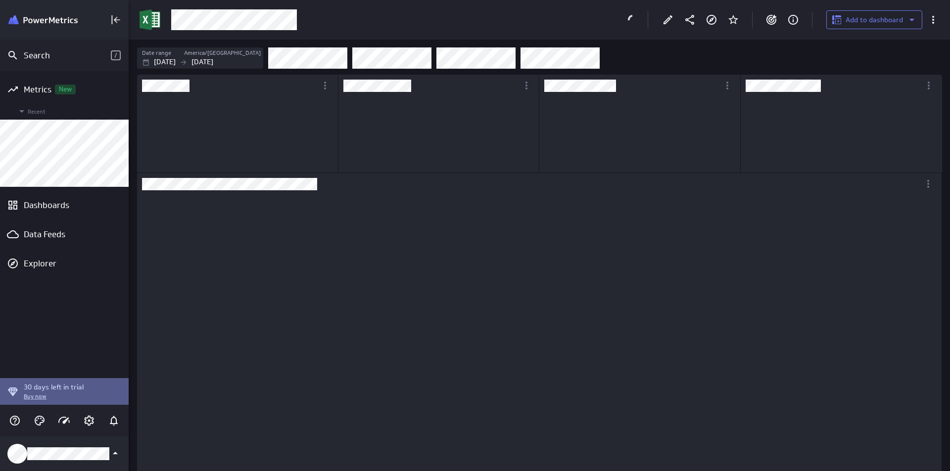
scroll to position [93, 199]
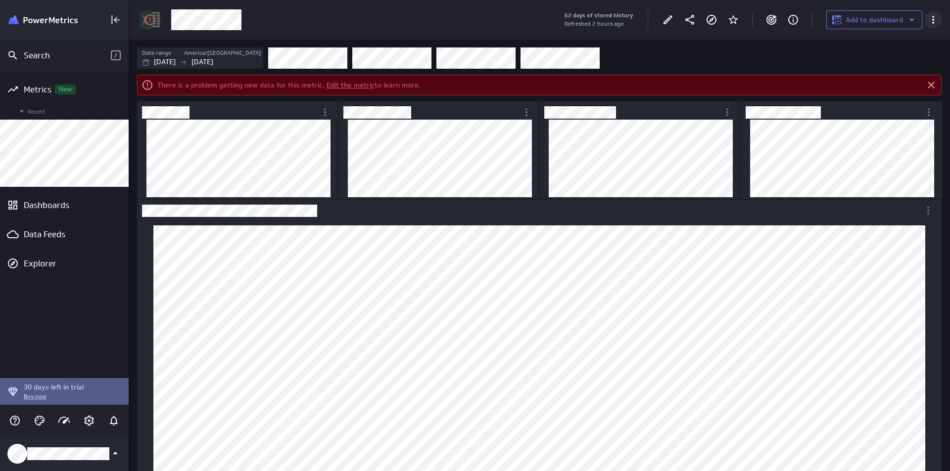
click at [932, 21] on icon "More actions" at bounding box center [933, 20] width 12 height 12
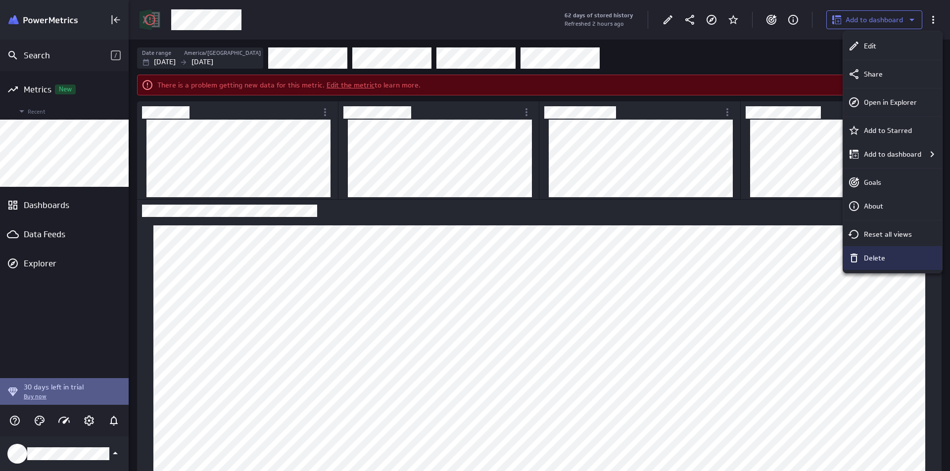
click at [893, 261] on div "Delete" at bounding box center [897, 258] width 74 height 10
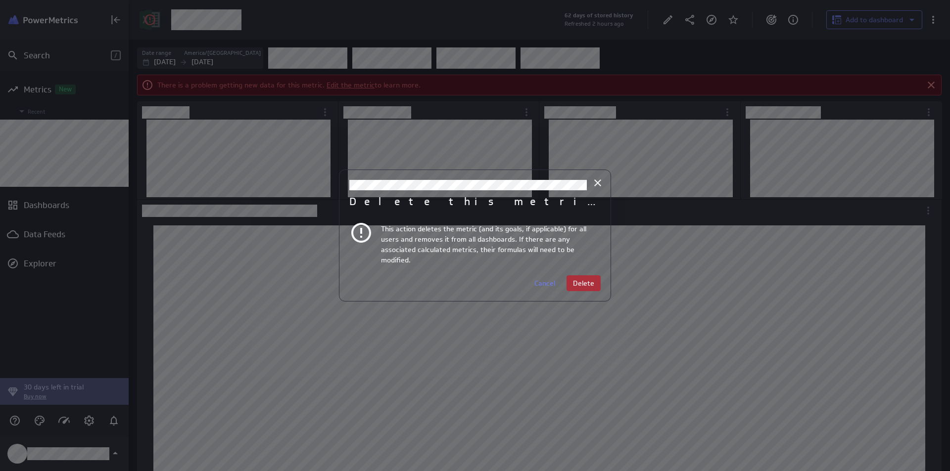
click at [569, 278] on button "Delete" at bounding box center [583, 284] width 34 height 16
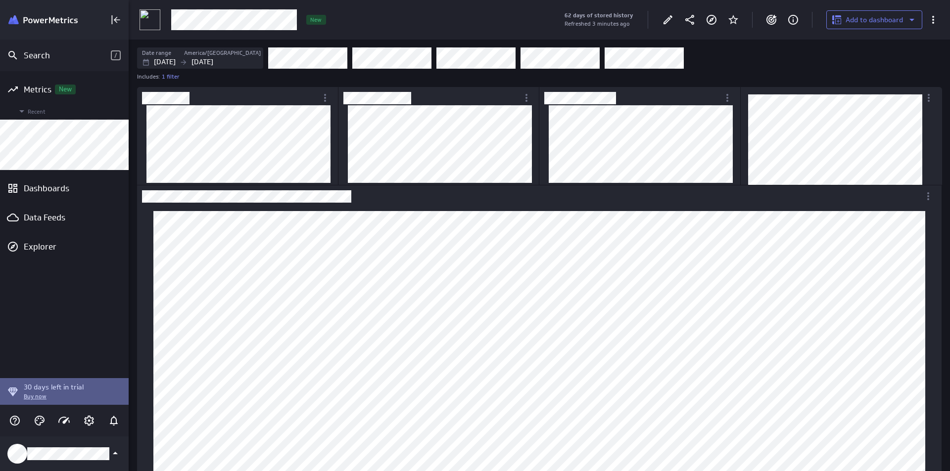
click at [793, 50] on div "Filters" at bounding box center [604, 58] width 673 height 22
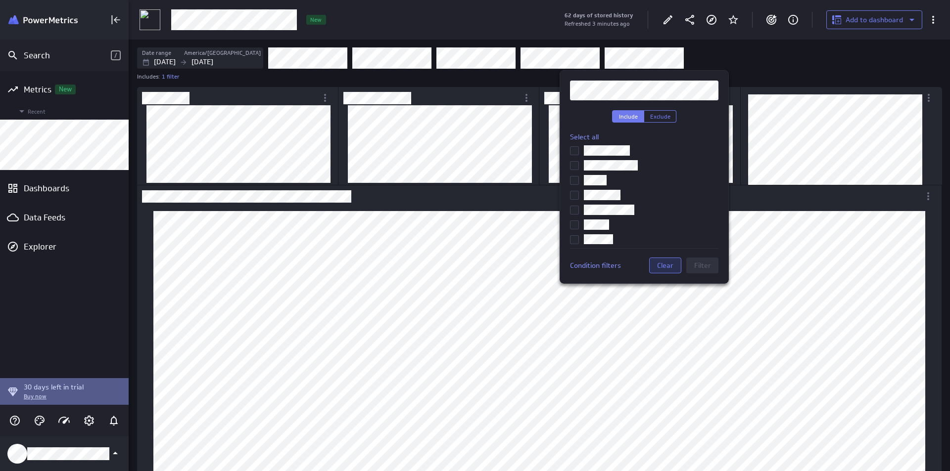
click at [659, 264] on span "Clear" at bounding box center [665, 265] width 16 height 9
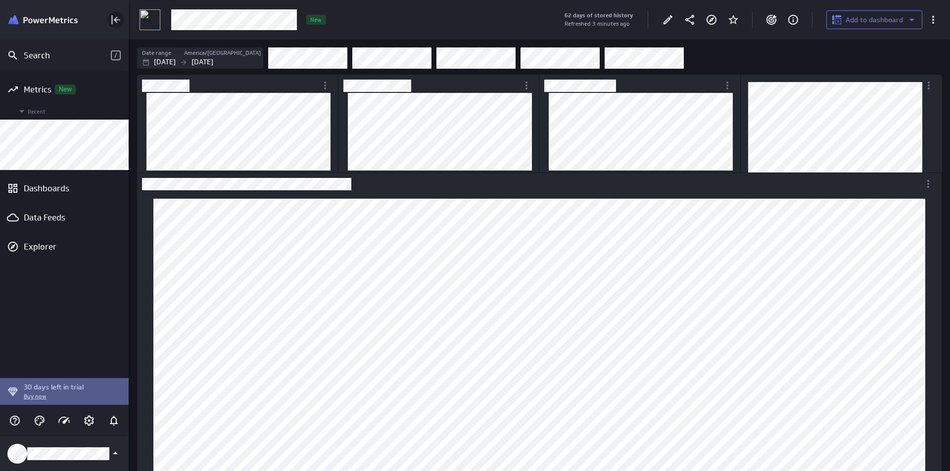
click at [119, 17] on icon "Collapse" at bounding box center [116, 20] width 12 height 12
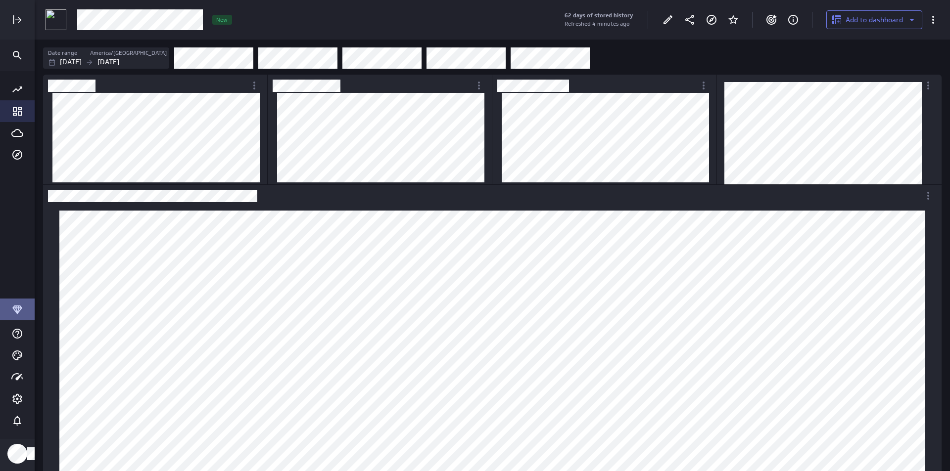
click at [13, 105] on div "Go to Dashboard Library" at bounding box center [17, 111] width 35 height 22
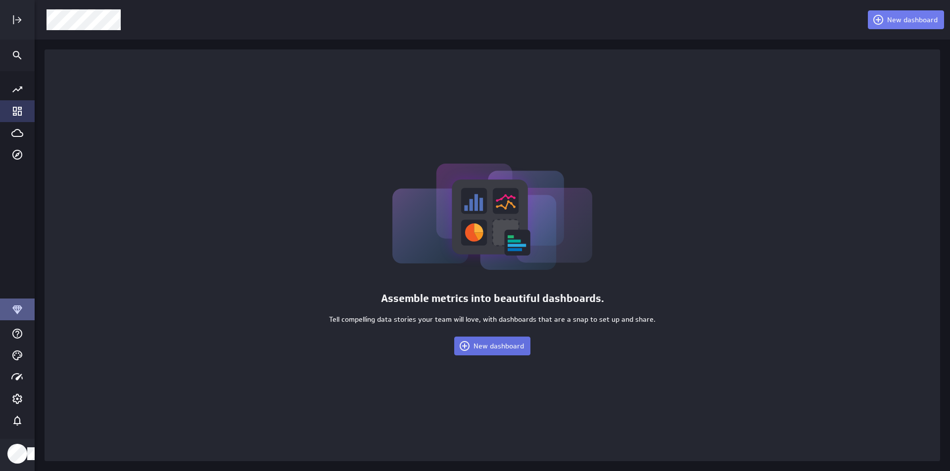
click at [477, 345] on span "New dashboard" at bounding box center [498, 346] width 50 height 9
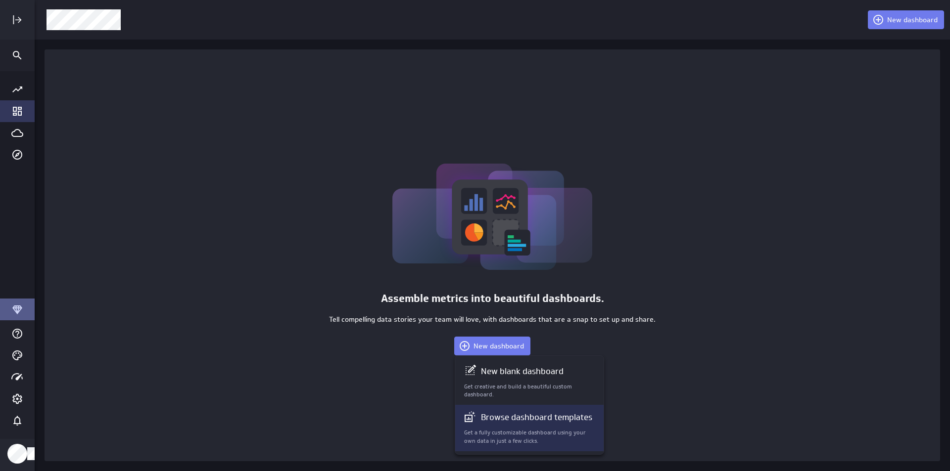
click at [541, 419] on p "Browse dashboard templates" at bounding box center [536, 418] width 111 height 12
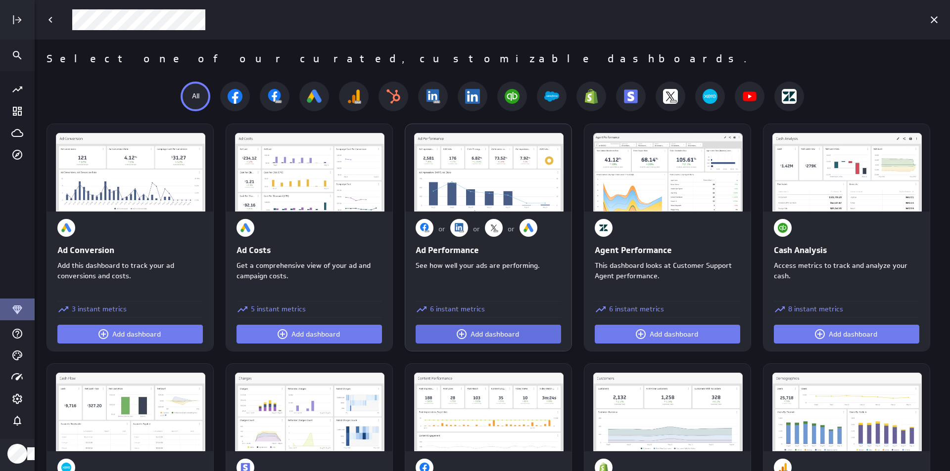
click at [504, 328] on button "Add dashboard" at bounding box center [488, 334] width 145 height 19
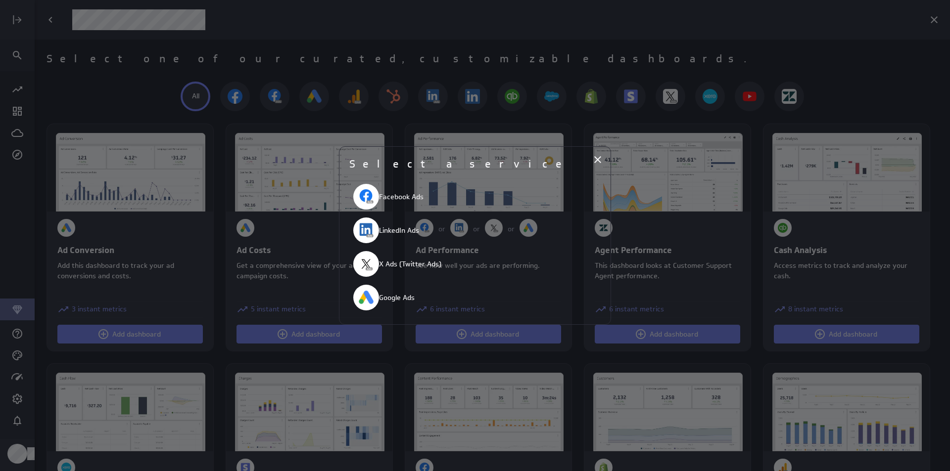
drag, startPoint x: 504, startPoint y: 328, endPoint x: 394, endPoint y: 336, distance: 109.6
click at [394, 336] on div at bounding box center [475, 235] width 950 height 471
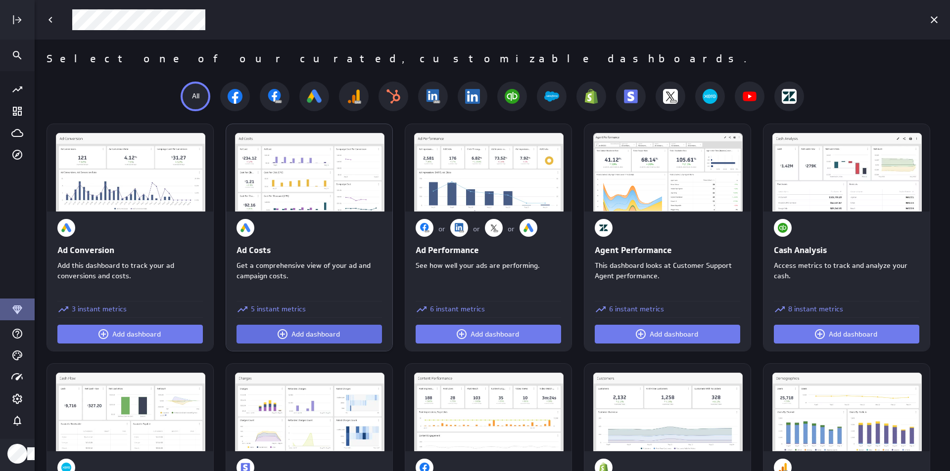
click at [318, 331] on span "Add dashboard" at bounding box center [315, 334] width 48 height 9
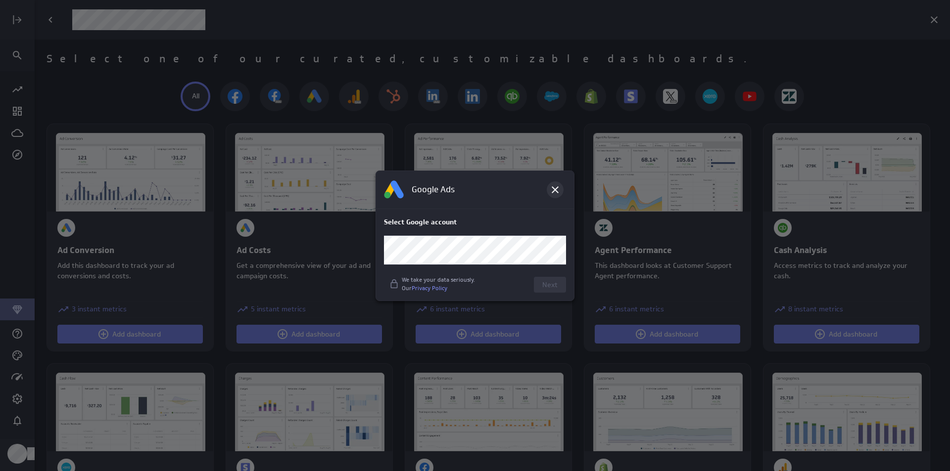
click at [561, 191] on div at bounding box center [555, 190] width 17 height 17
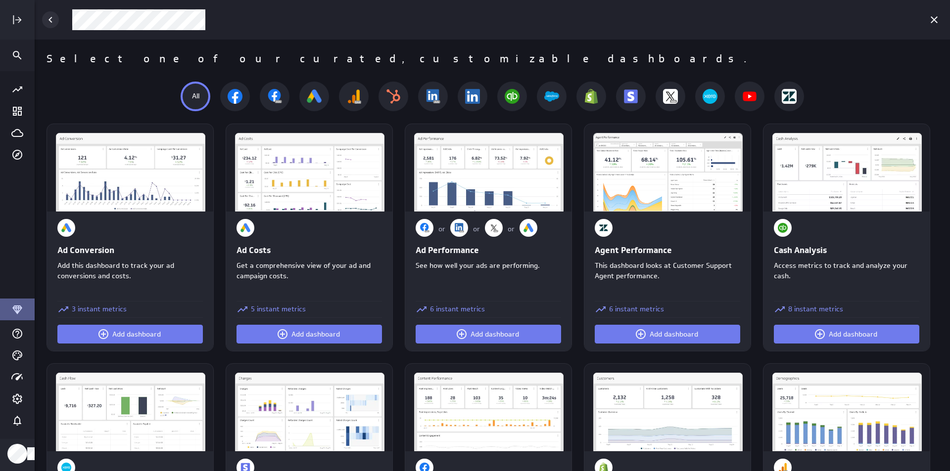
click at [53, 20] on icon "Back" at bounding box center [51, 20] width 12 height 12
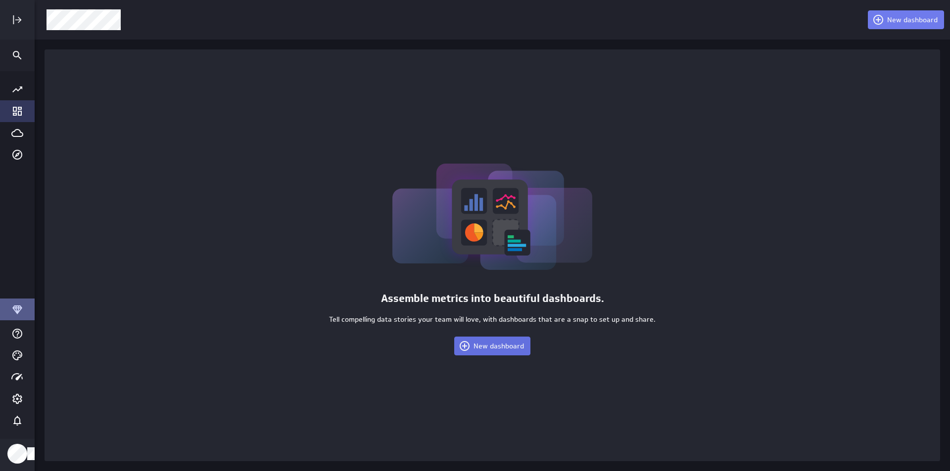
click at [500, 347] on span "New dashboard" at bounding box center [498, 346] width 50 height 9
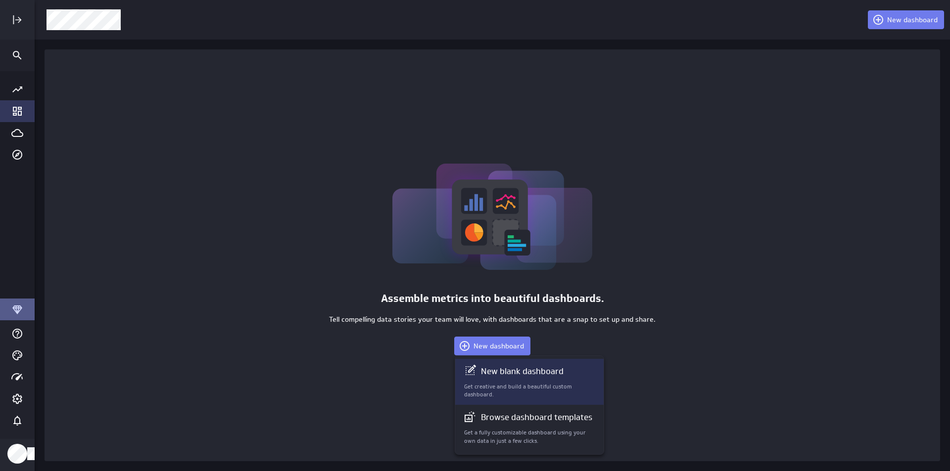
click at [506, 377] on p "New blank dashboard" at bounding box center [522, 372] width 83 height 12
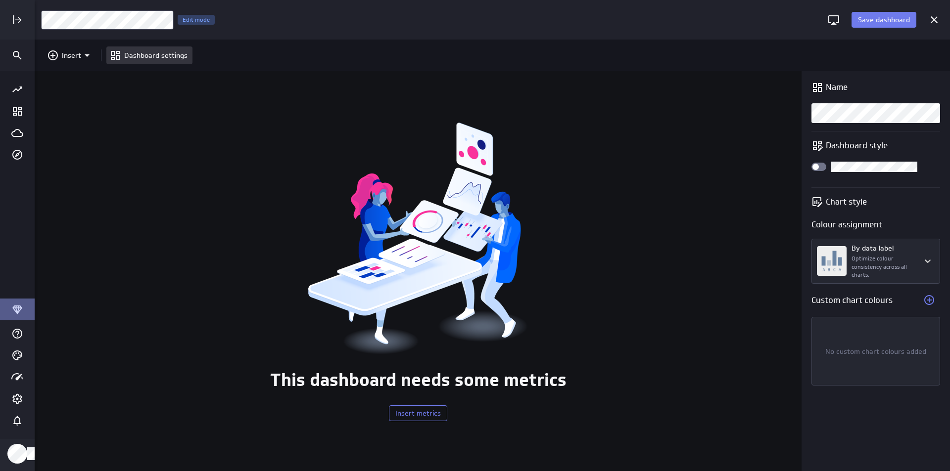
scroll to position [416, 930]
click at [90, 53] on icon "Insert" at bounding box center [87, 55] width 12 height 12
click at [74, 81] on p "Metrics" at bounding box center [77, 80] width 24 height 10
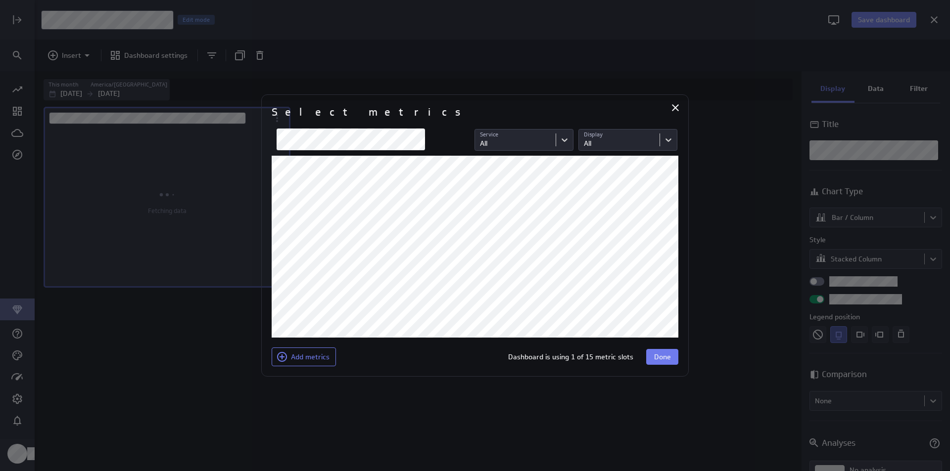
scroll to position [382, 768]
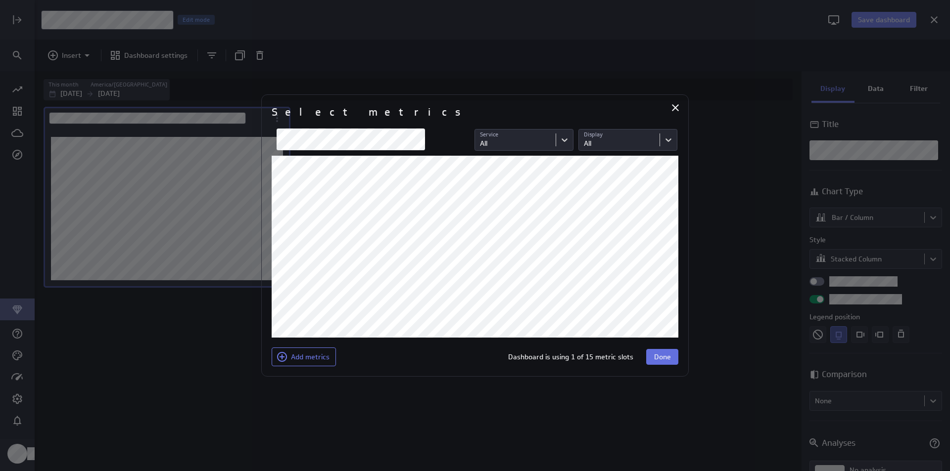
click at [673, 350] on button "Done" at bounding box center [662, 357] width 32 height 16
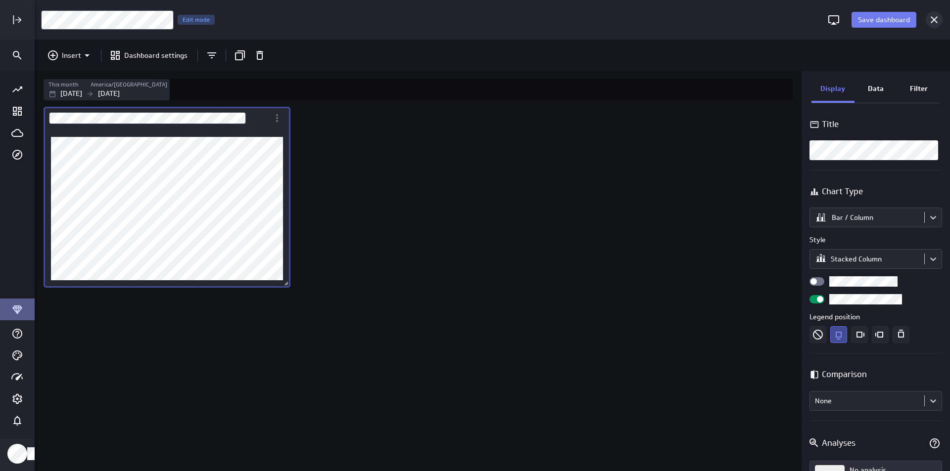
click at [932, 14] on icon "Cancel" at bounding box center [934, 20] width 12 height 12
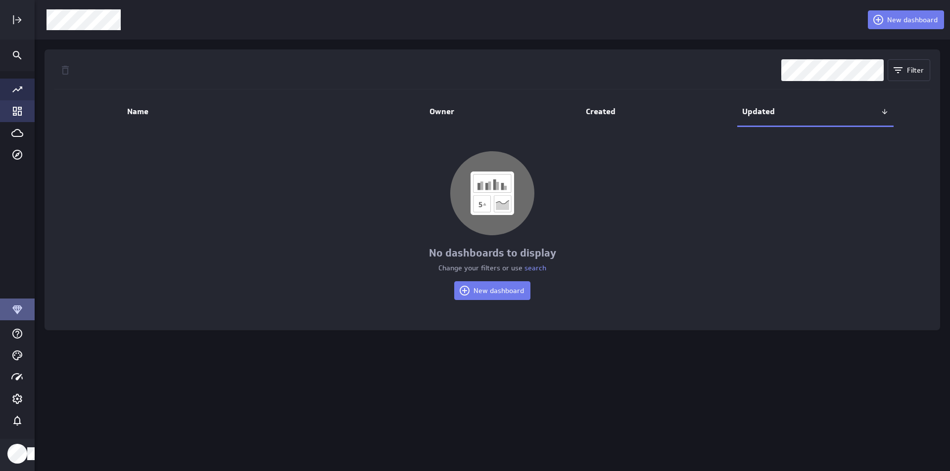
click at [14, 87] on icon "Go to all metrics page." at bounding box center [17, 90] width 12 height 12
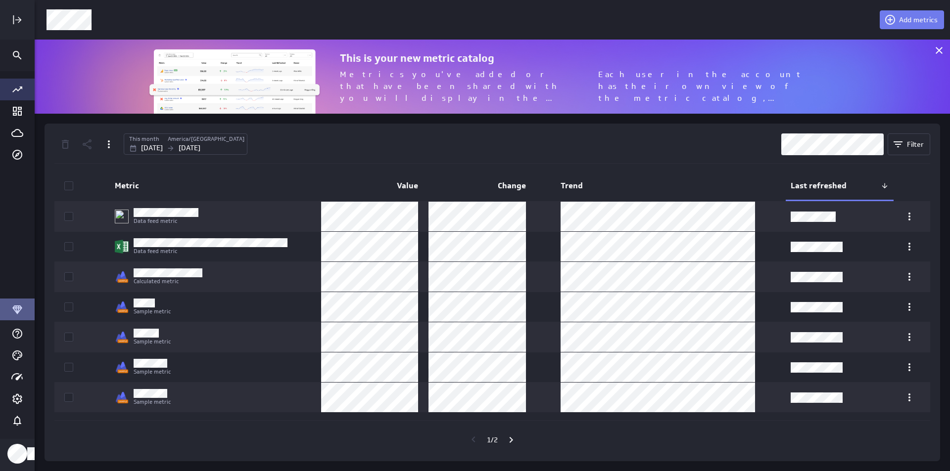
scroll to position [90, 930]
click at [18, 88] on icon "Go to all metrics page." at bounding box center [17, 90] width 12 height 12
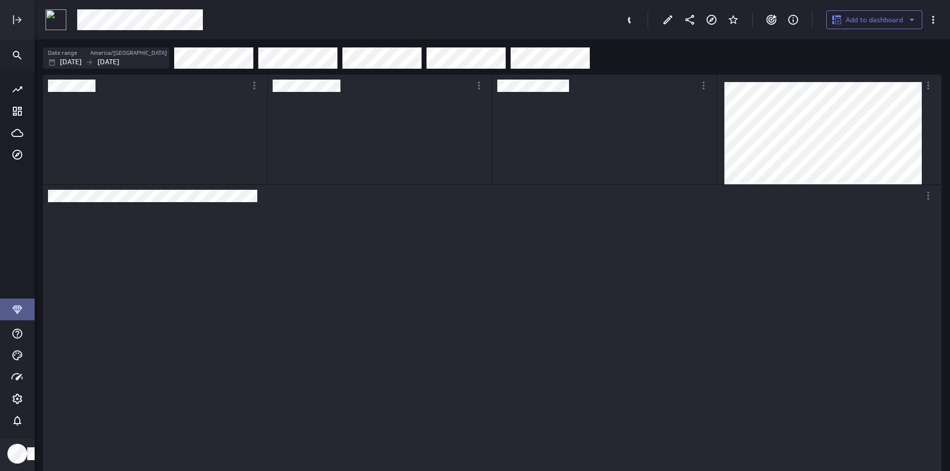
scroll to position [105, 223]
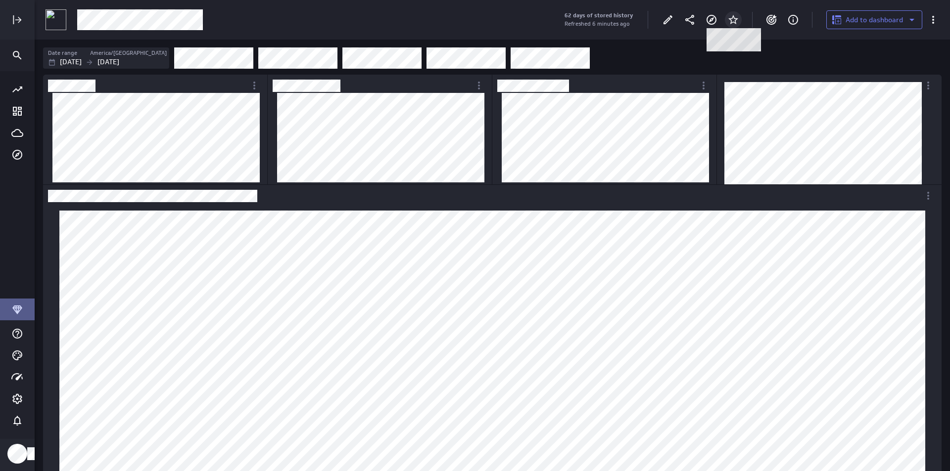
click at [732, 23] on icon at bounding box center [733, 19] width 10 height 9
click at [691, 25] on icon at bounding box center [690, 20] width 12 height 12
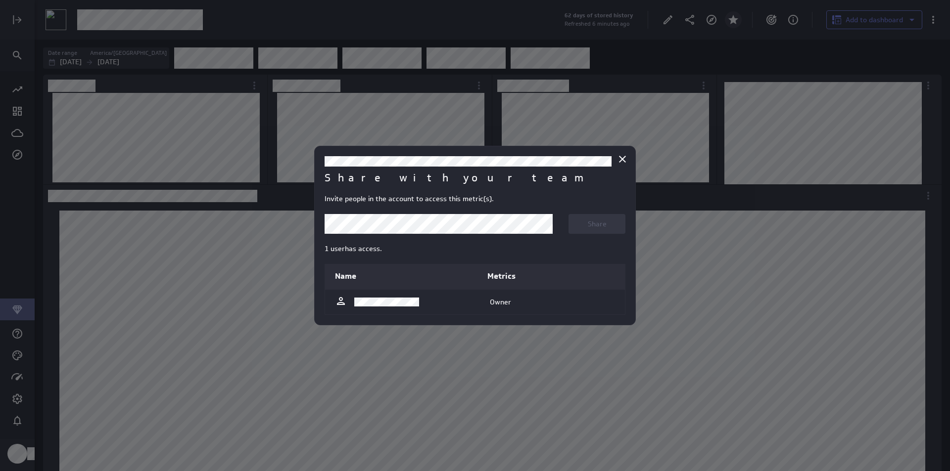
click at [431, 224] on body "62 days of stored history Refreshed 6 minutes ago Add to dashboard Date range A…" at bounding box center [475, 235] width 950 height 471
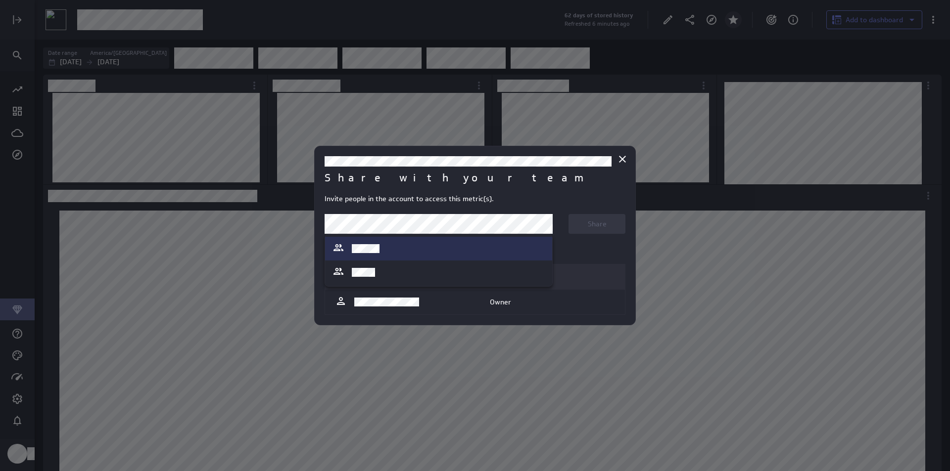
click at [431, 224] on div at bounding box center [475, 235] width 950 height 471
click at [446, 224] on body "62 days of stored history Refreshed 6 minutes ago Add to dashboard Date range A…" at bounding box center [475, 235] width 950 height 471
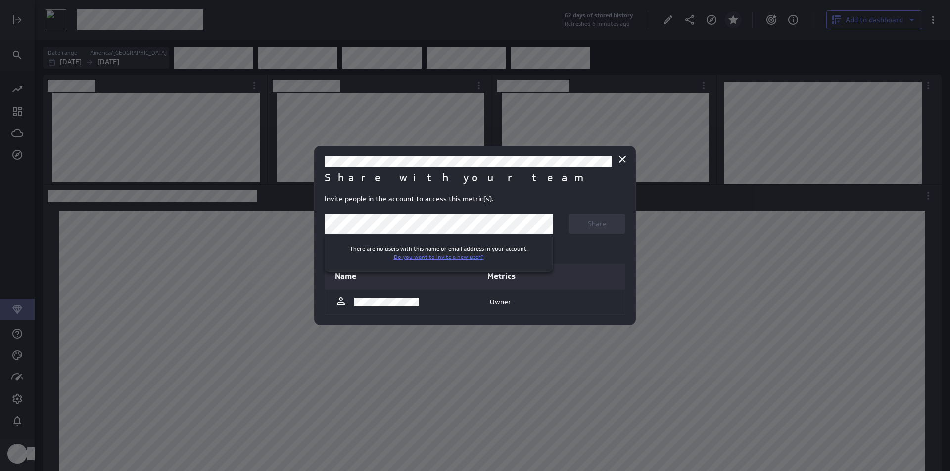
click at [440, 254] on link "Do you want to invite a new user?" at bounding box center [439, 256] width 90 height 7
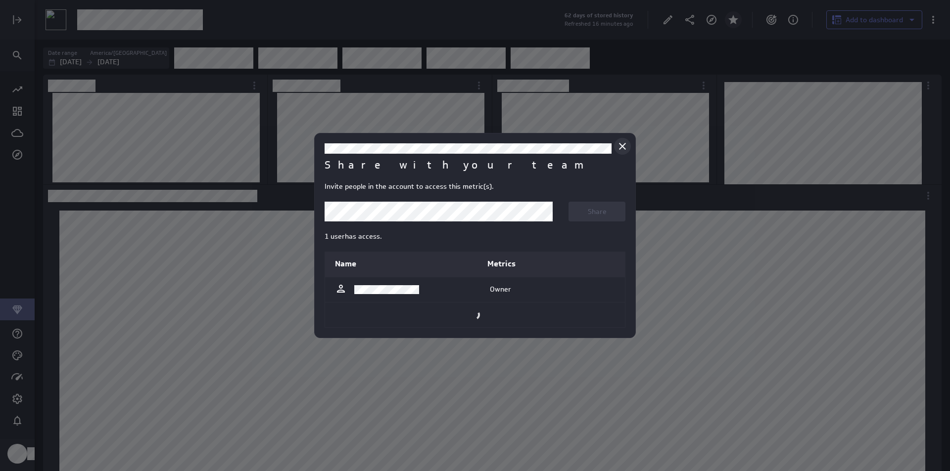
click at [623, 143] on div "Share with your team Invite people in the account to access this metric(s). Sha…" at bounding box center [475, 235] width 950 height 471
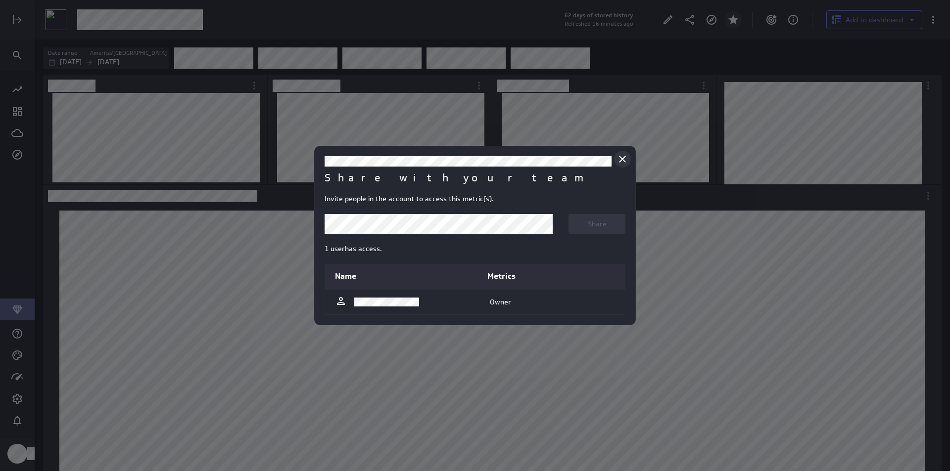
click at [623, 159] on icon "Close" at bounding box center [622, 159] width 12 height 12
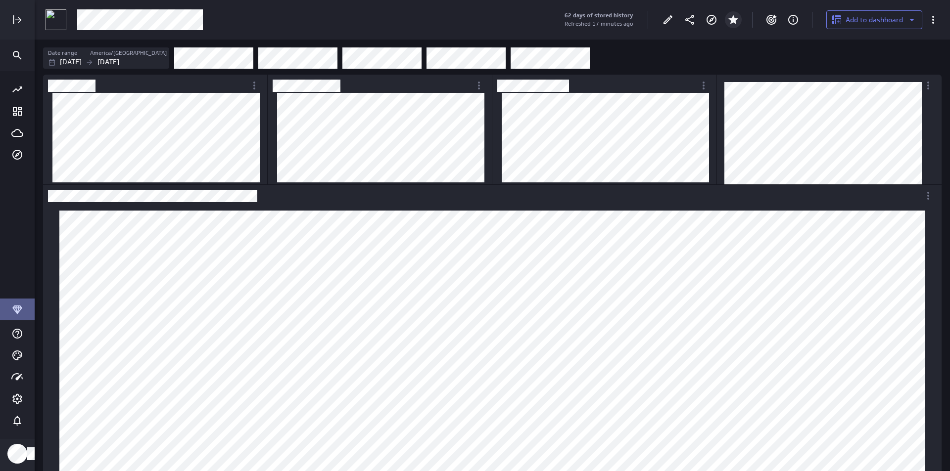
click at [778, 55] on div "Filters" at bounding box center [557, 58] width 767 height 22
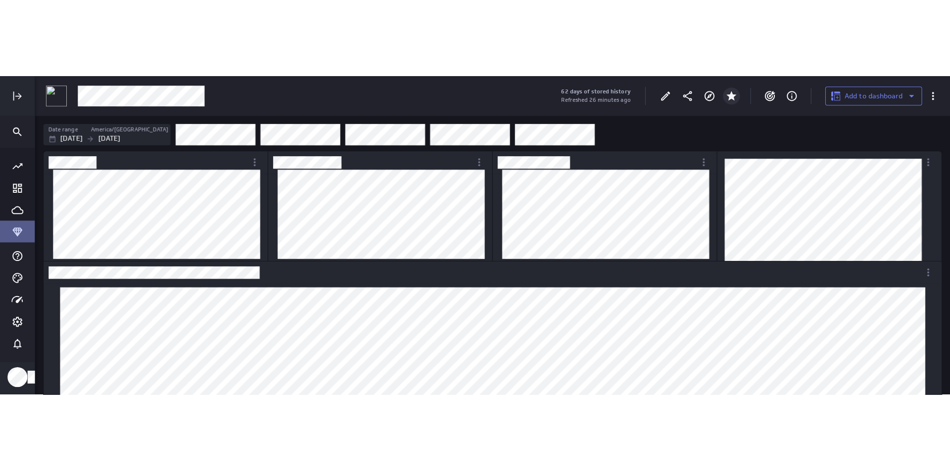
scroll to position [447, 930]
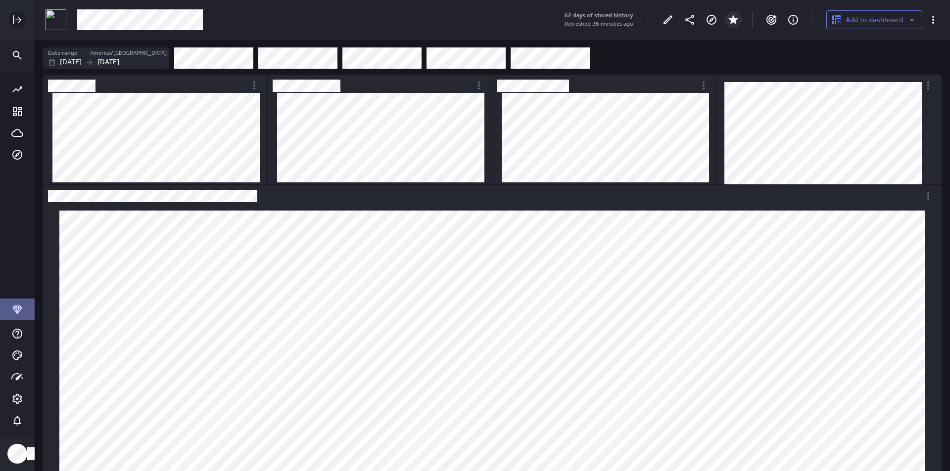
click at [14, 15] on icon "Expand" at bounding box center [17, 20] width 12 height 12
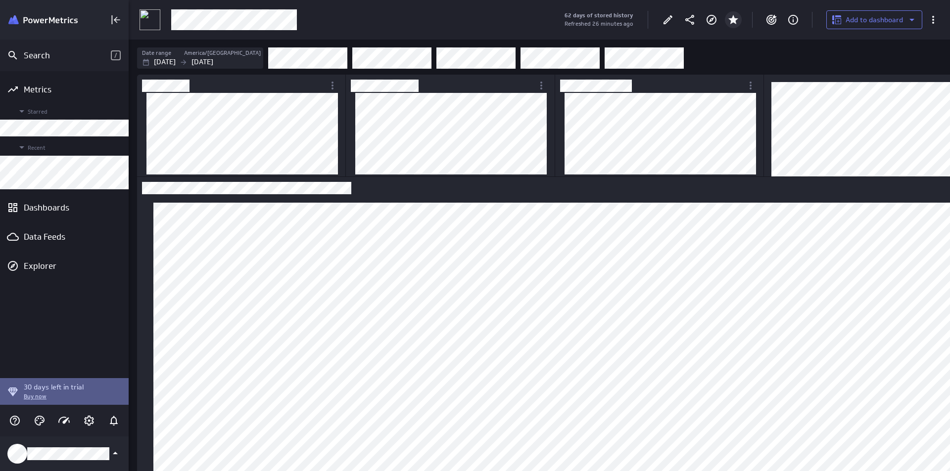
scroll to position [5, 5]
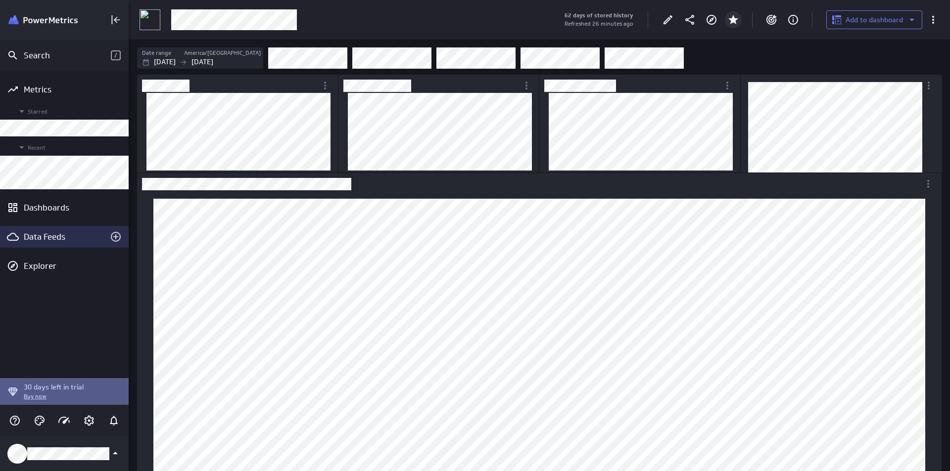
click at [8, 236] on icon "Go to Data Feed library" at bounding box center [13, 237] width 12 height 8
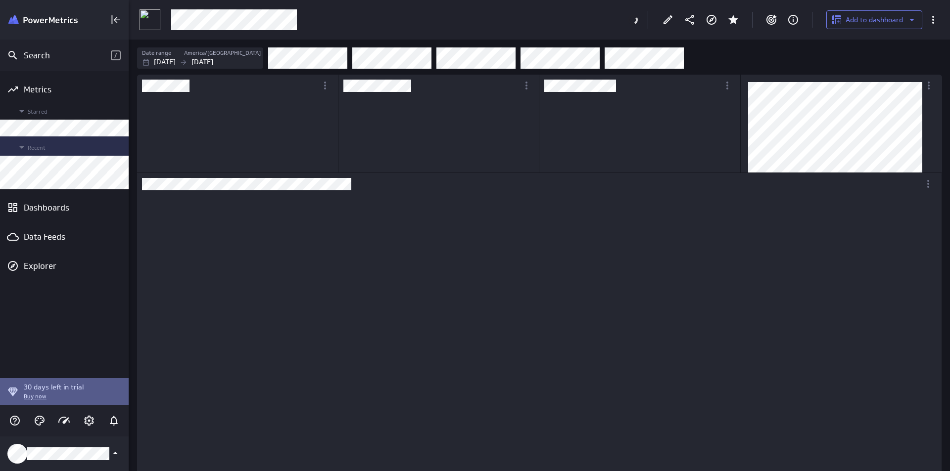
scroll to position [93, 199]
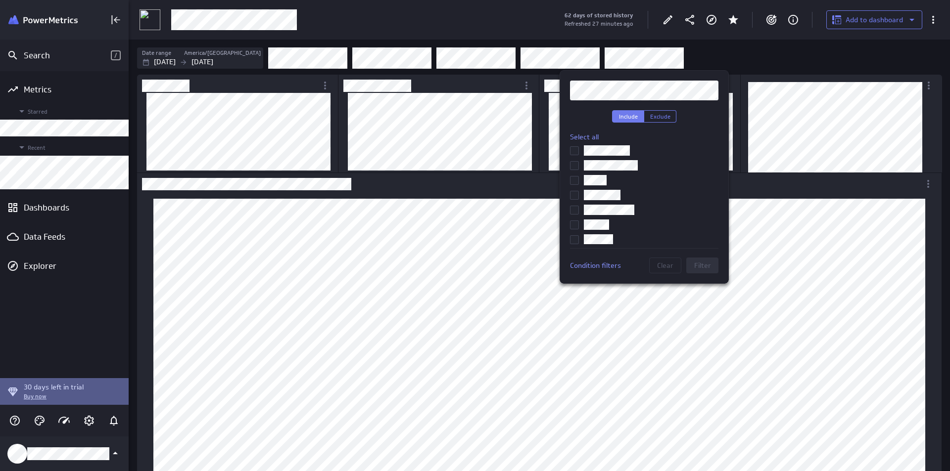
click at [0, 0] on input "checkbox" at bounding box center [0, 0] width 0 height 0
click at [700, 267] on span "Filter" at bounding box center [702, 265] width 17 height 9
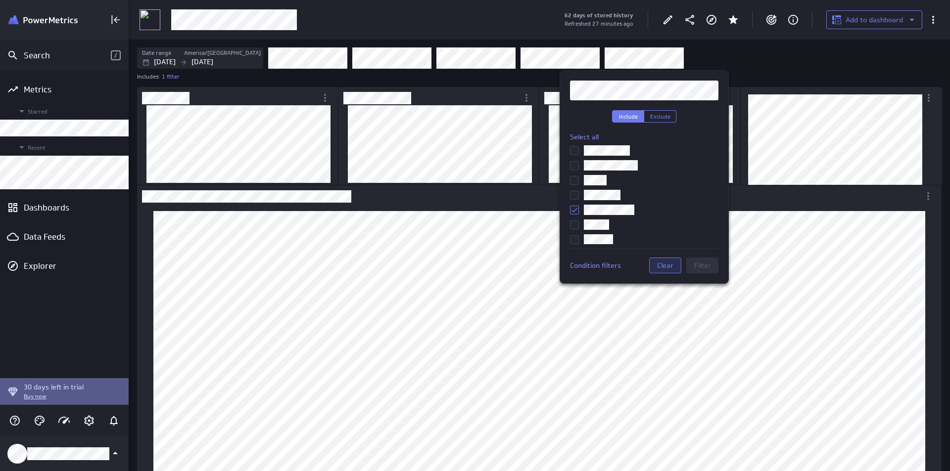
click at [665, 267] on span "Clear" at bounding box center [665, 265] width 16 height 9
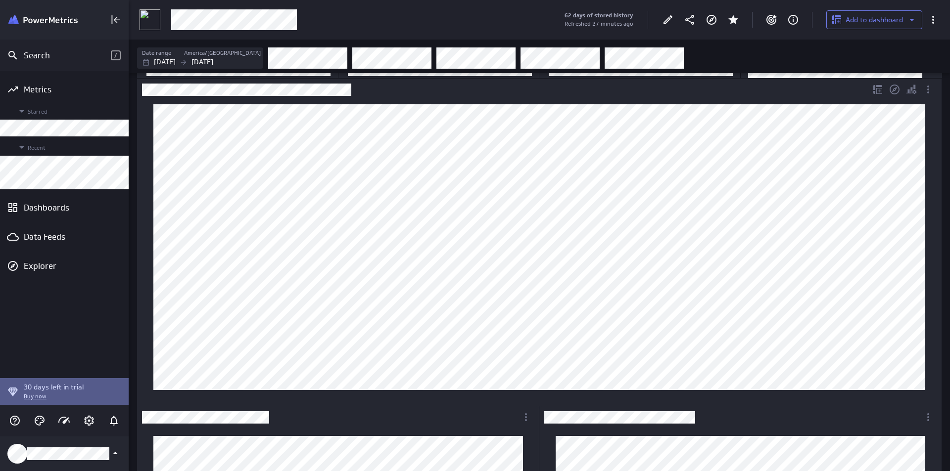
scroll to position [0, 0]
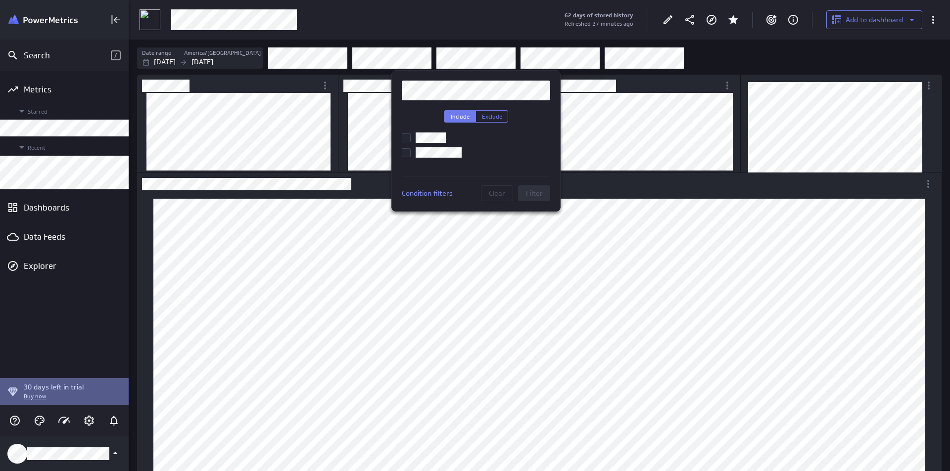
click at [0, 0] on input "checkbox" at bounding box center [0, 0] width 0 height 0
click at [537, 186] on button "Filter" at bounding box center [534, 194] width 32 height 16
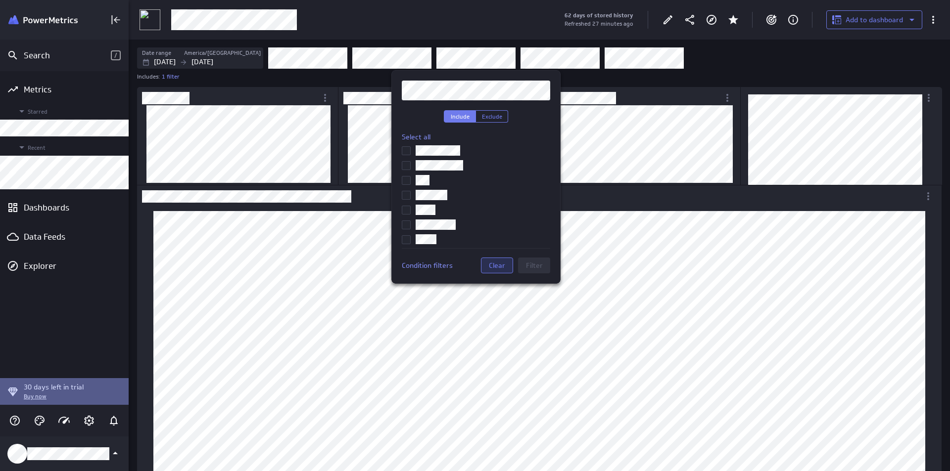
click at [499, 261] on span "Clear" at bounding box center [497, 265] width 16 height 9
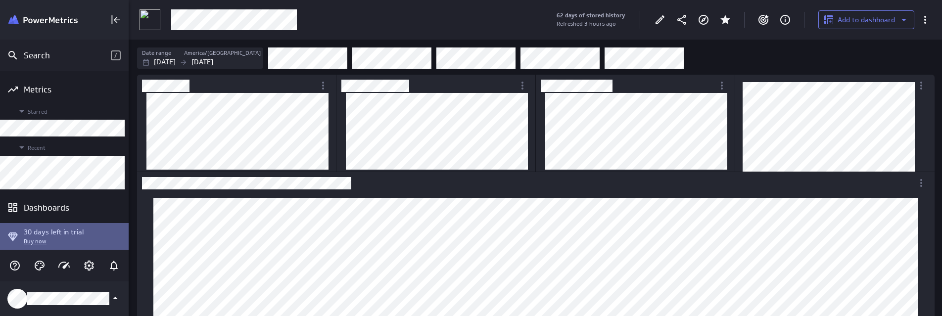
scroll to position [789, 812]
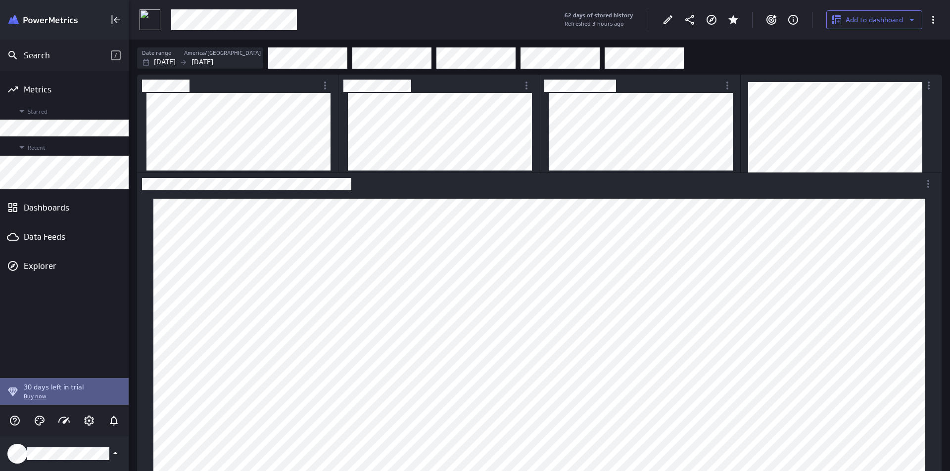
click at [101, 305] on div "Metrics Starred Recent Dashboards Data Feeds Explorer" at bounding box center [64, 224] width 129 height 307
click at [931, 20] on icon "More actions" at bounding box center [933, 20] width 12 height 12
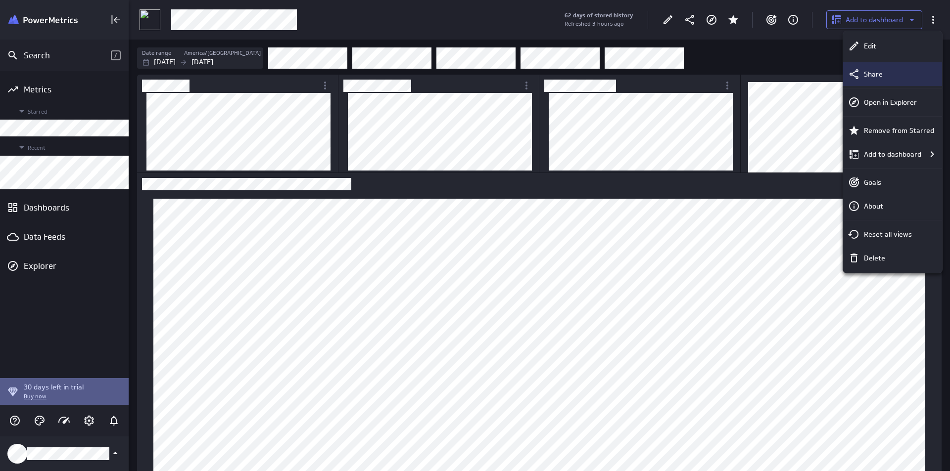
click at [898, 74] on div "Share" at bounding box center [897, 74] width 74 height 10
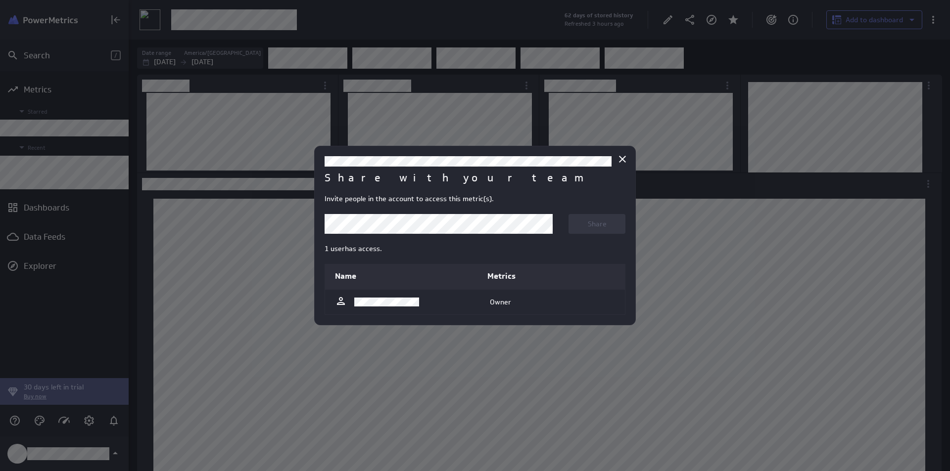
click at [411, 227] on body "Search / Metrics Starred Recent Dashboards Data Feeds Explorer 30 days left in …" at bounding box center [475, 235] width 950 height 471
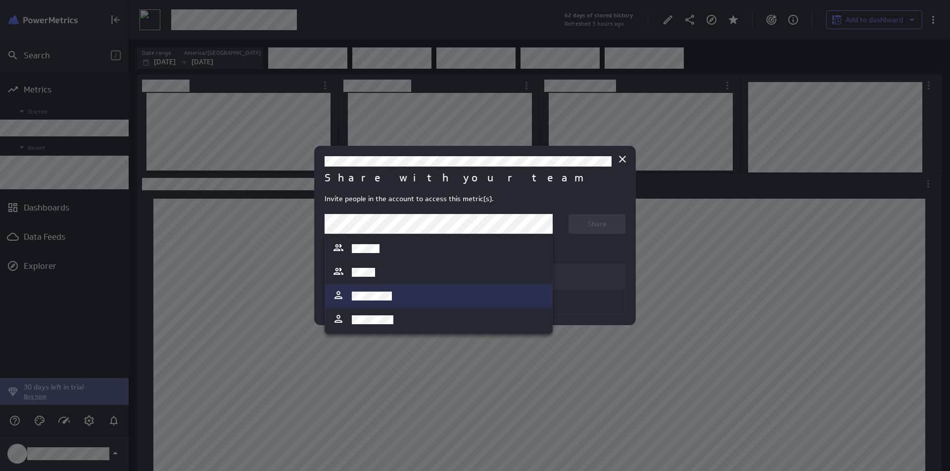
click at [390, 289] on div at bounding box center [361, 296] width 59 height 14
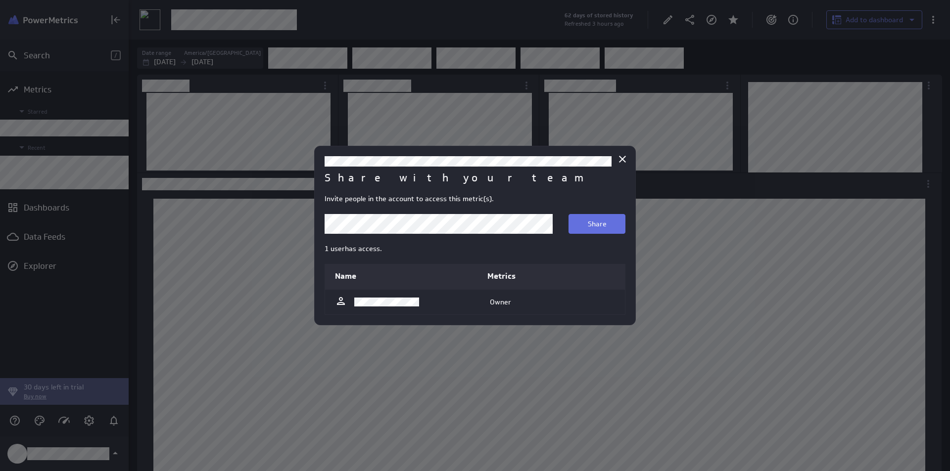
click at [587, 226] on button "Share" at bounding box center [596, 224] width 57 height 20
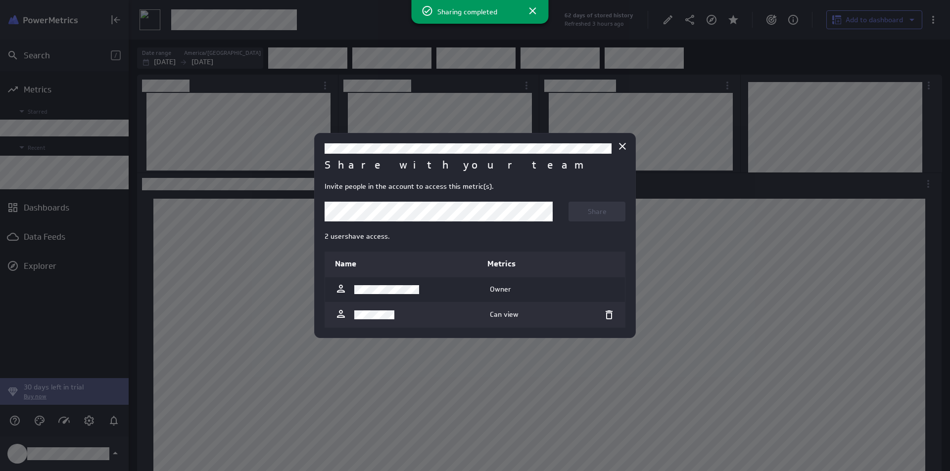
click at [463, 206] on body "Search / Metrics Starred Recent Dashboards Data Feeds Explorer 30 days left in …" at bounding box center [475, 235] width 950 height 471
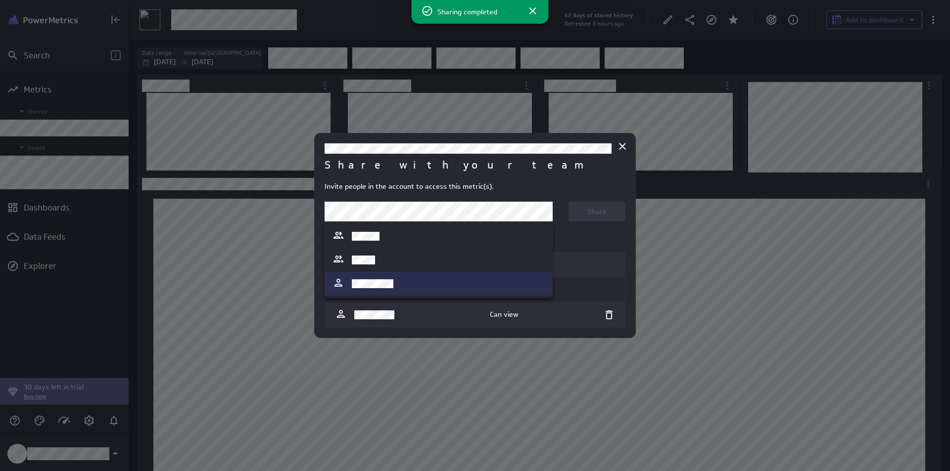
click at [426, 282] on div at bounding box center [438, 284] width 212 height 14
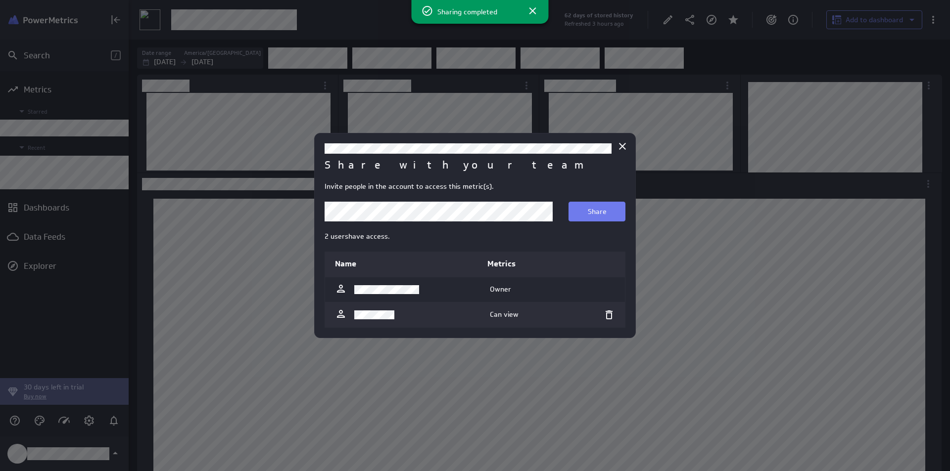
drag, startPoint x: 580, startPoint y: 218, endPoint x: 584, endPoint y: 213, distance: 6.3
click at [580, 217] on button "Share" at bounding box center [596, 212] width 57 height 20
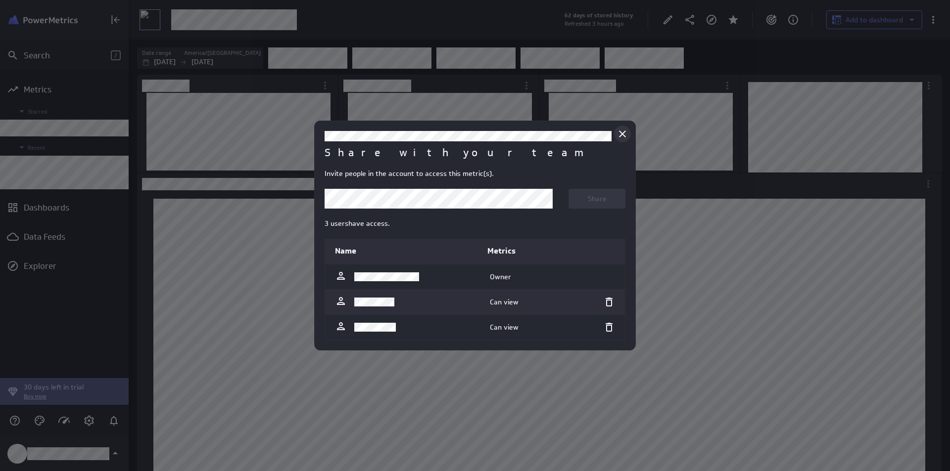
click at [627, 135] on icon "Close" at bounding box center [622, 134] width 12 height 12
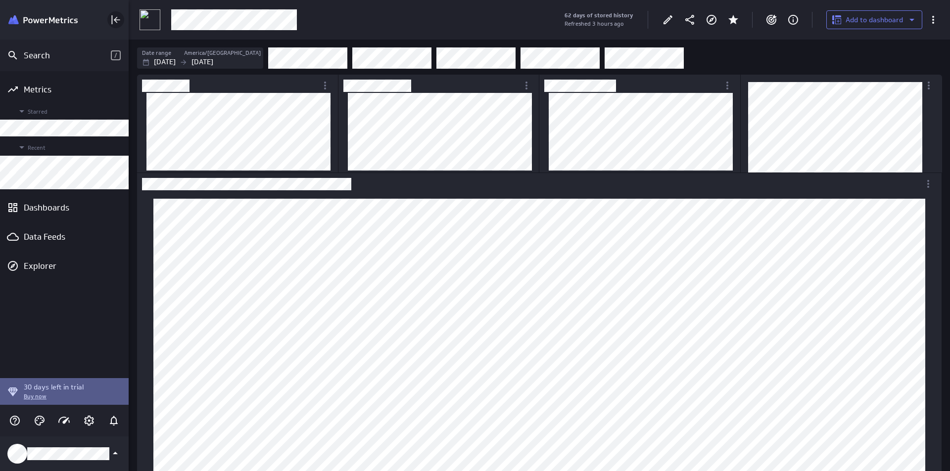
click at [112, 21] on rect "Collapse" at bounding box center [112, 19] width 1 height 9
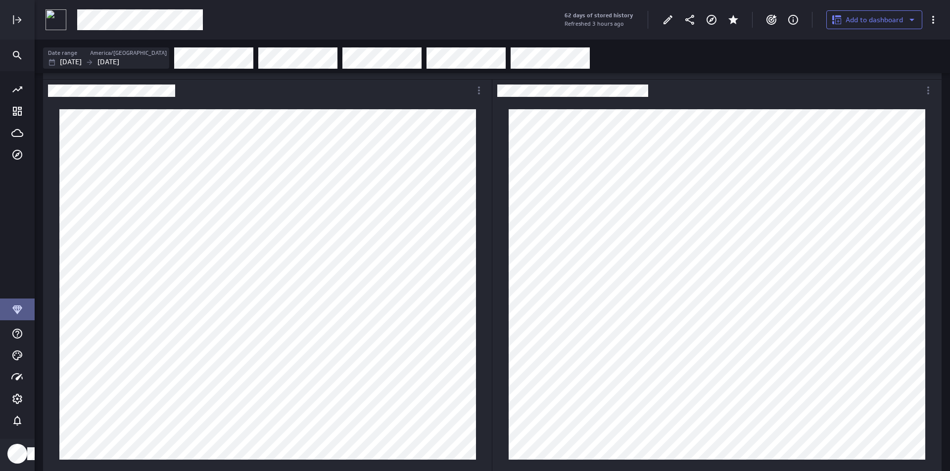
scroll to position [484, 0]
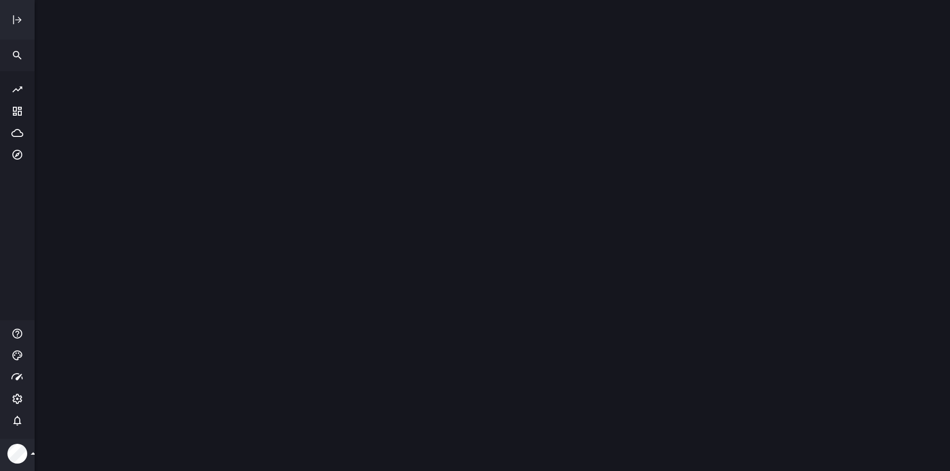
scroll to position [487, 930]
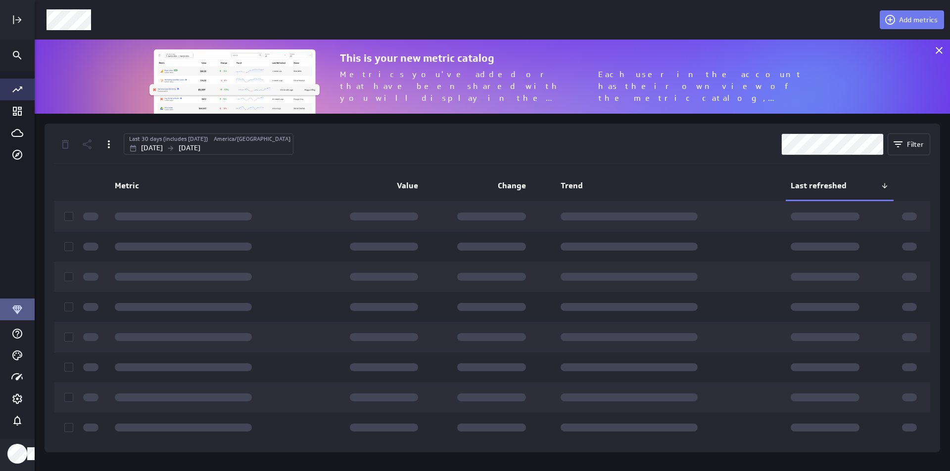
scroll to position [90, 930]
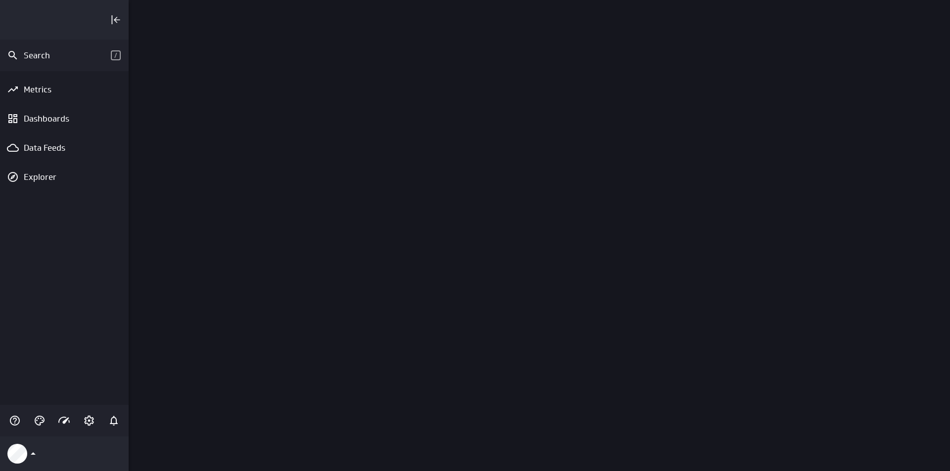
scroll to position [487, 836]
